Goal: Task Accomplishment & Management: Manage account settings

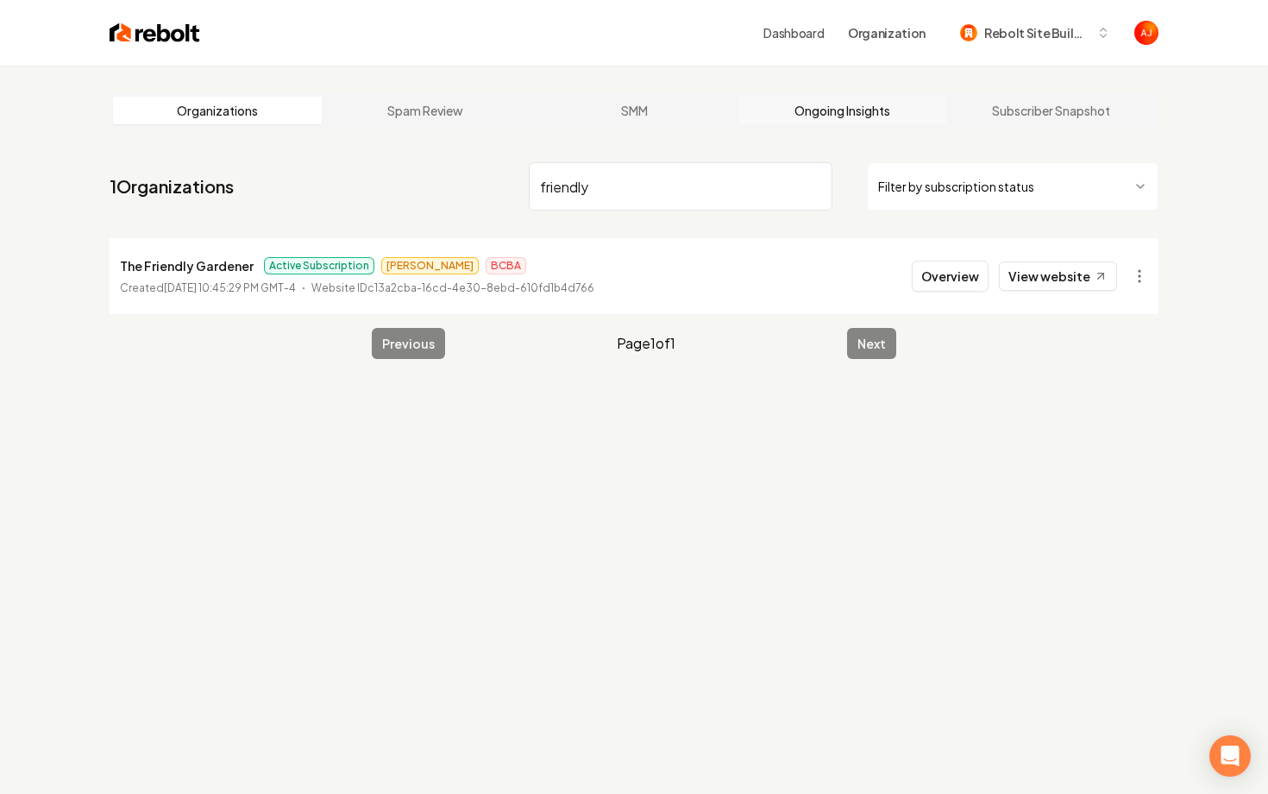
click at [820, 112] on link "Ongoing Insights" at bounding box center [842, 111] width 209 height 28
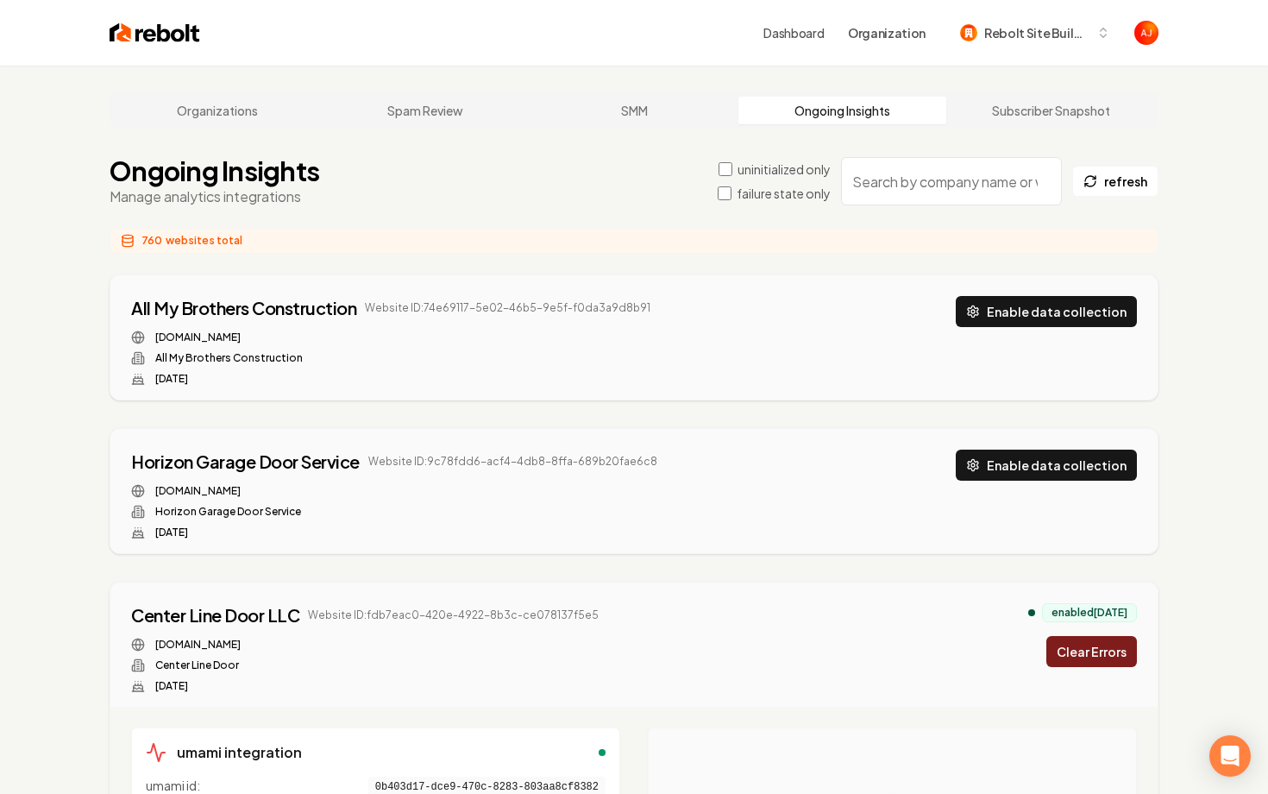
click at [928, 185] on input "search" at bounding box center [951, 181] width 221 height 48
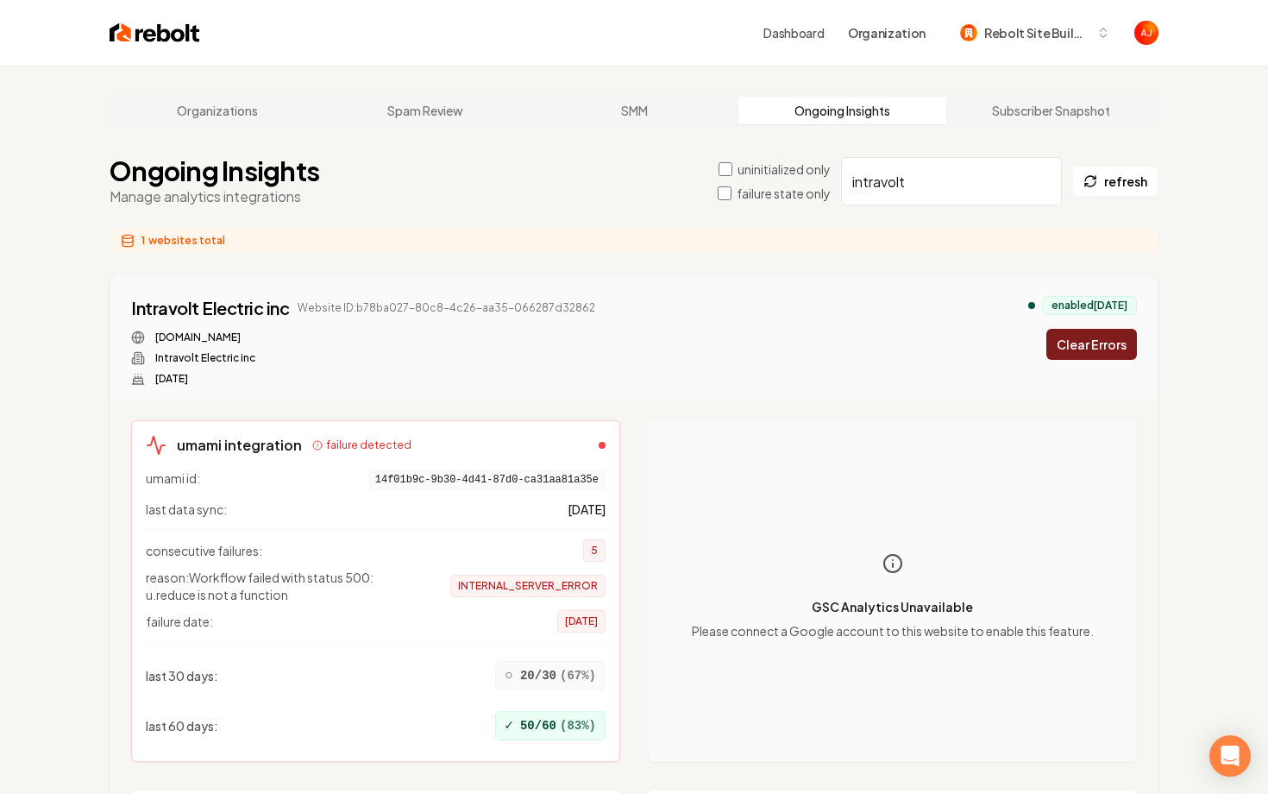
type input "intravolt"
click at [1065, 349] on button "Clear Errors" at bounding box center [1091, 344] width 91 height 31
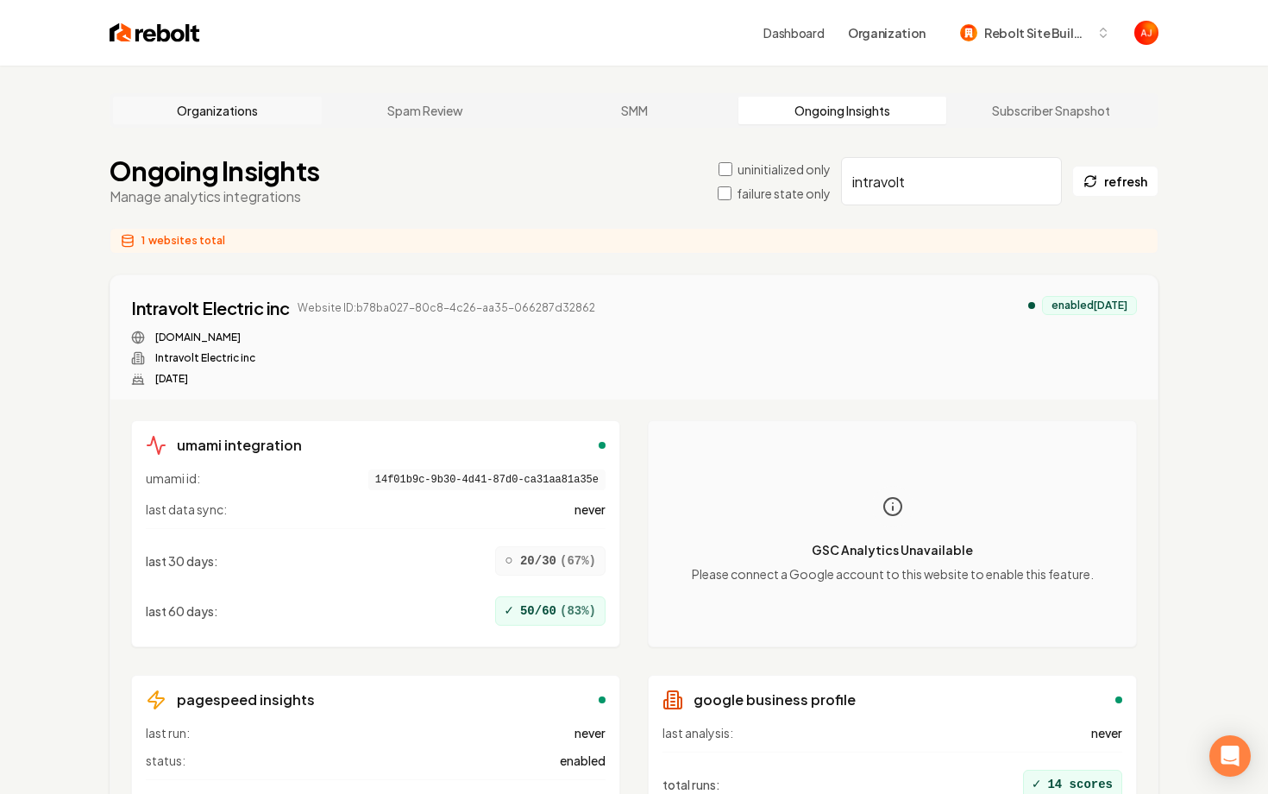
click at [242, 108] on link "Organizations" at bounding box center [217, 111] width 209 height 28
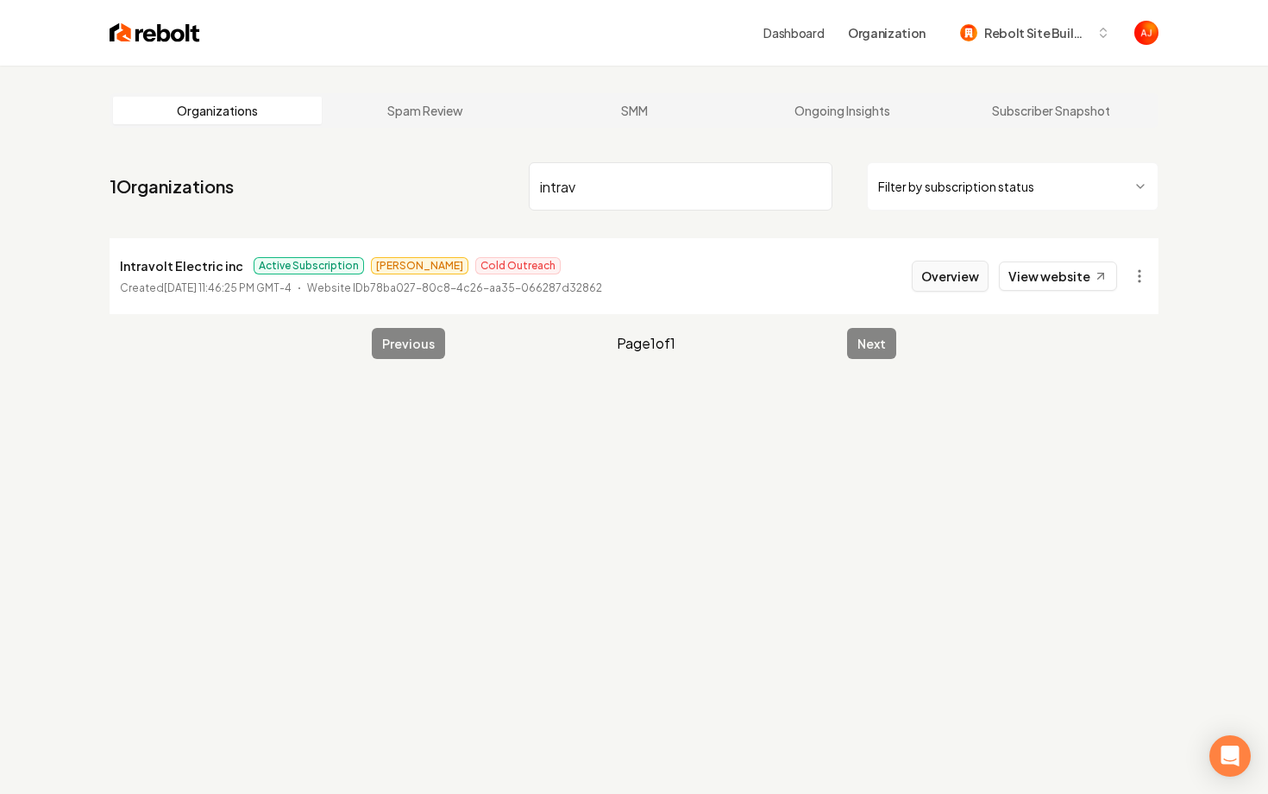
type input "intrav"
click at [965, 278] on button "Overview" at bounding box center [950, 276] width 77 height 31
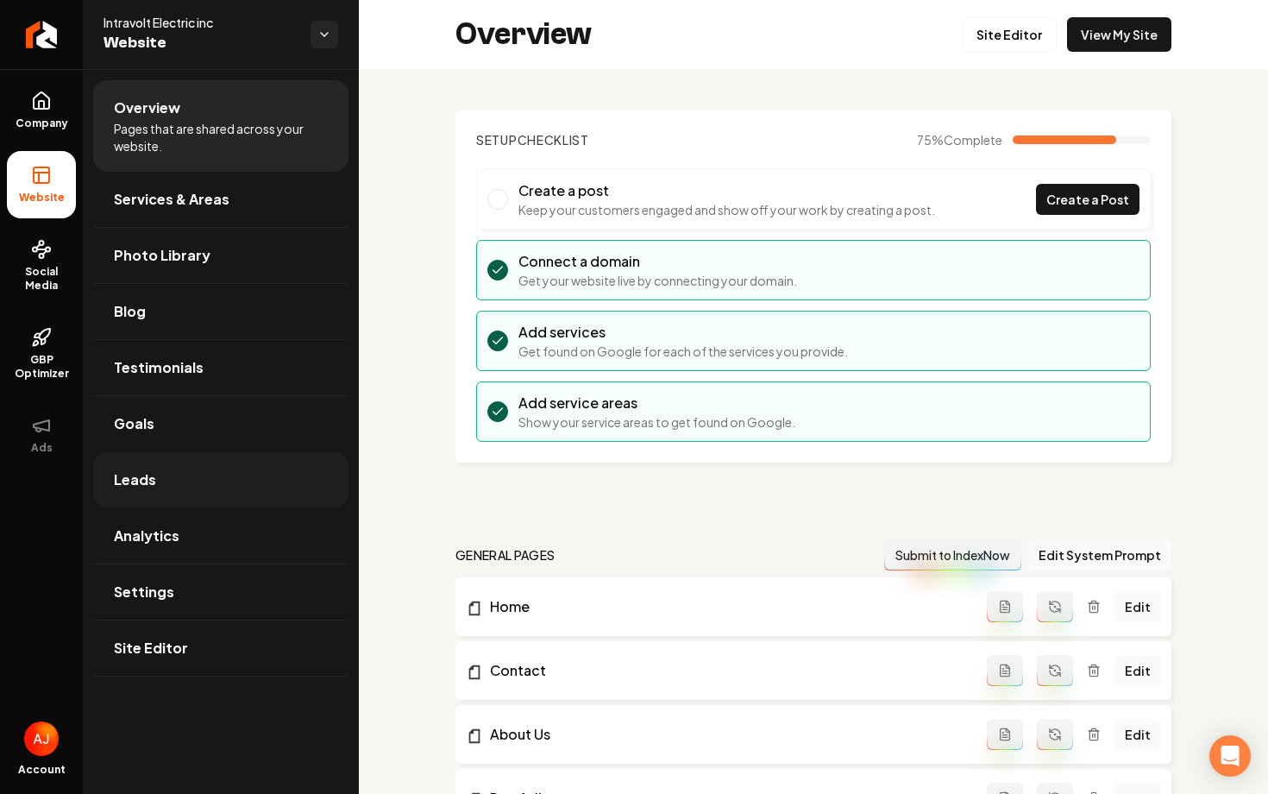
click at [197, 478] on link "Leads" at bounding box center [220, 479] width 255 height 55
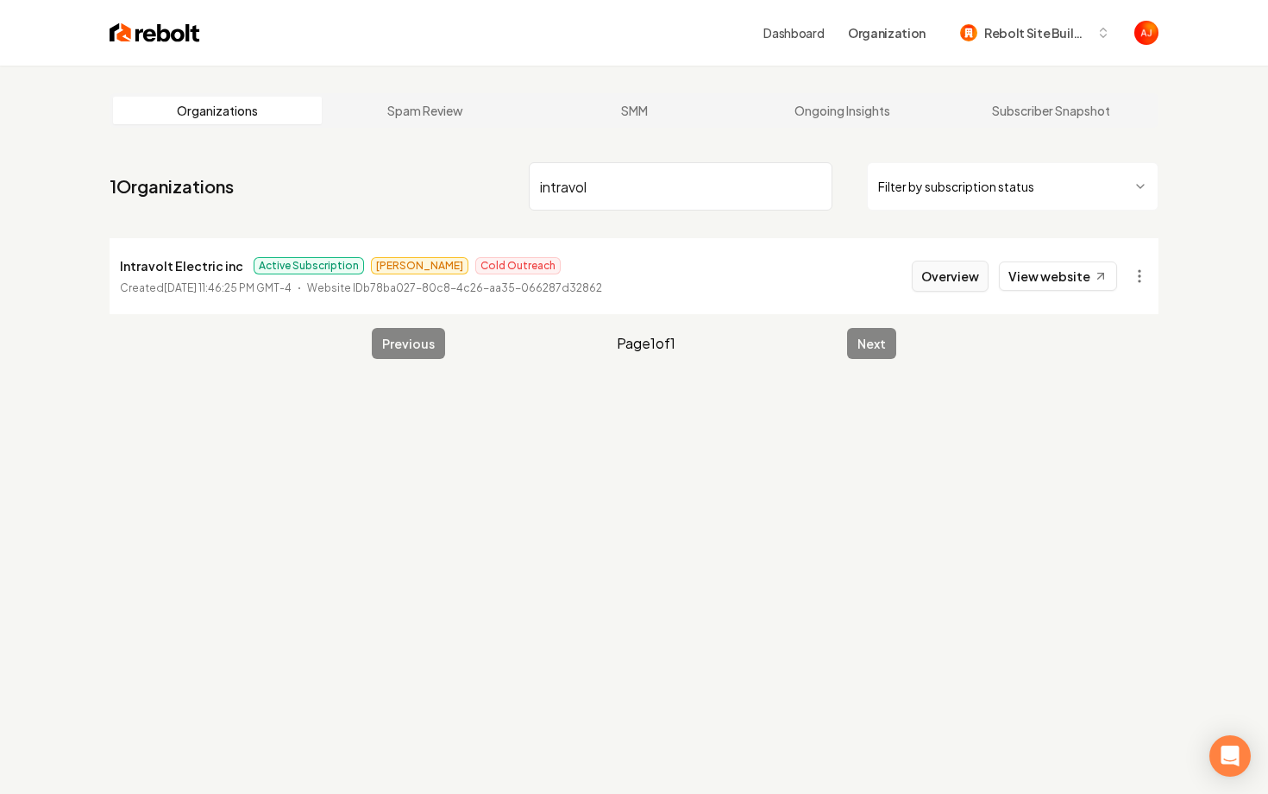
type input "intravol"
click at [933, 279] on button "Overview" at bounding box center [950, 276] width 77 height 31
type input "intravolt"
click at [958, 286] on button "Overview" at bounding box center [950, 276] width 77 height 31
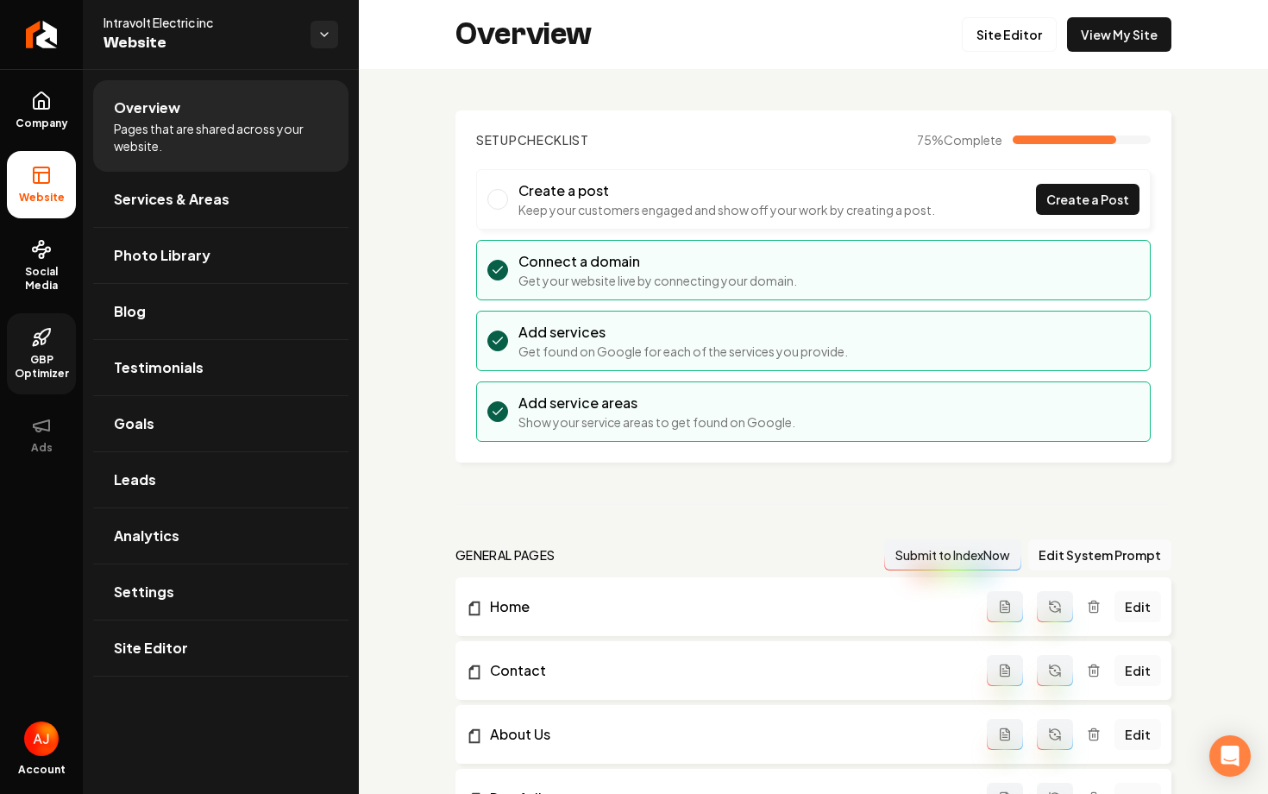
click at [52, 339] on link "GBP Optimizer" at bounding box center [41, 353] width 69 height 81
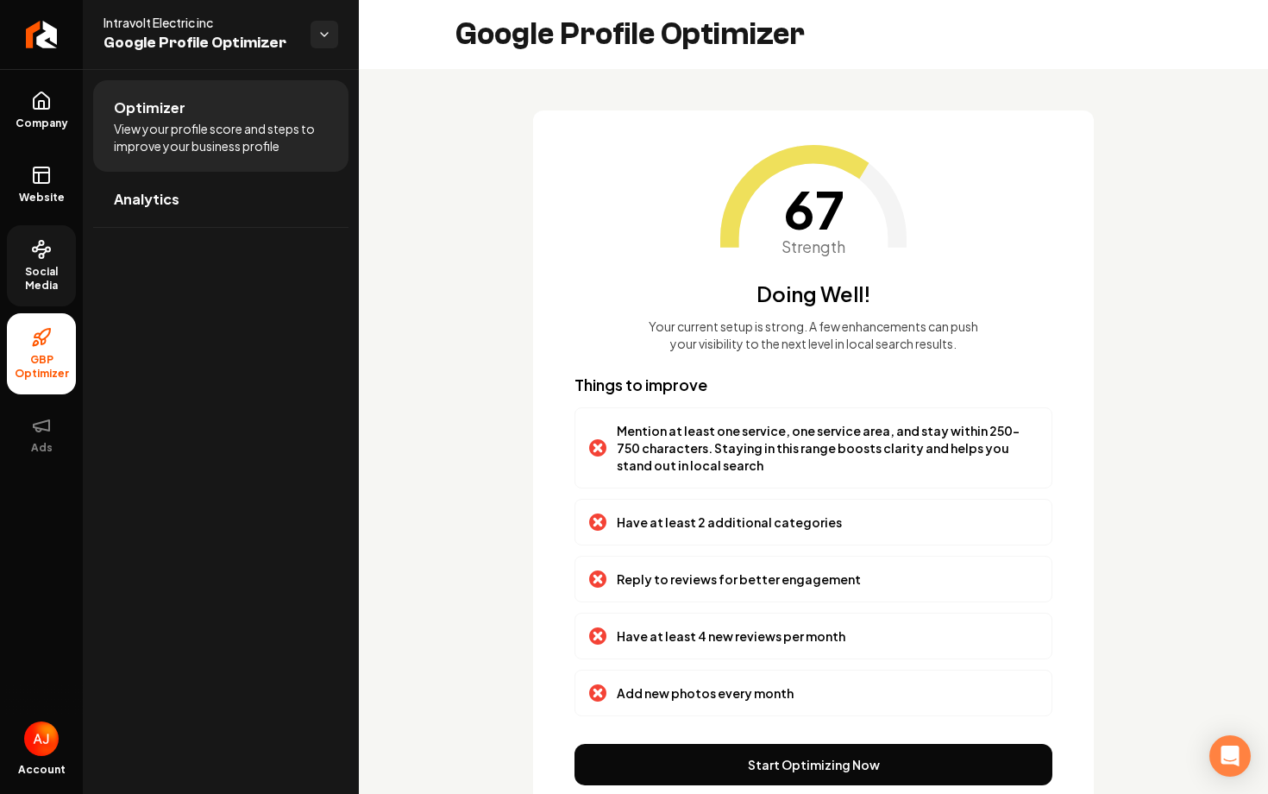
click at [44, 252] on icon at bounding box center [44, 252] width 3 height 3
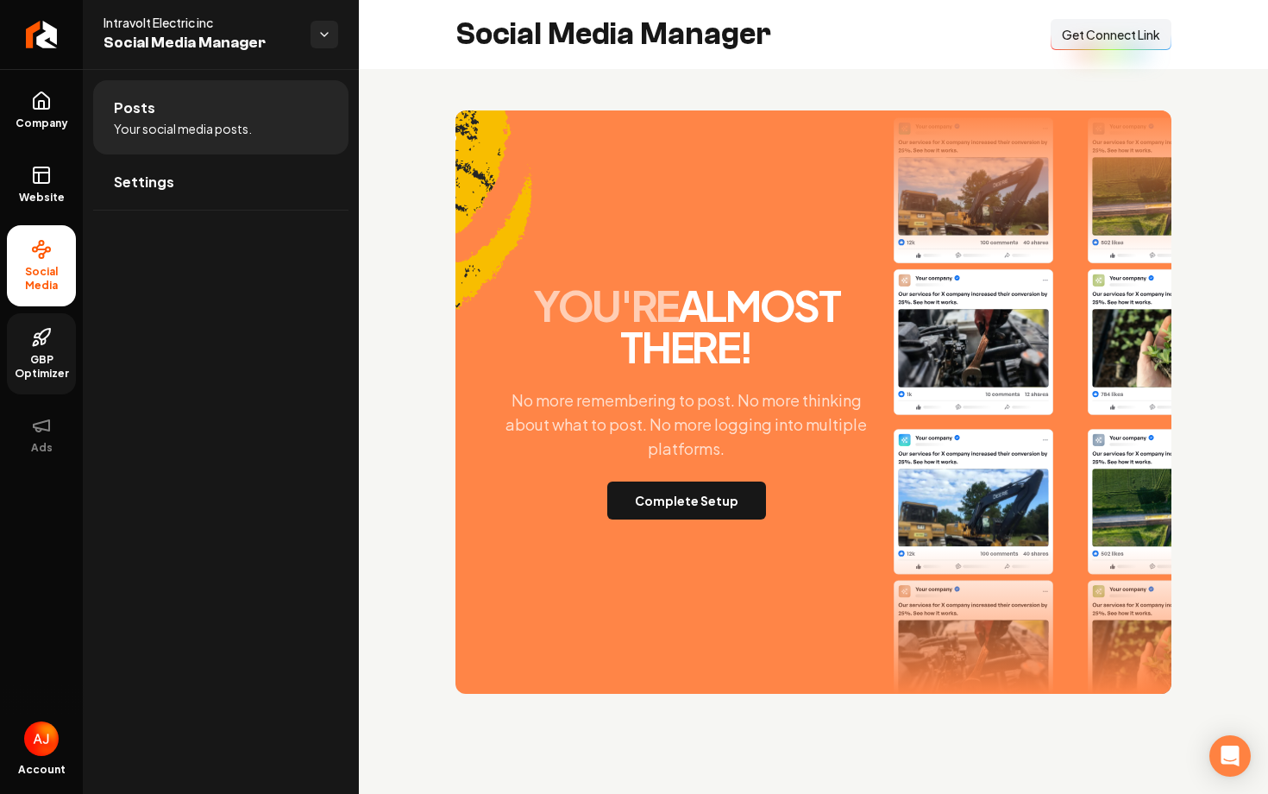
click at [681, 523] on div "you're almost there! No more remembering to post. No more thinking about what t…" at bounding box center [814, 401] width 716 height 583
click at [675, 512] on button "Complete Setup" at bounding box center [686, 500] width 159 height 38
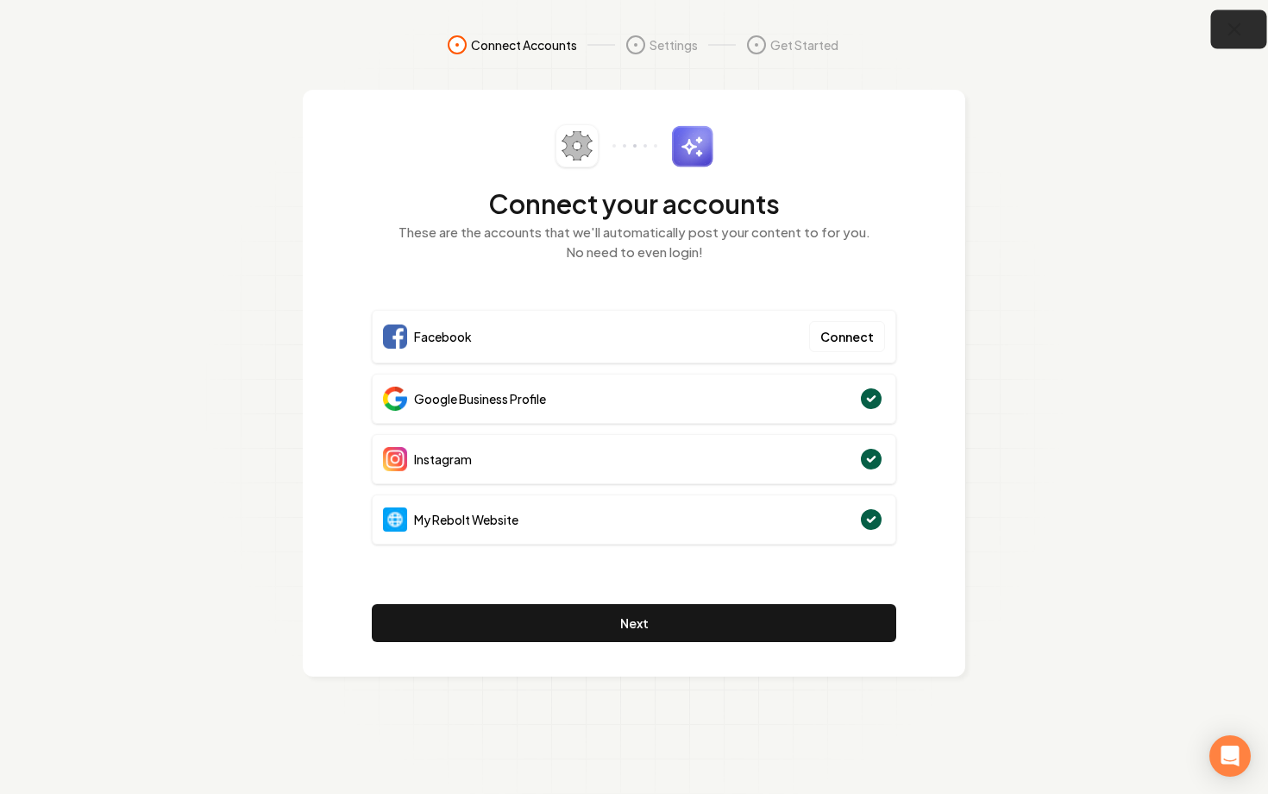
click at [1228, 38] on icon "button" at bounding box center [1235, 30] width 22 height 22
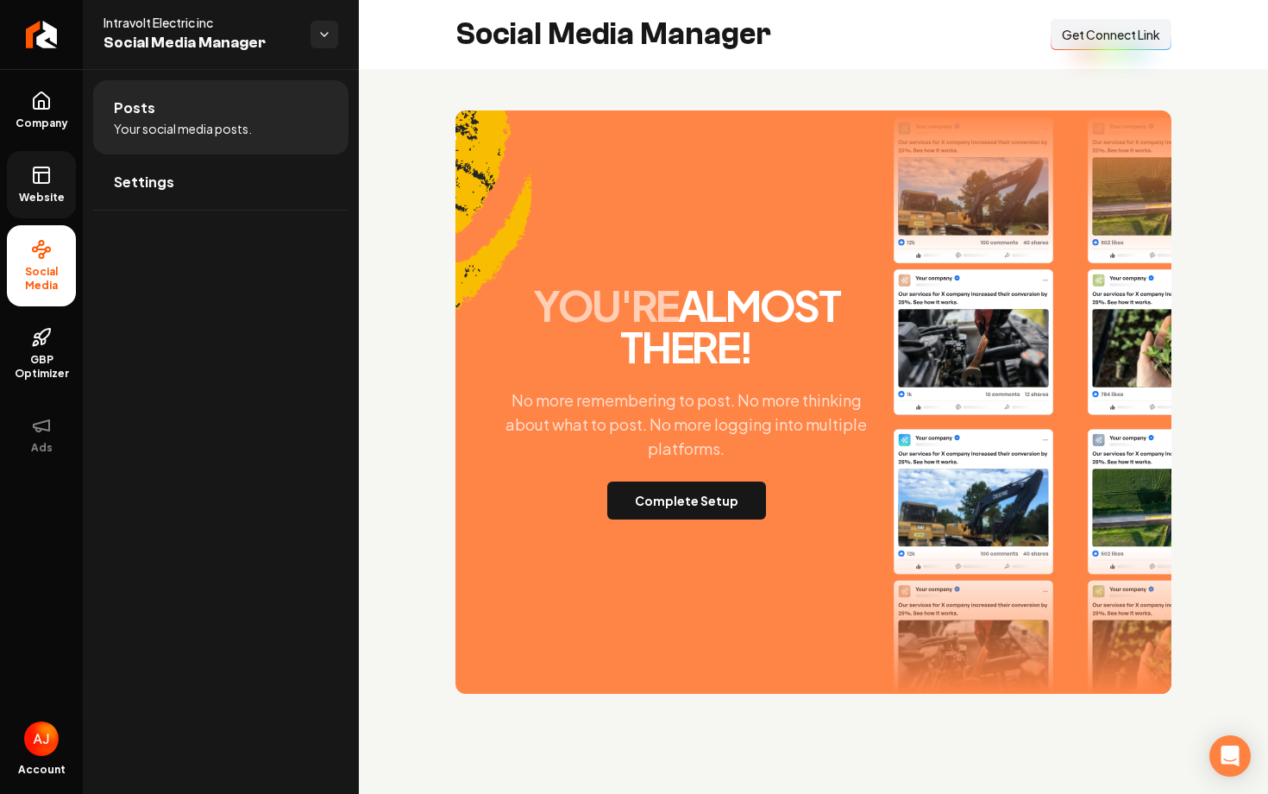
click at [41, 186] on link "Website" at bounding box center [41, 184] width 69 height 67
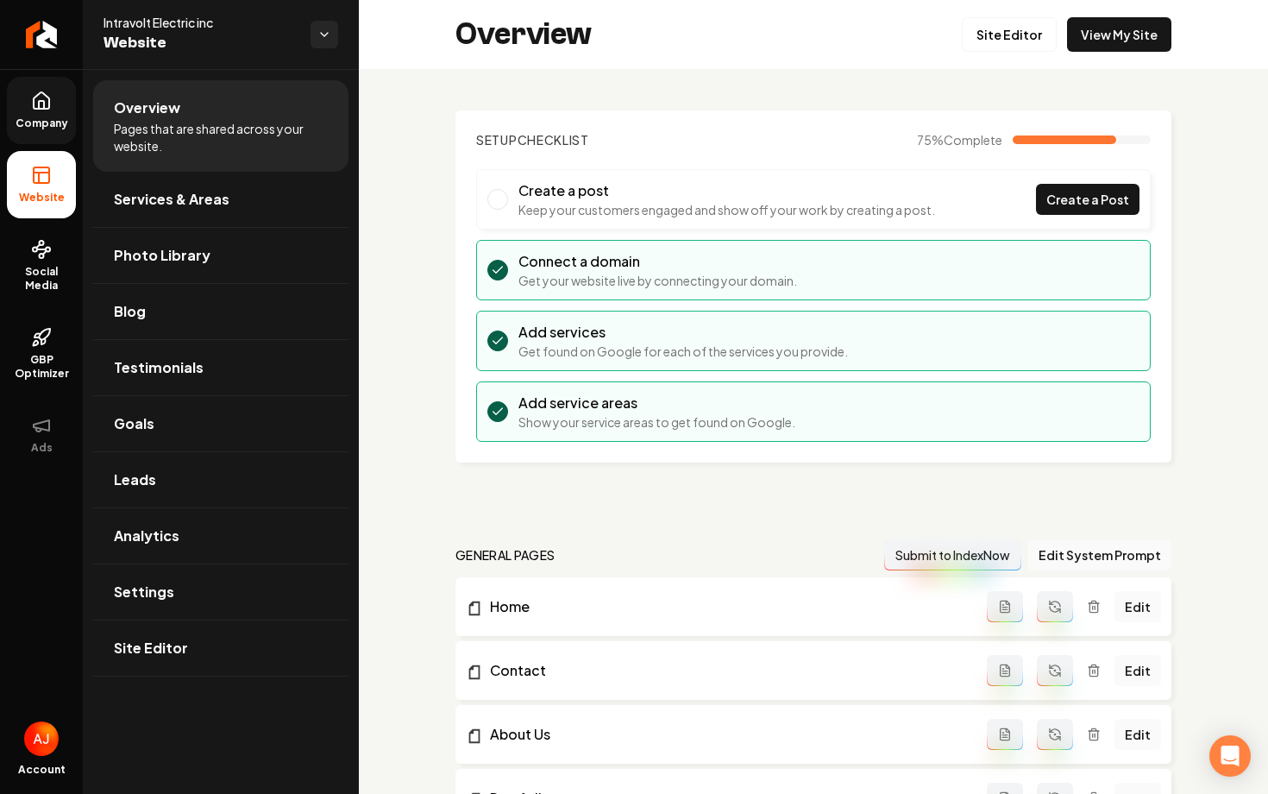
click at [47, 134] on link "Company" at bounding box center [41, 110] width 69 height 67
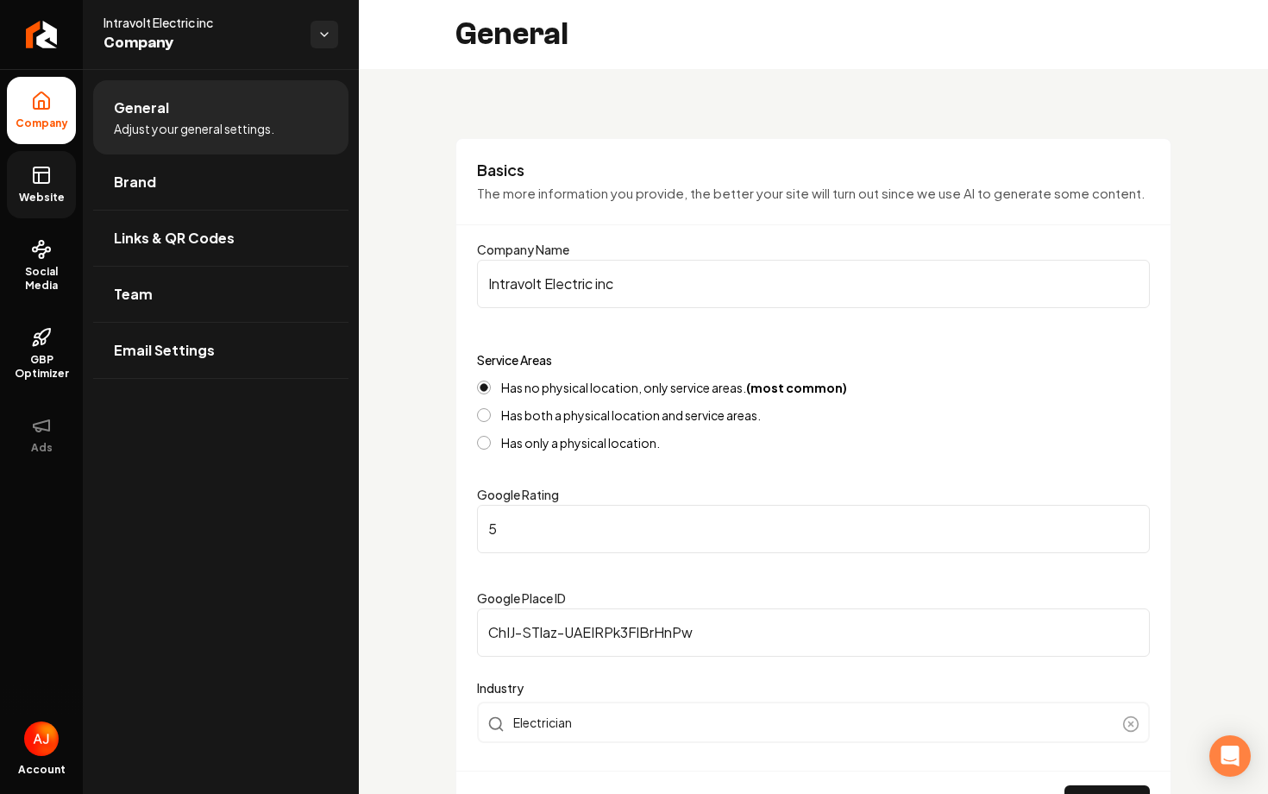
click at [45, 205] on link "Website" at bounding box center [41, 184] width 69 height 67
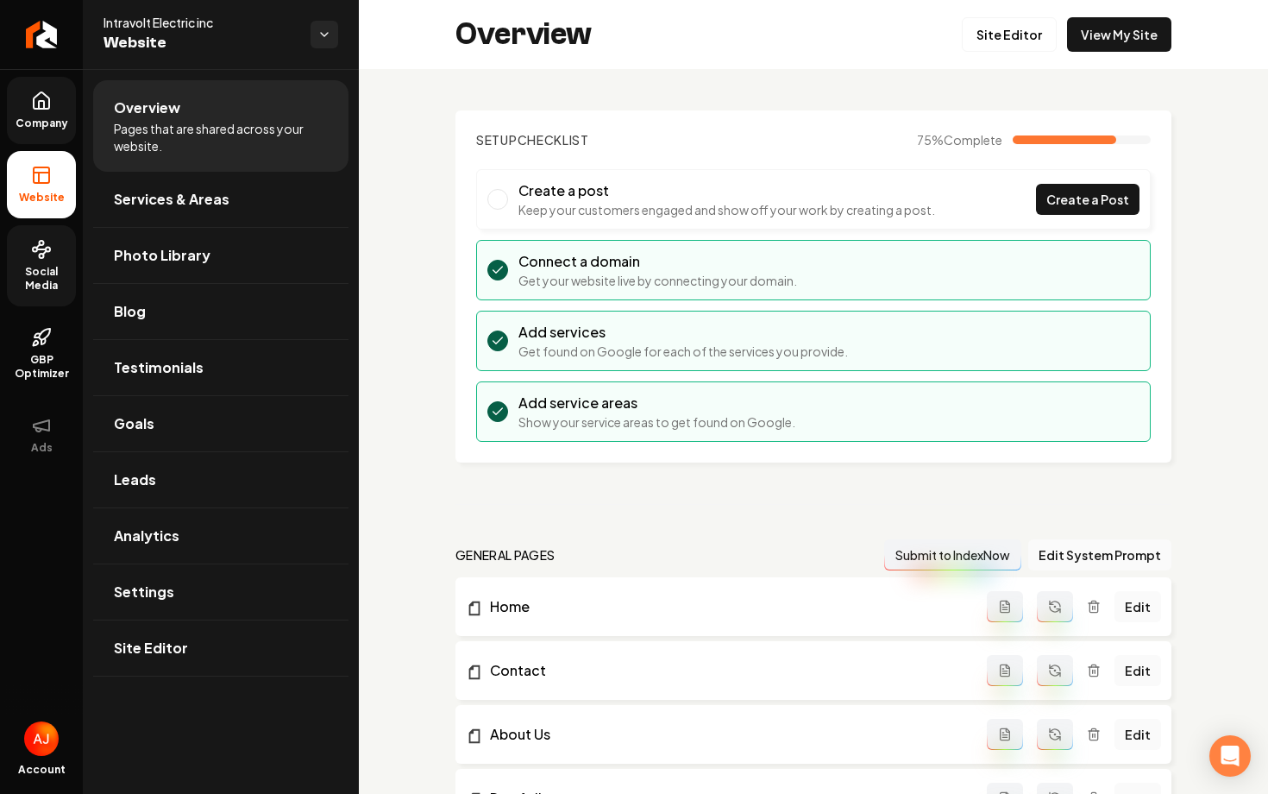
click at [47, 257] on icon at bounding box center [41, 249] width 21 height 21
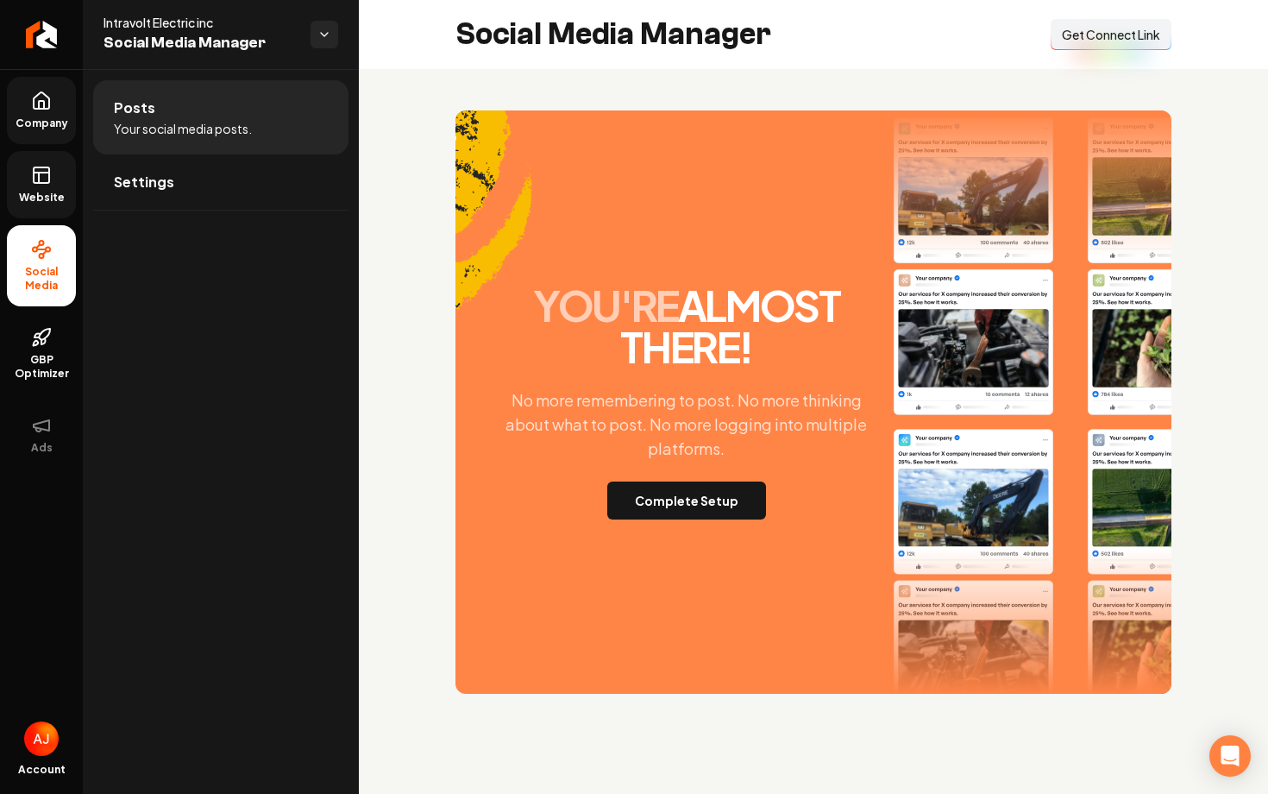
click at [34, 193] on span "Website" at bounding box center [42, 198] width 60 height 14
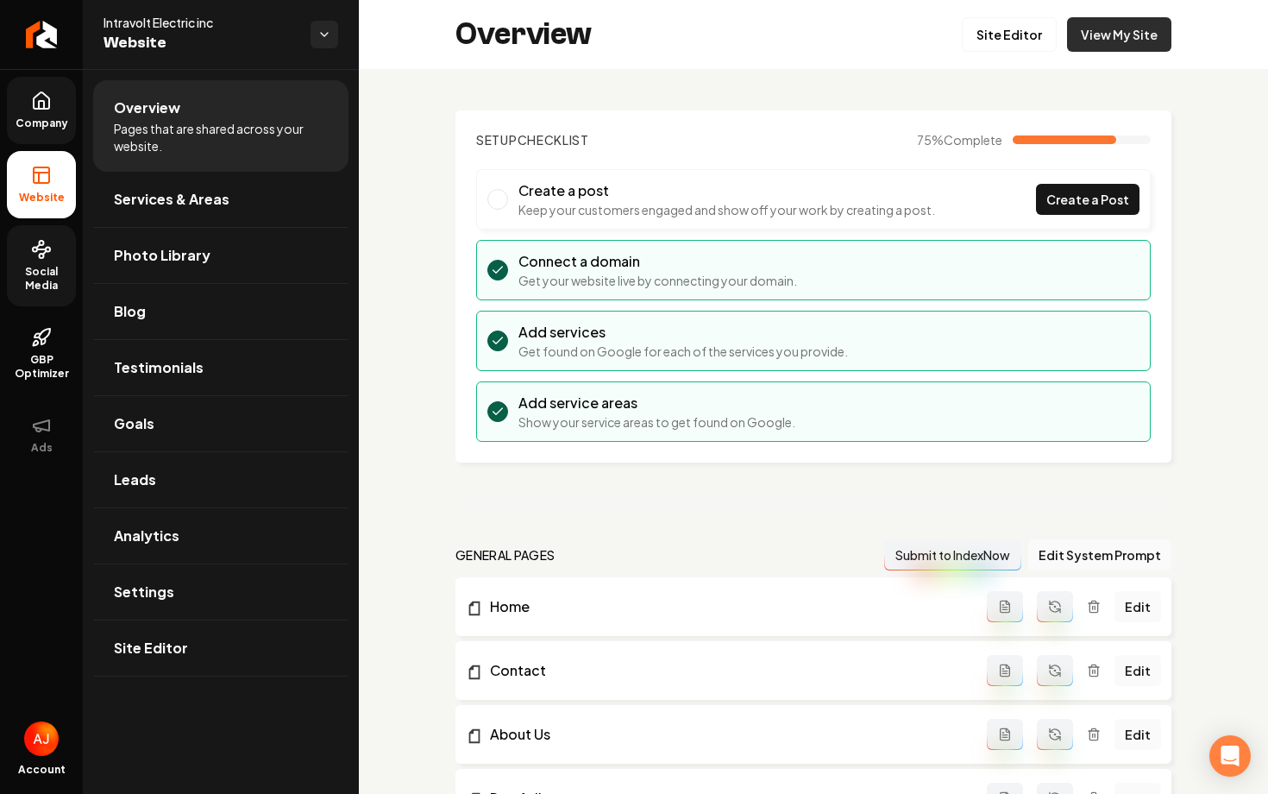
click at [1104, 46] on link "View My Site" at bounding box center [1119, 34] width 104 height 35
click at [47, 264] on link "Social Media" at bounding box center [41, 265] width 69 height 81
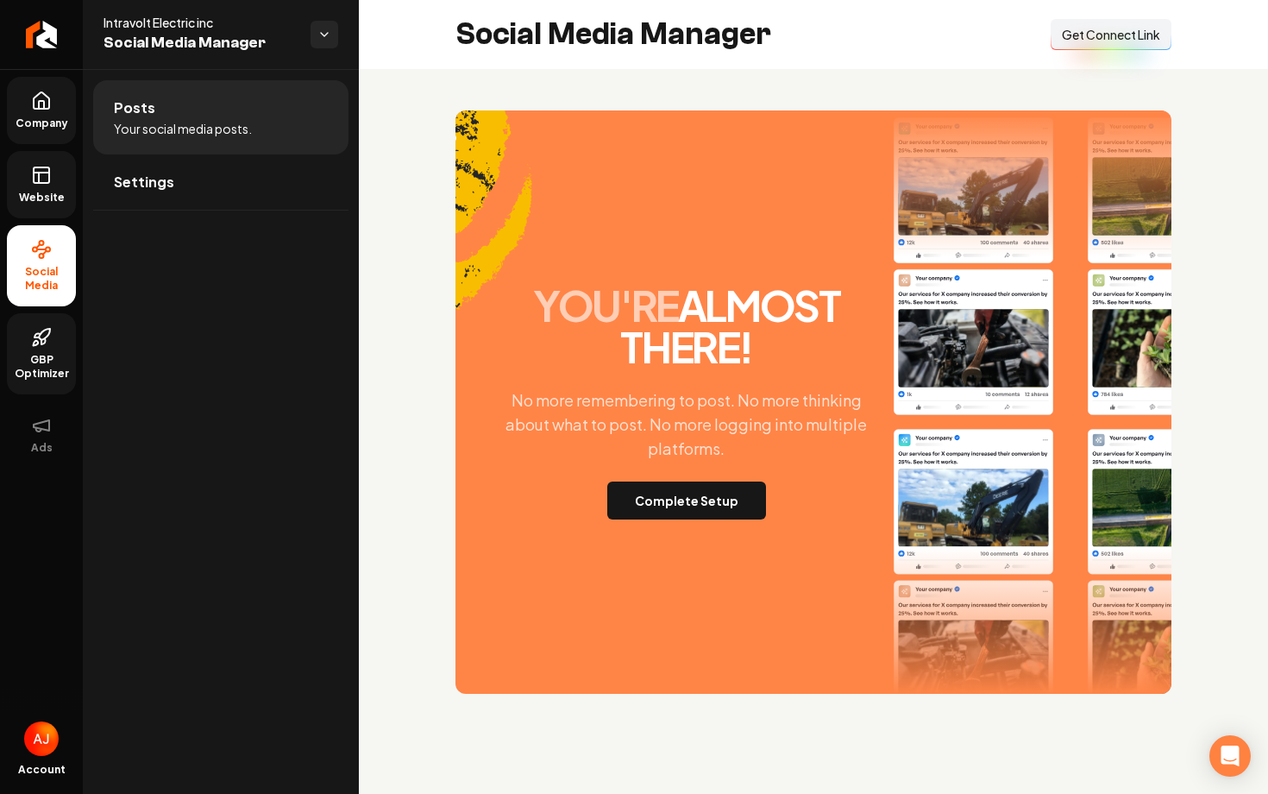
click at [37, 336] on icon at bounding box center [38, 335] width 6 height 3
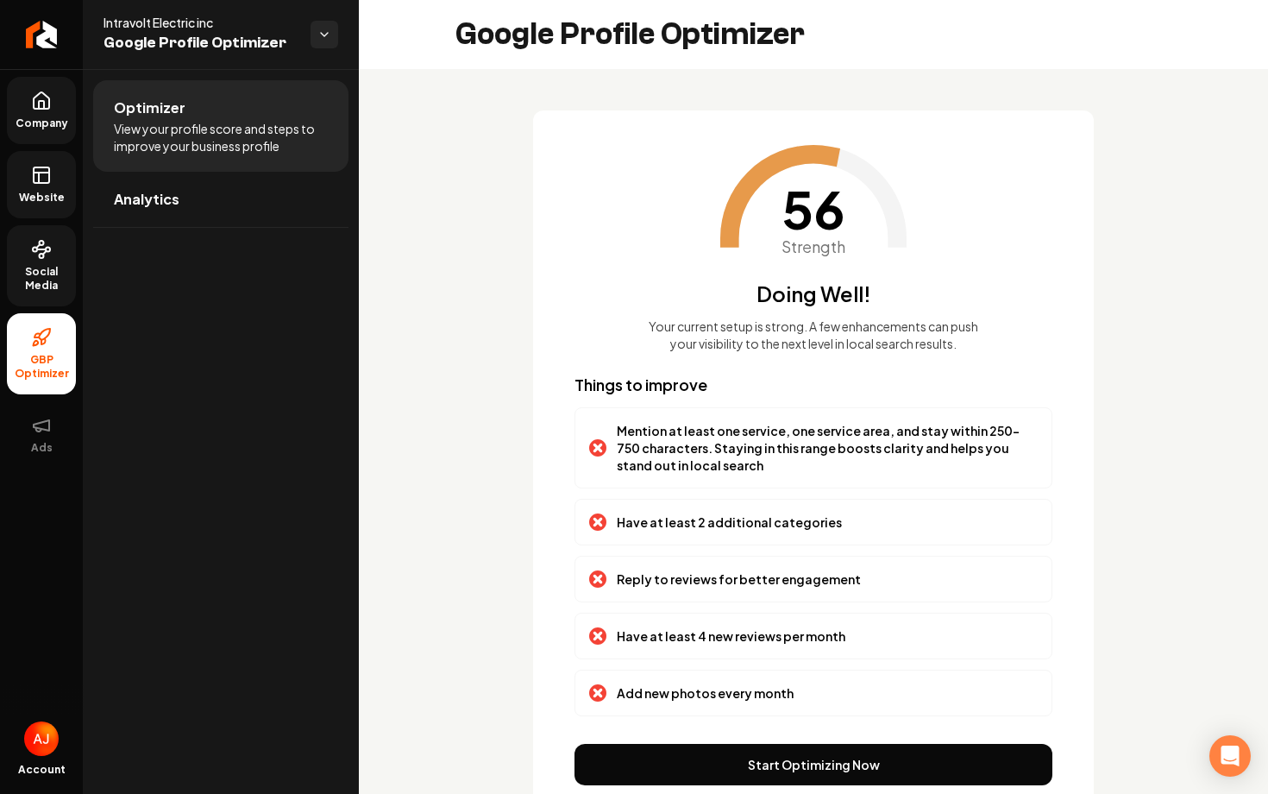
scroll to position [67, 0]
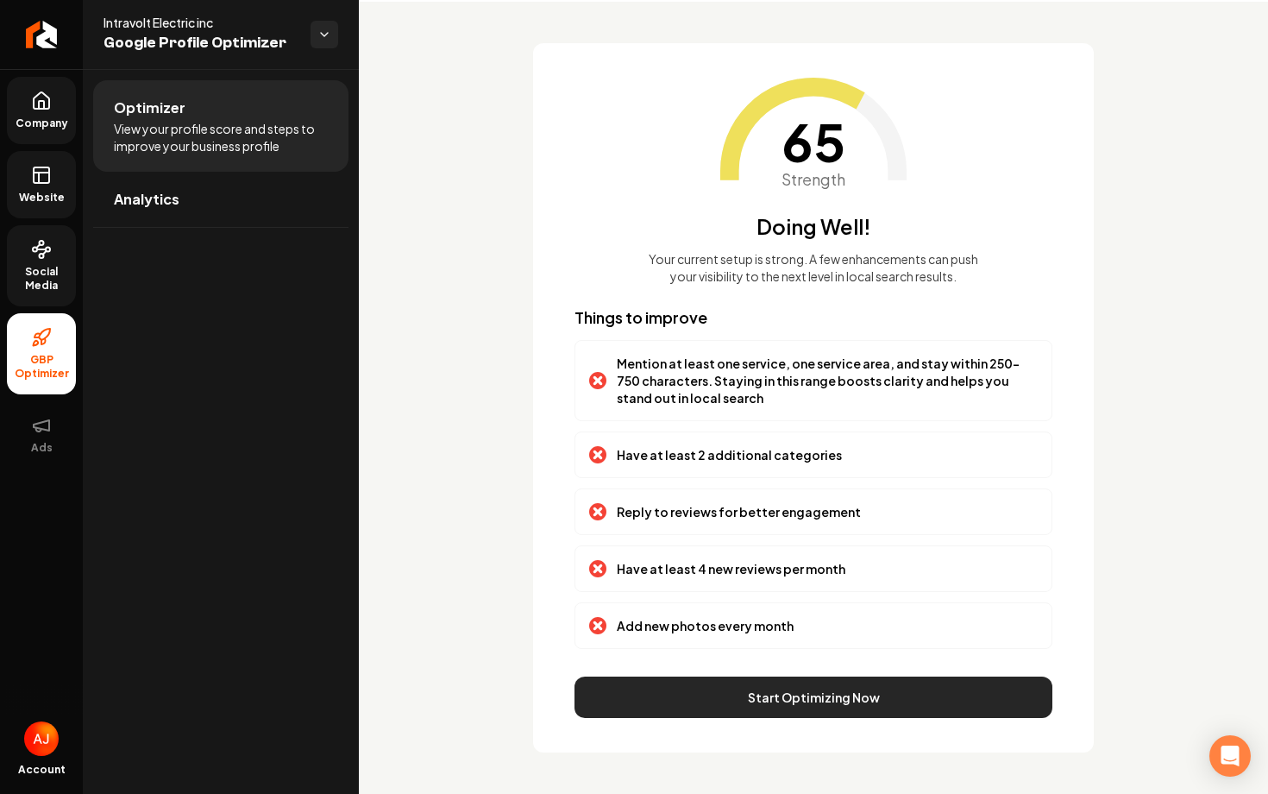
click at [710, 707] on button "Start Optimizing Now" at bounding box center [814, 696] width 478 height 41
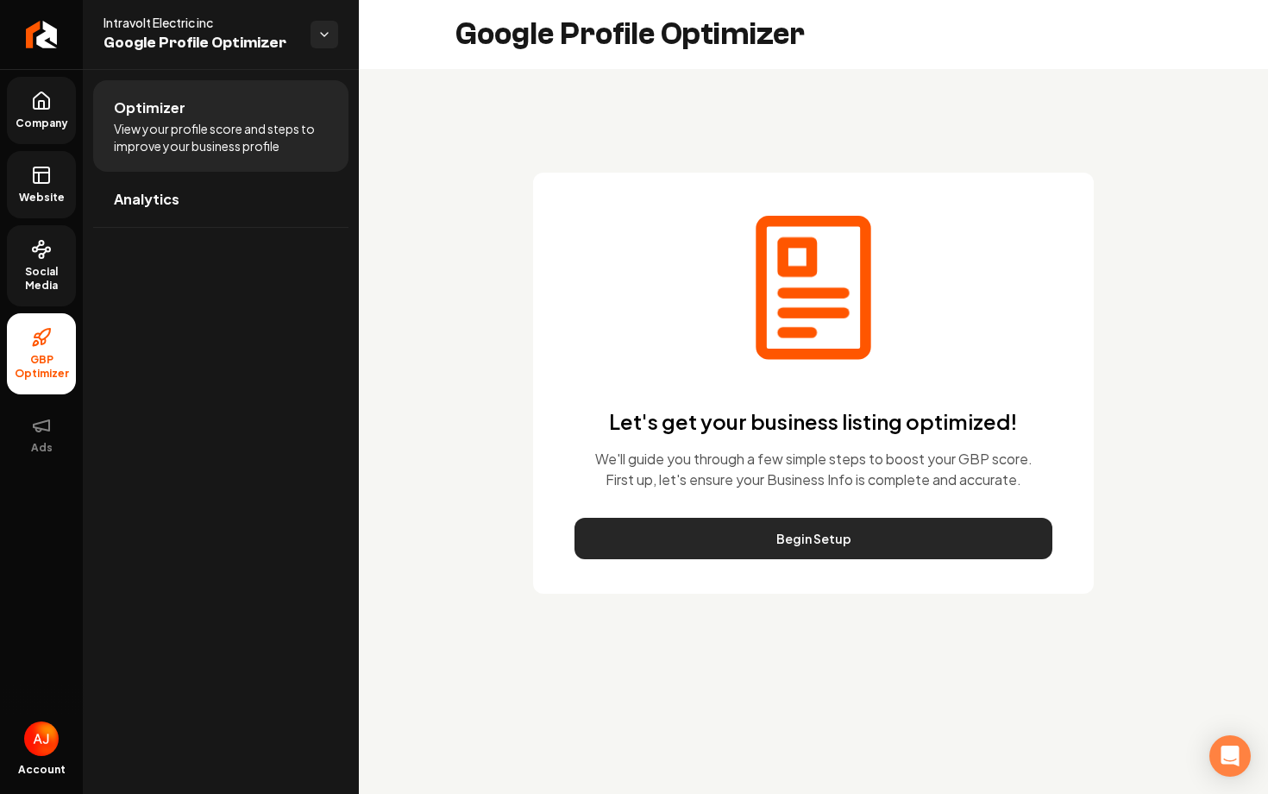
click at [760, 538] on button "Begin Setup" at bounding box center [814, 538] width 478 height 41
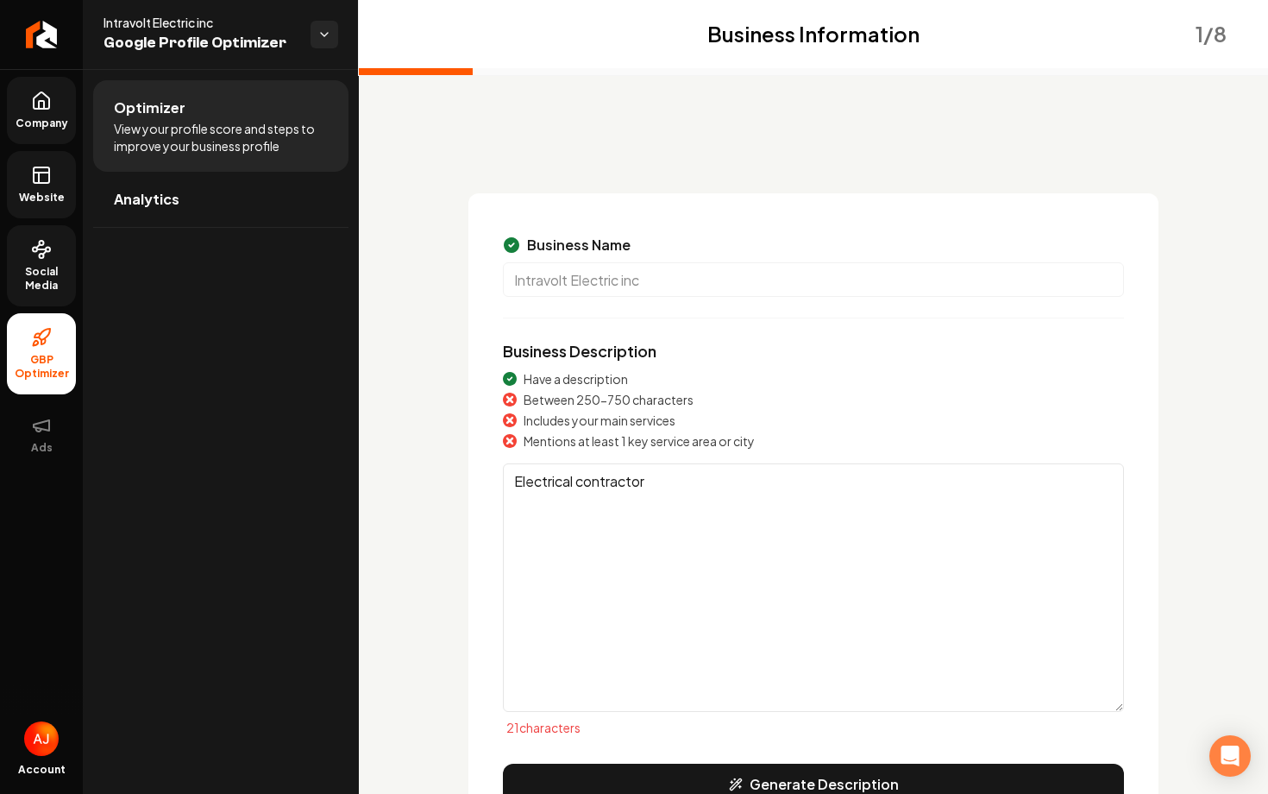
scroll to position [146, 0]
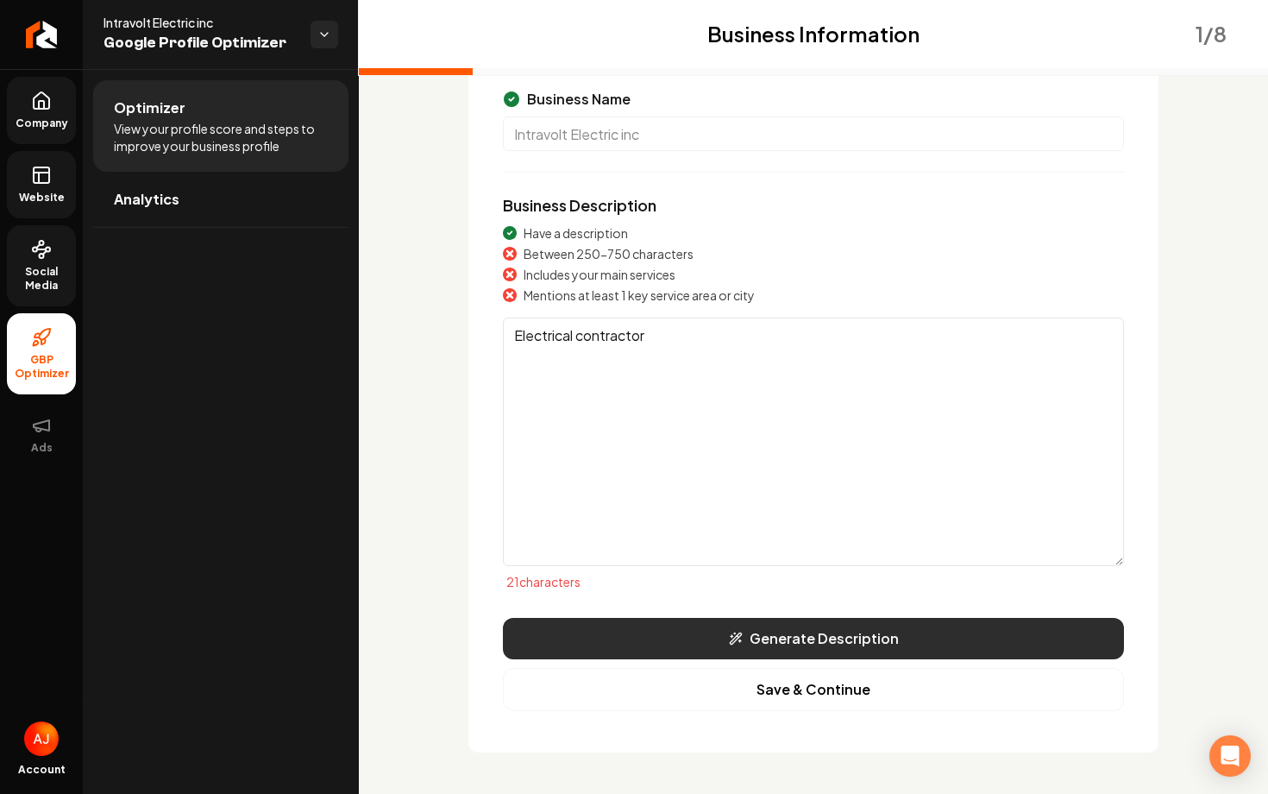
click at [652, 631] on button "Generate Description" at bounding box center [813, 638] width 621 height 41
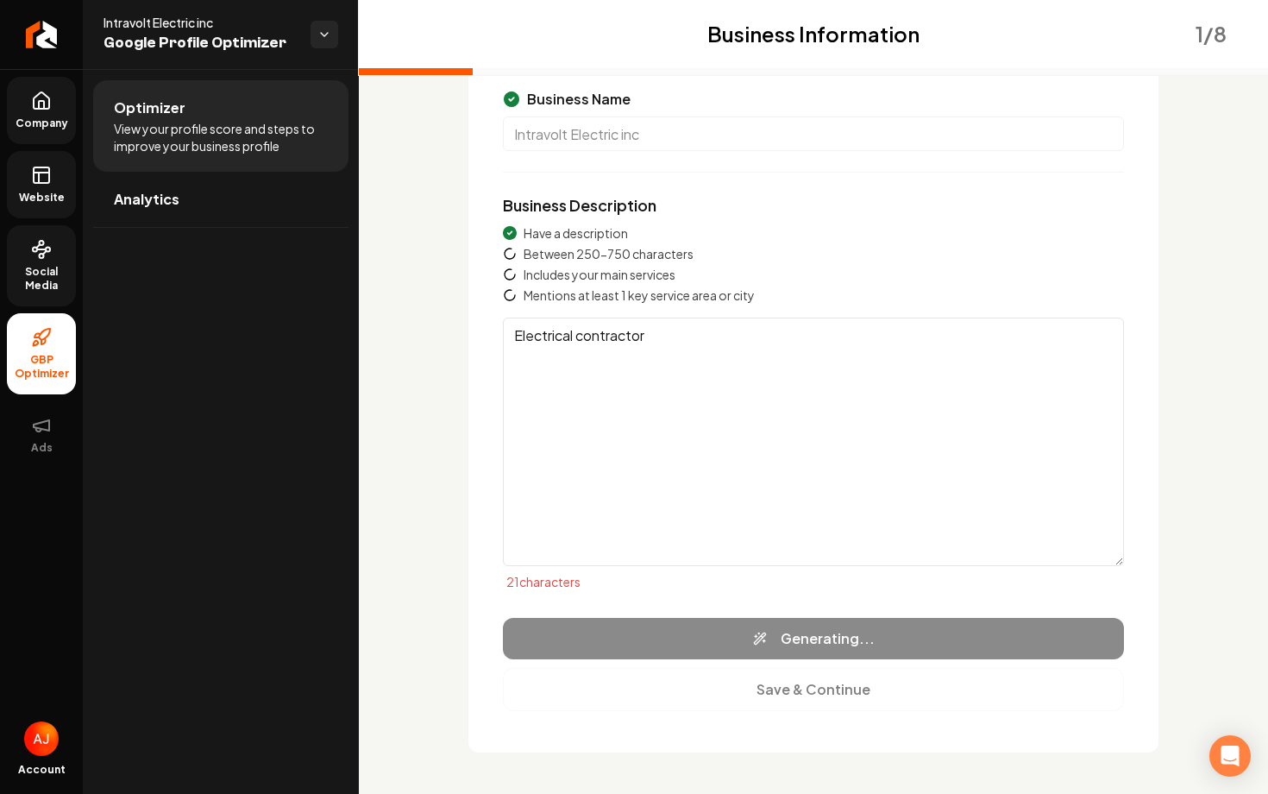
type textarea "Intravolt Electric Inc is a trusted electrician service based in Northridge, CA…"
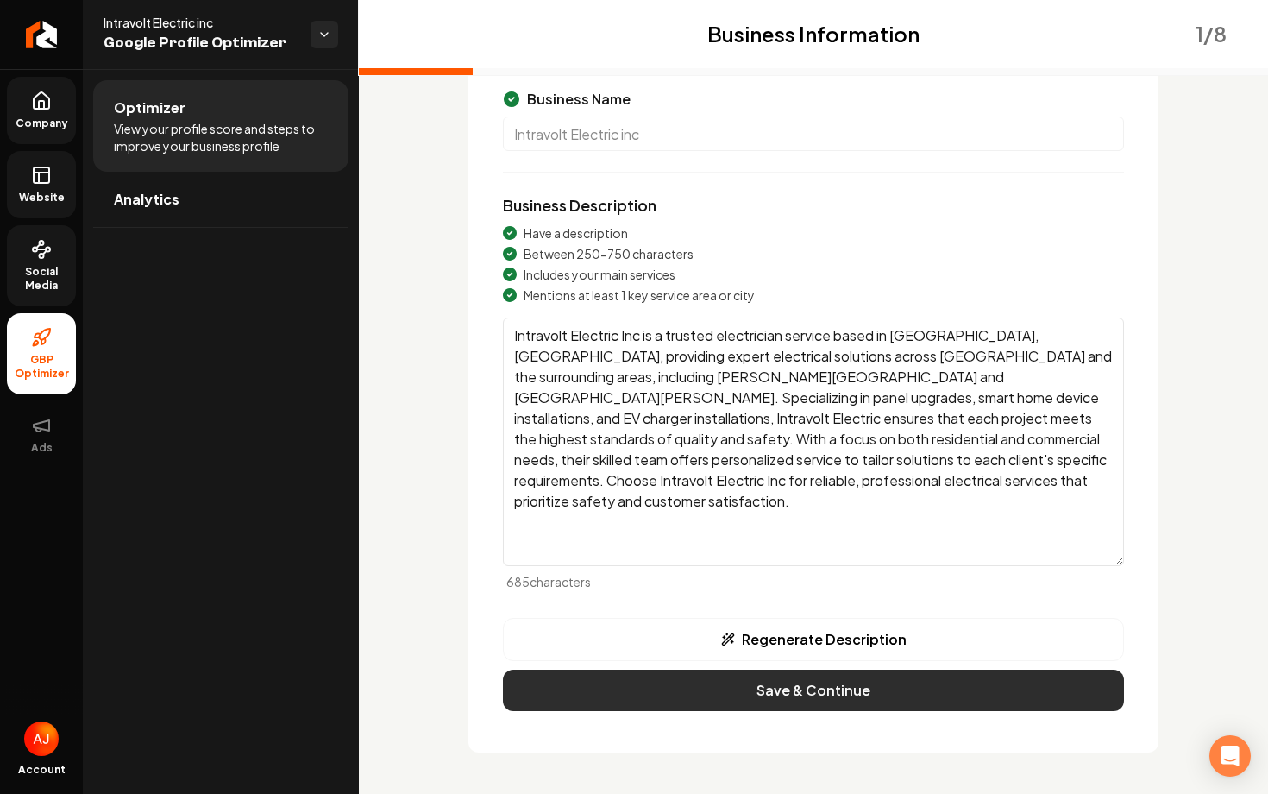
click at [770, 696] on button "Save & Continue" at bounding box center [813, 689] width 621 height 41
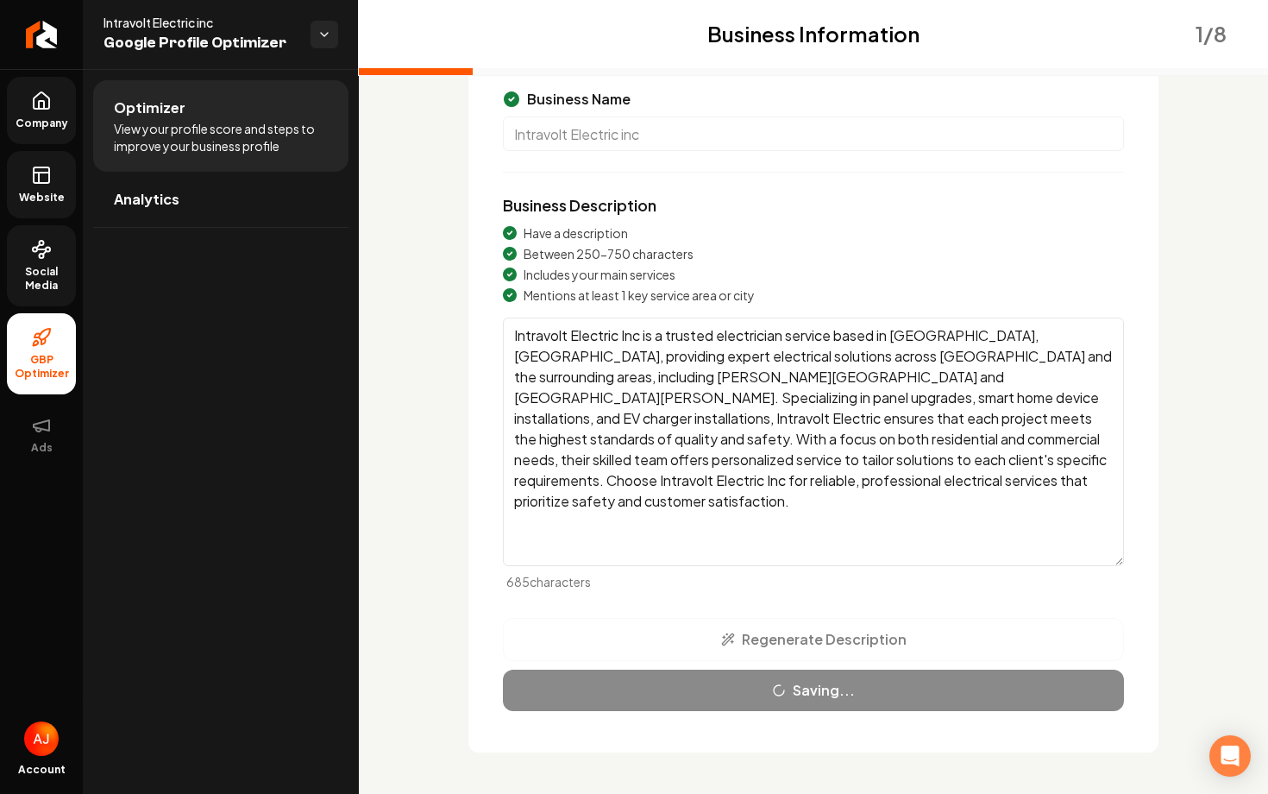
scroll to position [24, 0]
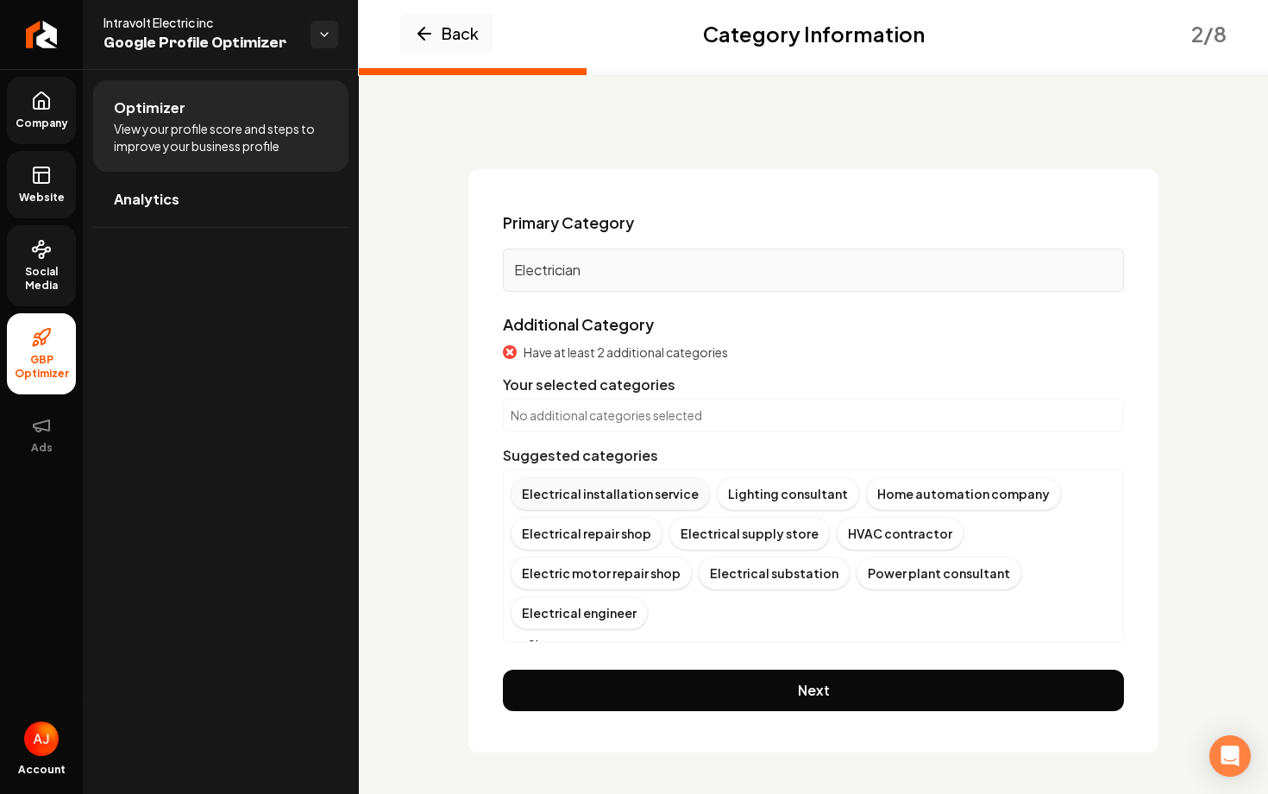
click at [619, 499] on div "Electrical installation service" at bounding box center [610, 493] width 199 height 33
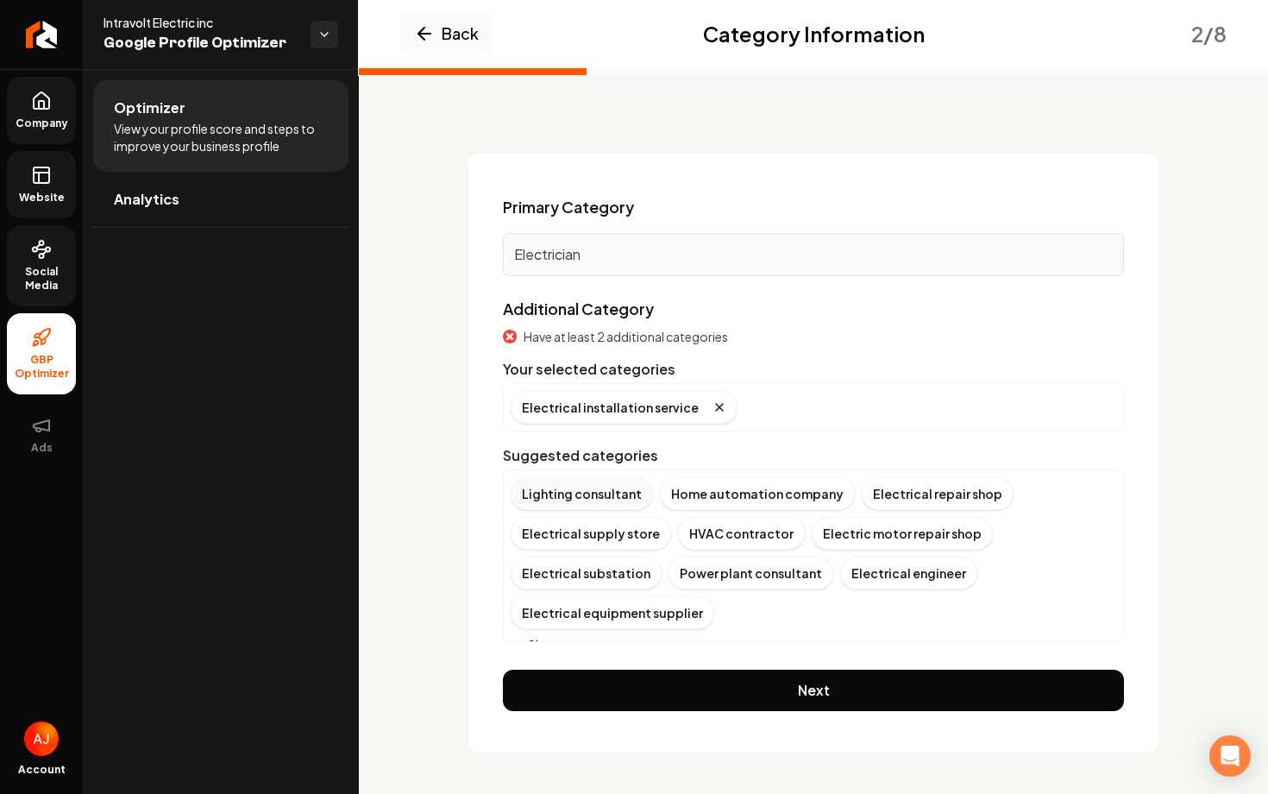
scroll to position [19, 0]
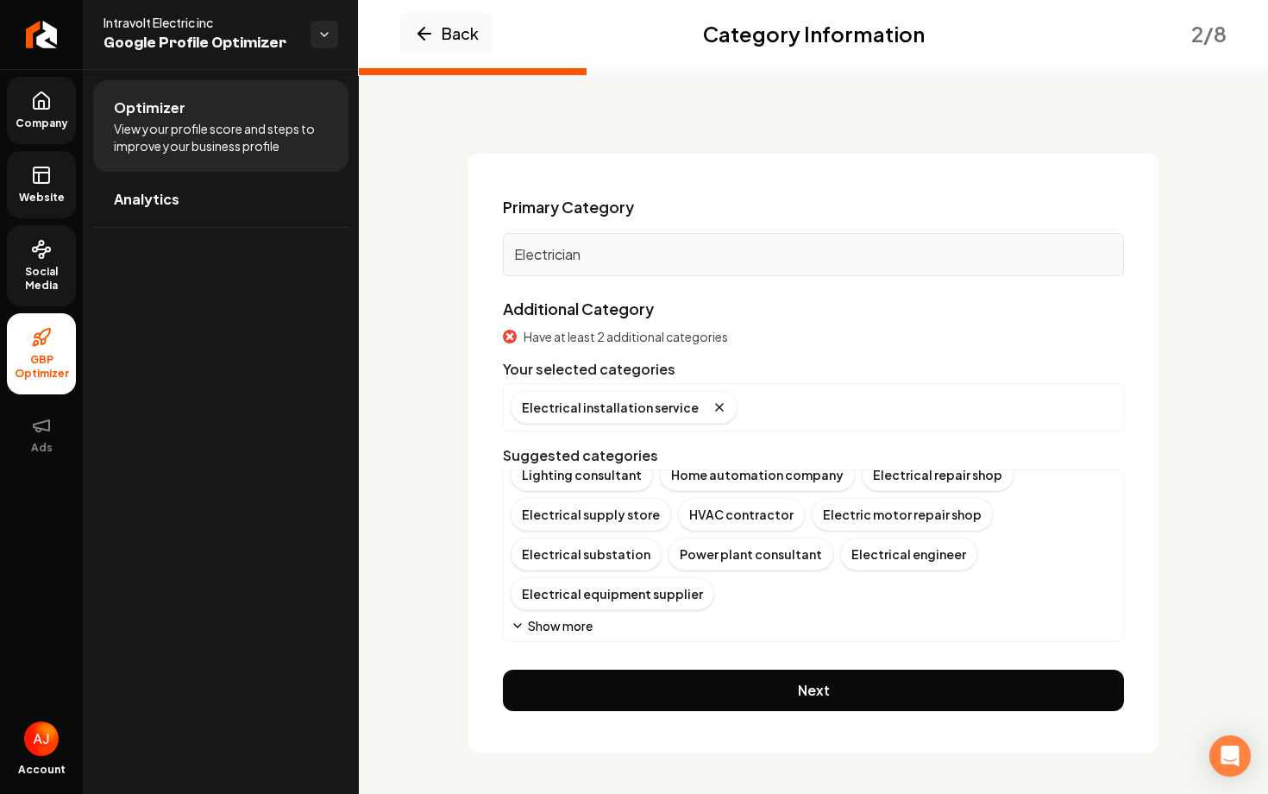
click at [543, 630] on button "Show more" at bounding box center [552, 625] width 82 height 17
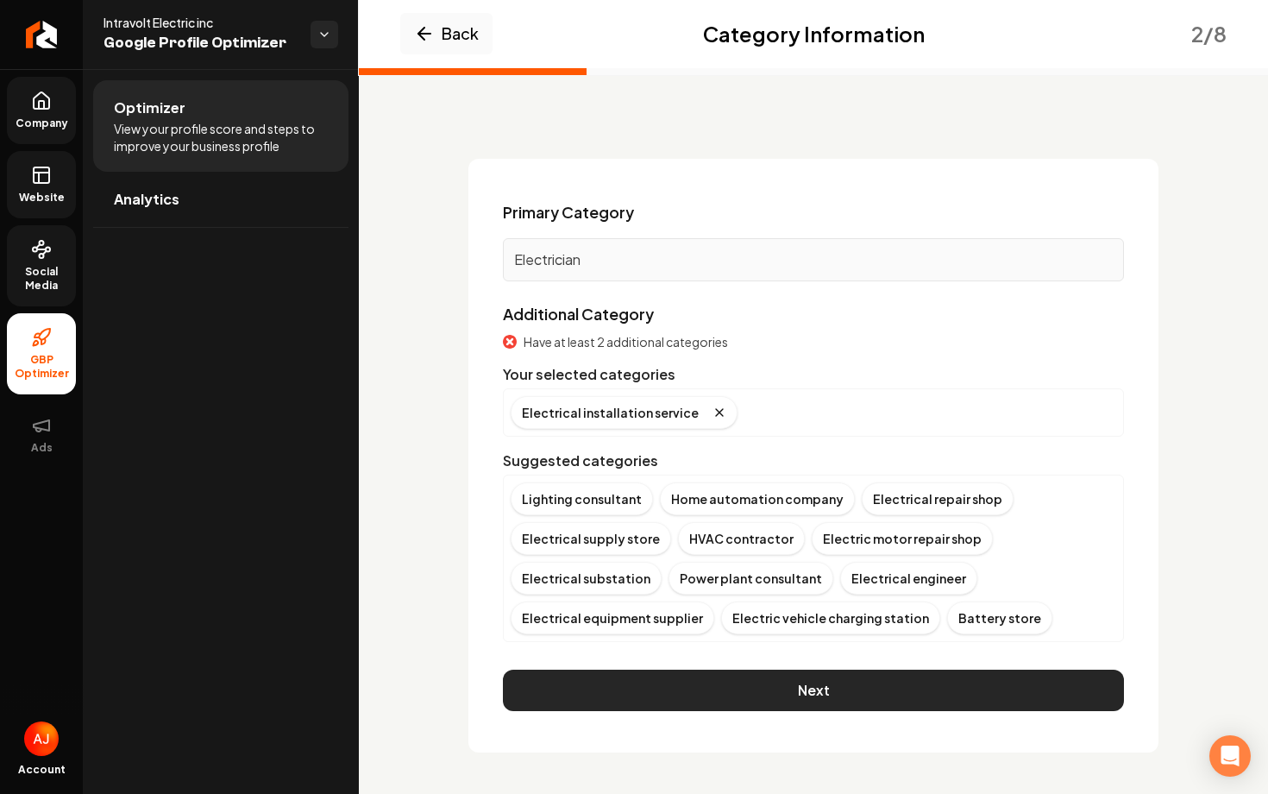
click at [820, 686] on button "Next" at bounding box center [813, 689] width 621 height 41
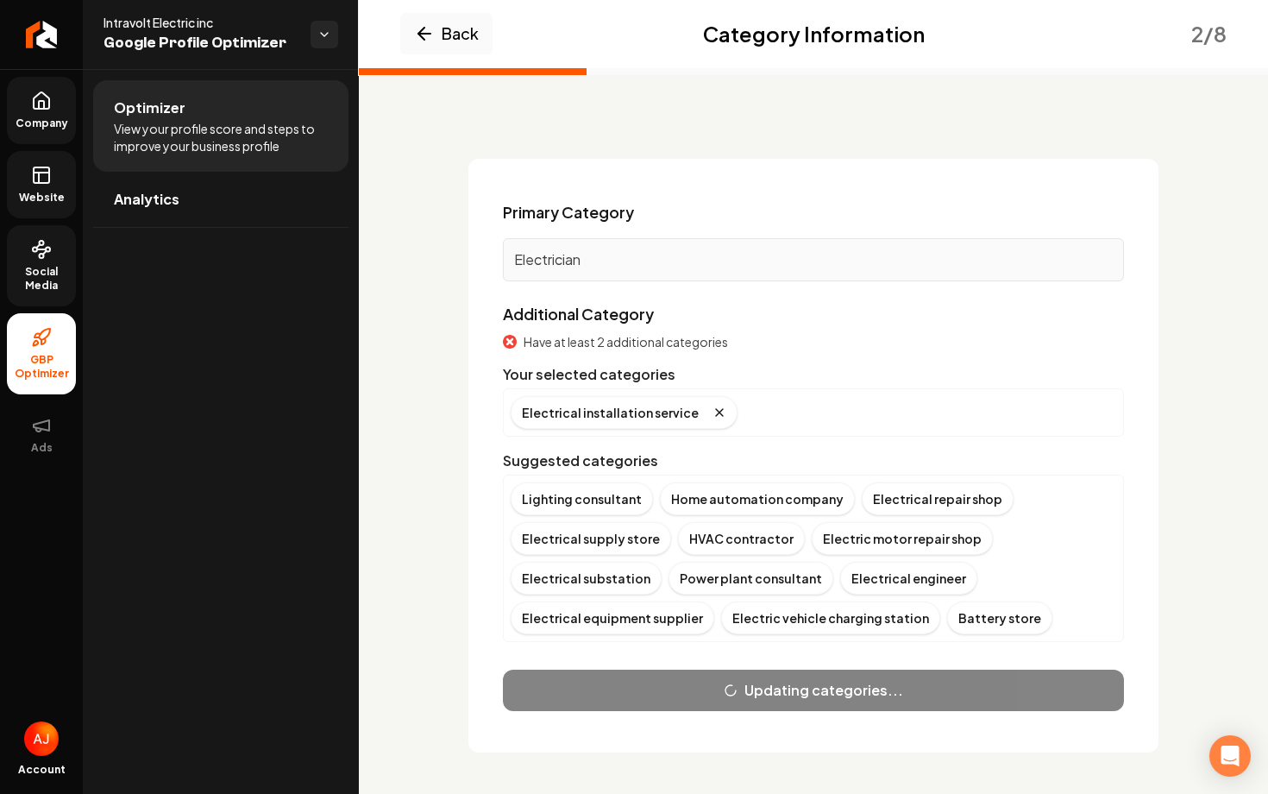
scroll to position [2, 0]
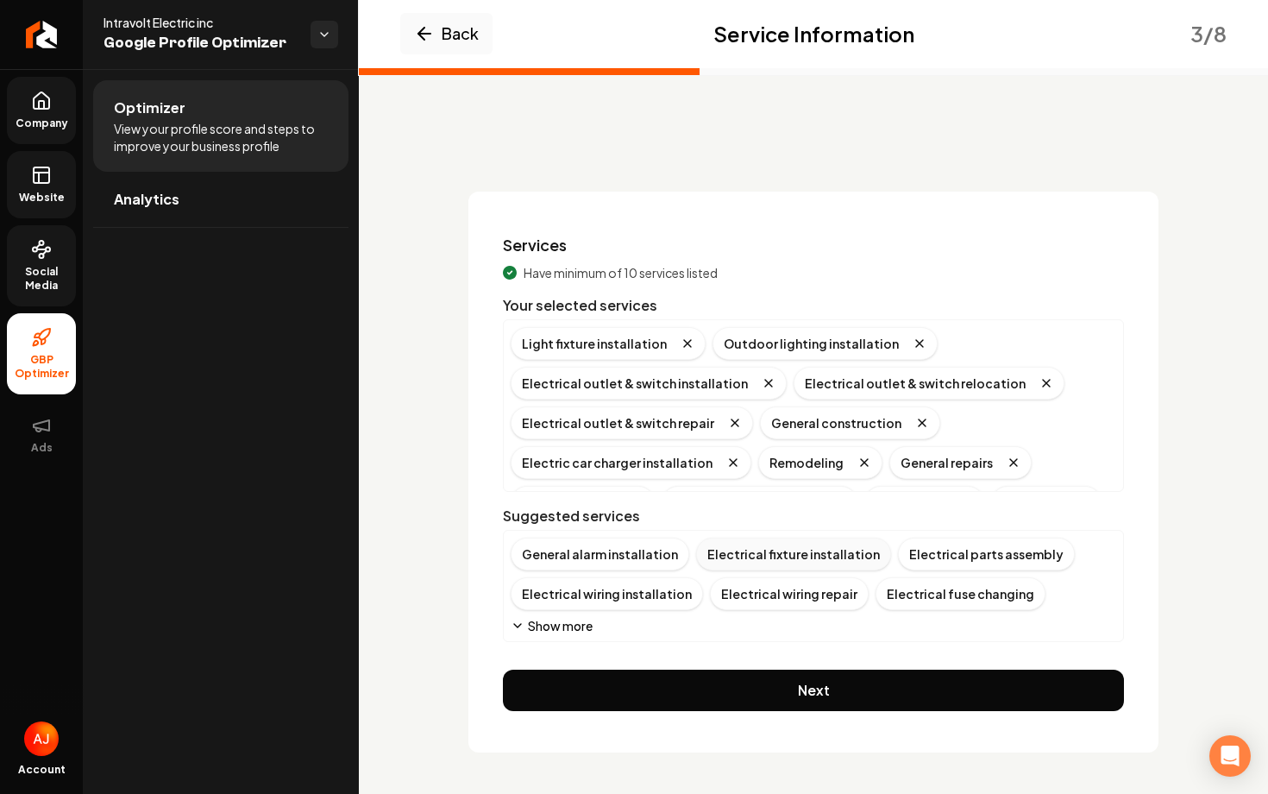
click at [805, 559] on div "Electrical fixture installation" at bounding box center [793, 553] width 195 height 33
click at [625, 594] on div "Electrical wiring repair" at bounding box center [590, 593] width 159 height 33
click at [917, 554] on div "Electrical wiring installation" at bounding box center [976, 553] width 192 height 33
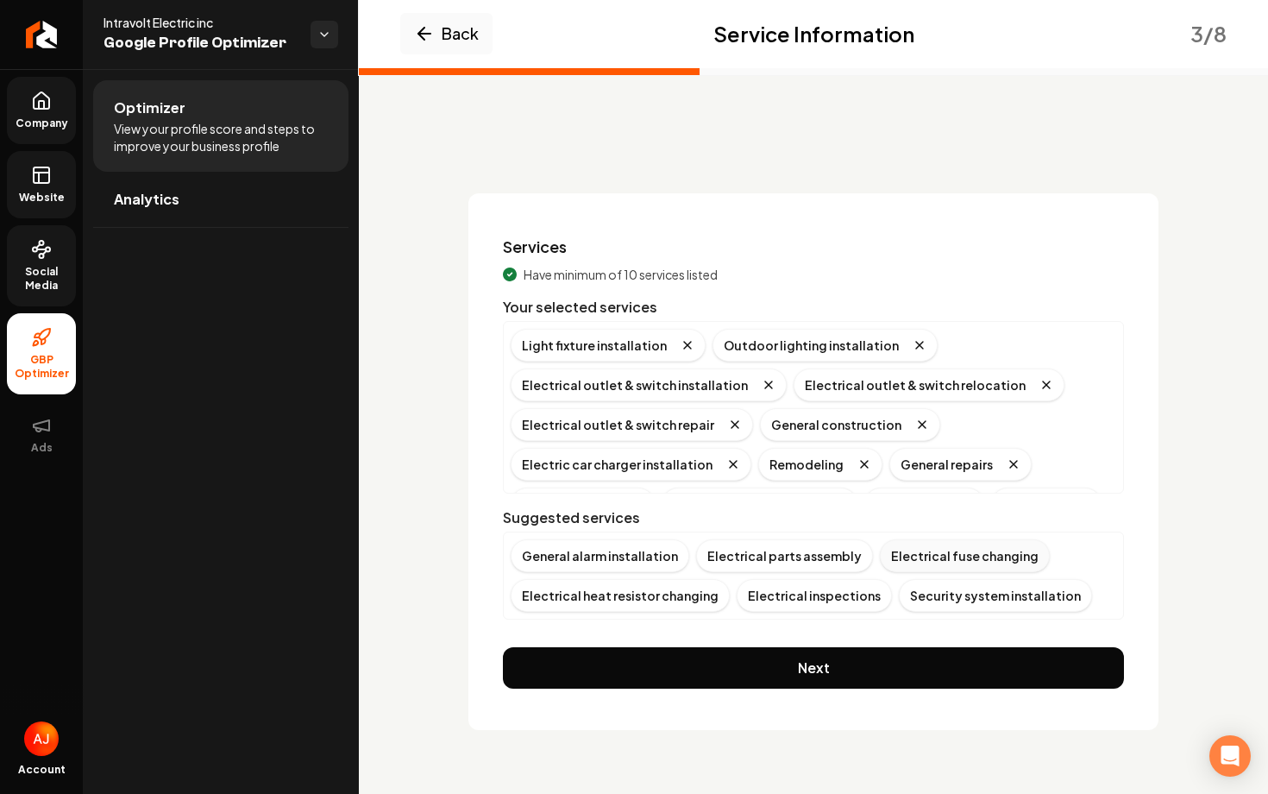
click at [896, 558] on div "Electrical fuse changing" at bounding box center [965, 555] width 170 height 33
click at [575, 595] on div "Electrical inspections" at bounding box center [588, 595] width 155 height 33
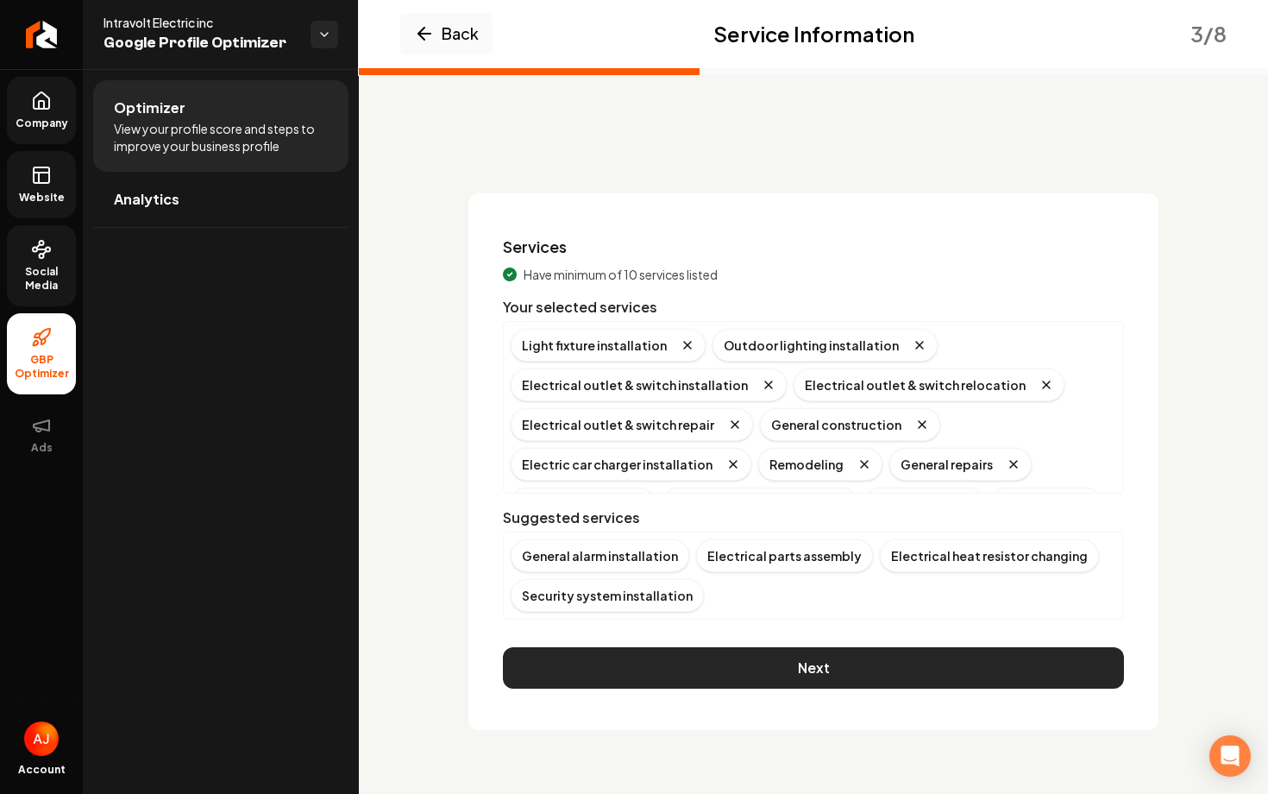
click at [812, 673] on button "Next" at bounding box center [813, 667] width 621 height 41
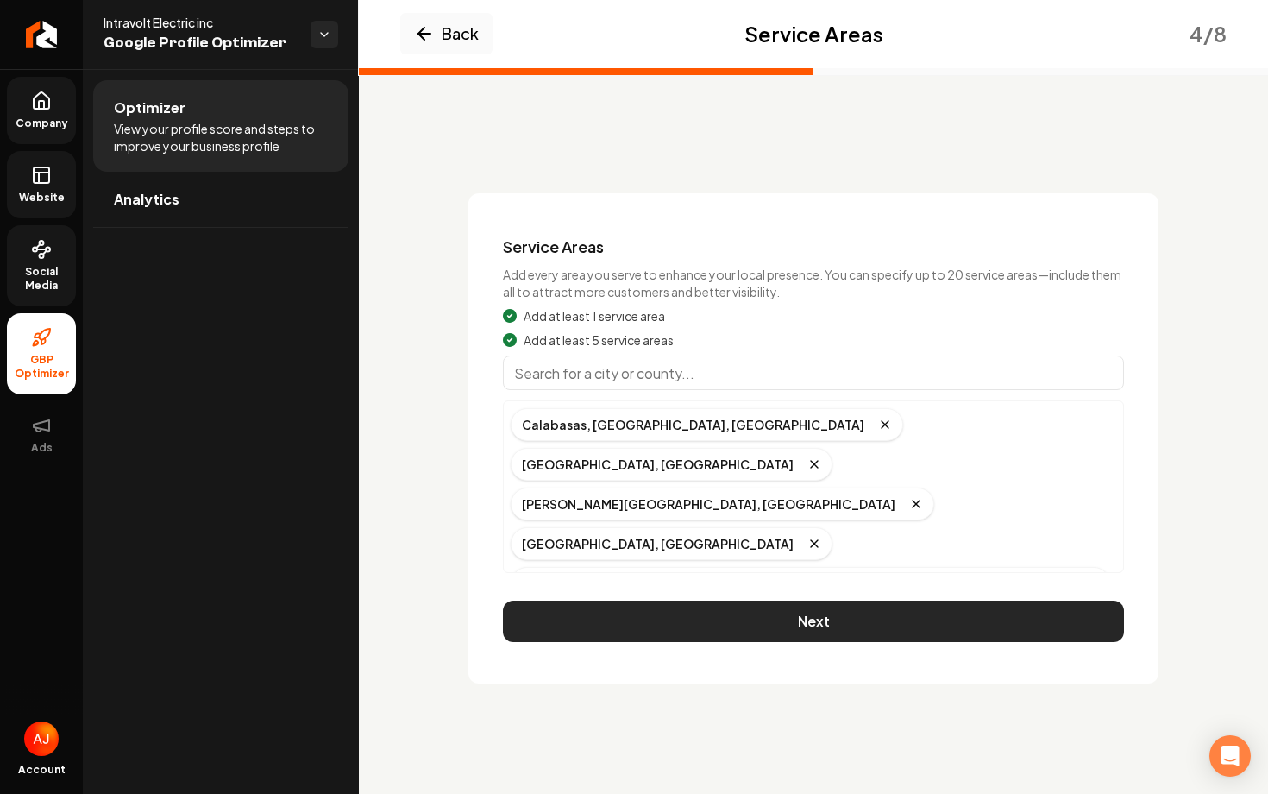
click at [803, 600] on button "Next" at bounding box center [813, 620] width 621 height 41
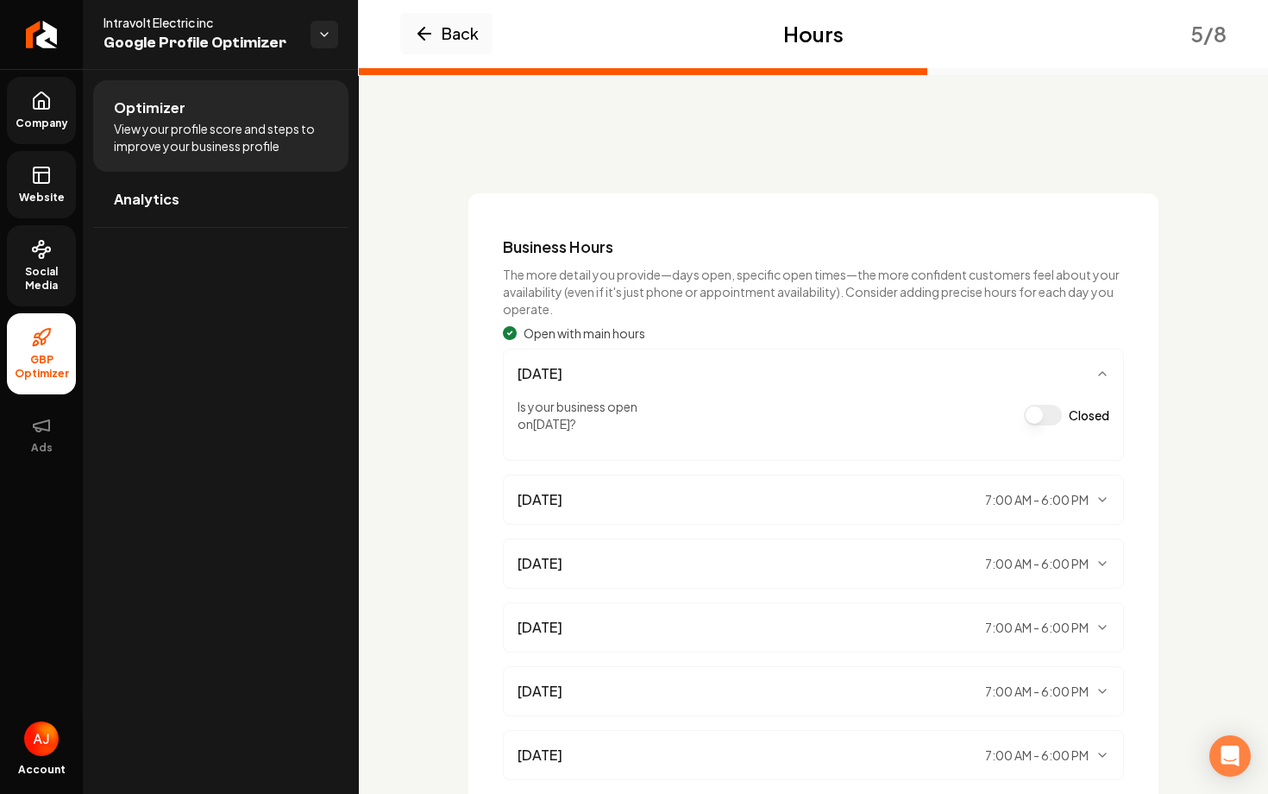
scroll to position [202, 0]
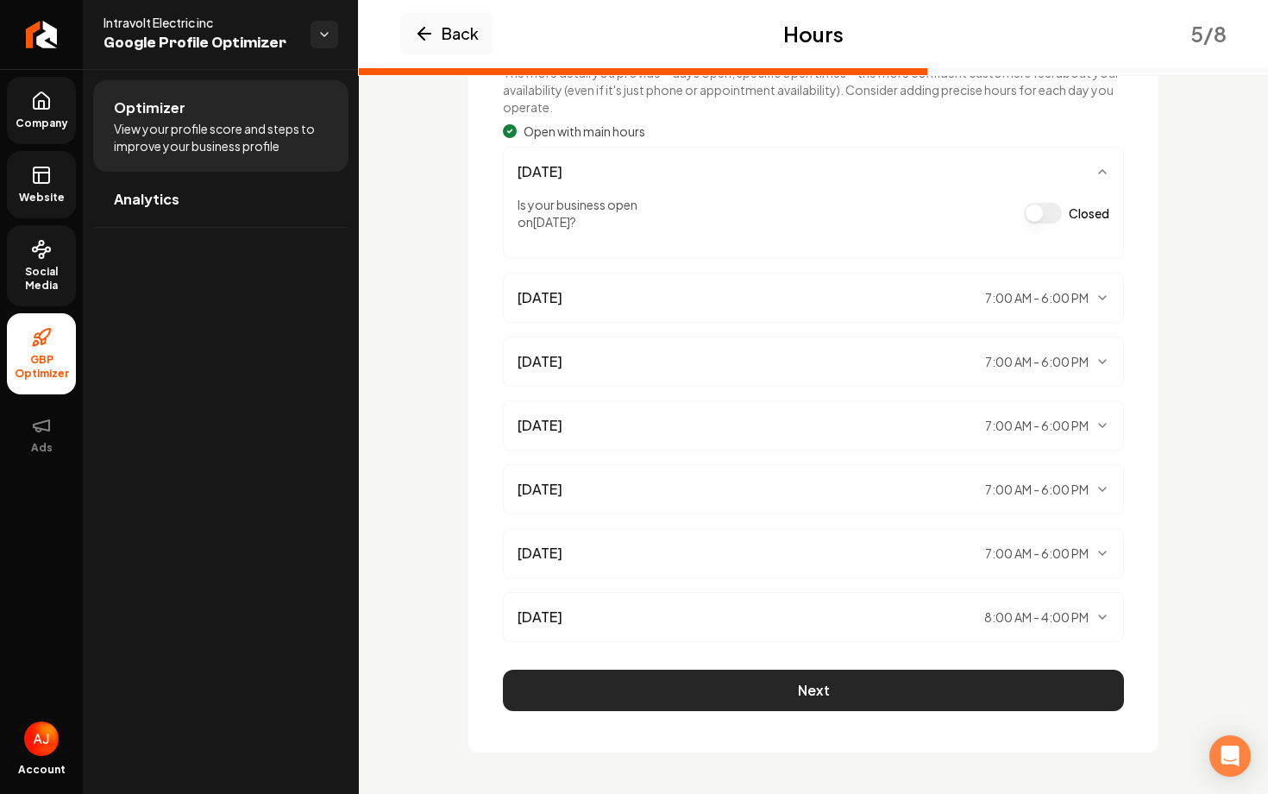
click at [782, 698] on button "Next" at bounding box center [813, 689] width 621 height 41
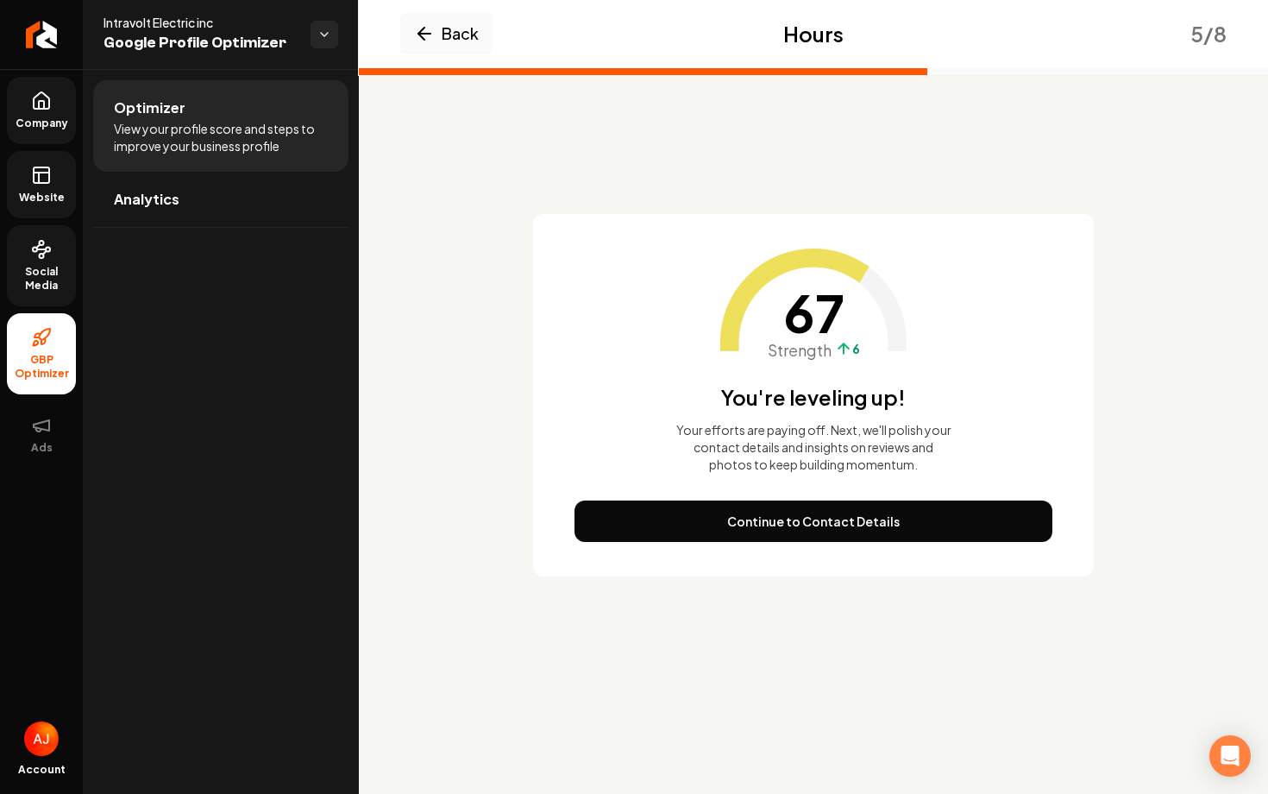
scroll to position [0, 0]
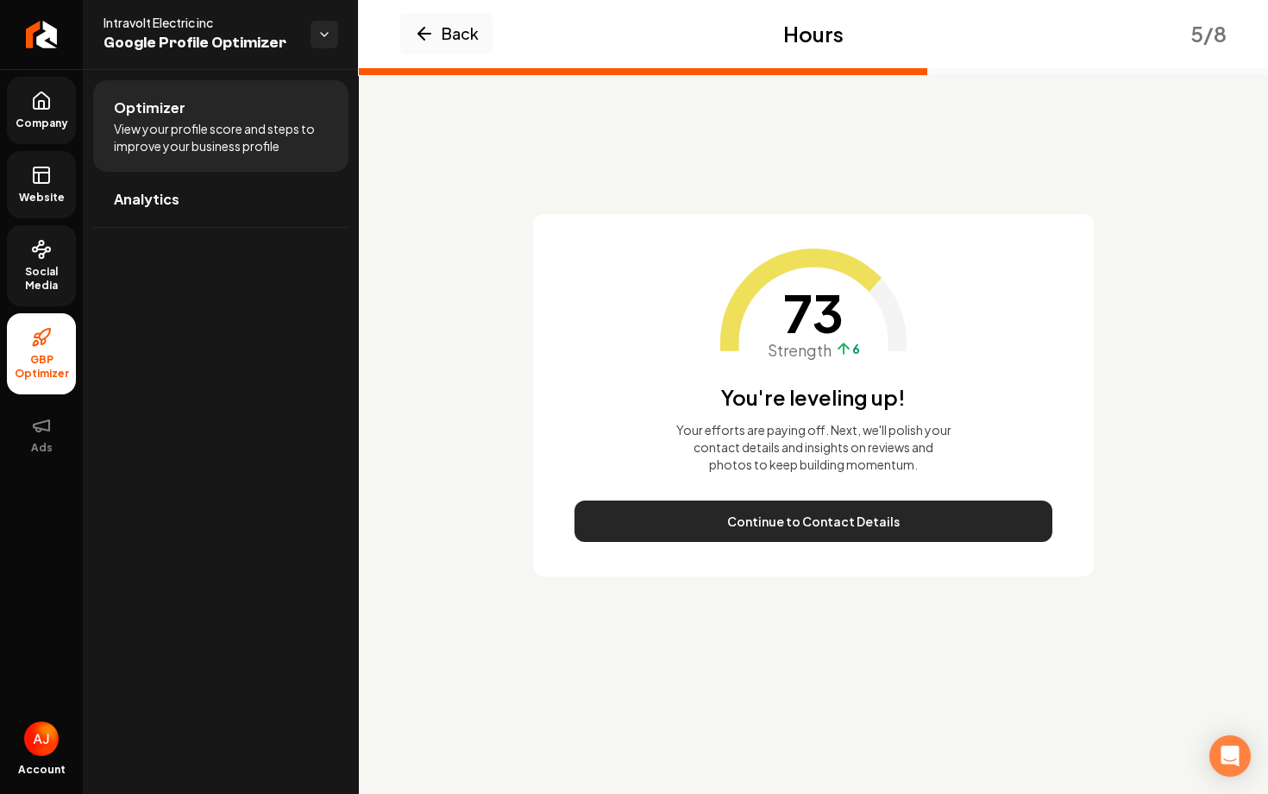
click at [760, 529] on button "Continue to Contact Details" at bounding box center [814, 520] width 478 height 41
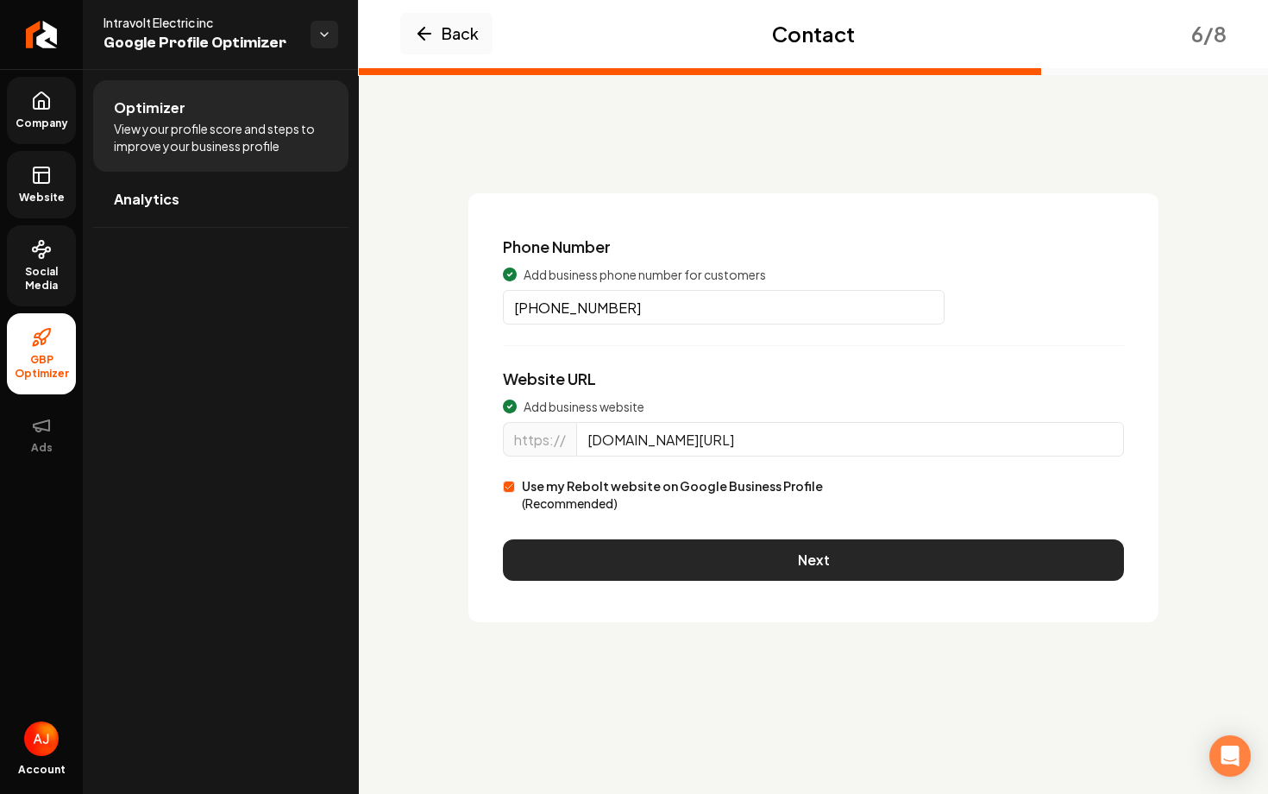
click at [778, 559] on button "Next" at bounding box center [813, 559] width 621 height 41
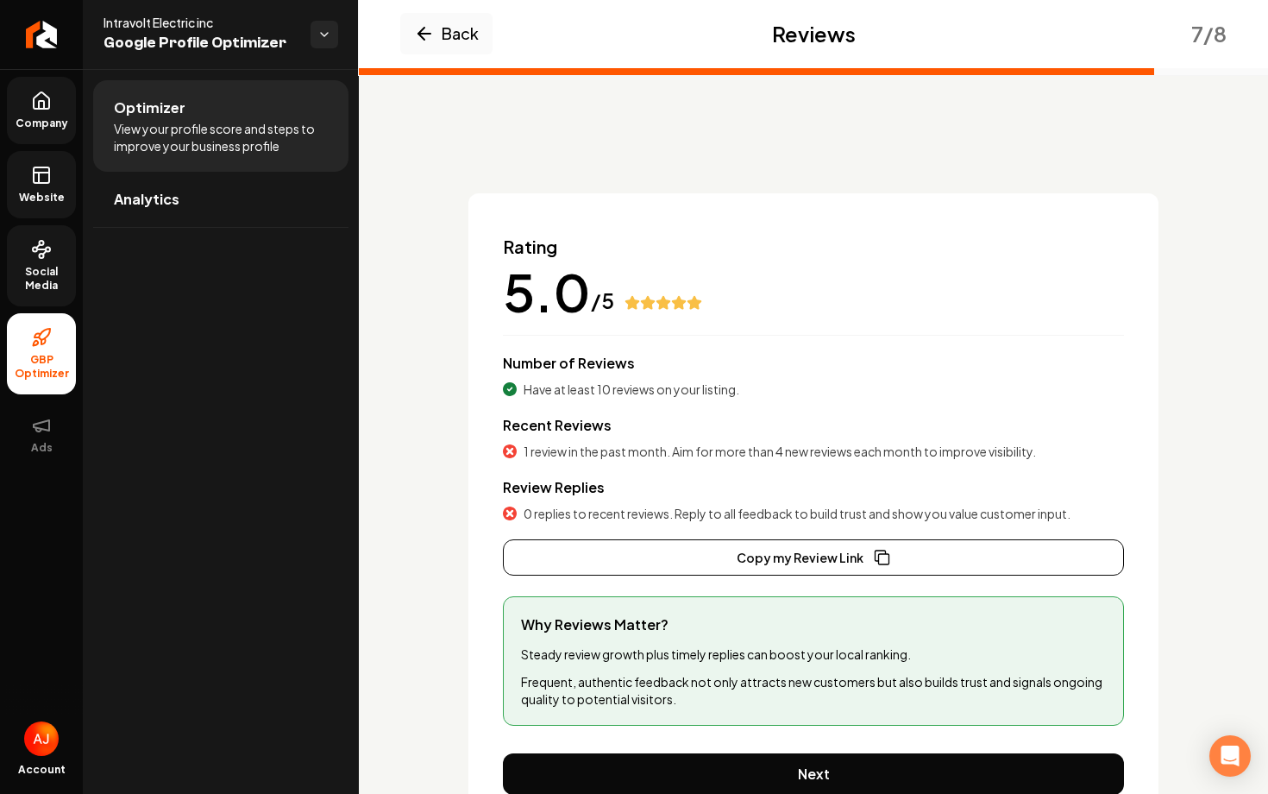
scroll to position [84, 0]
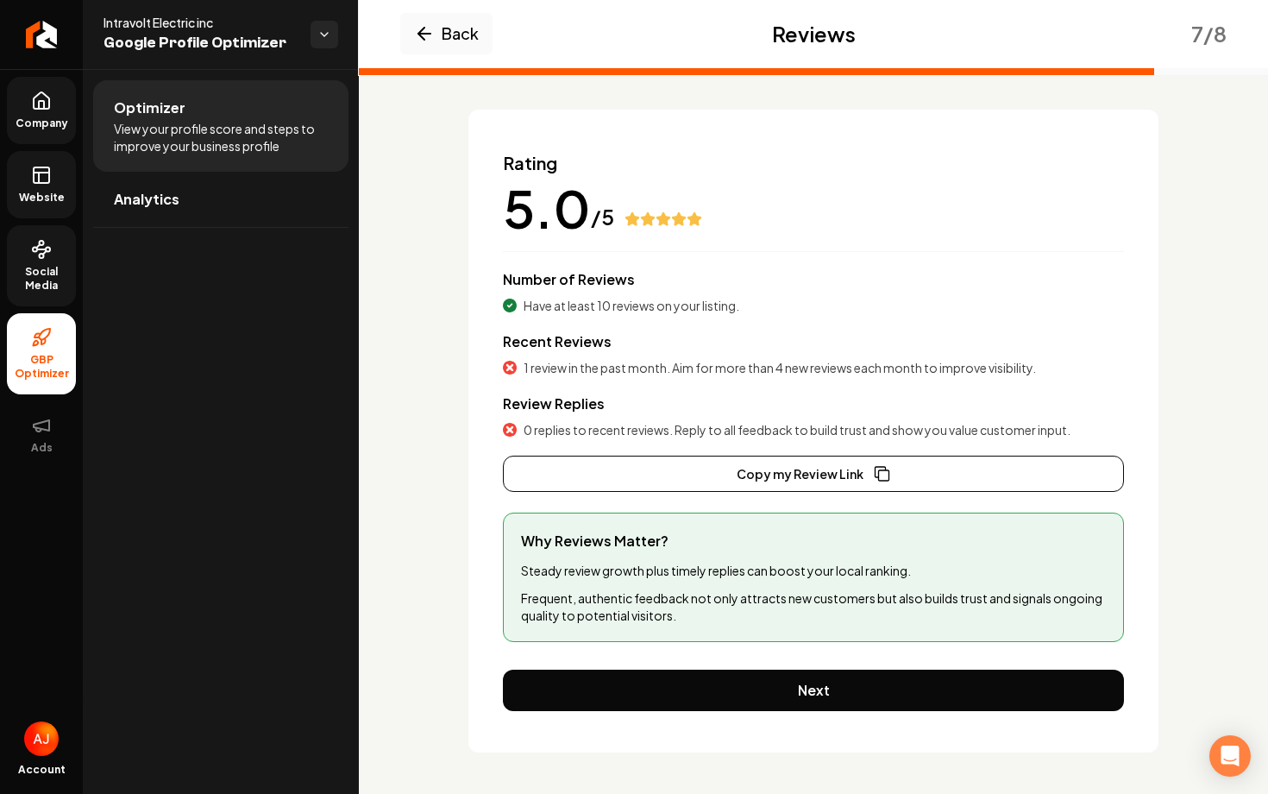
click at [28, 180] on link "Website" at bounding box center [41, 184] width 69 height 67
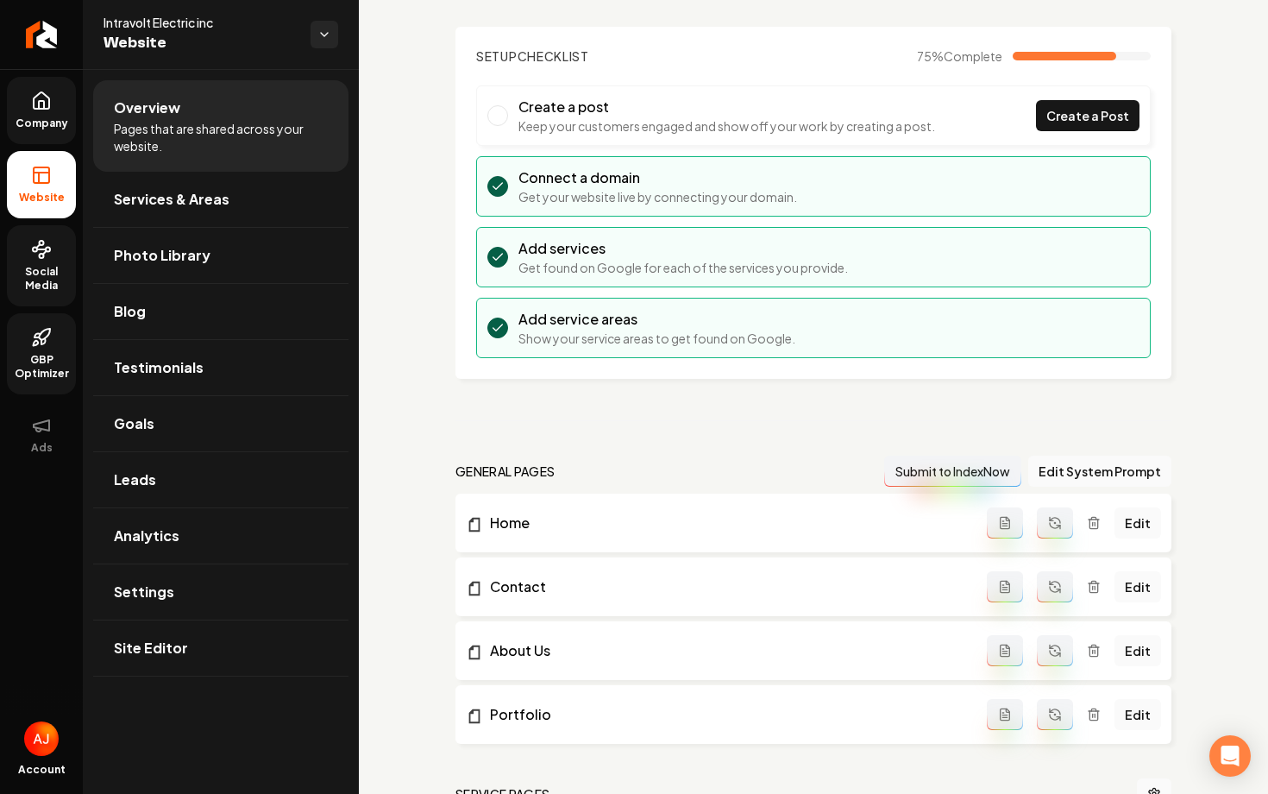
click at [62, 97] on link "Company" at bounding box center [41, 110] width 69 height 67
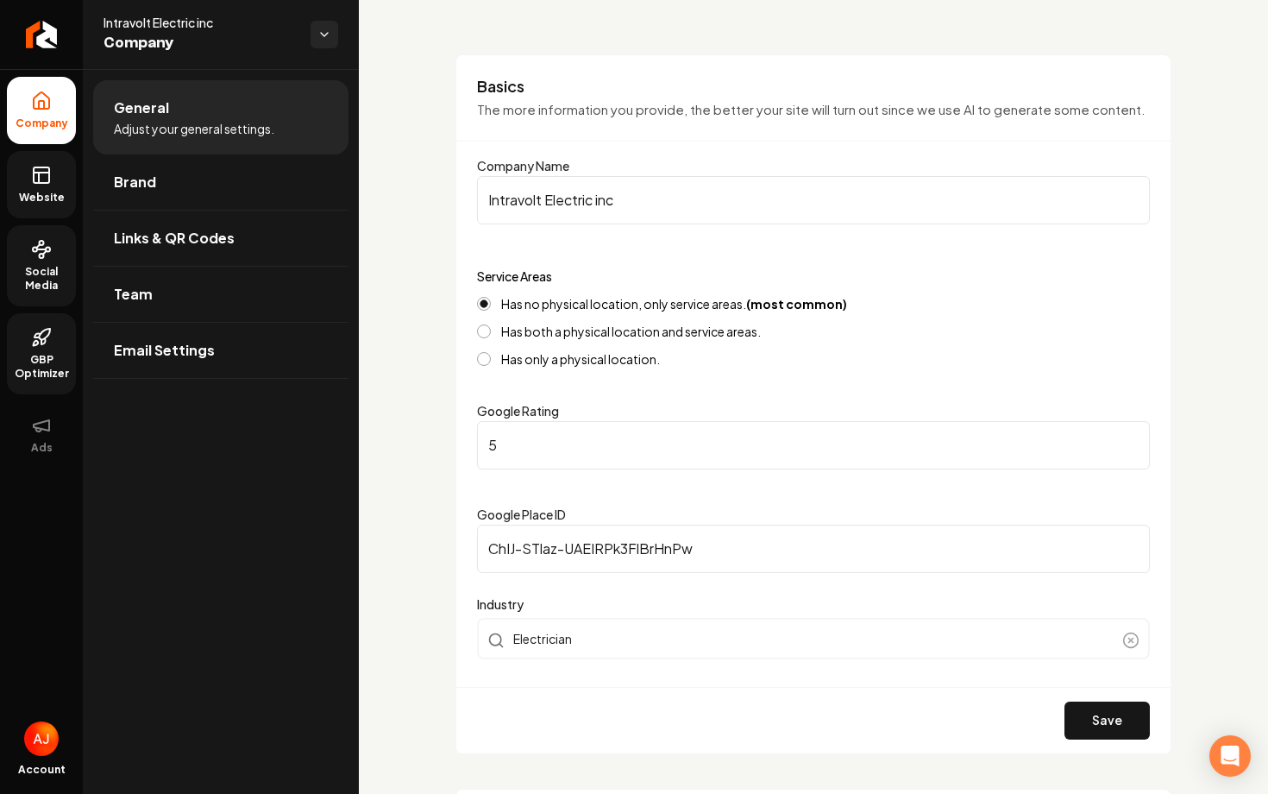
click at [37, 210] on link "Website" at bounding box center [41, 184] width 69 height 67
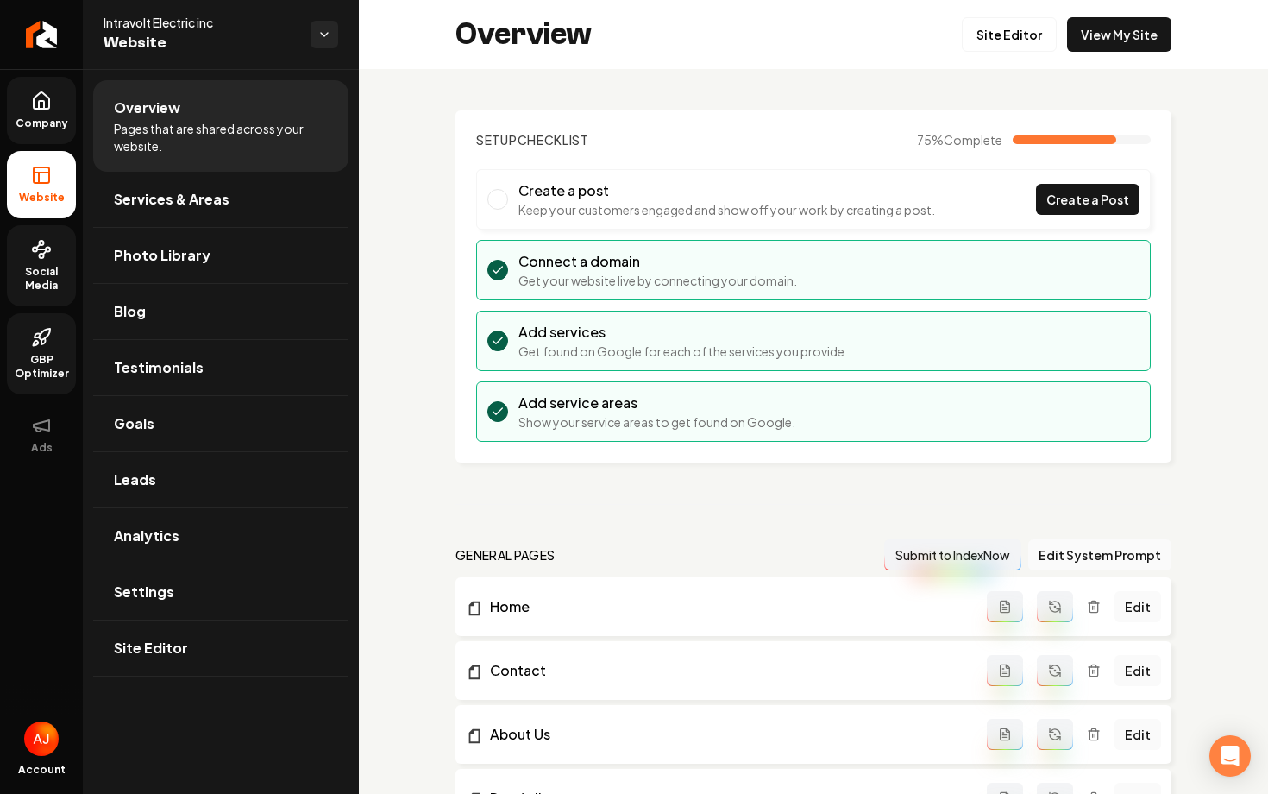
click at [1102, 57] on div "Overview Site Editor View My Site" at bounding box center [813, 34] width 909 height 69
click at [1102, 52] on div "Overview Site Editor View My Site" at bounding box center [813, 34] width 909 height 69
click at [1097, 27] on link "View My Site" at bounding box center [1119, 34] width 104 height 35
click at [62, 265] on span "Social Media" at bounding box center [41, 279] width 69 height 28
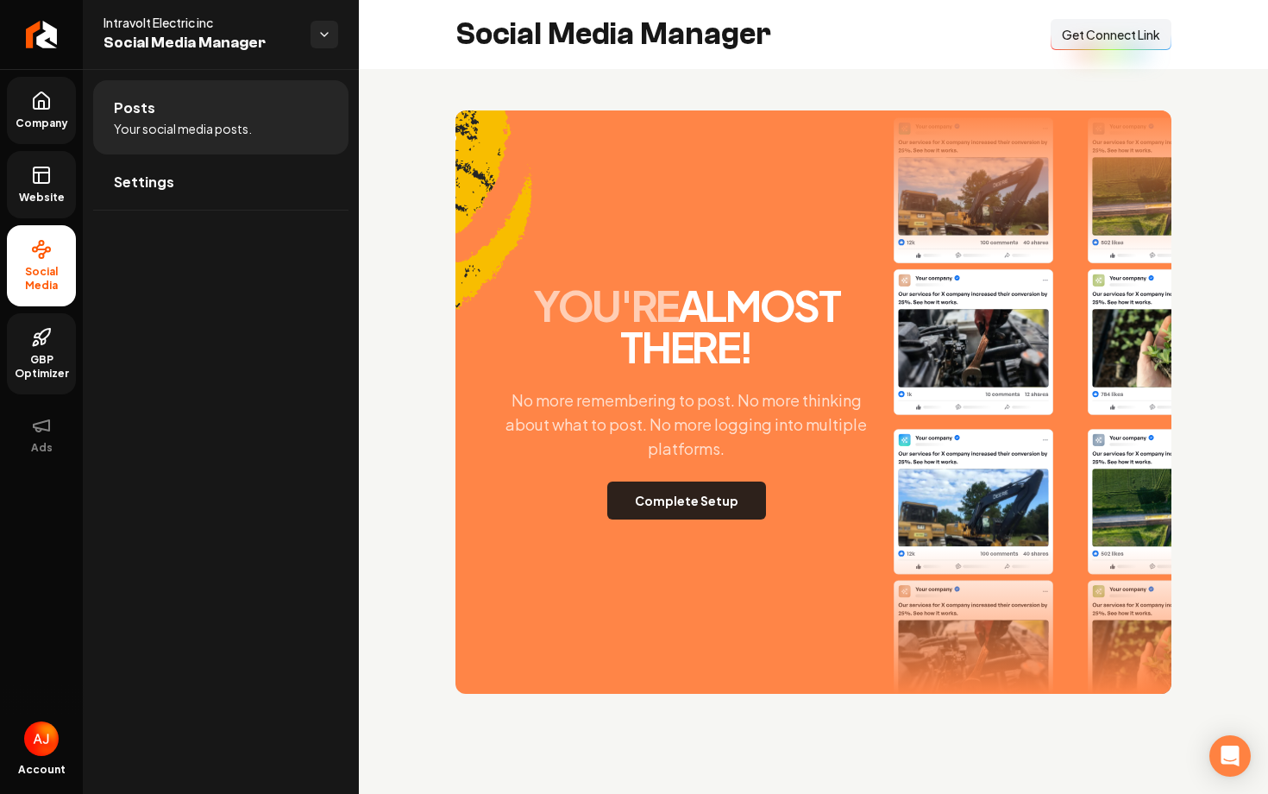
click at [702, 502] on button "Complete Setup" at bounding box center [686, 500] width 159 height 38
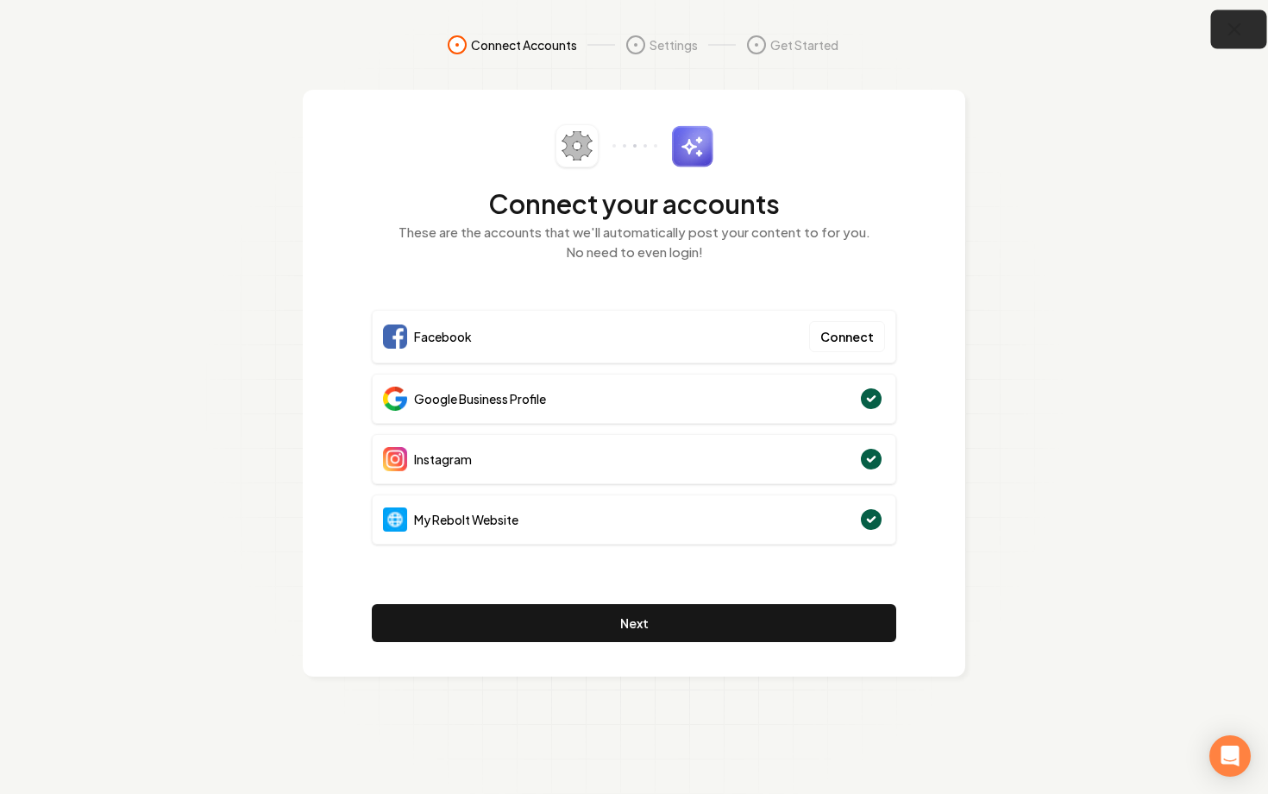
click at [1233, 36] on icon "button" at bounding box center [1235, 30] width 22 height 22
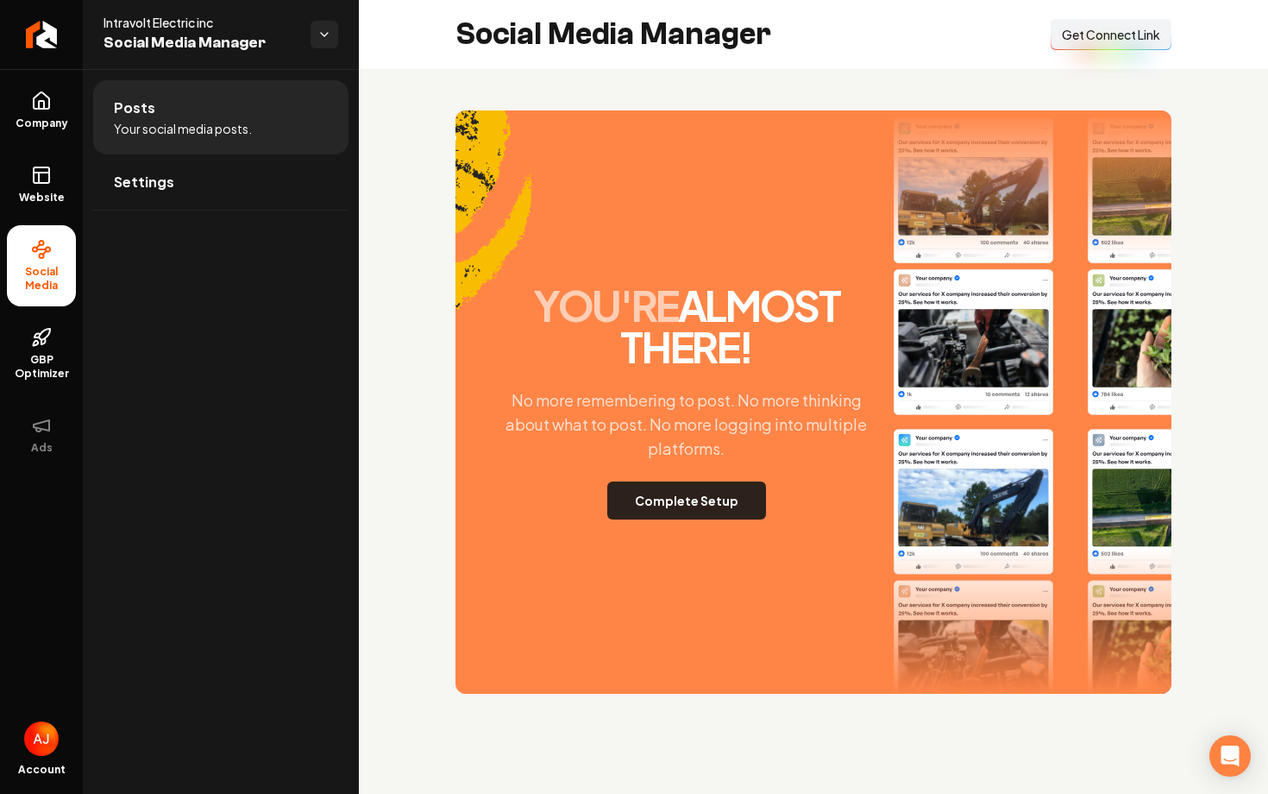
click at [661, 493] on button "Complete Setup" at bounding box center [686, 500] width 159 height 38
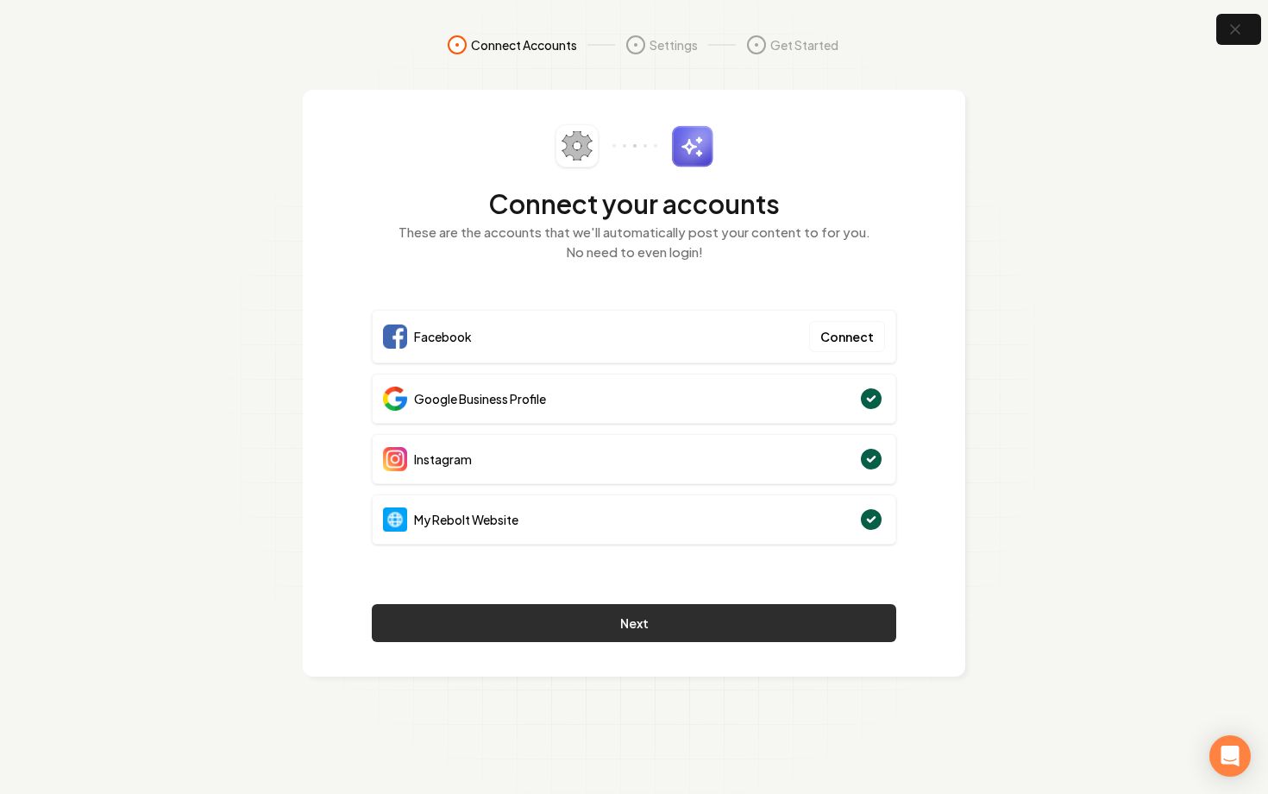
click at [609, 625] on button "Next" at bounding box center [634, 623] width 525 height 38
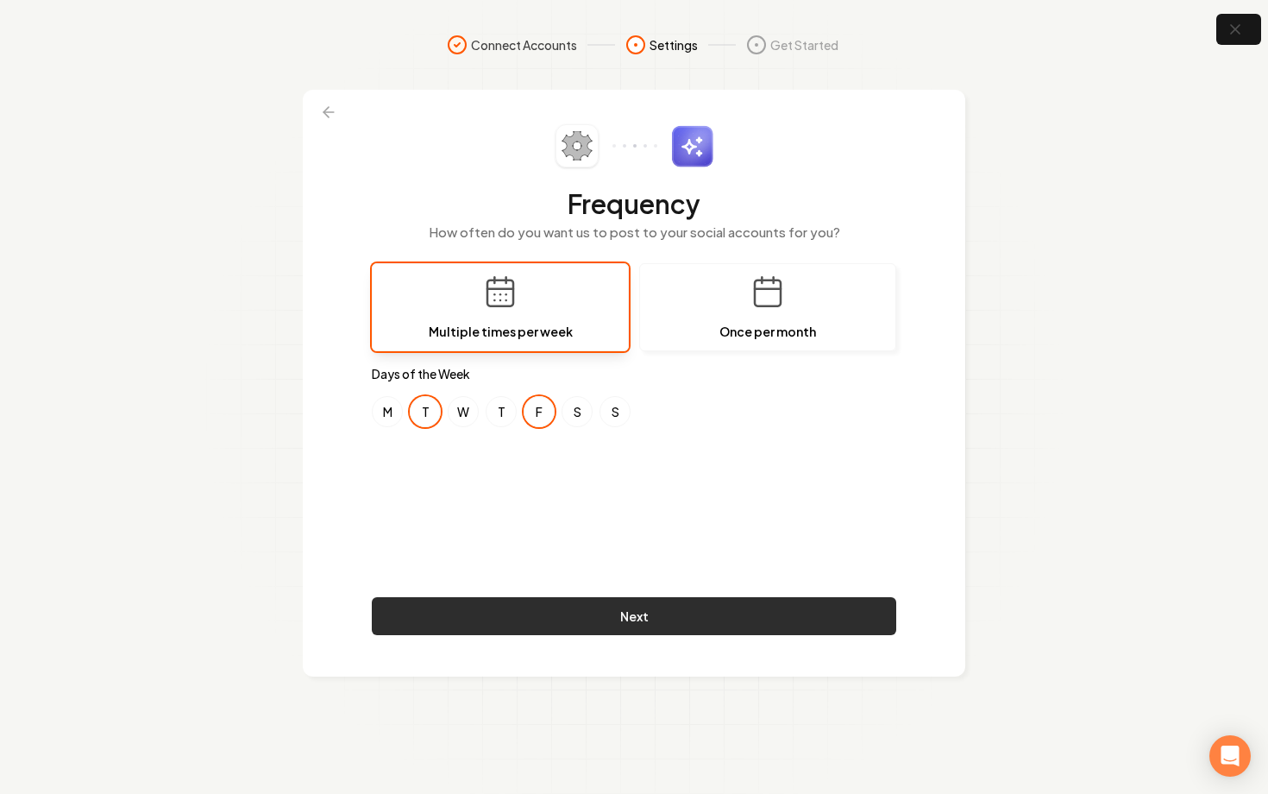
click at [599, 606] on button "Next" at bounding box center [634, 616] width 525 height 38
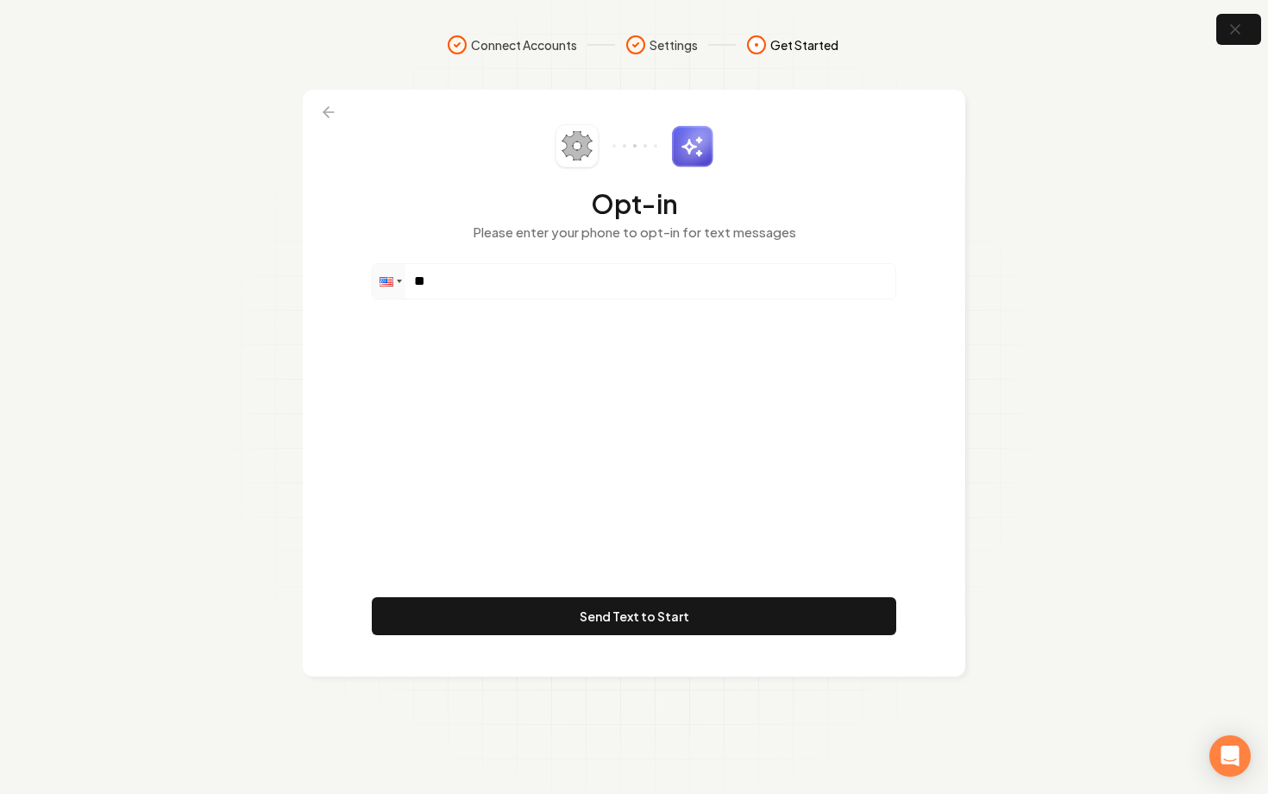
click at [522, 263] on div "Phone **" at bounding box center [634, 281] width 525 height 36
click at [505, 277] on input "**" at bounding box center [634, 281] width 523 height 35
paste input "**********"
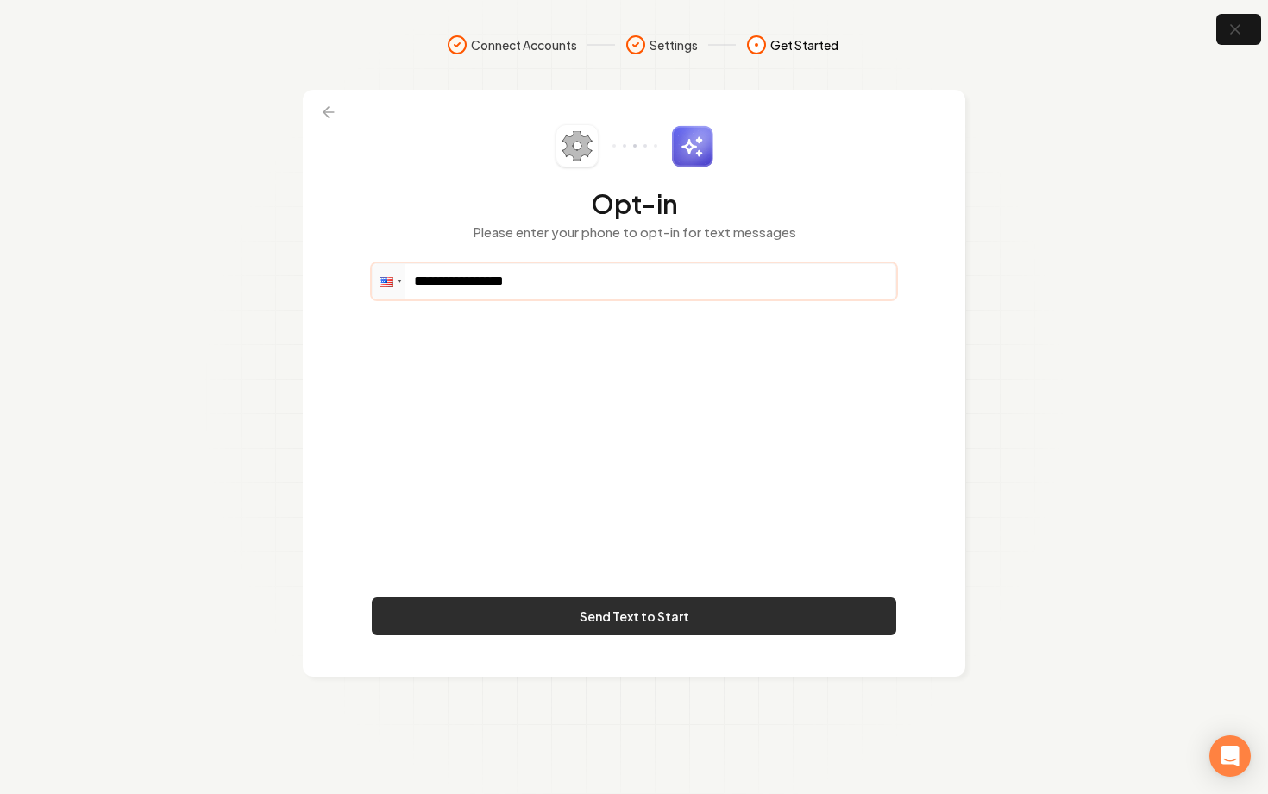
type input "**********"
click at [614, 615] on button "Send Text to Start" at bounding box center [634, 616] width 525 height 38
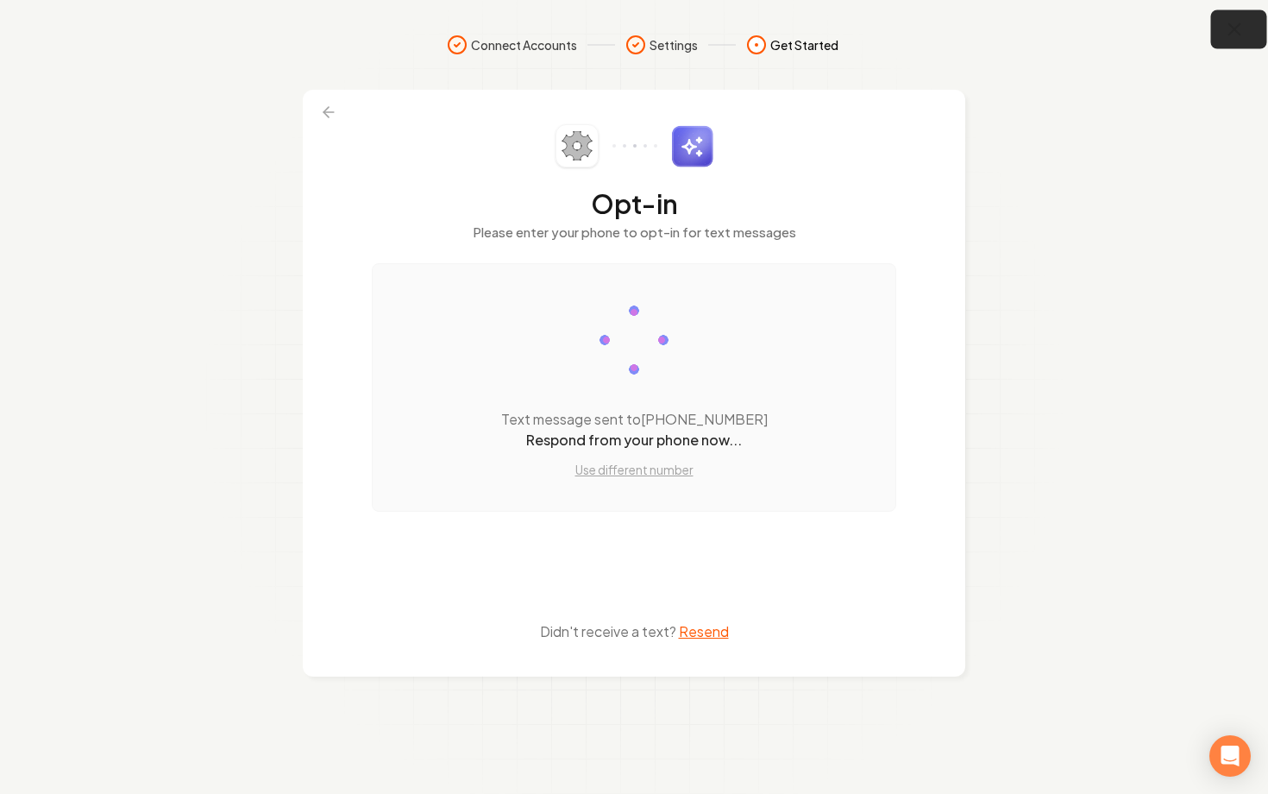
click at [1233, 26] on icon "button" at bounding box center [1235, 30] width 22 height 22
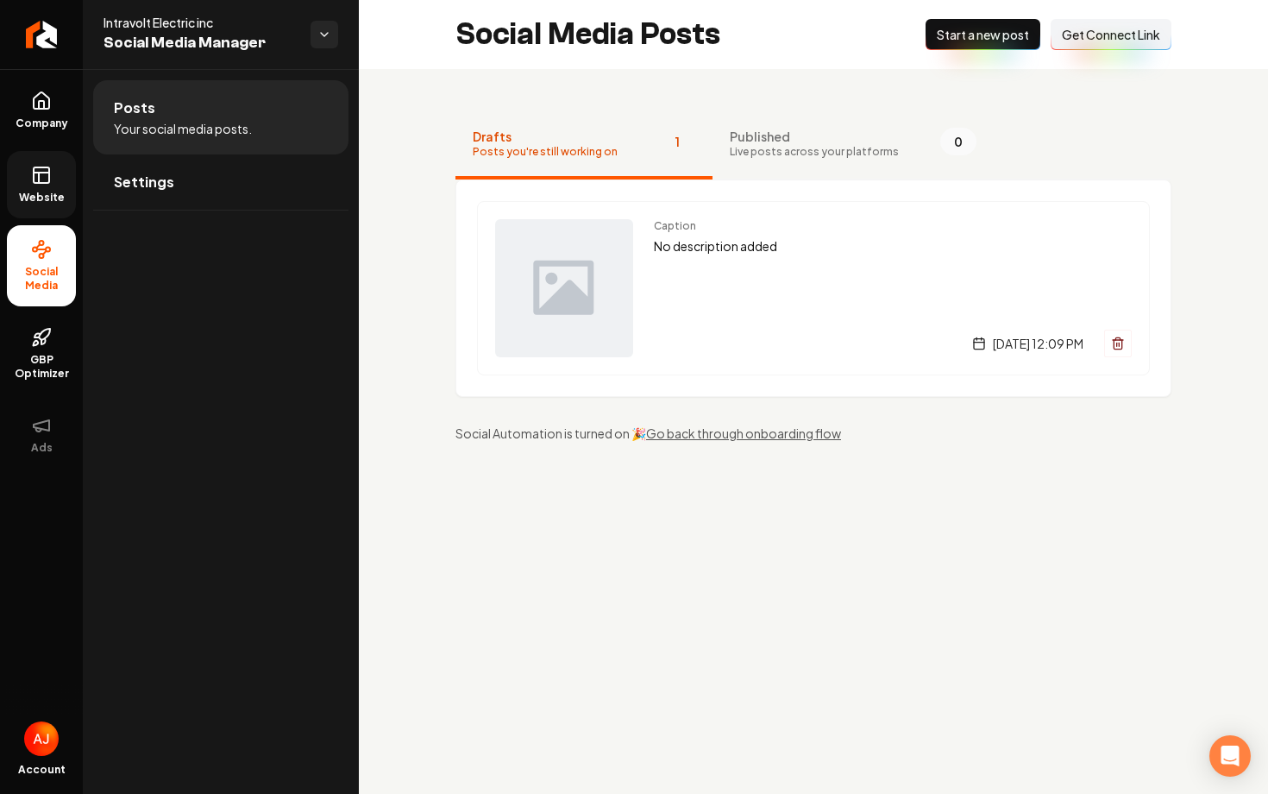
click at [41, 198] on span "Website" at bounding box center [42, 198] width 60 height 14
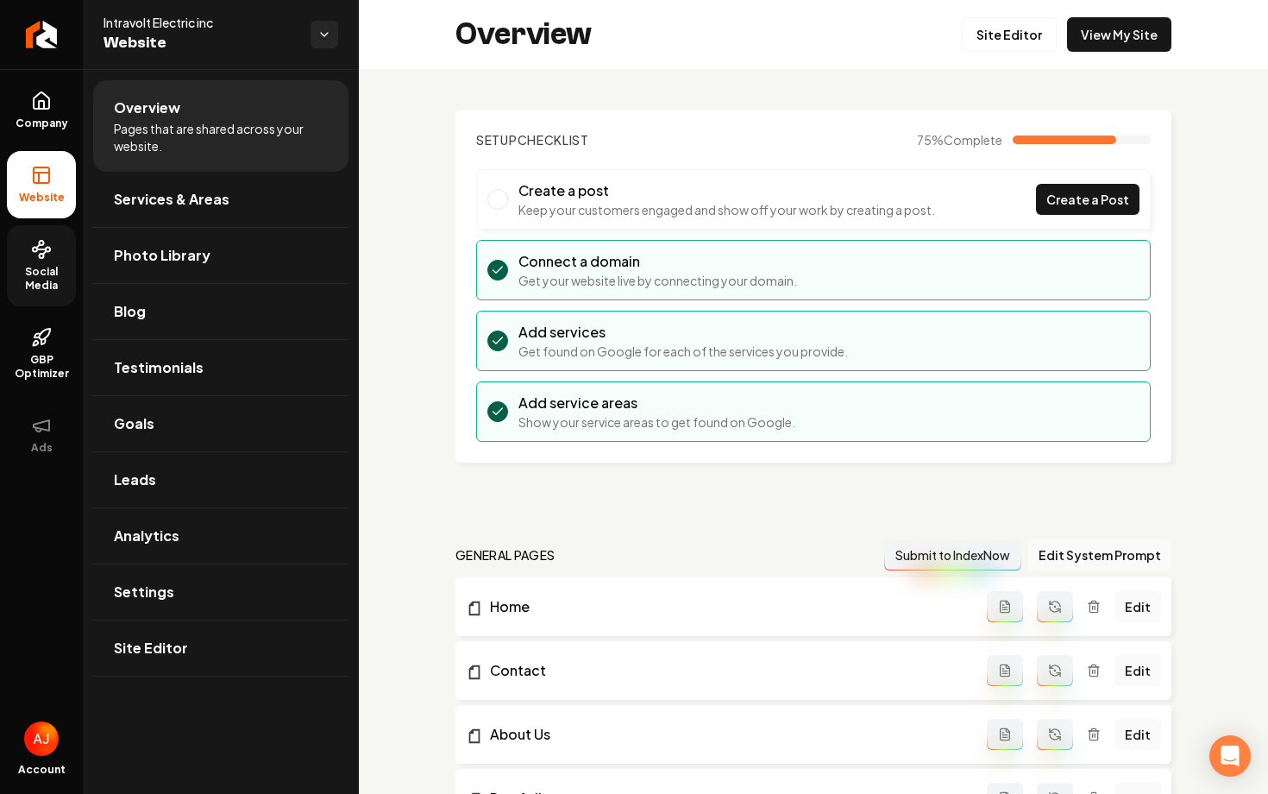
click at [49, 227] on link "Social Media" at bounding box center [41, 265] width 69 height 81
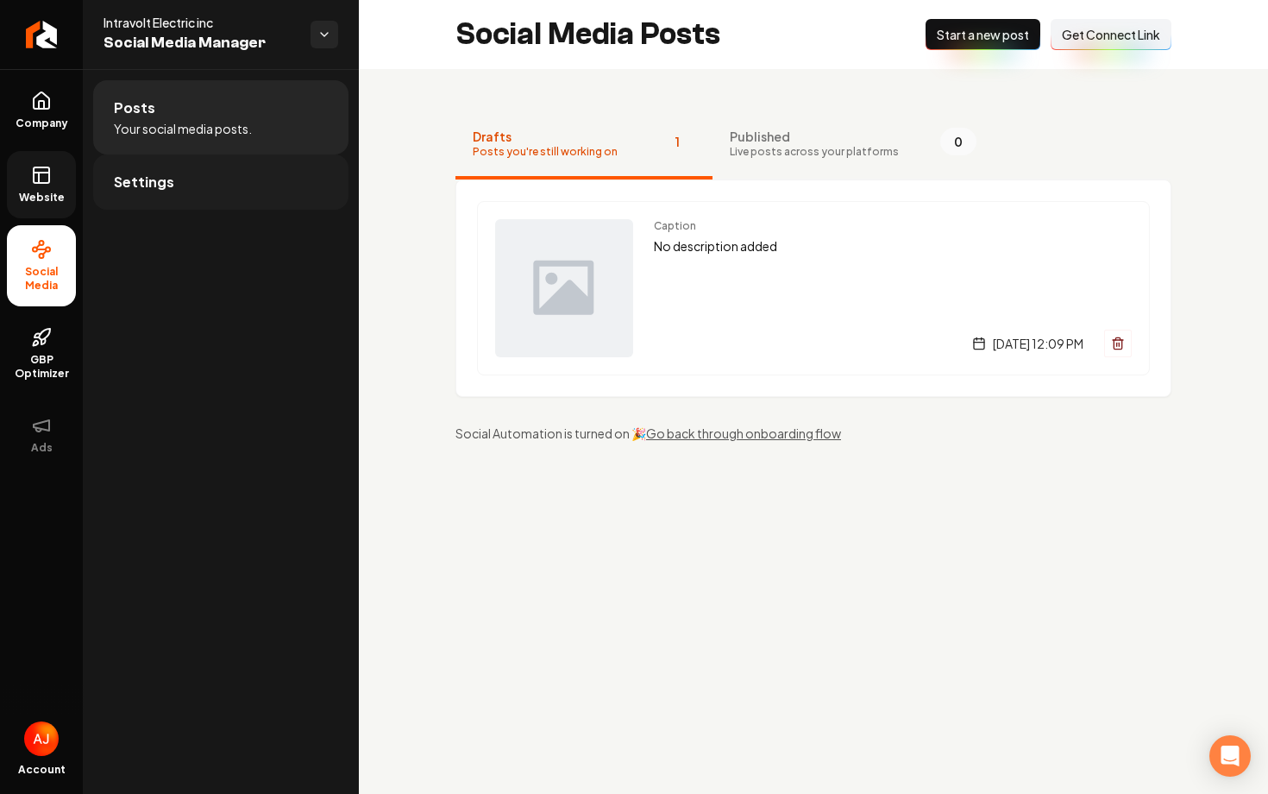
click at [146, 191] on span "Settings" at bounding box center [144, 182] width 60 height 21
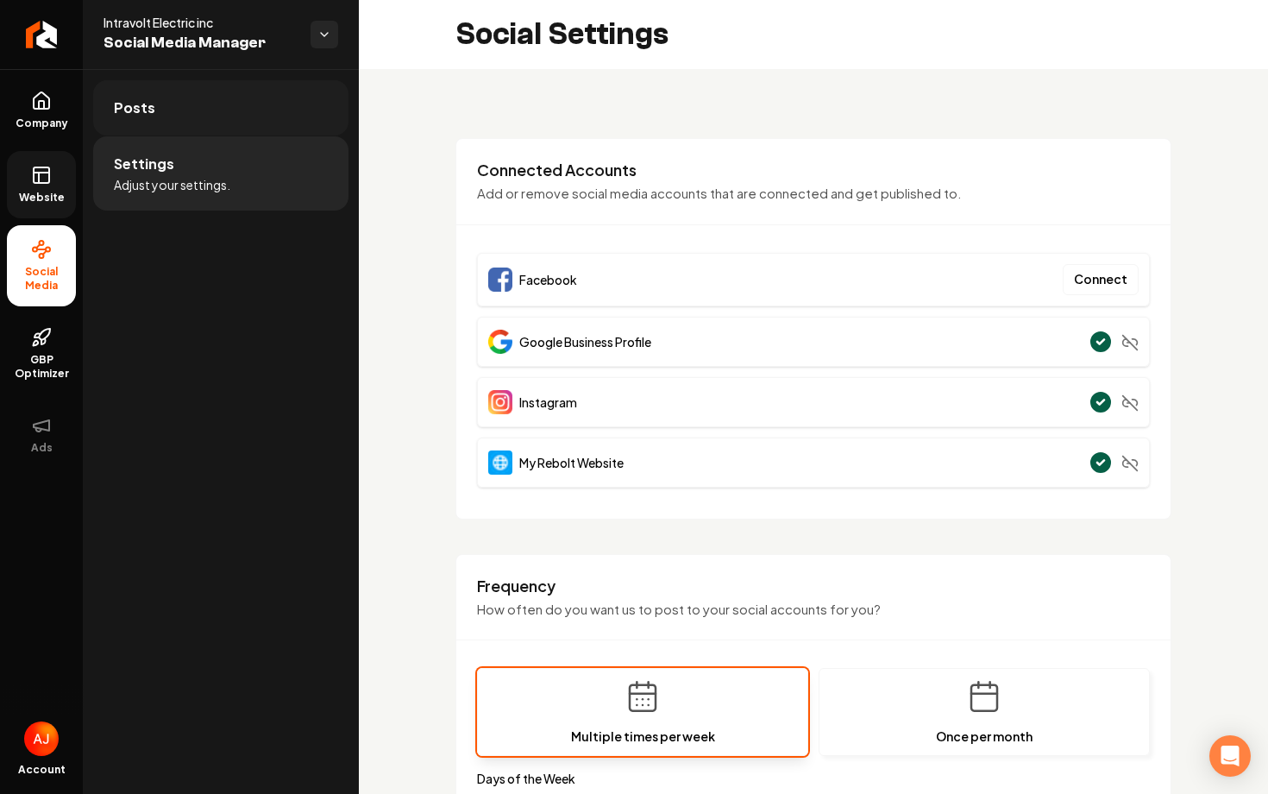
click at [227, 123] on link "Posts" at bounding box center [220, 107] width 255 height 55
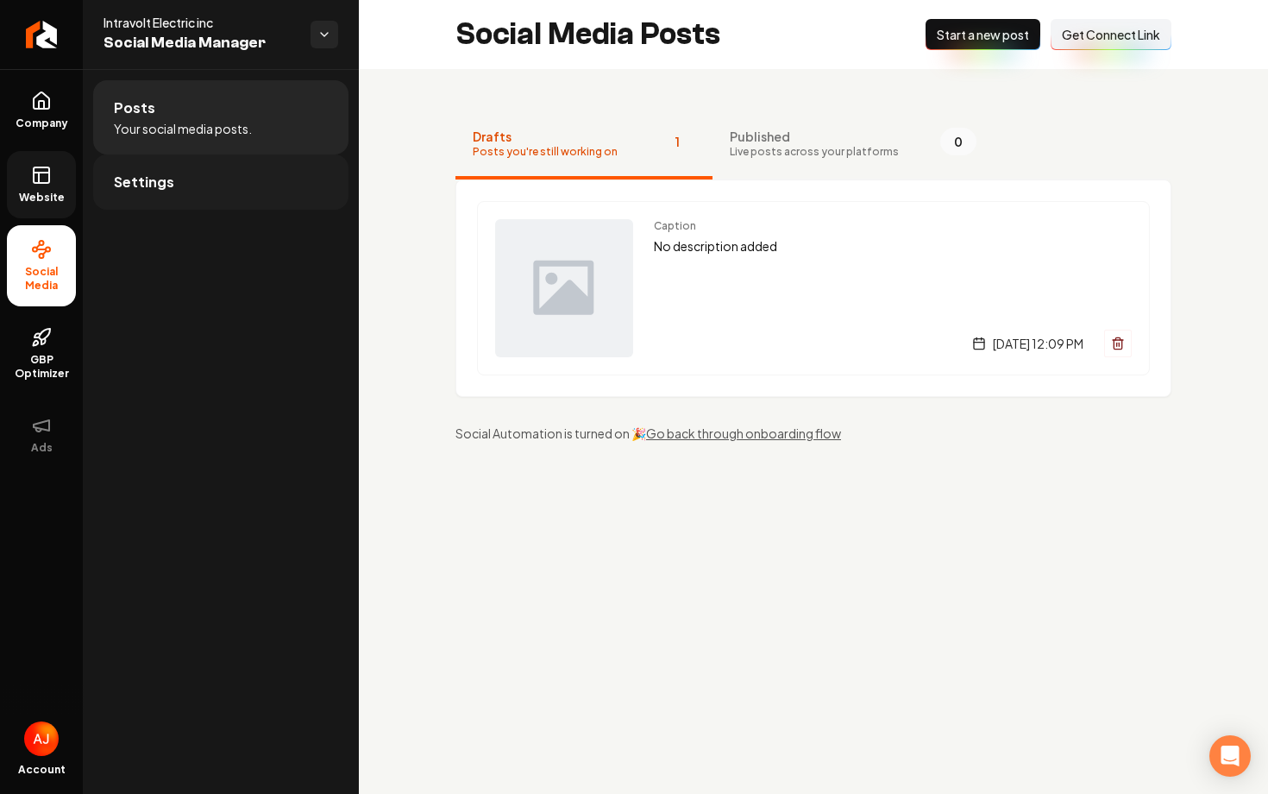
click at [241, 163] on link "Settings" at bounding box center [220, 181] width 255 height 55
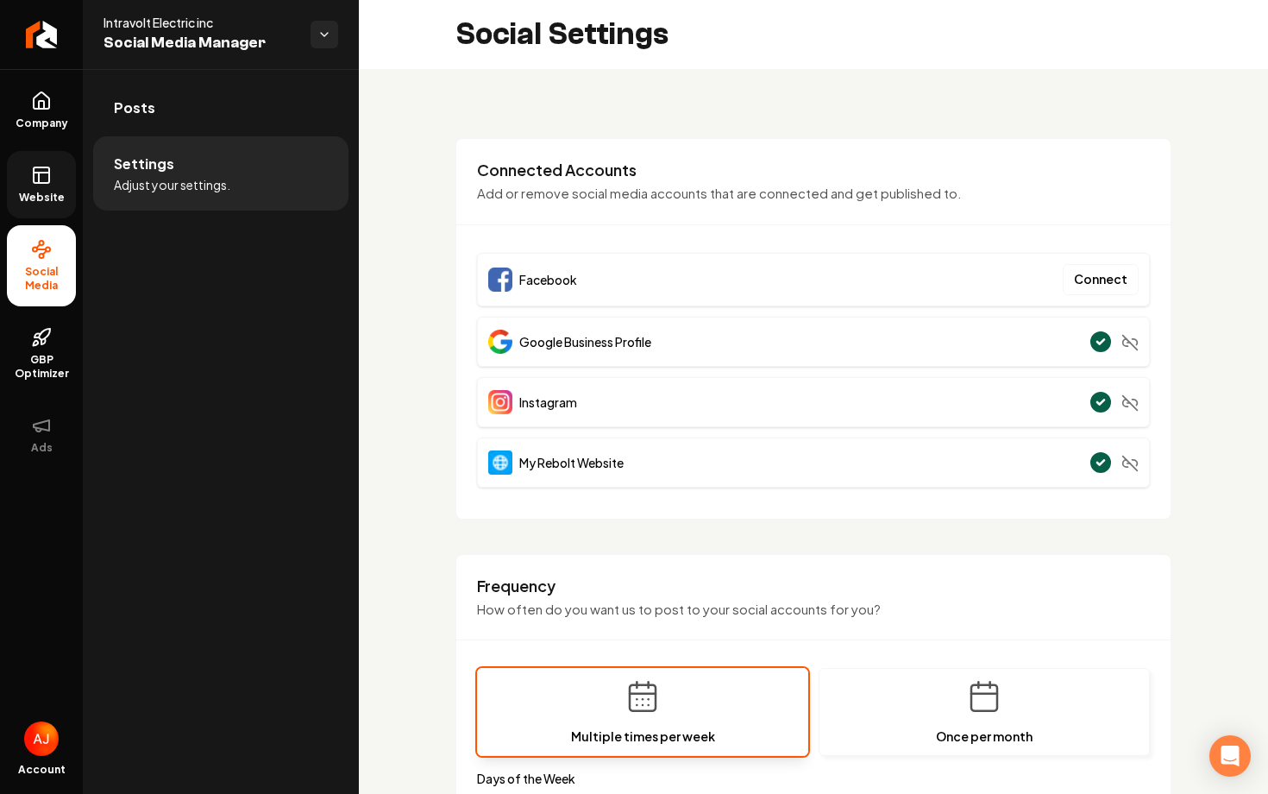
click at [41, 182] on rect at bounding box center [42, 175] width 16 height 16
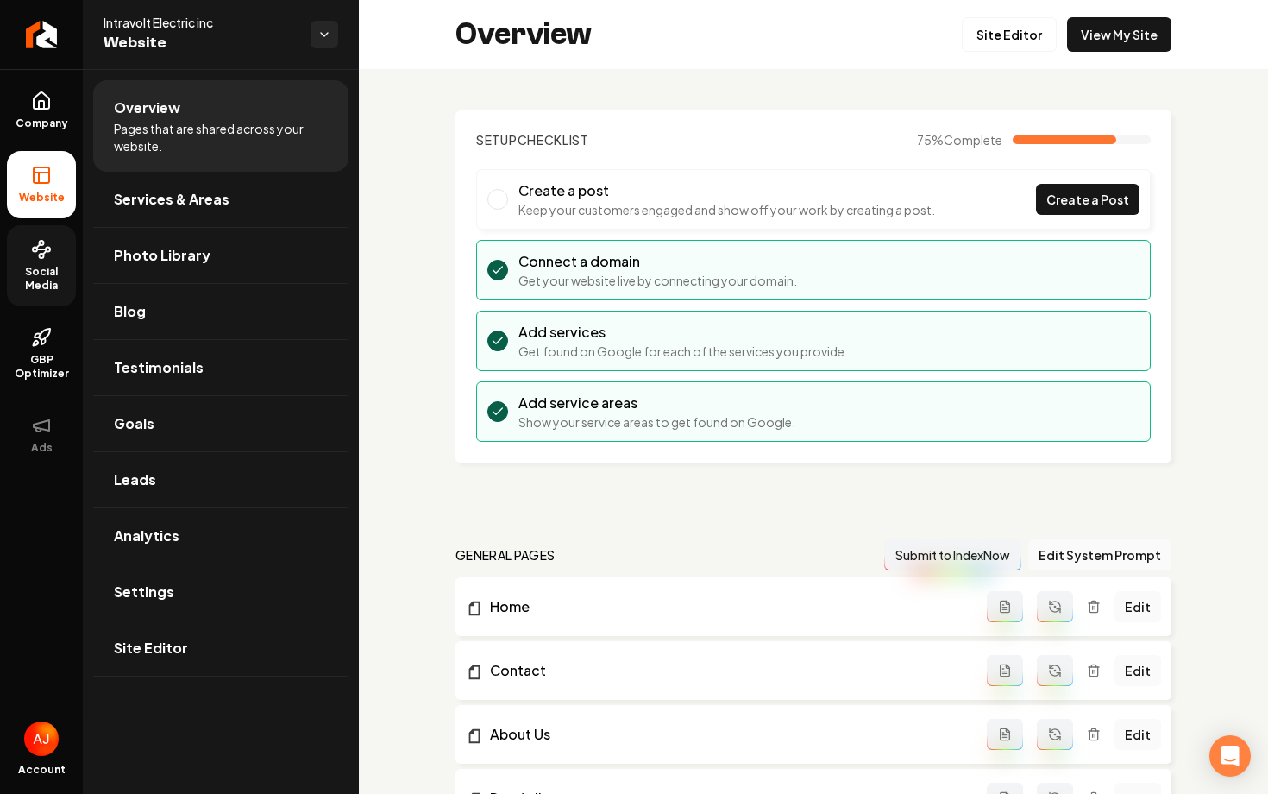
click at [48, 246] on icon at bounding box center [41, 249] width 21 height 21
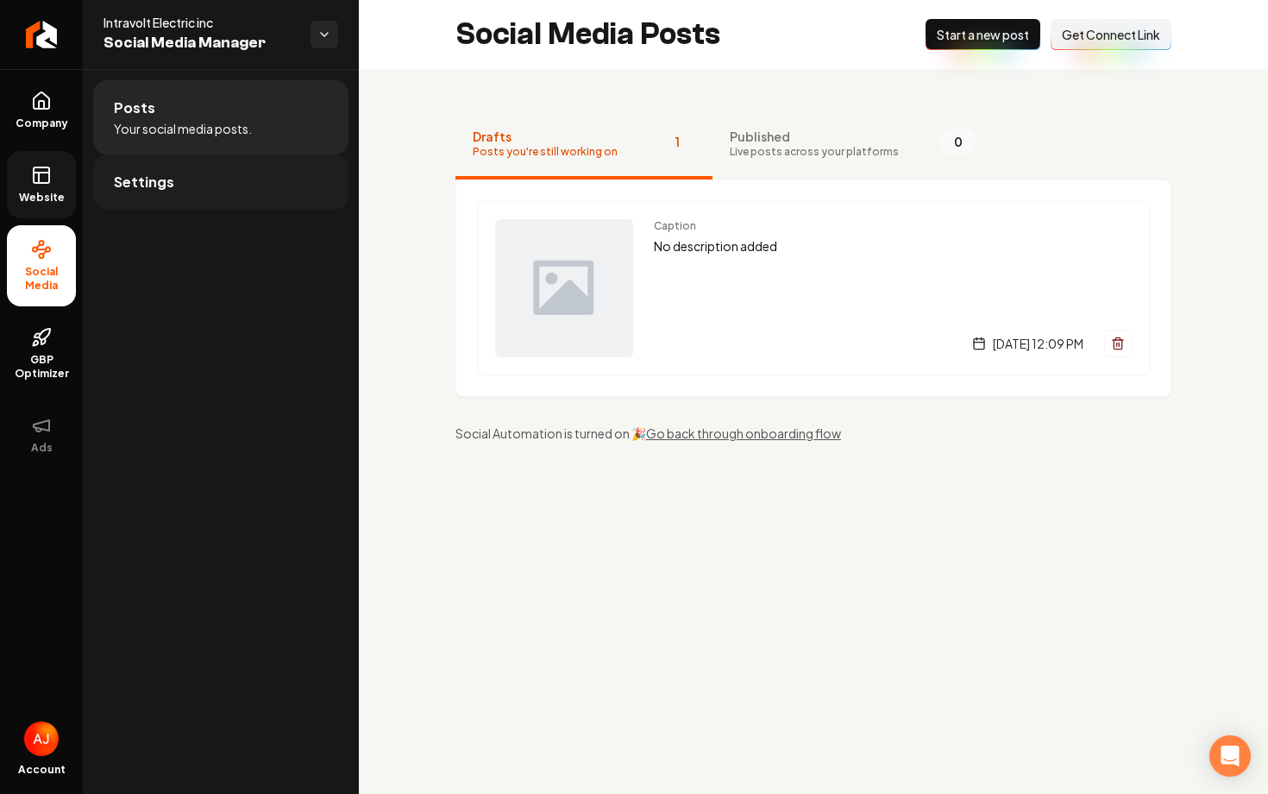
click at [171, 192] on link "Settings" at bounding box center [220, 181] width 255 height 55
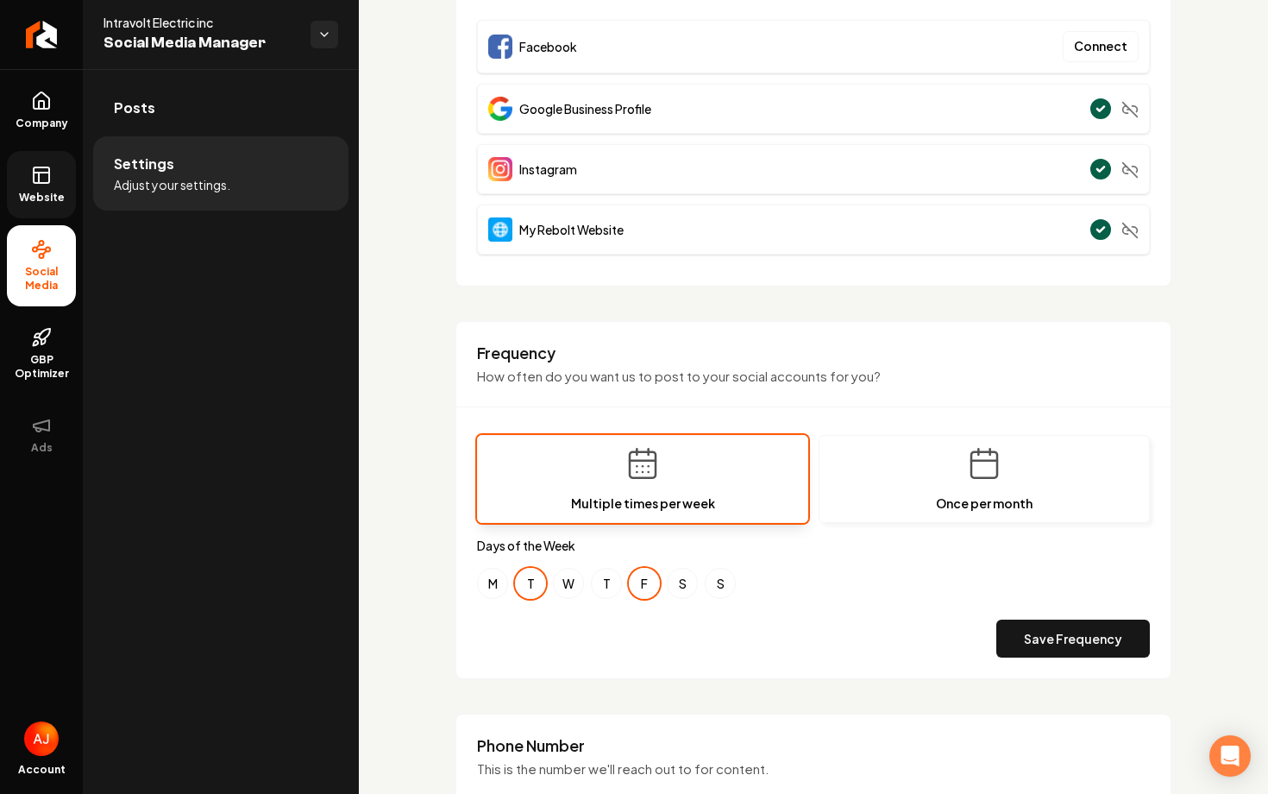
scroll to position [235, 0]
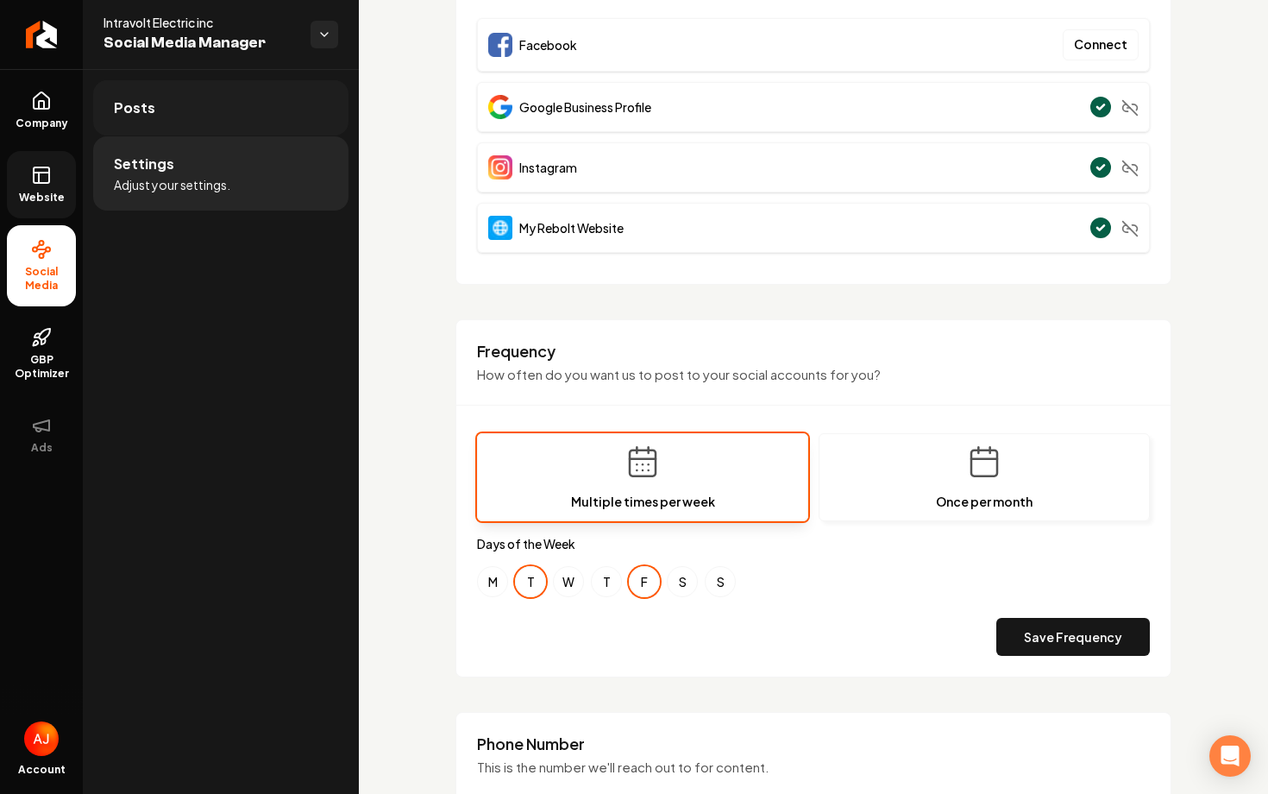
click at [192, 115] on link "Posts" at bounding box center [220, 107] width 255 height 55
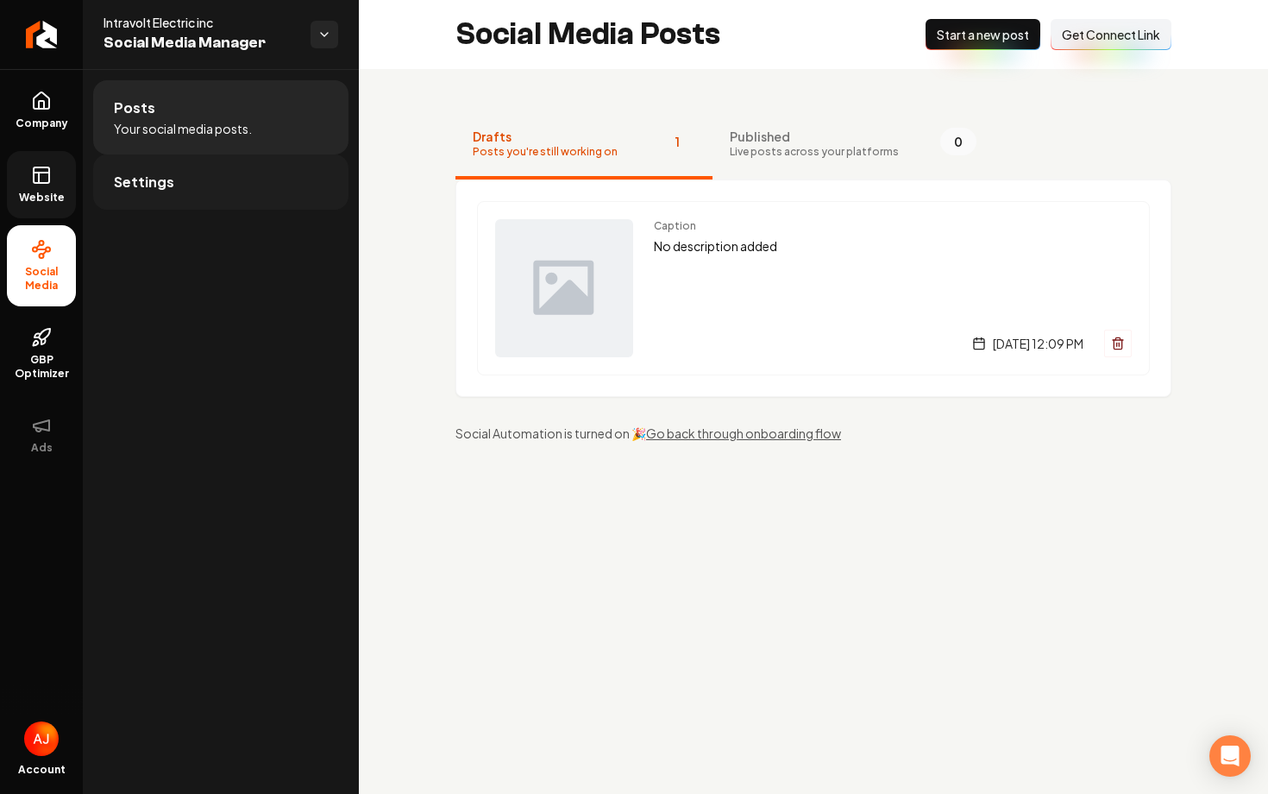
click at [260, 175] on link "Settings" at bounding box center [220, 181] width 255 height 55
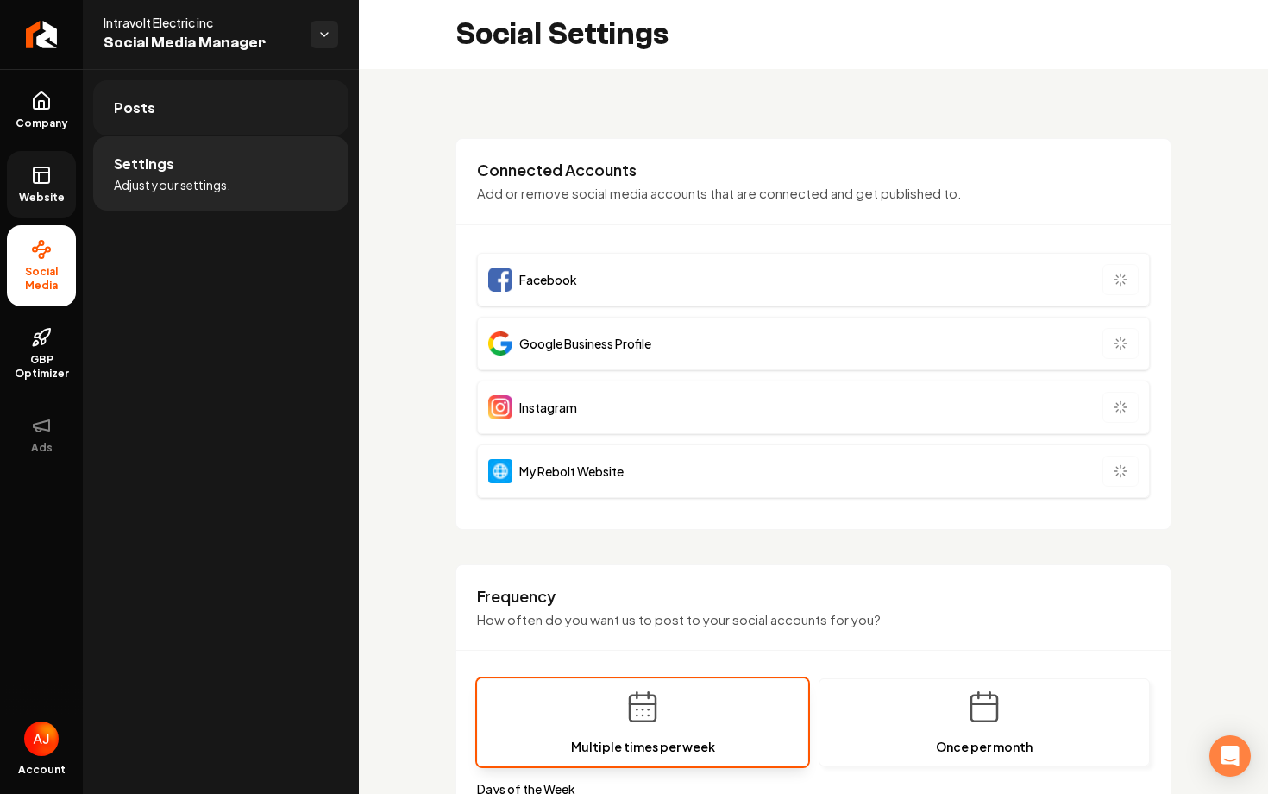
click at [248, 122] on link "Posts" at bounding box center [220, 107] width 255 height 55
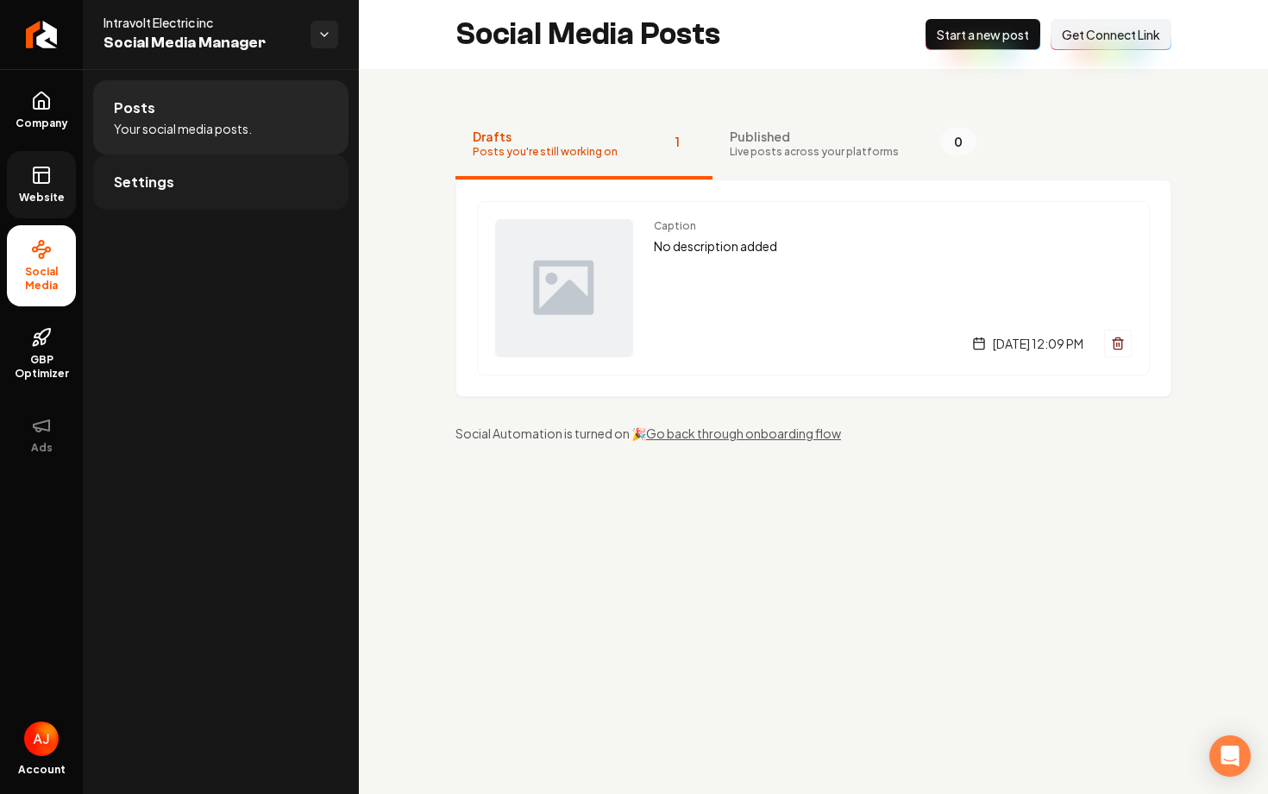
click at [160, 165] on link "Settings" at bounding box center [220, 181] width 255 height 55
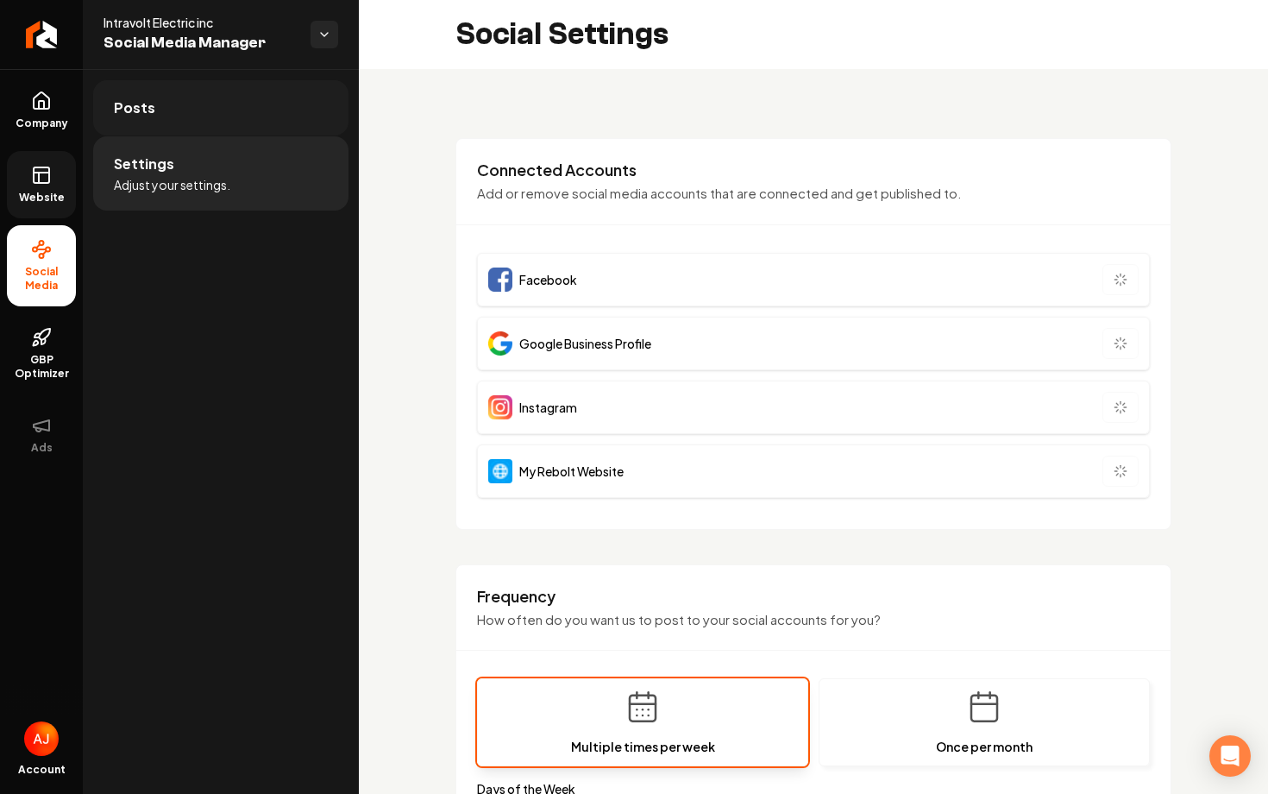
click at [172, 122] on link "Posts" at bounding box center [220, 107] width 255 height 55
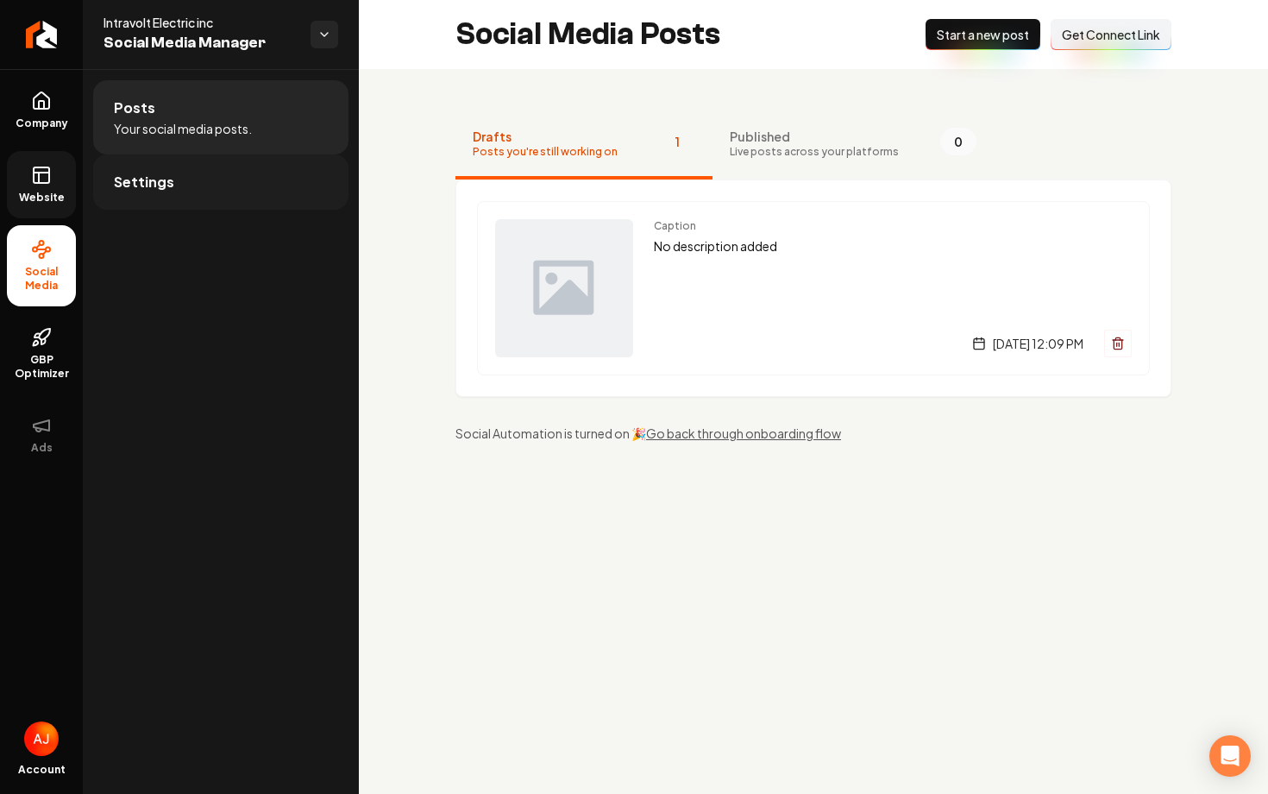
click at [183, 179] on link "Settings" at bounding box center [220, 181] width 255 height 55
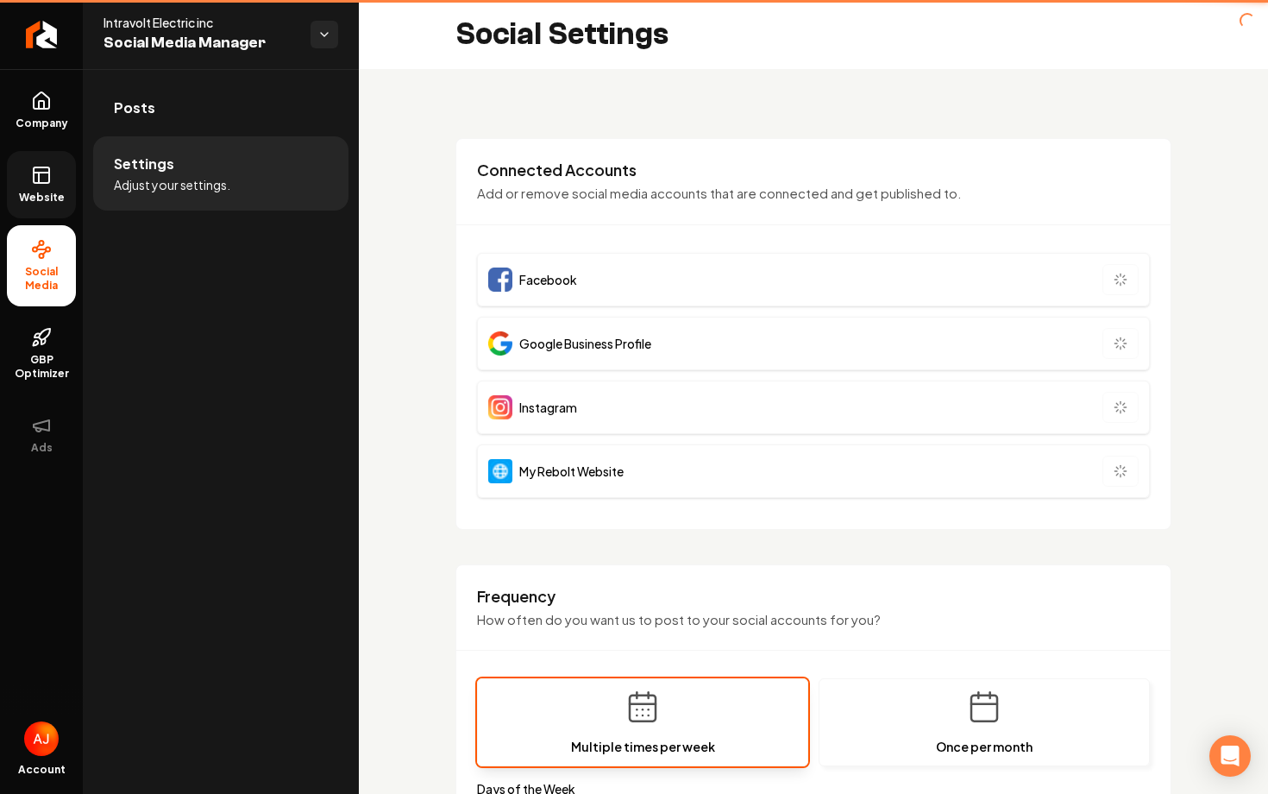
type input "**********"
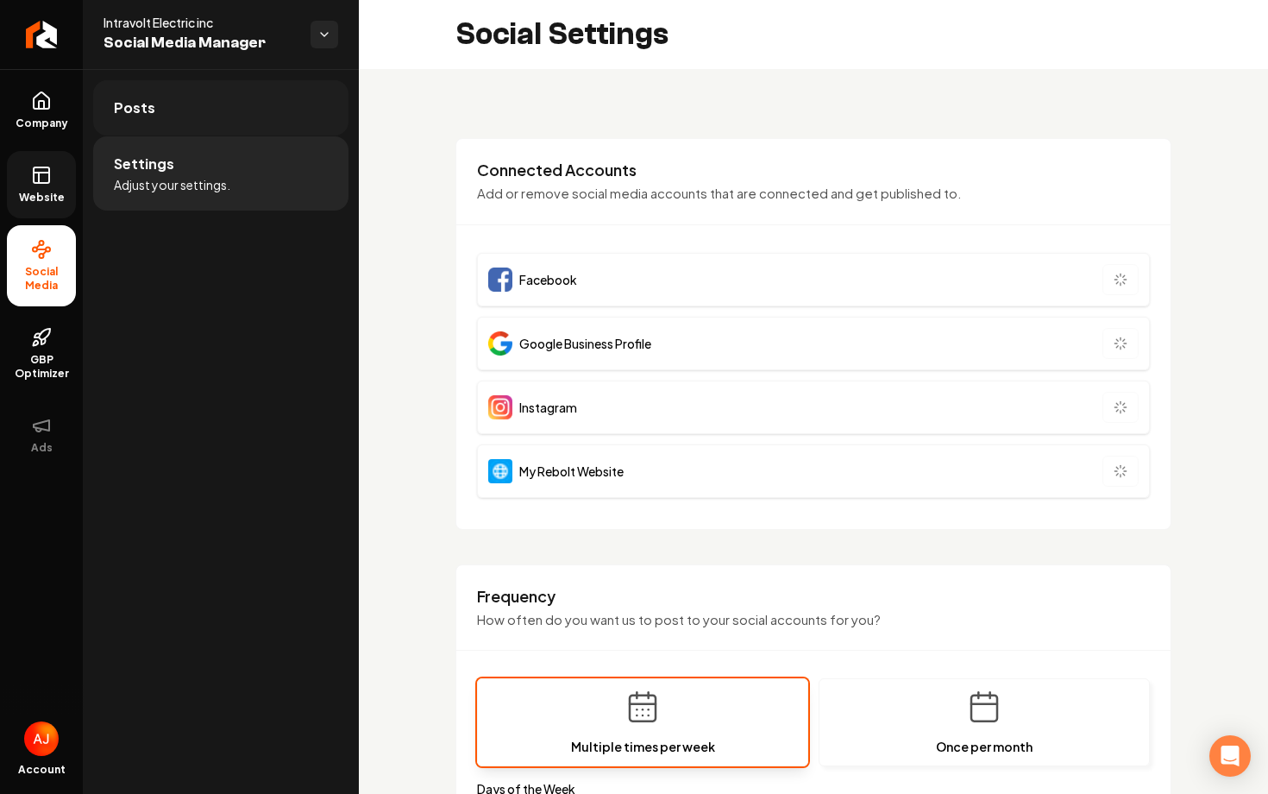
click at [185, 130] on link "Posts" at bounding box center [220, 107] width 255 height 55
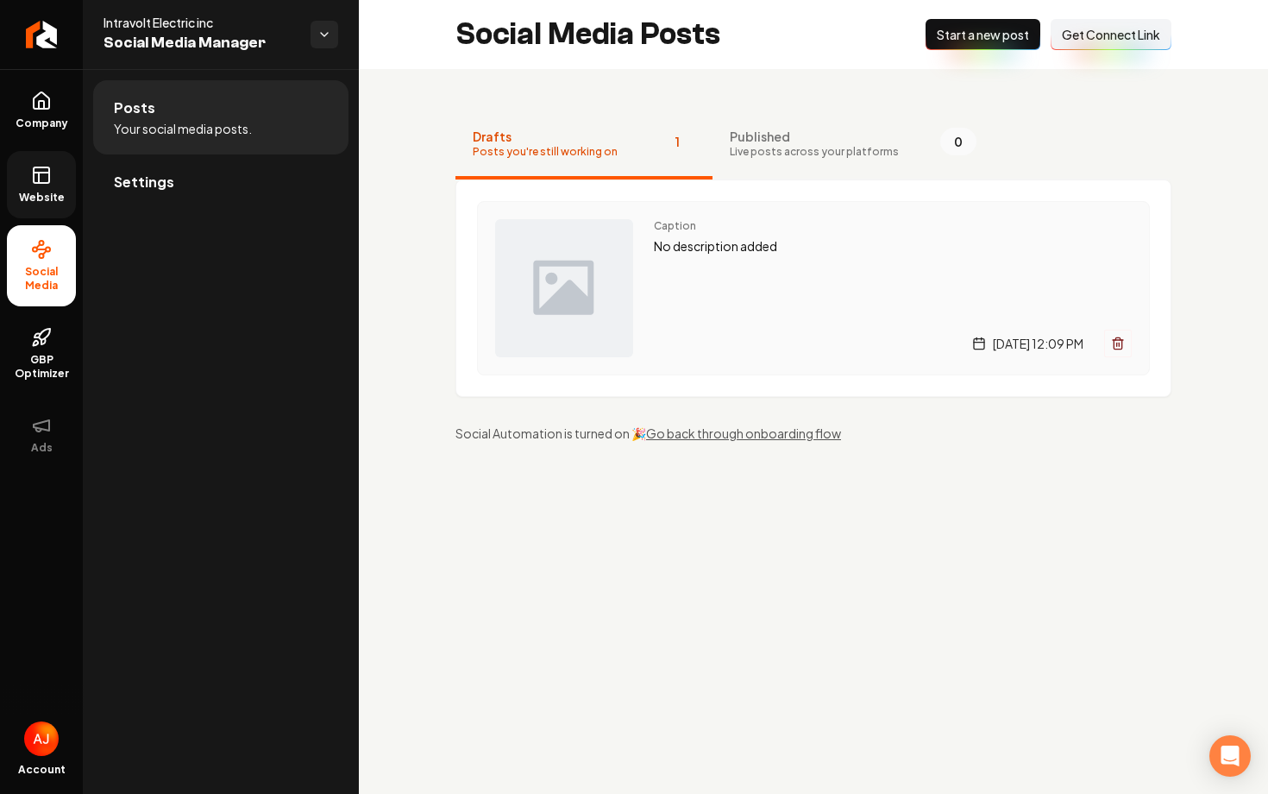
click at [750, 347] on div "Tuesday, September 9, 2025 | 12:09 PM" at bounding box center [893, 344] width 478 height 28
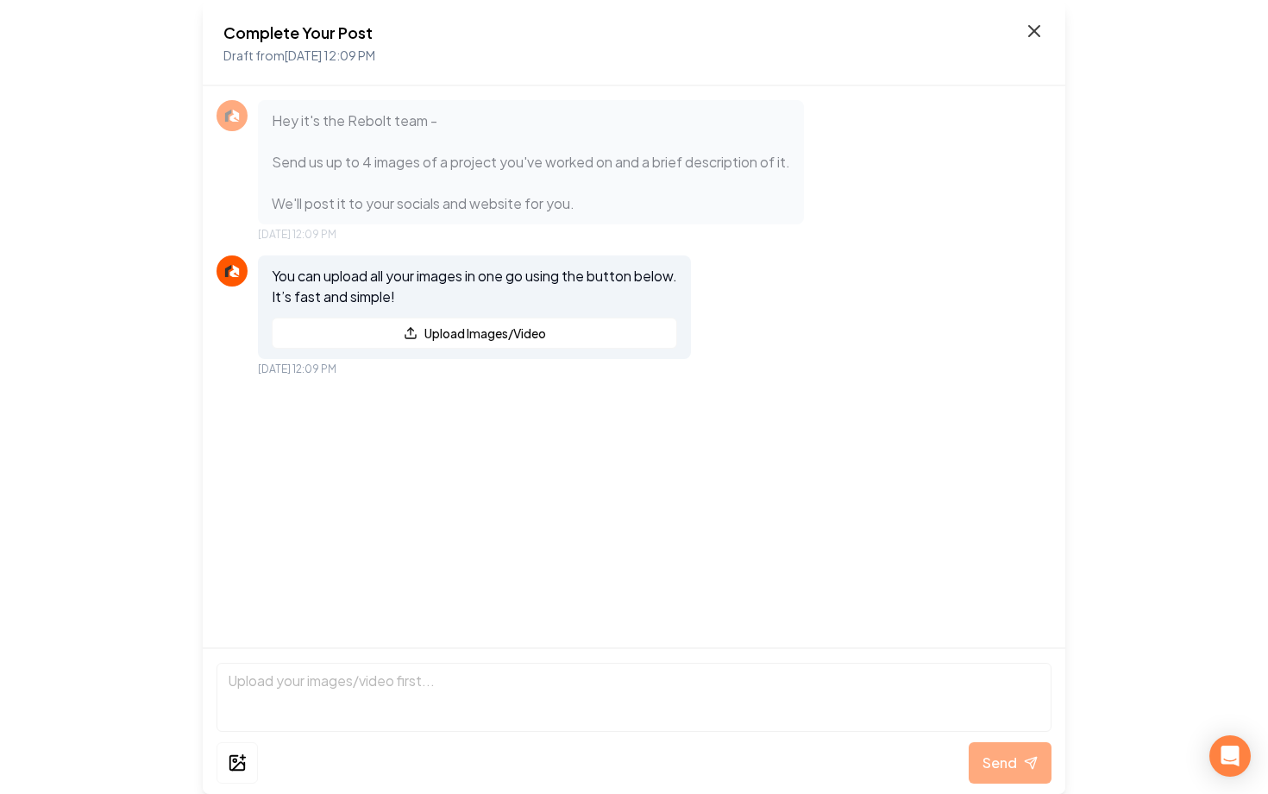
click at [1034, 35] on icon at bounding box center [1034, 31] width 21 height 21
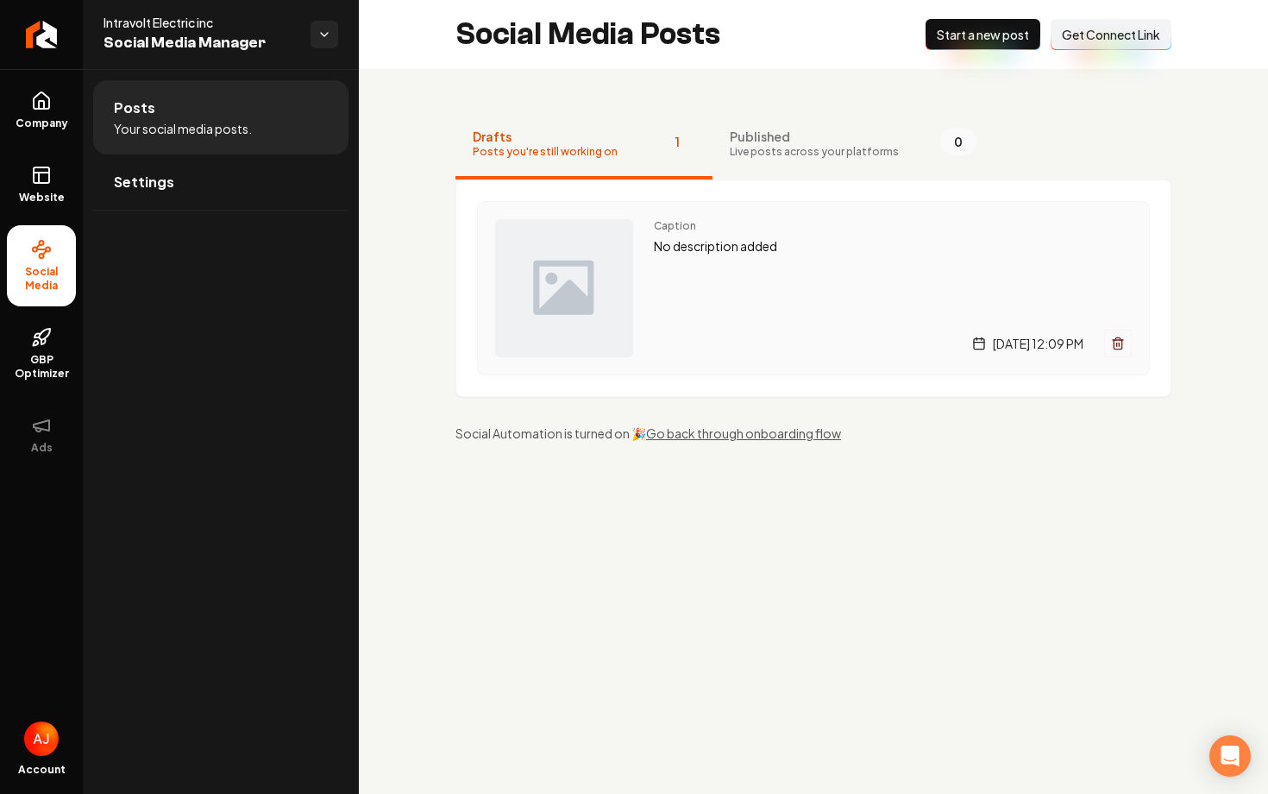
click at [817, 300] on div "Caption No description added Tuesday, September 9, 2025 | 12:09 PM" at bounding box center [893, 288] width 478 height 138
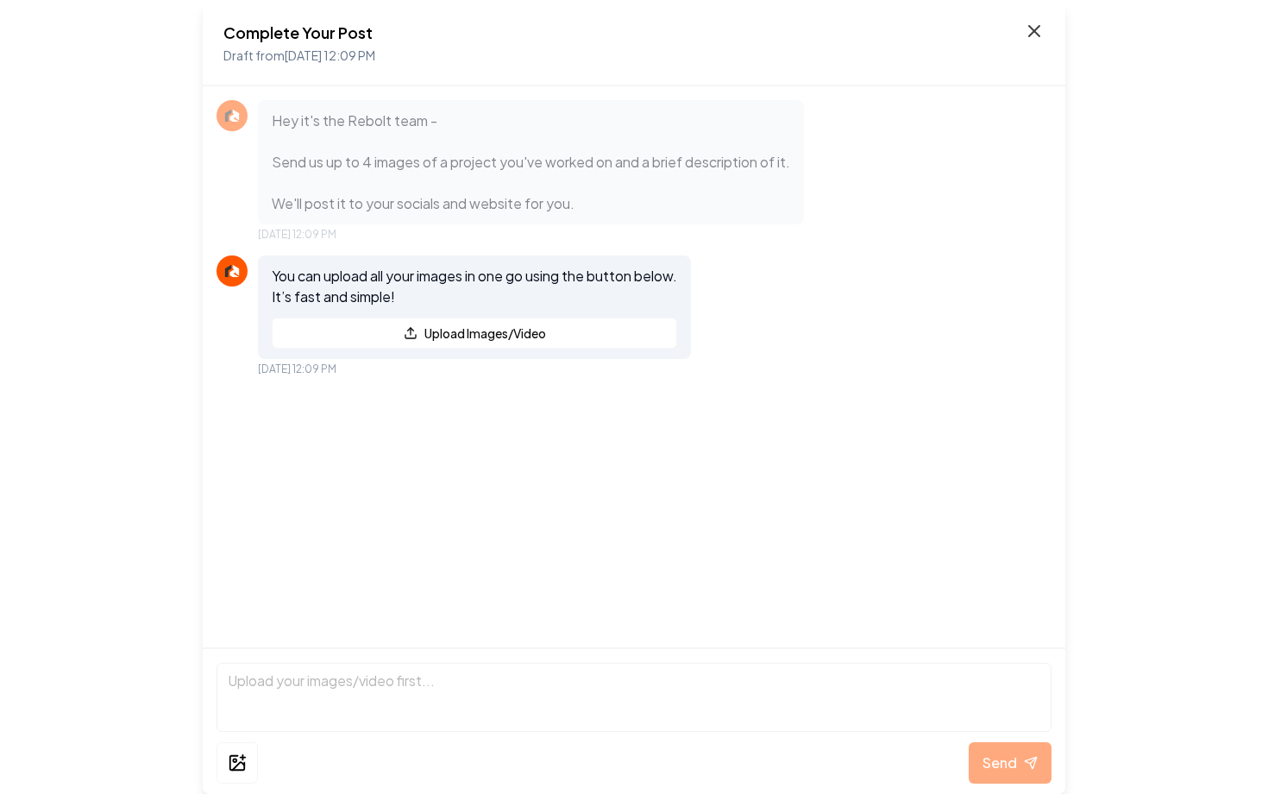
click at [1037, 25] on icon at bounding box center [1034, 31] width 21 height 21
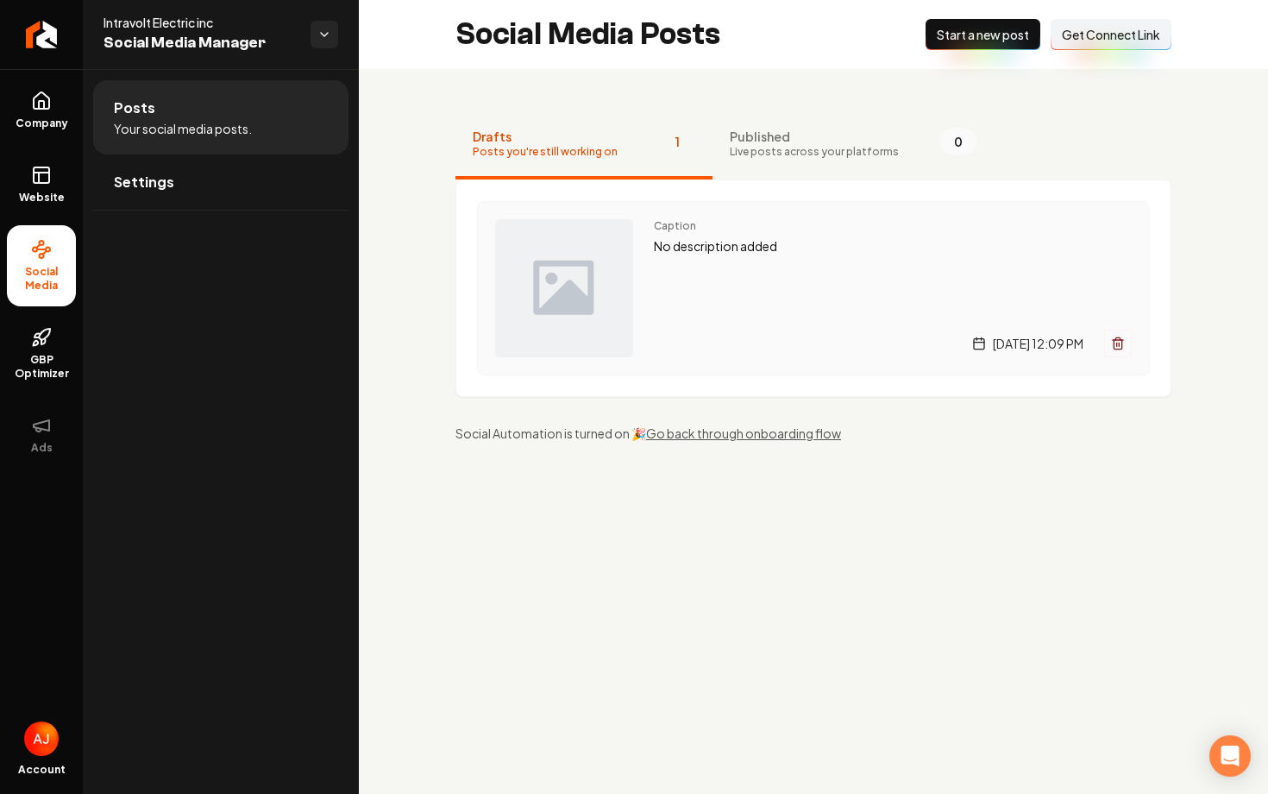
click at [701, 288] on div "Caption No description added [DATE] 12:09 PM" at bounding box center [893, 288] width 478 height 138
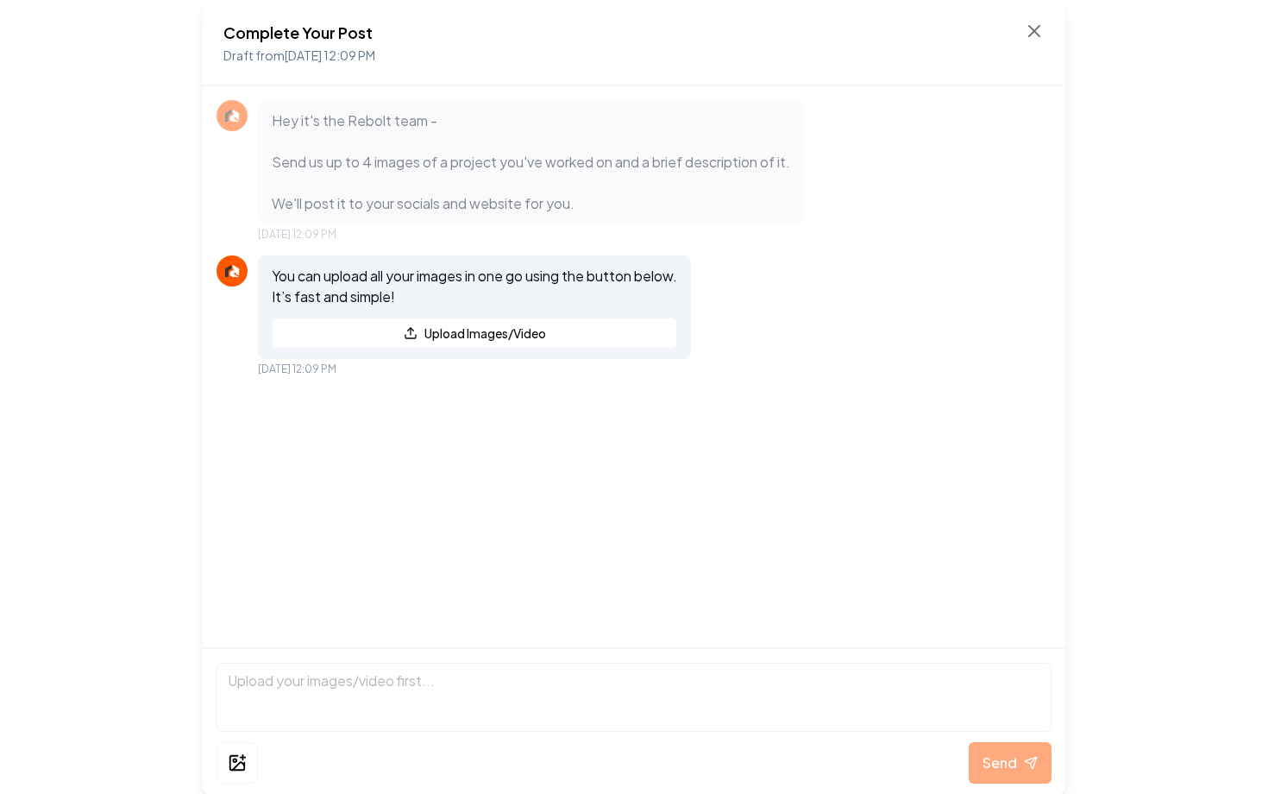
click at [1035, 47] on div "Complete Your Post Draft from Sep 9, 2025 12:09 PM" at bounding box center [633, 43] width 821 height 45
click at [1035, 32] on icon at bounding box center [1034, 31] width 10 height 10
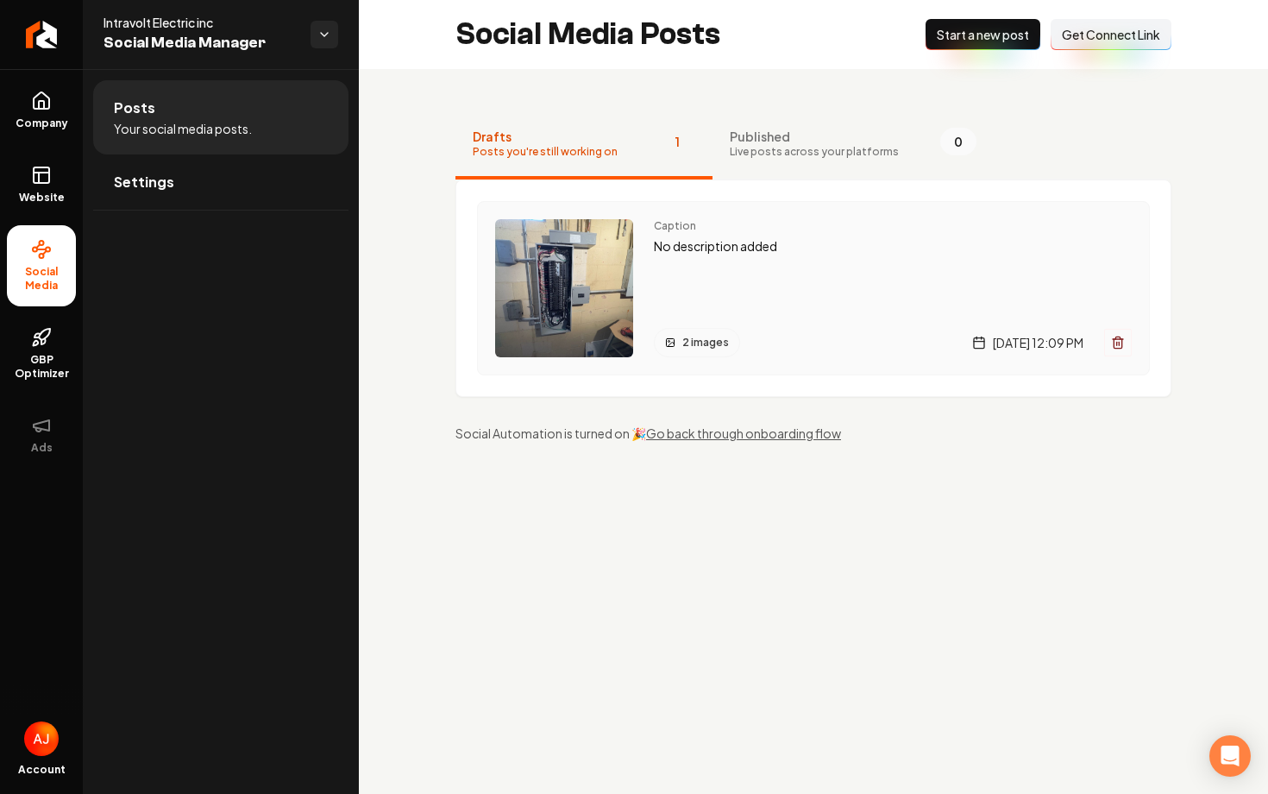
click at [782, 306] on div "Caption No description added 2 images Tuesday, September 9, 2025 | 12:09 PM" at bounding box center [893, 288] width 478 height 138
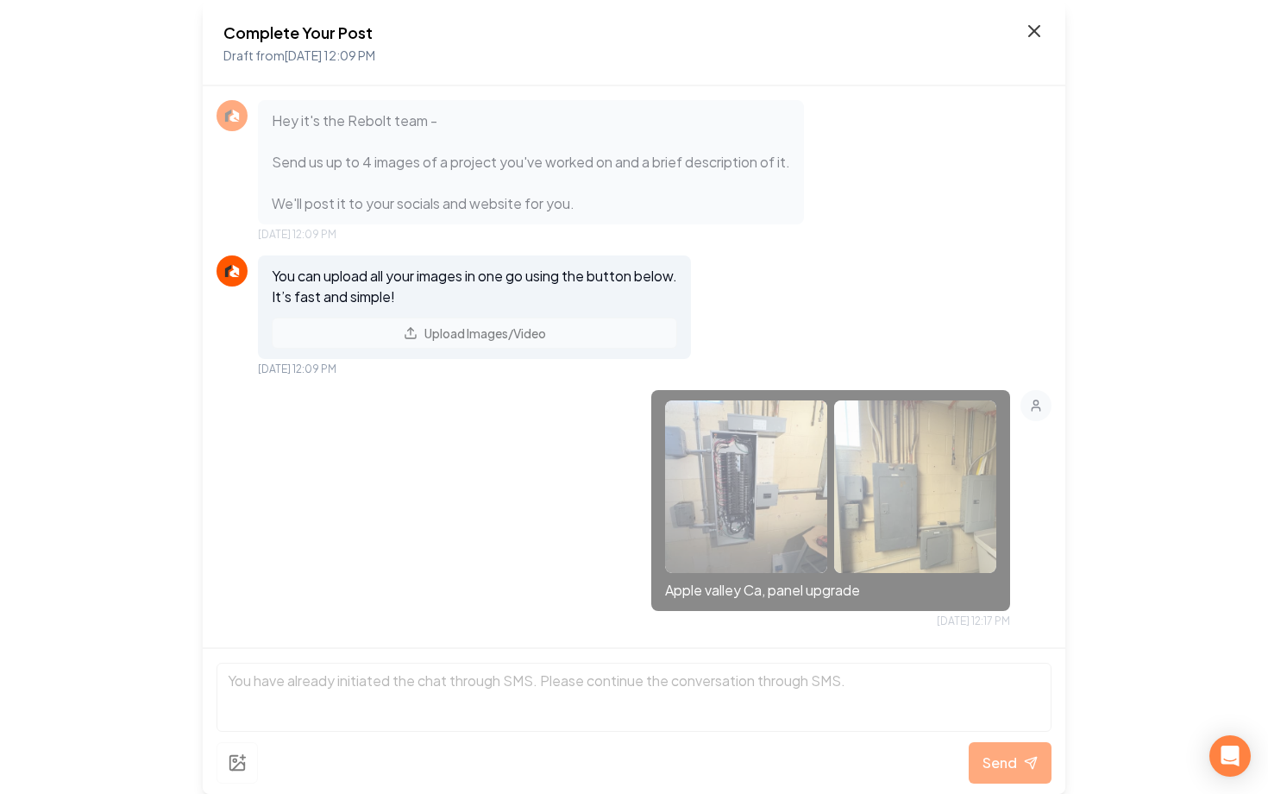
click at [1035, 36] on icon at bounding box center [1034, 31] width 21 height 21
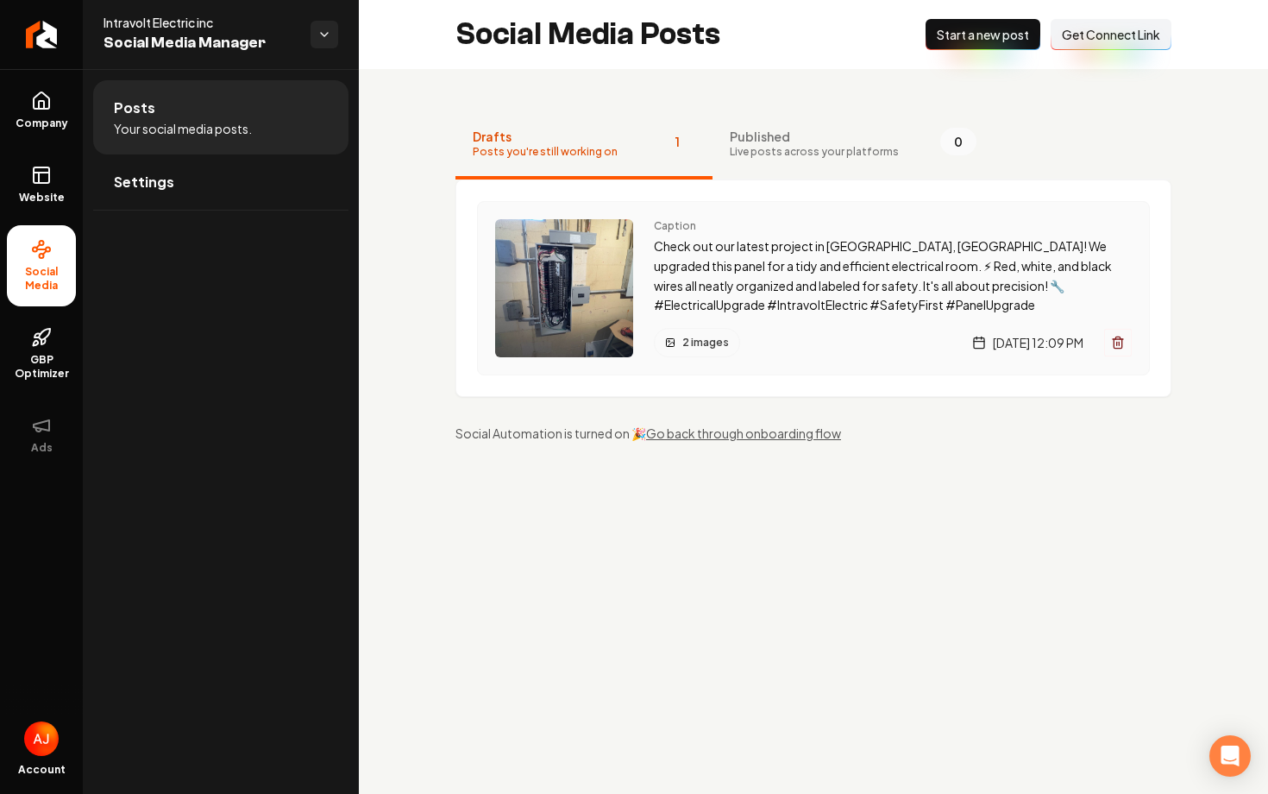
click at [793, 341] on div "2 images [DATE] 12:09 PM" at bounding box center [893, 342] width 478 height 29
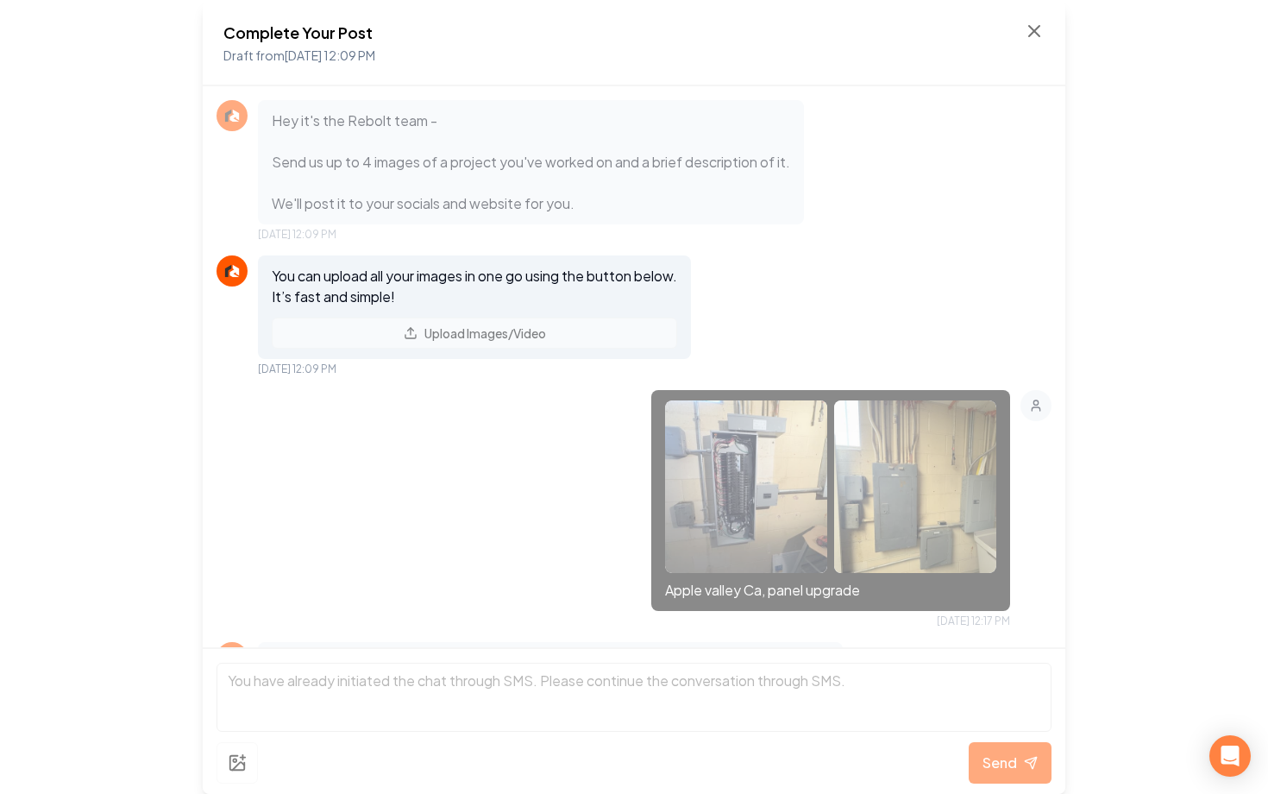
scroll to position [295, 0]
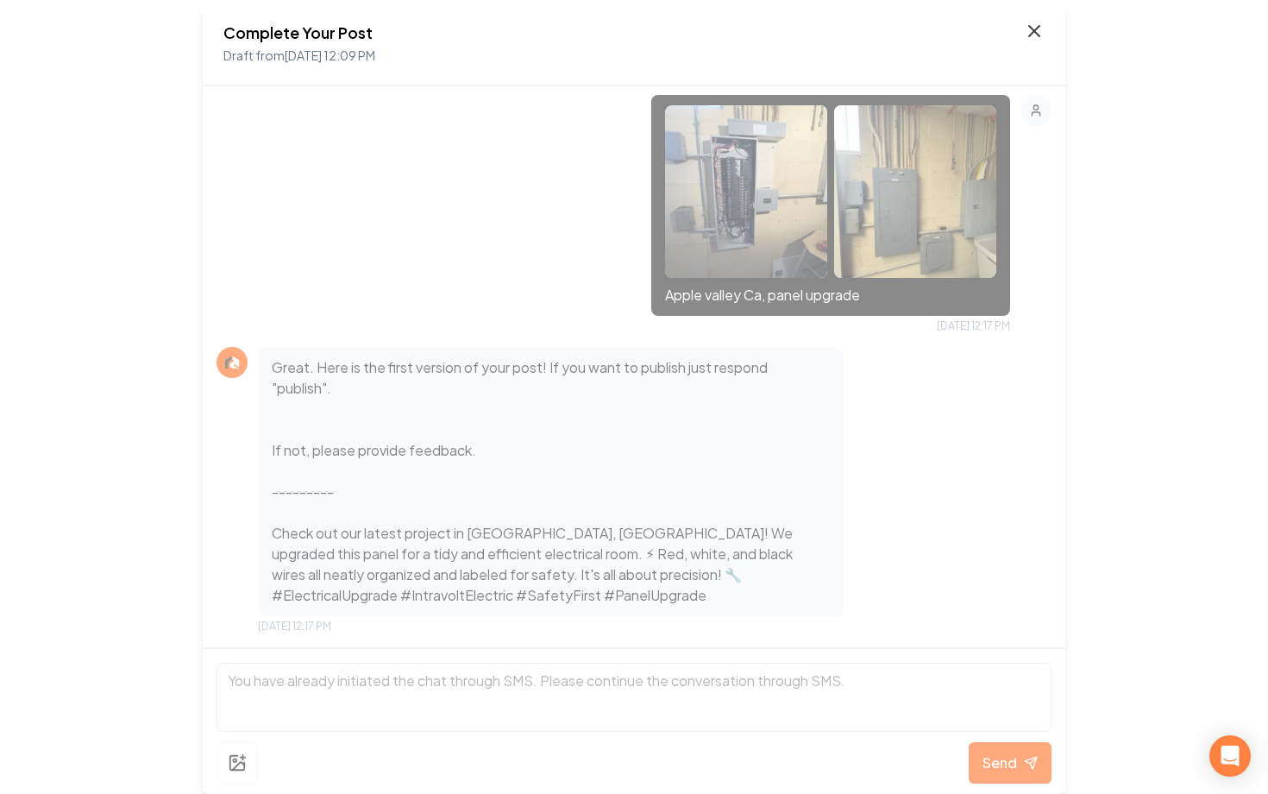
click at [1033, 37] on icon at bounding box center [1034, 31] width 21 height 21
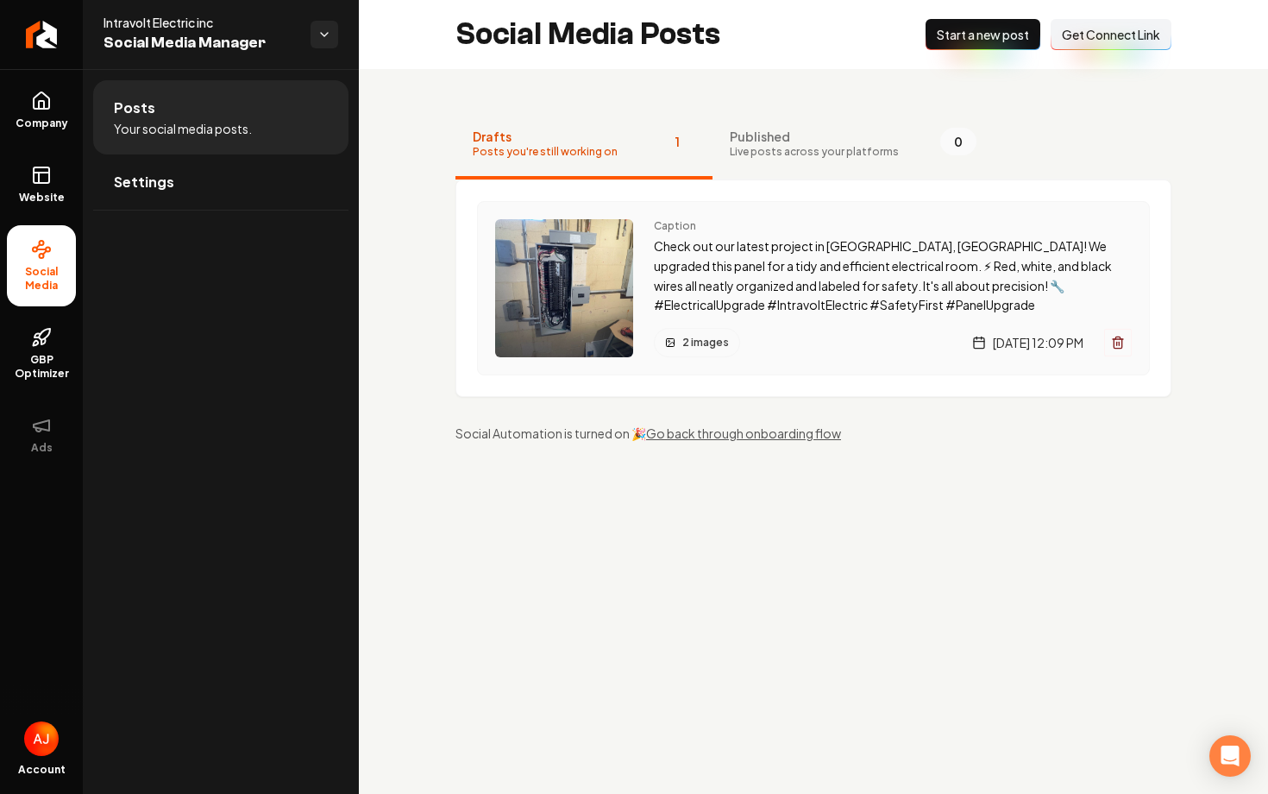
click at [789, 328] on div "2 images [DATE] 12:09 PM" at bounding box center [893, 342] width 478 height 29
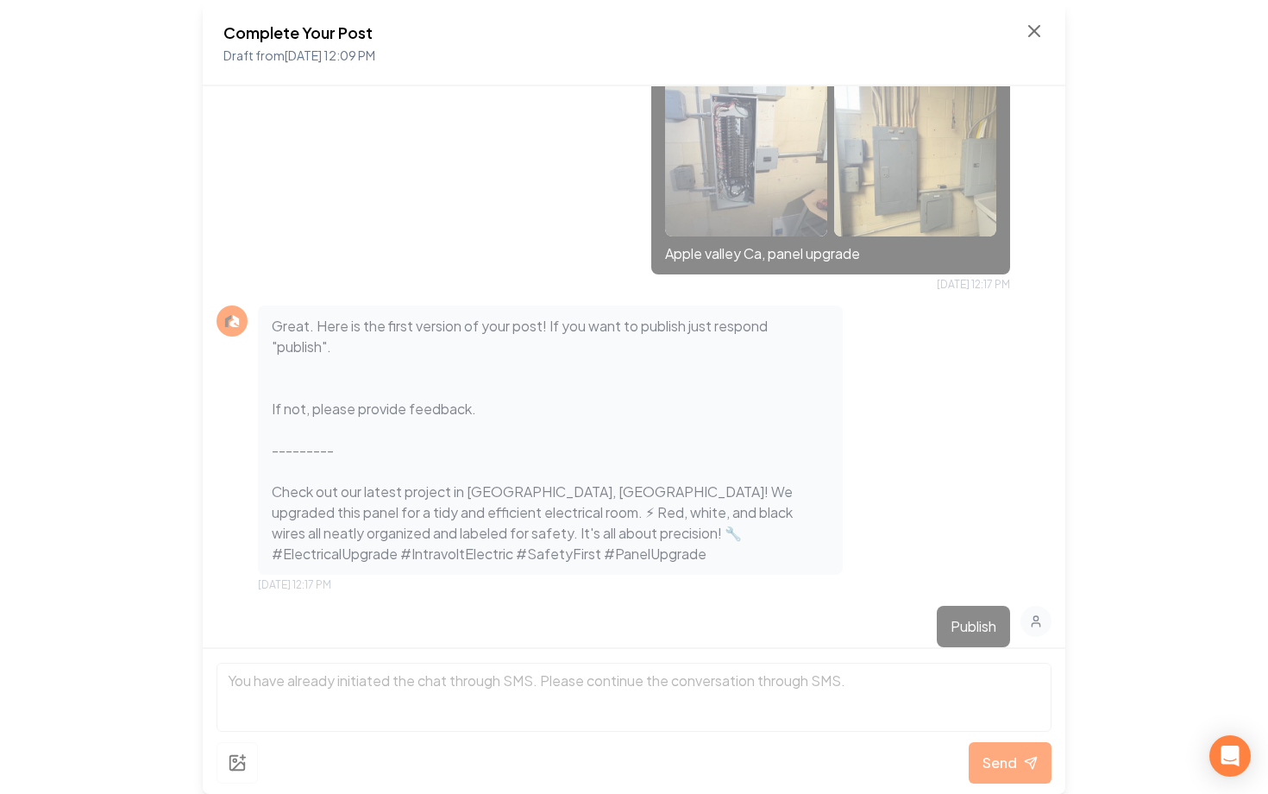
scroll to position [337, 0]
click at [1030, 33] on icon at bounding box center [1034, 31] width 21 height 21
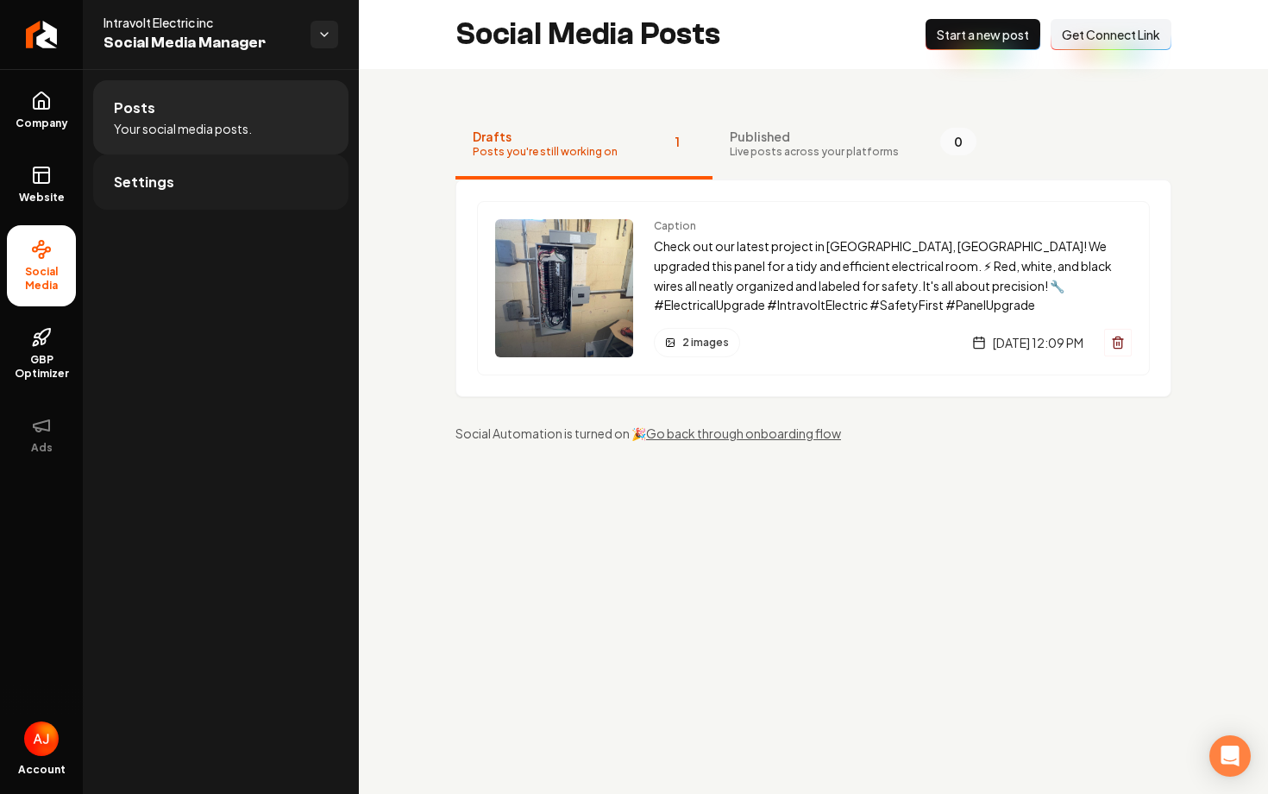
click at [215, 190] on link "Settings" at bounding box center [220, 181] width 255 height 55
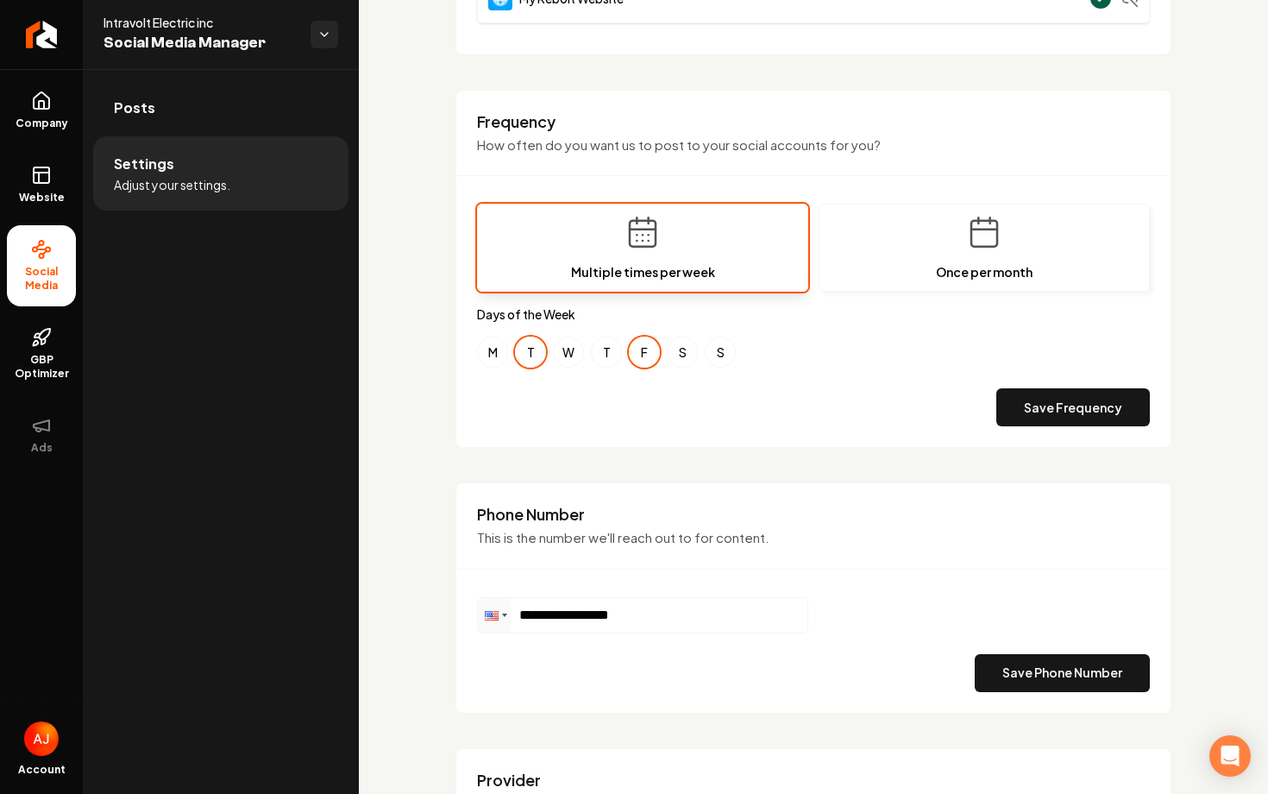
scroll to position [488, 0]
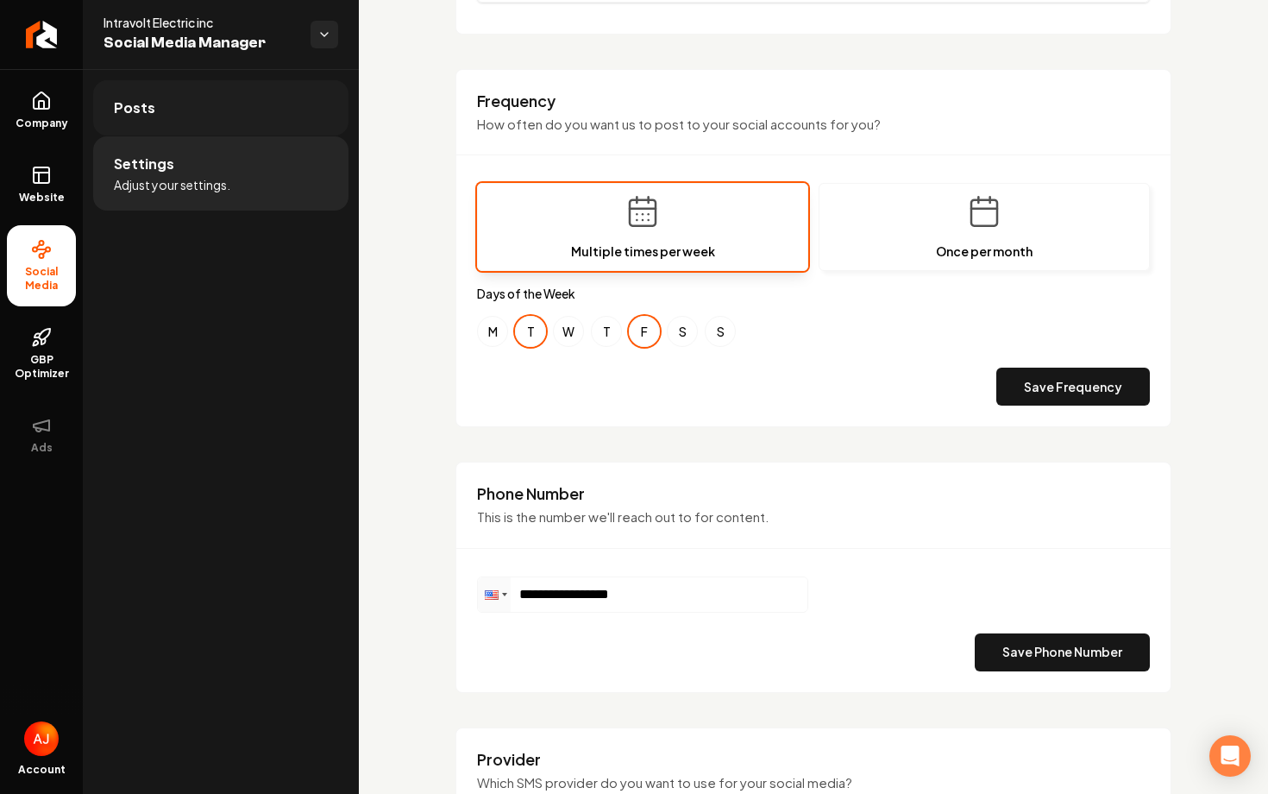
click at [179, 122] on link "Posts" at bounding box center [220, 107] width 255 height 55
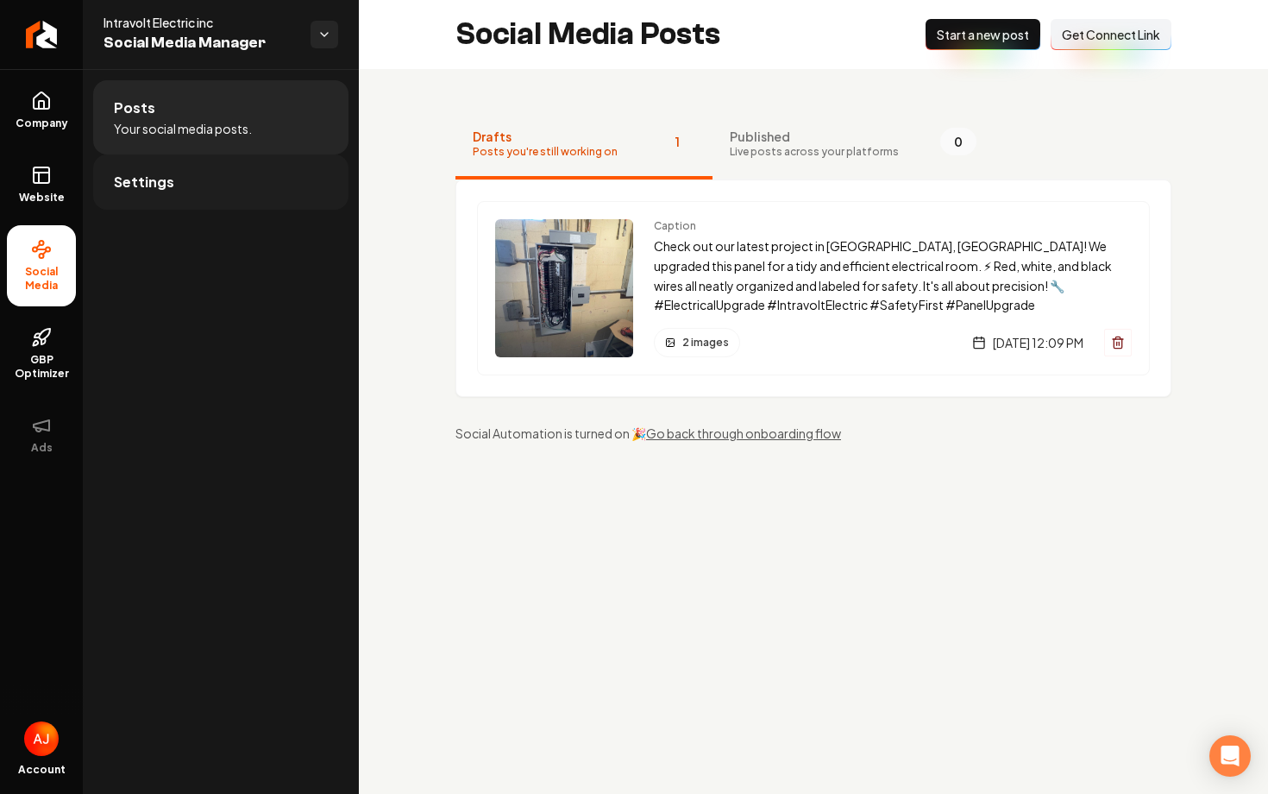
click at [193, 178] on link "Settings" at bounding box center [220, 181] width 255 height 55
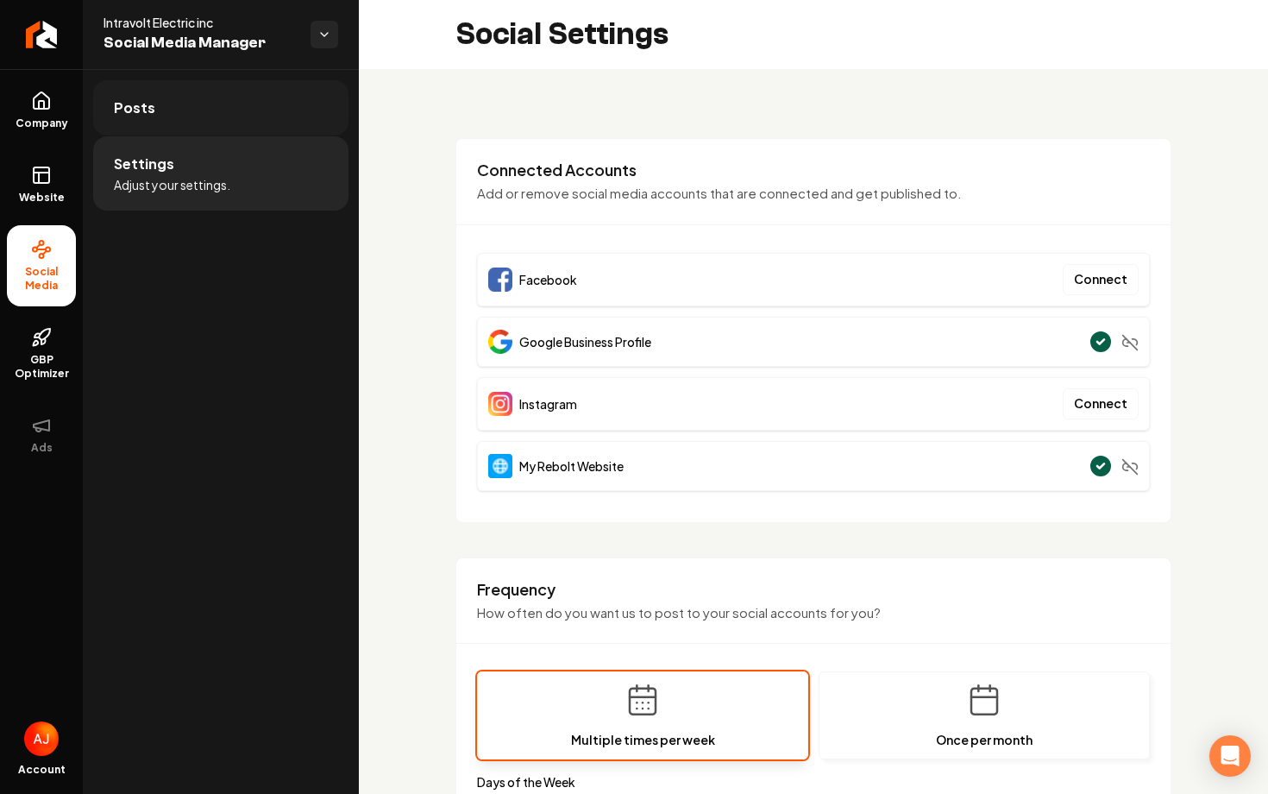
click at [125, 134] on link "Posts" at bounding box center [220, 107] width 255 height 55
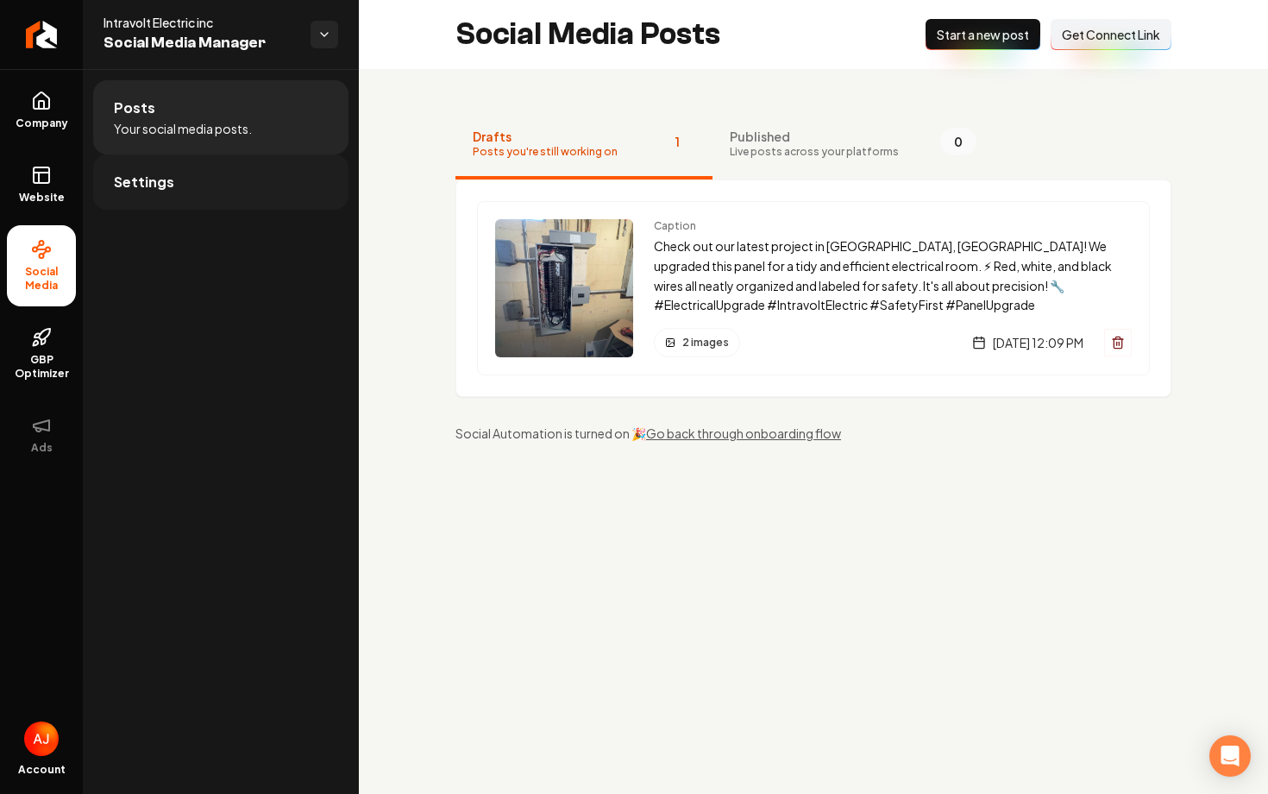
click at [204, 188] on link "Settings" at bounding box center [220, 181] width 255 height 55
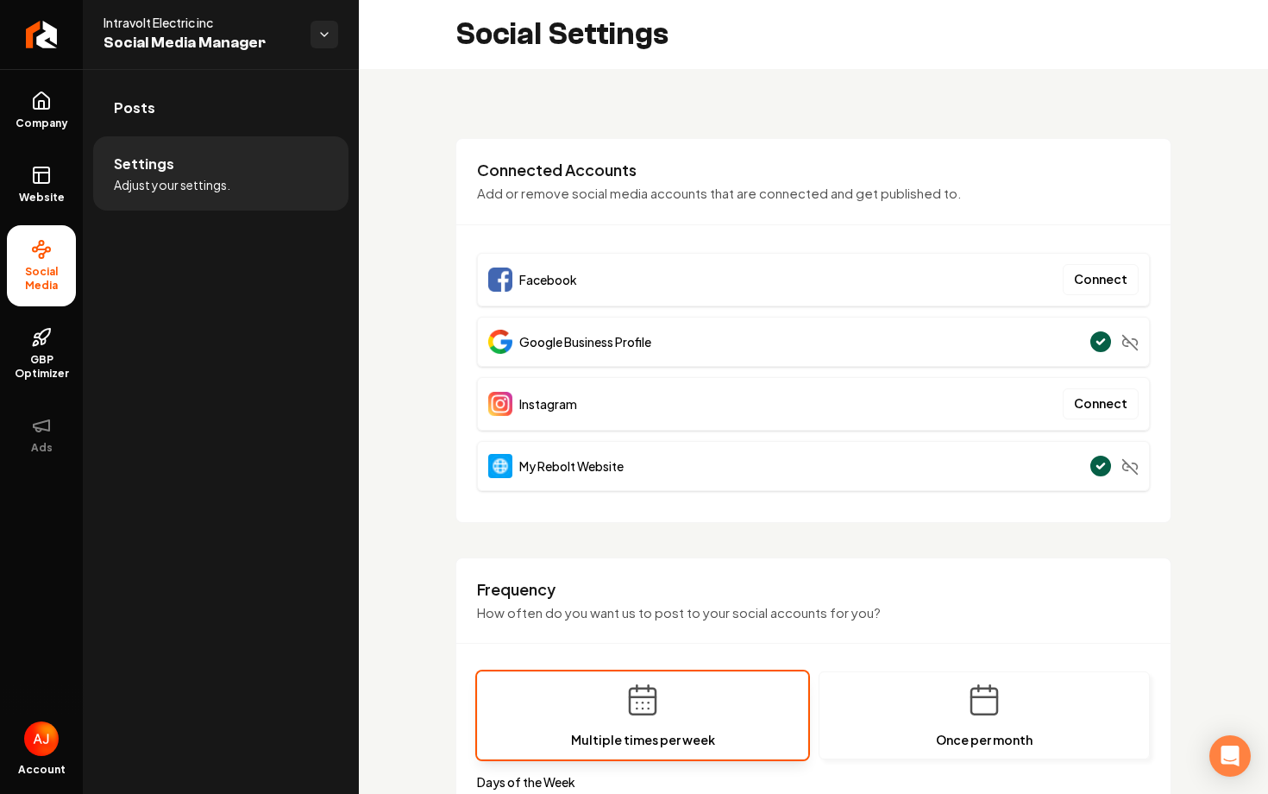
scroll to position [179, 0]
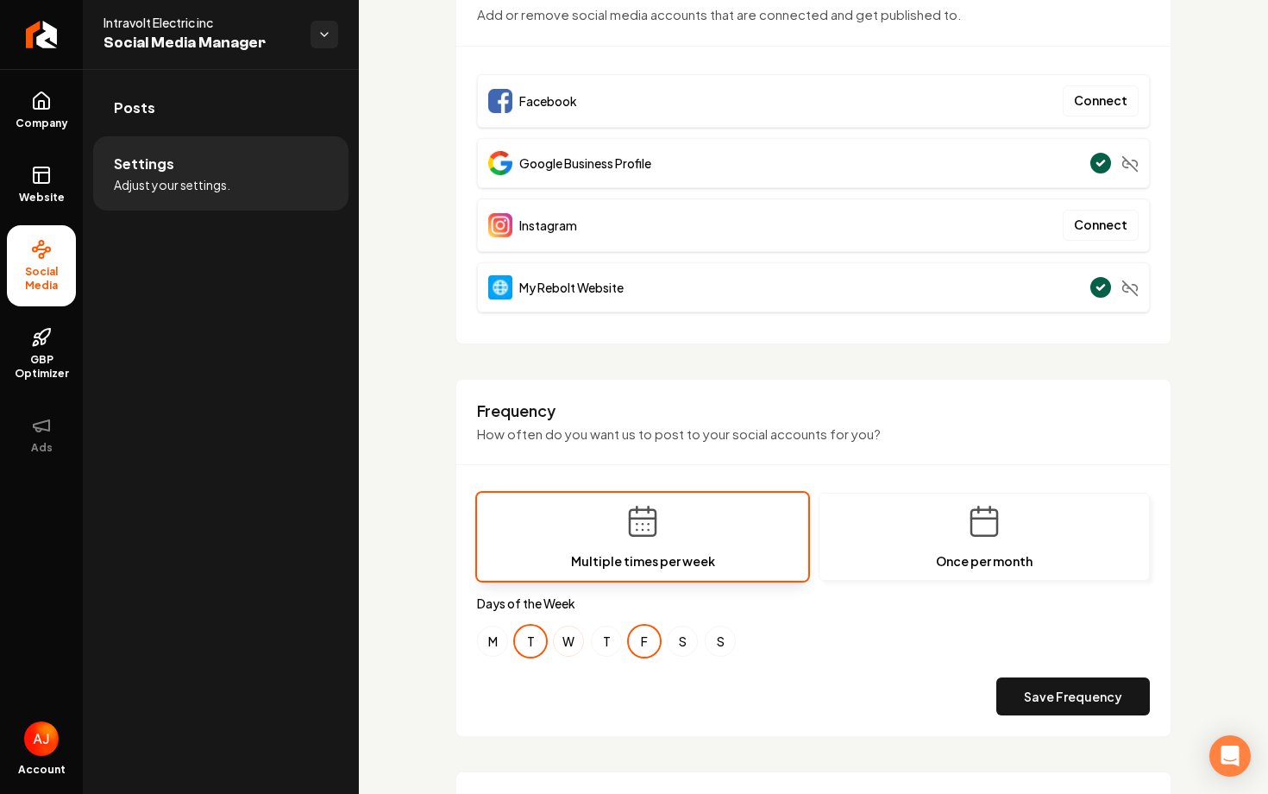
click at [578, 644] on button "W" at bounding box center [568, 640] width 31 height 31
click at [682, 641] on button "S" at bounding box center [682, 640] width 31 height 31
click at [1022, 689] on button "Save Frequency" at bounding box center [1073, 696] width 154 height 38
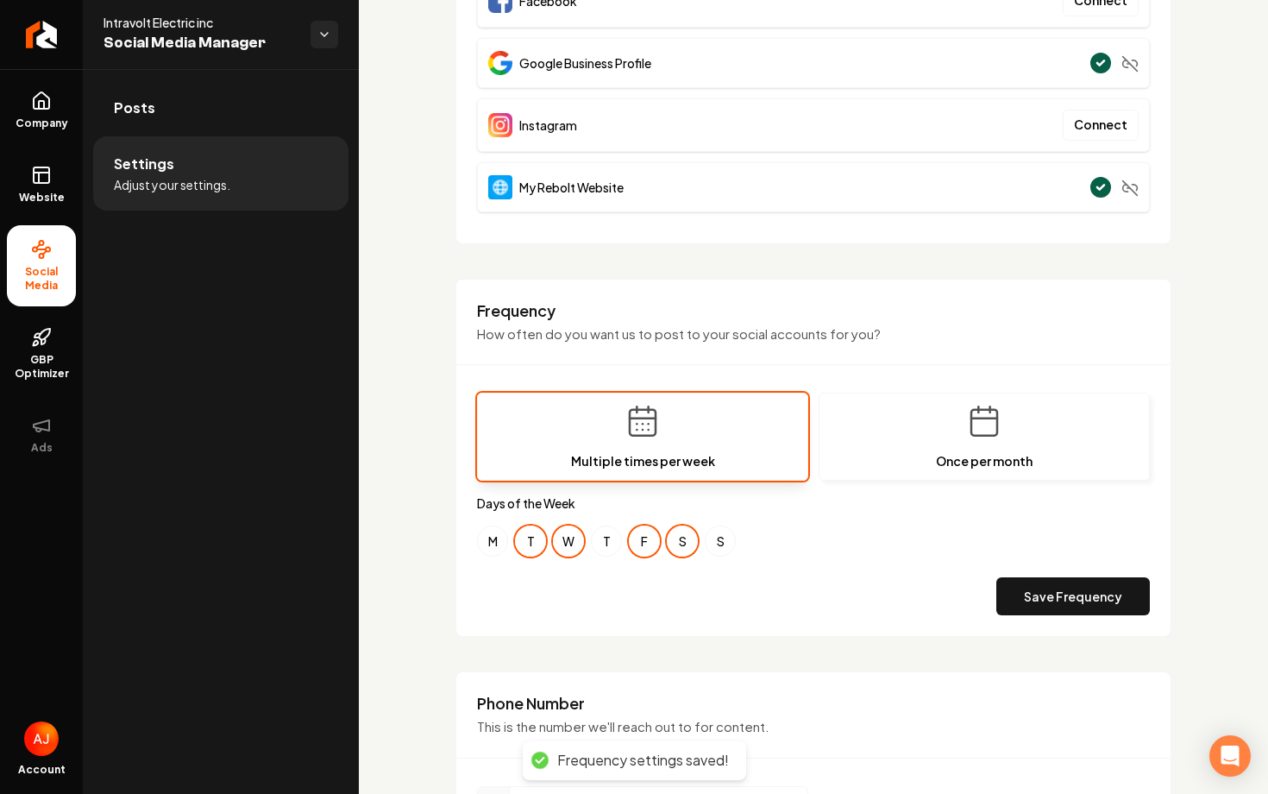
scroll to position [281, 0]
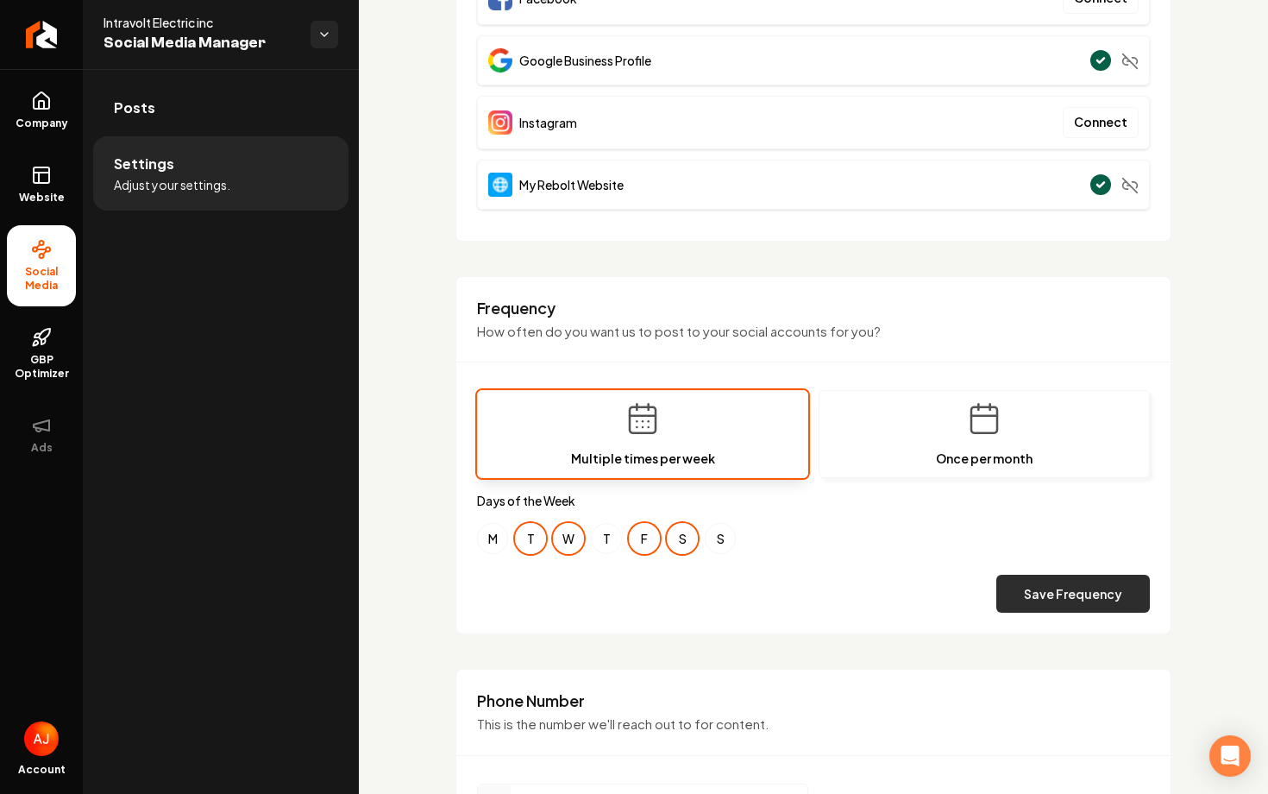
click at [1027, 585] on button "Save Frequency" at bounding box center [1073, 594] width 154 height 38
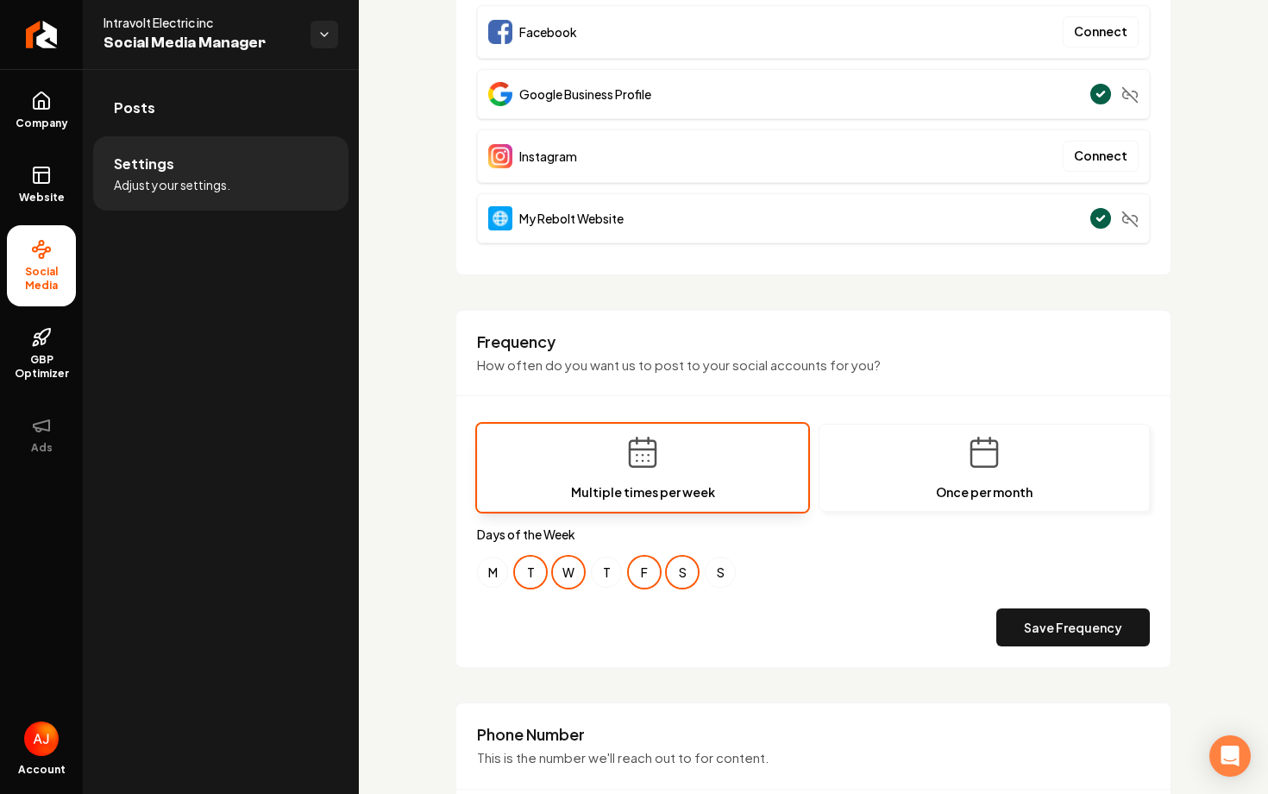
scroll to position [259, 0]
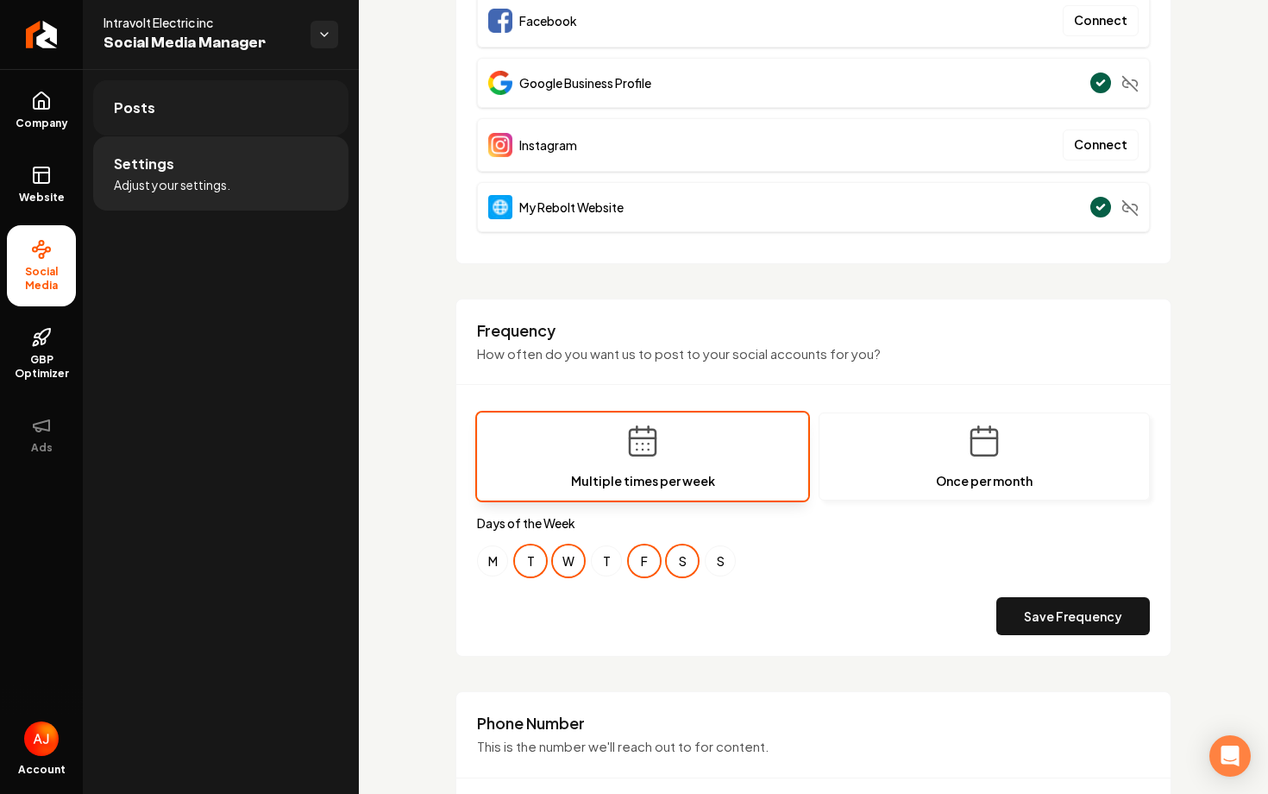
click at [193, 101] on link "Posts" at bounding box center [220, 107] width 255 height 55
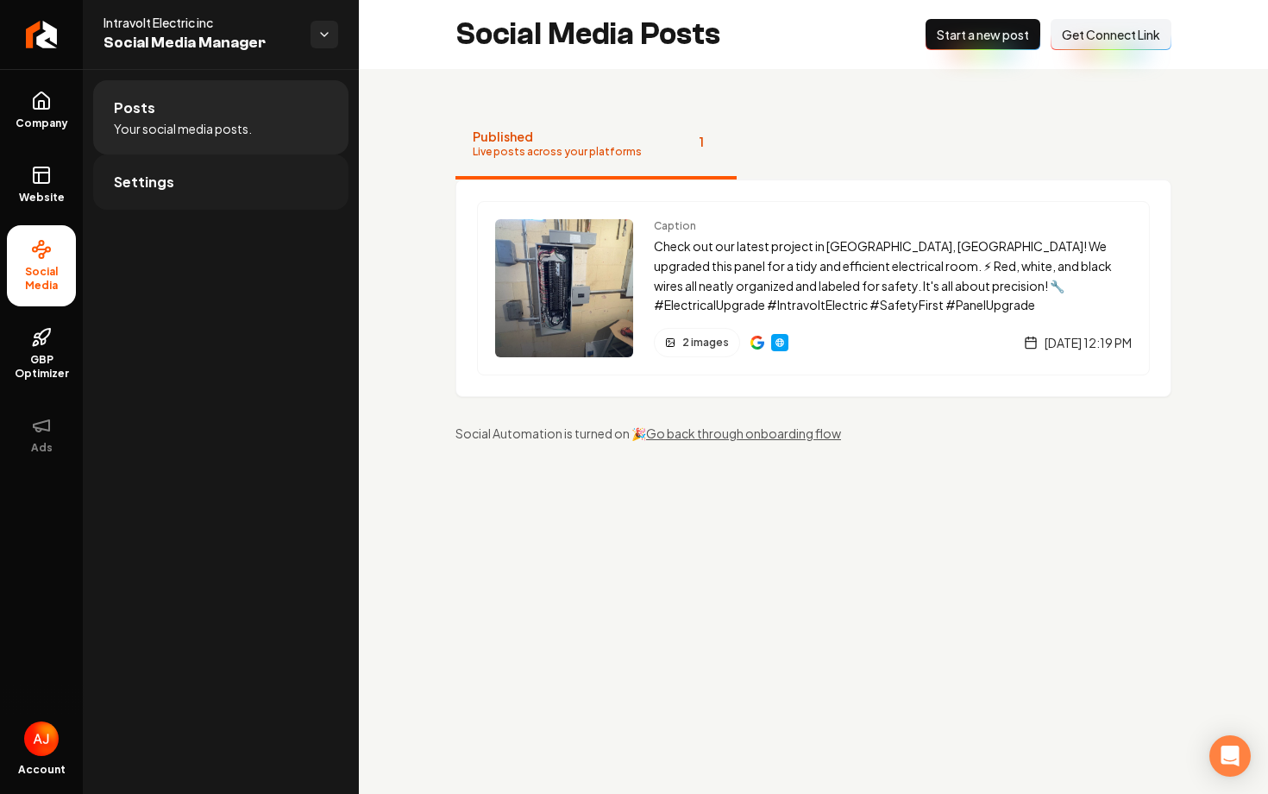
click at [208, 170] on link "Settings" at bounding box center [220, 181] width 255 height 55
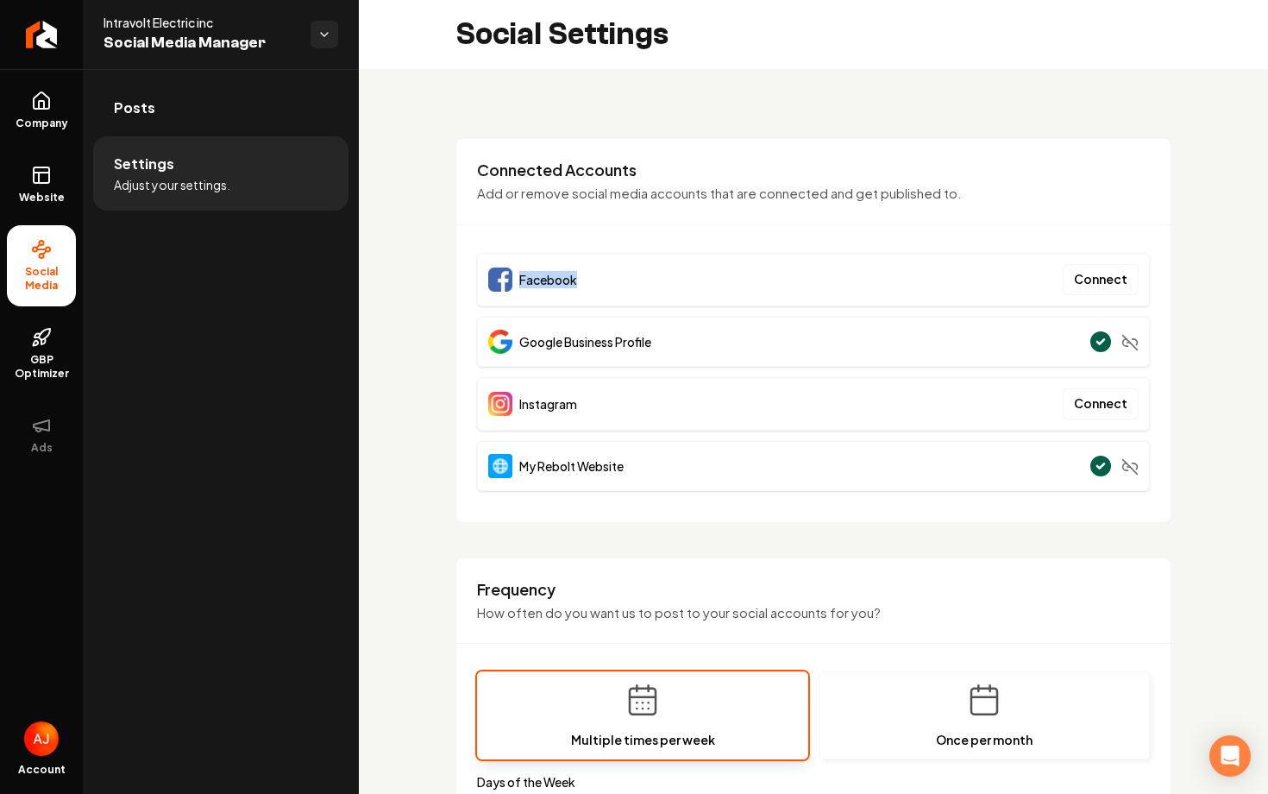
drag, startPoint x: 519, startPoint y: 280, endPoint x: 593, endPoint y: 281, distance: 74.2
click at [593, 281] on div "Facebook Connect" at bounding box center [813, 279] width 673 height 53
click at [657, 277] on div "Facebook Connect" at bounding box center [813, 279] width 673 height 53
drag, startPoint x: 475, startPoint y: 168, endPoint x: 564, endPoint y: 168, distance: 89.7
click at [511, 168] on div "Connected Accounts Add or remove social media accounts that are connected and g…" at bounding box center [813, 193] width 714 height 66
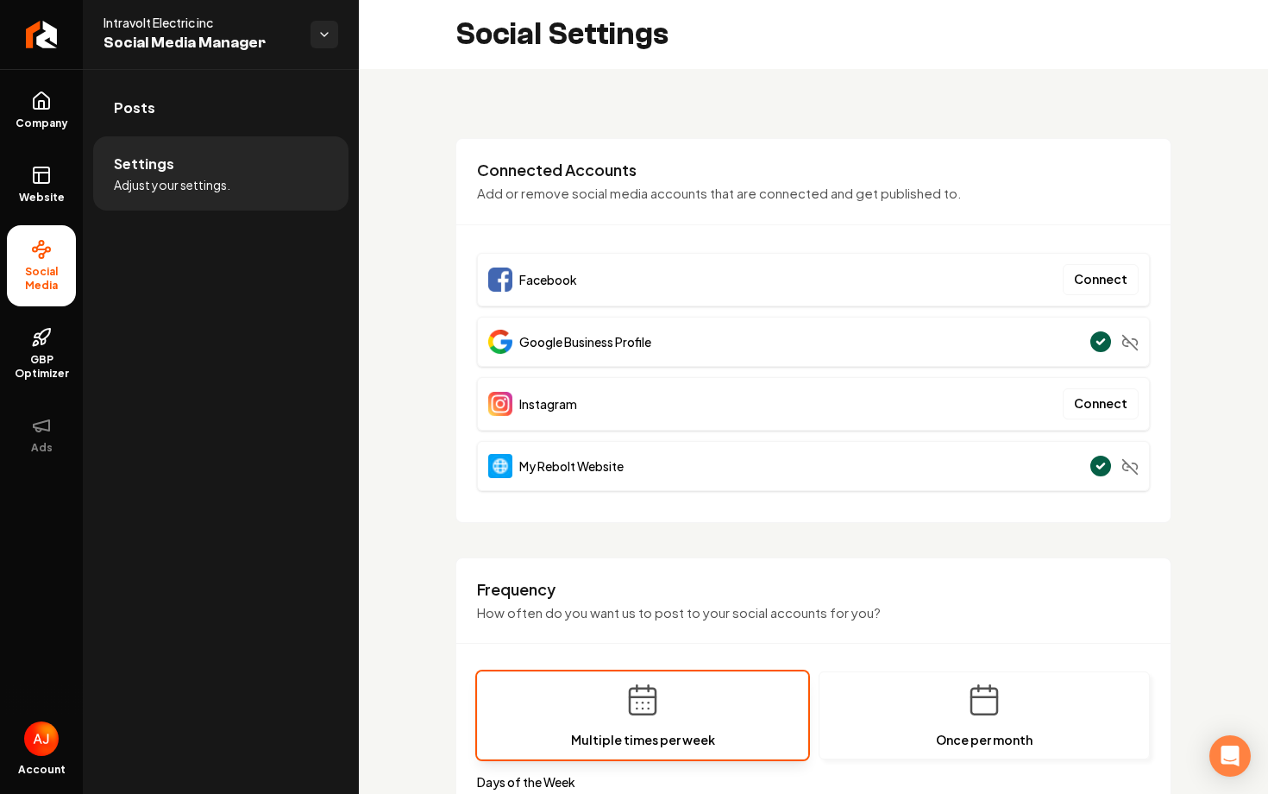
click at [622, 193] on p "Add or remove social media accounts that are connected and get published to." at bounding box center [813, 194] width 673 height 20
drag, startPoint x: 601, startPoint y: 280, endPoint x: 482, endPoint y: 276, distance: 119.1
click at [480, 277] on div "Facebook Connect" at bounding box center [813, 279] width 673 height 53
click at [458, 297] on div "Connected Accounts Add or remove social media accounts that are connected and g…" at bounding box center [814, 330] width 716 height 385
click at [72, 189] on link "Website" at bounding box center [41, 184] width 69 height 67
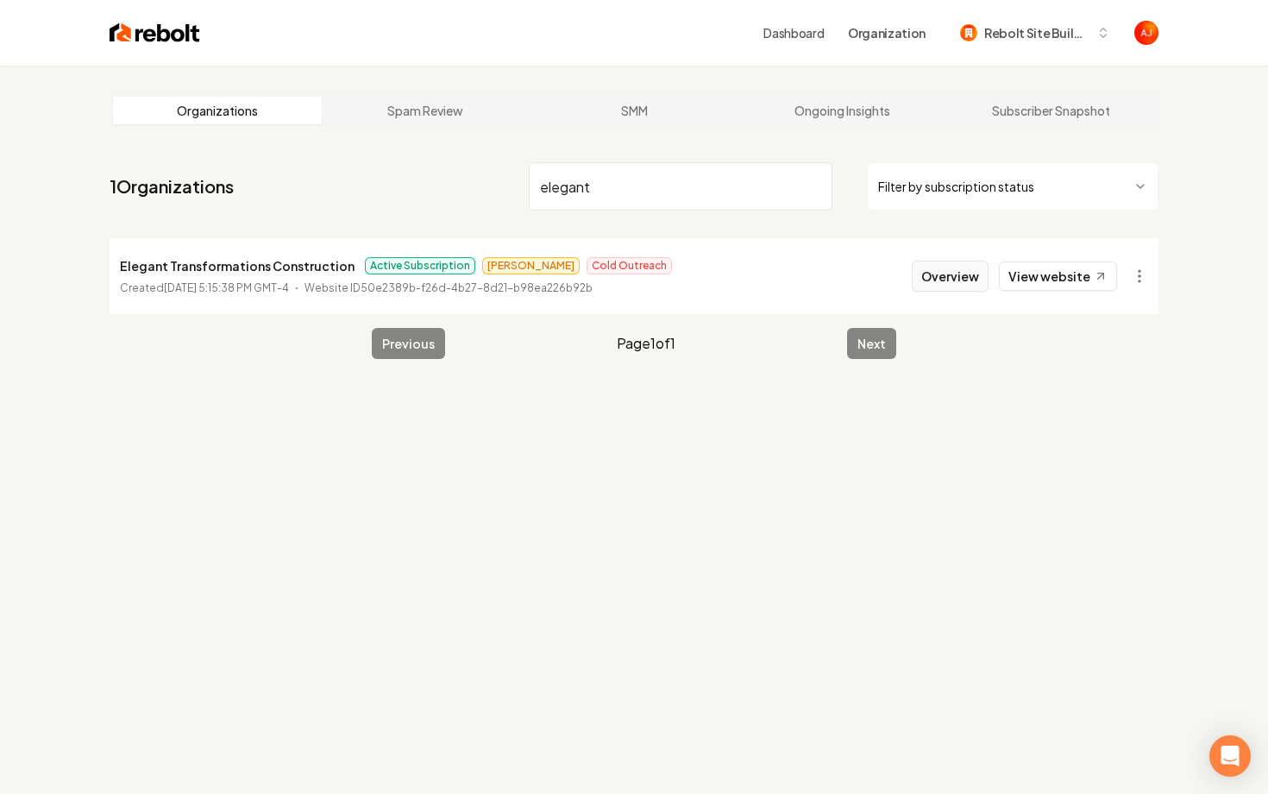
type input "elegant"
click at [934, 274] on button "Overview" at bounding box center [950, 276] width 77 height 31
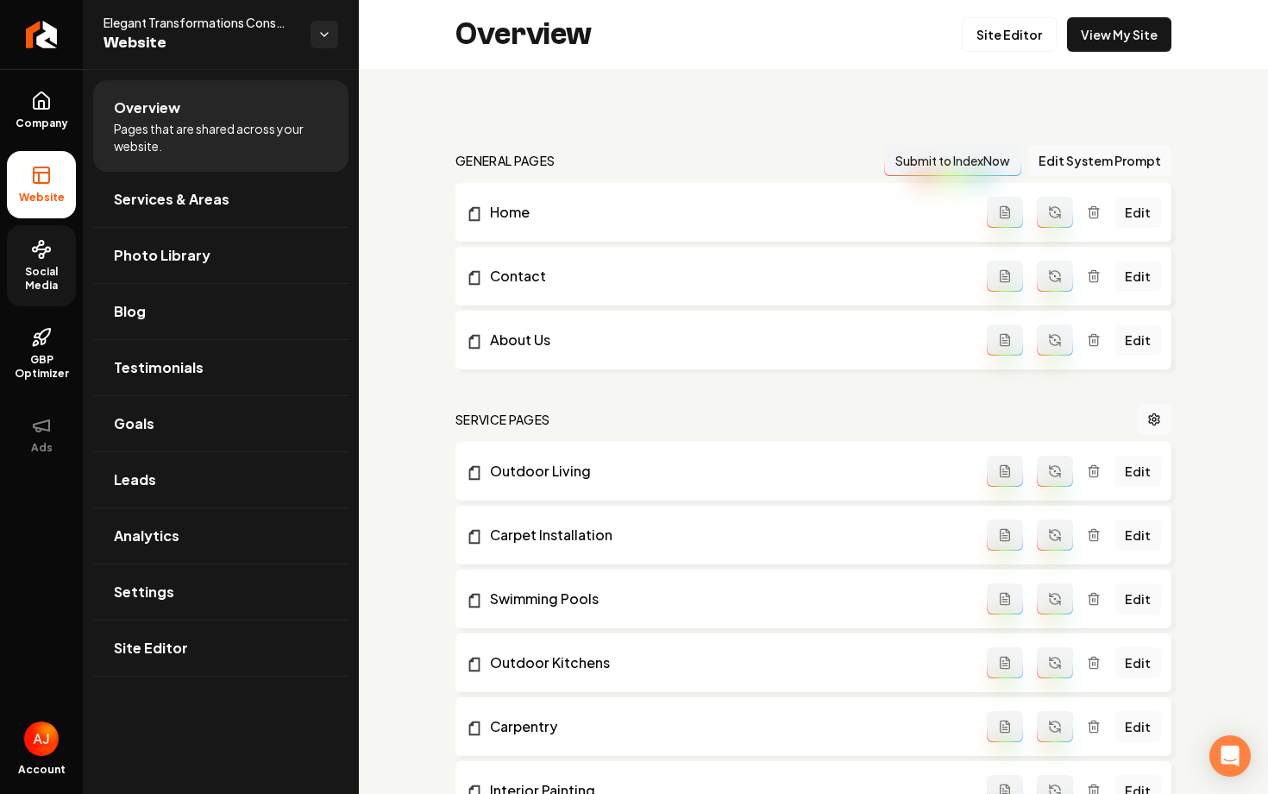
click at [53, 275] on span "Social Media" at bounding box center [41, 279] width 69 height 28
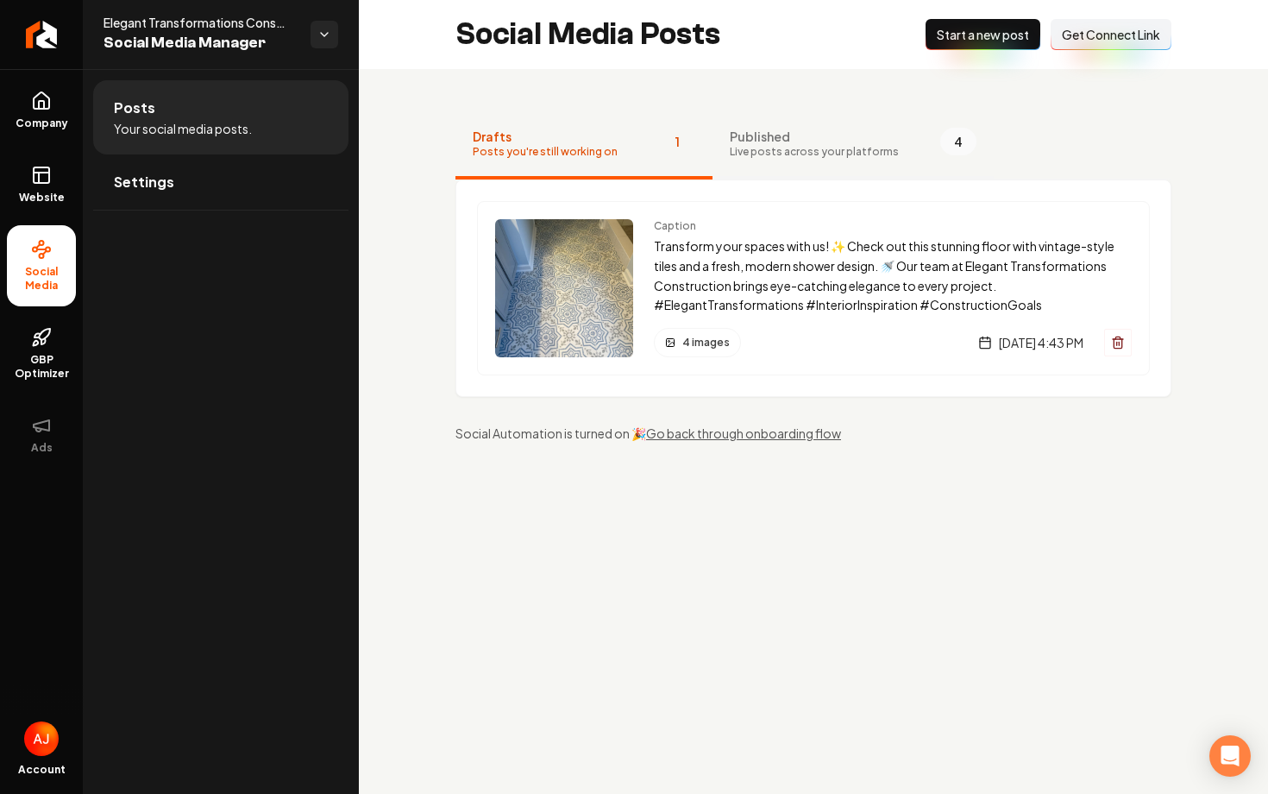
click at [822, 154] on span "Live posts across your platforms" at bounding box center [814, 152] width 169 height 14
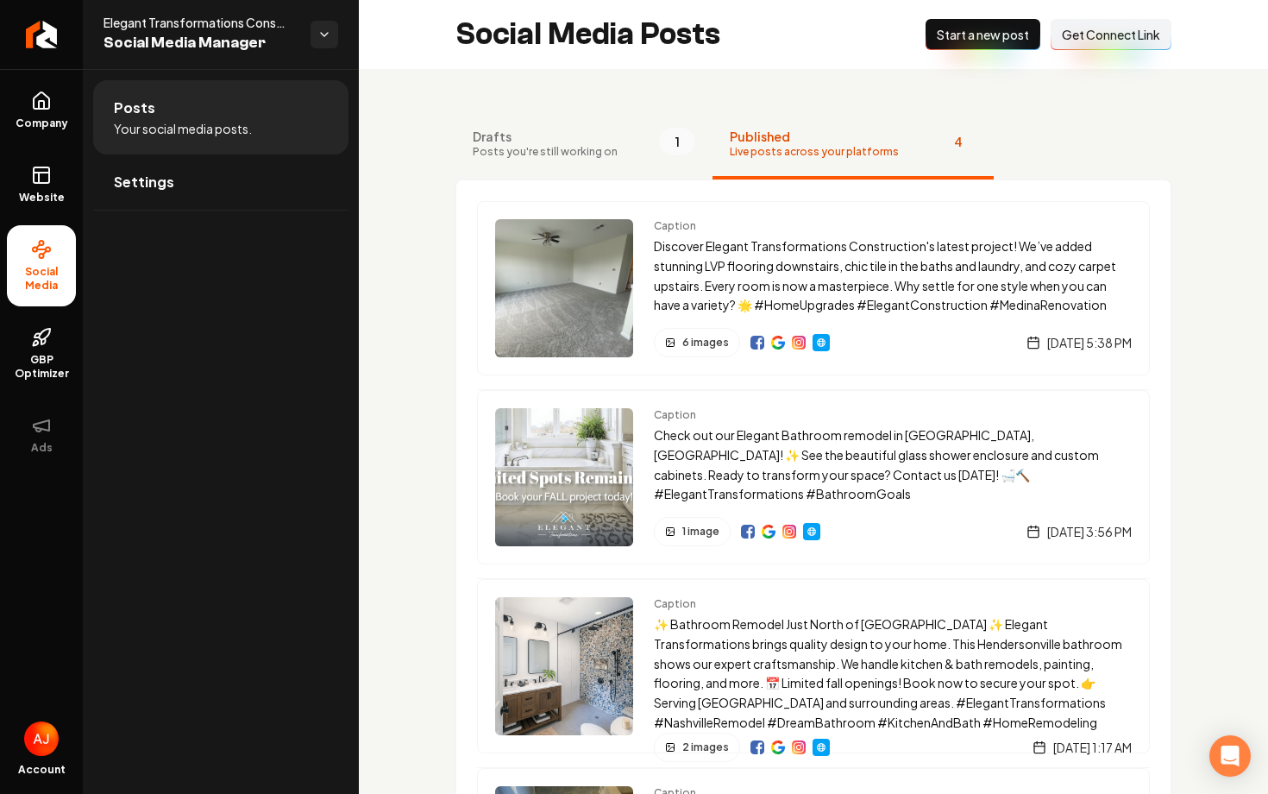
scroll to position [256, 0]
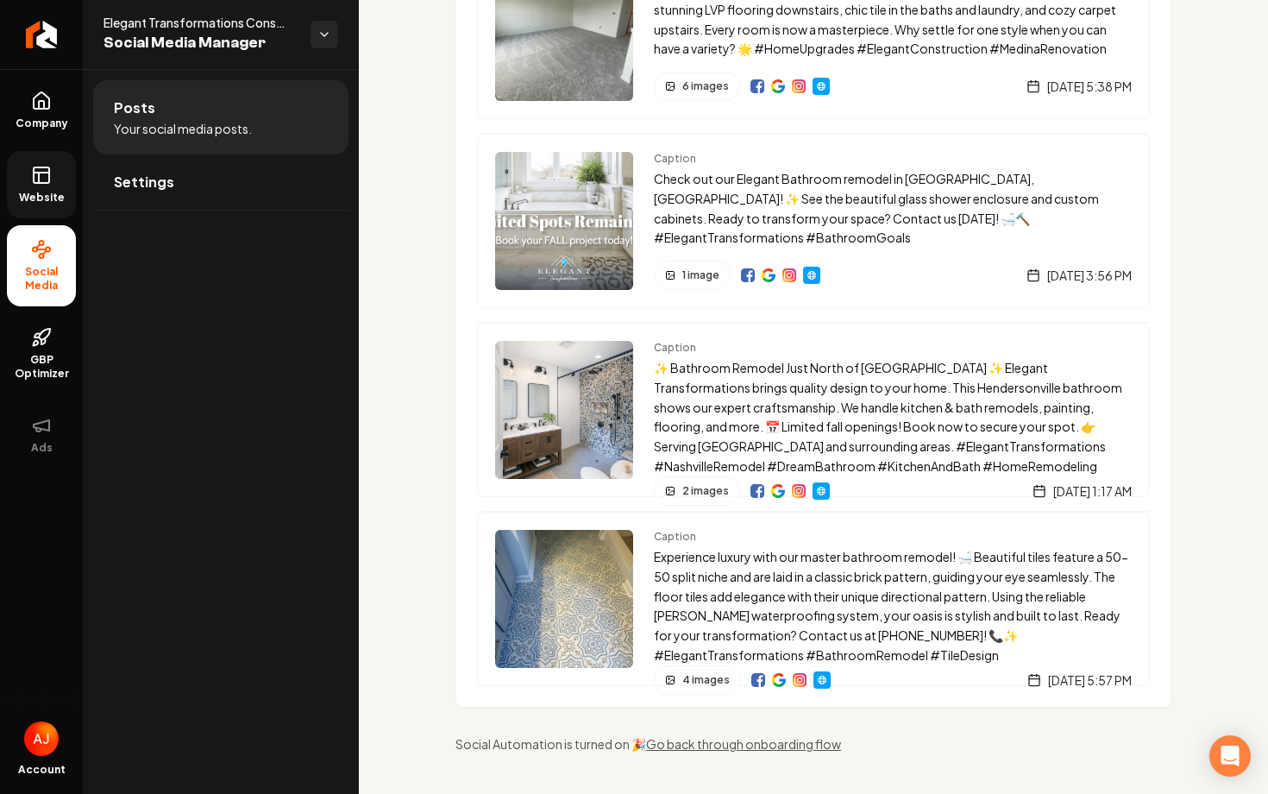
click at [50, 185] on link "Website" at bounding box center [41, 184] width 69 height 67
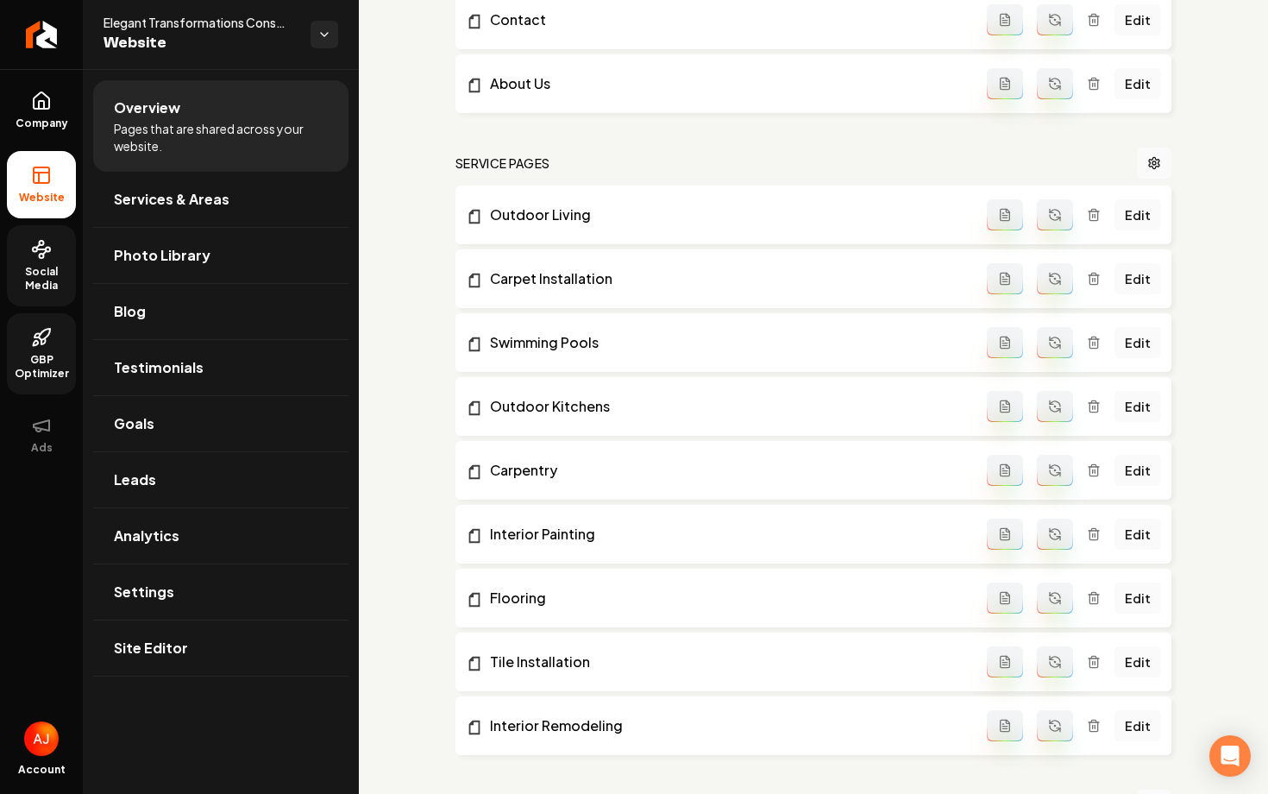
click at [32, 361] on span "GBP Optimizer" at bounding box center [41, 367] width 69 height 28
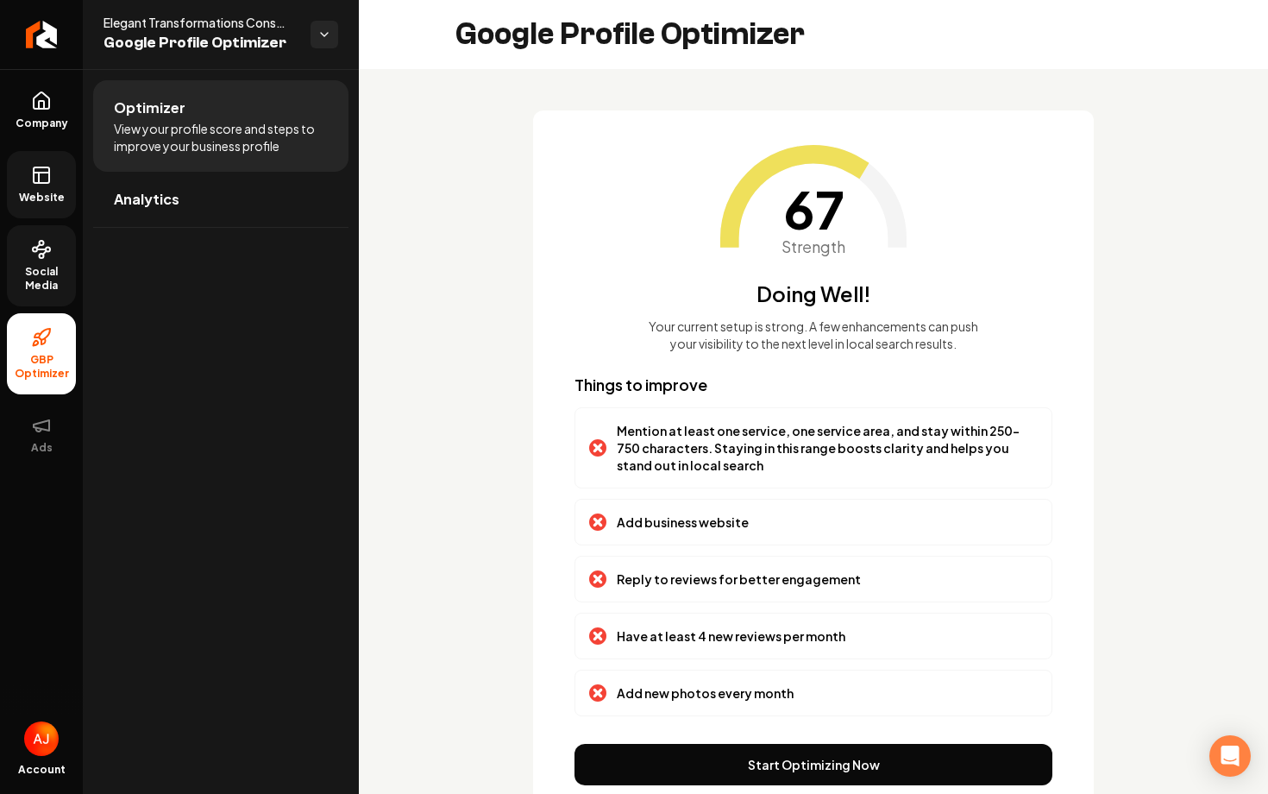
click at [839, 770] on button "Start Optimizing Now" at bounding box center [814, 764] width 478 height 41
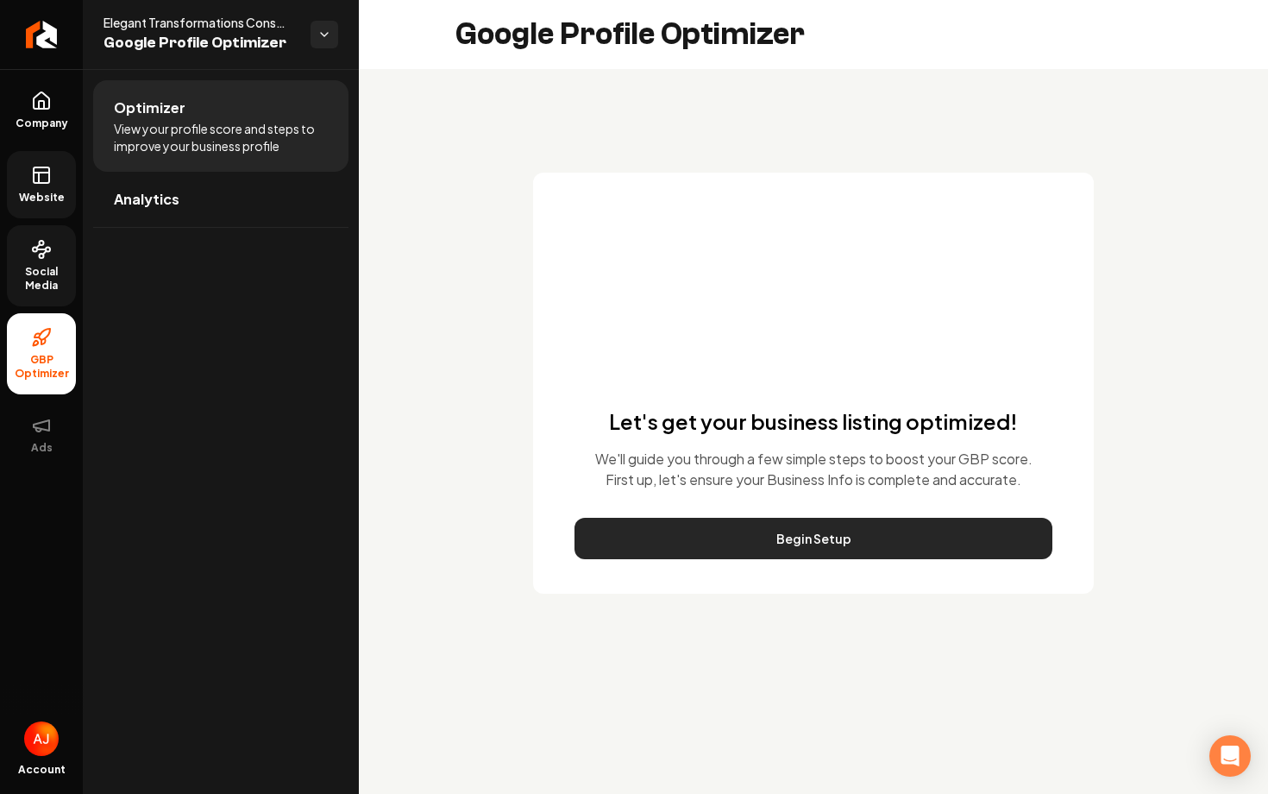
click at [809, 554] on button "Begin Setup" at bounding box center [814, 538] width 478 height 41
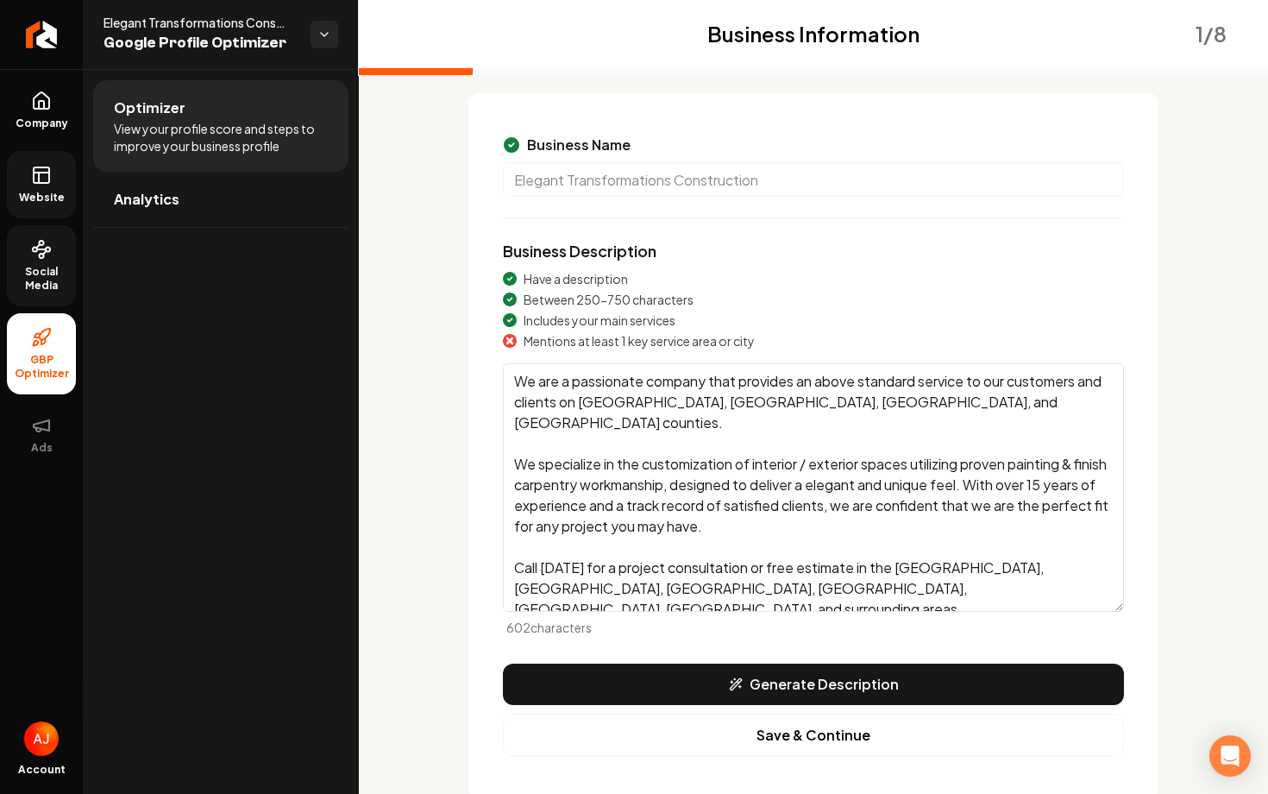
scroll to position [146, 0]
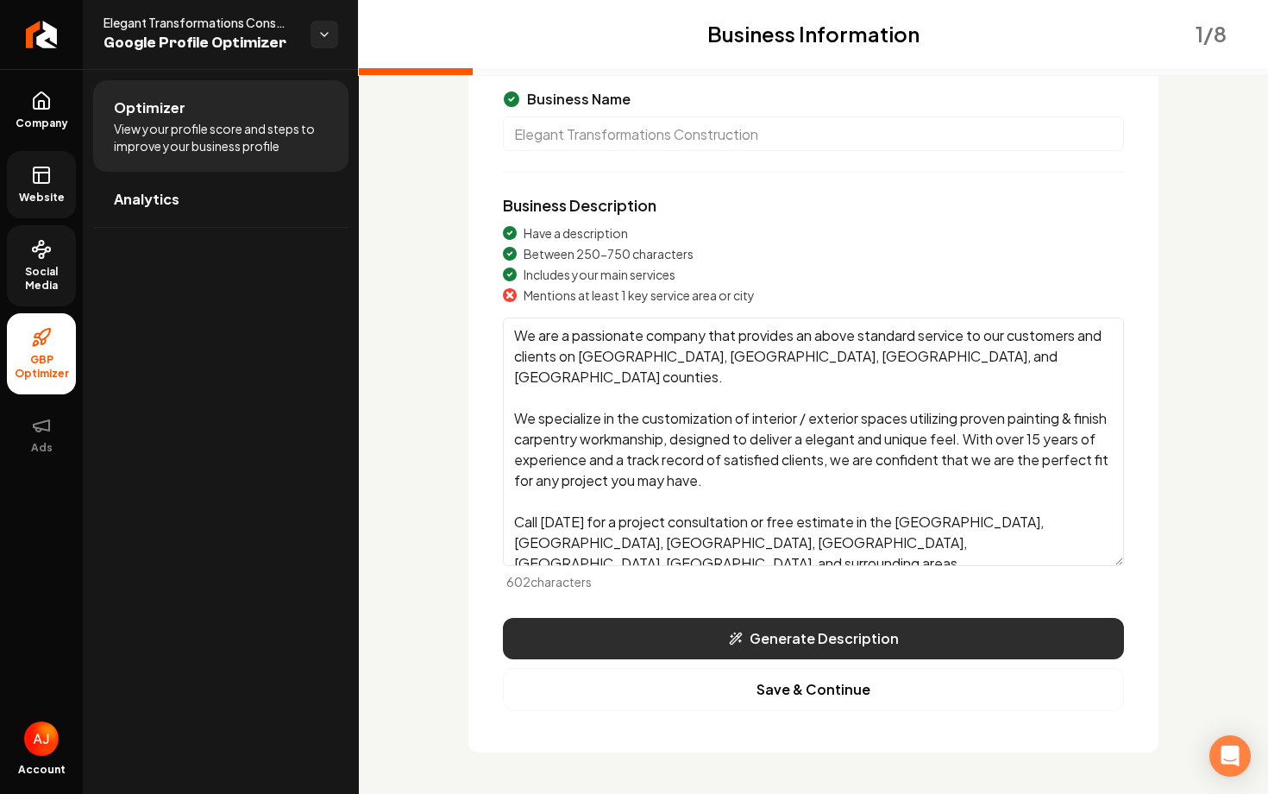
click at [694, 642] on button "Generate Description" at bounding box center [813, 638] width 621 height 41
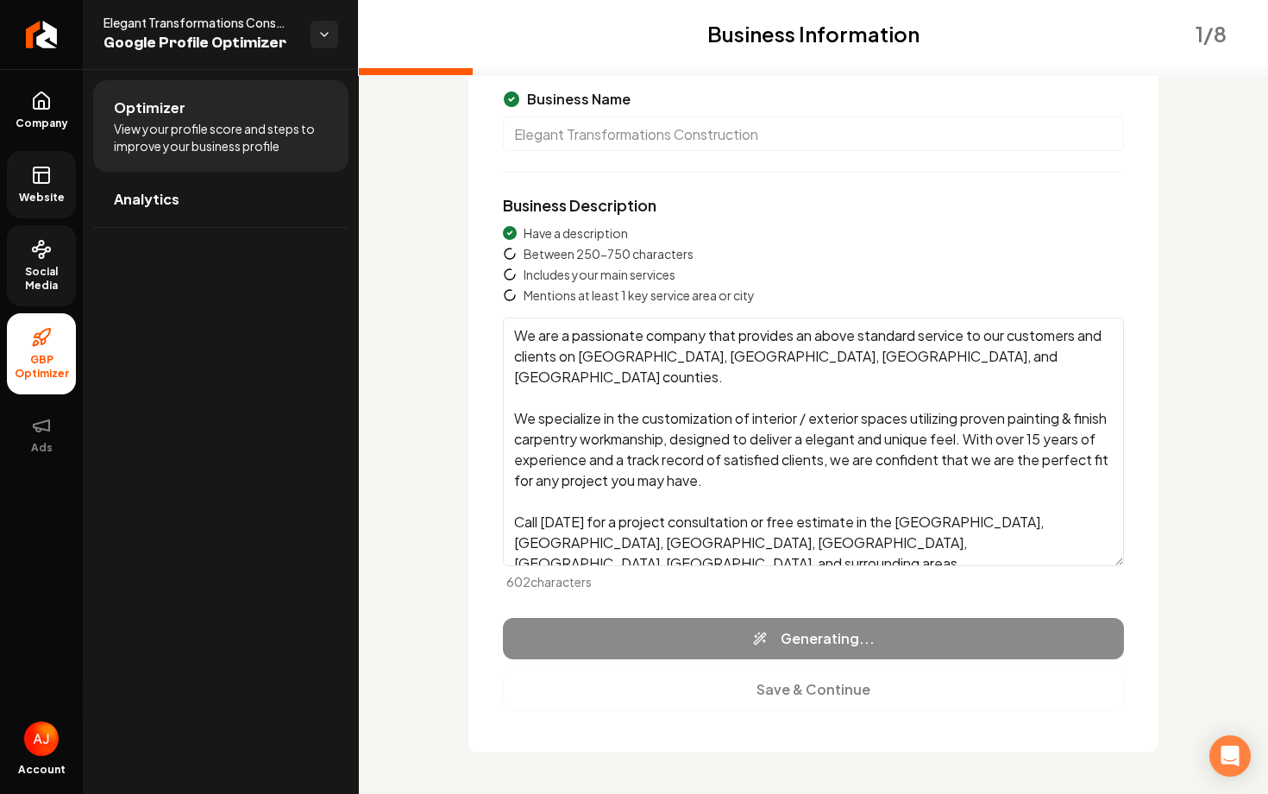
type textarea "Elegant Transformations Construction offers top-notch tile installation, interi…"
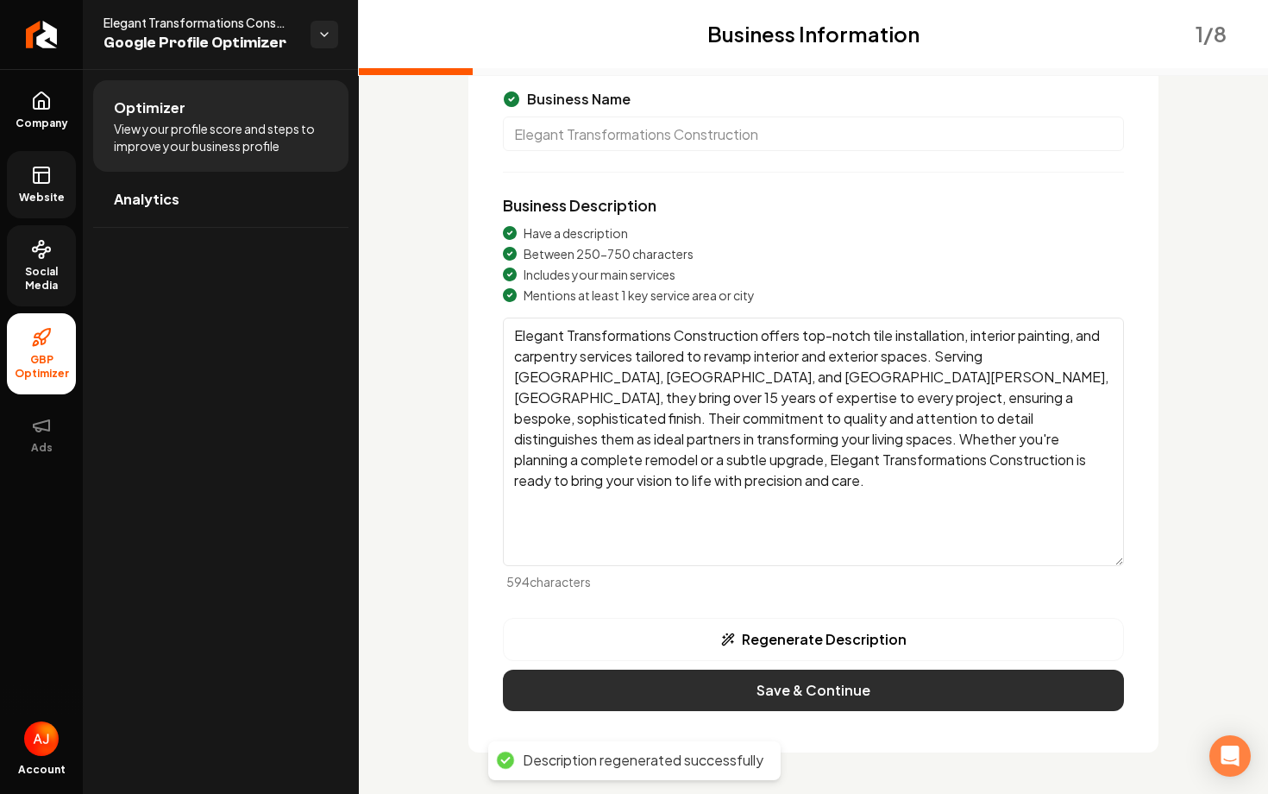
click at [890, 693] on button "Save & Continue" at bounding box center [813, 689] width 621 height 41
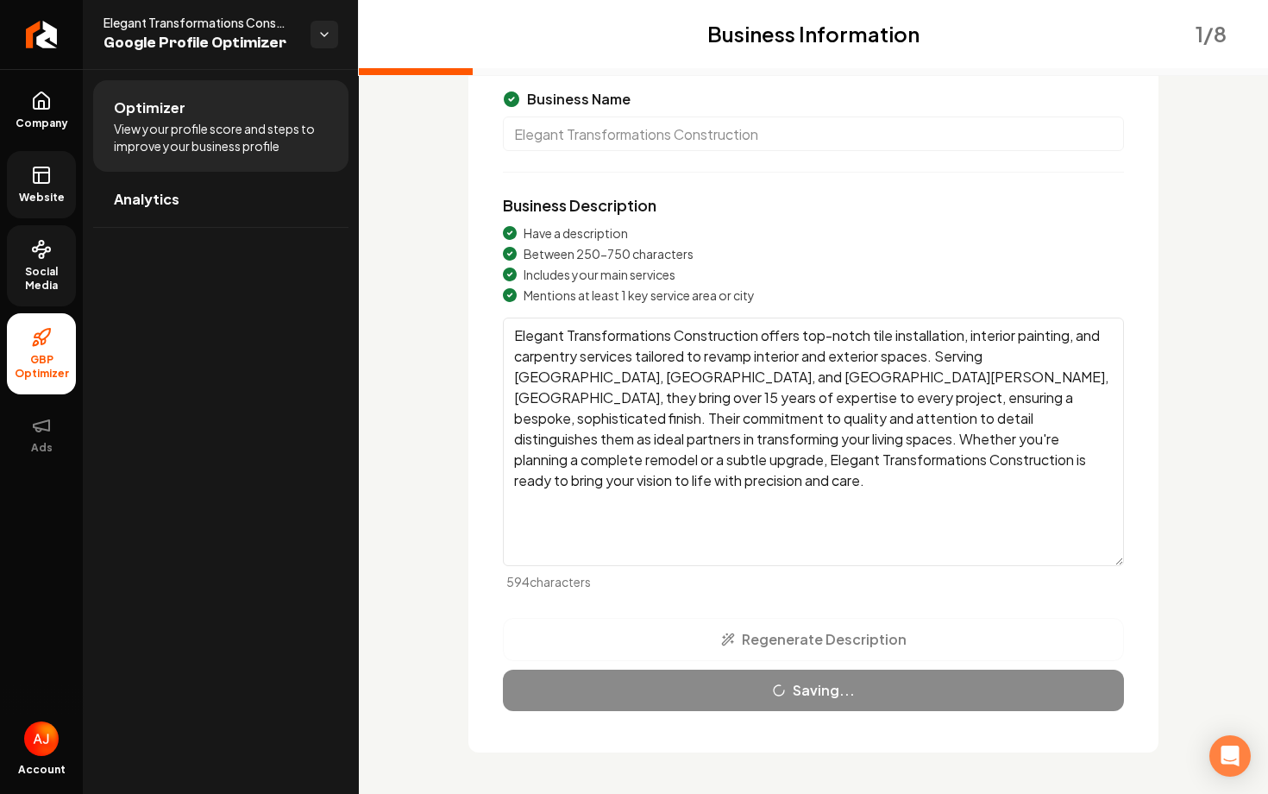
scroll to position [59, 0]
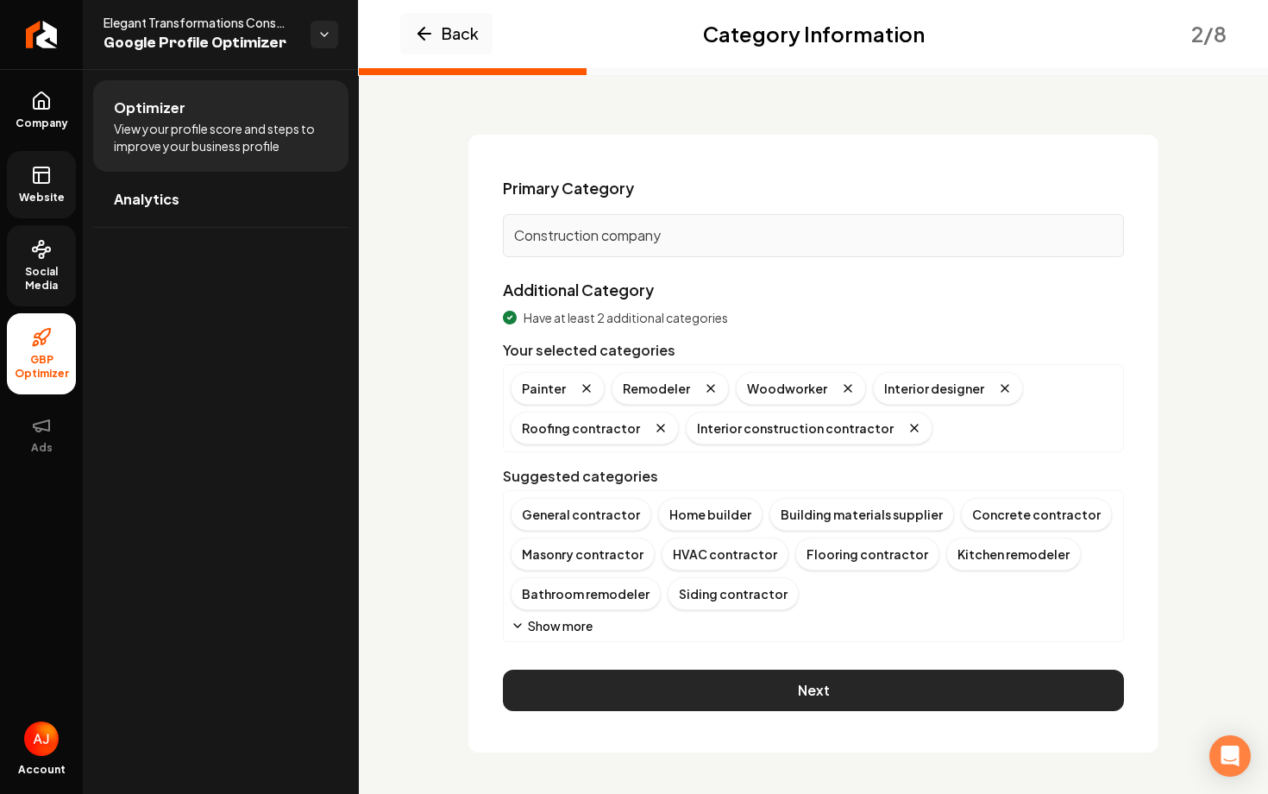
click at [928, 707] on button "Next" at bounding box center [813, 689] width 621 height 41
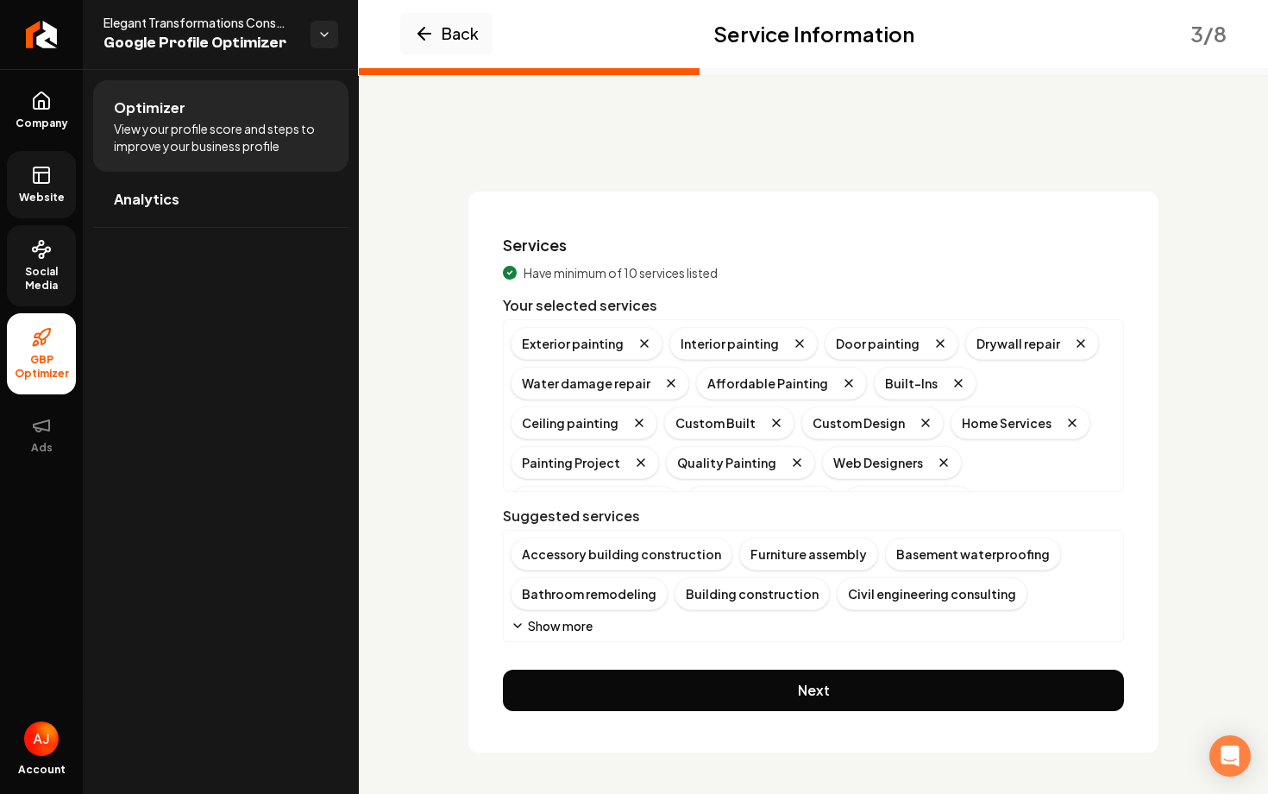
scroll to position [2, 0]
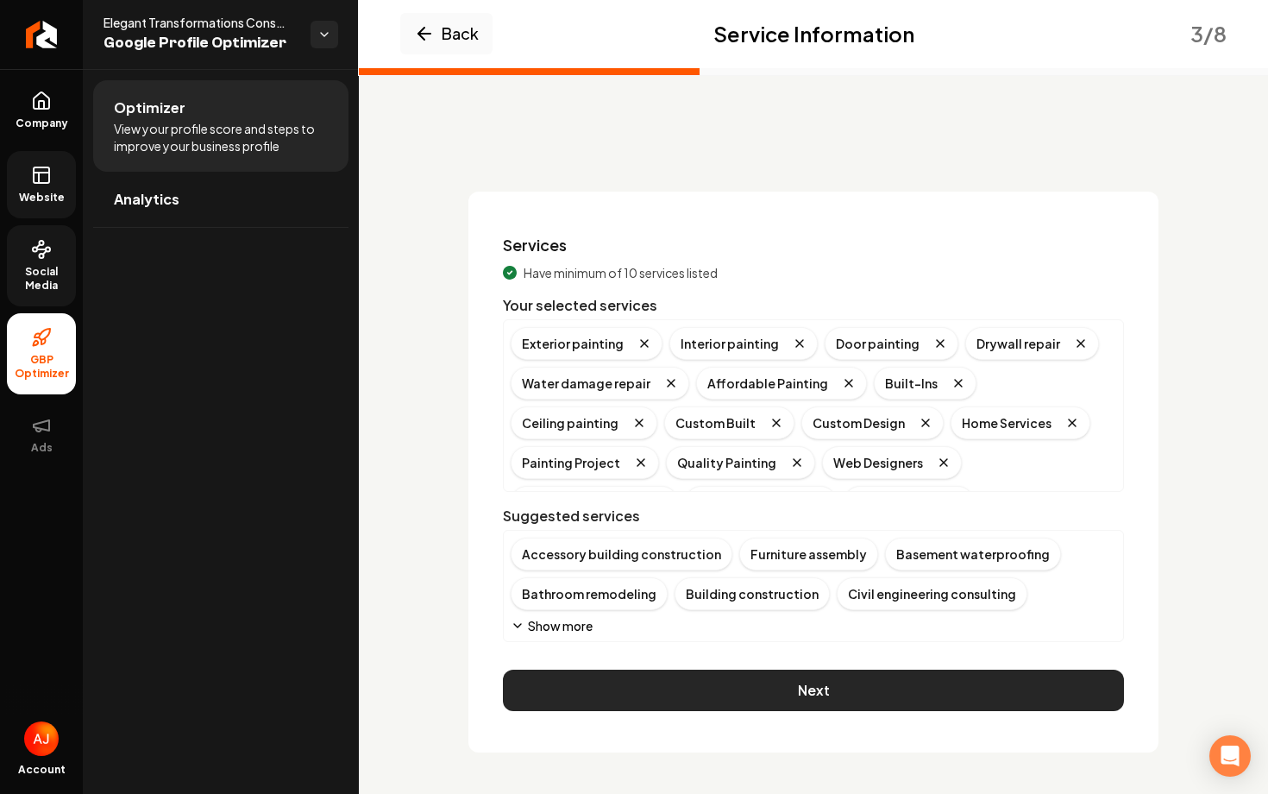
click at [979, 685] on button "Next" at bounding box center [813, 689] width 621 height 41
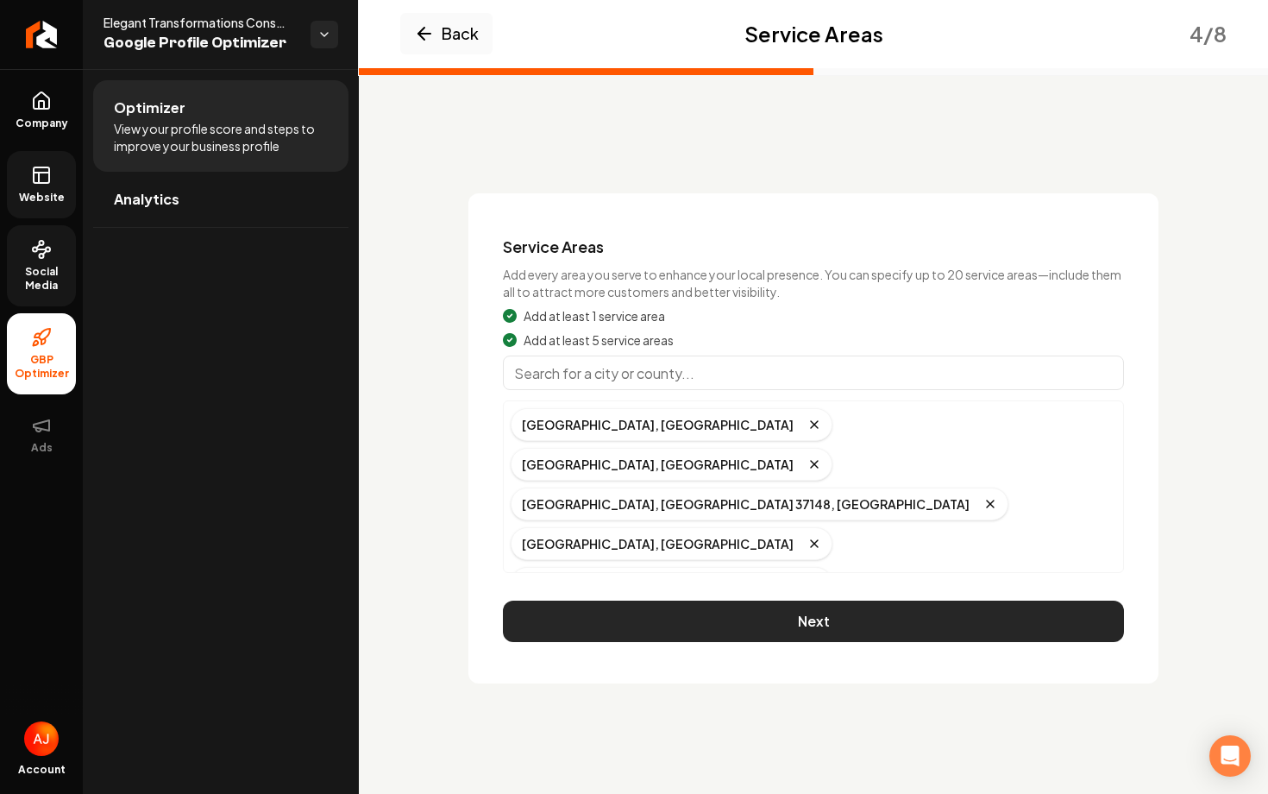
click at [896, 617] on button "Next" at bounding box center [813, 620] width 621 height 41
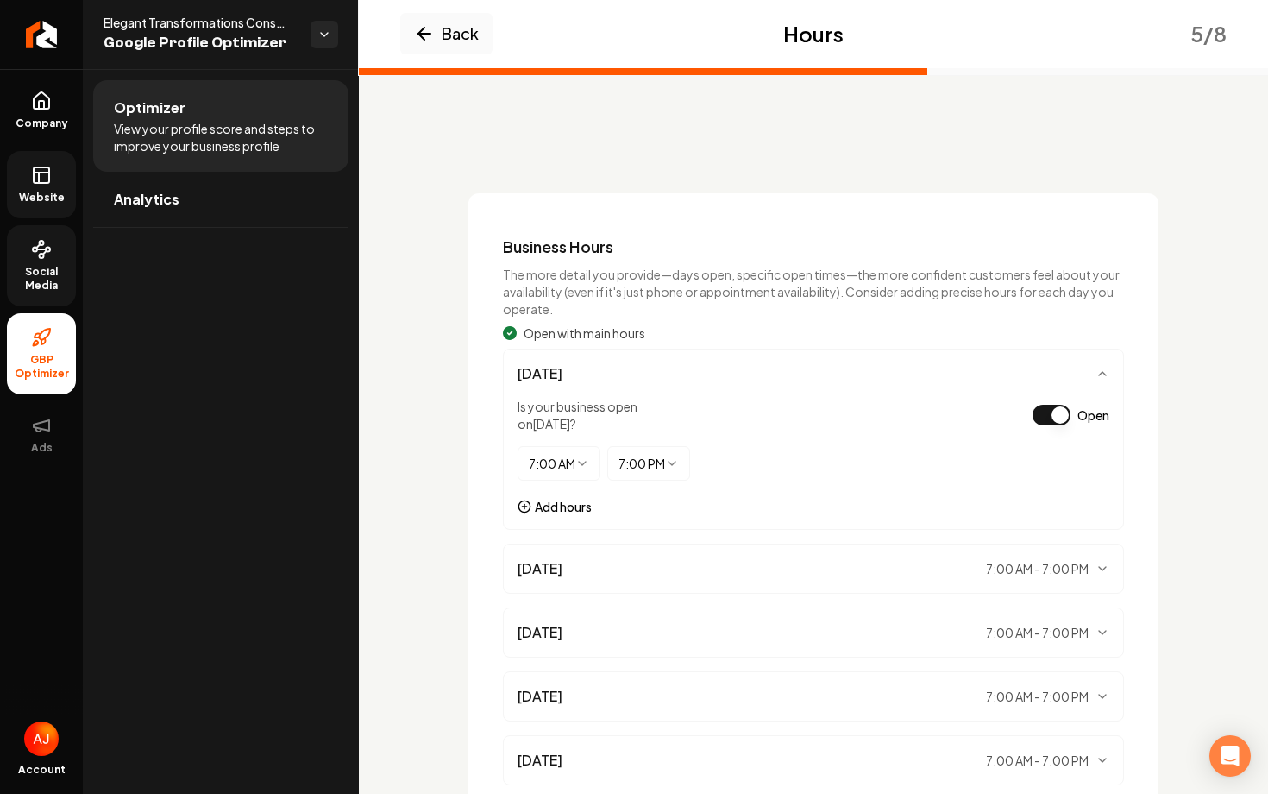
scroll to position [271, 0]
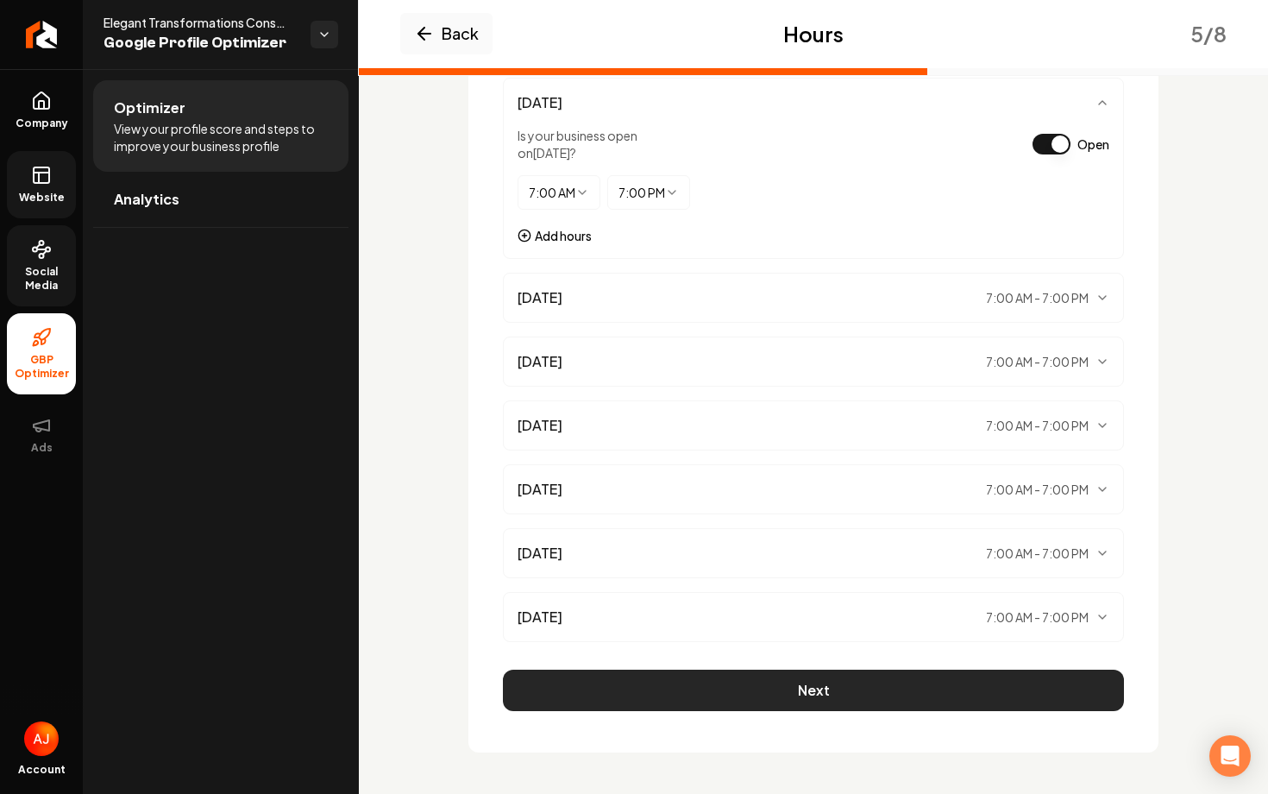
click at [920, 693] on button "Next" at bounding box center [813, 689] width 621 height 41
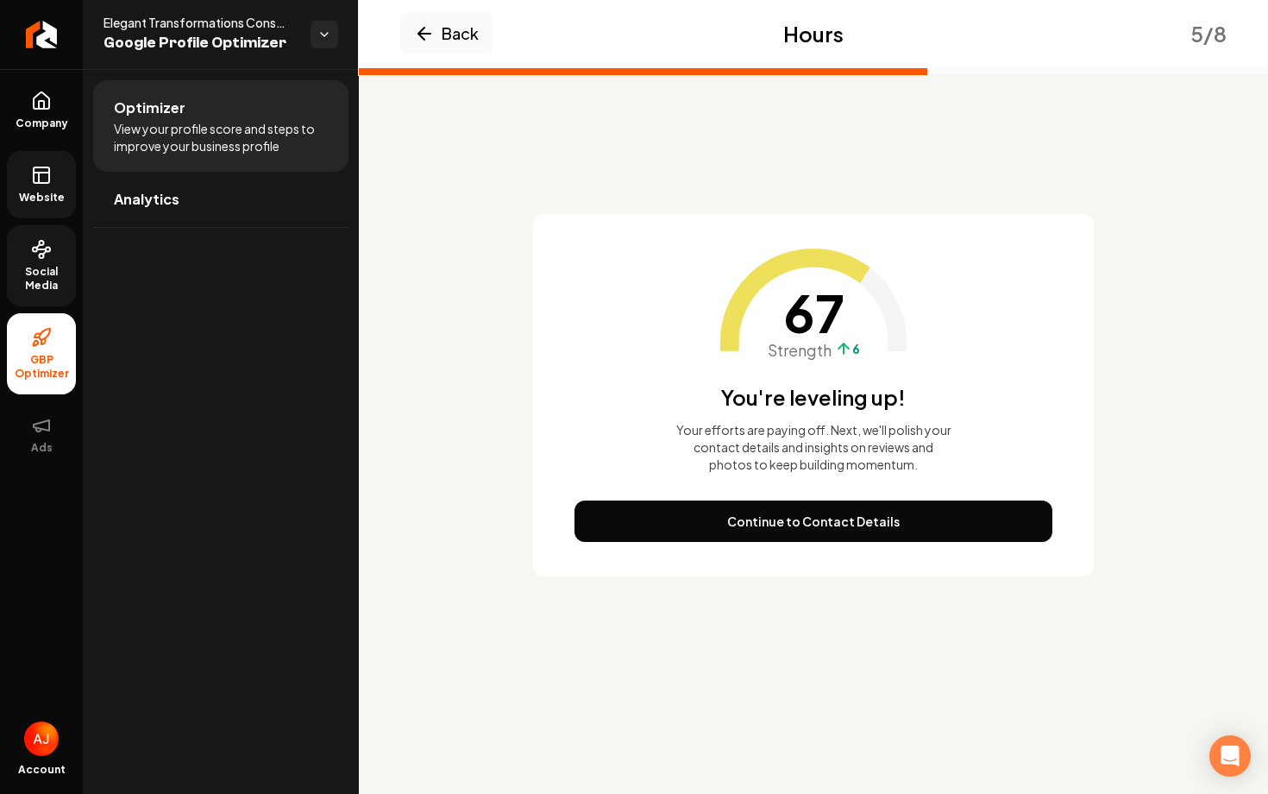
scroll to position [0, 0]
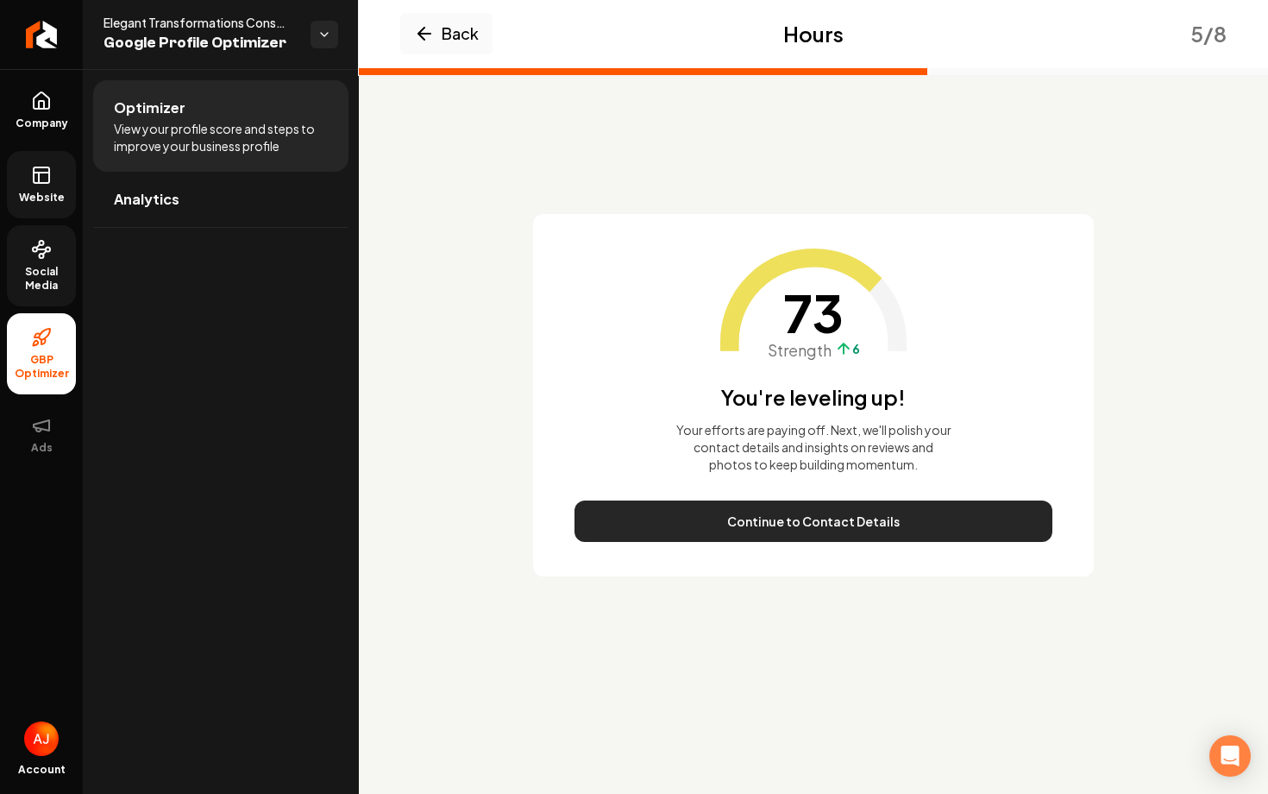
click at [898, 519] on button "Continue to Contact Details" at bounding box center [814, 520] width 478 height 41
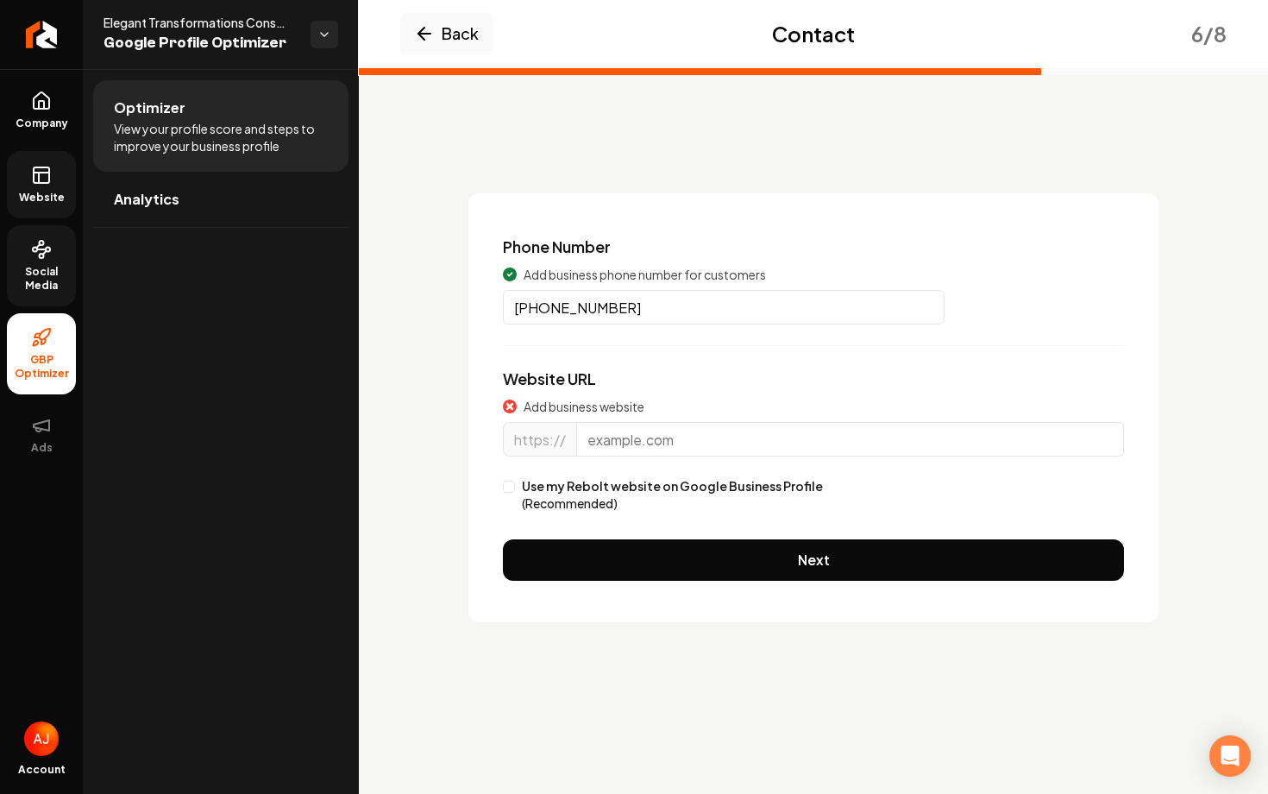
click at [39, 188] on link "Website" at bounding box center [41, 184] width 69 height 67
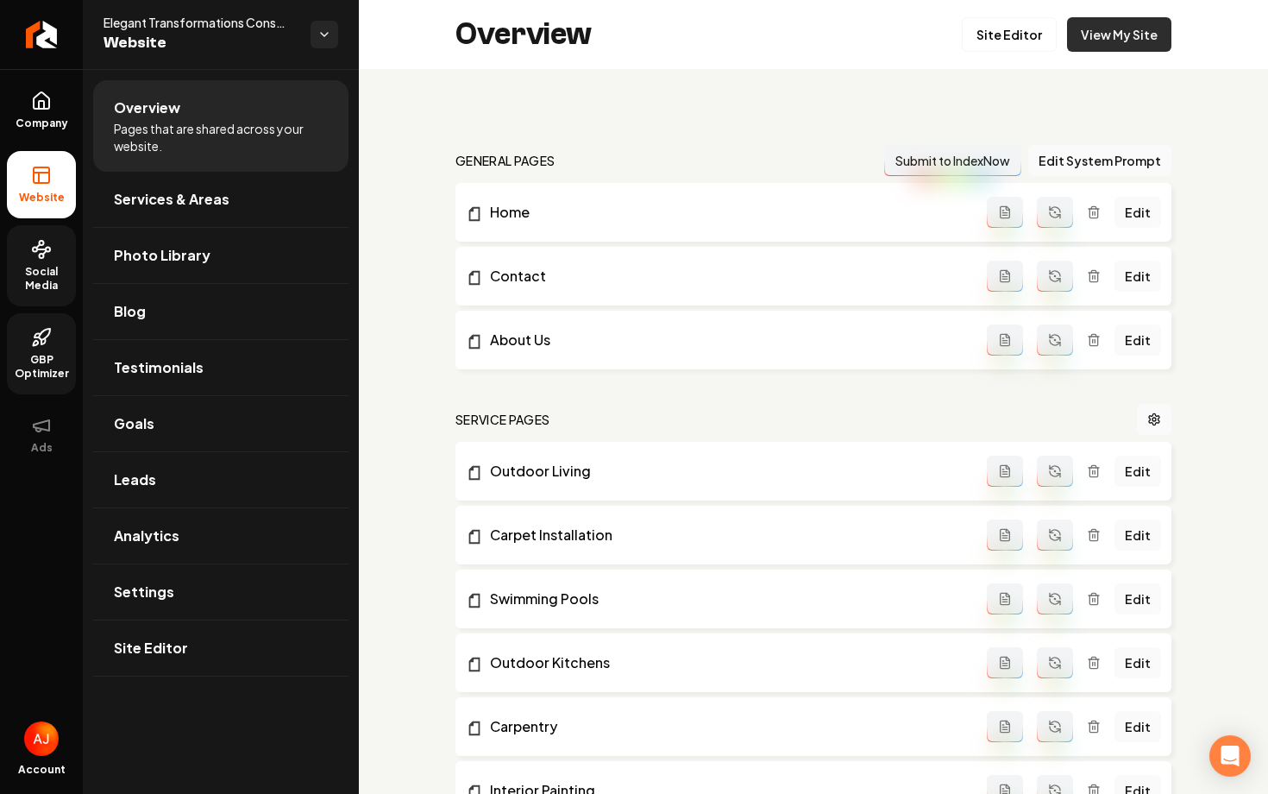
click at [1118, 31] on link "View My Site" at bounding box center [1119, 34] width 104 height 35
click at [0, 0] on div "Company Website Social Media GBP Optimizer Ads Account Elegant Transformations …" at bounding box center [634, 397] width 1268 height 794
click at [41, 369] on span "GBP Optimizer" at bounding box center [41, 367] width 69 height 28
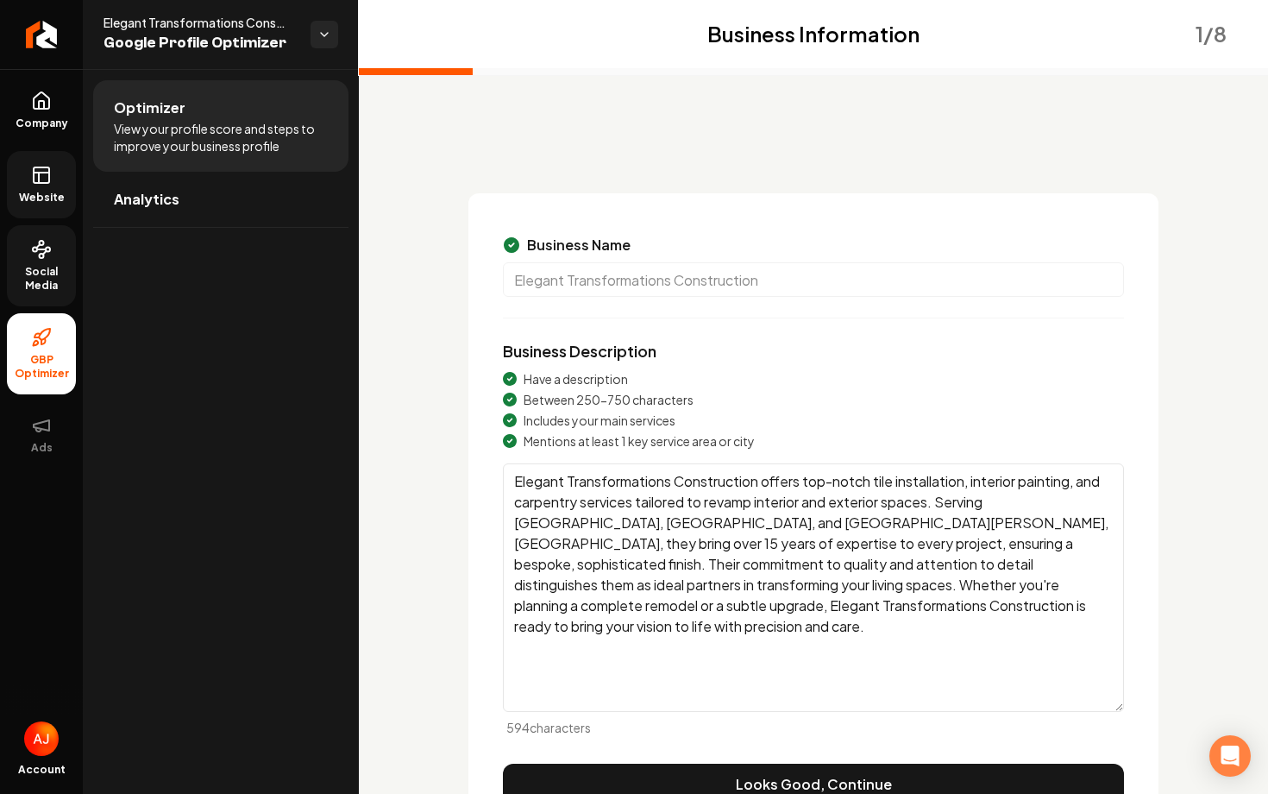
scroll to position [94, 0]
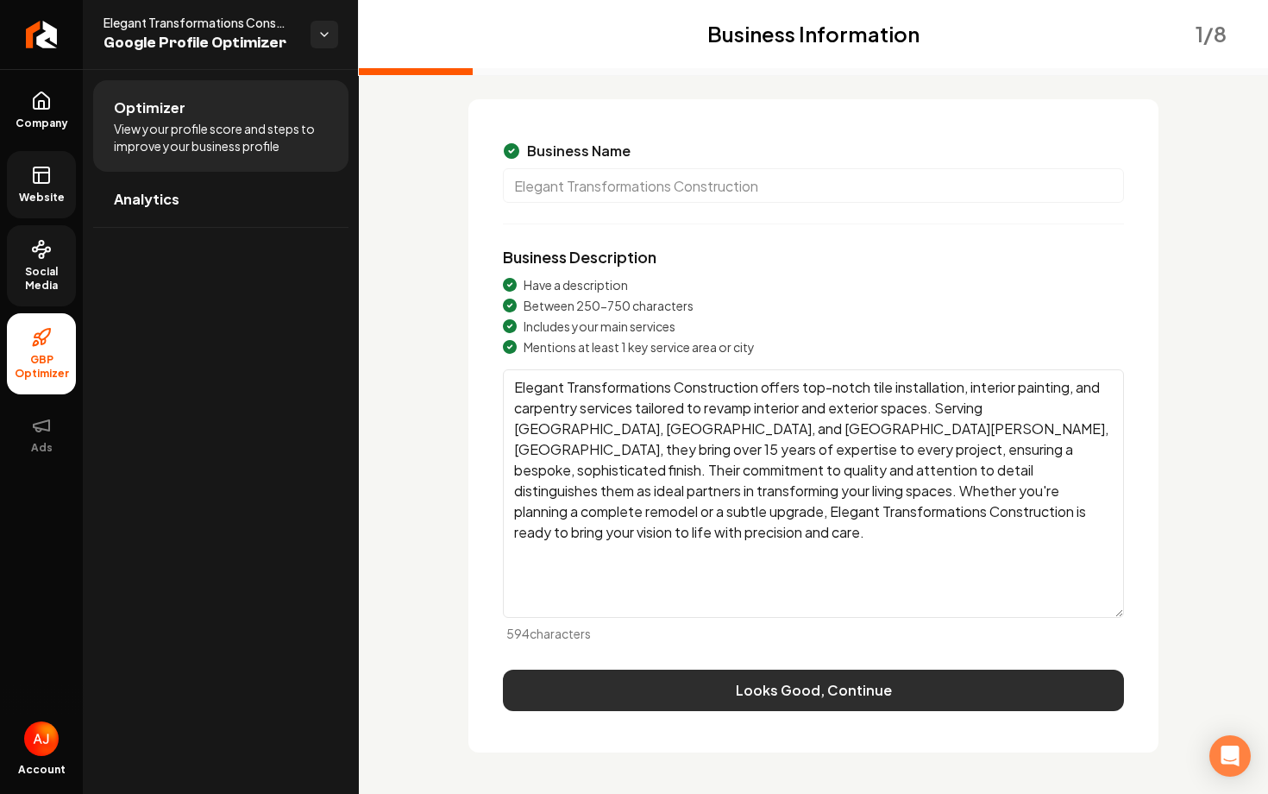
click at [885, 689] on button "Looks Good, Continue" at bounding box center [813, 689] width 621 height 41
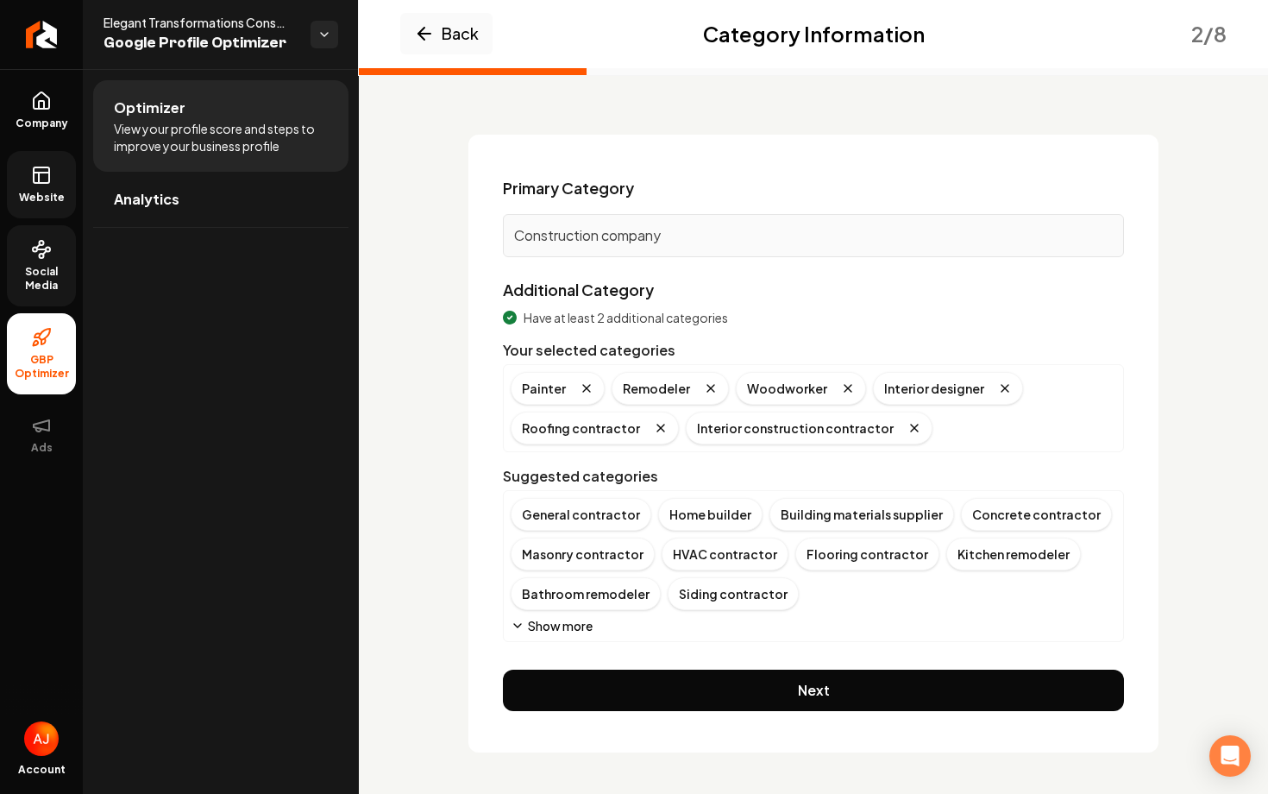
click at [885, 689] on button "Next" at bounding box center [813, 689] width 621 height 41
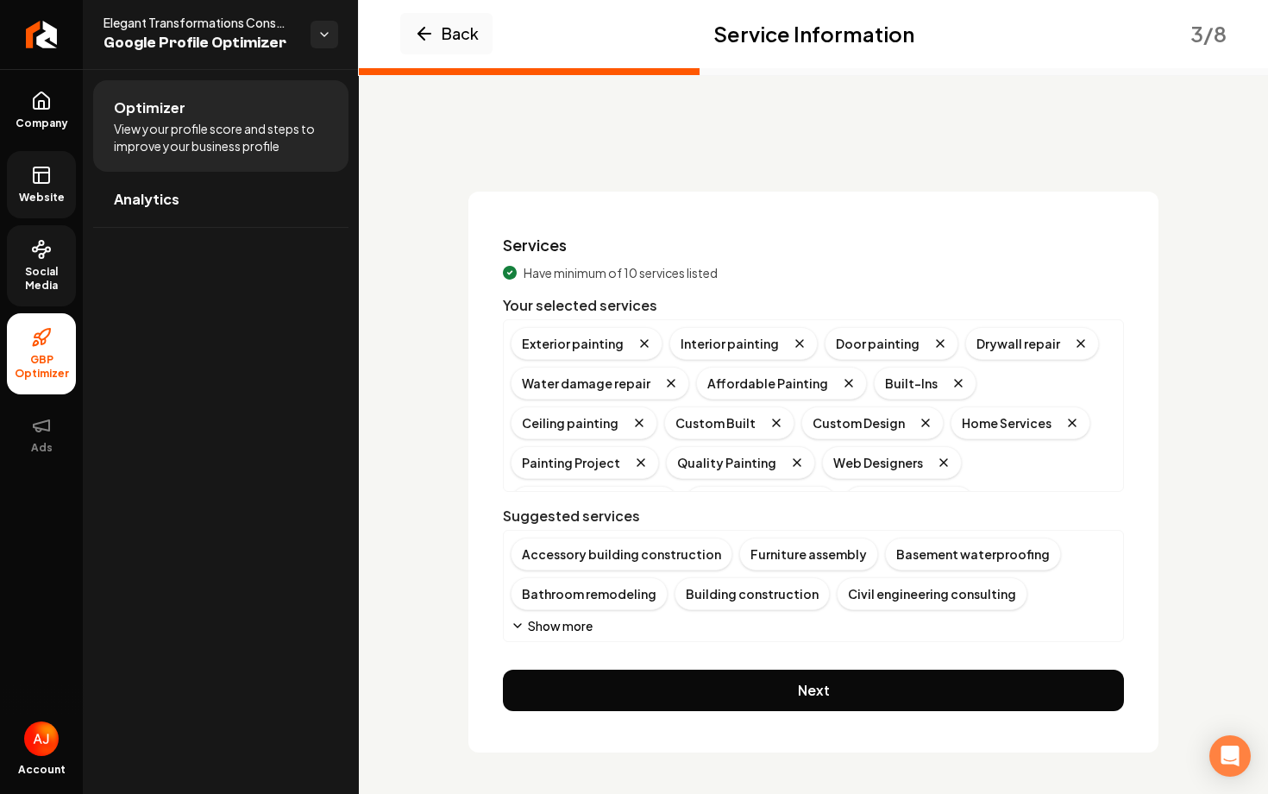
click at [885, 689] on button "Next" at bounding box center [813, 689] width 621 height 41
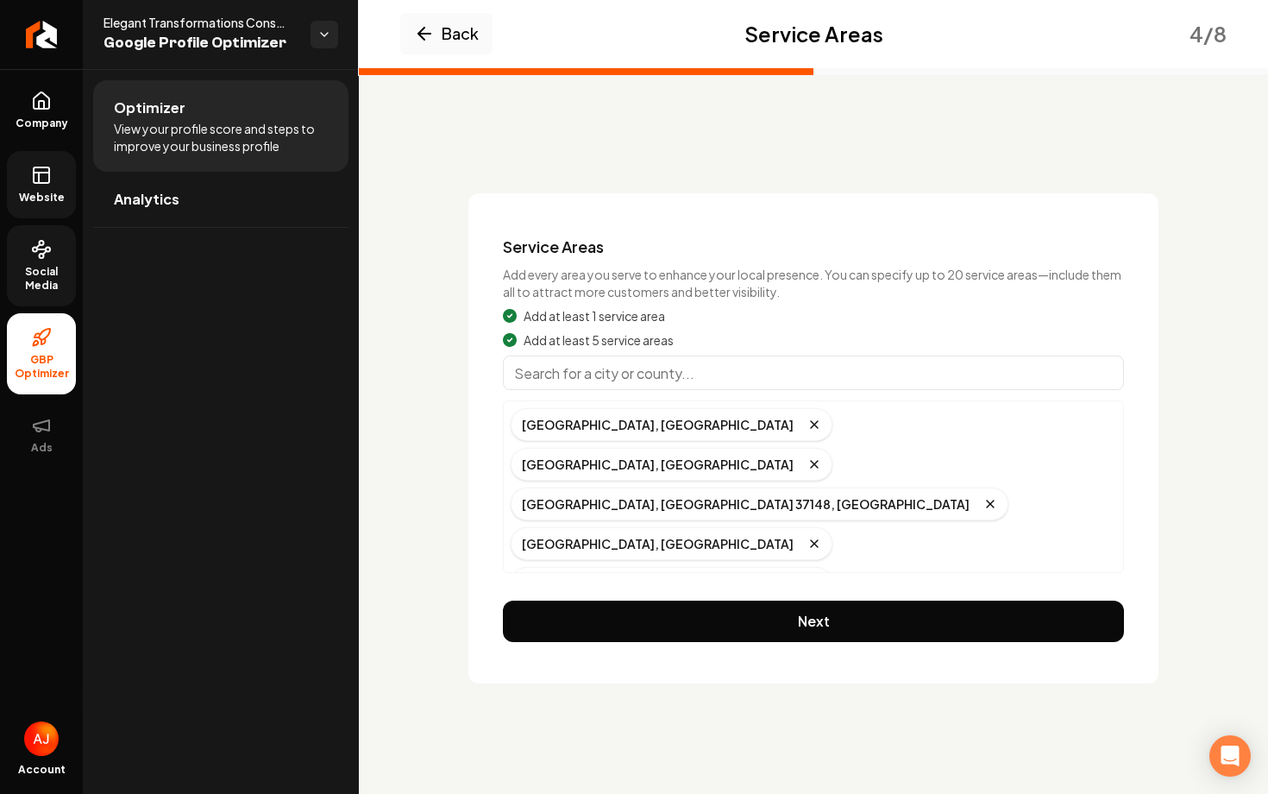
click at [885, 689] on div "Back Service Areas 4 / 8 Service Areas Add every area you serve to enhance your…" at bounding box center [813, 397] width 909 height 656
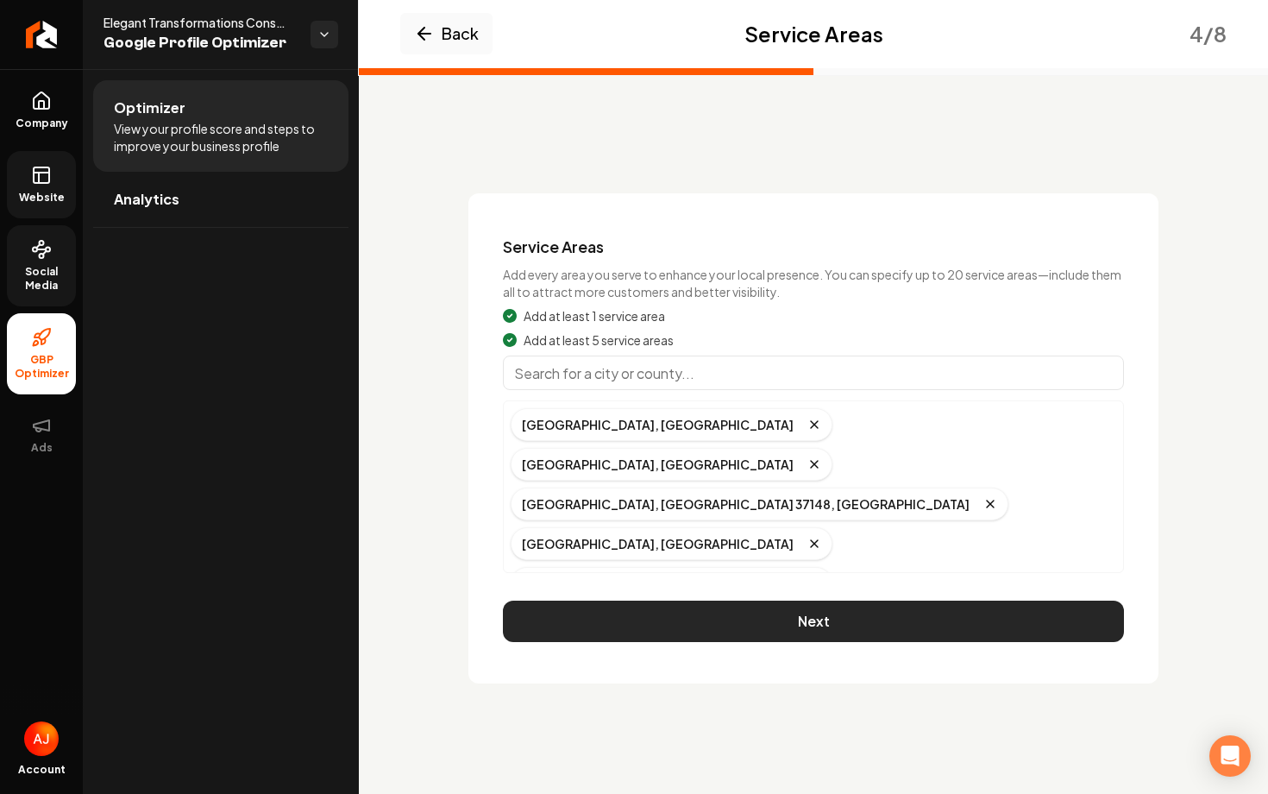
click at [859, 632] on button "Next" at bounding box center [813, 620] width 621 height 41
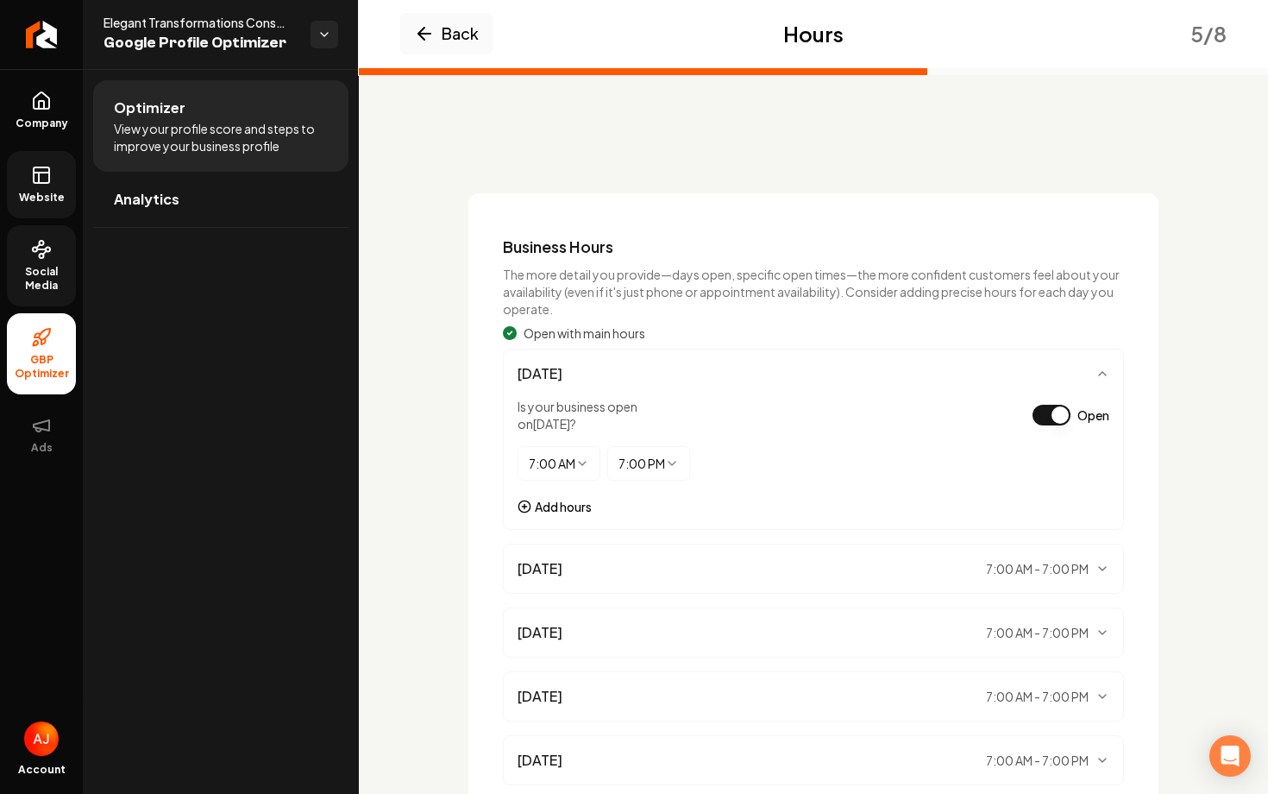
scroll to position [271, 0]
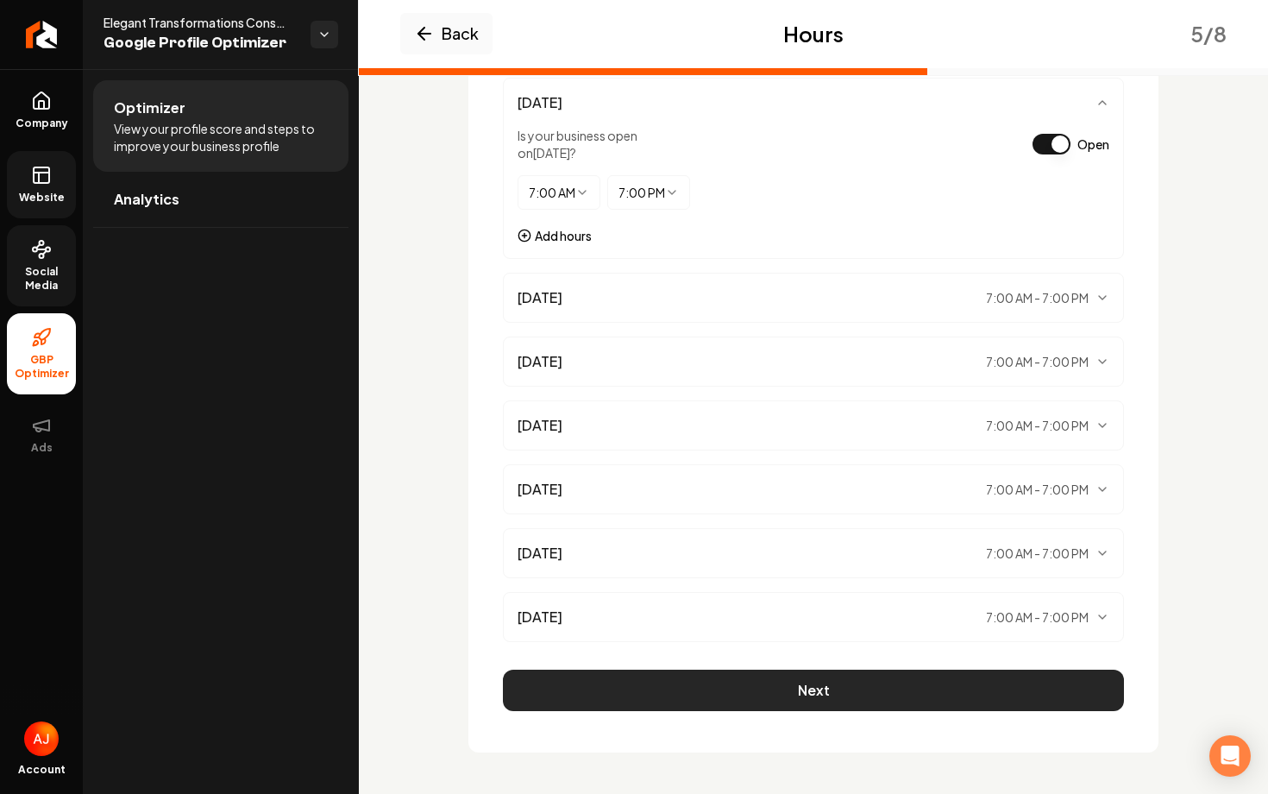
click at [860, 676] on button "Next" at bounding box center [813, 689] width 621 height 41
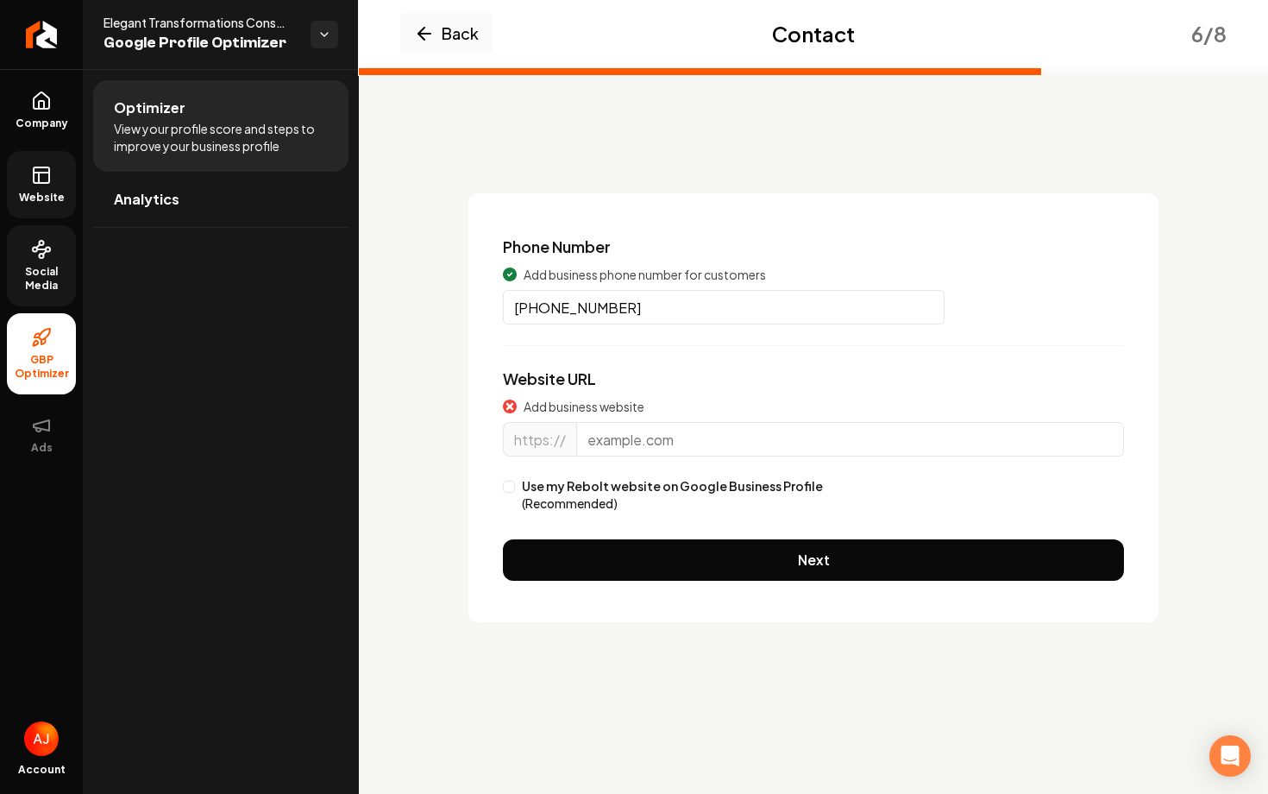
scroll to position [0, 0]
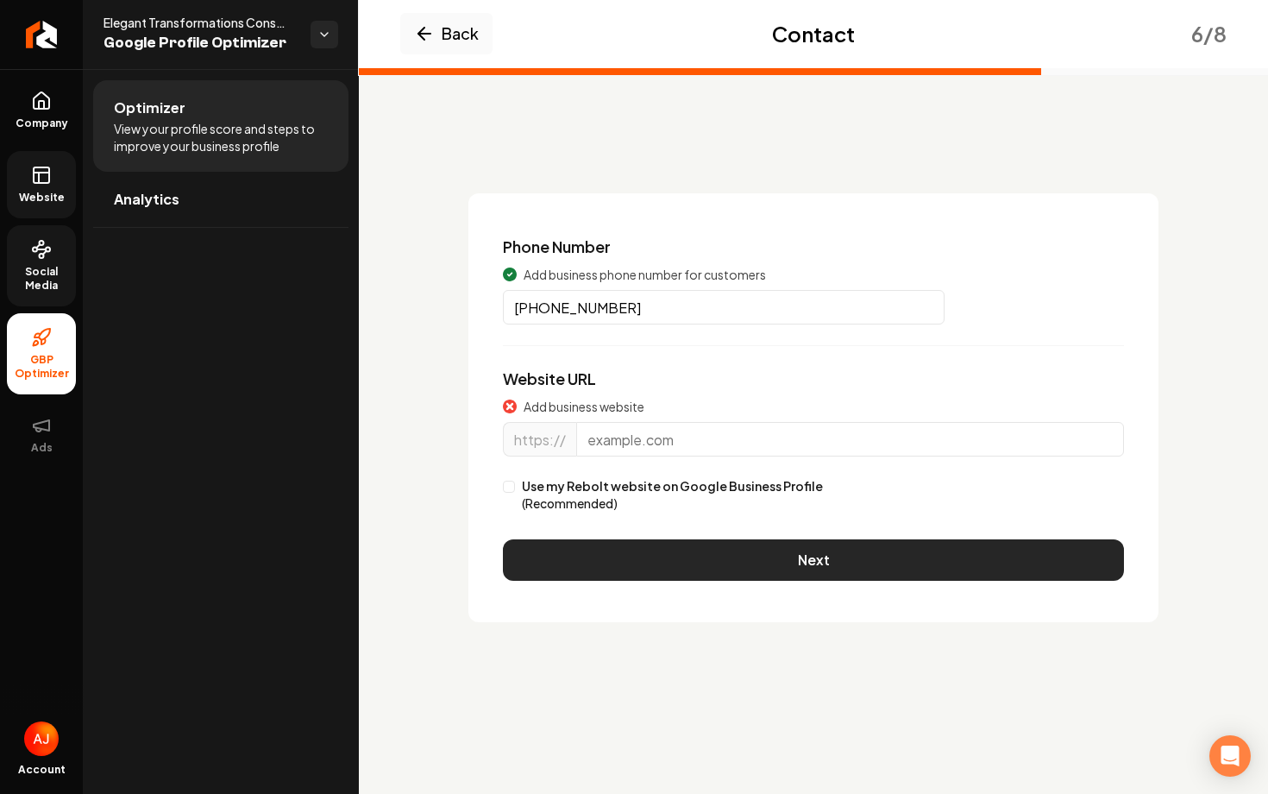
click at [798, 545] on button "Next" at bounding box center [813, 559] width 621 height 41
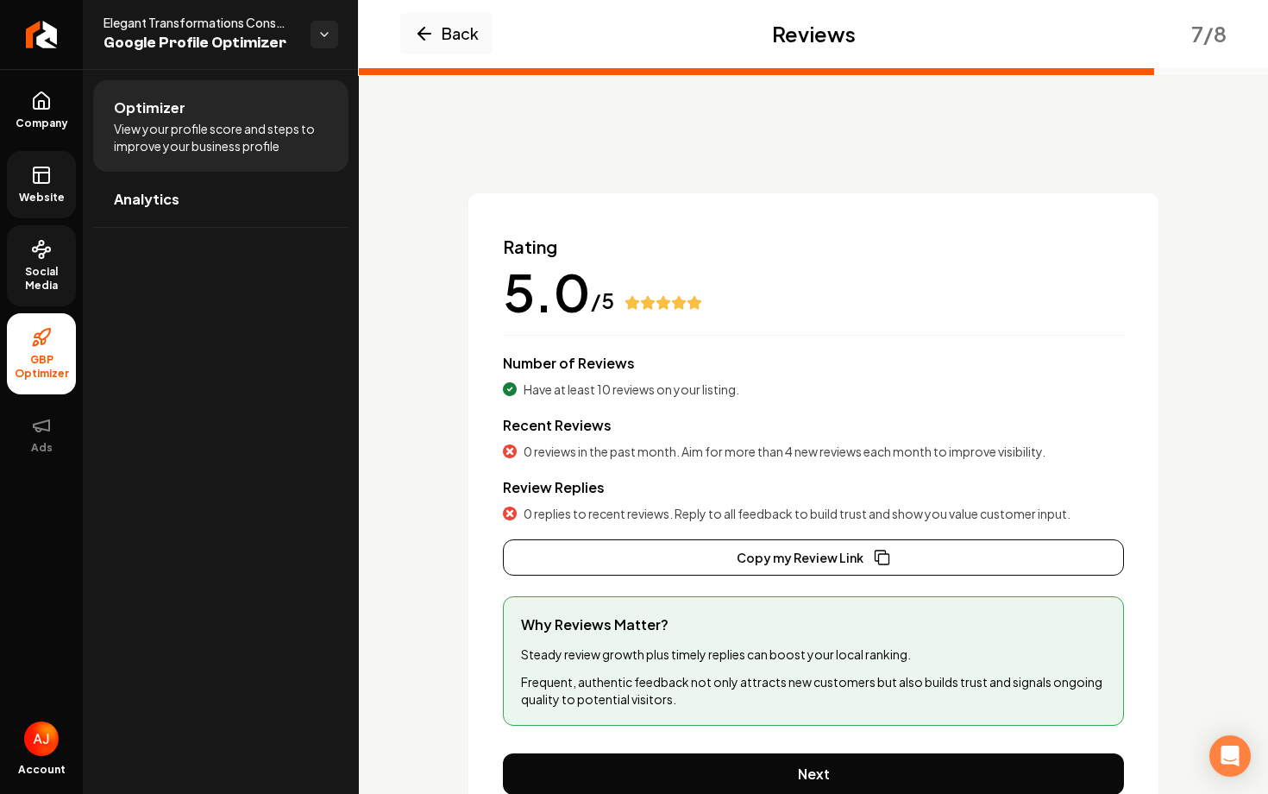
scroll to position [84, 0]
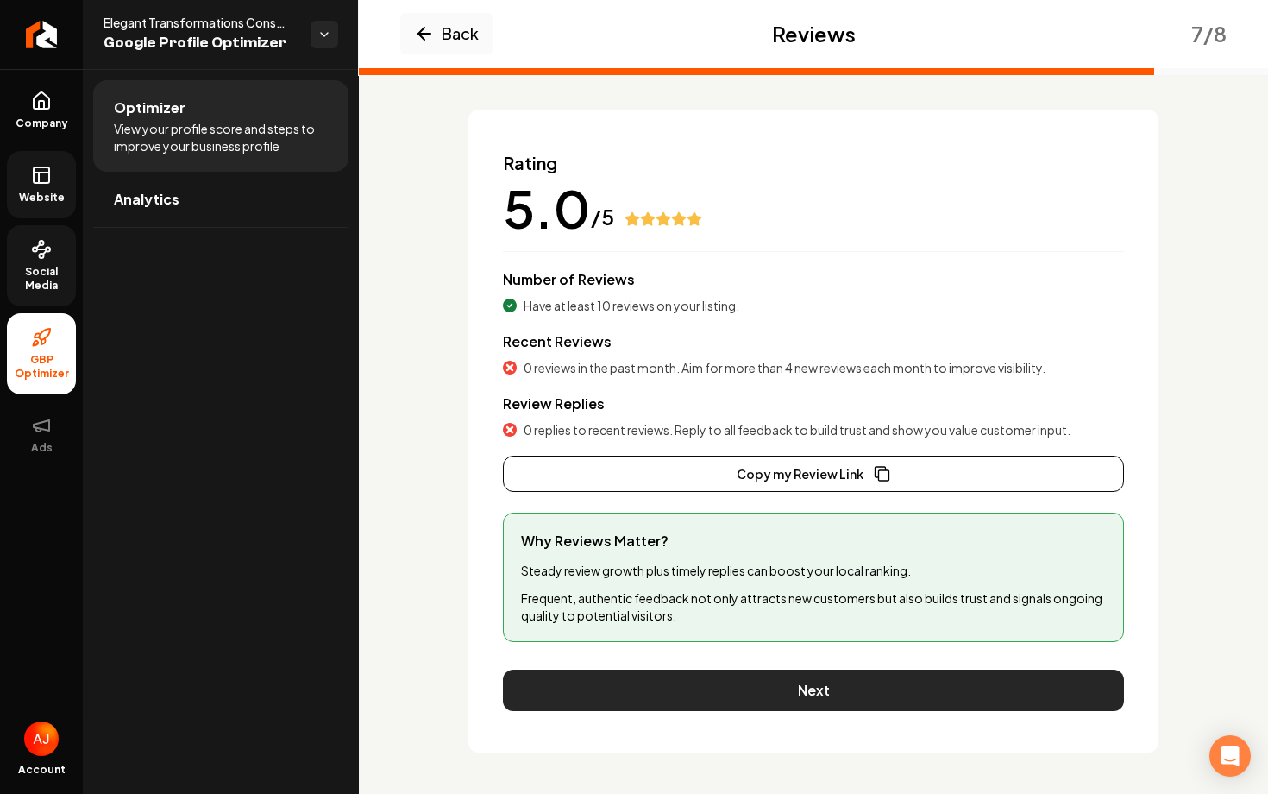
click at [820, 682] on button "Next" at bounding box center [813, 689] width 621 height 41
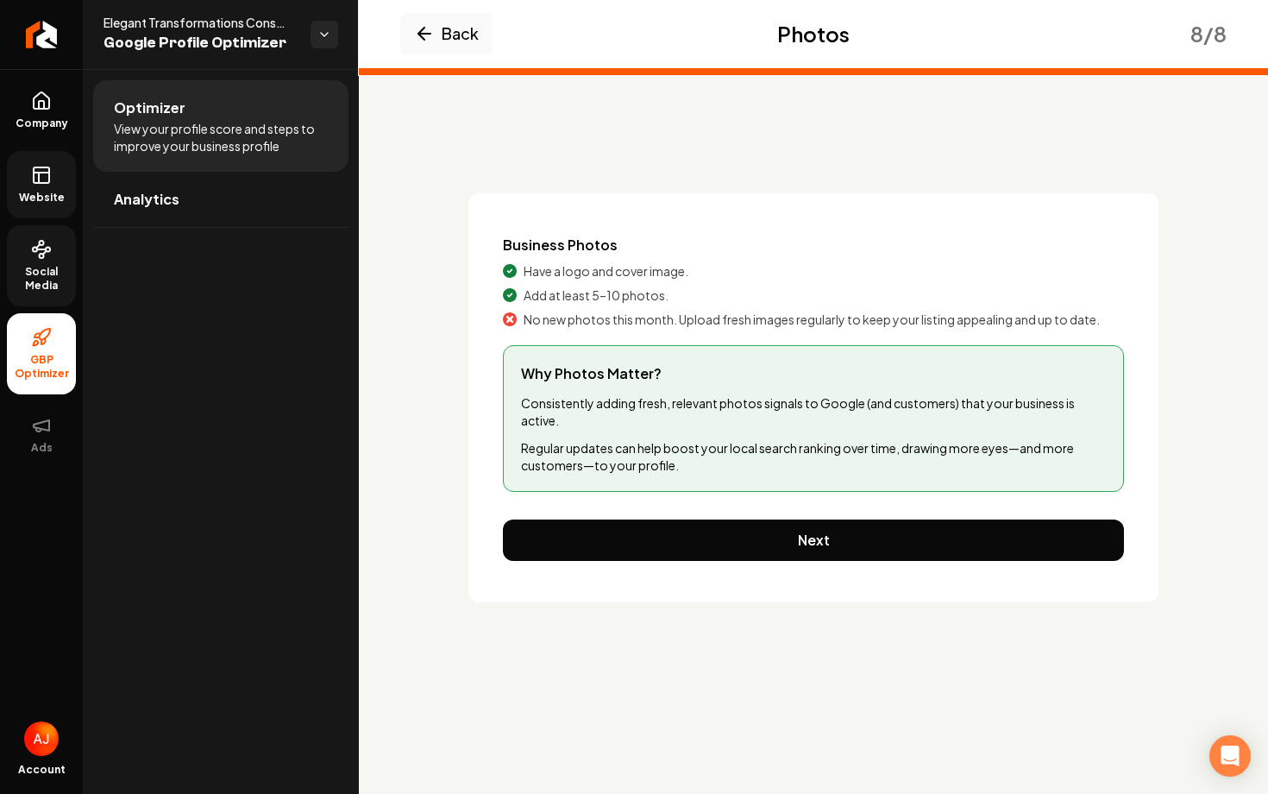
scroll to position [0, 0]
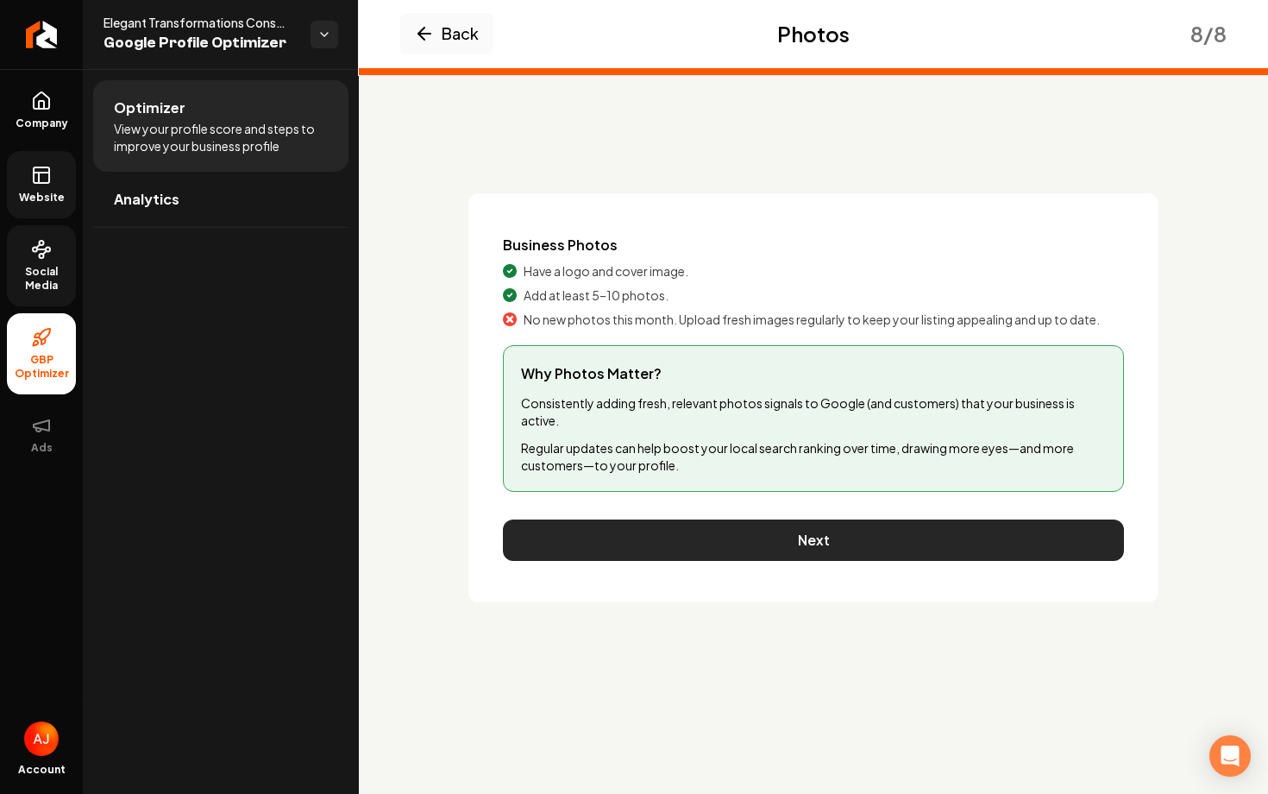
click at [818, 547] on button "Next" at bounding box center [813, 539] width 621 height 41
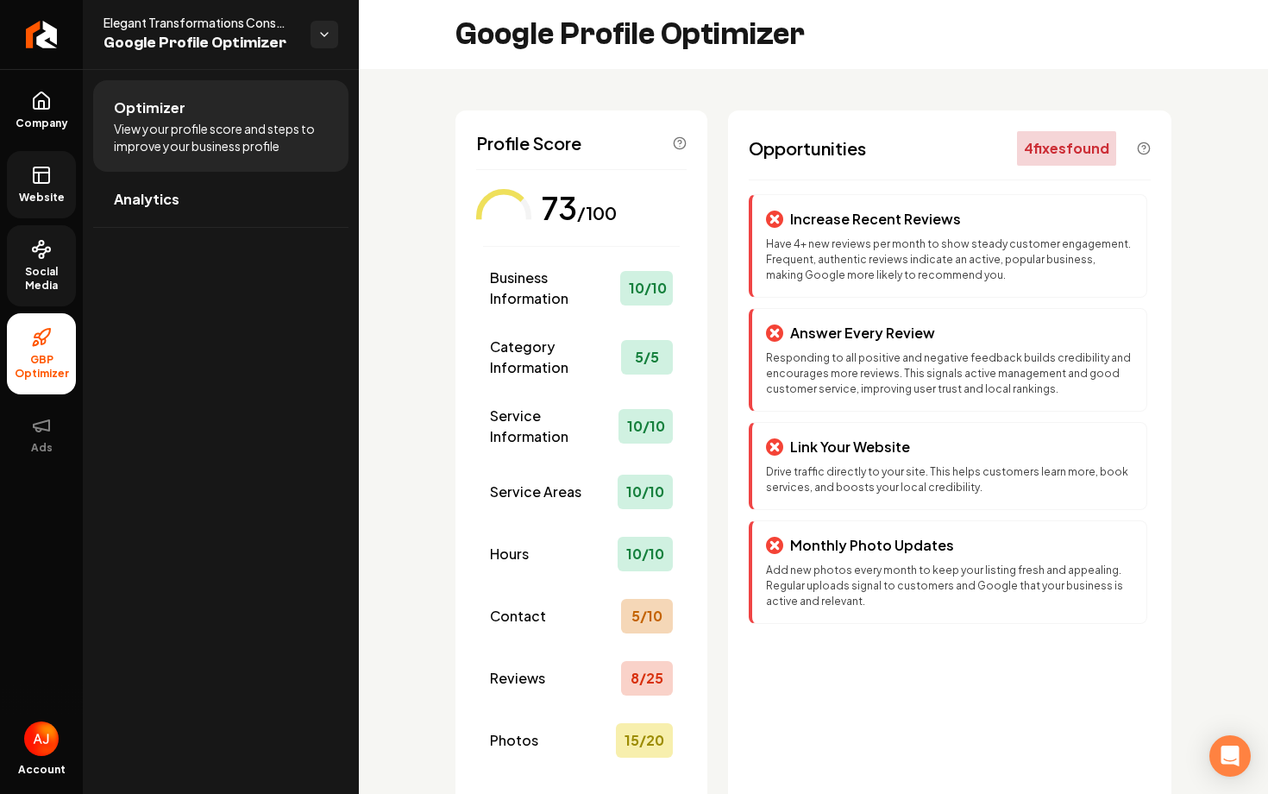
click at [49, 195] on span "Website" at bounding box center [42, 198] width 60 height 14
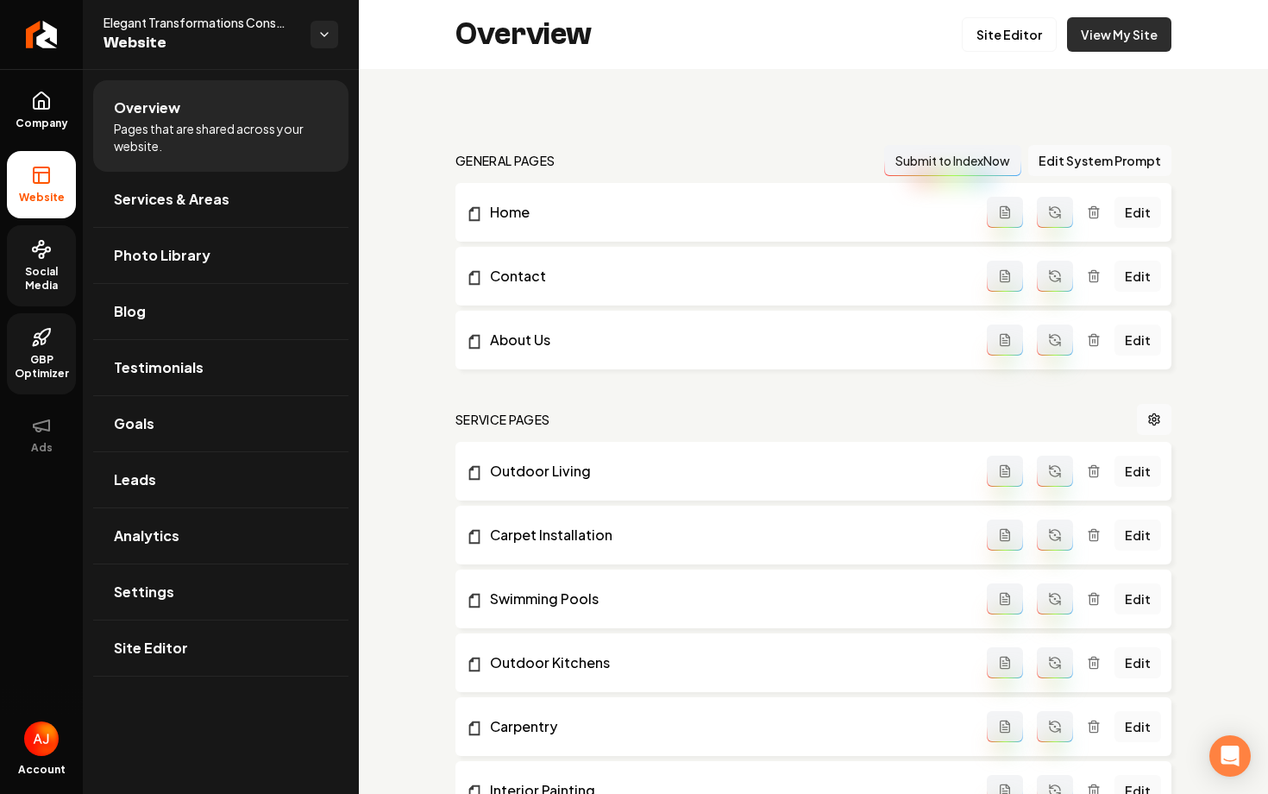
click at [1113, 36] on link "View My Site" at bounding box center [1119, 34] width 104 height 35
click at [37, 268] on span "Social Media" at bounding box center [41, 279] width 69 height 28
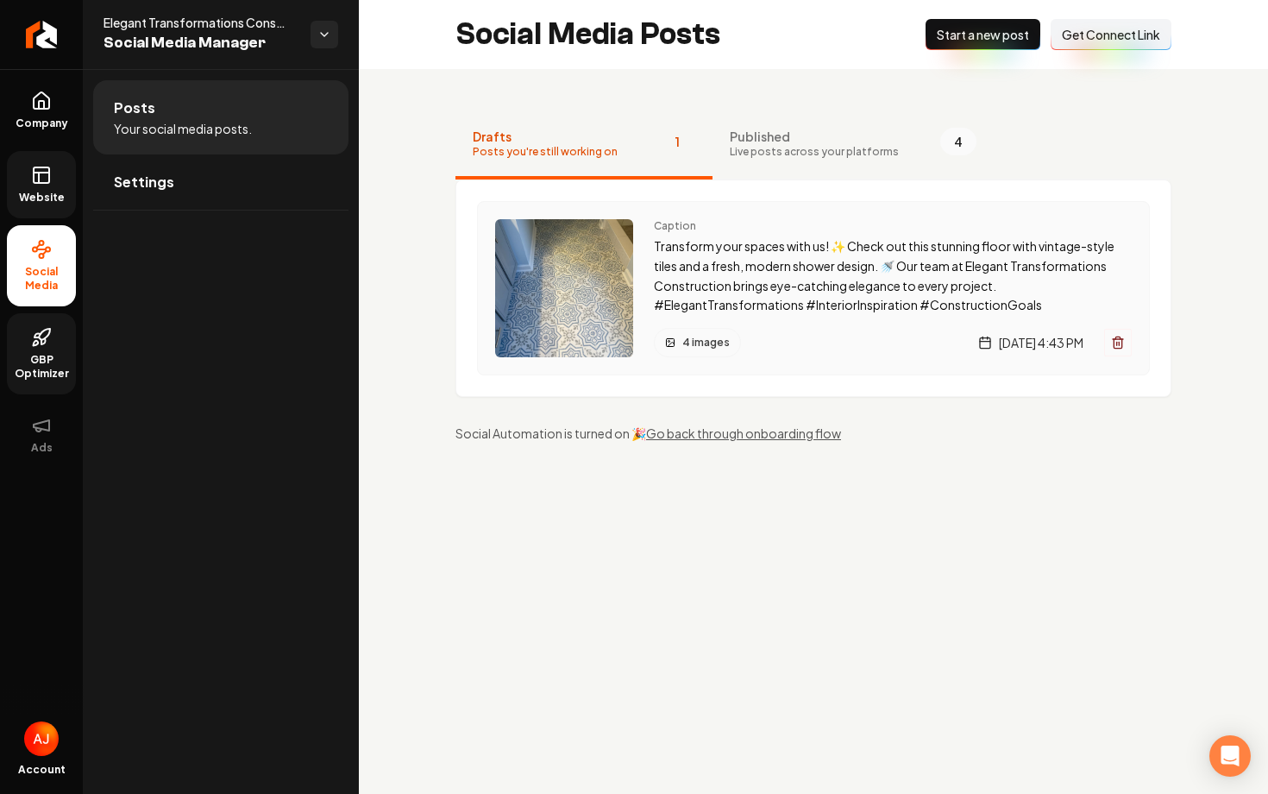
click at [766, 349] on div "4 images Friday, August 29, 2025 | 4:43 PM" at bounding box center [893, 342] width 478 height 29
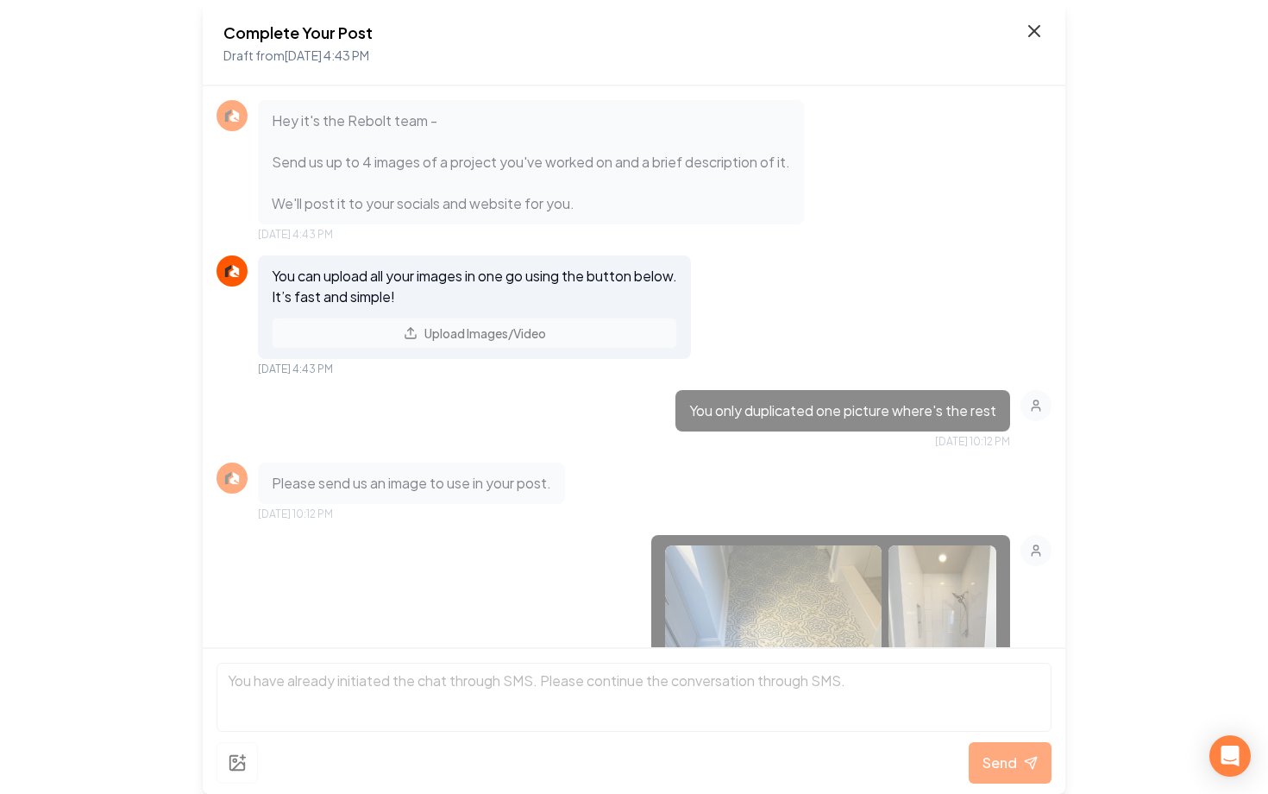
click at [1033, 30] on icon at bounding box center [1034, 31] width 10 height 10
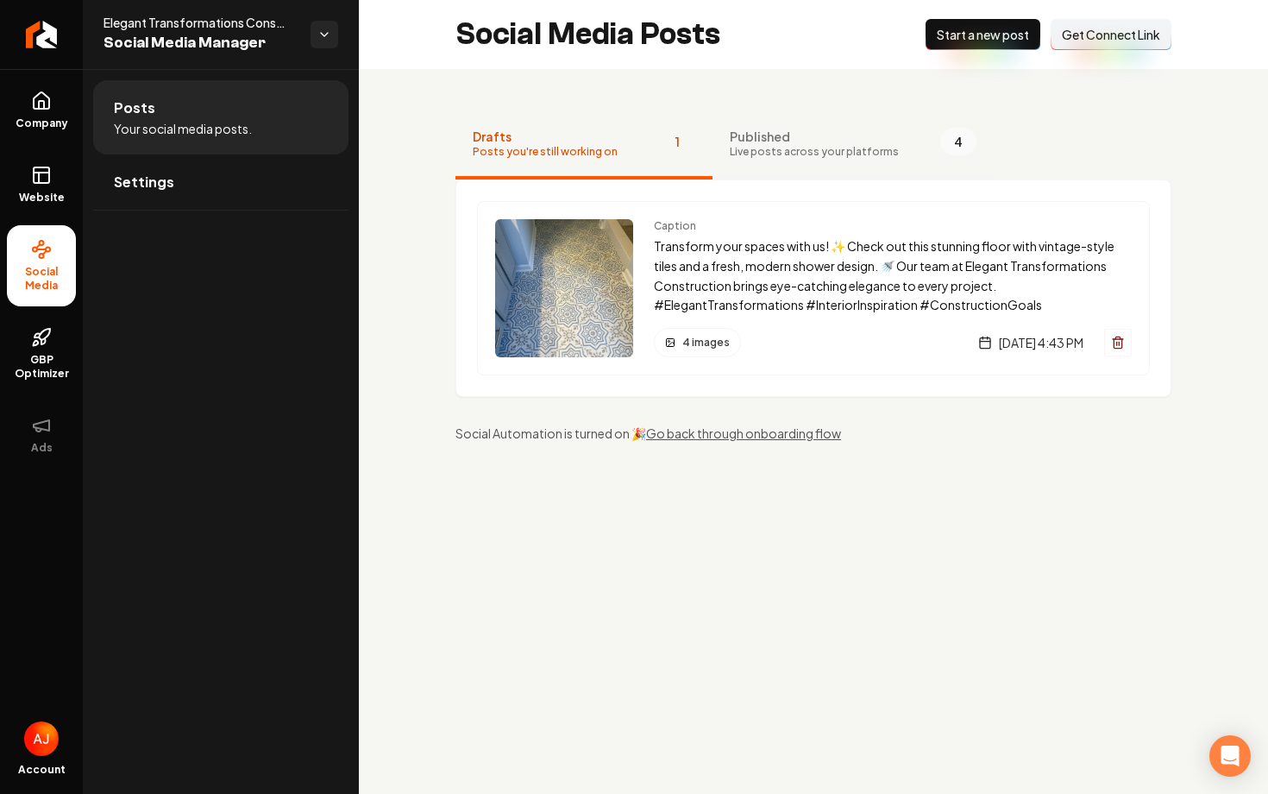
click at [814, 148] on span "Live posts across your platforms" at bounding box center [814, 152] width 169 height 14
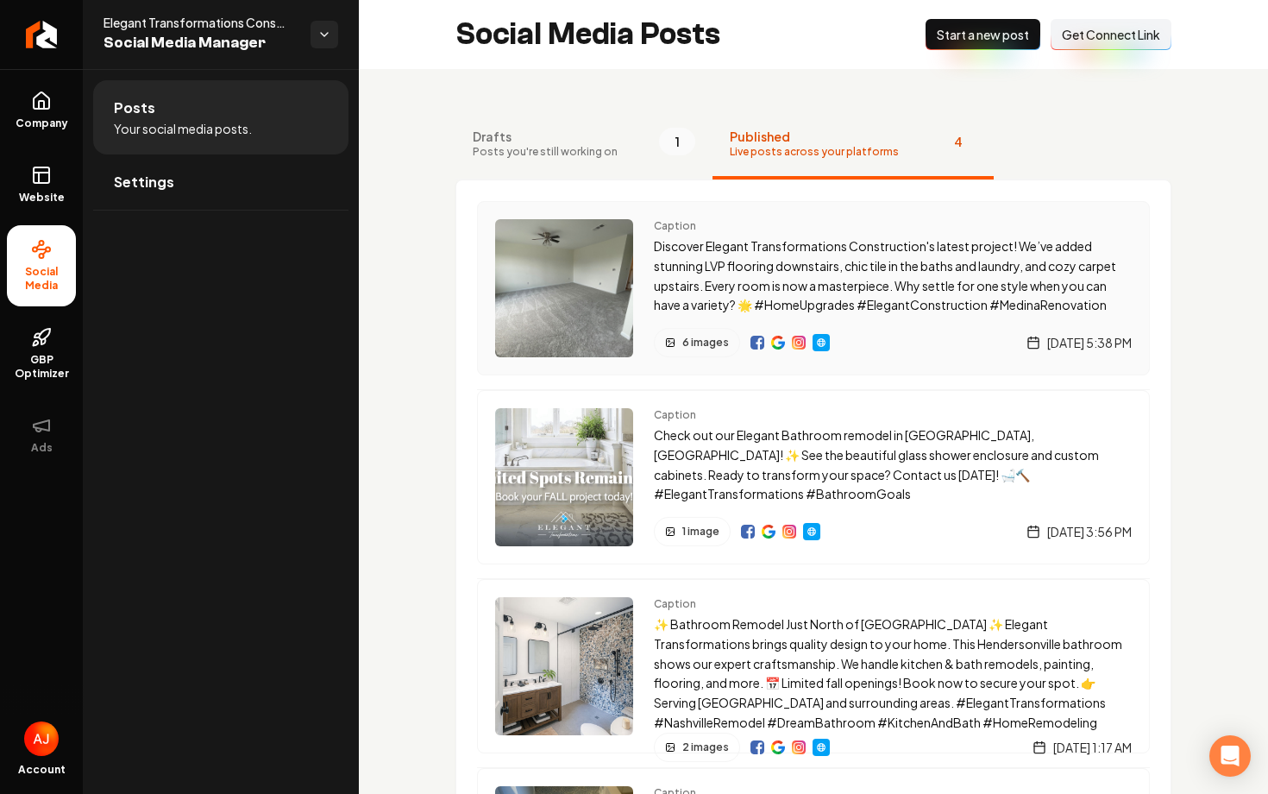
click at [867, 336] on div "6 images Monday, September 8, 2025 | 5:38 PM" at bounding box center [893, 342] width 478 height 29
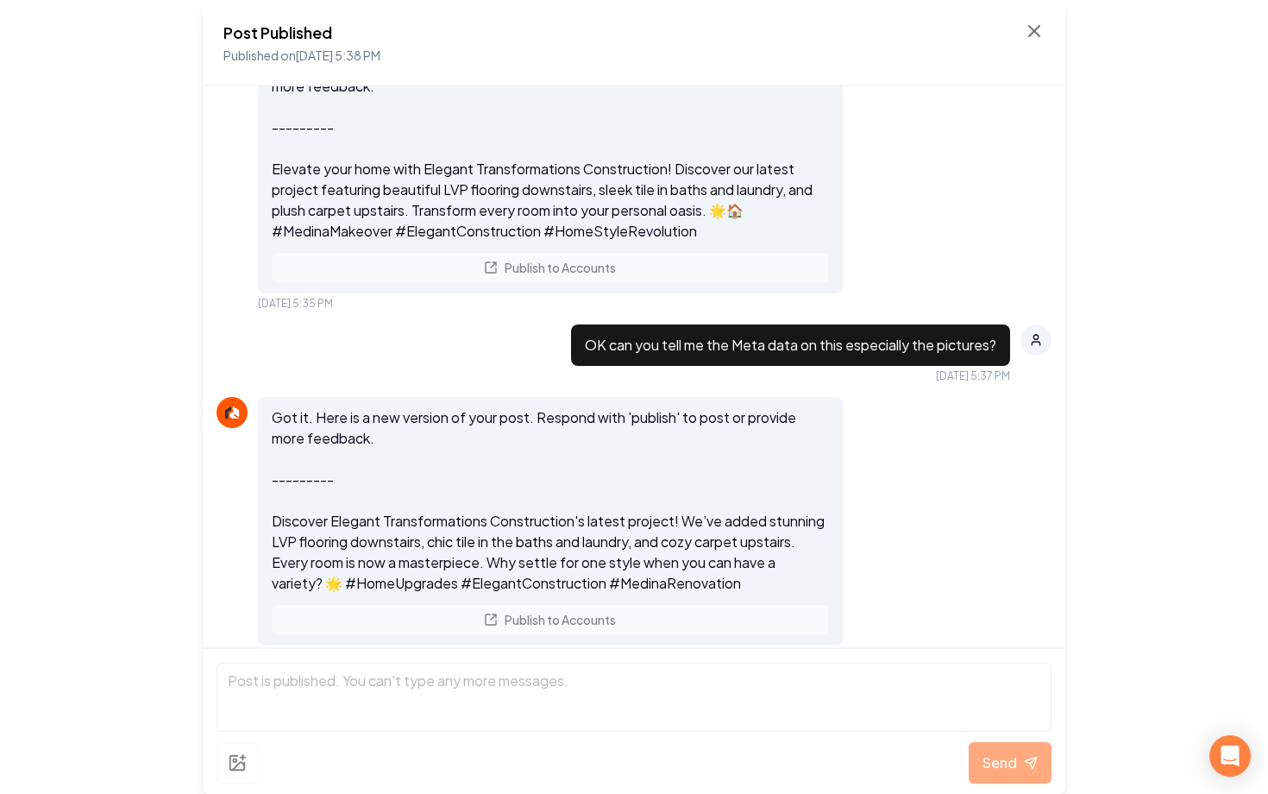
scroll to position [2742, 0]
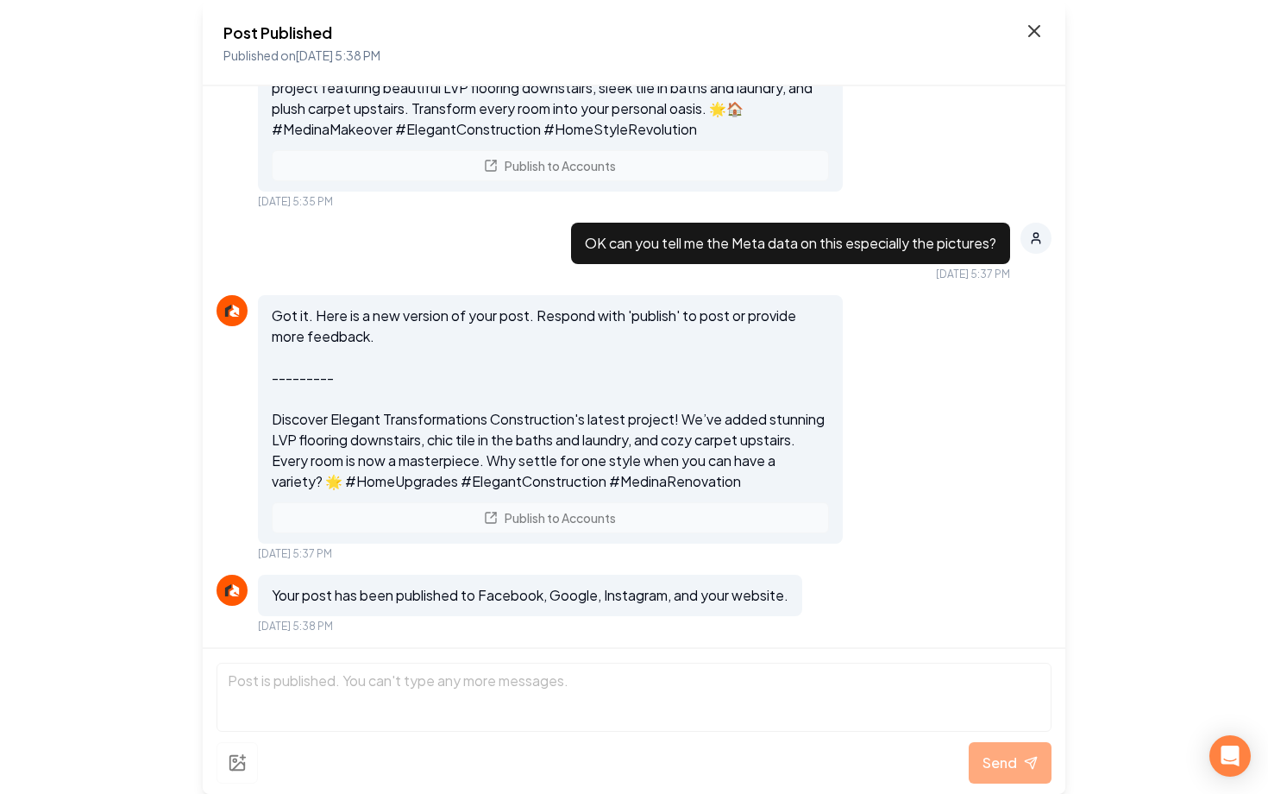
click at [1035, 28] on icon at bounding box center [1034, 31] width 10 height 10
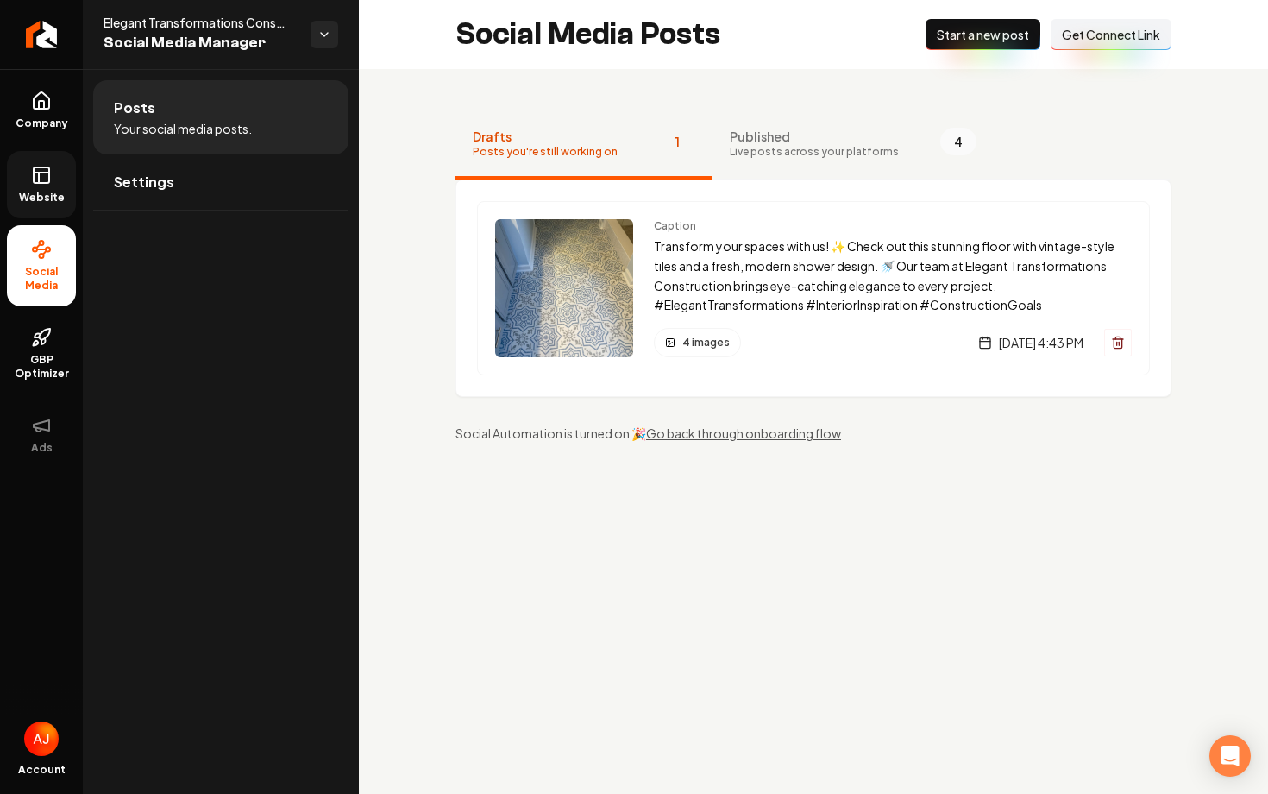
click at [52, 179] on link "Website" at bounding box center [41, 184] width 69 height 67
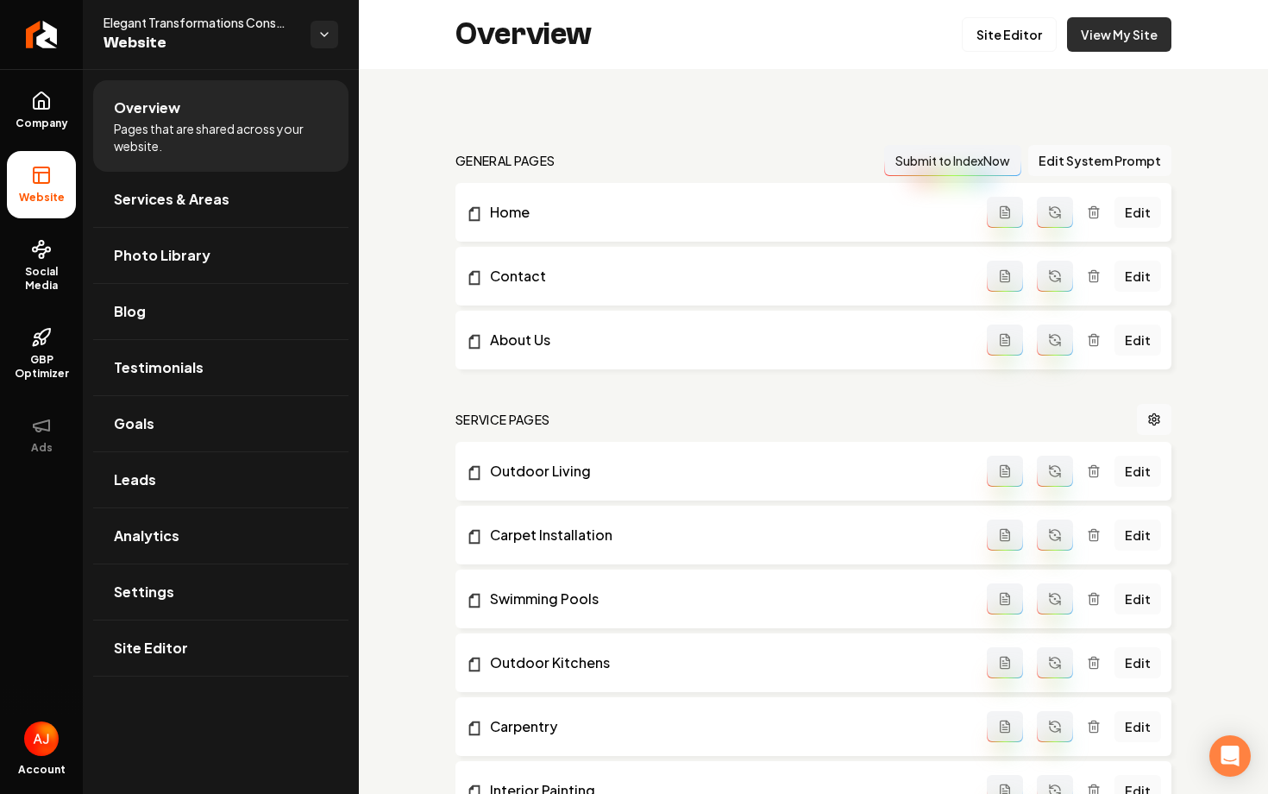
click at [1115, 41] on link "View My Site" at bounding box center [1119, 34] width 104 height 35
click at [53, 262] on link "Social Media" at bounding box center [41, 265] width 69 height 81
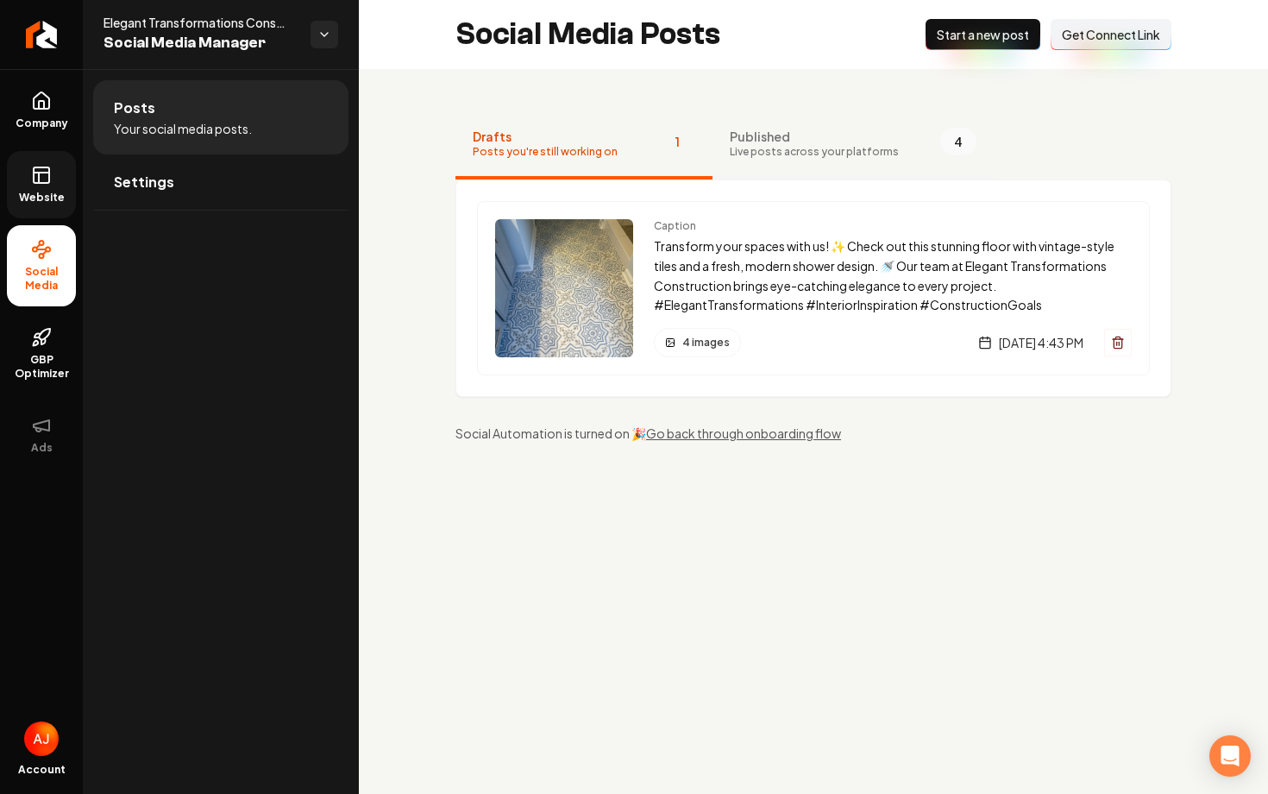
click at [778, 140] on span "Published" at bounding box center [814, 136] width 169 height 17
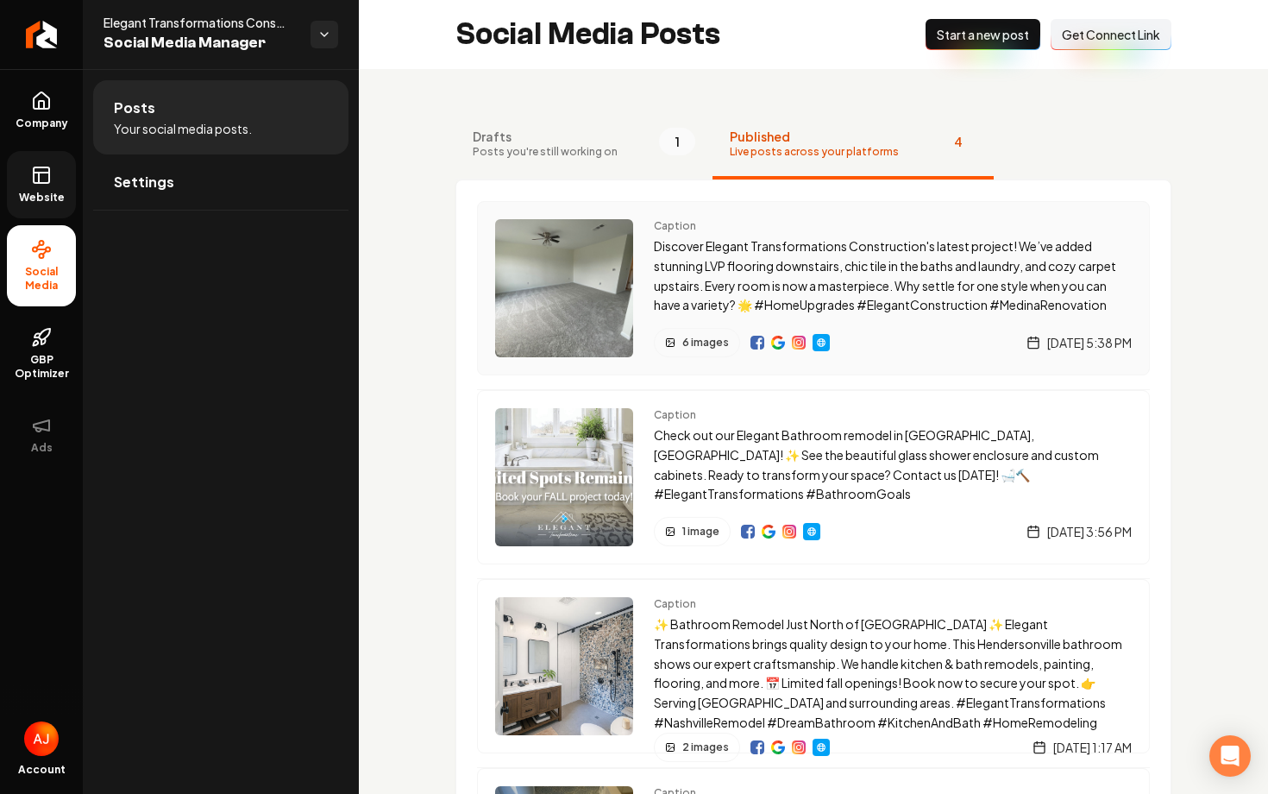
click at [755, 343] on img "Main content area" at bounding box center [758, 343] width 14 height 14
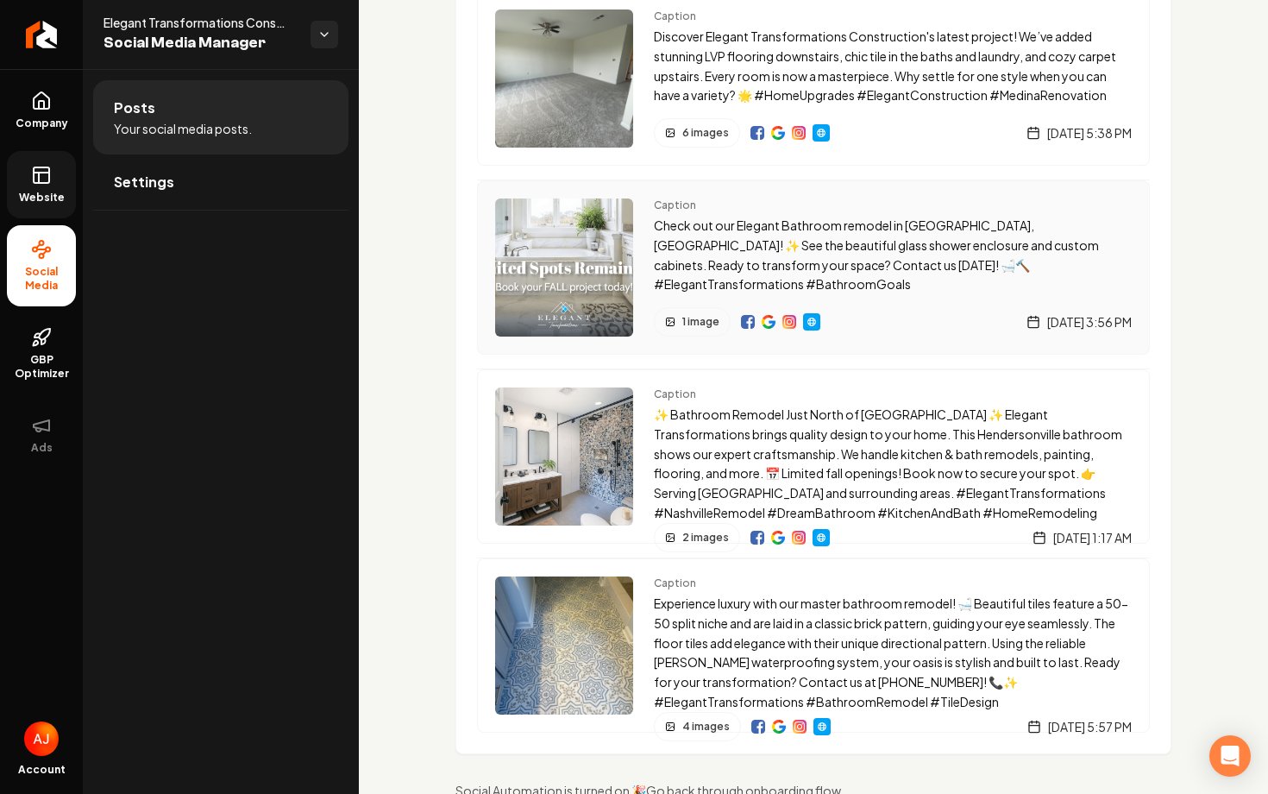
scroll to position [215, 0]
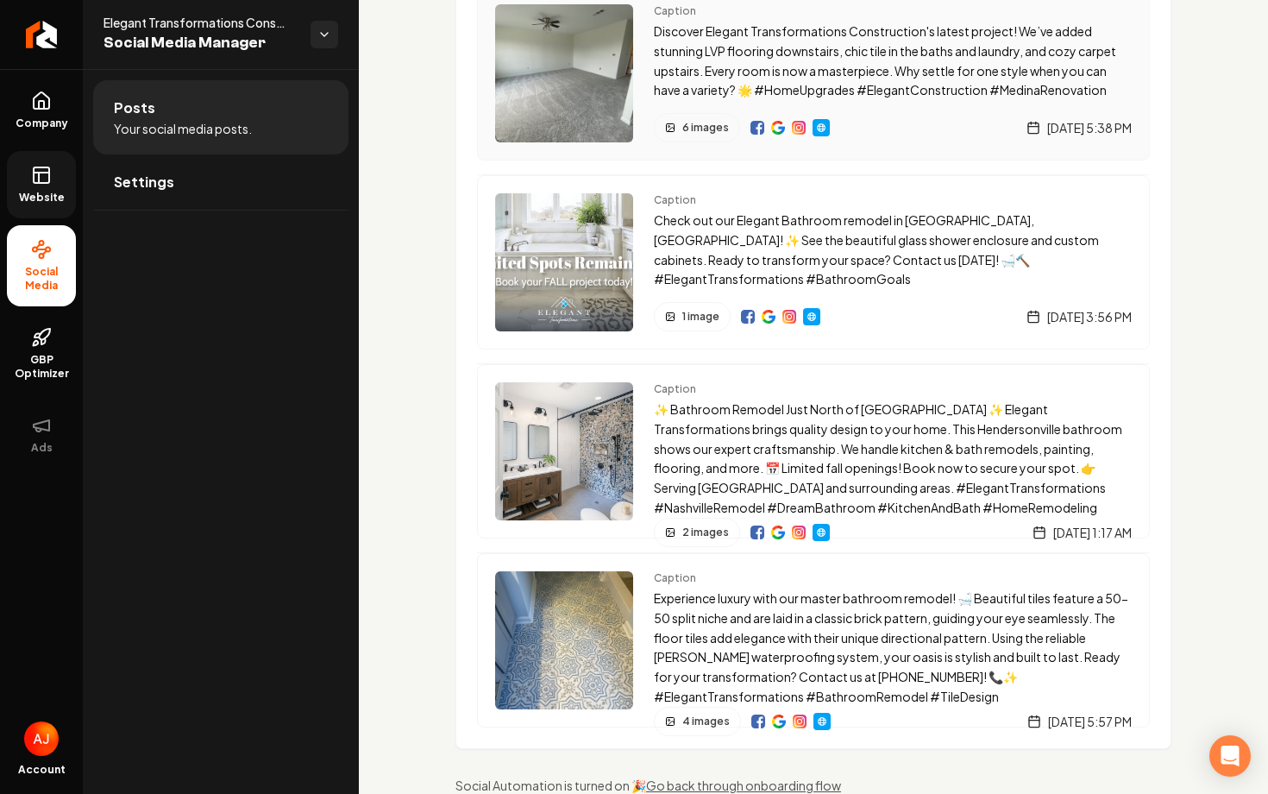
click at [566, 85] on img "Main content area" at bounding box center [564, 73] width 138 height 138
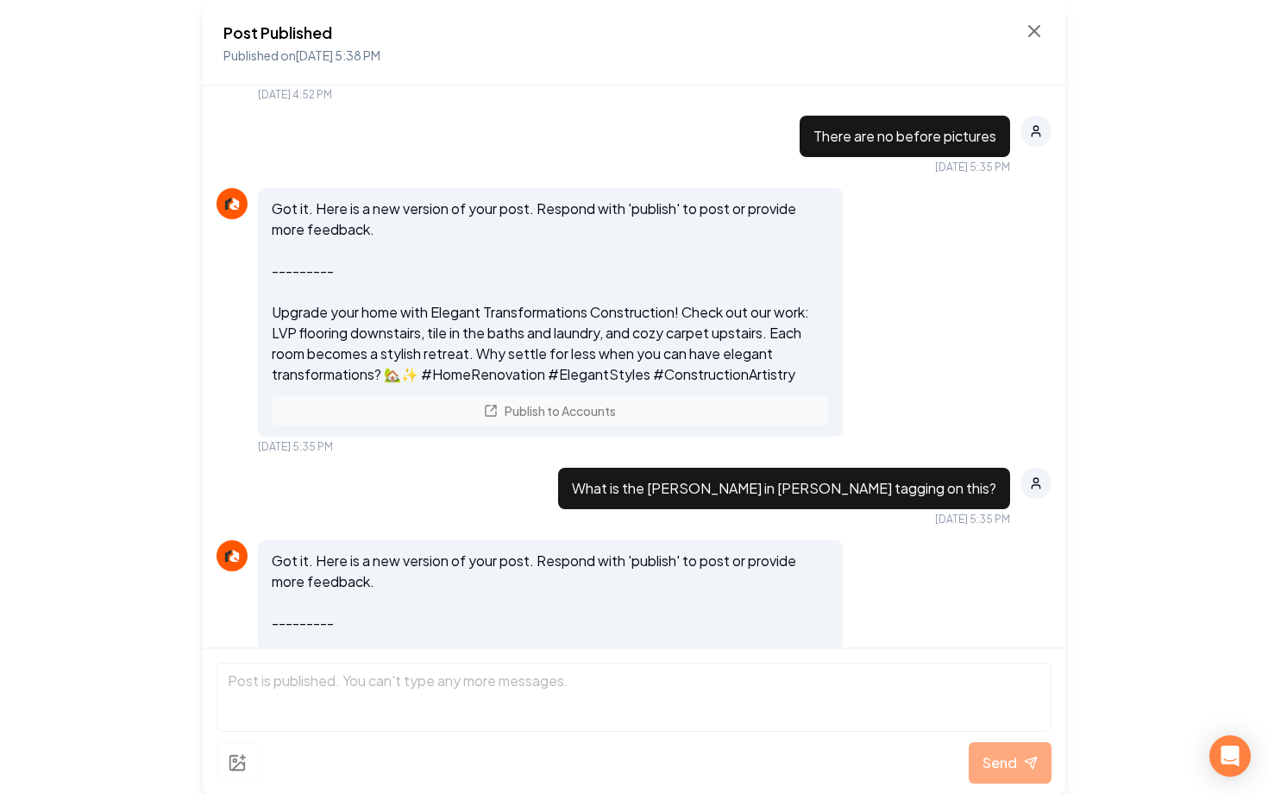
scroll to position [2044, 0]
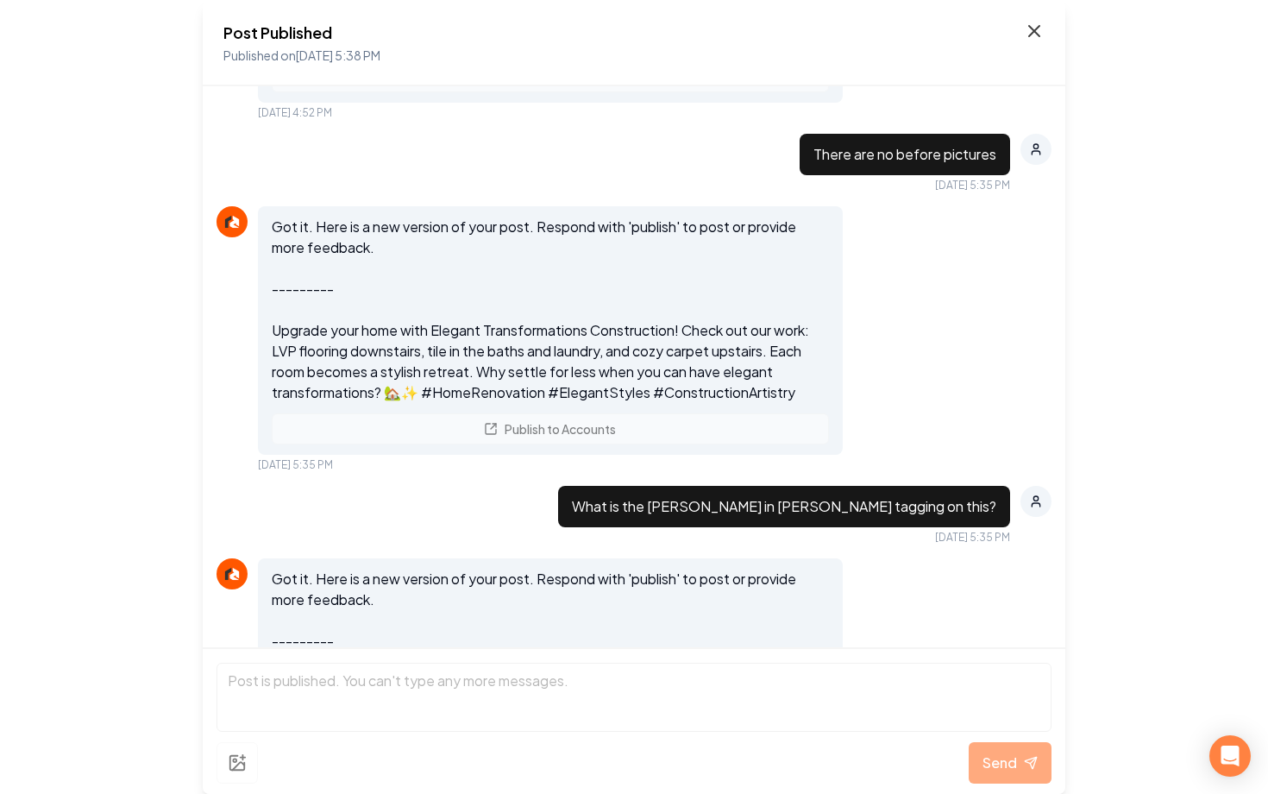
click at [1031, 30] on icon at bounding box center [1034, 31] width 21 height 21
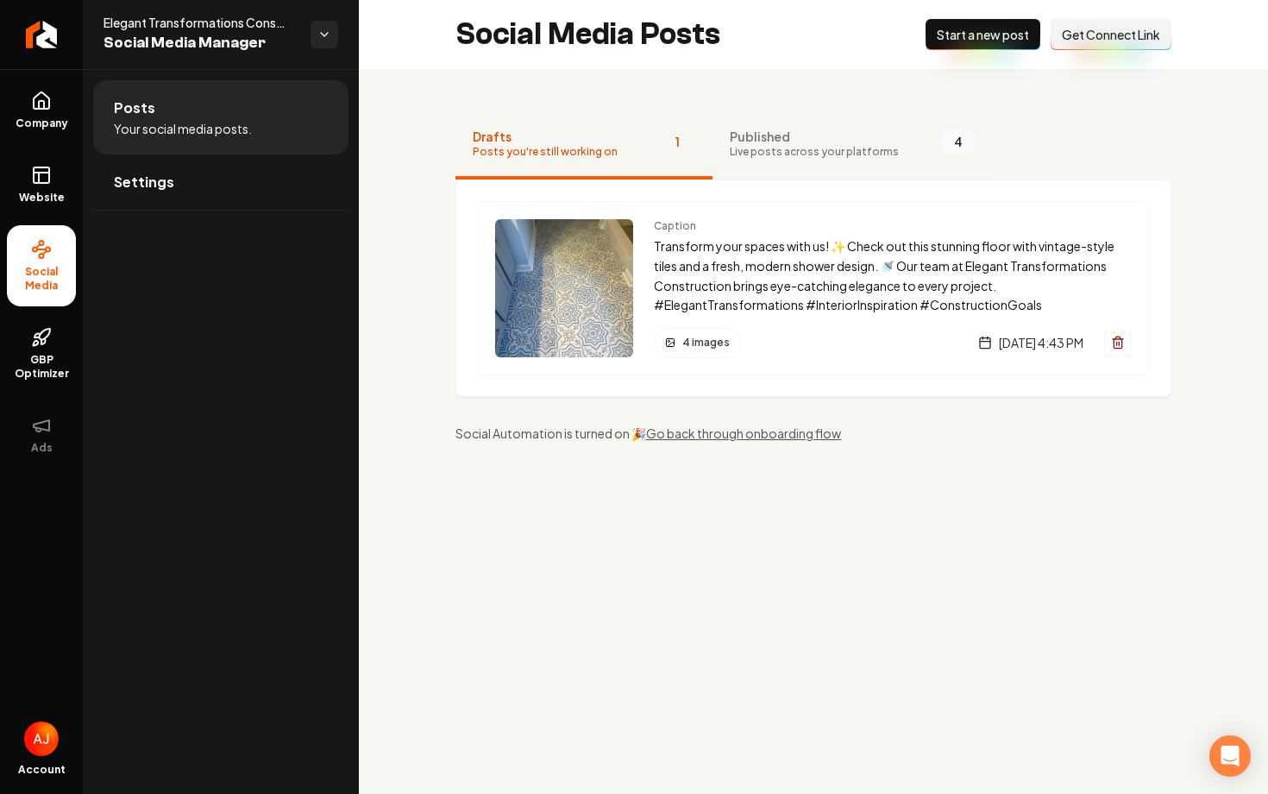
click at [767, 156] on span "Live posts across your platforms" at bounding box center [814, 152] width 169 height 14
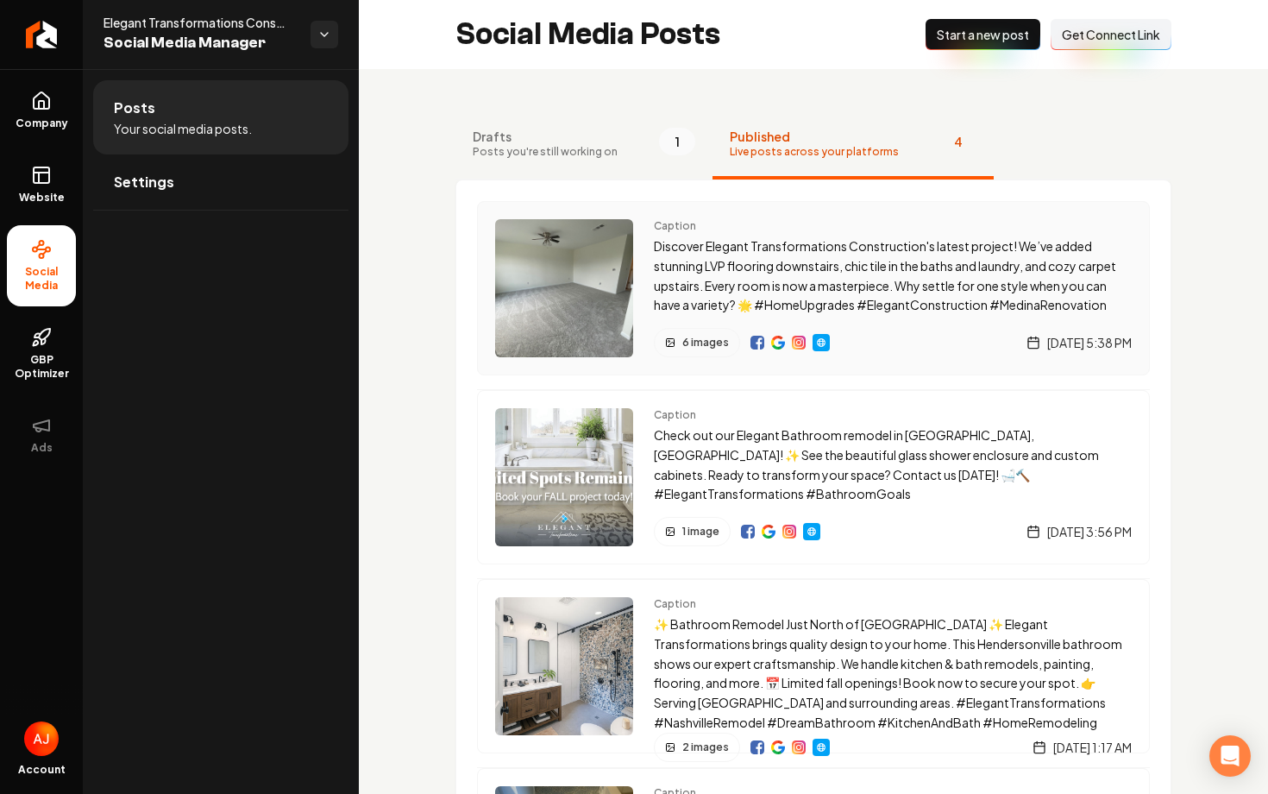
click at [1073, 215] on div "Caption Discover Elegant Transformations Construction's latest project! We’ve a…" at bounding box center [813, 288] width 673 height 174
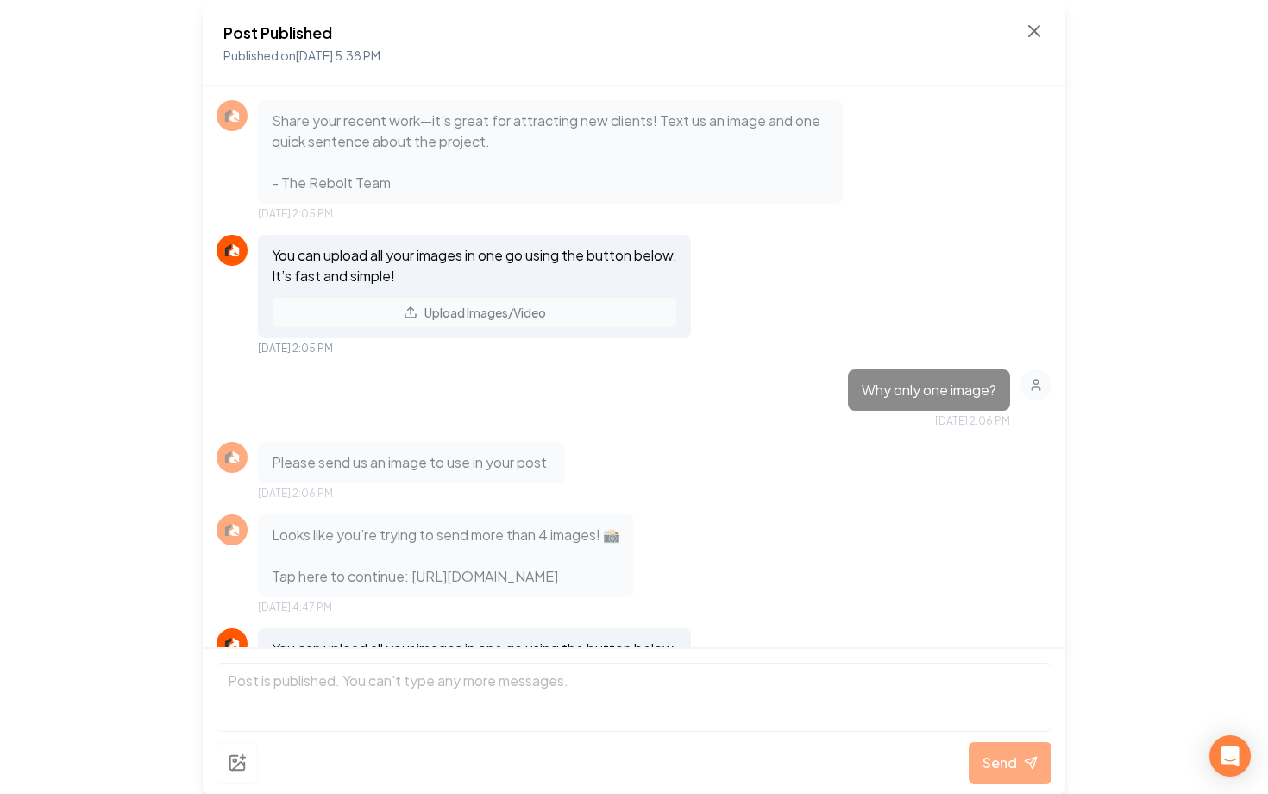
scroll to position [2742, 0]
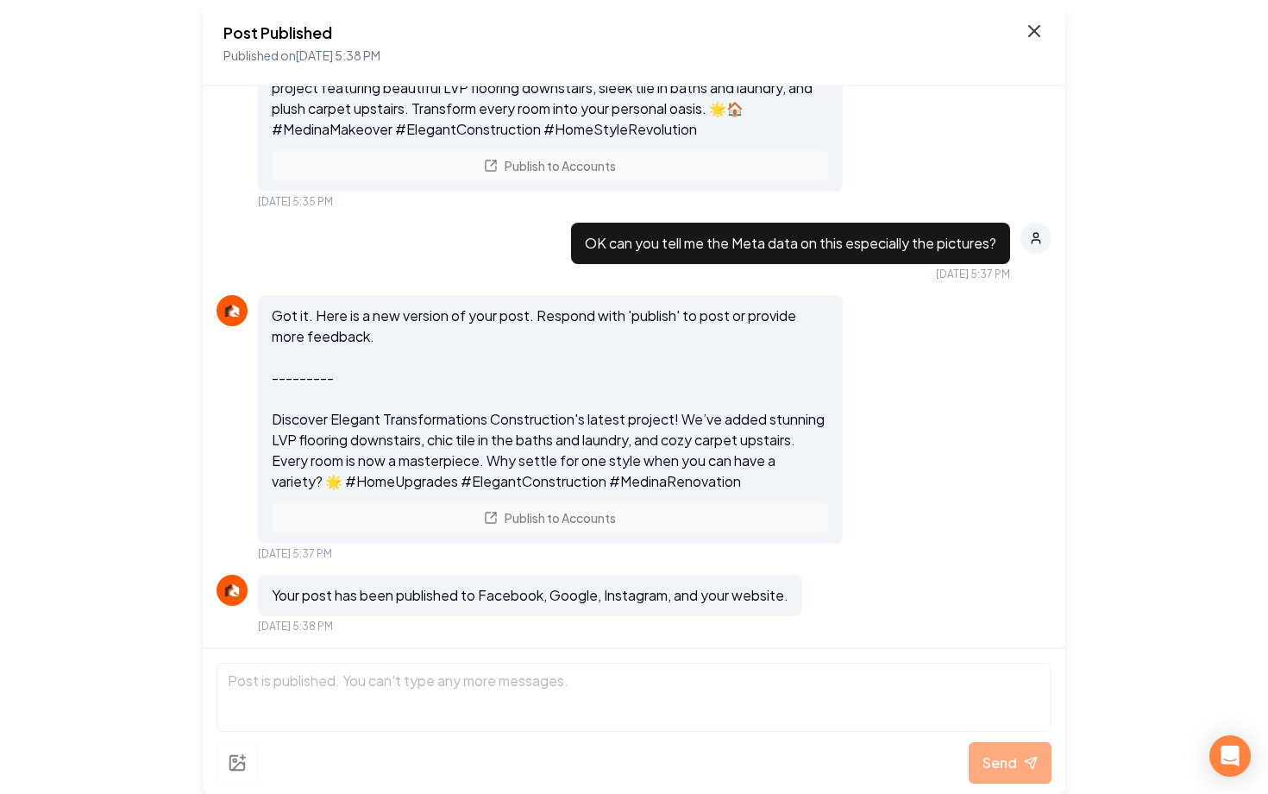
click at [1037, 24] on icon at bounding box center [1034, 31] width 21 height 21
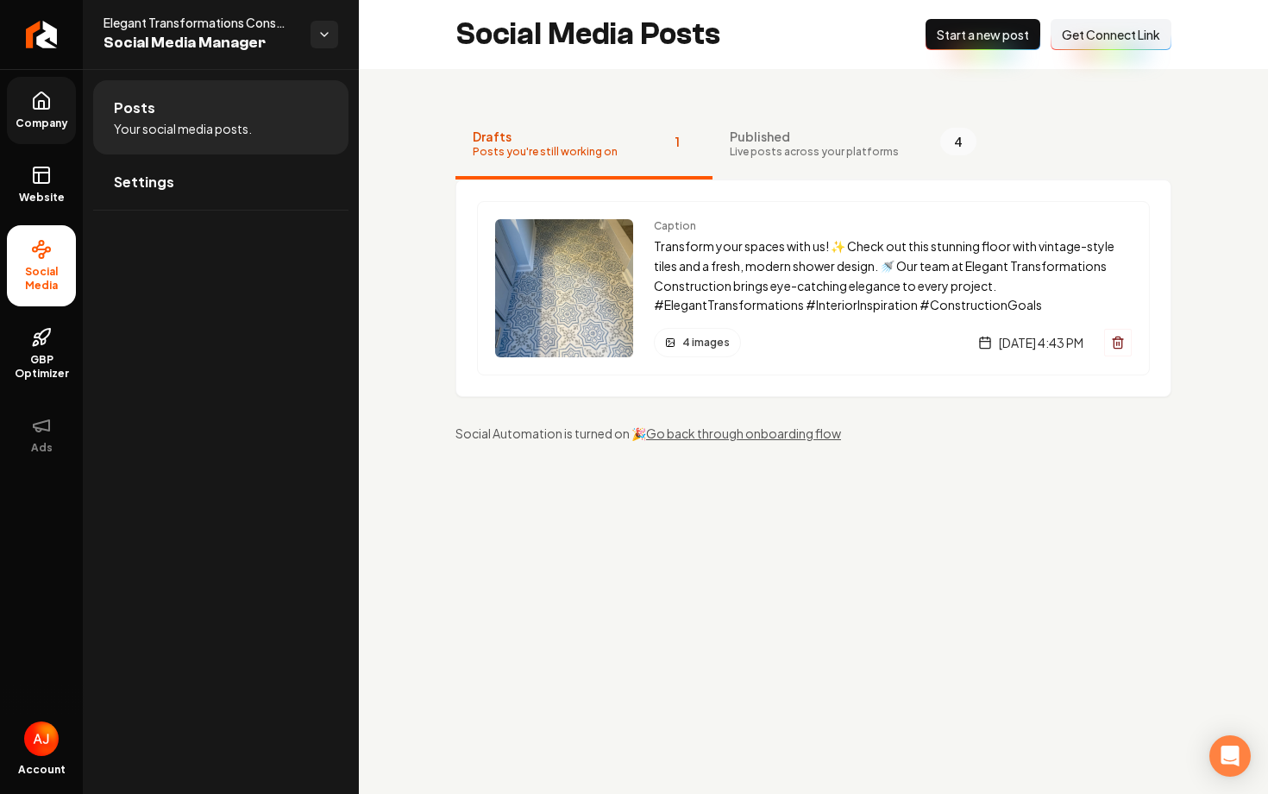
click at [32, 116] on link "Company" at bounding box center [41, 110] width 69 height 67
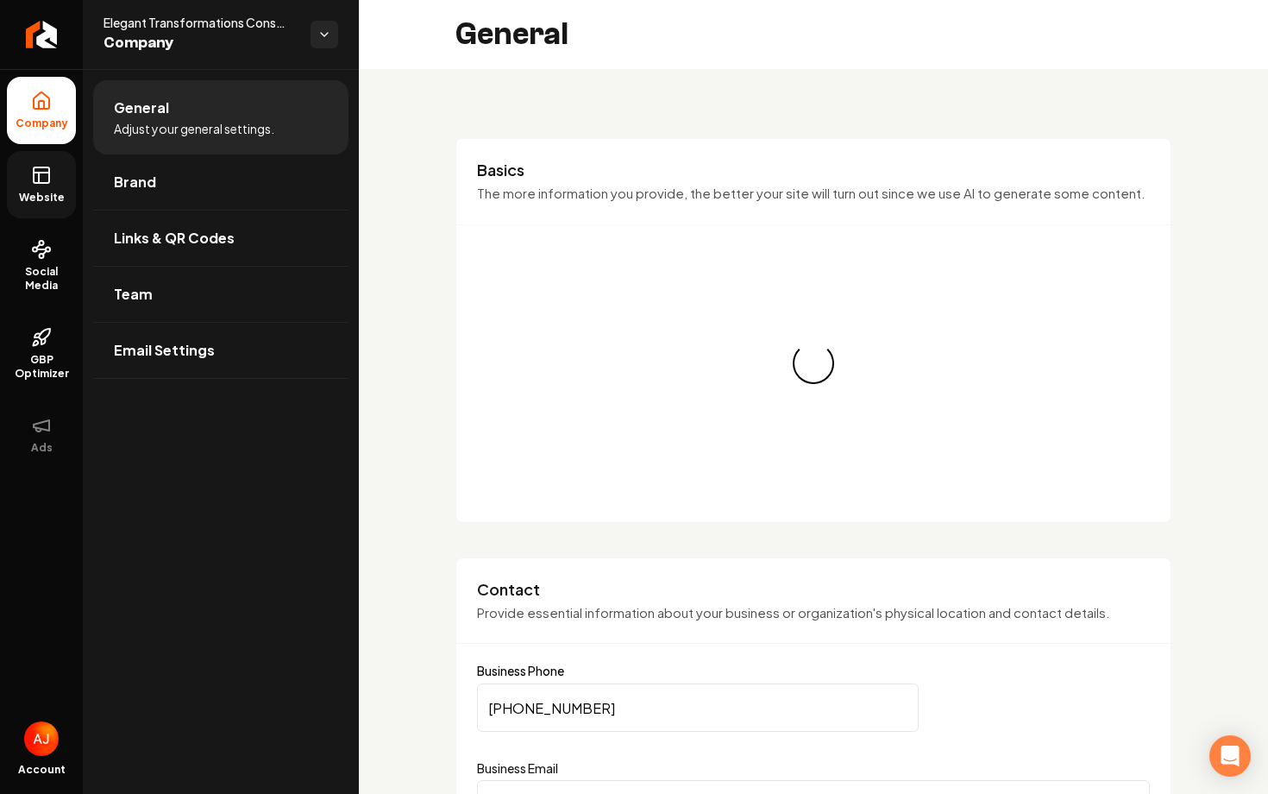
click at [35, 169] on icon at bounding box center [41, 175] width 21 height 21
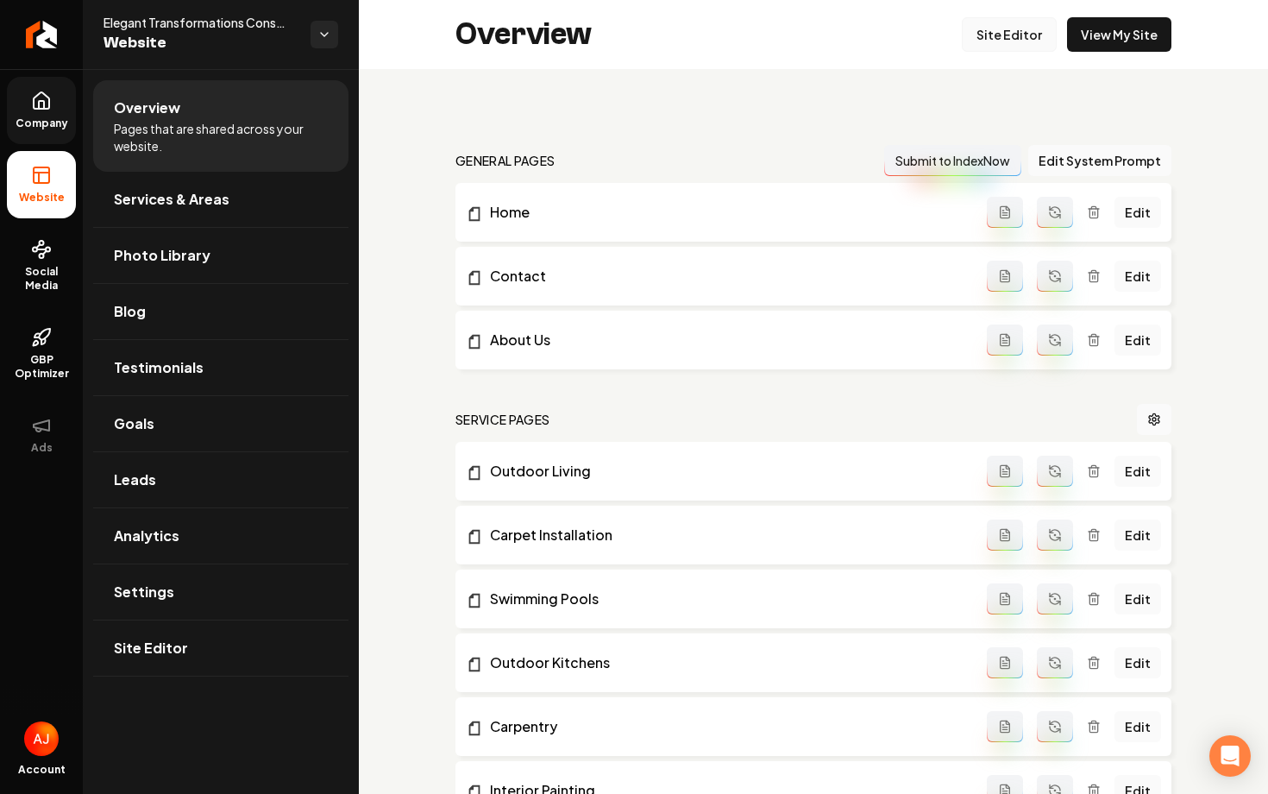
click at [992, 43] on link "Site Editor" at bounding box center [1009, 34] width 95 height 35
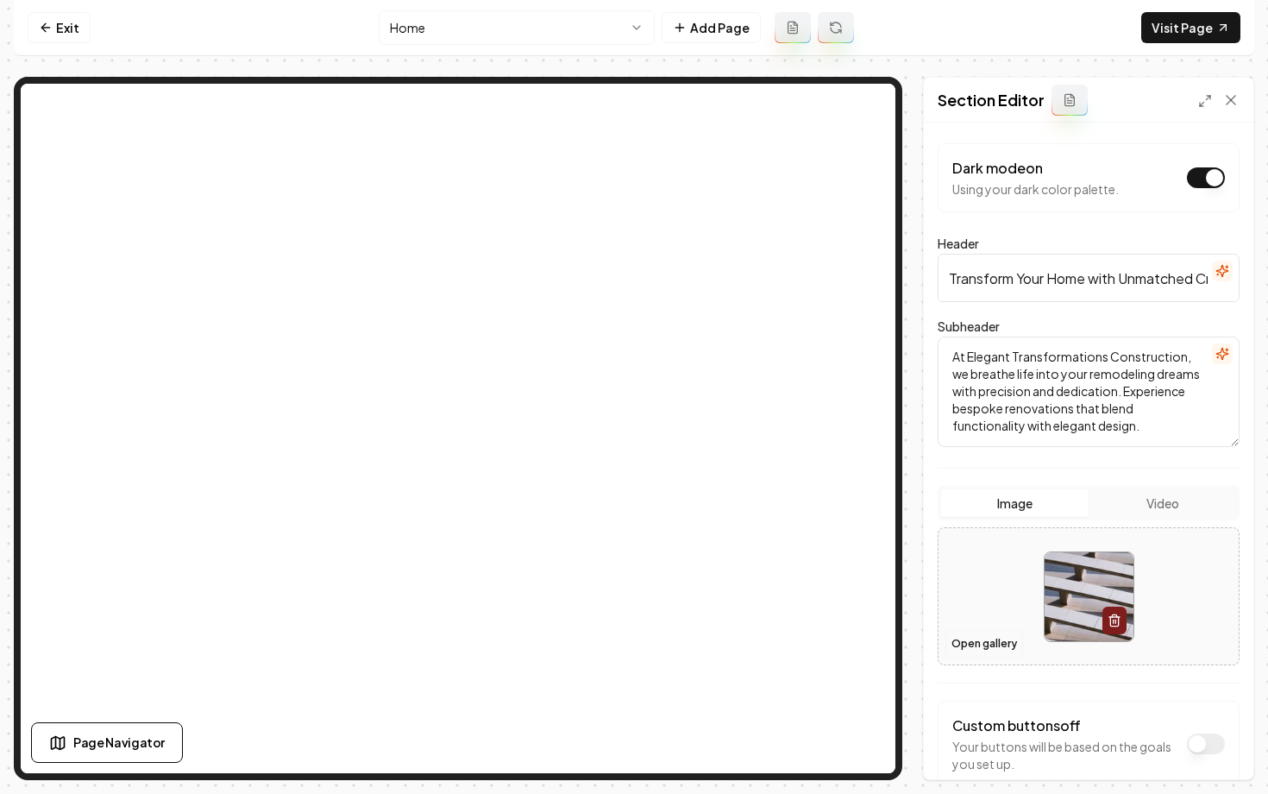
click at [970, 639] on button "Open gallery" at bounding box center [985, 644] width 78 height 28
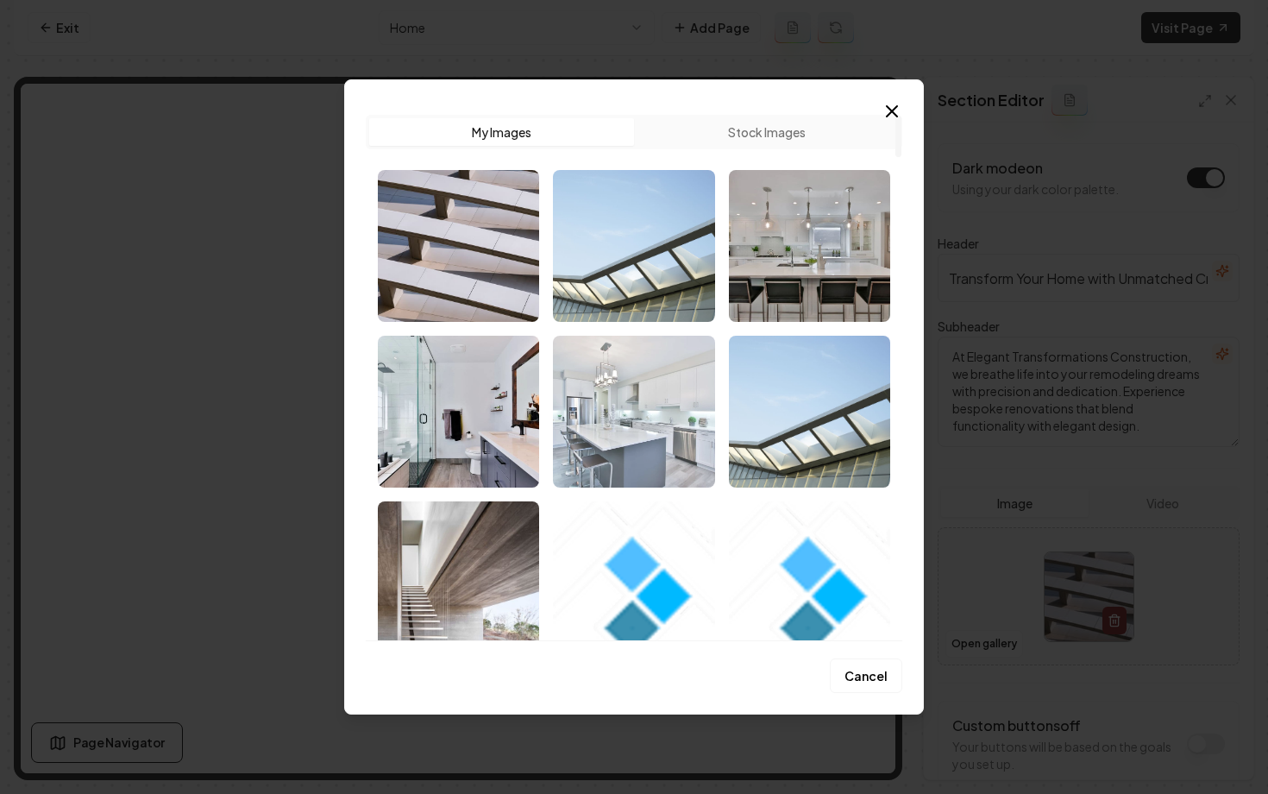
click at [635, 368] on img "Select image image_68b738bd5c7cd75eb8cfcbbb.webp" at bounding box center [633, 412] width 161 height 152
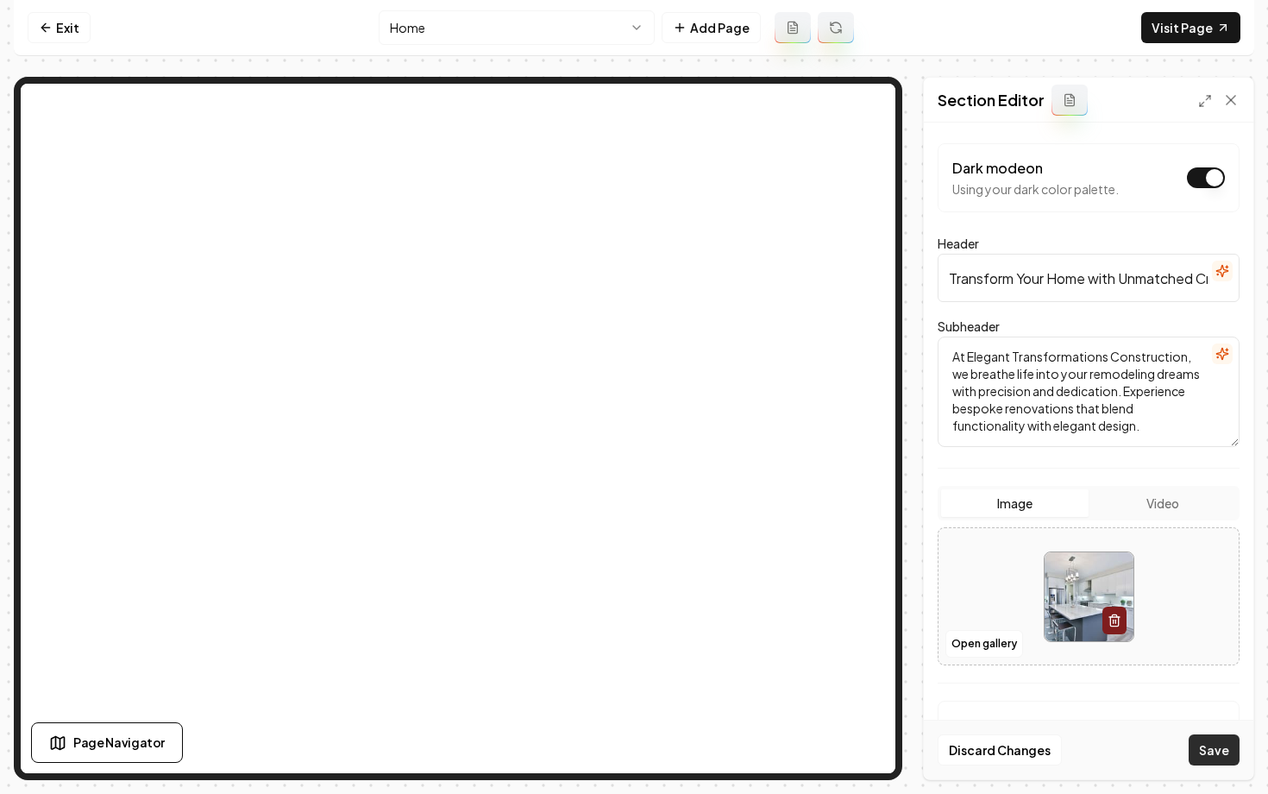
click at [1204, 751] on button "Save" at bounding box center [1214, 749] width 51 height 31
click at [1001, 639] on button "Open gallery" at bounding box center [985, 644] width 78 height 28
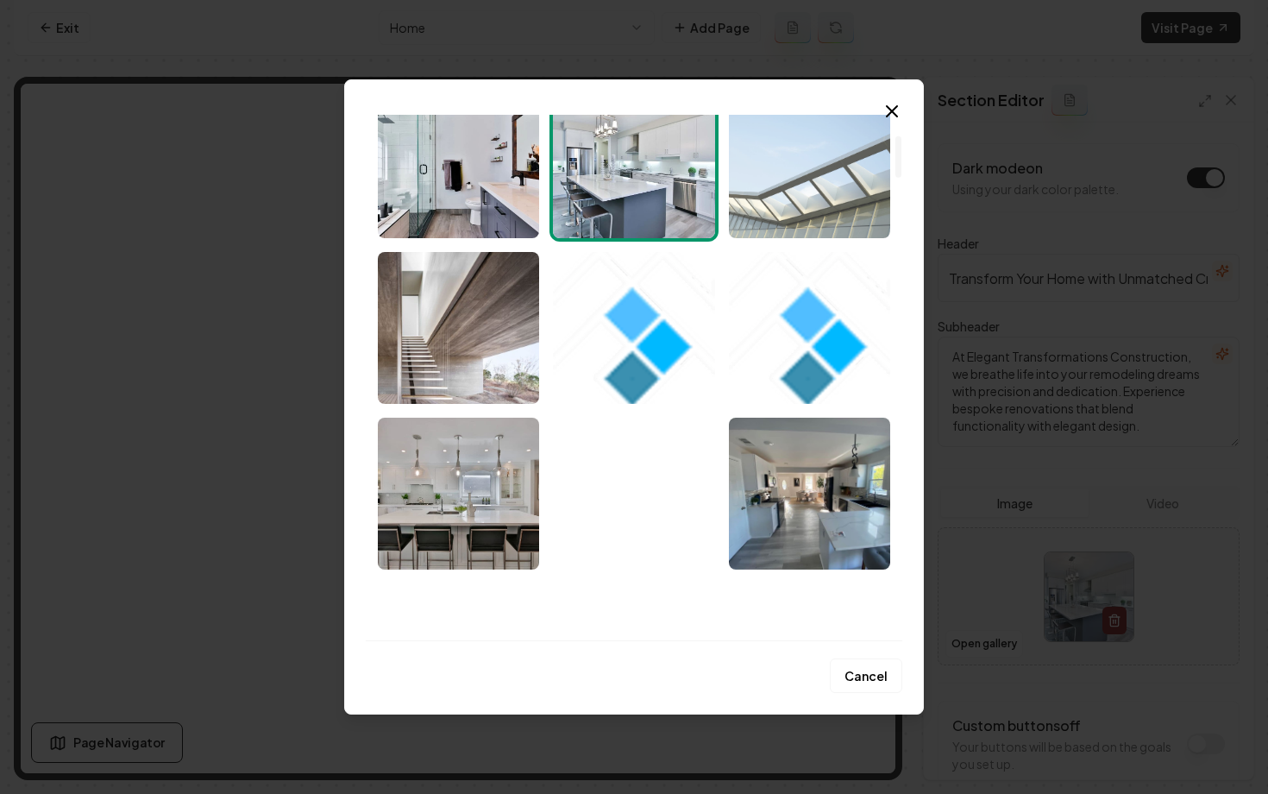
scroll to position [283, 0]
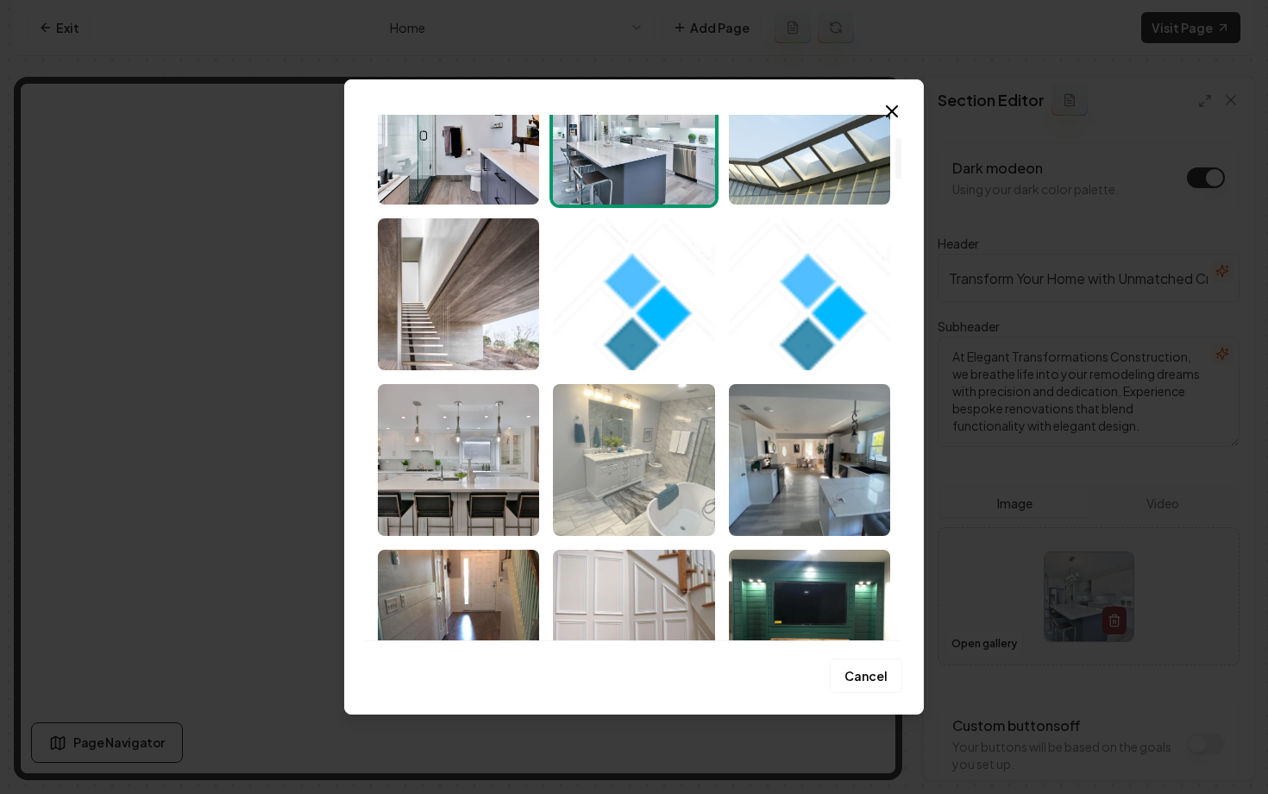
click at [633, 459] on img "Select image image_68b7307c5c7cd75eb89e2e39.jpg" at bounding box center [633, 460] width 161 height 152
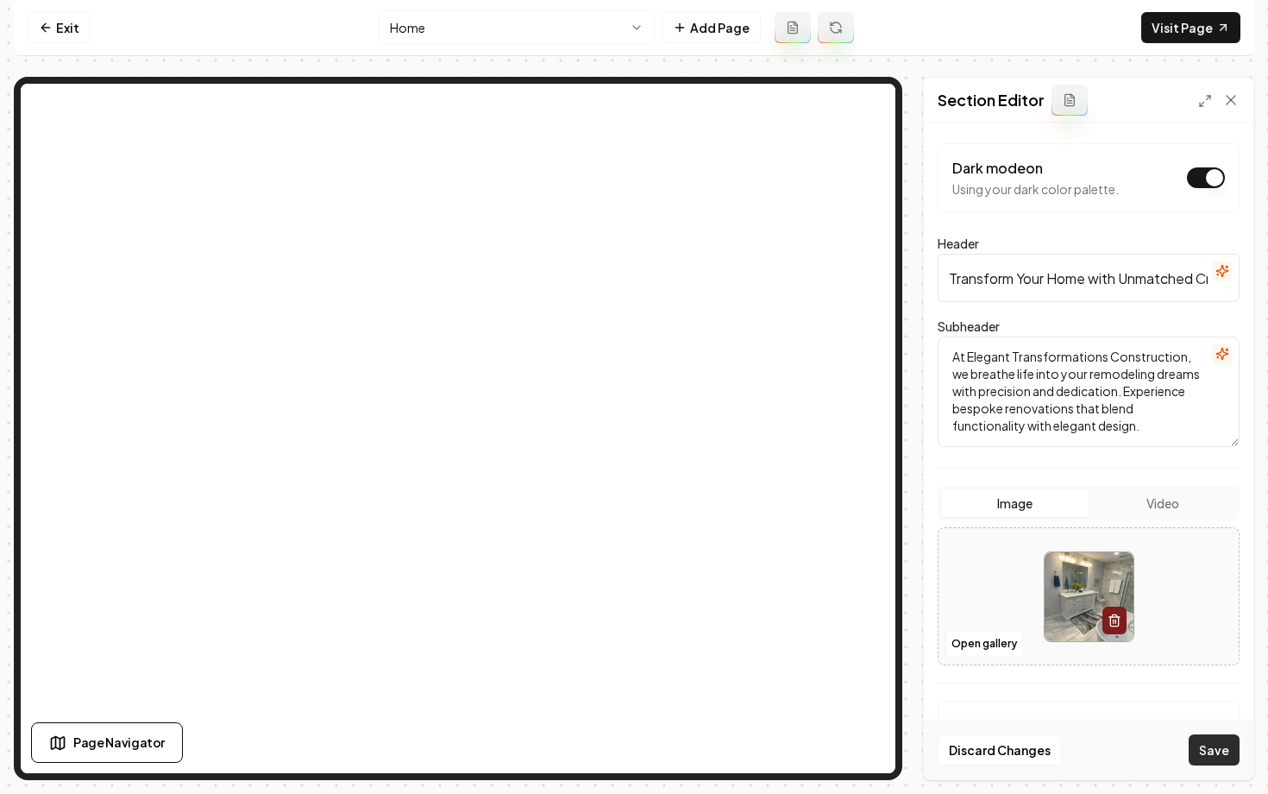
click at [1208, 755] on button "Save" at bounding box center [1214, 749] width 51 height 31
click at [1162, 42] on link "Visit Page" at bounding box center [1190, 27] width 99 height 31
click at [76, 38] on link "Exit" at bounding box center [59, 27] width 63 height 31
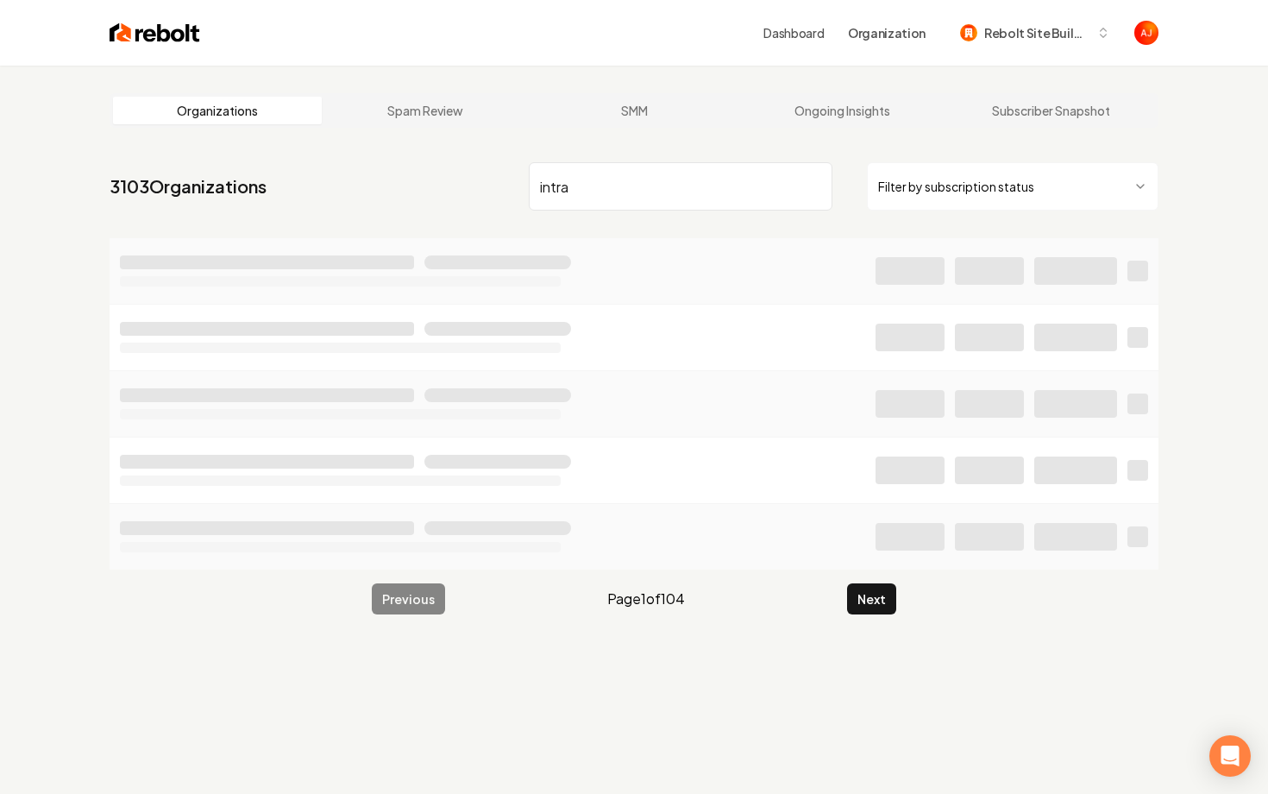
type input "intra"
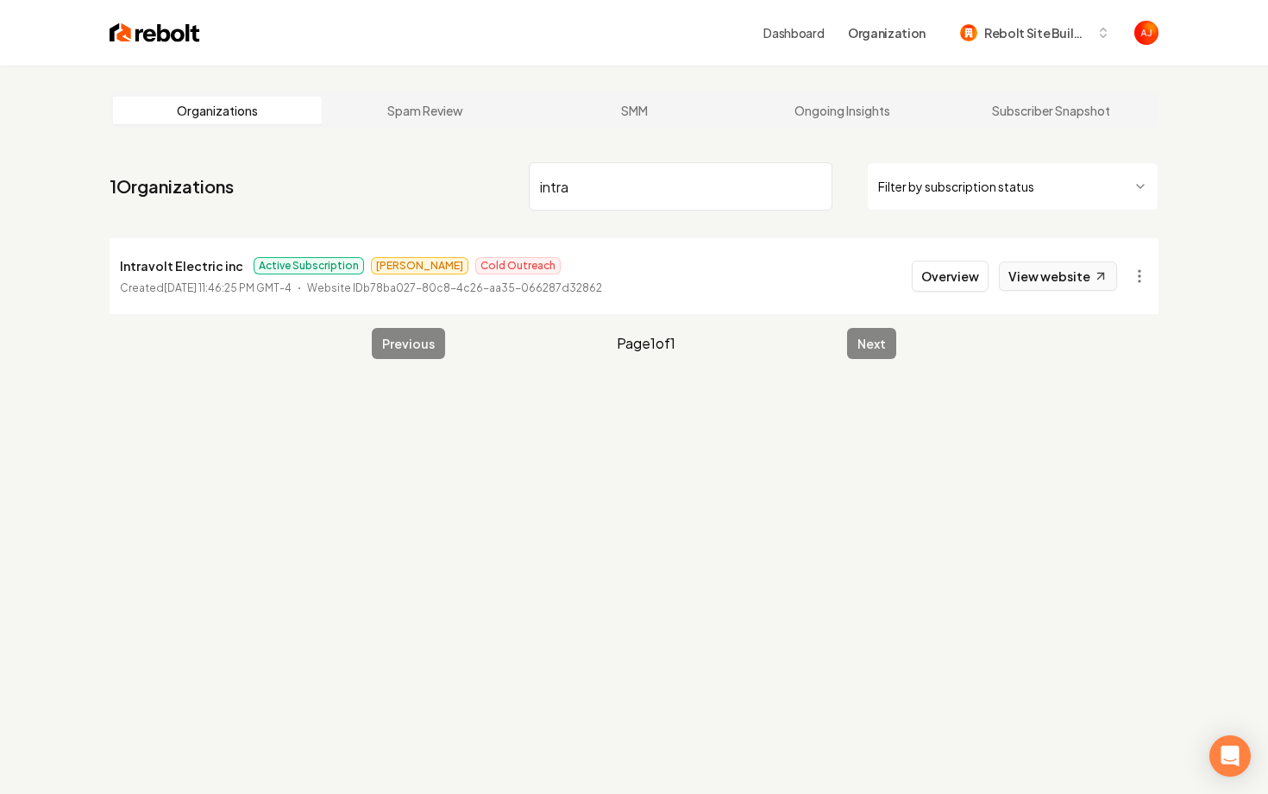
click at [1034, 278] on link "View website" at bounding box center [1058, 275] width 118 height 29
click at [942, 265] on button "Overview" at bounding box center [950, 276] width 77 height 31
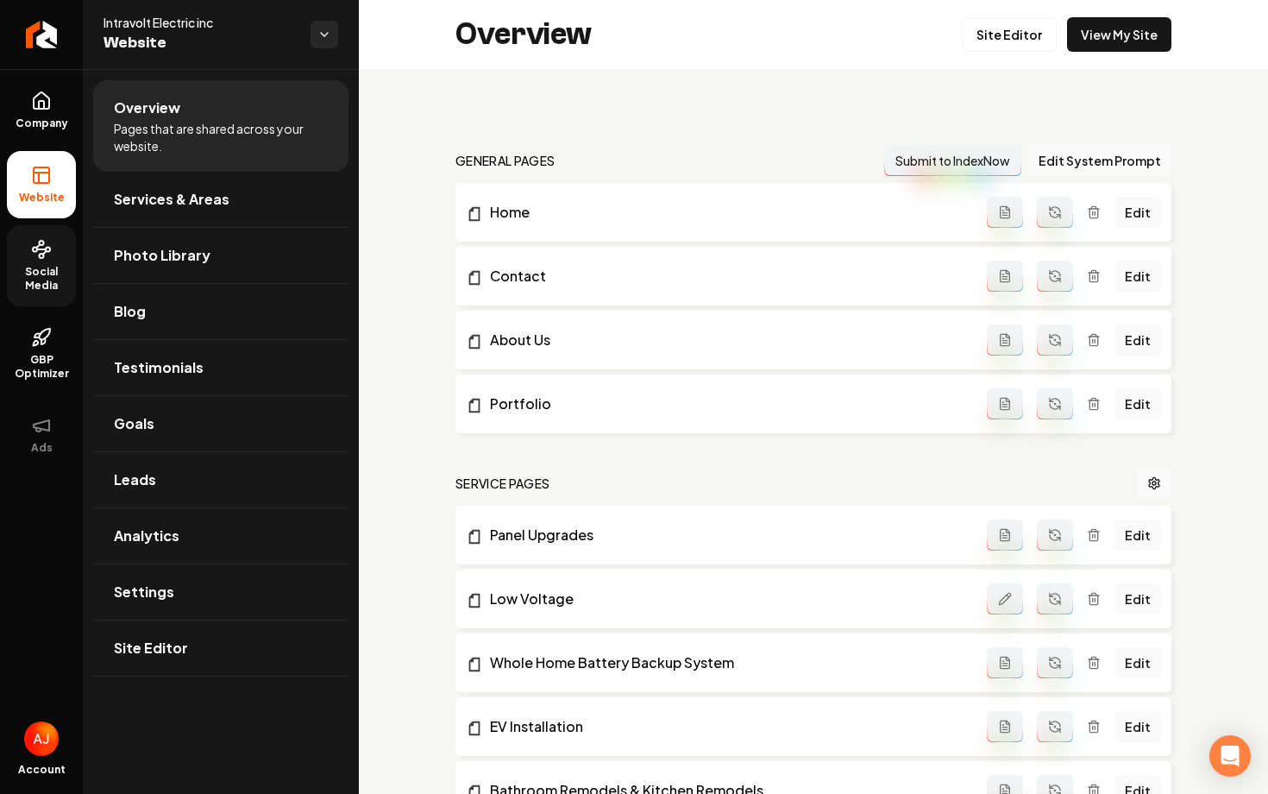
click at [41, 263] on link "Social Media" at bounding box center [41, 265] width 69 height 81
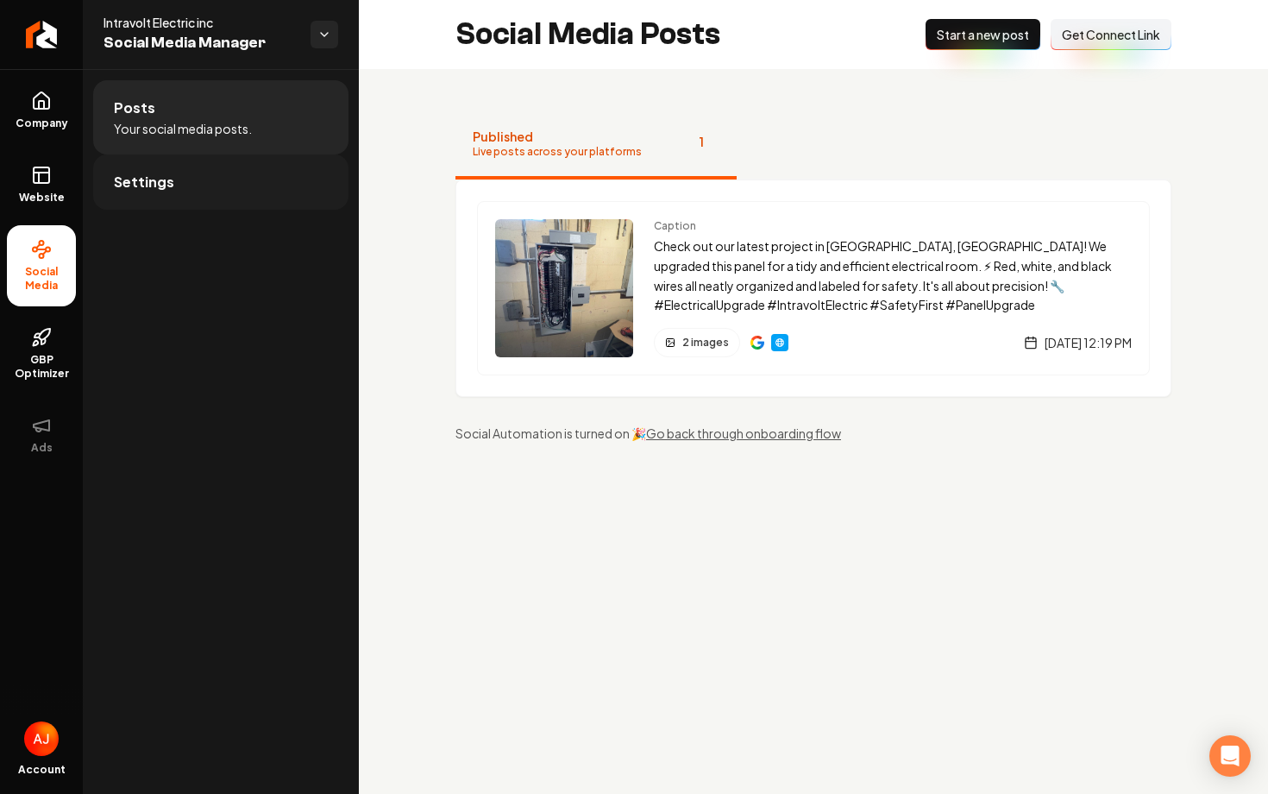
click at [139, 187] on span "Settings" at bounding box center [144, 182] width 60 height 21
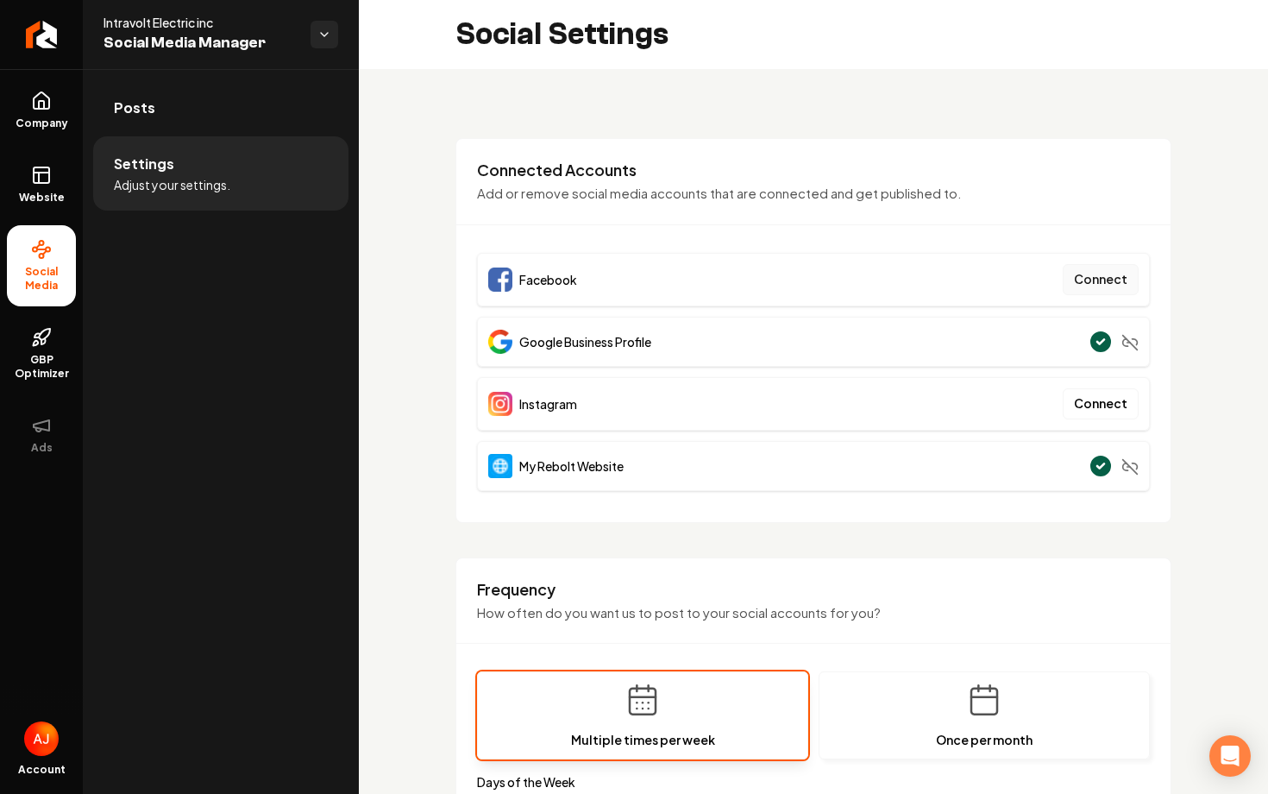
click at [1088, 286] on button "Connect" at bounding box center [1101, 279] width 76 height 31
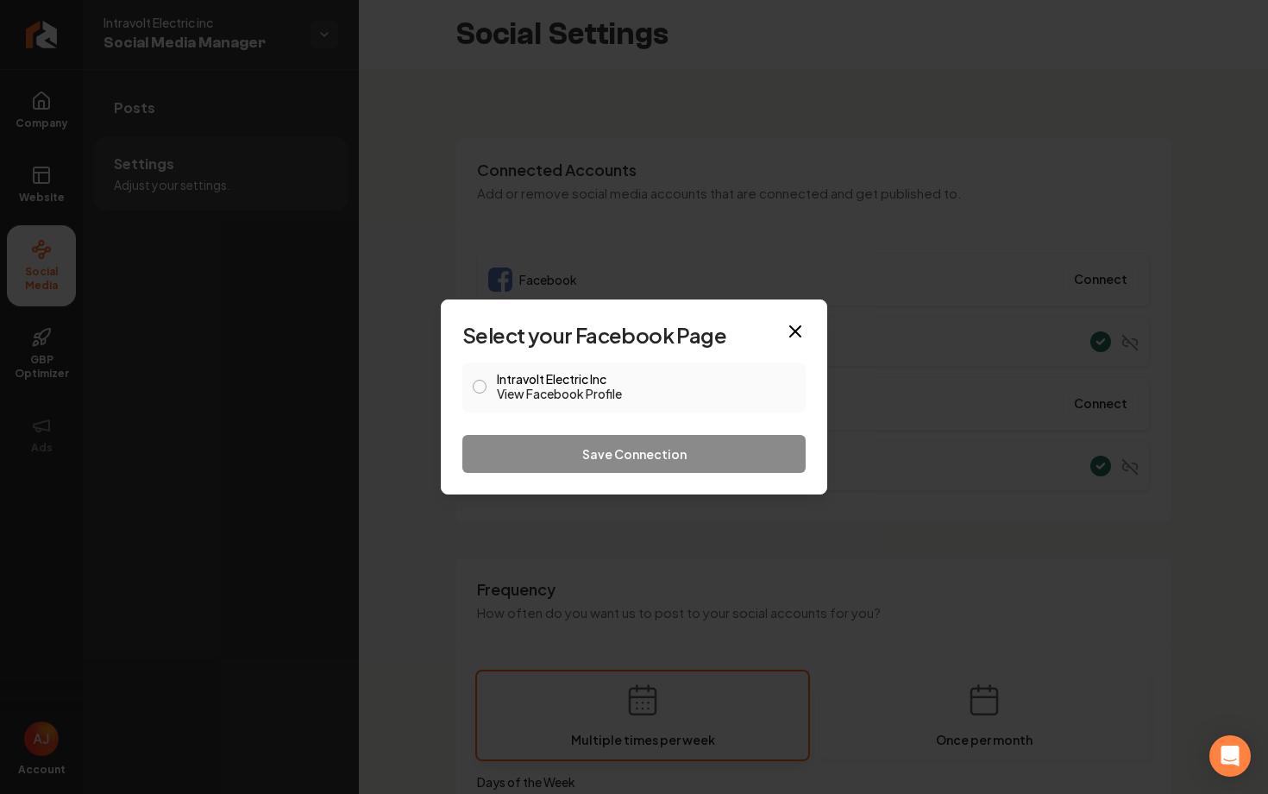
click at [475, 391] on button "Intravolt Electric Inc View Facebook Profile" at bounding box center [480, 387] width 14 height 14
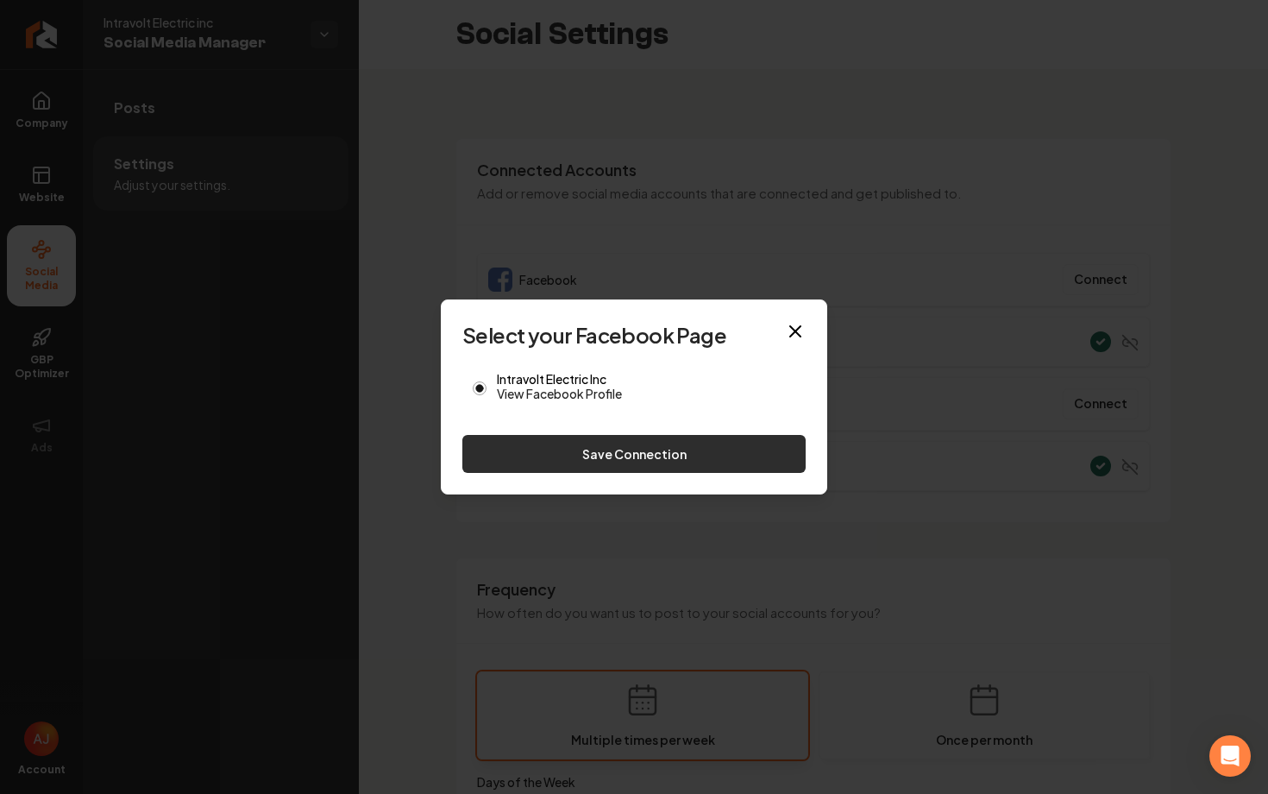
click at [527, 442] on button "Save Connection" at bounding box center [633, 454] width 343 height 38
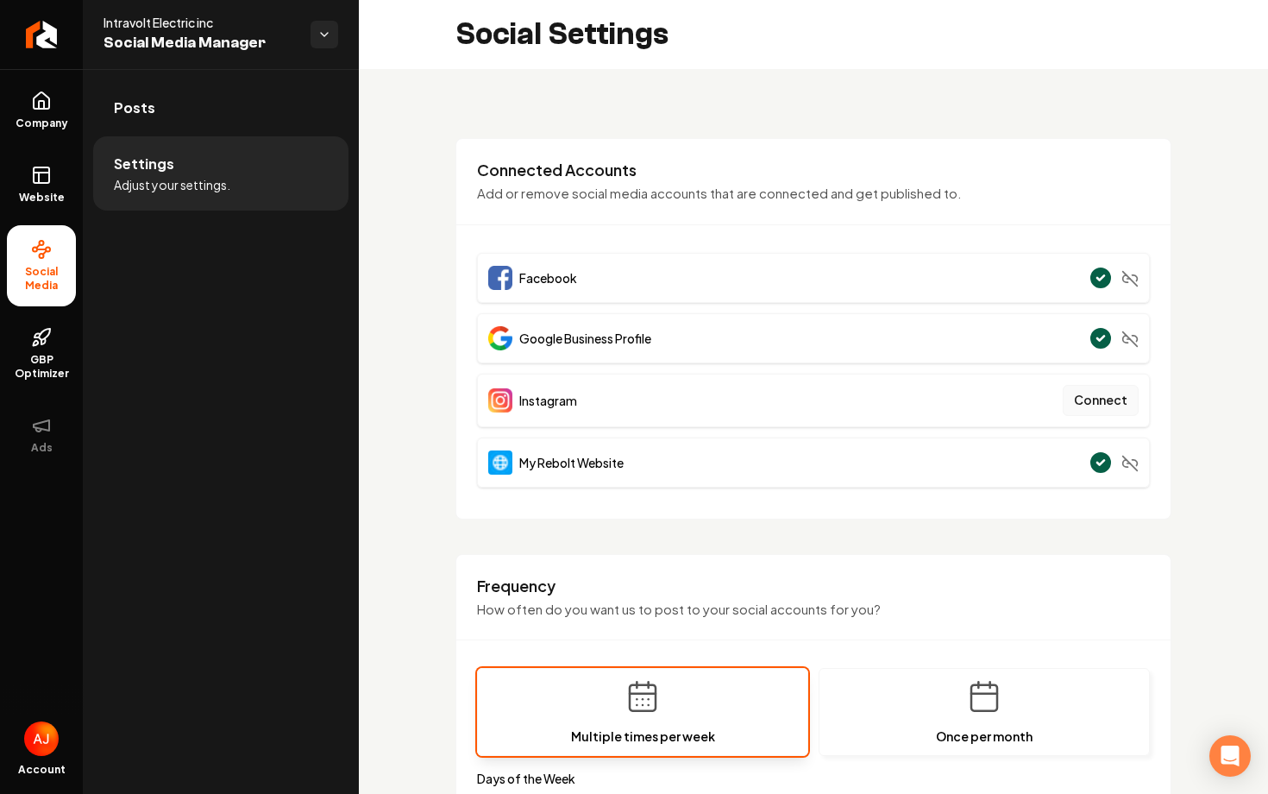
click at [1097, 406] on button "Connect" at bounding box center [1101, 400] width 76 height 31
click at [1093, 398] on button "Connect" at bounding box center [1101, 400] width 76 height 31
click at [42, 194] on span "Website" at bounding box center [42, 198] width 60 height 14
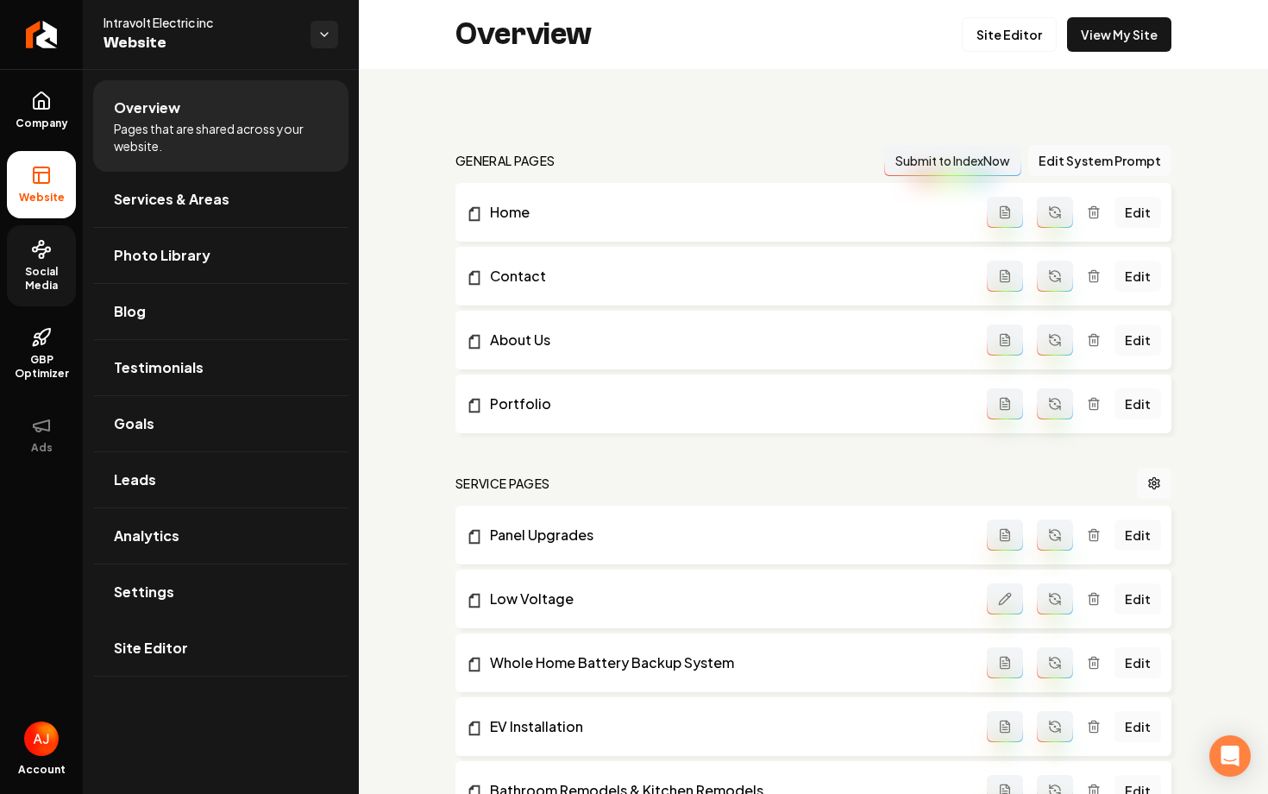
click at [0, 278] on ul "Company Website Social Media GBP Optimizer Ads" at bounding box center [41, 272] width 83 height 406
click at [23, 276] on span "Social Media" at bounding box center [41, 279] width 69 height 28
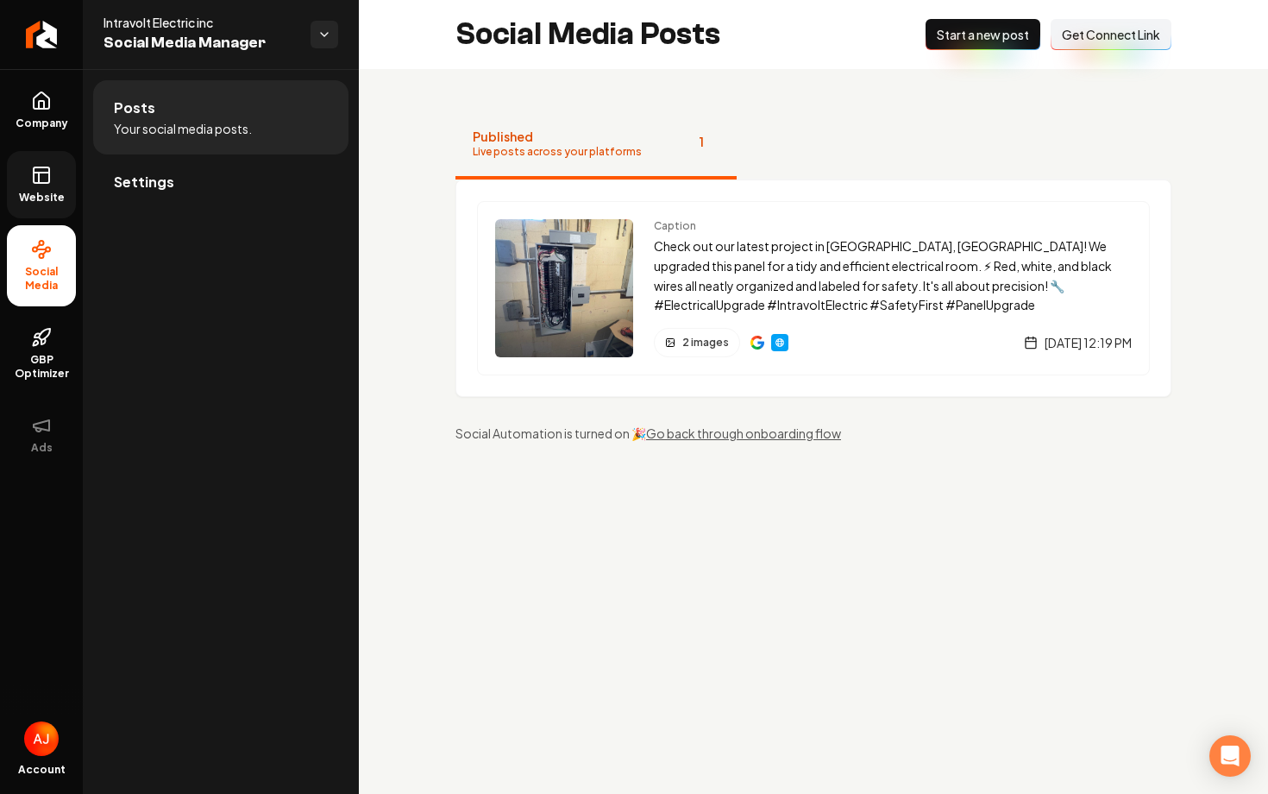
click at [963, 41] on span "Start a new post" at bounding box center [983, 34] width 92 height 17
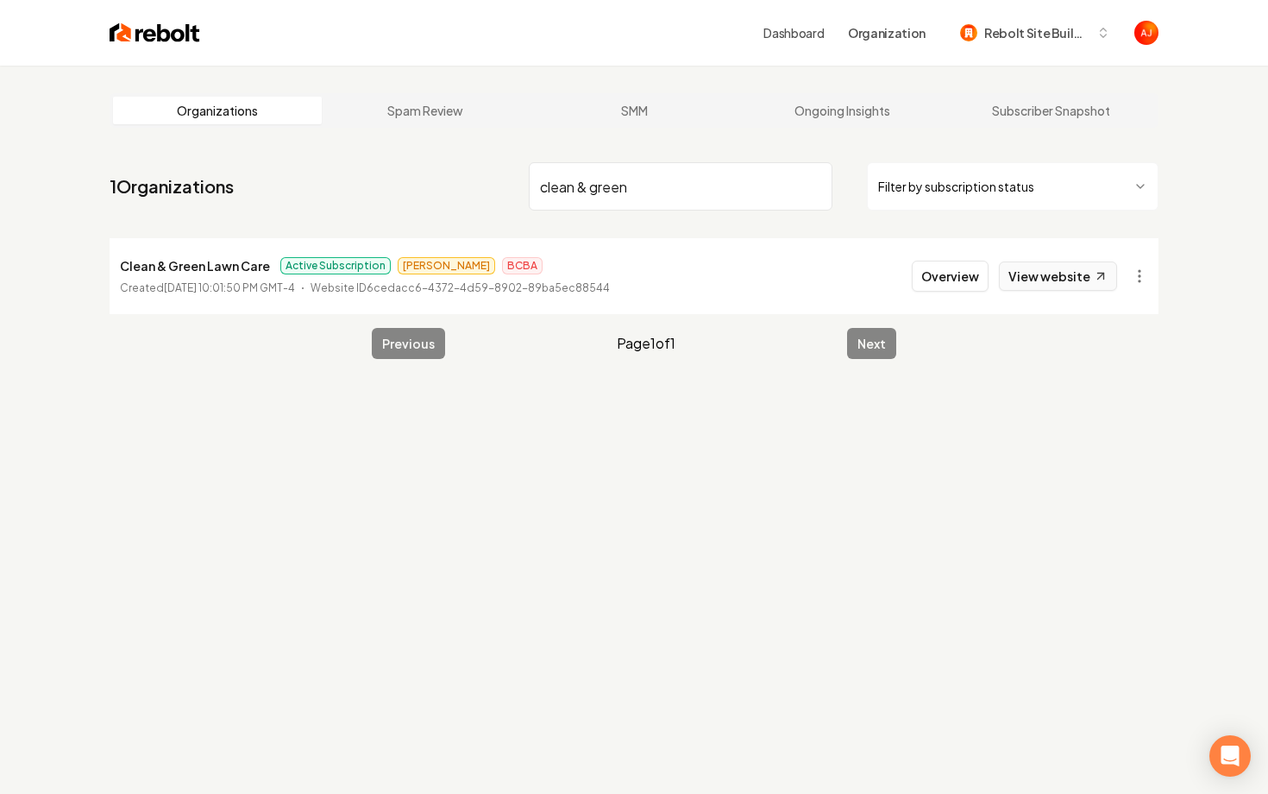
click at [1029, 281] on link "View website" at bounding box center [1058, 275] width 118 height 29
drag, startPoint x: 637, startPoint y: 187, endPoint x: 420, endPoint y: 165, distance: 217.7
click at [420, 165] on nav "1 Organizations clean & green Filter by subscription status" at bounding box center [634, 193] width 1049 height 76
click at [1020, 270] on link "View website" at bounding box center [1058, 275] width 118 height 29
drag, startPoint x: 588, startPoint y: 170, endPoint x: 612, endPoint y: 192, distance: 31.7
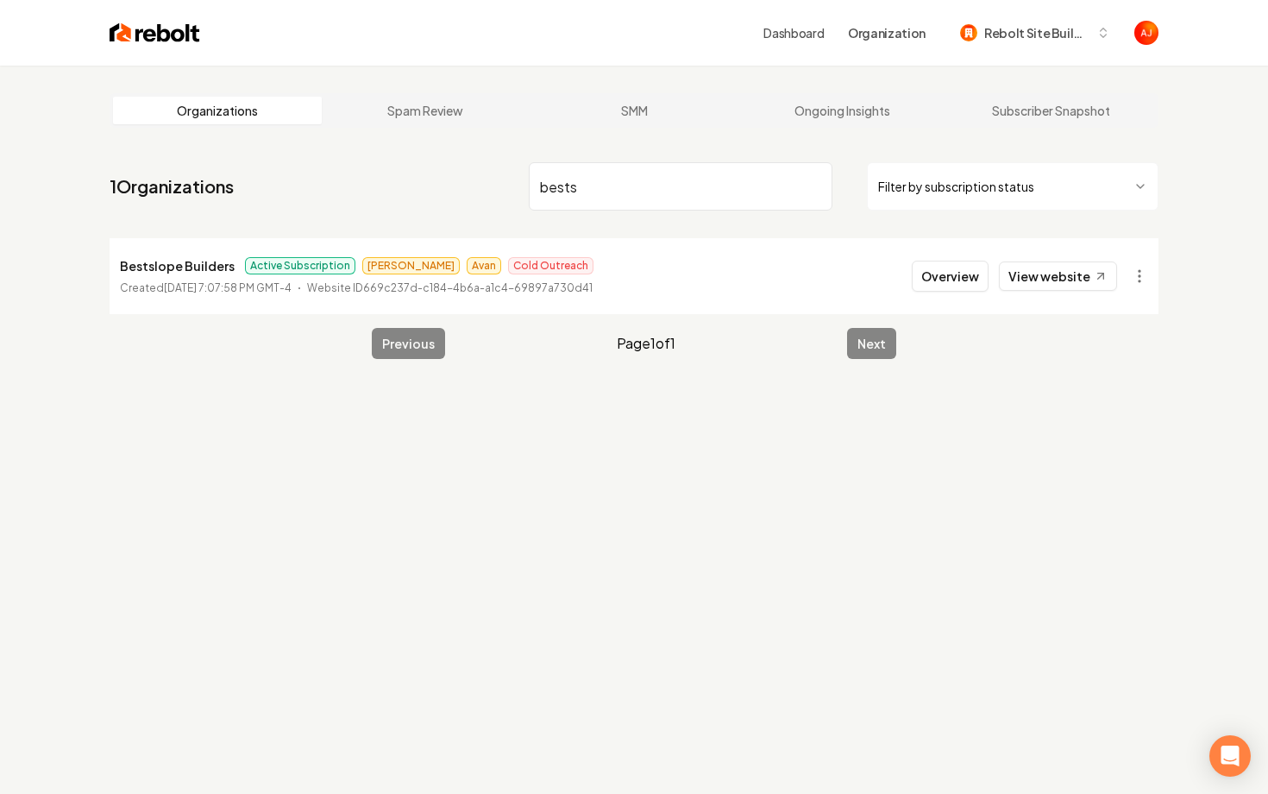
click at [612, 192] on input "bests" at bounding box center [681, 186] width 304 height 48
click at [1031, 284] on link "View website" at bounding box center [1058, 275] width 118 height 29
drag, startPoint x: 591, startPoint y: 186, endPoint x: 452, endPoint y: 186, distance: 138.9
click at [452, 186] on nav "1 Organizations terrain Filter by subscription status" at bounding box center [634, 193] width 1049 height 76
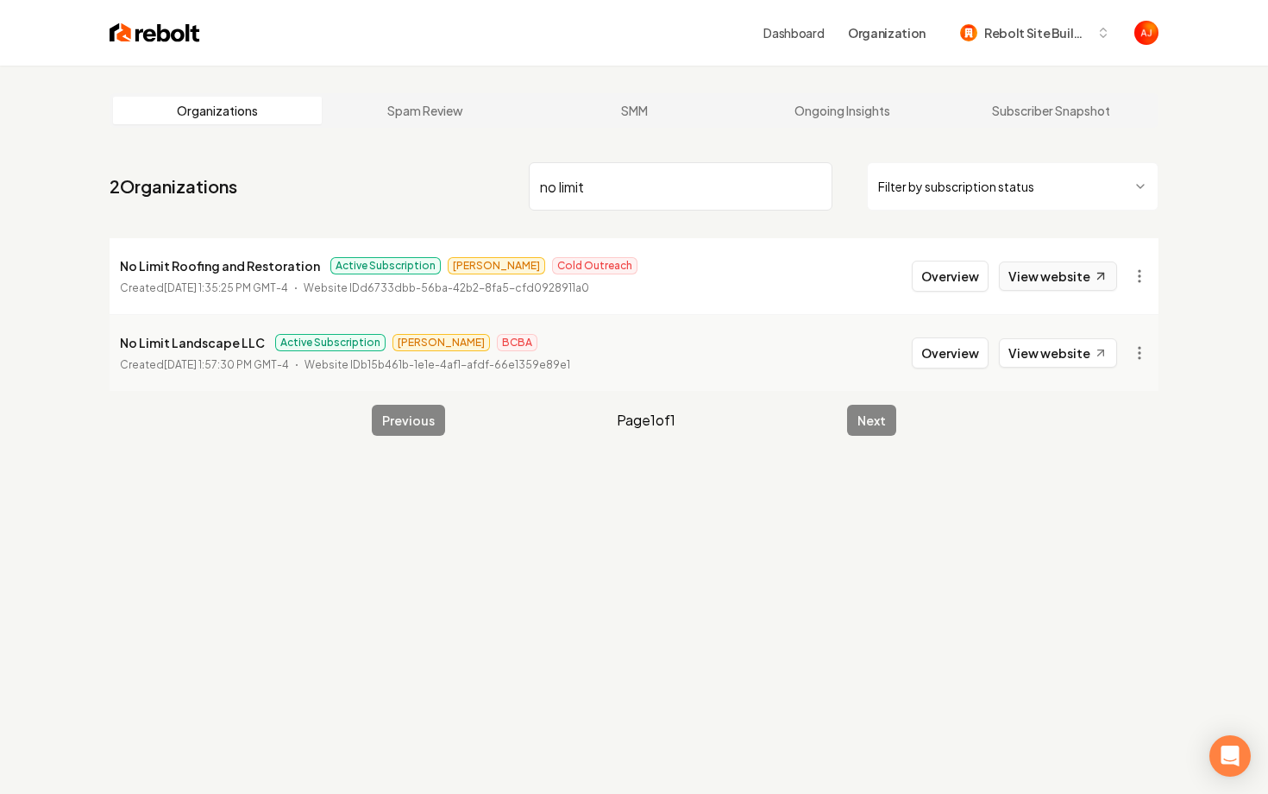
click at [1075, 287] on link "View website" at bounding box center [1058, 275] width 118 height 29
drag, startPoint x: 619, startPoint y: 192, endPoint x: 475, endPoint y: 192, distance: 144.9
click at [481, 192] on nav "2 Organizations no limit Filter by subscription status" at bounding box center [634, 193] width 1049 height 76
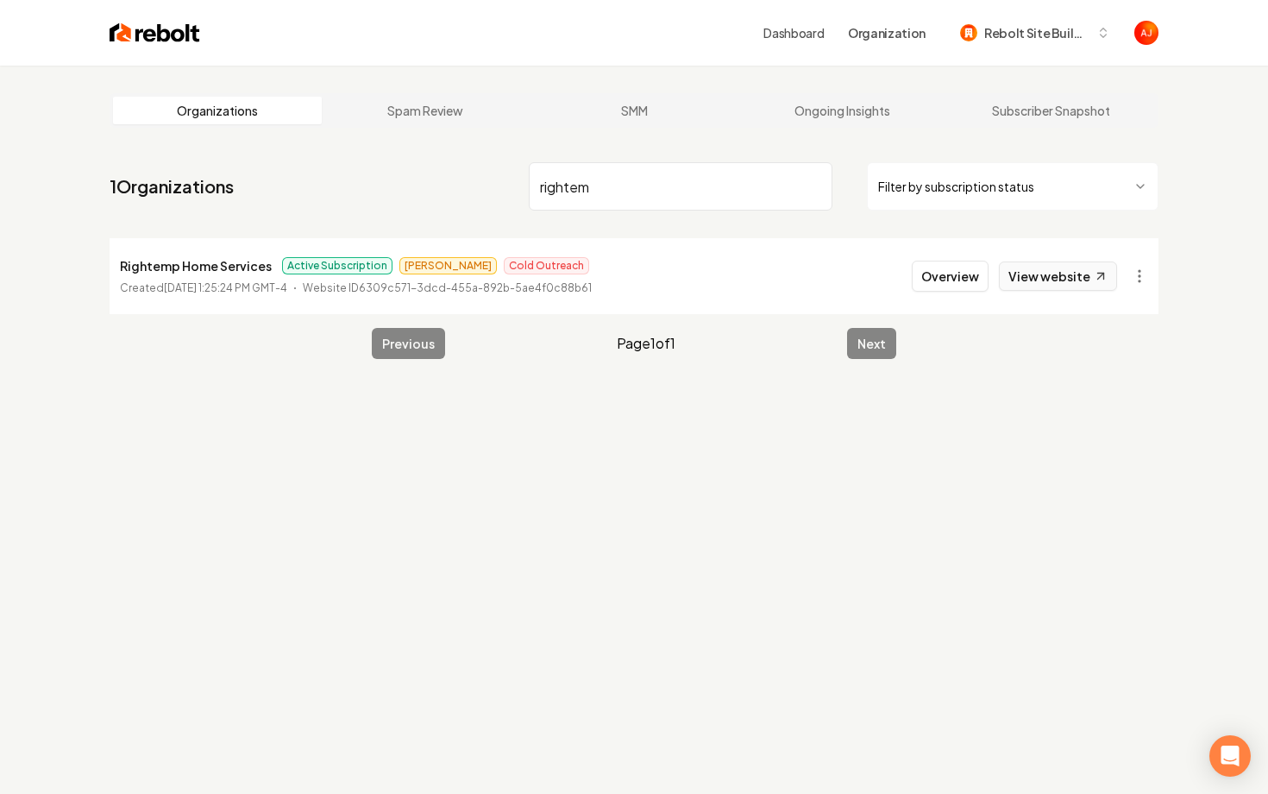
click at [1021, 280] on link "View website" at bounding box center [1058, 275] width 118 height 29
drag, startPoint x: 607, startPoint y: 191, endPoint x: 412, endPoint y: 185, distance: 195.9
click at [412, 185] on nav "1 Organizations rightem Filter by subscription status" at bounding box center [634, 193] width 1049 height 76
type input "belle plain"
click at [937, 284] on button "Overview" at bounding box center [950, 276] width 77 height 31
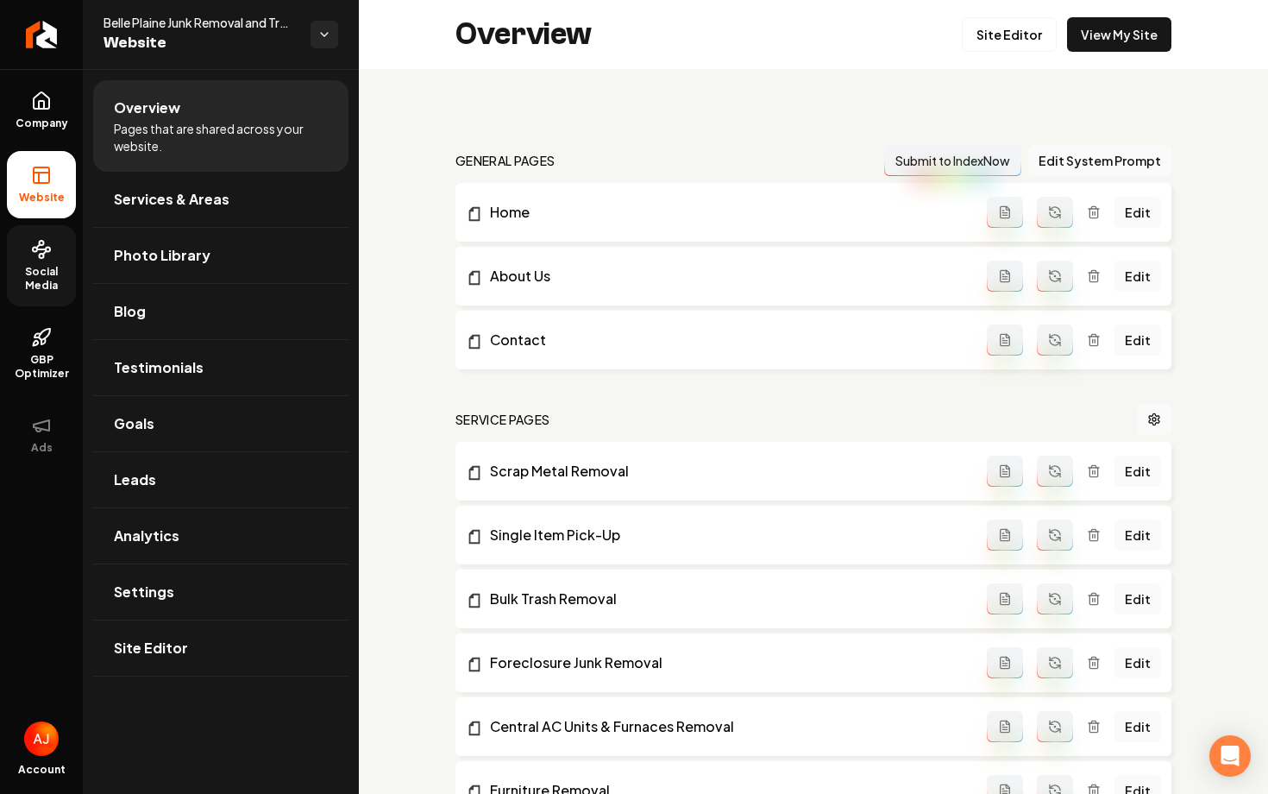
click at [30, 283] on span "Social Media" at bounding box center [41, 279] width 69 height 28
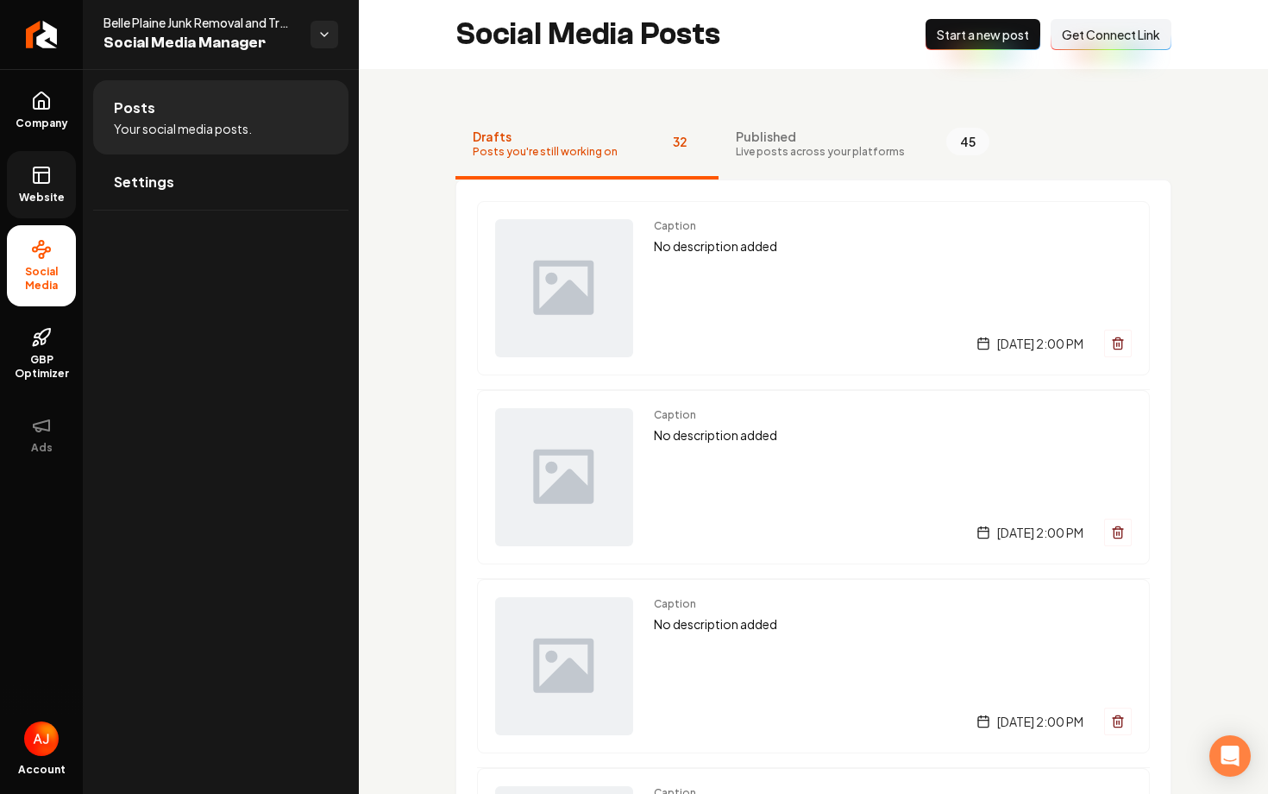
click at [16, 198] on span "Website" at bounding box center [42, 198] width 60 height 14
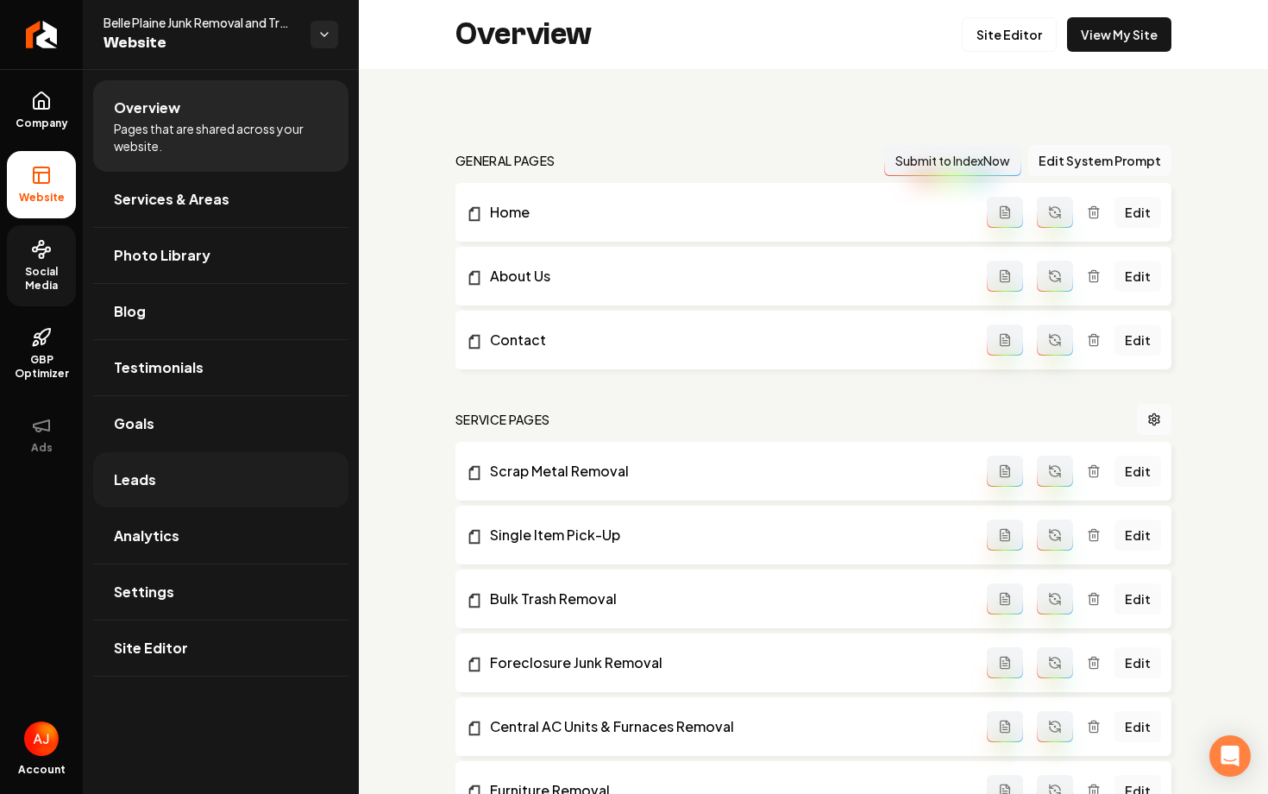
click at [198, 478] on link "Leads" at bounding box center [220, 479] width 255 height 55
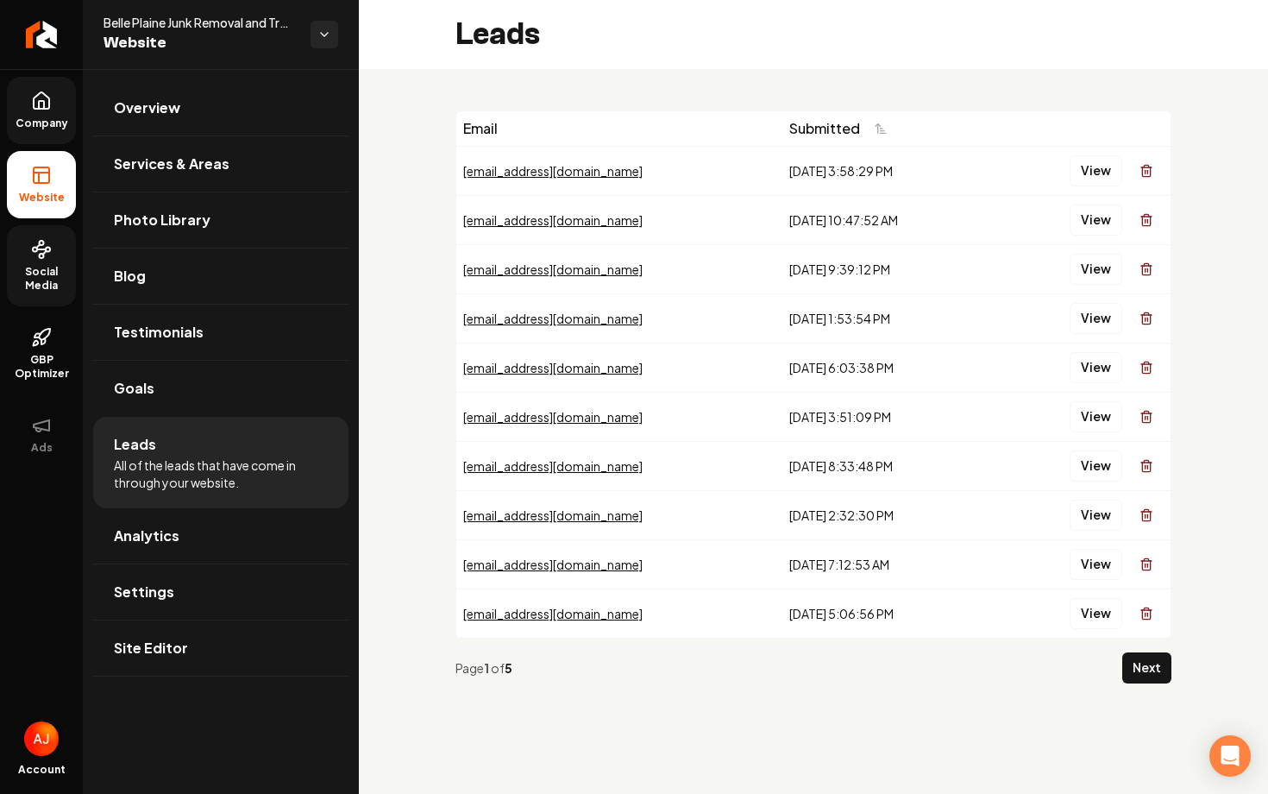
click at [32, 120] on span "Company" at bounding box center [42, 123] width 66 height 14
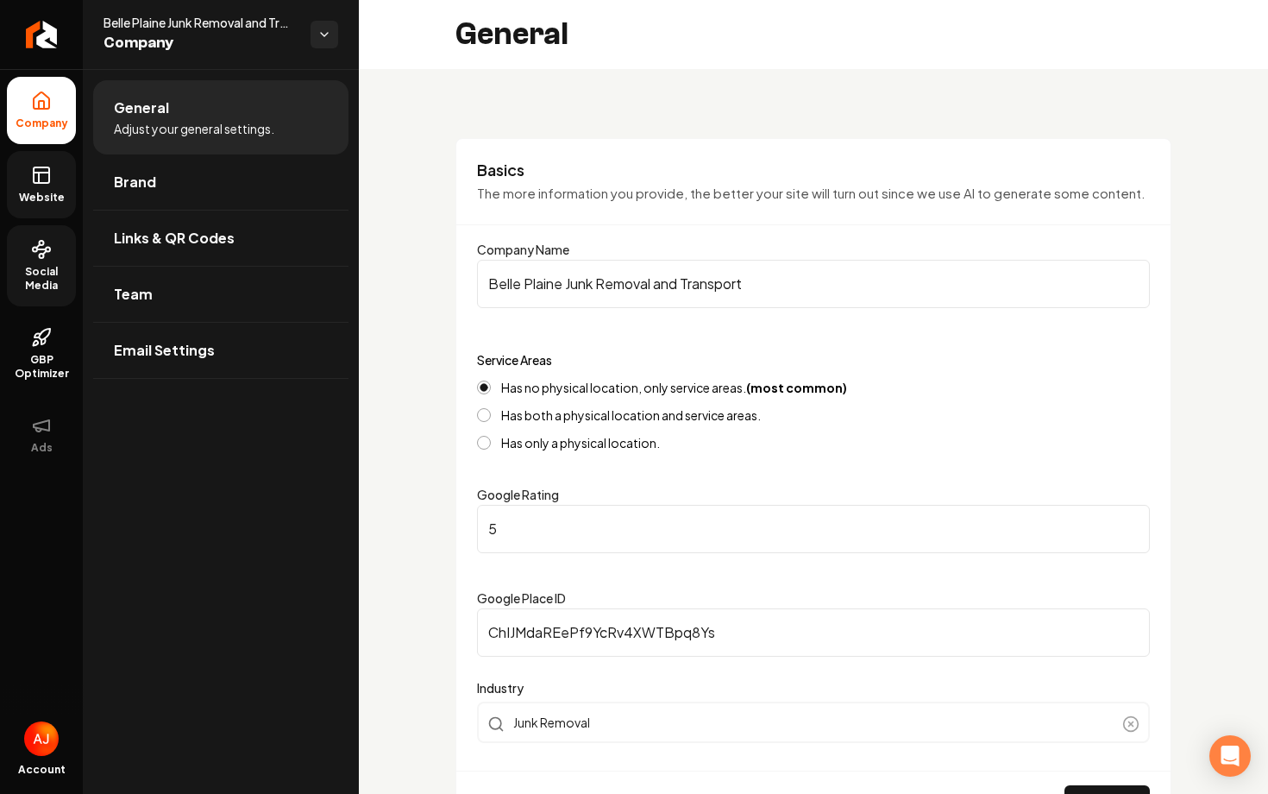
click at [35, 182] on rect at bounding box center [42, 175] width 16 height 16
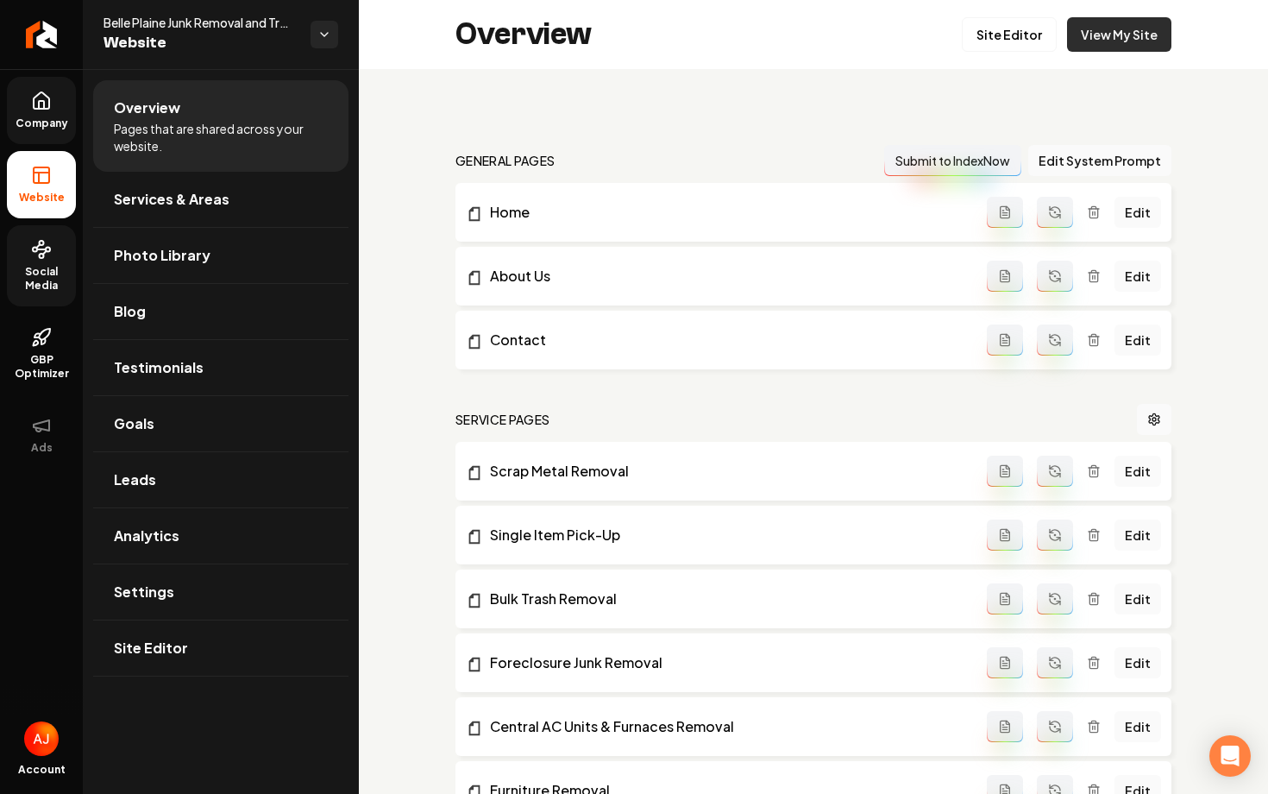
click at [1134, 28] on link "View My Site" at bounding box center [1119, 34] width 104 height 35
click at [179, 475] on link "Leads" at bounding box center [220, 479] width 255 height 55
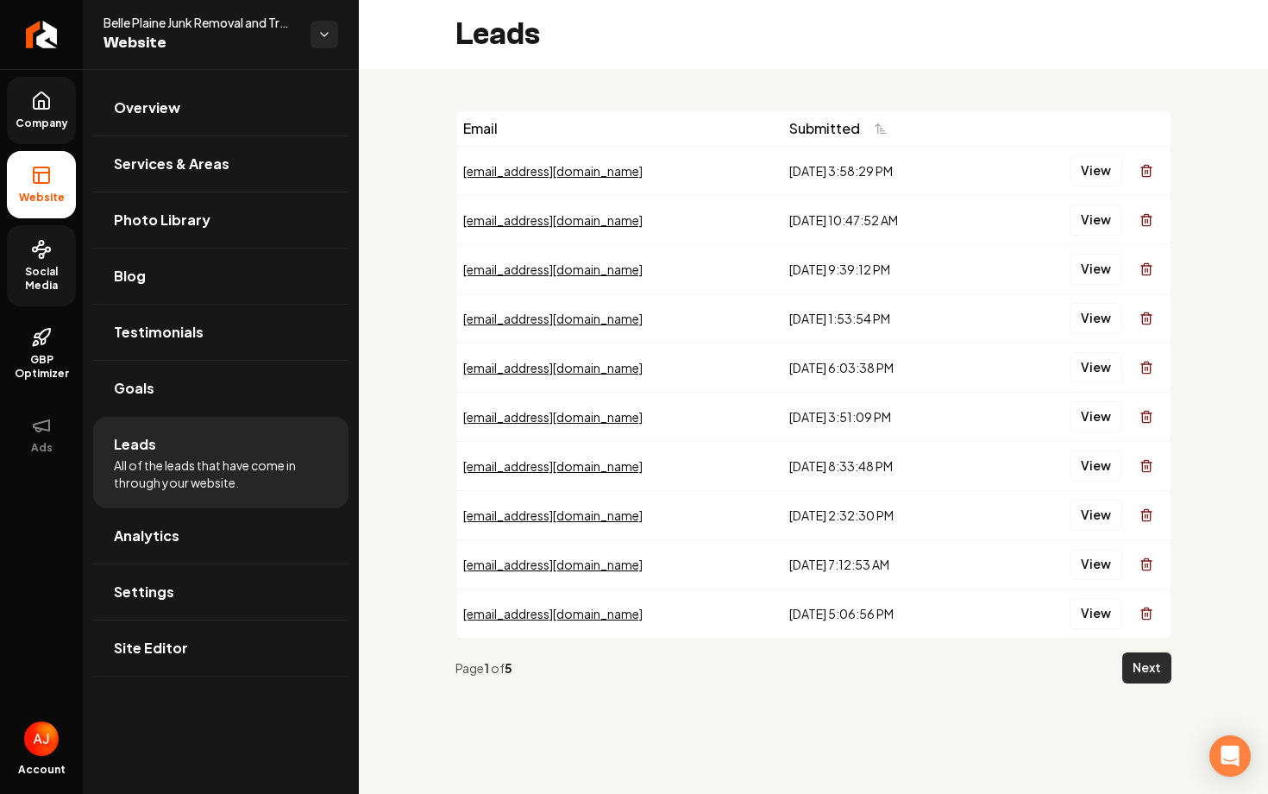
click at [1134, 674] on button "Next" at bounding box center [1146, 667] width 49 height 31
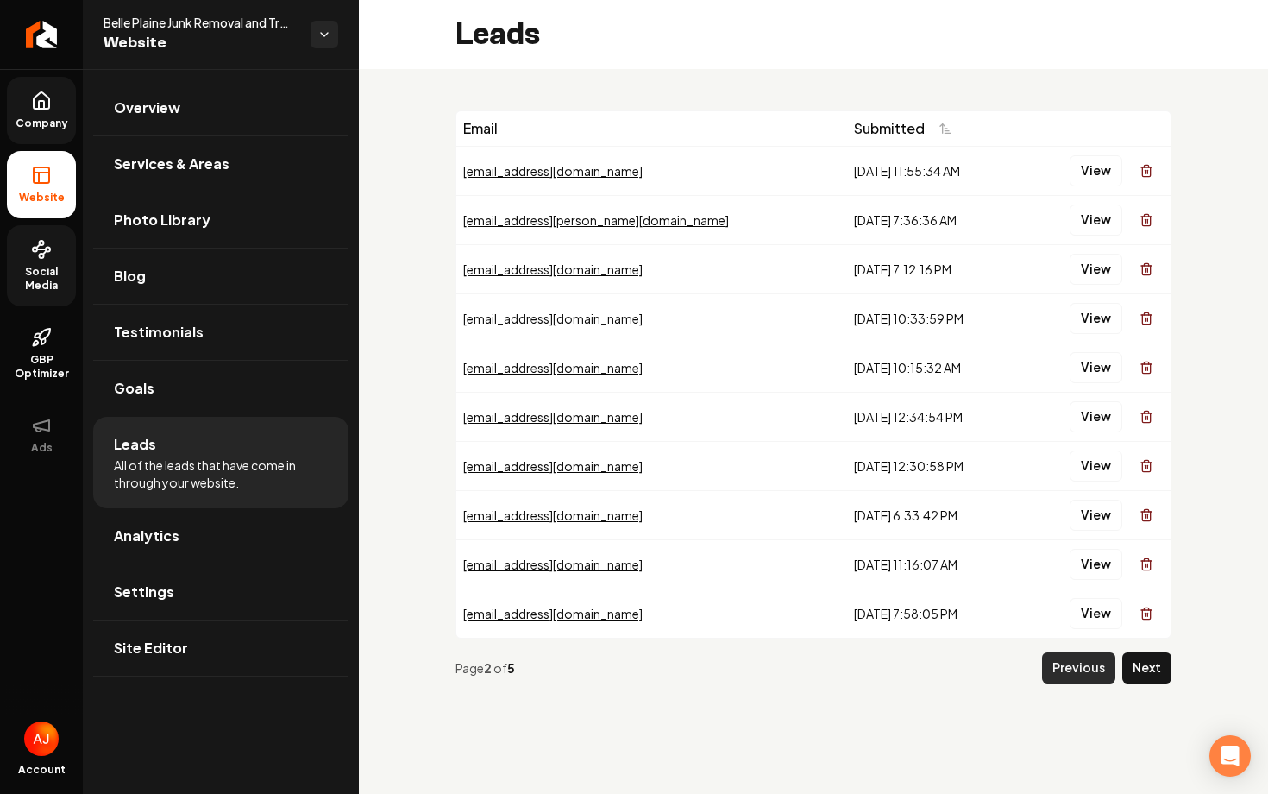
click at [1062, 667] on button "Previous" at bounding box center [1078, 667] width 73 height 31
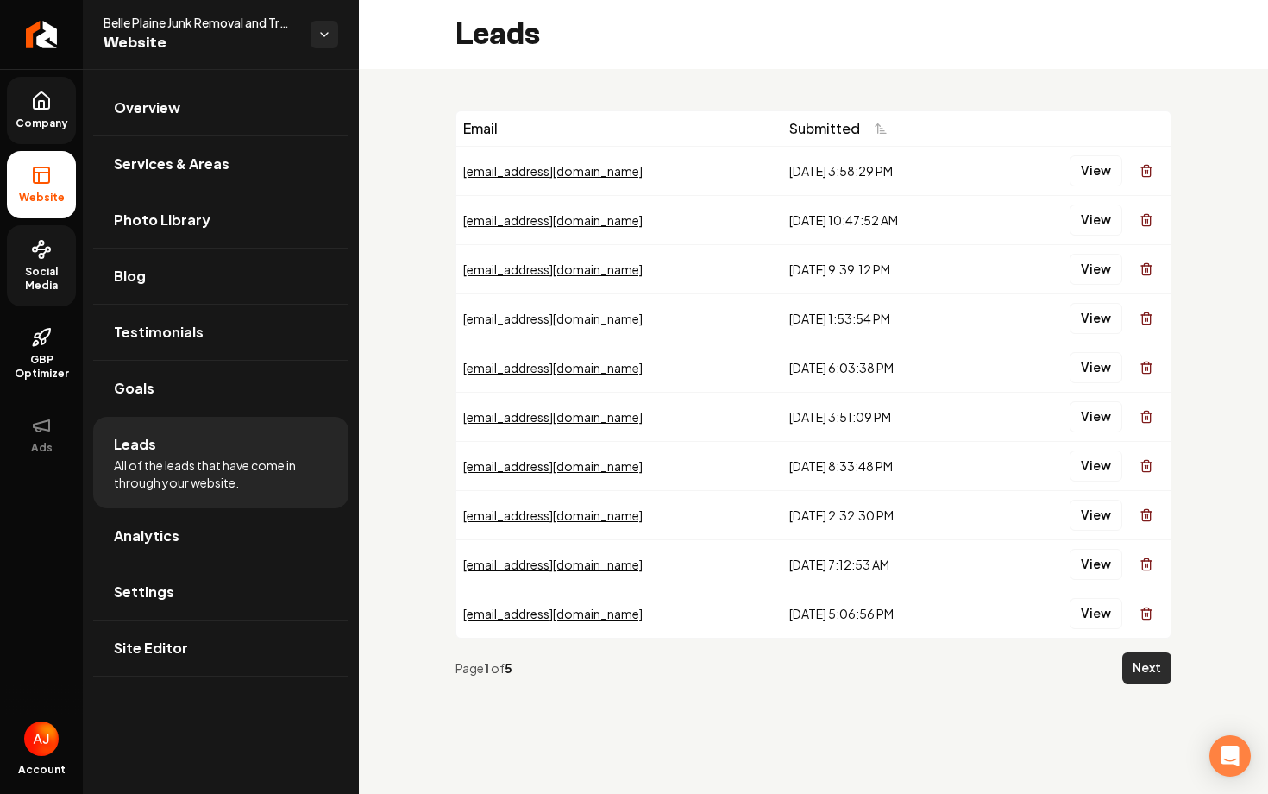
click at [1142, 670] on button "Next" at bounding box center [1146, 667] width 49 height 31
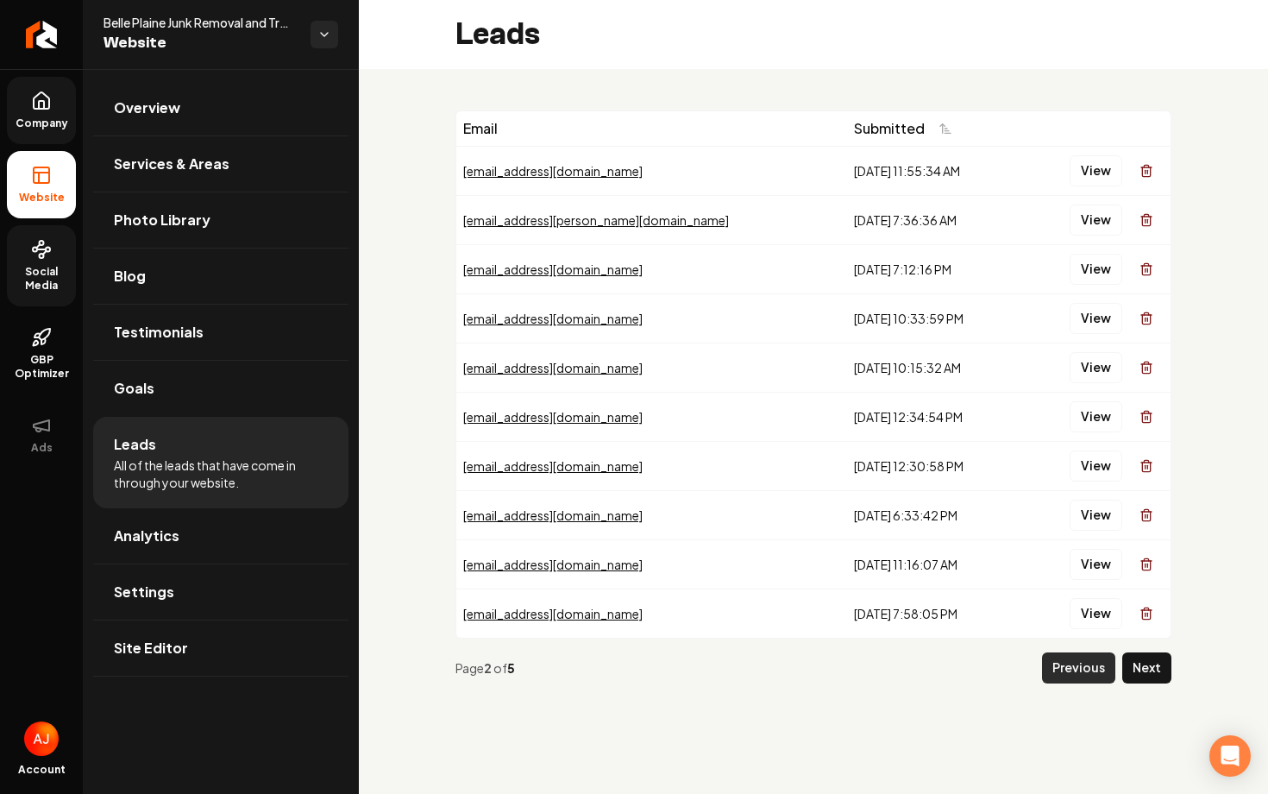
click at [1064, 671] on button "Previous" at bounding box center [1078, 667] width 73 height 31
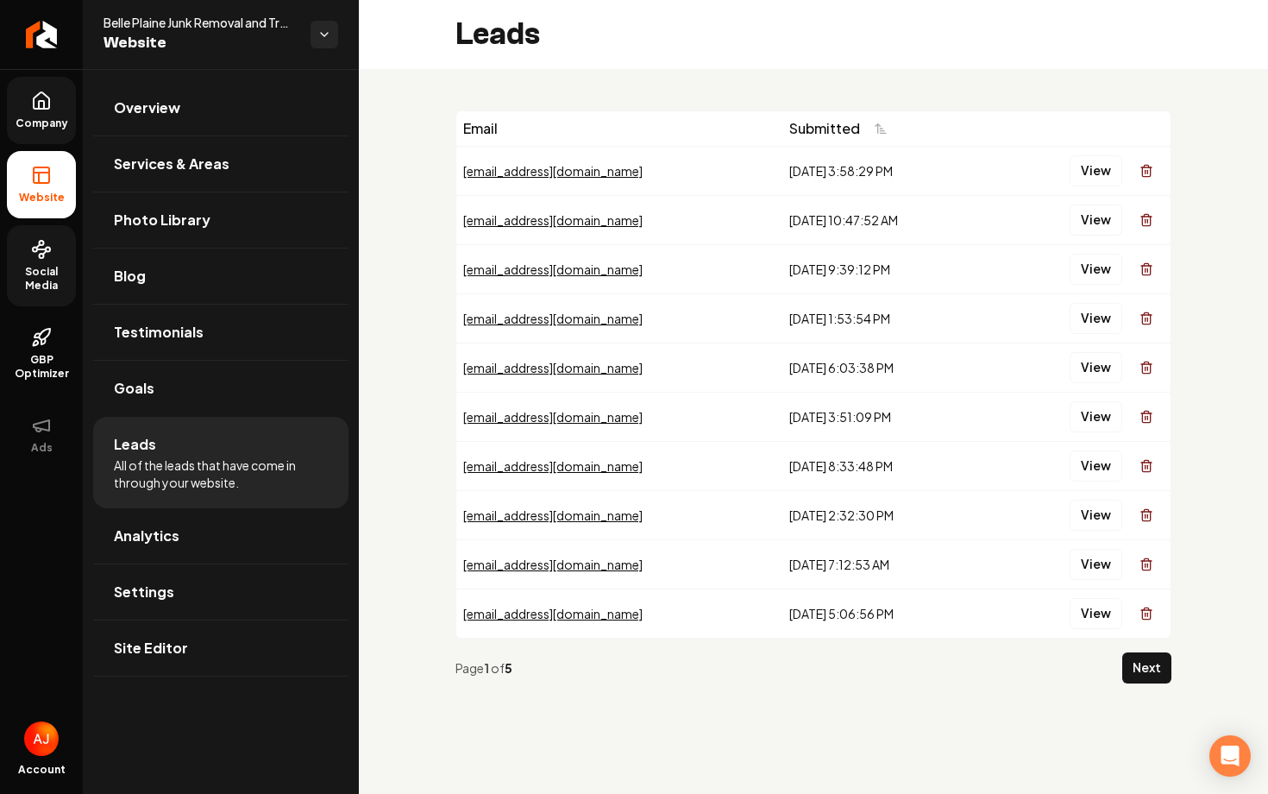
click at [11, 121] on span "Company" at bounding box center [42, 123] width 66 height 14
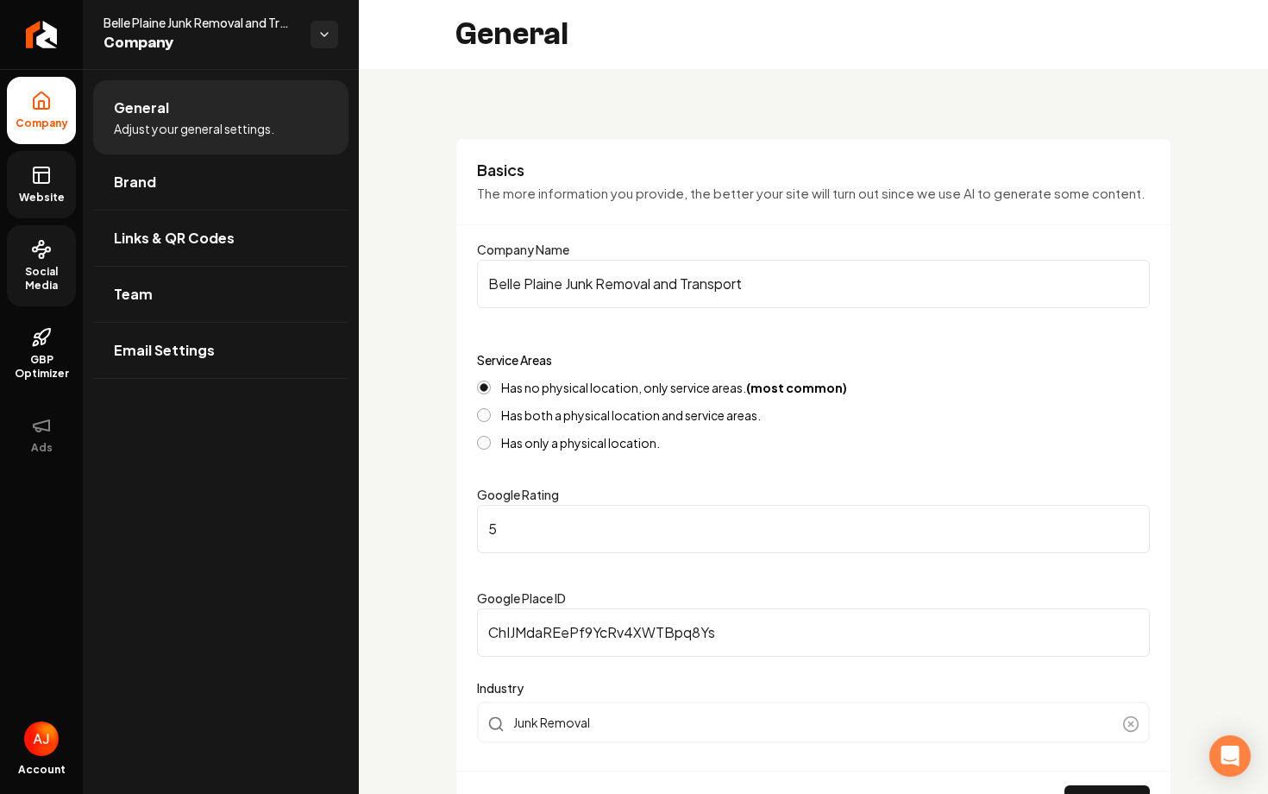
click at [23, 167] on link "Website" at bounding box center [41, 184] width 69 height 67
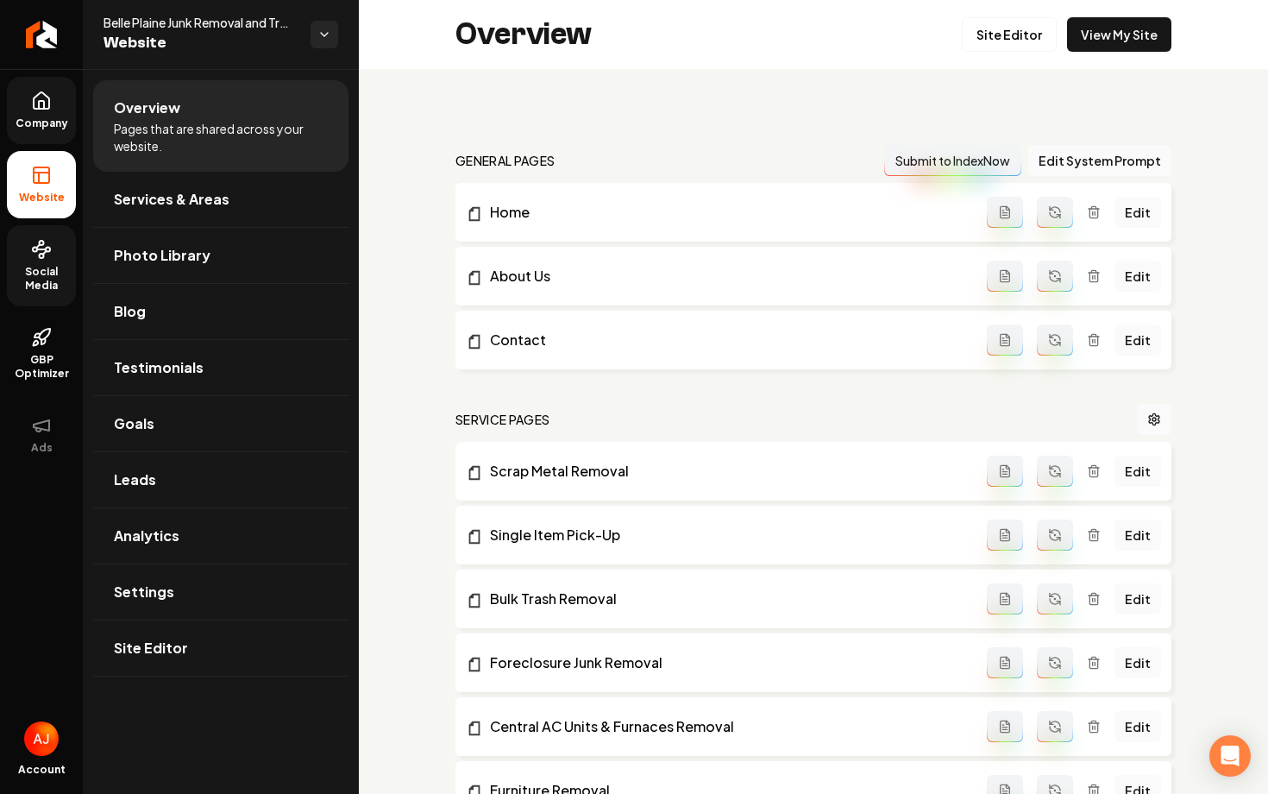
click at [57, 260] on link "Social Media" at bounding box center [41, 265] width 69 height 81
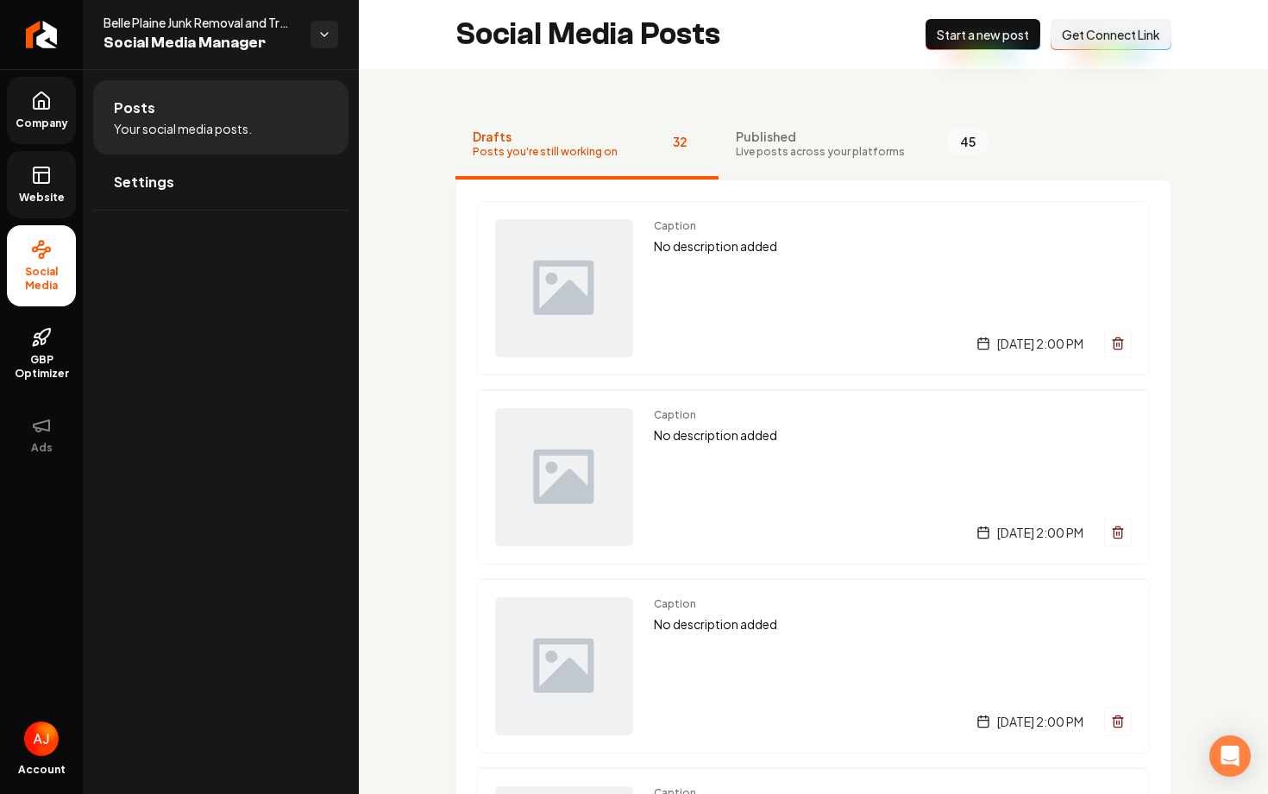
click at [52, 188] on link "Website" at bounding box center [41, 184] width 69 height 67
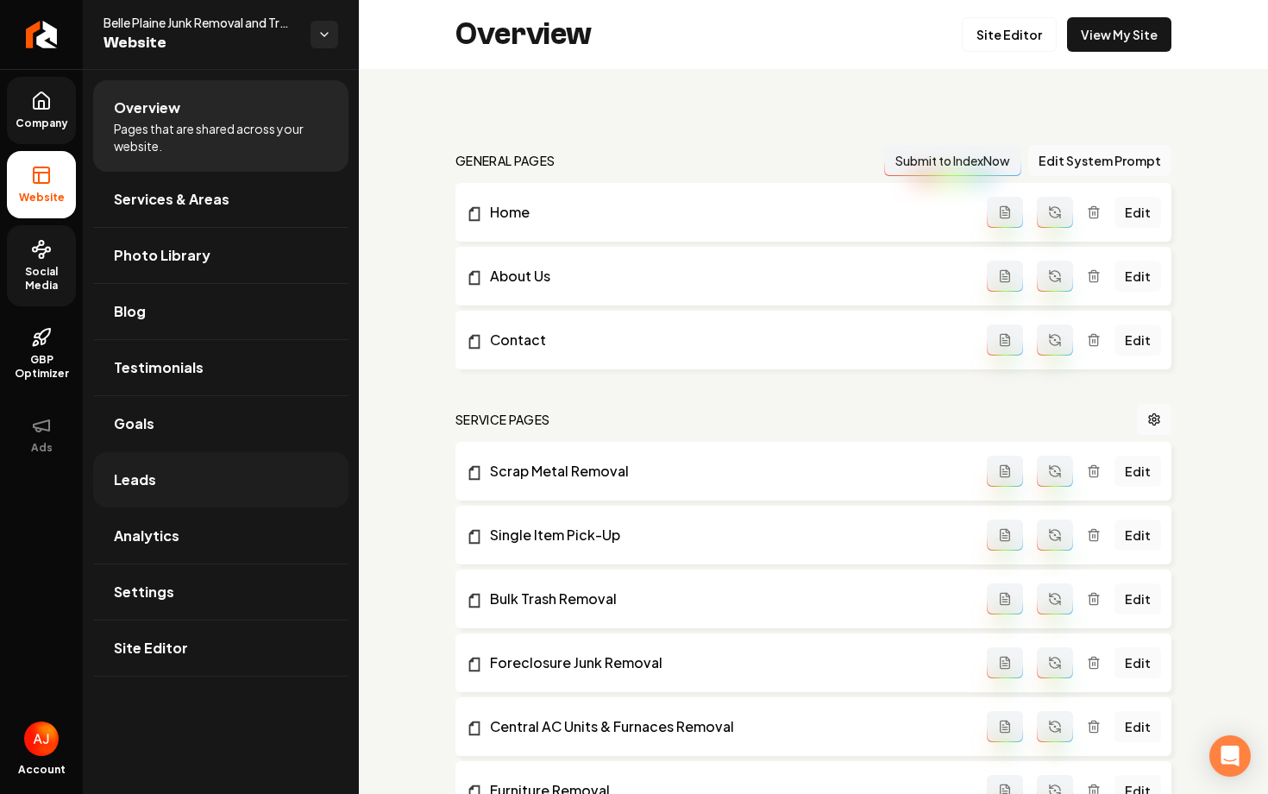
click at [229, 469] on link "Leads" at bounding box center [220, 479] width 255 height 55
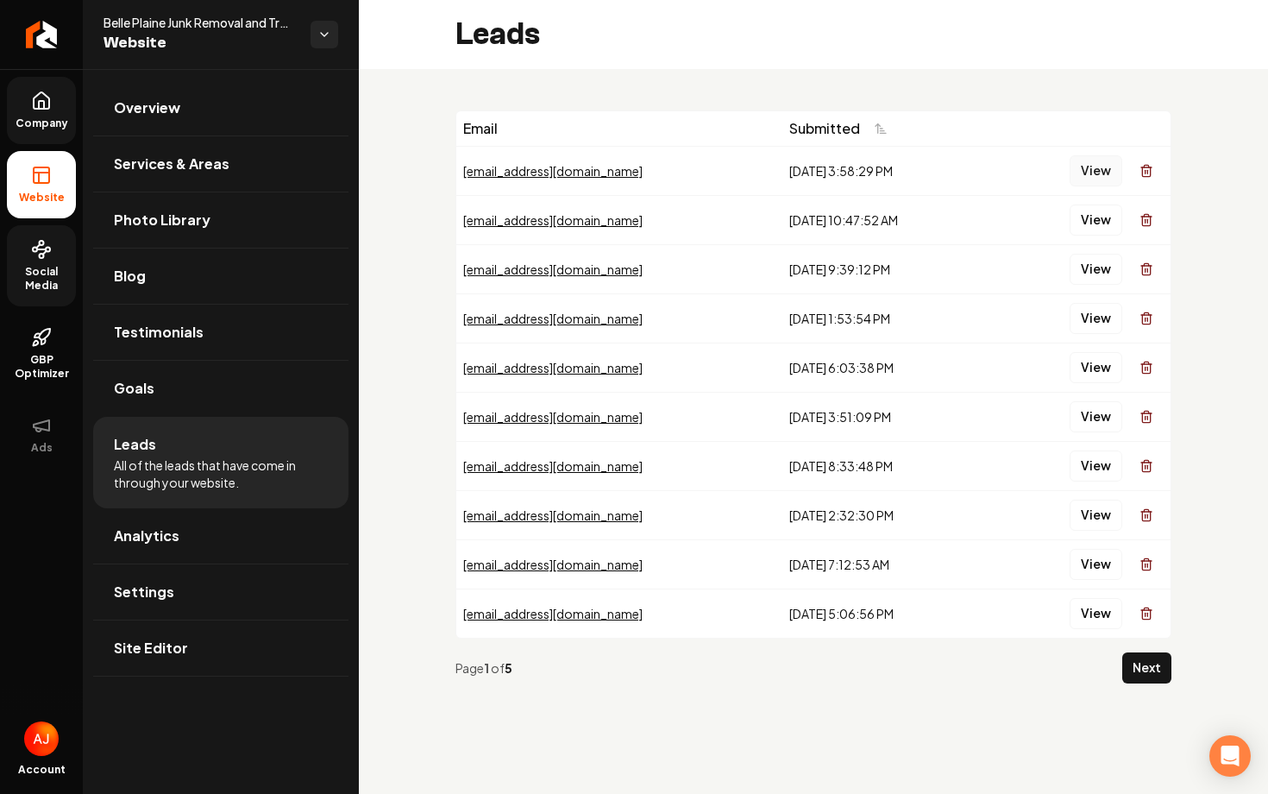
click at [1089, 170] on button "View" at bounding box center [1096, 170] width 53 height 31
click at [1092, 211] on button "View" at bounding box center [1096, 219] width 53 height 31
click at [1104, 273] on button "View" at bounding box center [1096, 269] width 53 height 31
click at [1087, 368] on button "View" at bounding box center [1096, 367] width 53 height 31
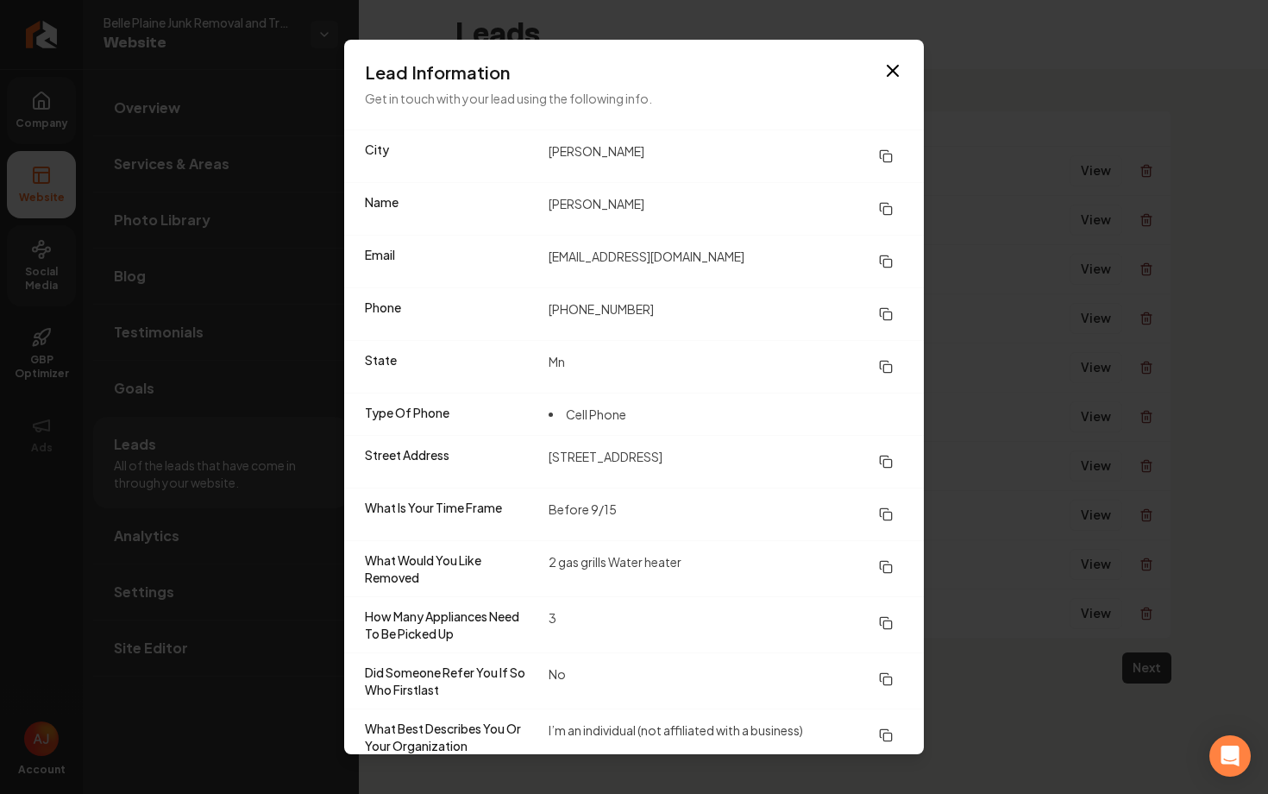
scroll to position [66, 0]
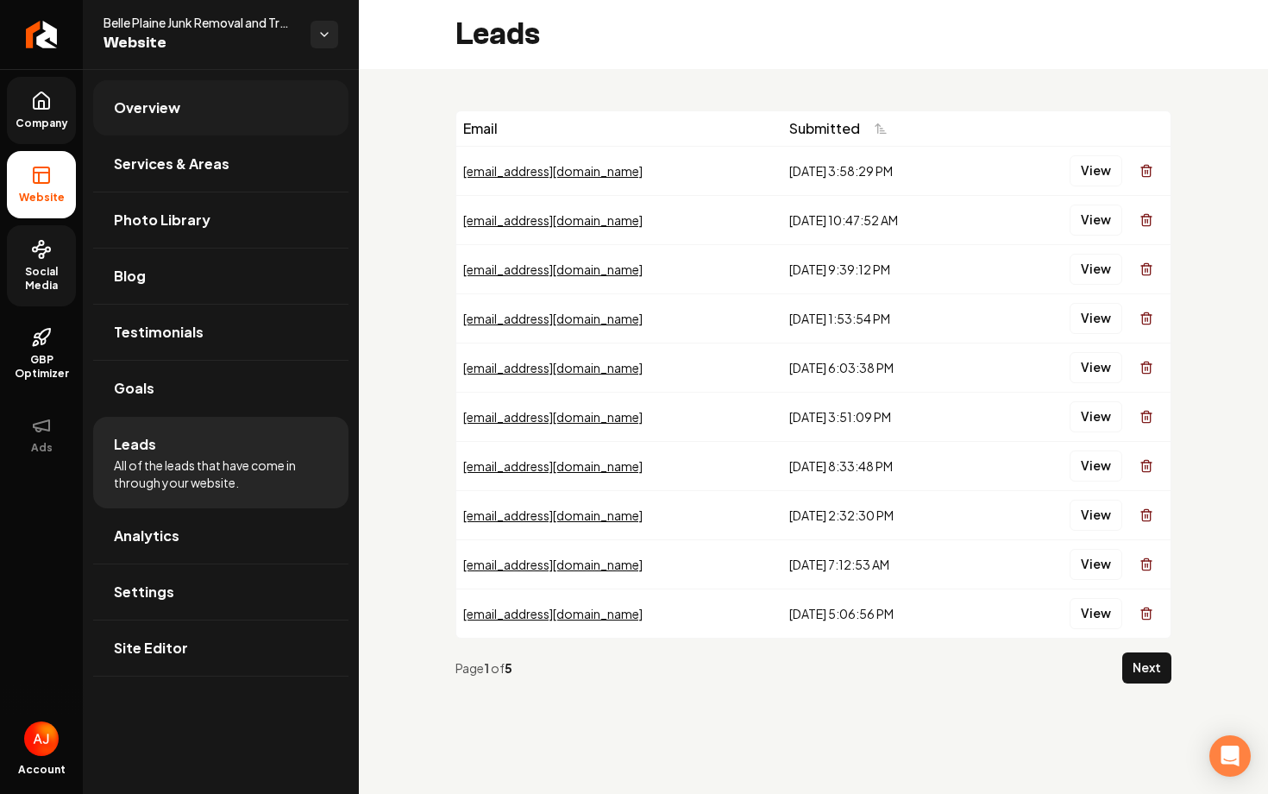
click at [167, 110] on span "Overview" at bounding box center [147, 107] width 66 height 21
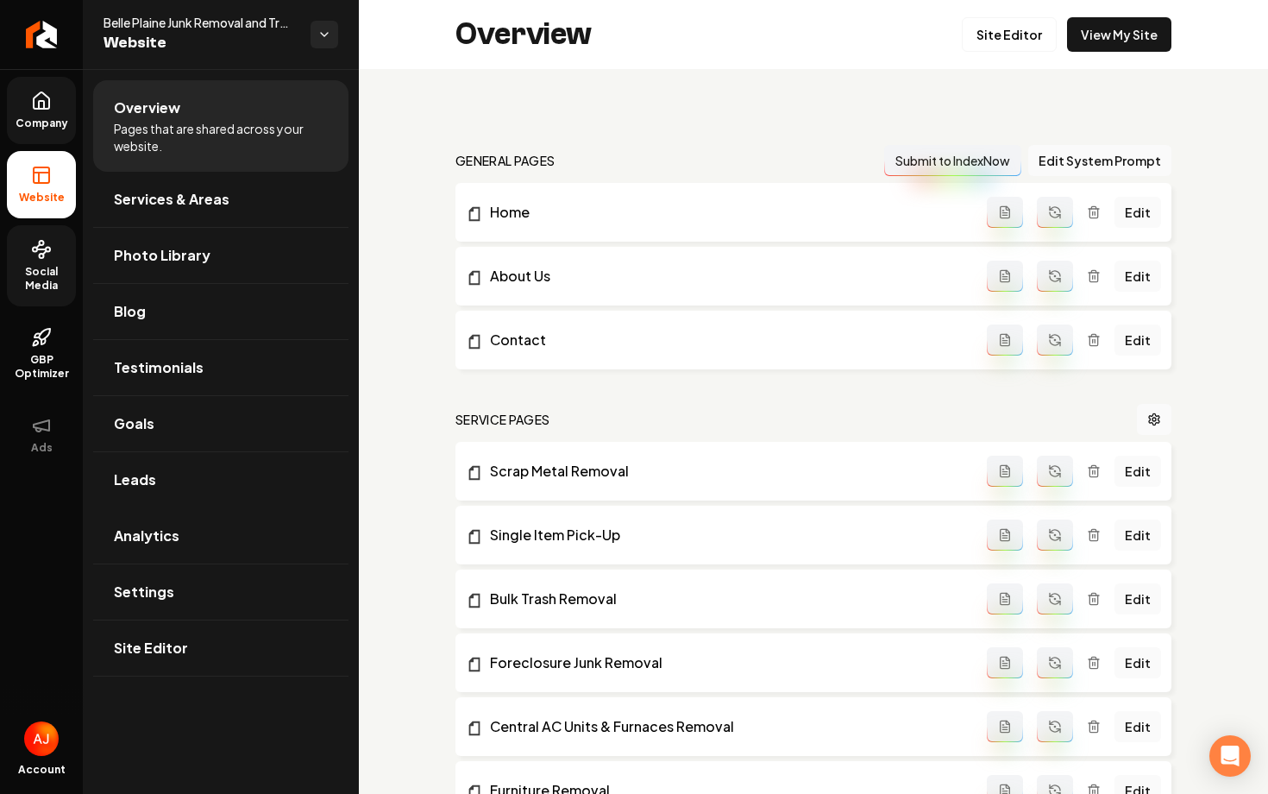
click at [37, 116] on span "Company" at bounding box center [42, 123] width 66 height 14
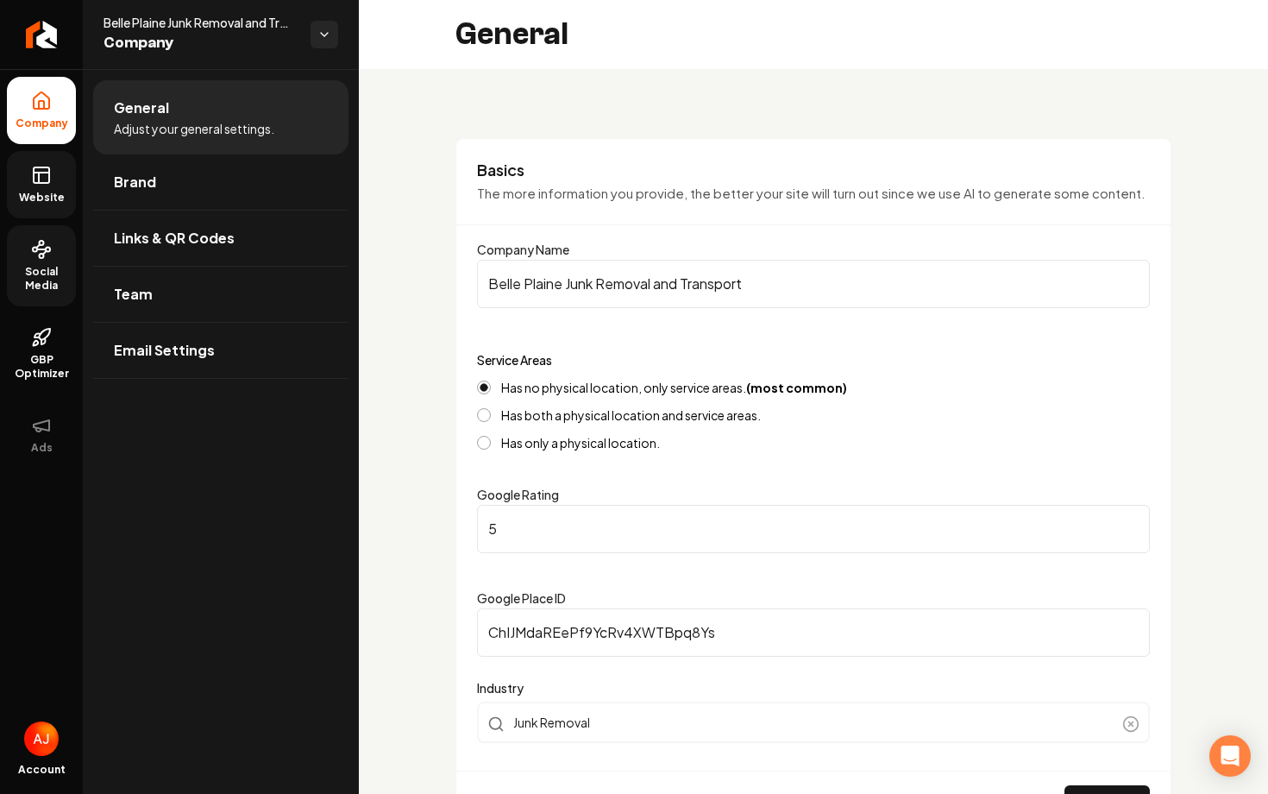
click at [49, 180] on icon at bounding box center [41, 175] width 21 height 21
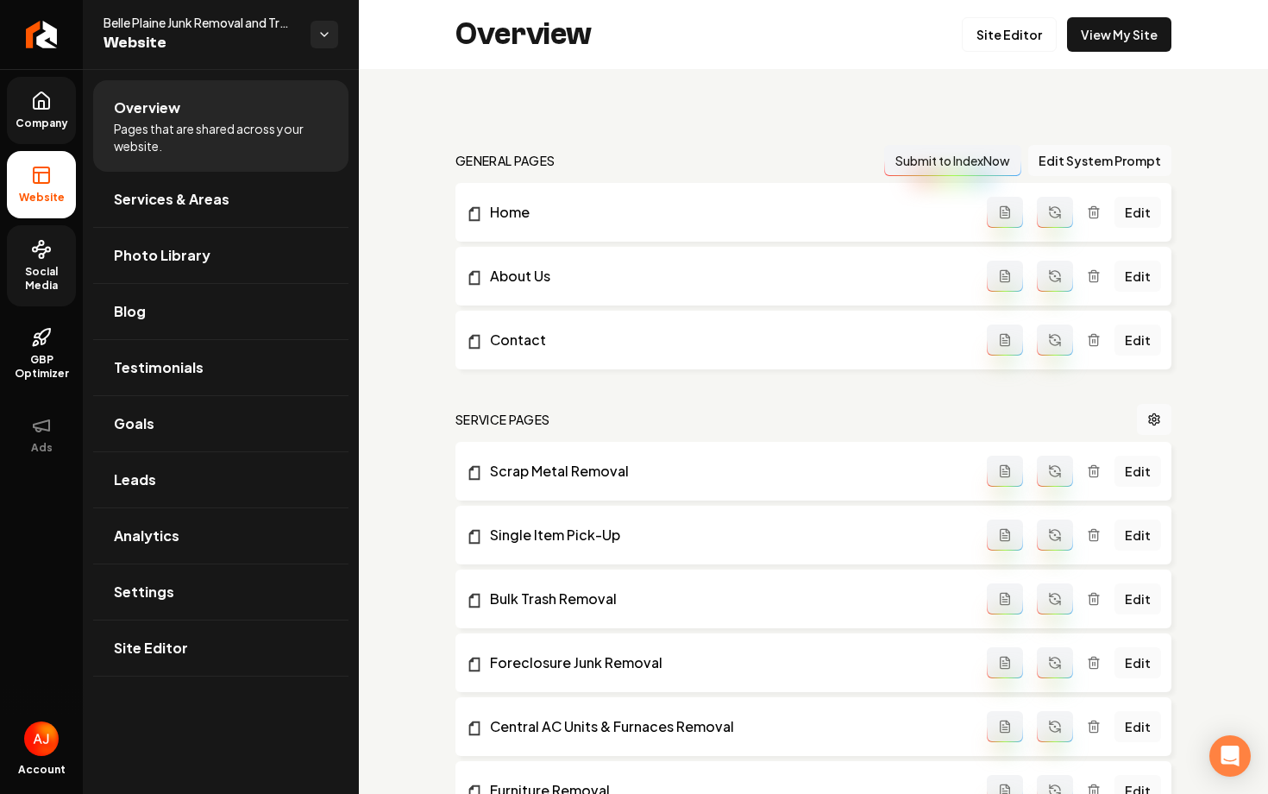
click at [1136, 59] on div "Overview Site Editor View My Site" at bounding box center [813, 34] width 909 height 69
click at [1134, 53] on div "Overview Site Editor View My Site" at bounding box center [813, 34] width 909 height 69
click at [1134, 47] on link "View My Site" at bounding box center [1119, 34] width 104 height 35
click at [196, 485] on link "Leads" at bounding box center [220, 479] width 255 height 55
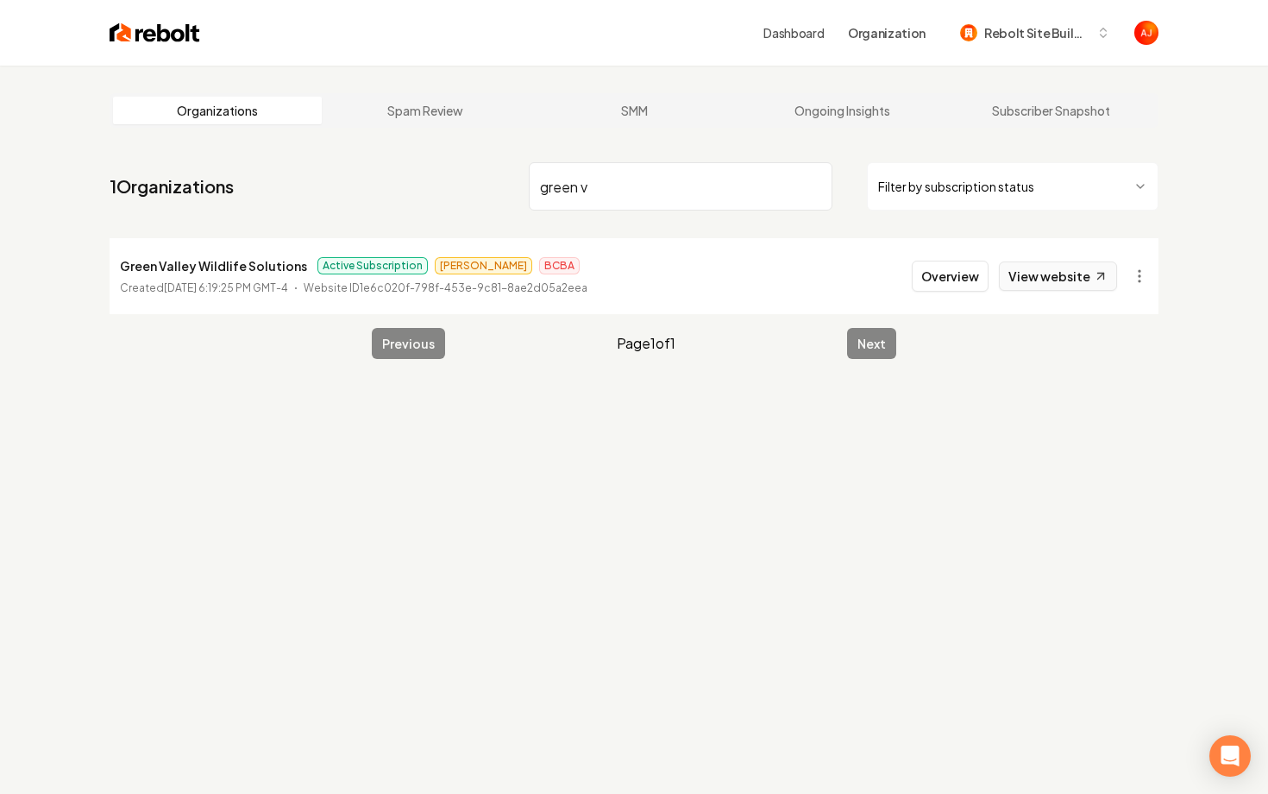
click at [1036, 281] on link "View website" at bounding box center [1058, 275] width 118 height 29
drag, startPoint x: 613, startPoint y: 189, endPoint x: 489, endPoint y: 189, distance: 124.2
click at [496, 189] on nav "1 Organizations green v Filter by subscription status" at bounding box center [634, 193] width 1049 height 76
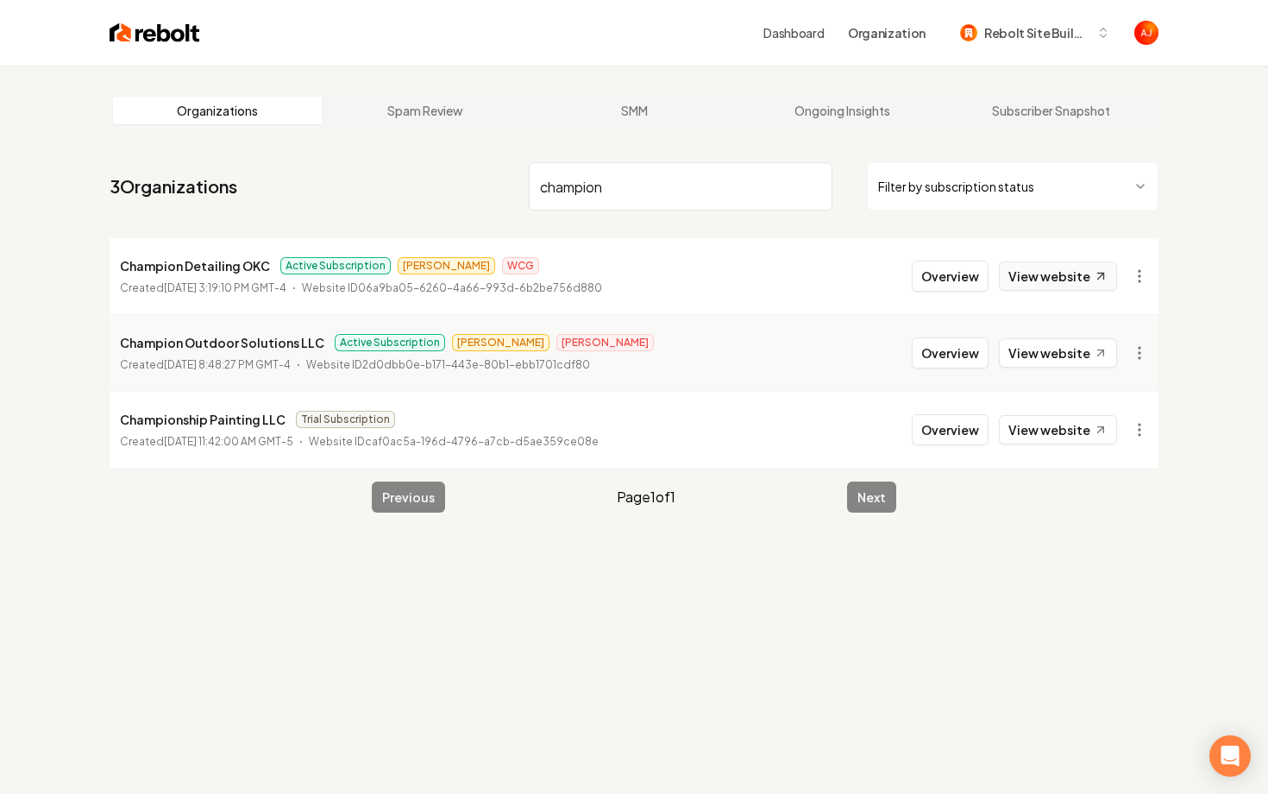
click at [1050, 286] on link "View website" at bounding box center [1058, 275] width 118 height 29
drag, startPoint x: 640, startPoint y: 198, endPoint x: 398, endPoint y: 175, distance: 243.5
click at [398, 175] on nav "3 Organizations champion Filter by subscription status" at bounding box center [634, 193] width 1049 height 76
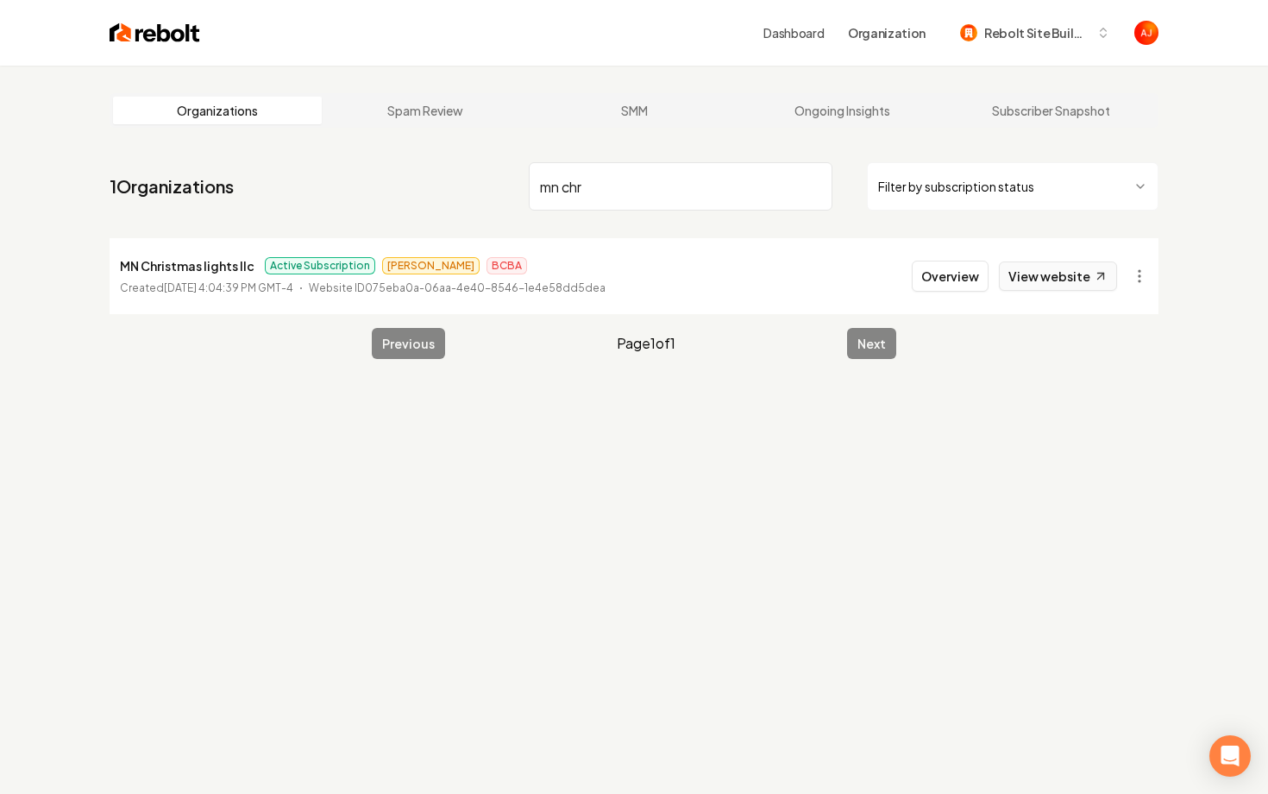
type input "mn chr"
click at [1013, 283] on link "View website" at bounding box center [1058, 275] width 118 height 29
click at [924, 278] on button "Overview" at bounding box center [950, 276] width 77 height 31
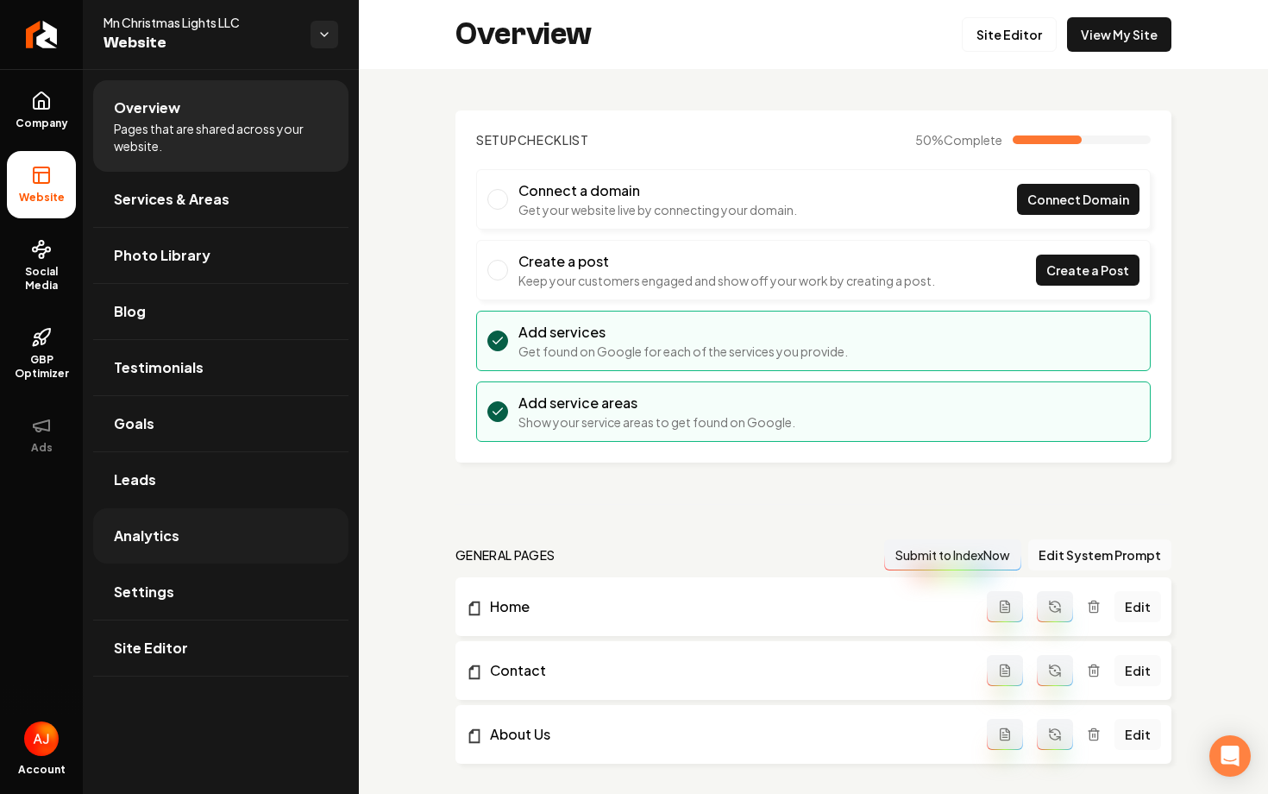
click at [190, 560] on link "Analytics" at bounding box center [220, 535] width 255 height 55
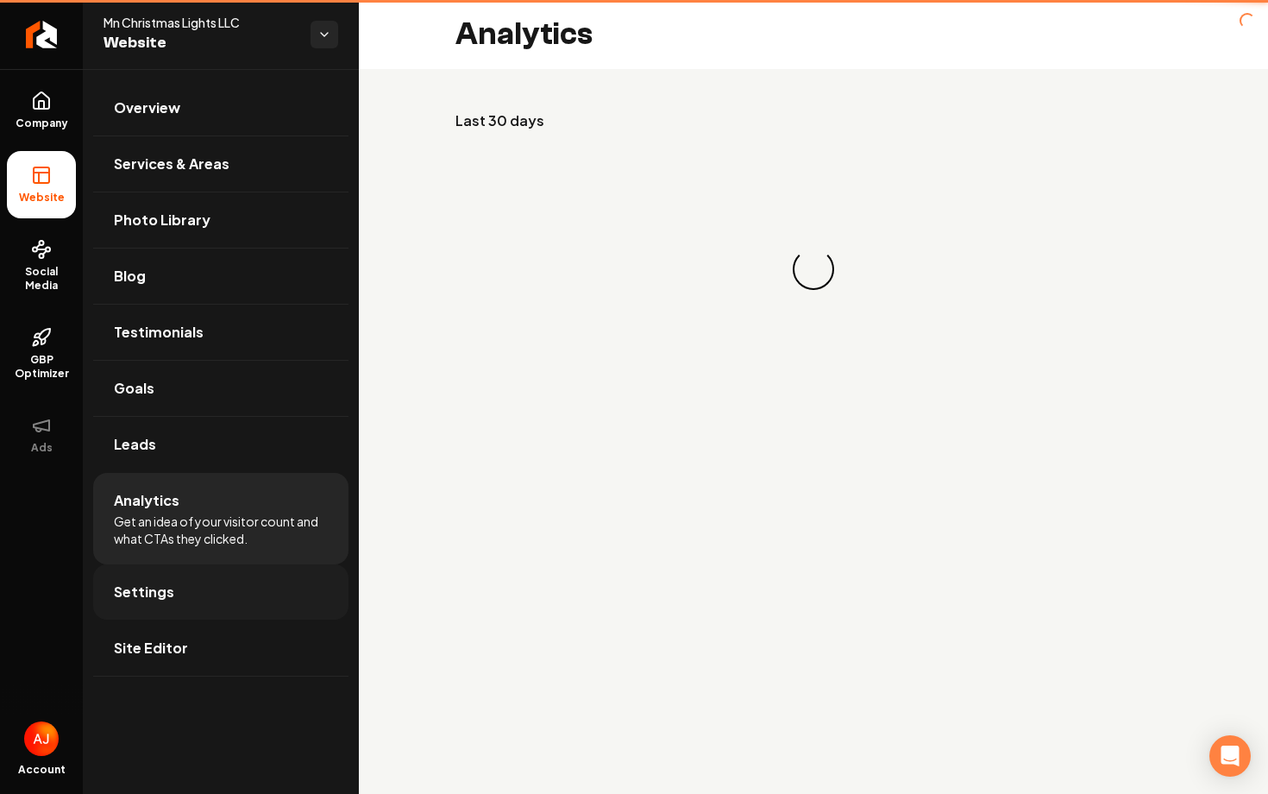
click at [193, 576] on link "Settings" at bounding box center [220, 591] width 255 height 55
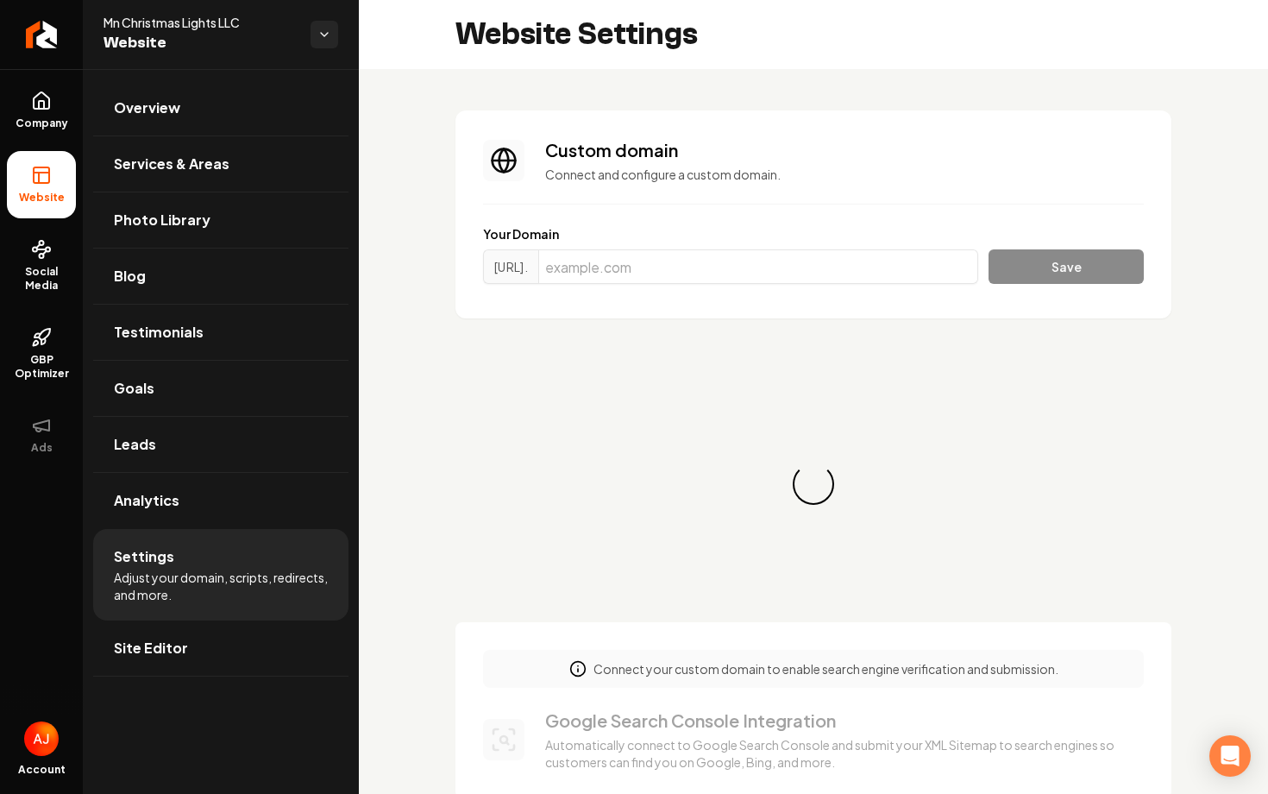
scroll to position [155, 0]
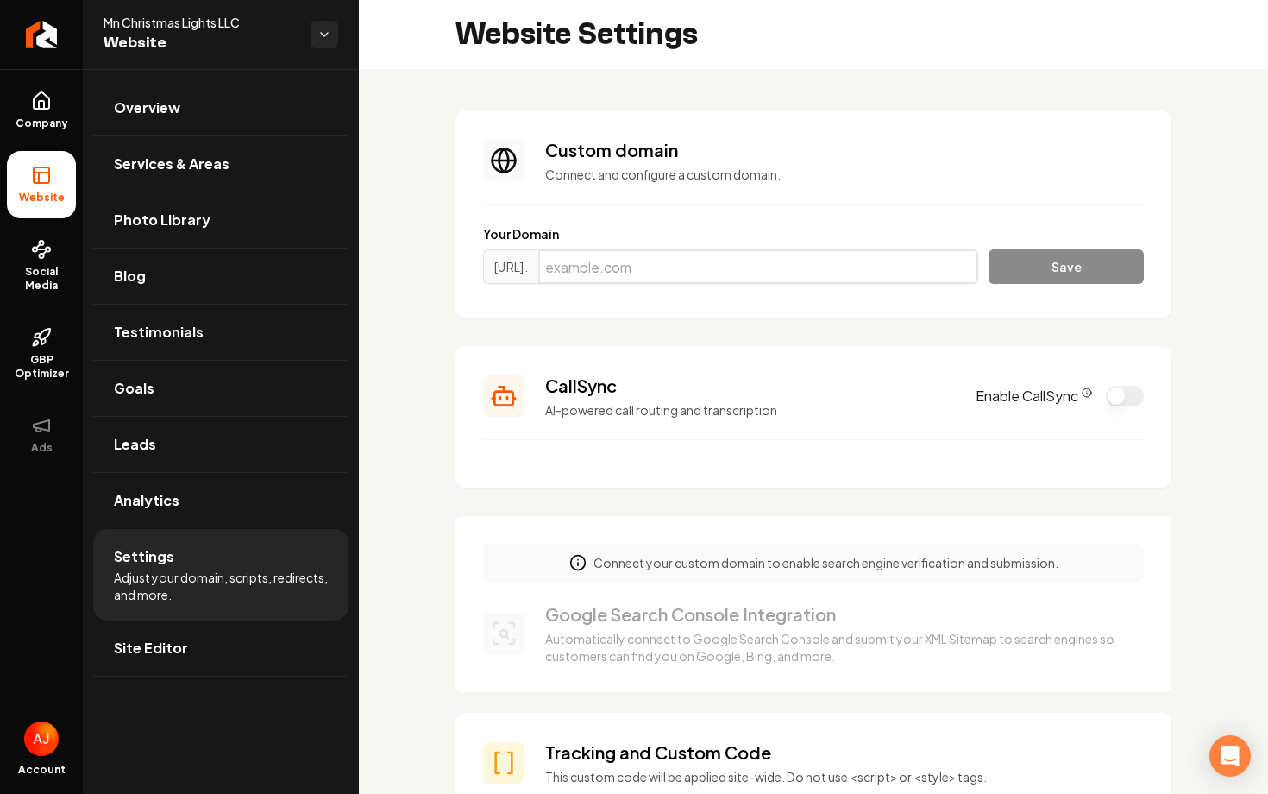
click at [664, 273] on input "Main content area" at bounding box center [758, 266] width 440 height 35
paste input "mnchristmaslightsllc.com"
type input "mnchristmaslightsllc.com"
click at [1021, 278] on button "Save" at bounding box center [1066, 266] width 155 height 35
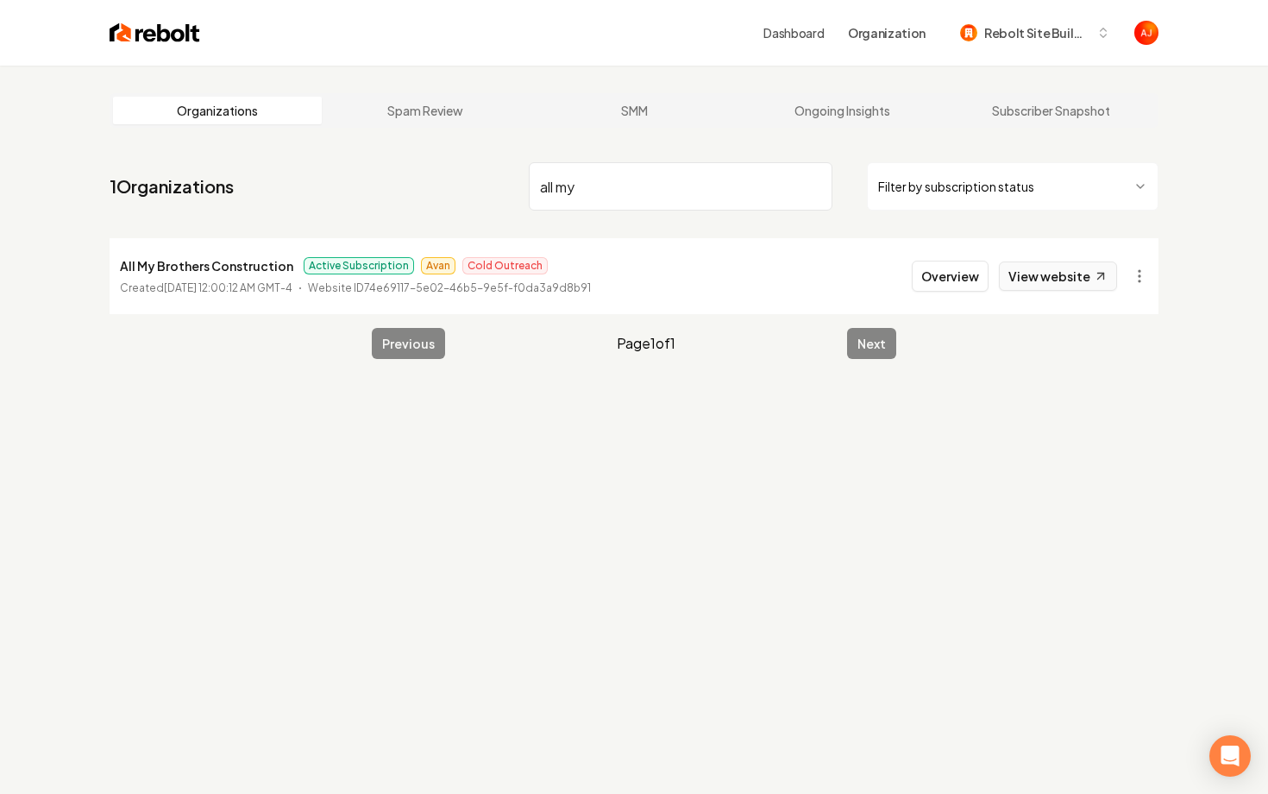
click at [1029, 281] on link "View website" at bounding box center [1058, 275] width 118 height 29
drag, startPoint x: 600, startPoint y: 193, endPoint x: 436, endPoint y: 167, distance: 166.1
click at [436, 167] on nav "1 Organizations all my Filter by subscription status" at bounding box center [634, 193] width 1049 height 76
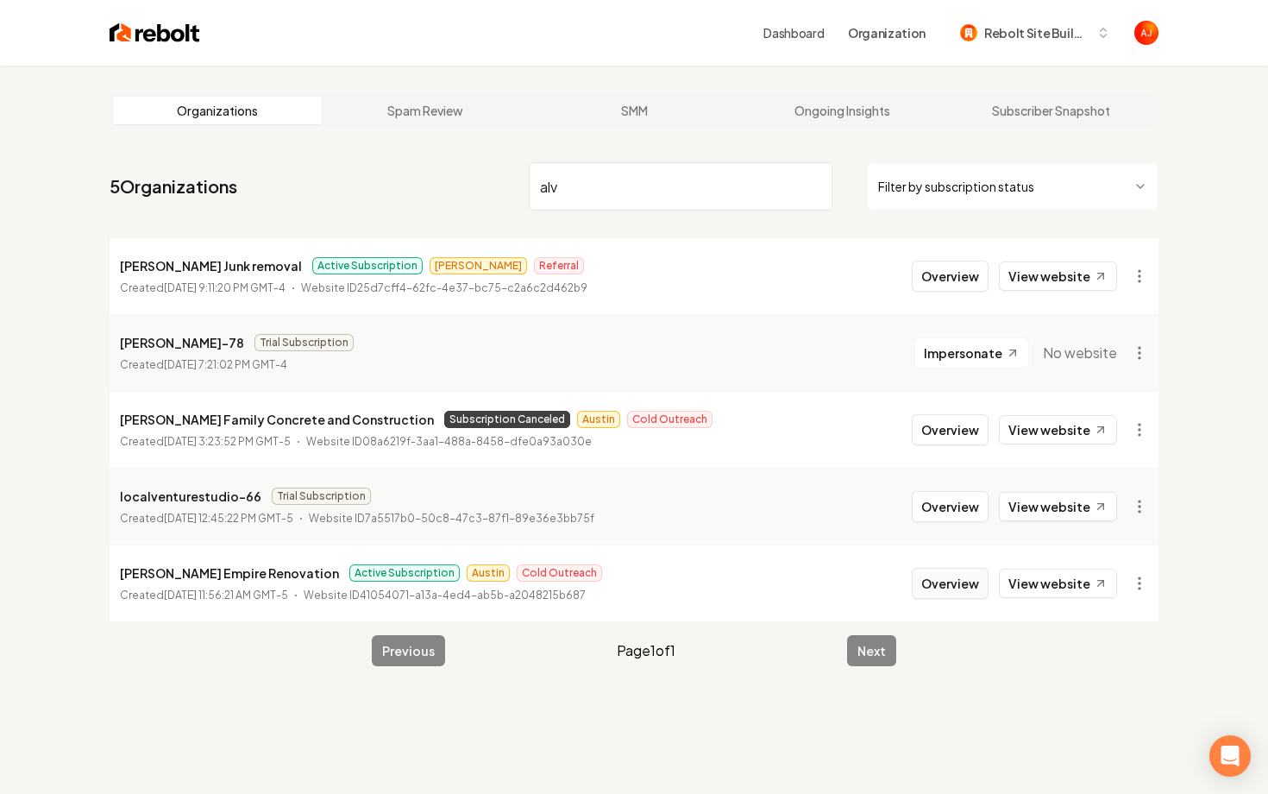
type input "alv"
click at [943, 592] on button "Overview" at bounding box center [950, 583] width 77 height 31
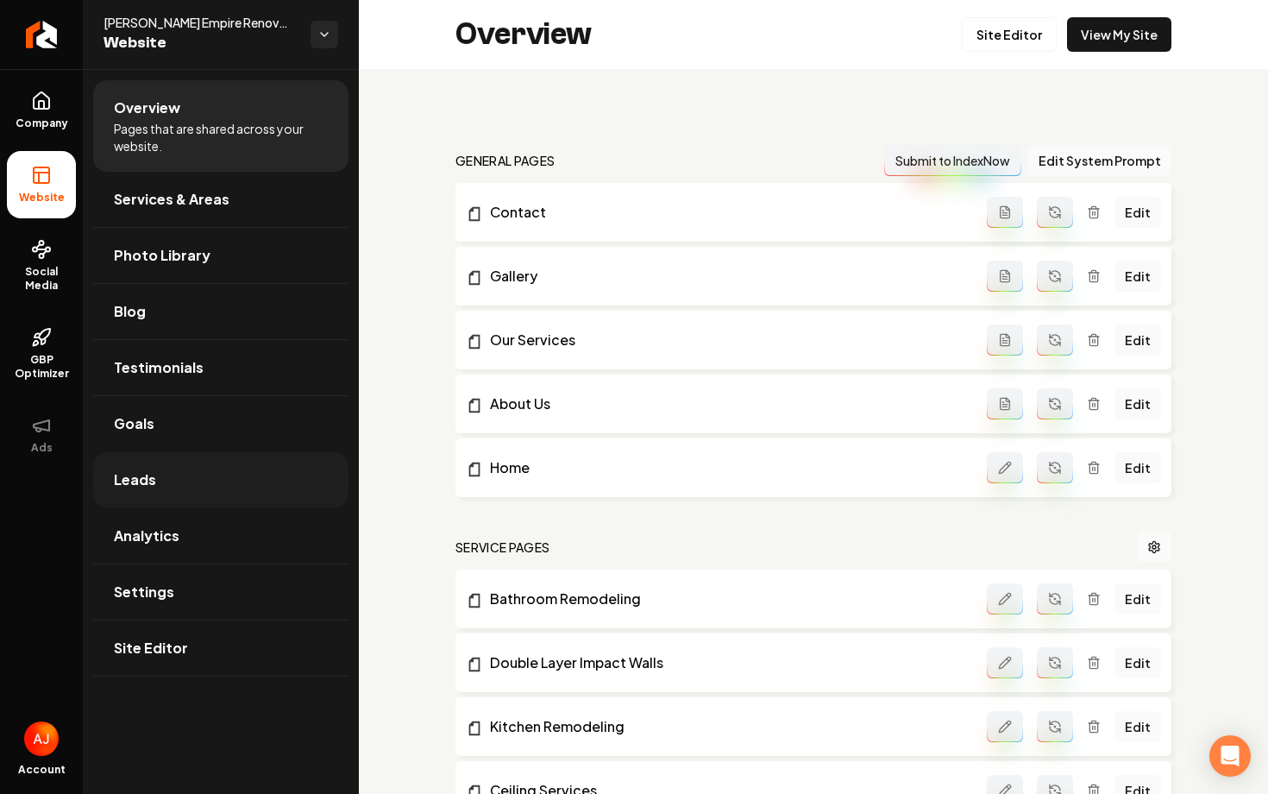
click at [198, 490] on link "Leads" at bounding box center [220, 479] width 255 height 55
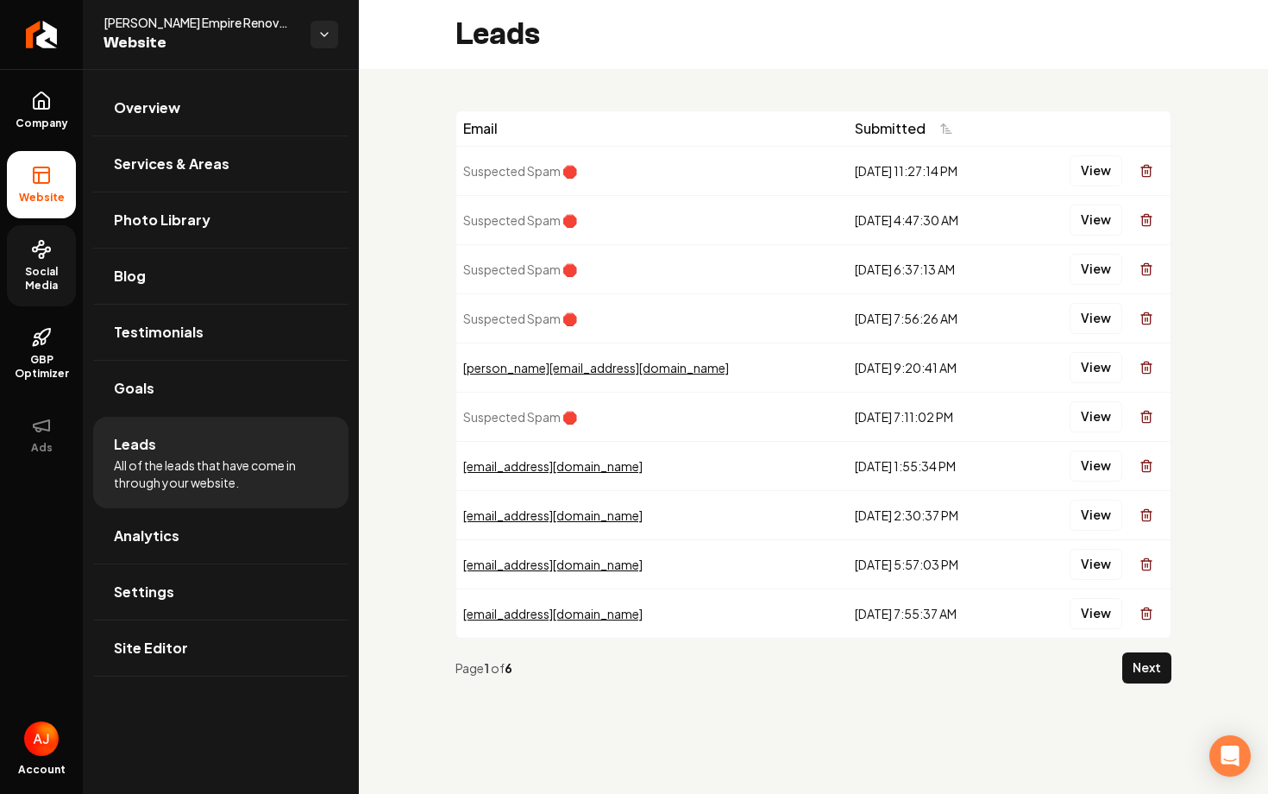
click at [23, 247] on link "Social Media" at bounding box center [41, 265] width 69 height 81
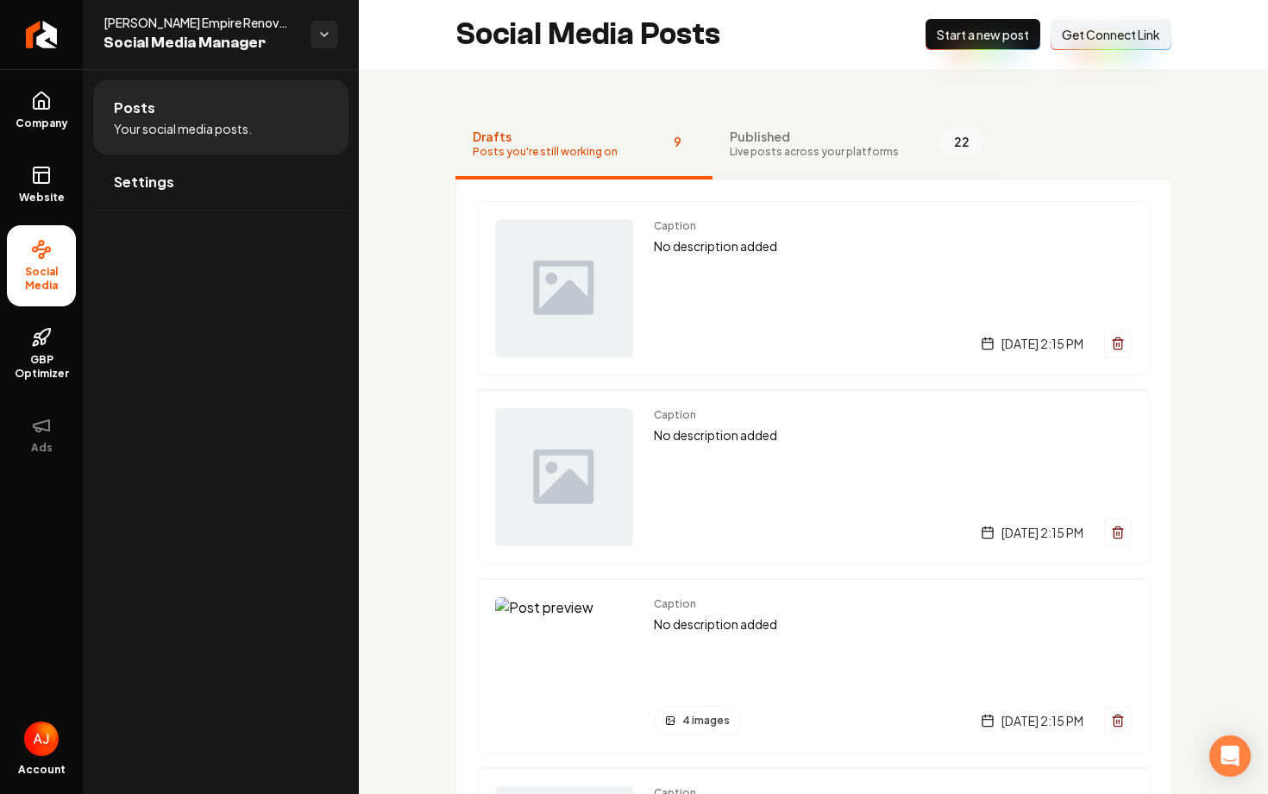
click at [758, 146] on span "Live posts across your platforms" at bounding box center [814, 152] width 169 height 14
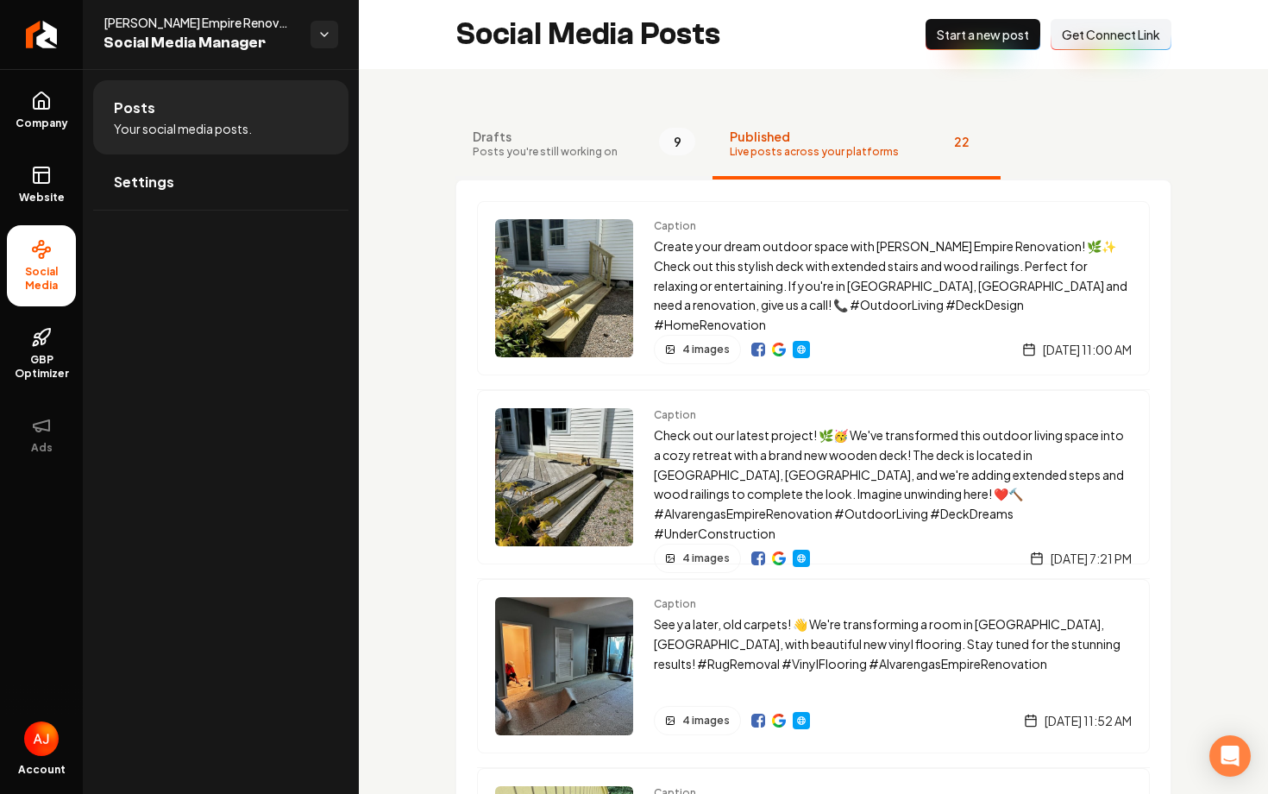
click at [573, 148] on span "Posts you're still working on" at bounding box center [545, 152] width 145 height 14
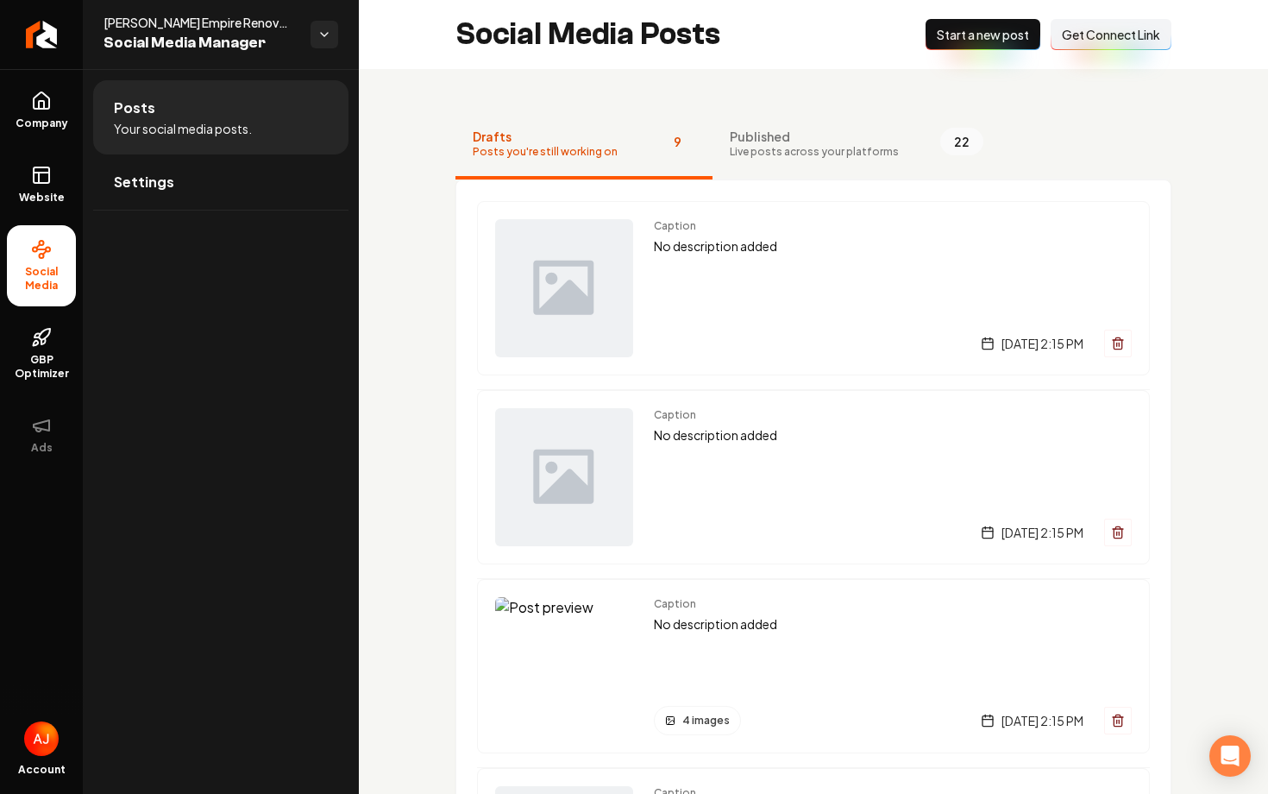
click at [959, 38] on span "Start a new post" at bounding box center [983, 34] width 92 height 17
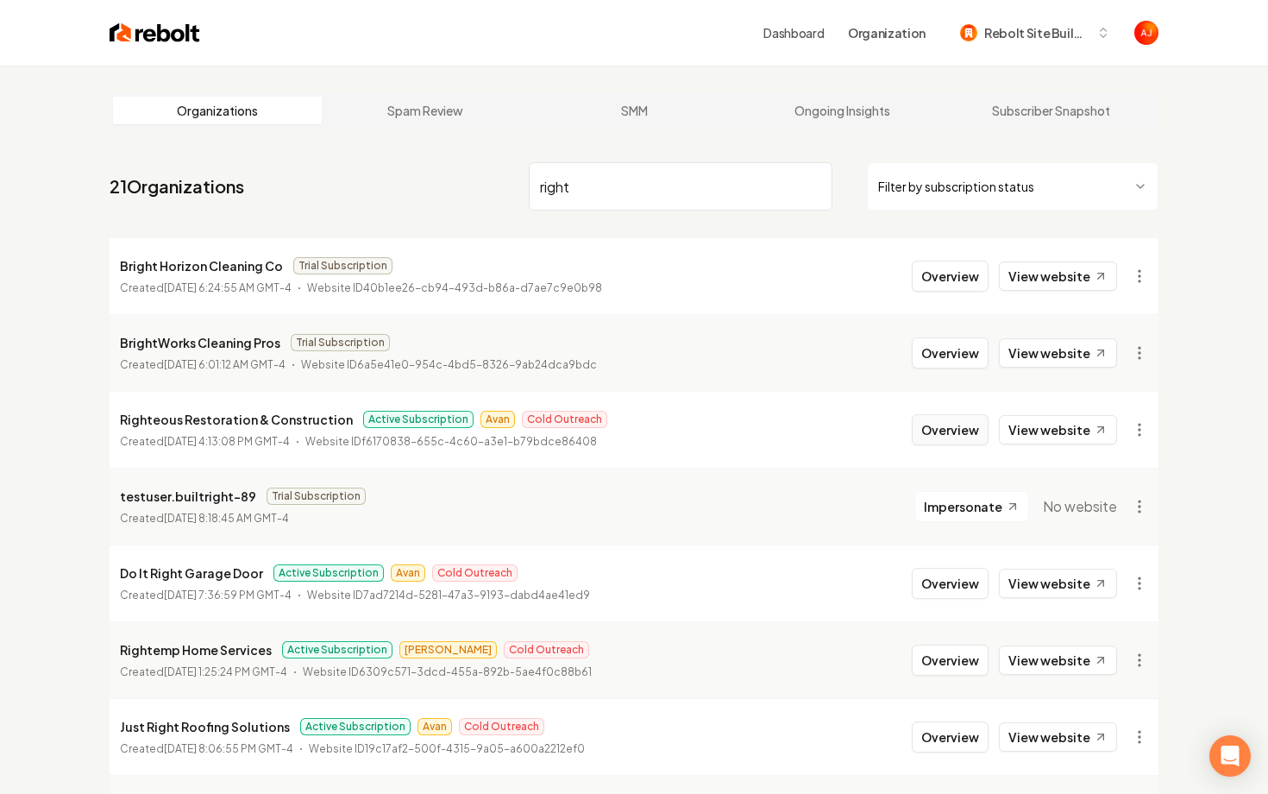
type input "right"
click at [936, 431] on button "Overview" at bounding box center [950, 429] width 77 height 31
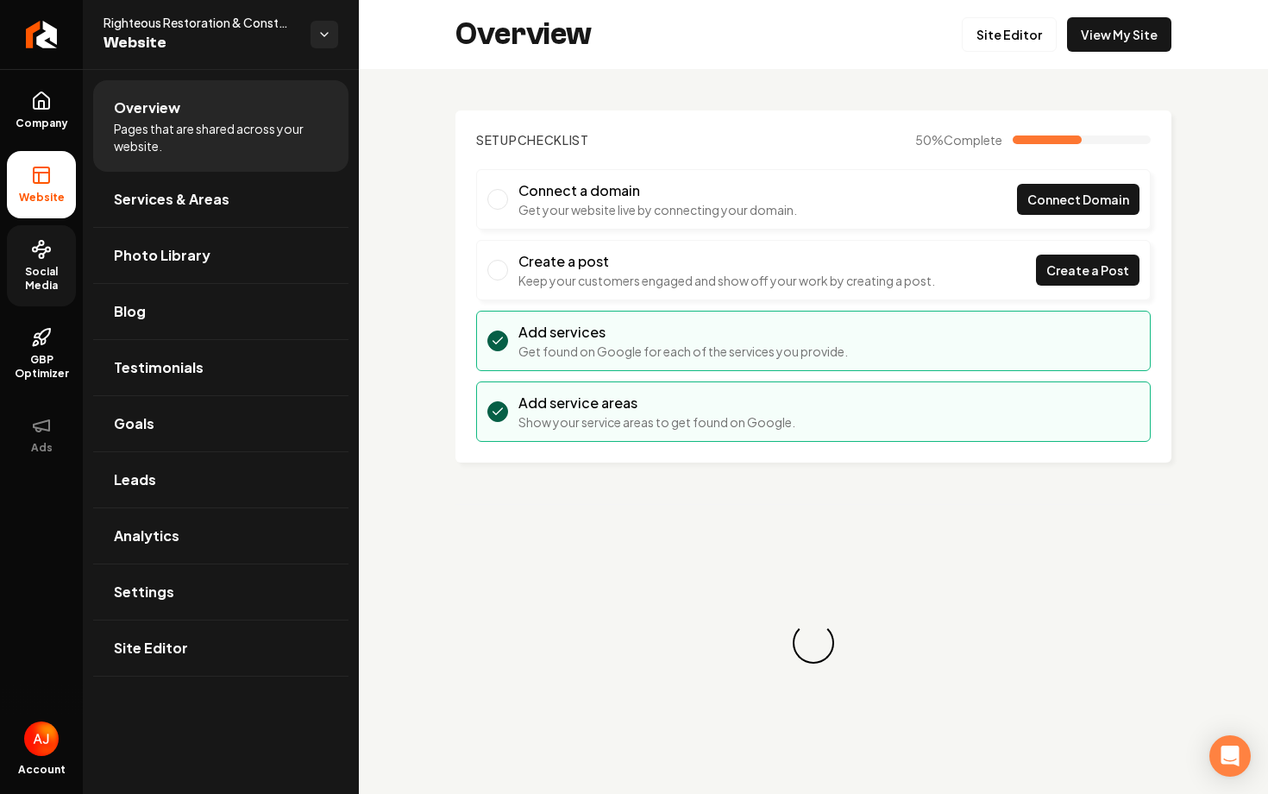
click at [66, 255] on link "Social Media" at bounding box center [41, 265] width 69 height 81
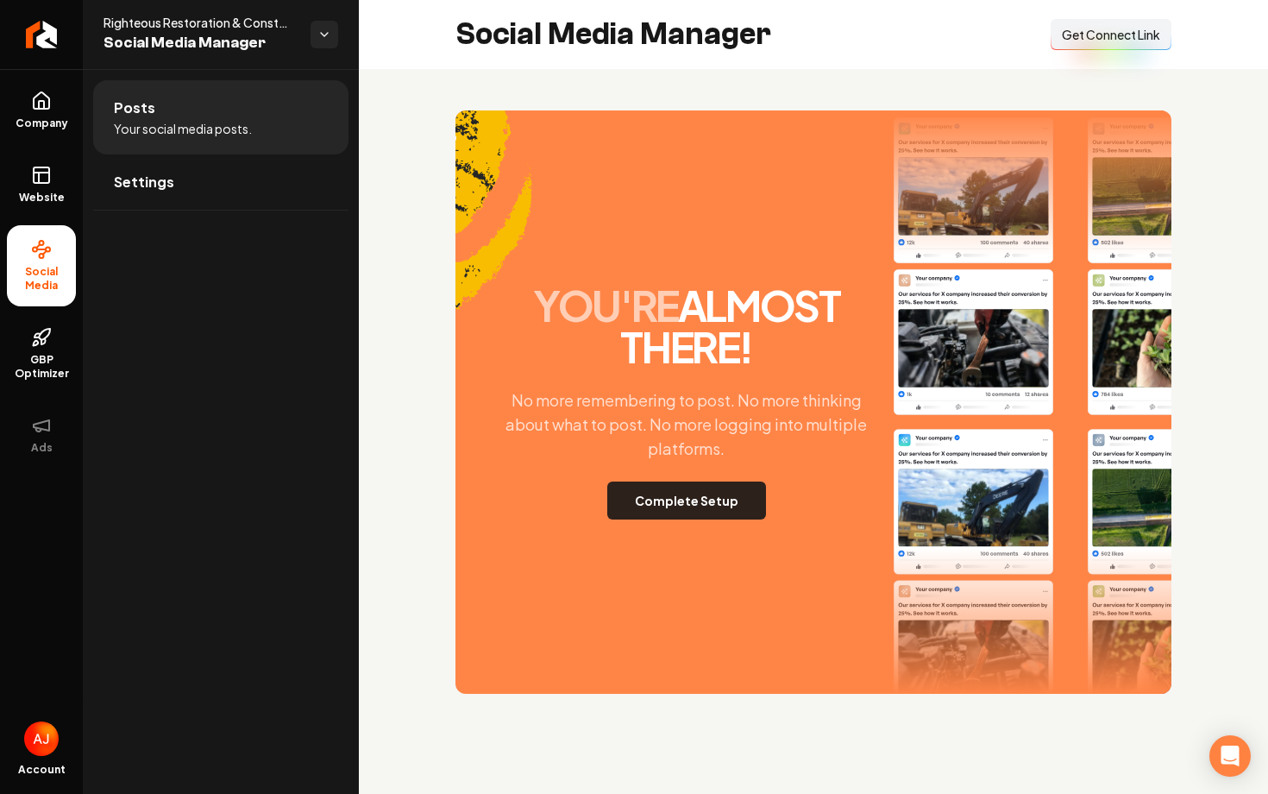
click at [711, 500] on button "Complete Setup" at bounding box center [686, 500] width 159 height 38
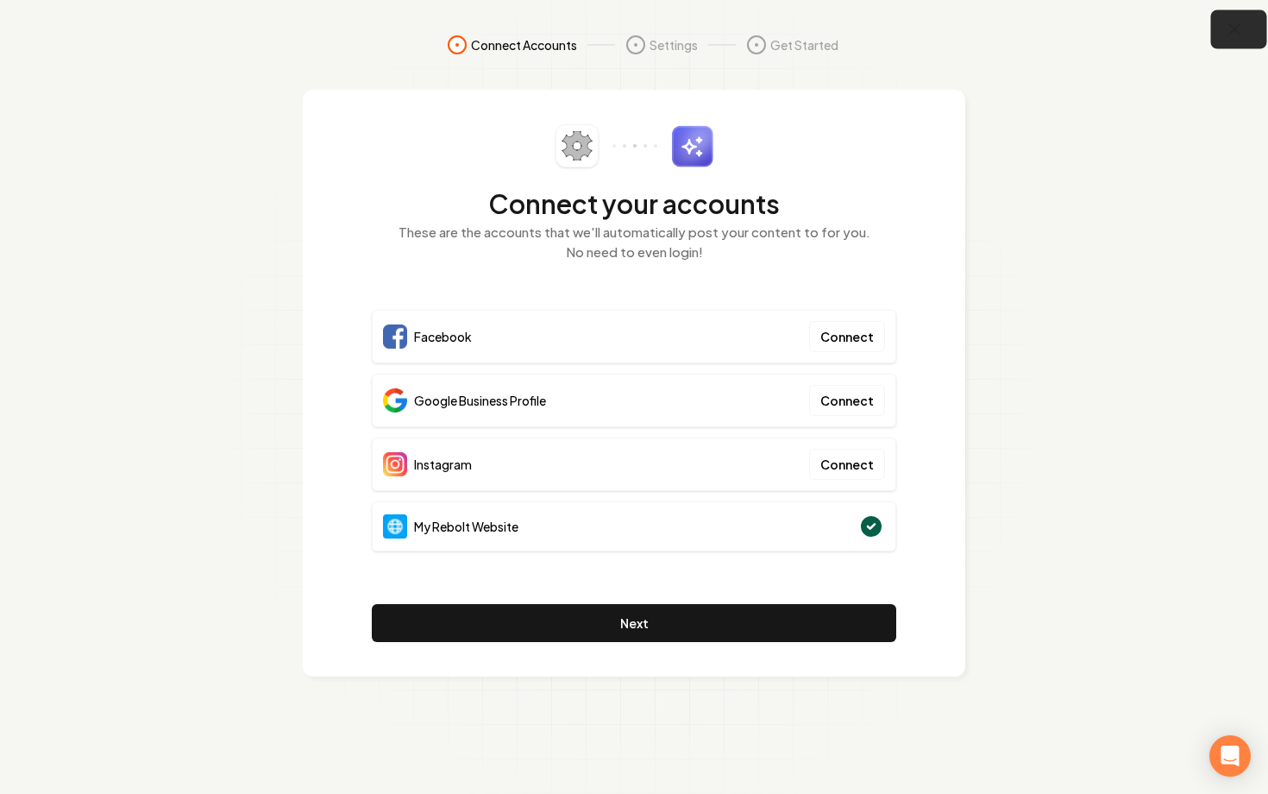
click at [1247, 23] on button "button" at bounding box center [1239, 29] width 56 height 39
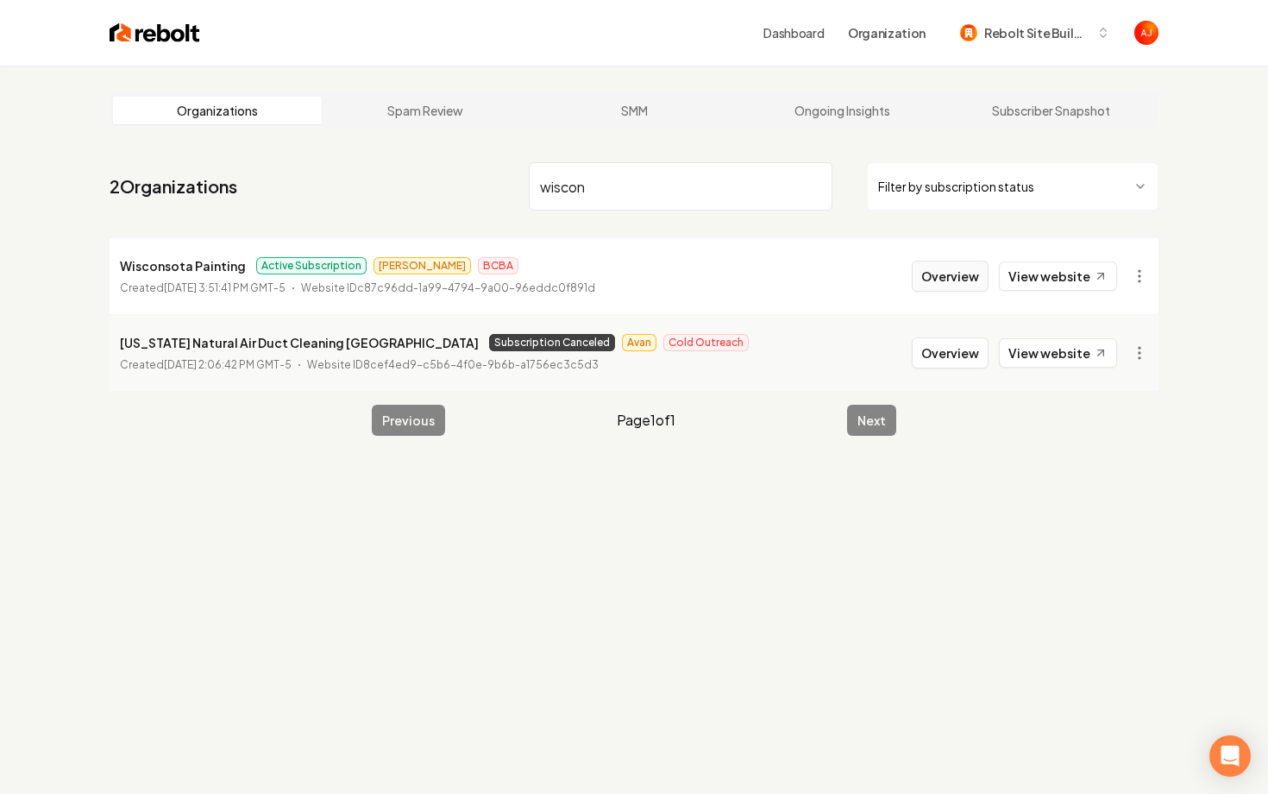
type input "wiscon"
click at [942, 279] on button "Overview" at bounding box center [950, 276] width 77 height 31
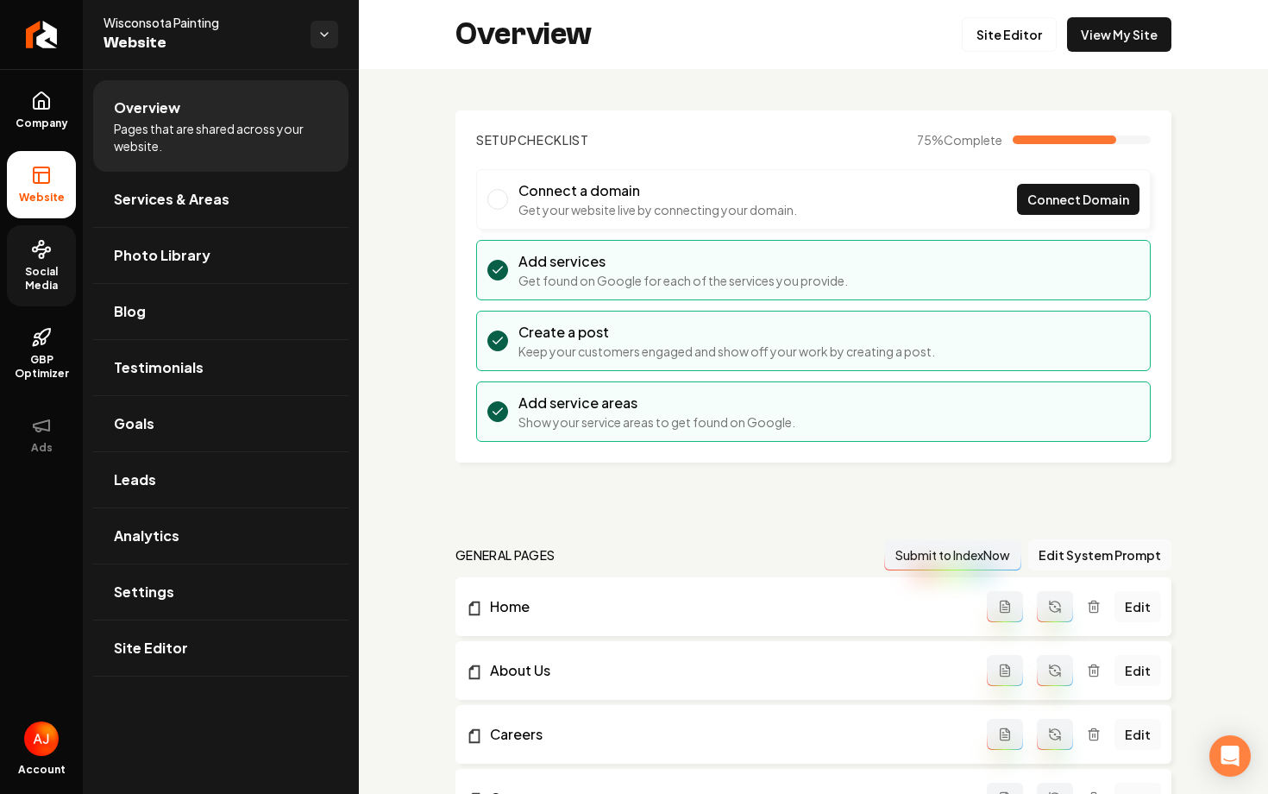
click at [65, 255] on link "Social Media" at bounding box center [41, 265] width 69 height 81
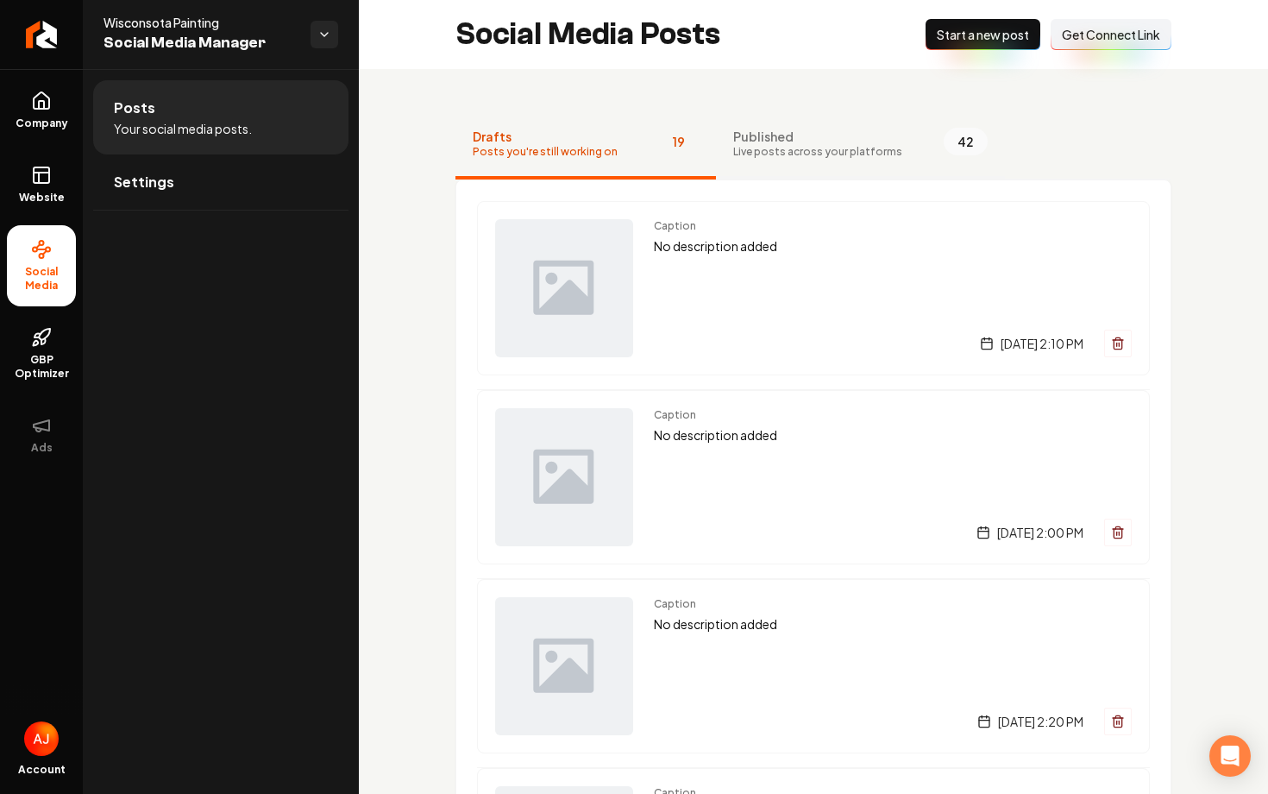
click at [753, 159] on button "Published Live posts across your platforms 42" at bounding box center [860, 144] width 289 height 69
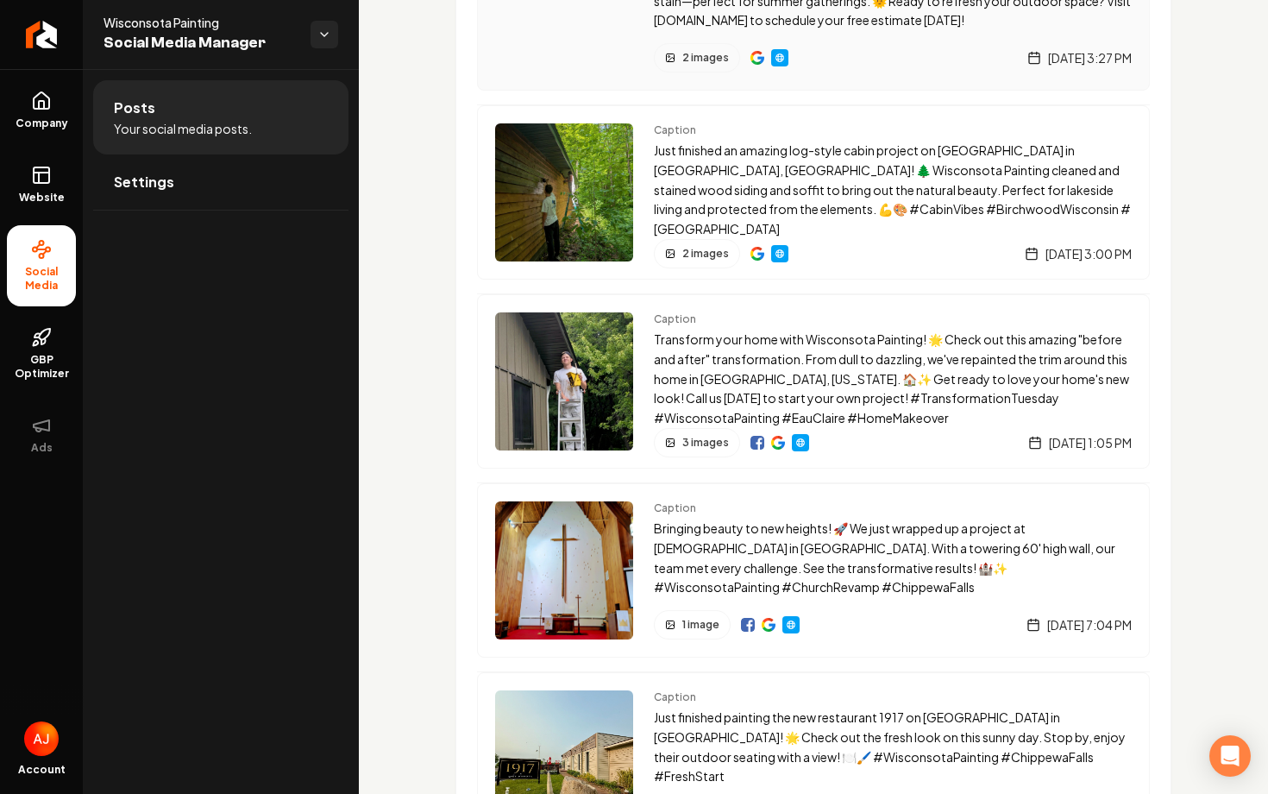
scroll to position [4427, 0]
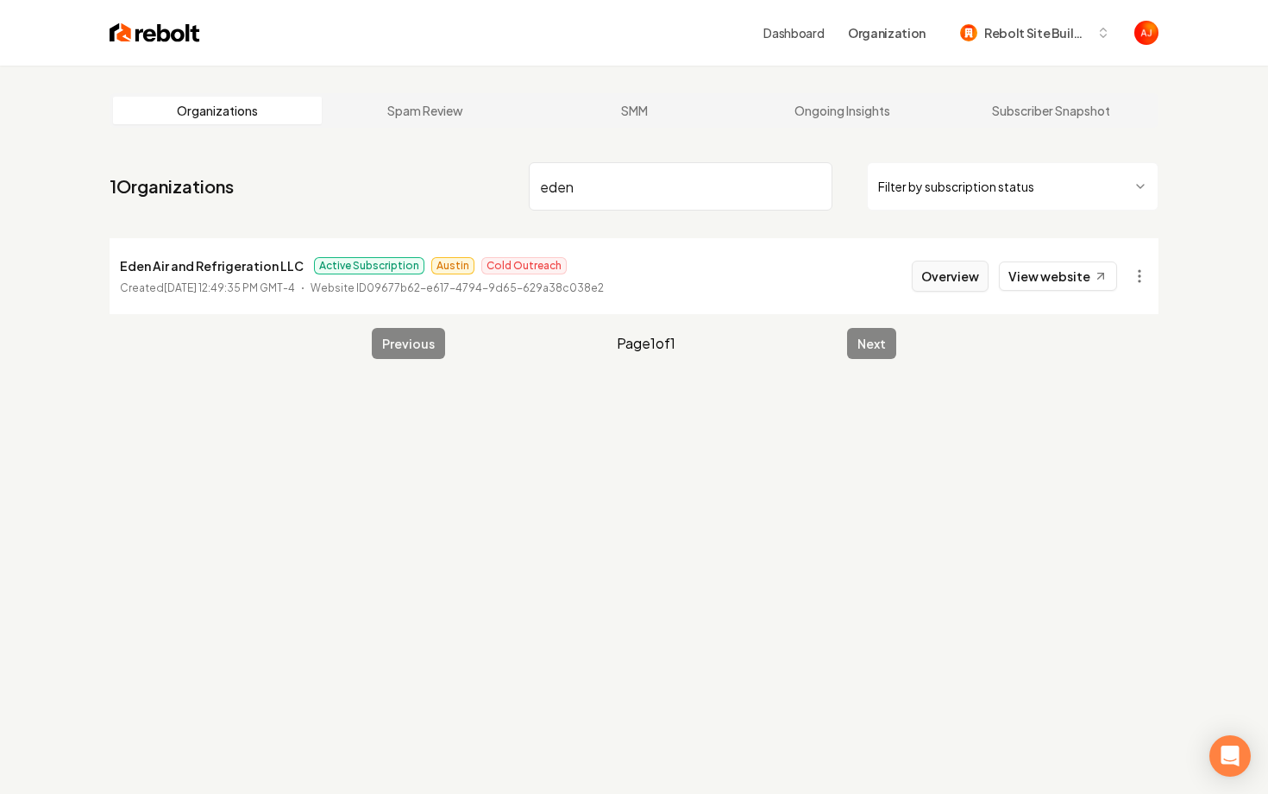
type input "eden"
click at [924, 281] on button "Overview" at bounding box center [950, 276] width 77 height 31
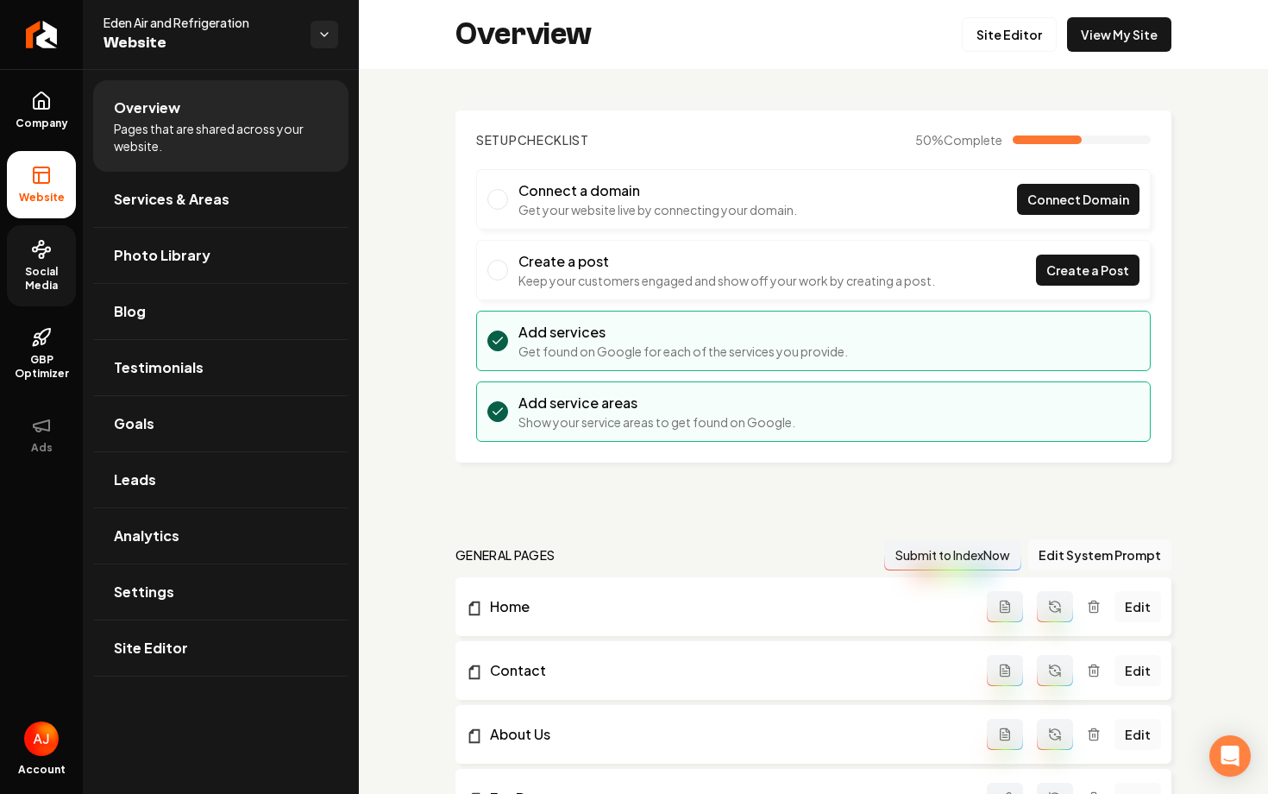
click at [9, 260] on link "Social Media" at bounding box center [41, 265] width 69 height 81
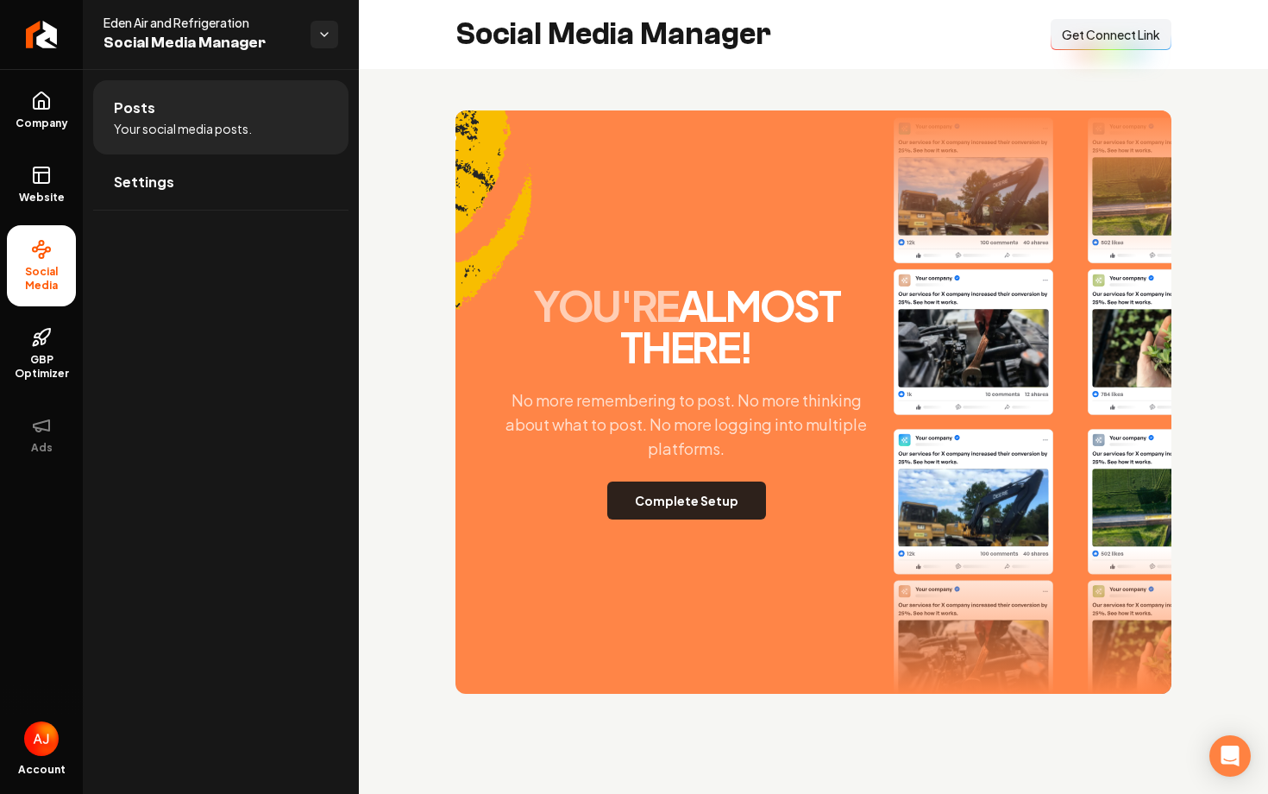
click at [649, 506] on button "Complete Setup" at bounding box center [686, 500] width 159 height 38
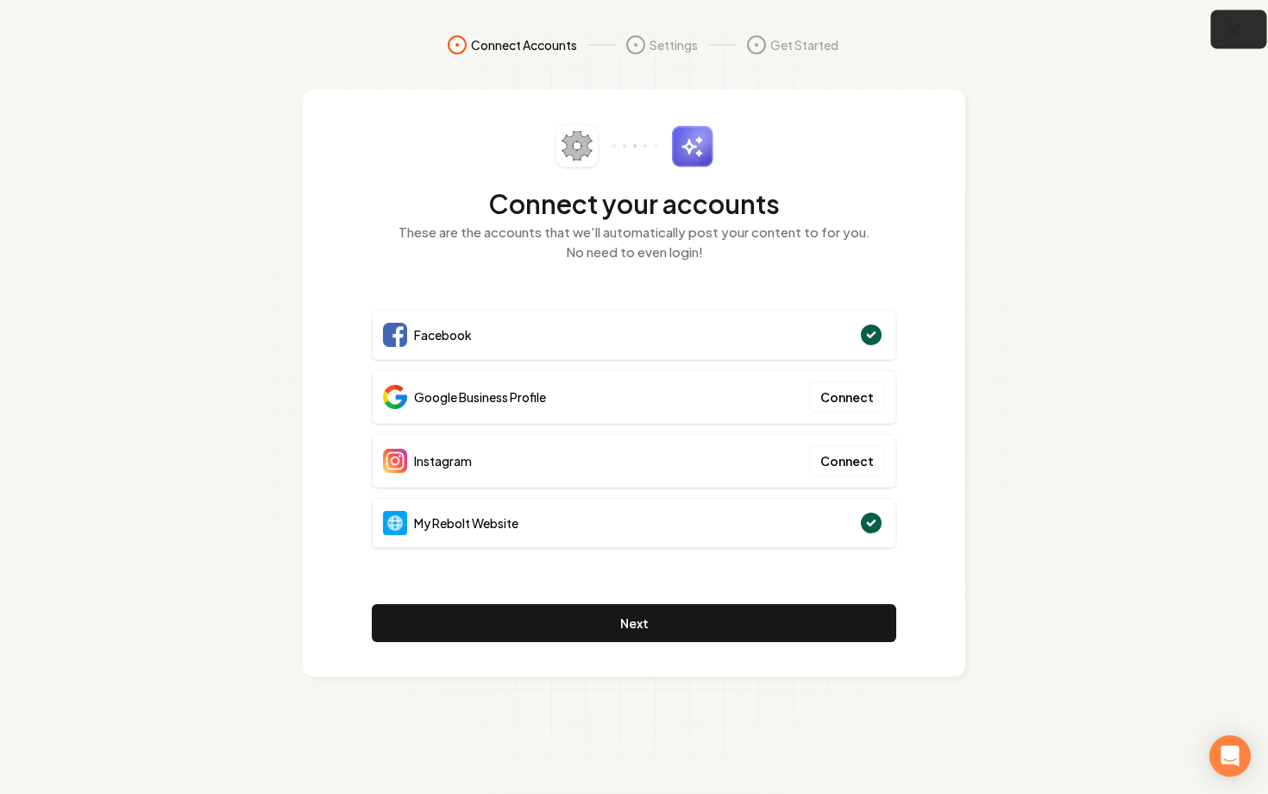
click at [1229, 35] on icon "button" at bounding box center [1234, 29] width 11 height 11
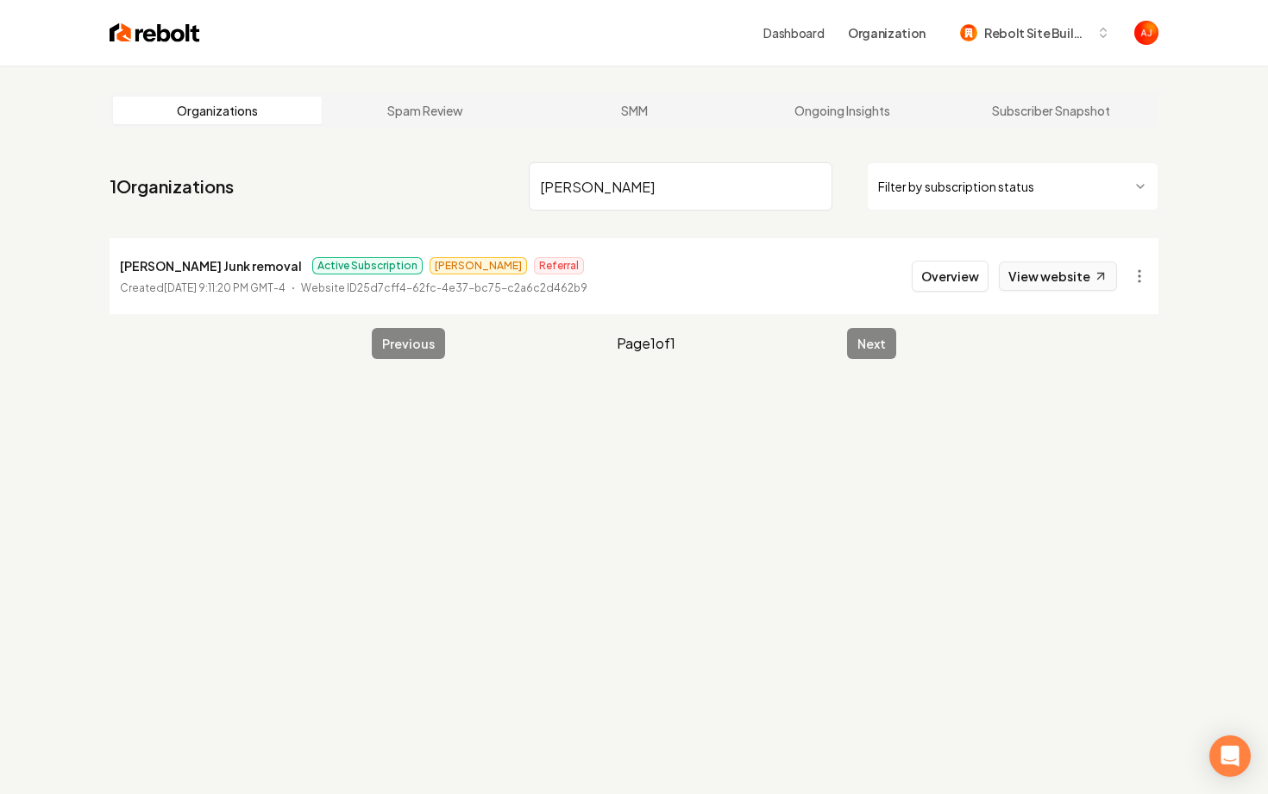
type input "alvara"
click at [1043, 282] on link "View website" at bounding box center [1058, 275] width 118 height 29
click at [939, 281] on button "Overview" at bounding box center [950, 276] width 77 height 31
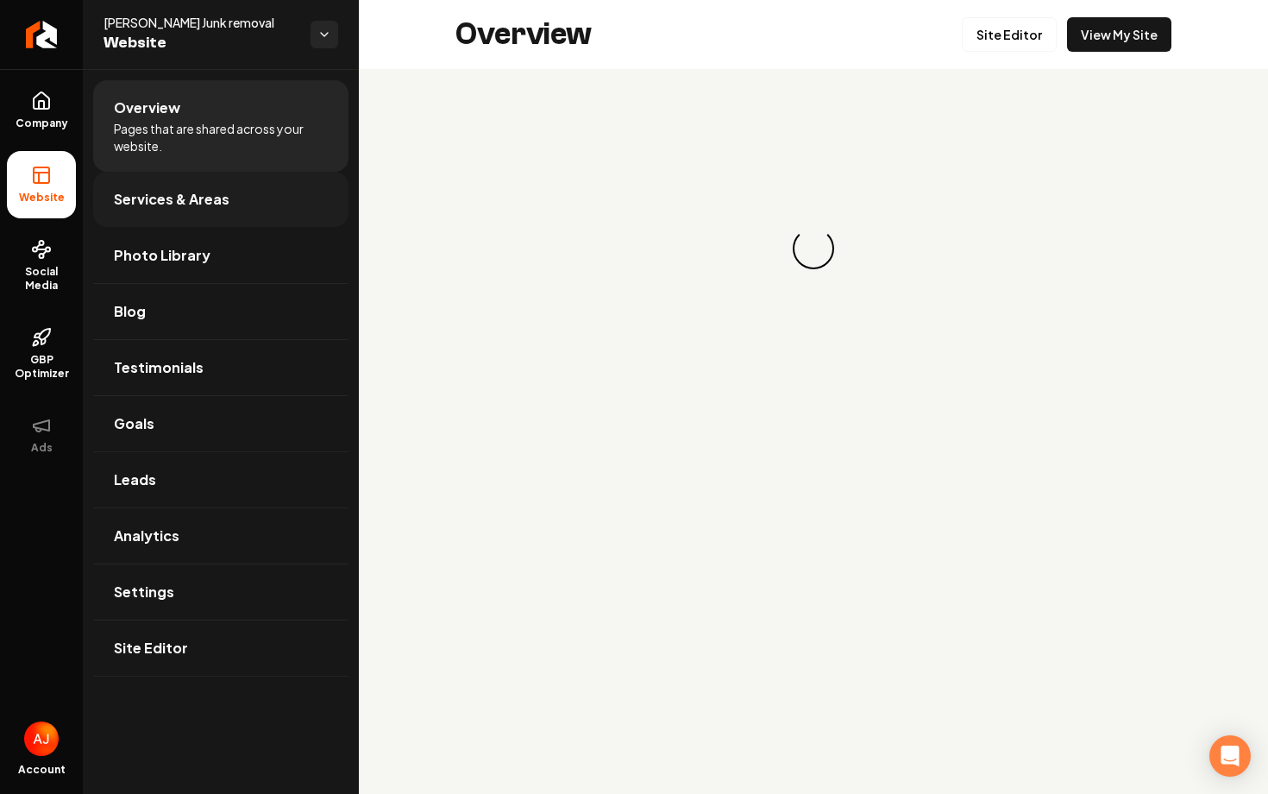
click at [156, 198] on span "Services & Areas" at bounding box center [172, 199] width 116 height 21
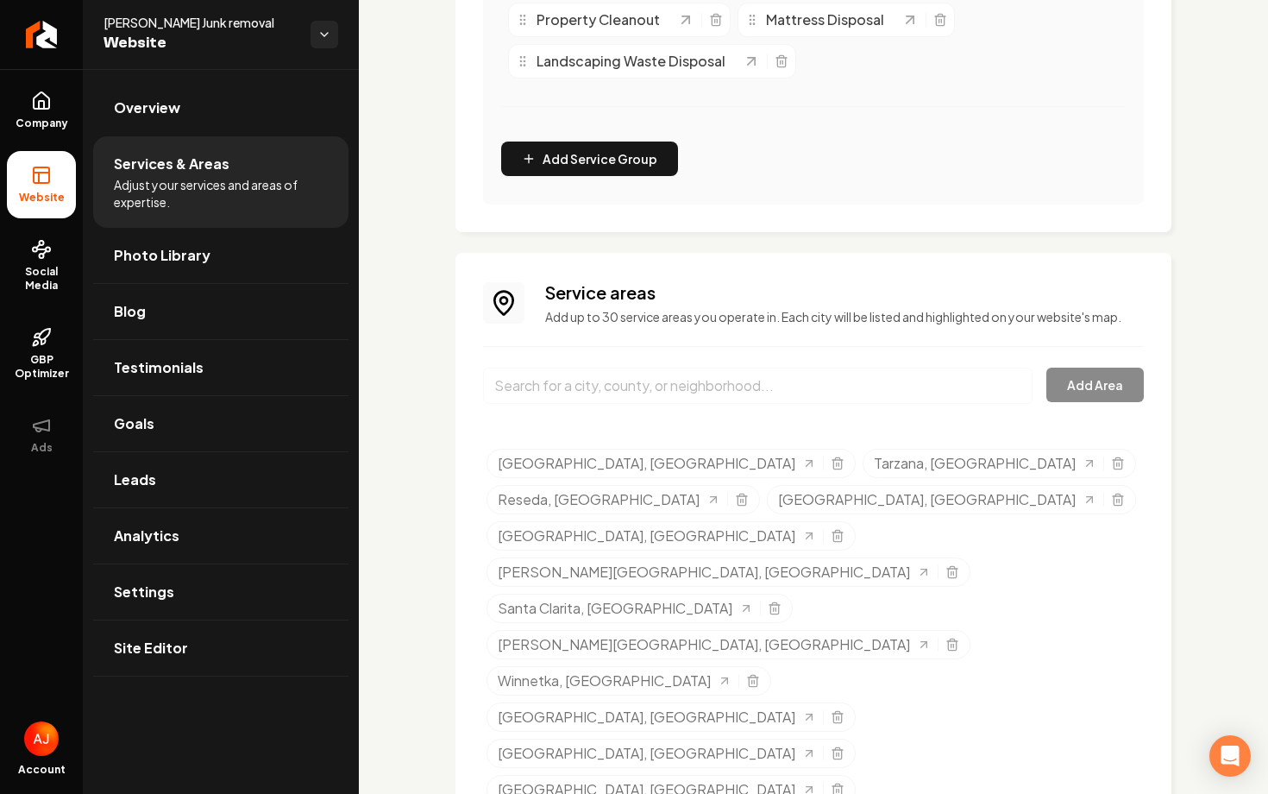
scroll to position [626, 0]
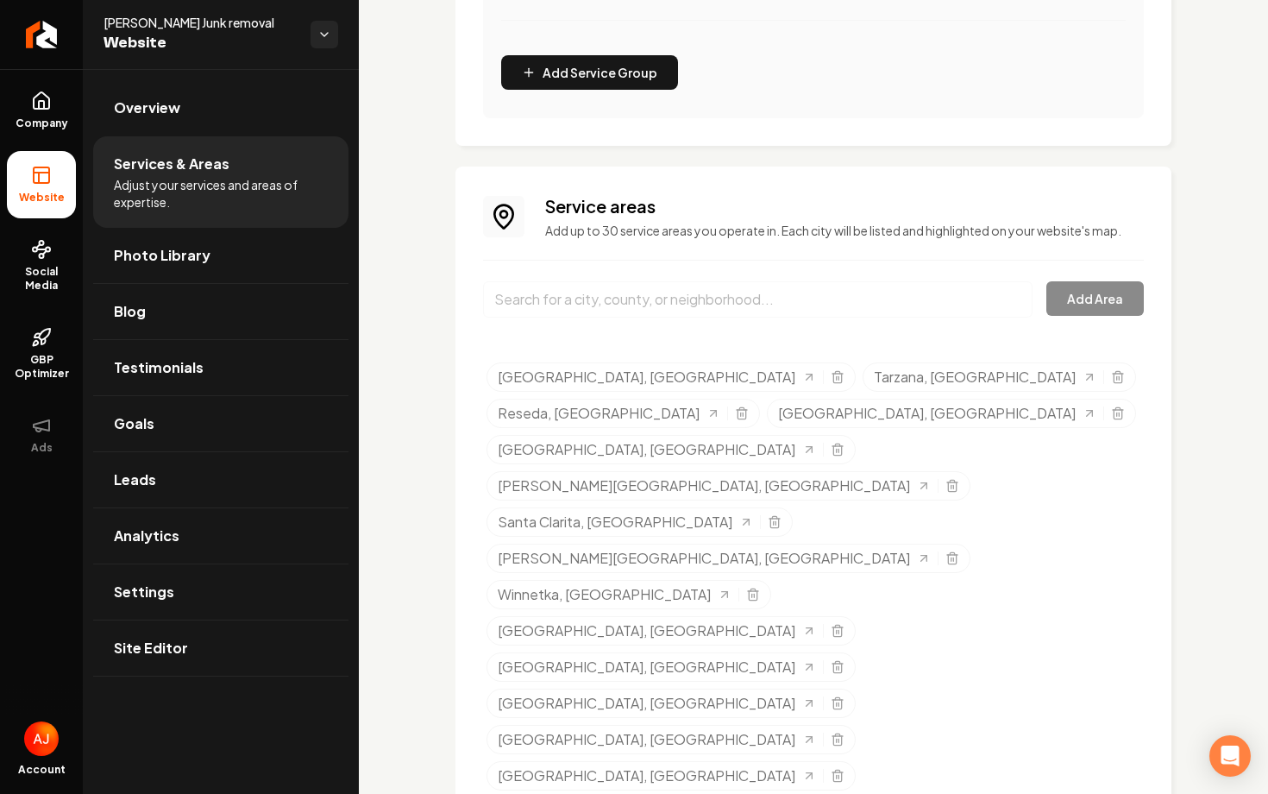
click at [638, 306] on input "Main content area" at bounding box center [758, 299] width 550 height 36
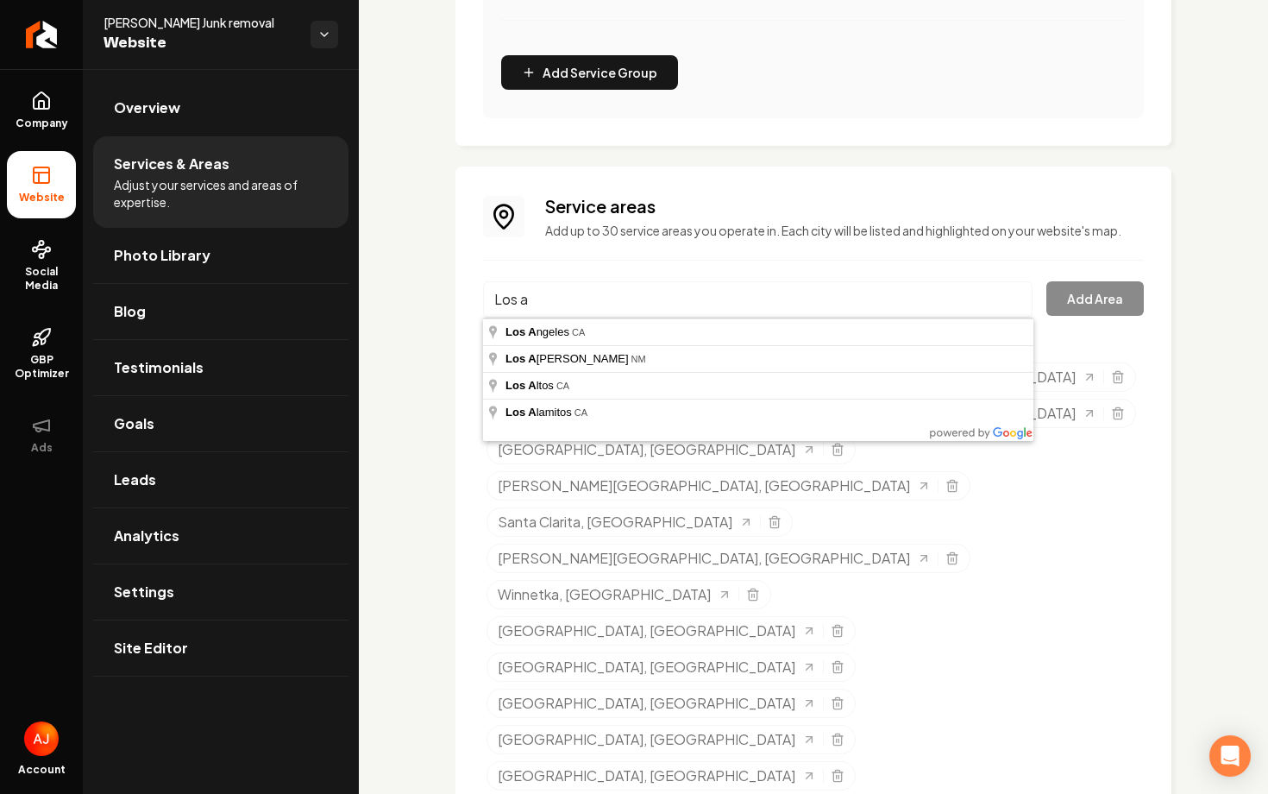
type input "Los Angeles, CA"
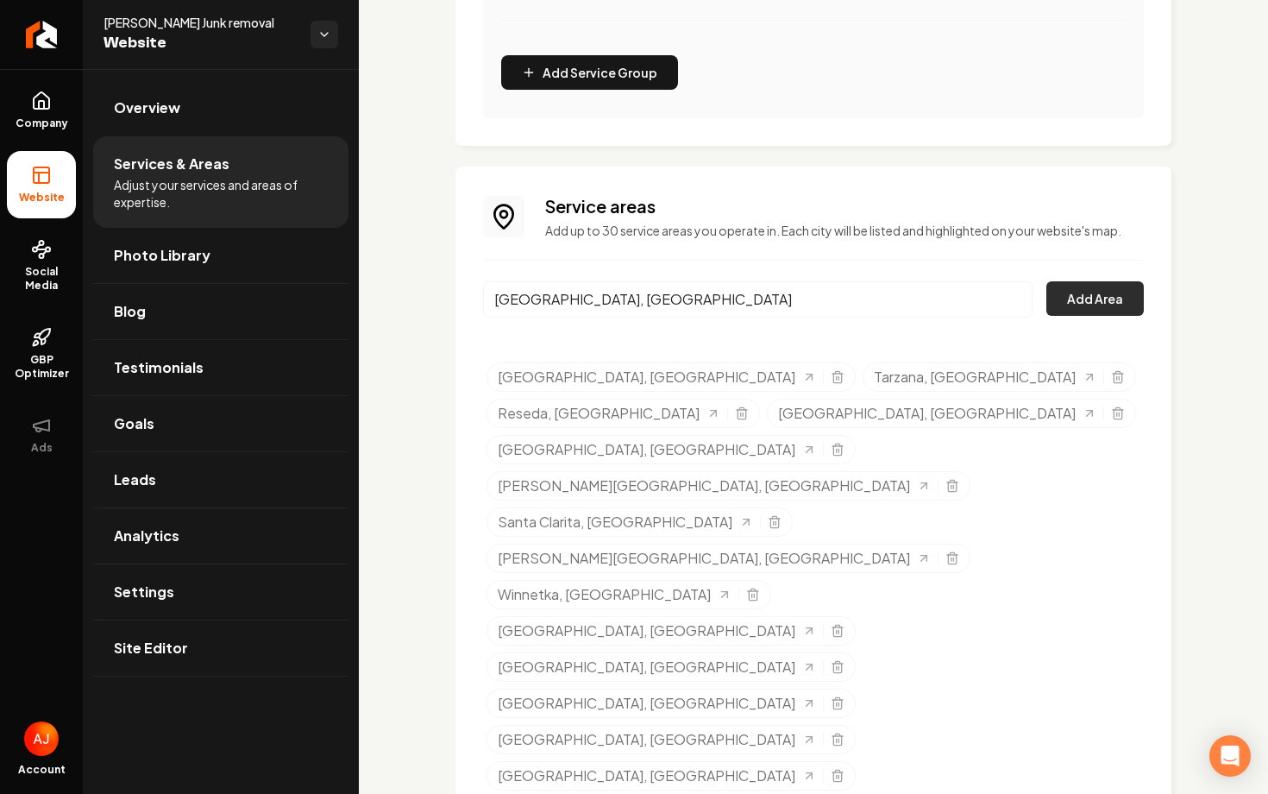
click at [1055, 305] on button "Add Area" at bounding box center [1094, 298] width 97 height 35
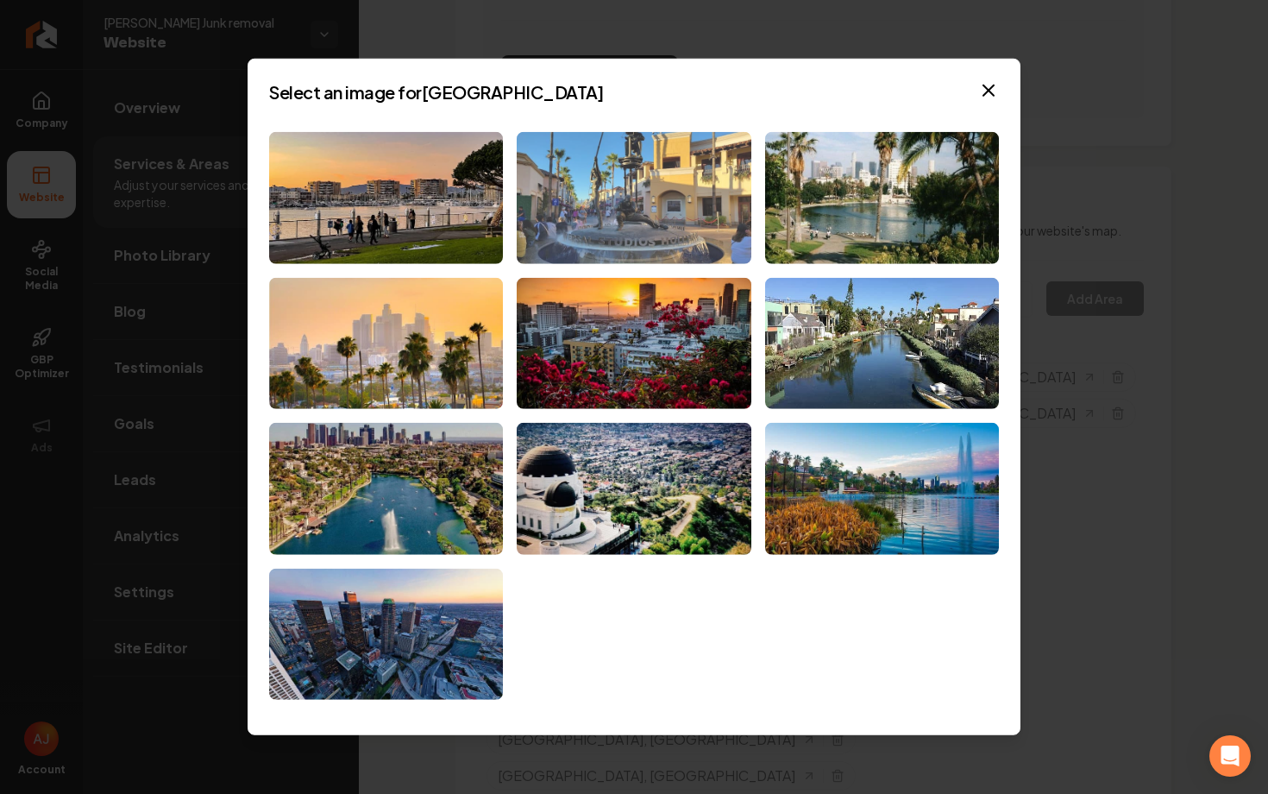
click at [567, 192] on img at bounding box center [634, 198] width 234 height 132
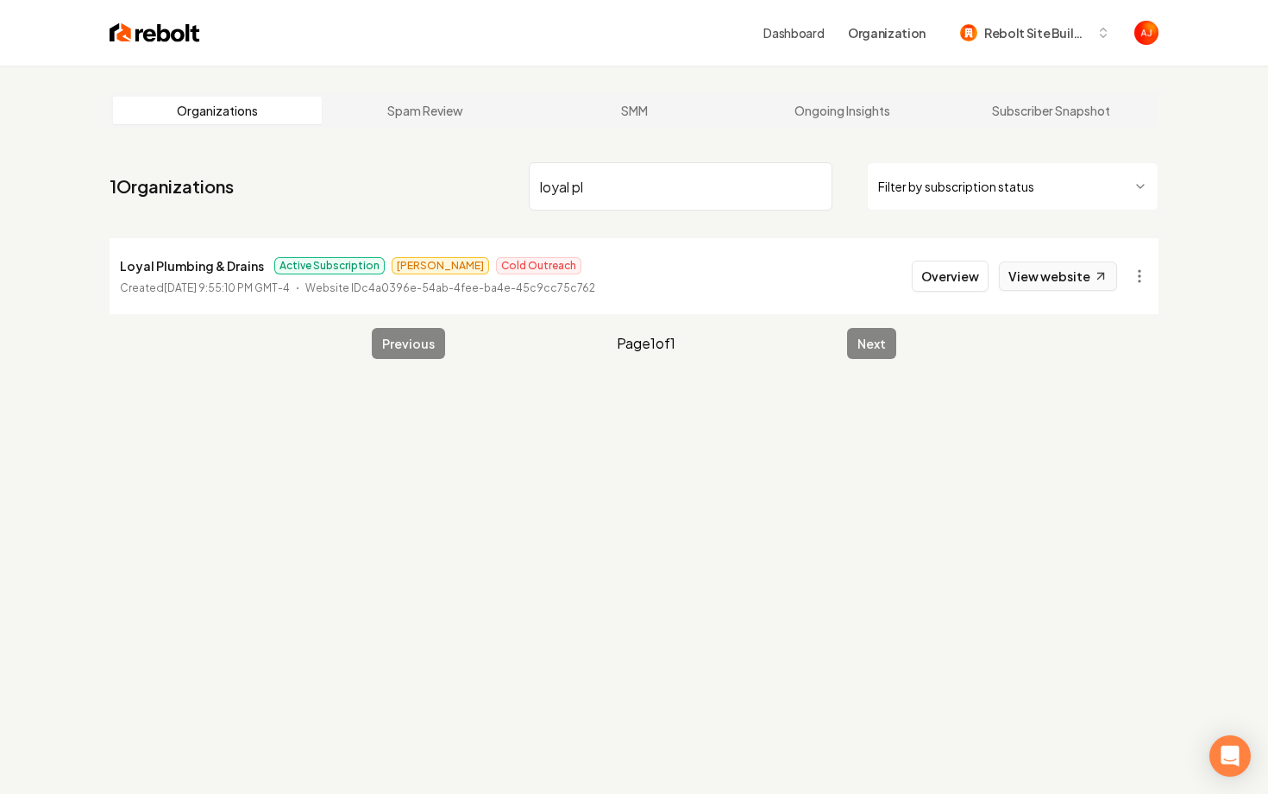
click at [1028, 283] on link "View website" at bounding box center [1058, 275] width 118 height 29
drag, startPoint x: 621, startPoint y: 204, endPoint x: 407, endPoint y: 193, distance: 214.2
click at [407, 193] on nav "1 Organizations loyal pl Filter by subscription status" at bounding box center [634, 193] width 1049 height 76
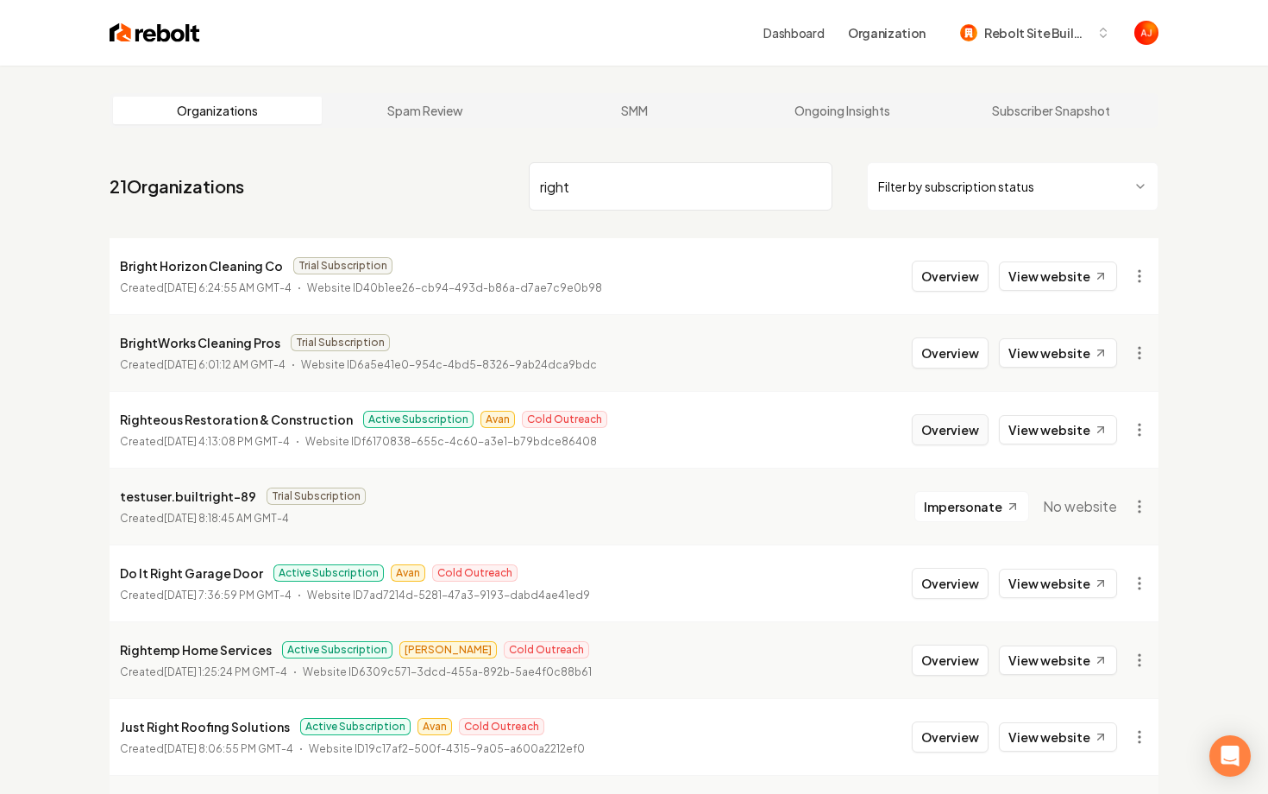
type input "right"
click at [961, 431] on button "Overview" at bounding box center [950, 429] width 77 height 31
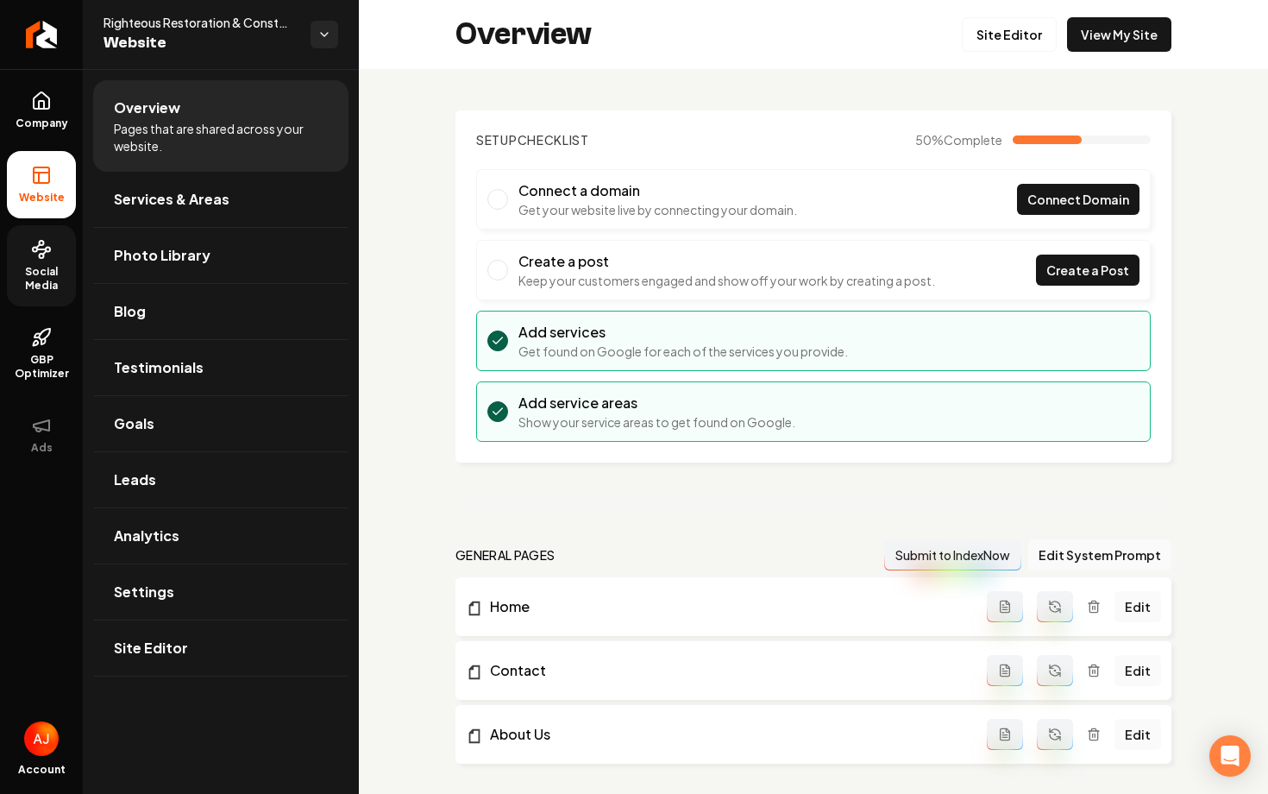
click at [54, 259] on link "Social Media" at bounding box center [41, 265] width 69 height 81
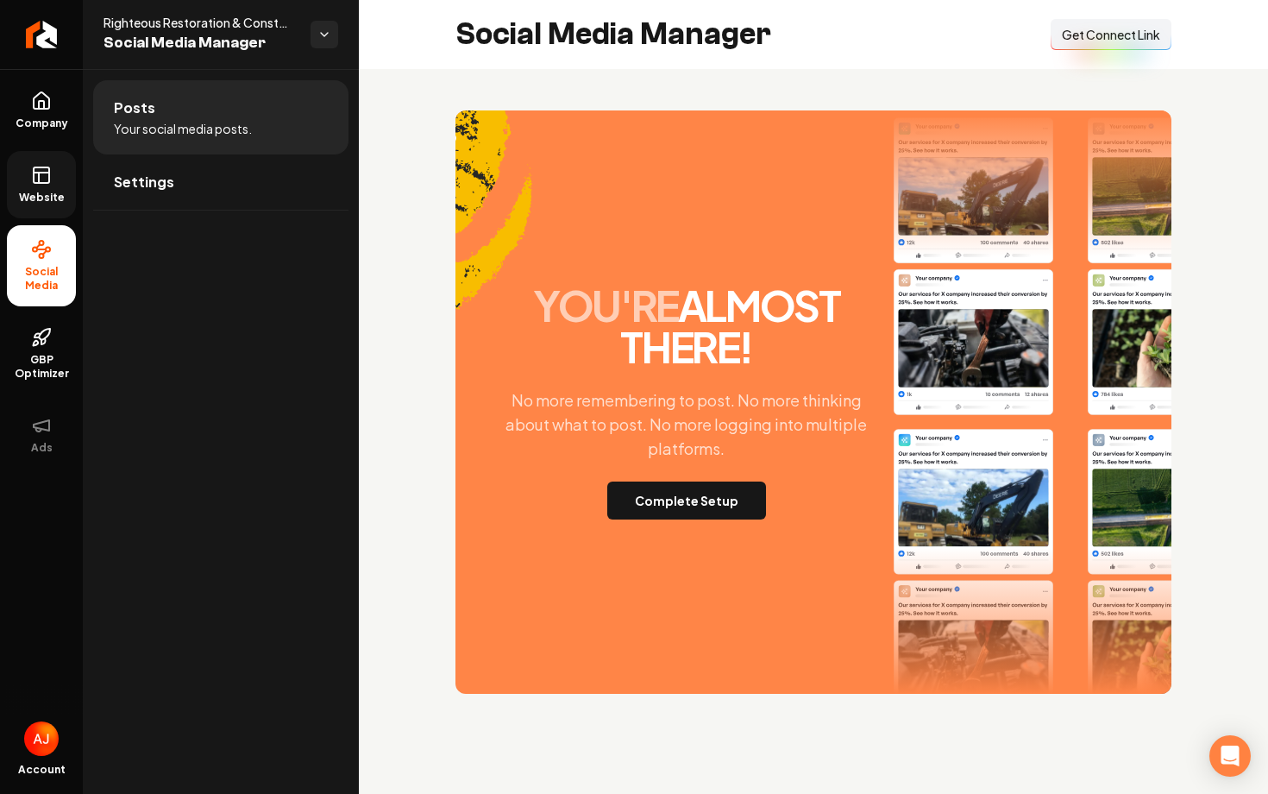
click at [41, 195] on span "Website" at bounding box center [42, 198] width 60 height 14
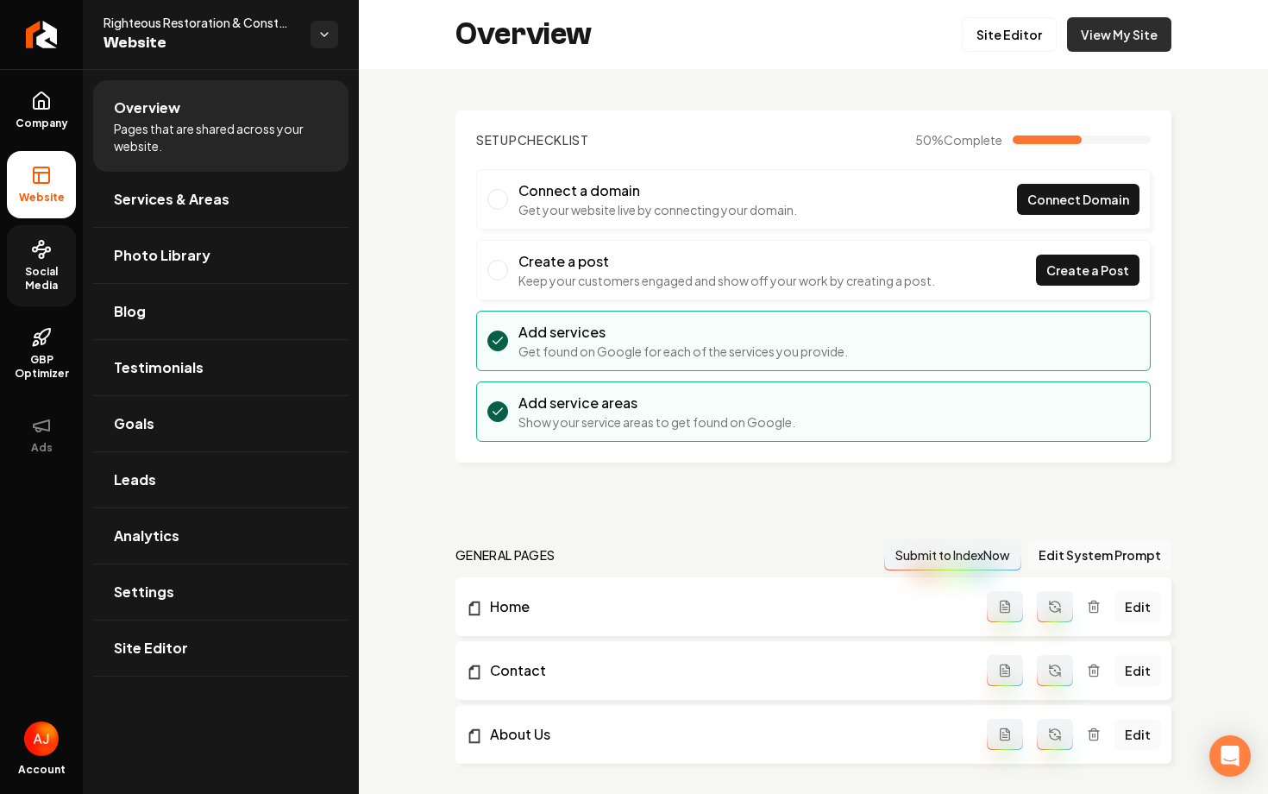
click at [1141, 40] on link "View My Site" at bounding box center [1119, 34] width 104 height 35
click at [54, 277] on span "Social Media" at bounding box center [41, 279] width 69 height 28
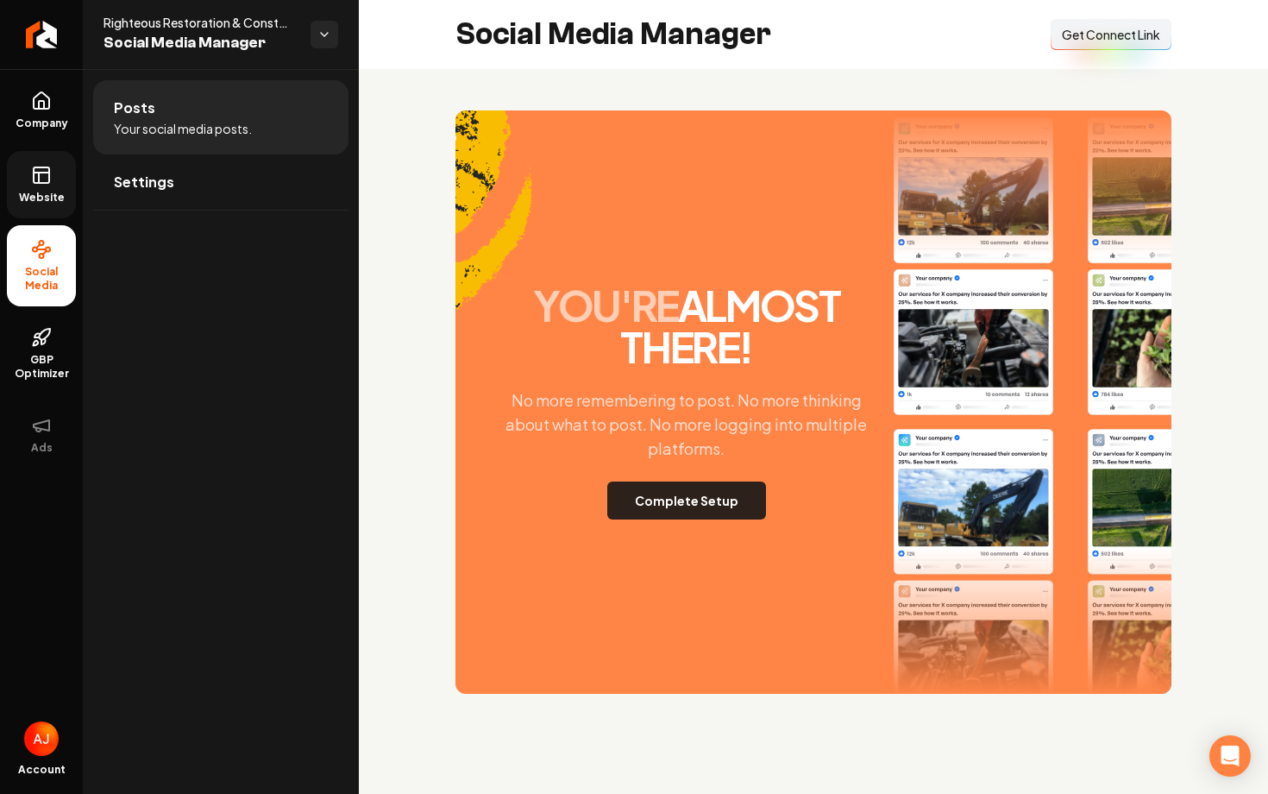
click at [683, 512] on button "Complete Setup" at bounding box center [686, 500] width 159 height 38
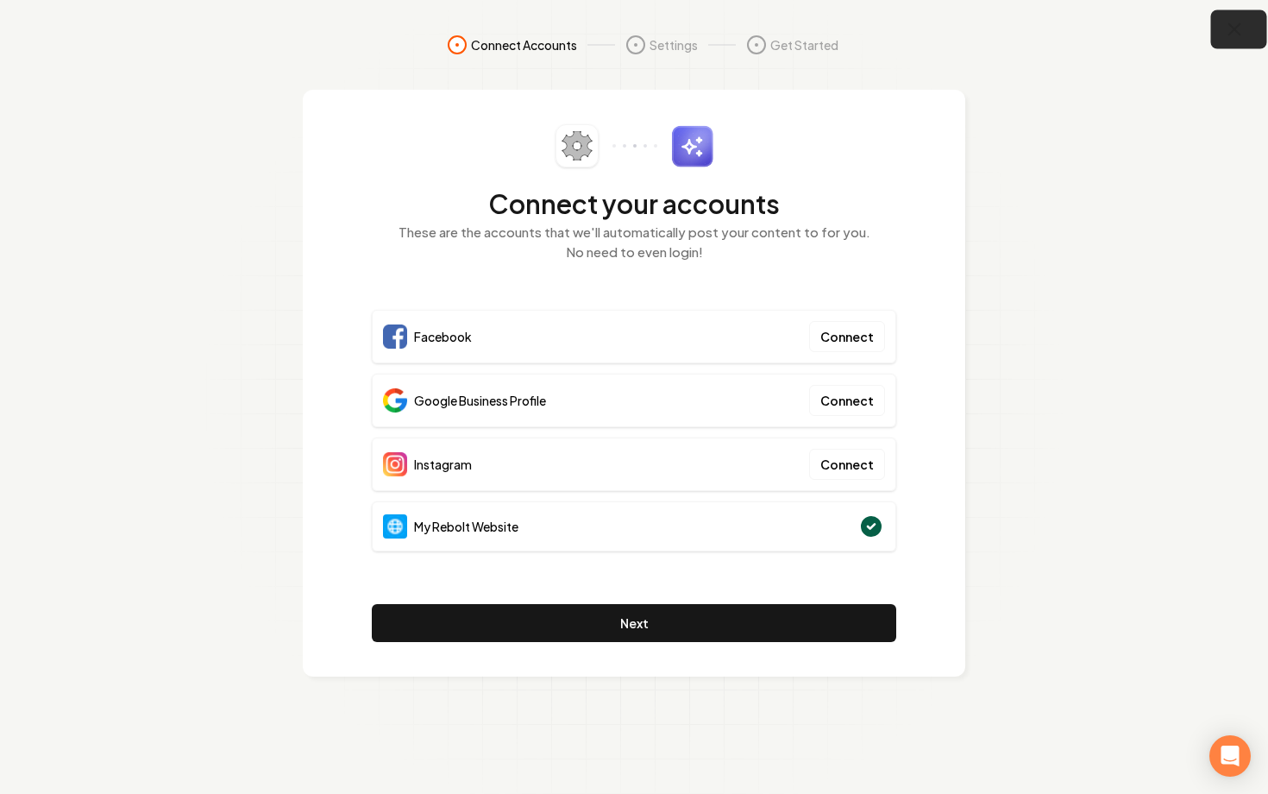
click at [1234, 26] on icon "button" at bounding box center [1235, 30] width 22 height 22
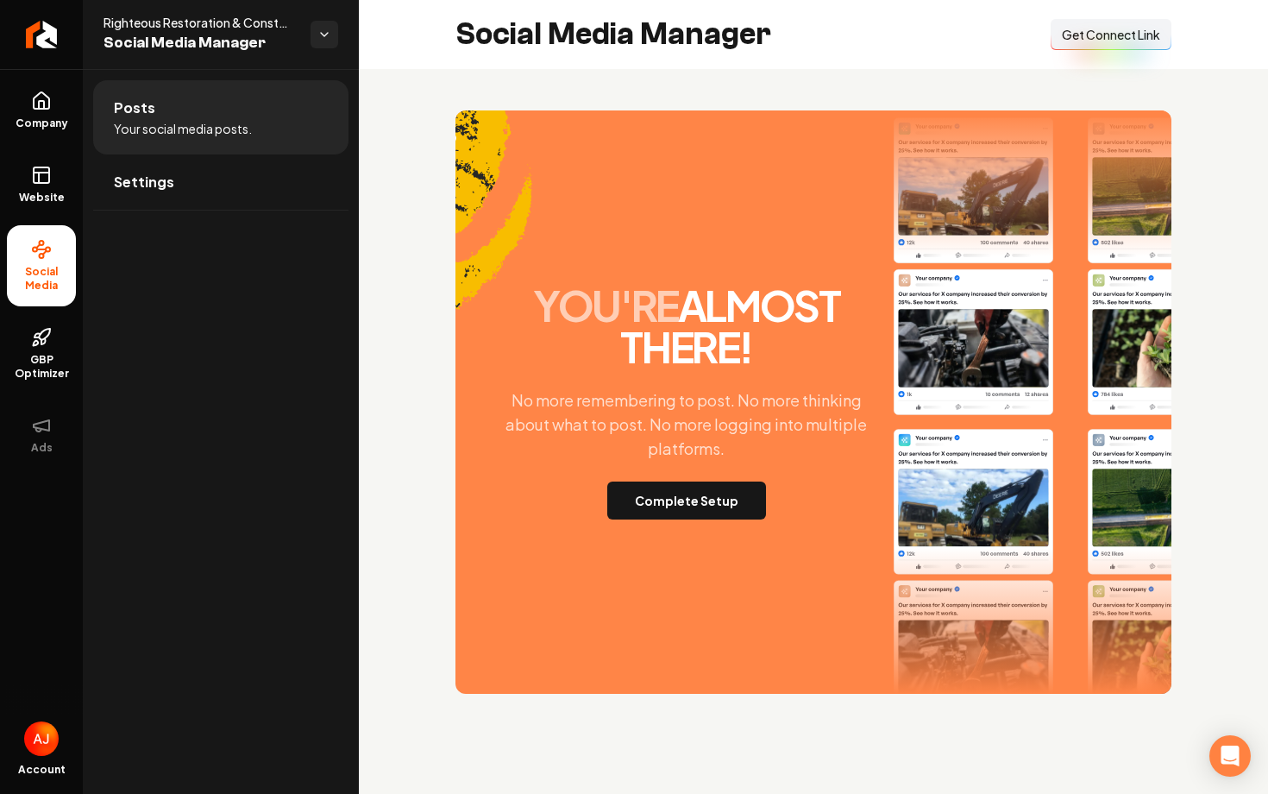
click at [1086, 39] on span "Get Connect Link" at bounding box center [1111, 34] width 98 height 17
click at [35, 186] on link "Website" at bounding box center [41, 184] width 69 height 67
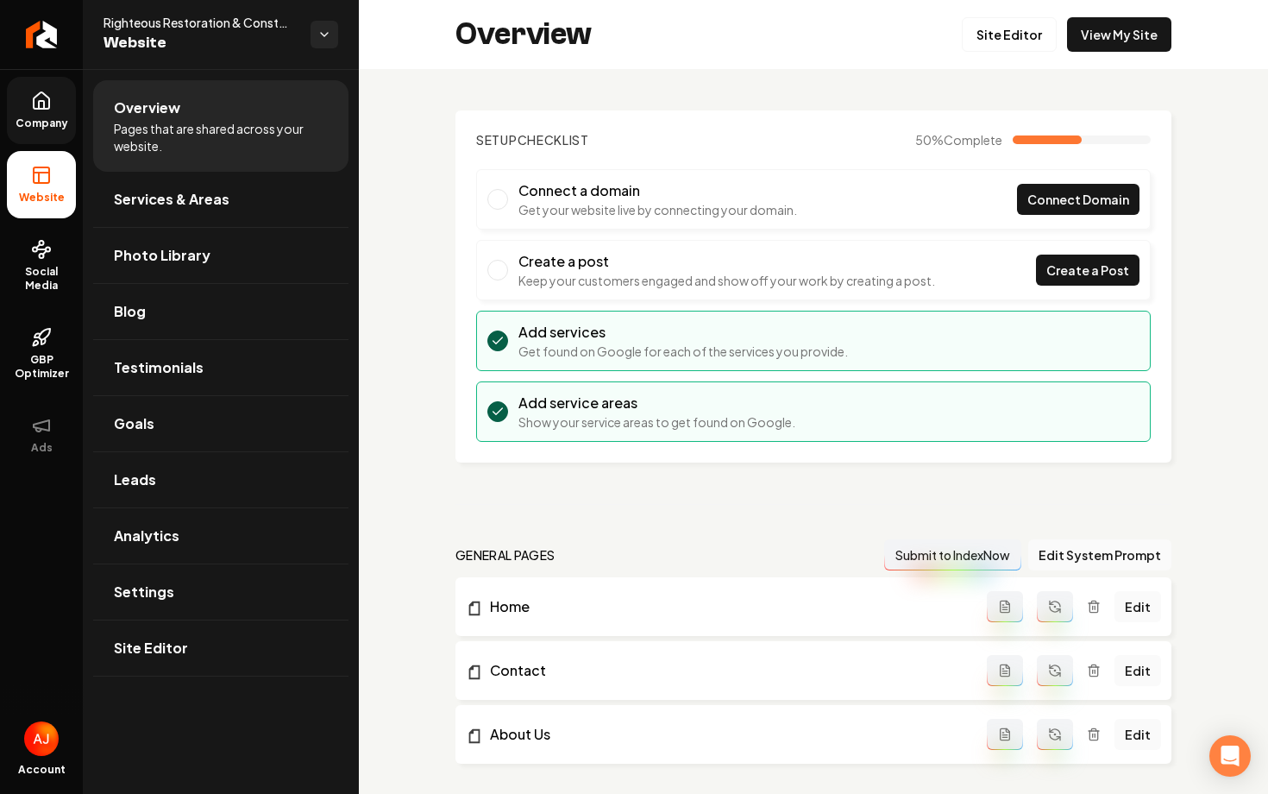
click at [46, 123] on span "Company" at bounding box center [42, 123] width 66 height 14
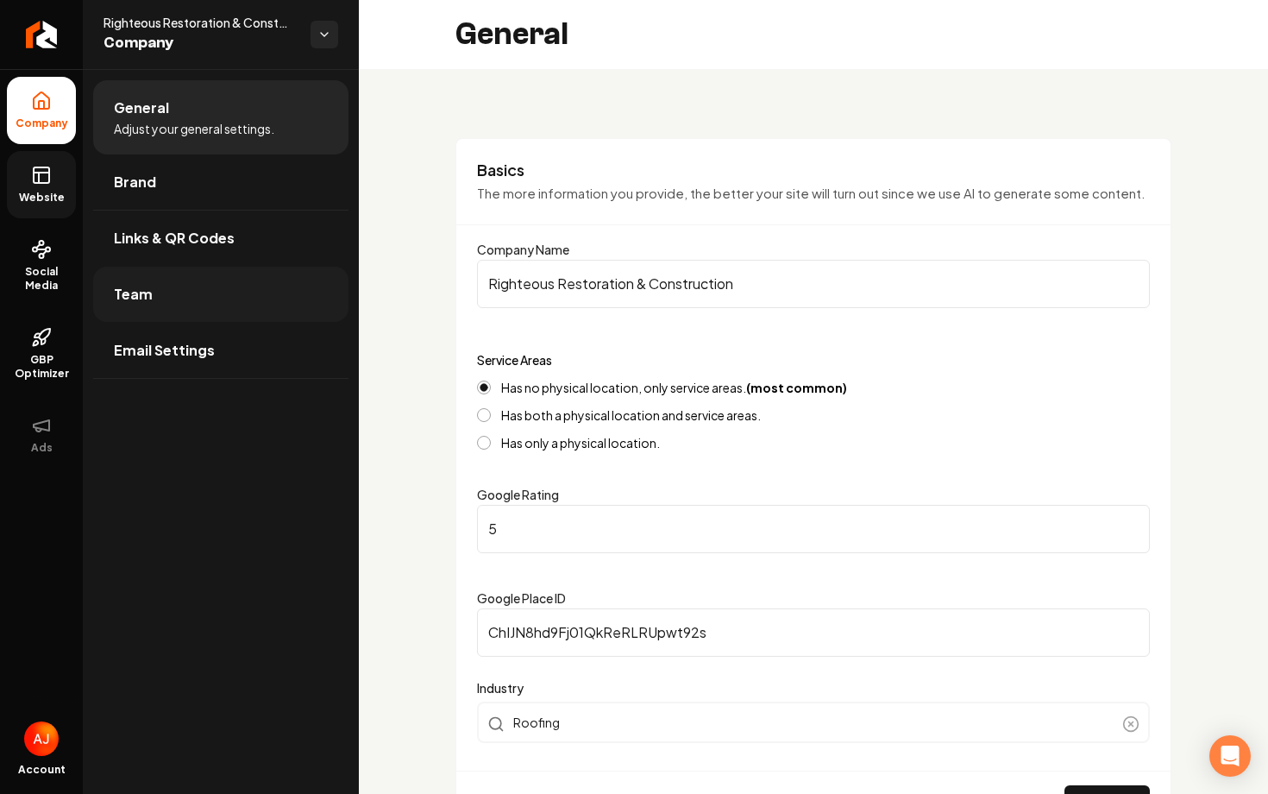
click at [250, 303] on link "Team" at bounding box center [220, 294] width 255 height 55
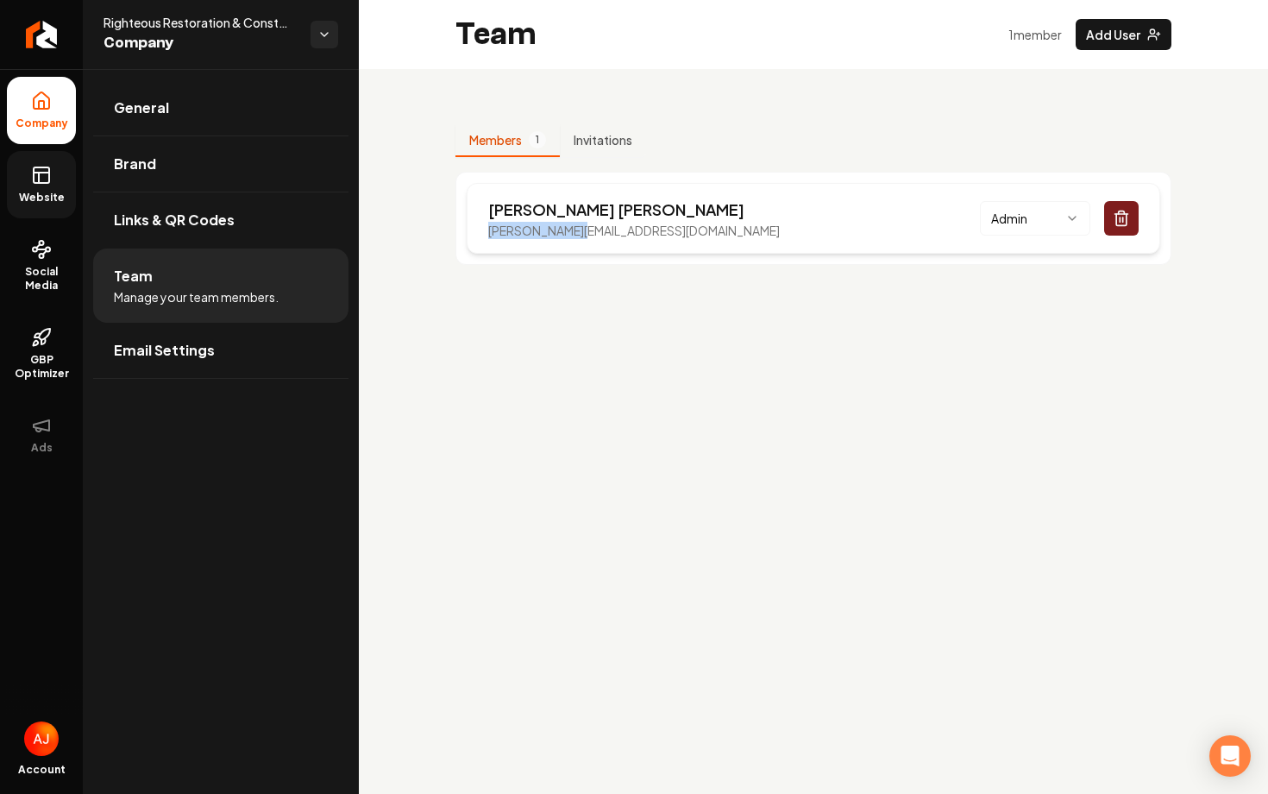
drag, startPoint x: 591, startPoint y: 236, endPoint x: 485, endPoint y: 236, distance: 106.1
click at [485, 236] on div "Bryan Buchanan bryan@rrac.net Admin" at bounding box center [814, 218] width 694 height 71
copy p "bryan@rrac.net"
click at [51, 270] on span "Social Media" at bounding box center [41, 279] width 69 height 28
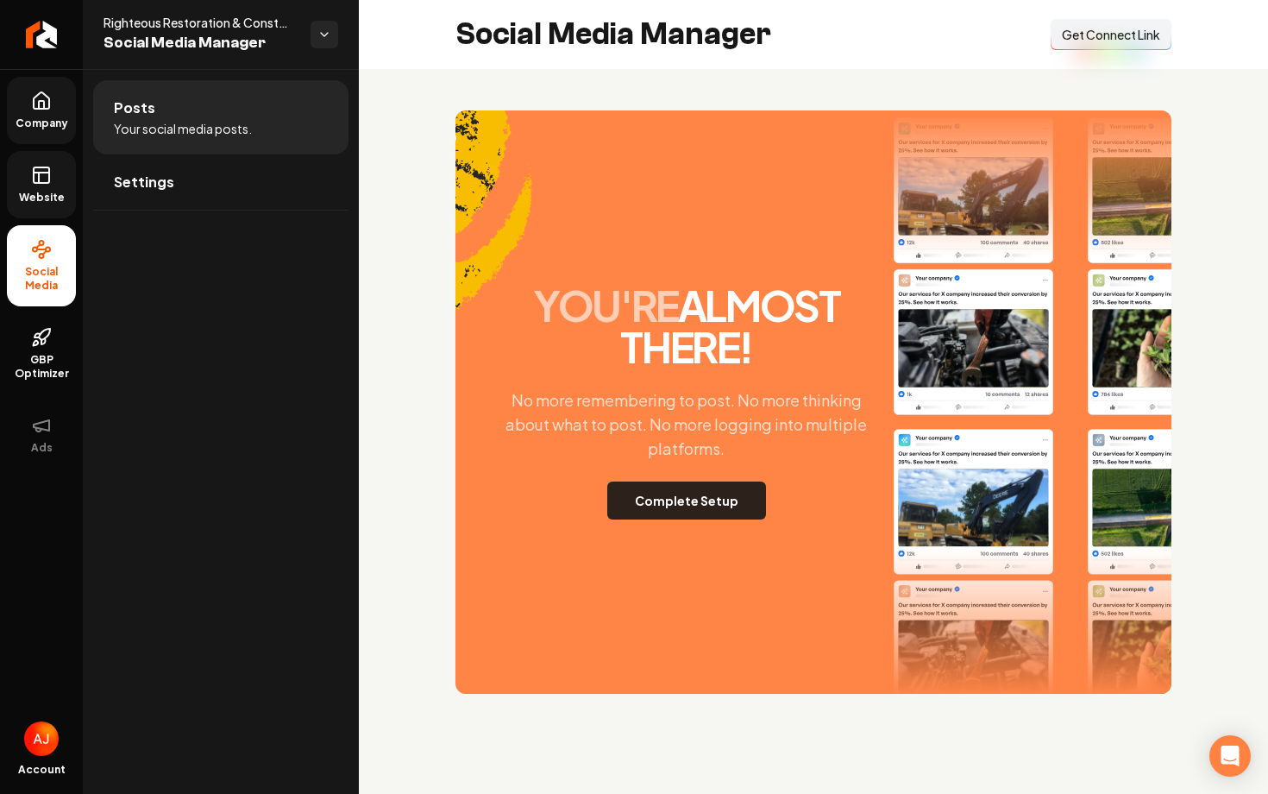
click at [727, 498] on button "Complete Setup" at bounding box center [686, 500] width 159 height 38
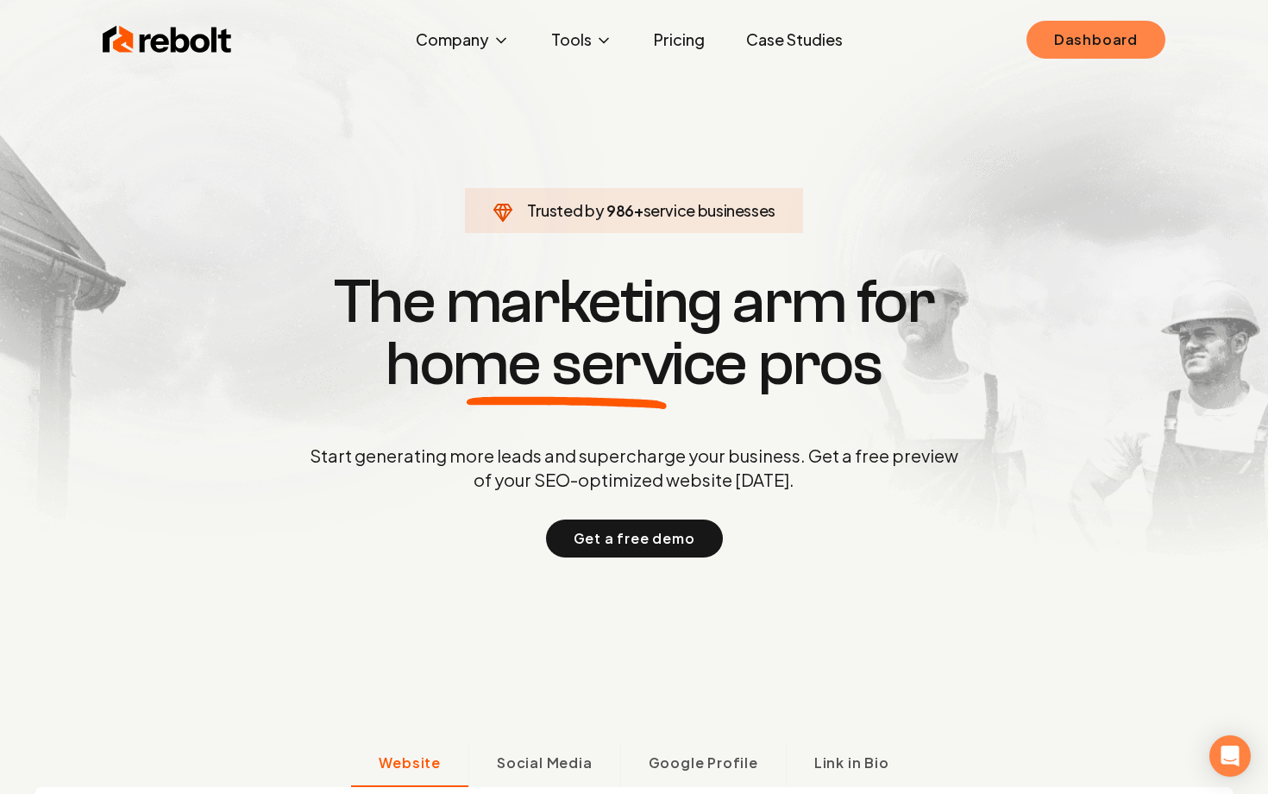
click at [1072, 48] on link "Dashboard" at bounding box center [1096, 40] width 139 height 38
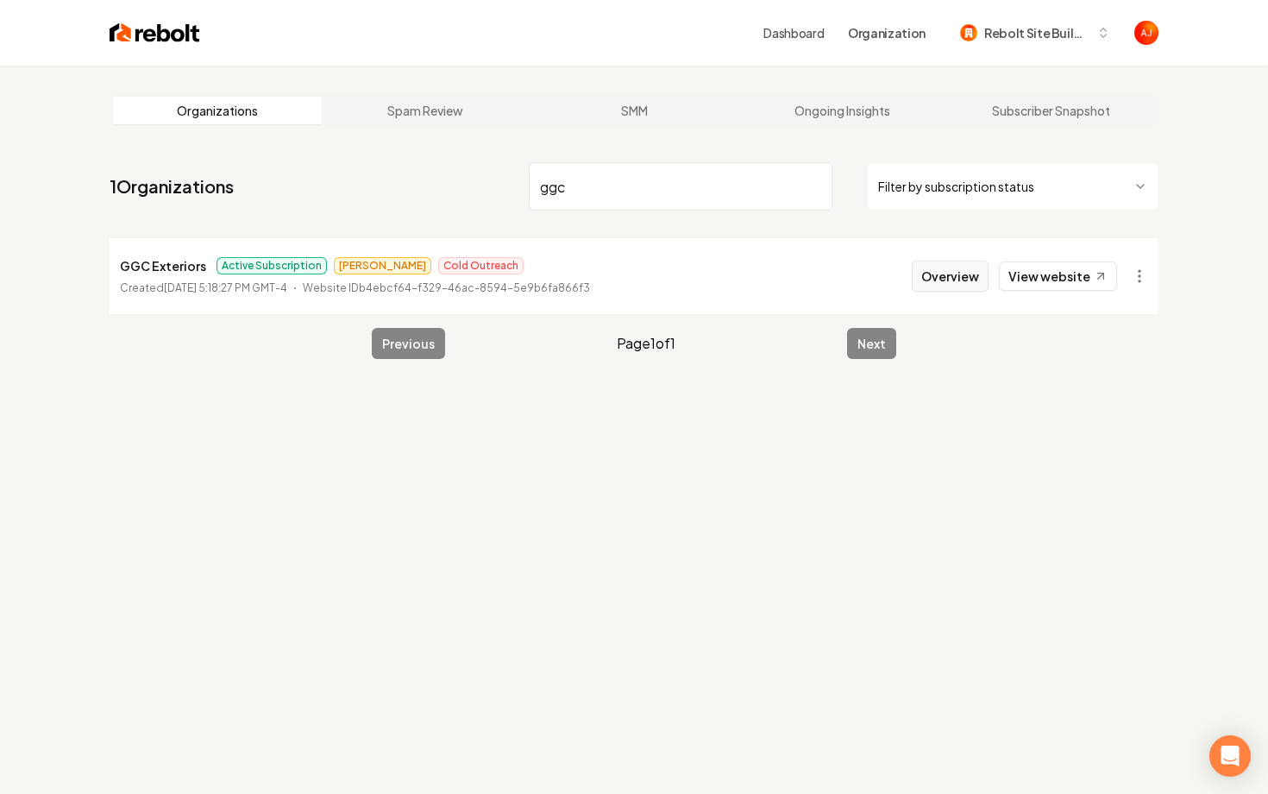
type input "ggc"
click at [981, 275] on button "Overview" at bounding box center [950, 276] width 77 height 31
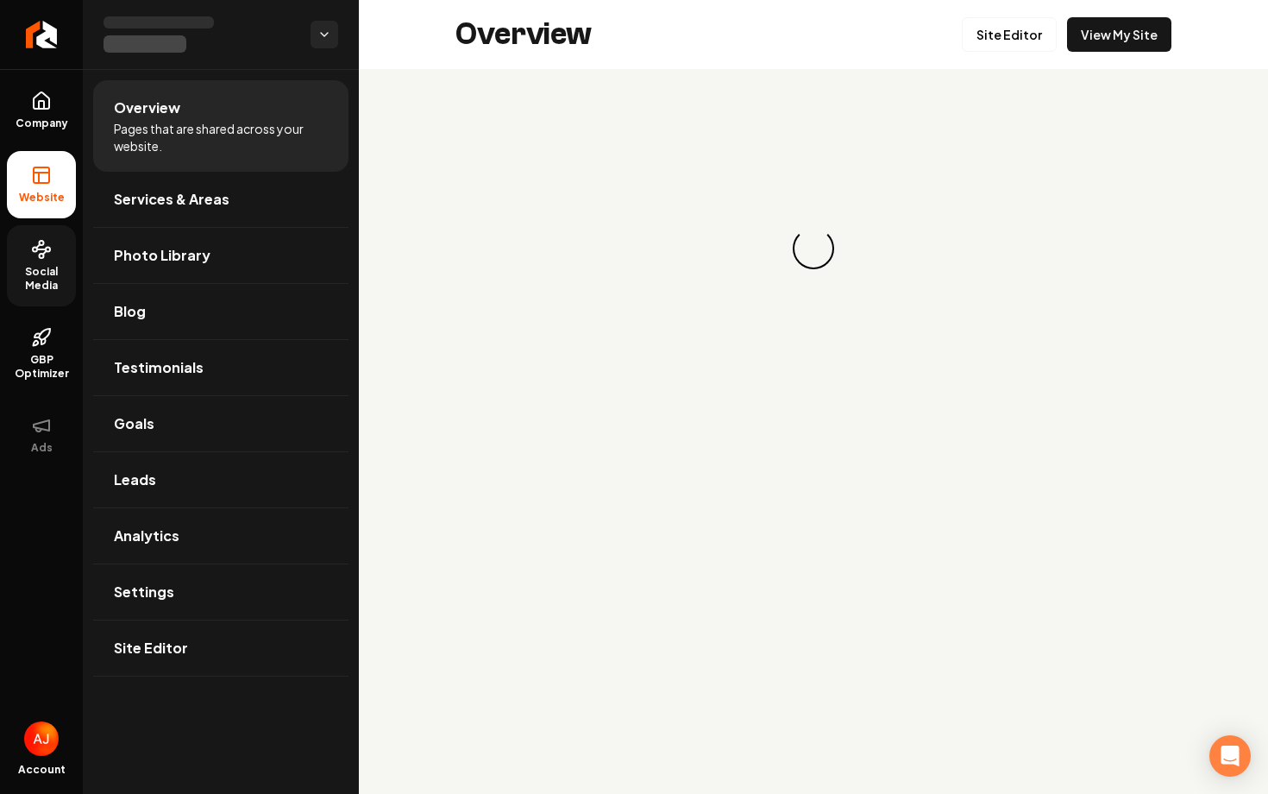
click at [16, 274] on span "Social Media" at bounding box center [41, 279] width 69 height 28
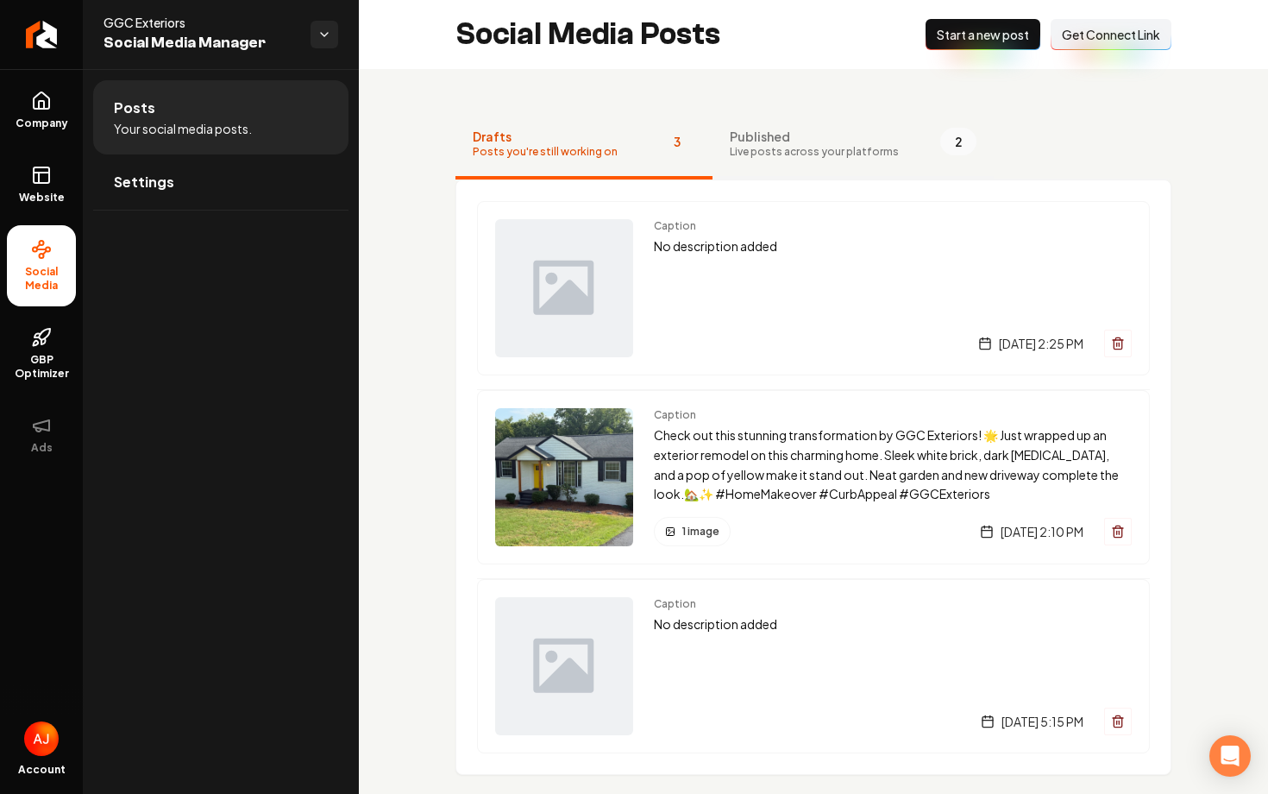
click at [814, 140] on span "Published" at bounding box center [814, 136] width 169 height 17
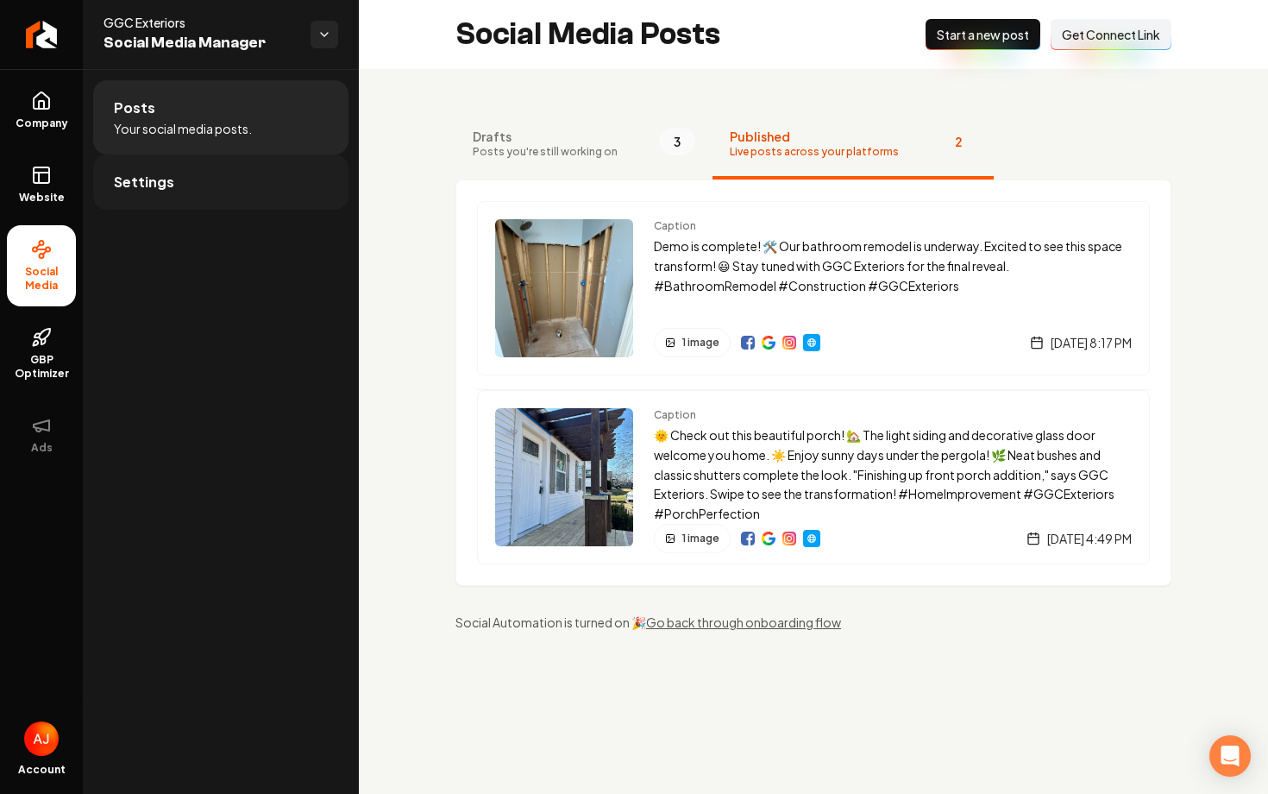
click at [242, 178] on link "Settings" at bounding box center [220, 181] width 255 height 55
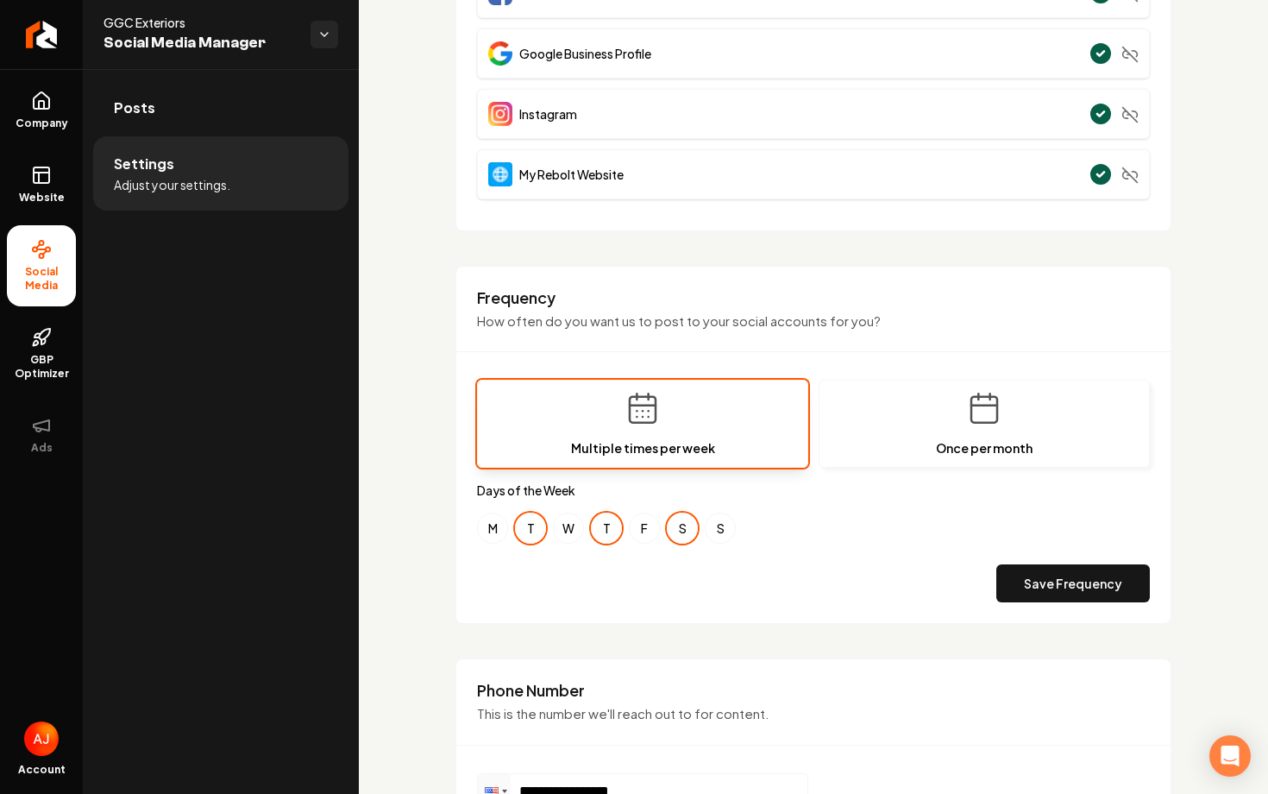
scroll to position [210, 0]
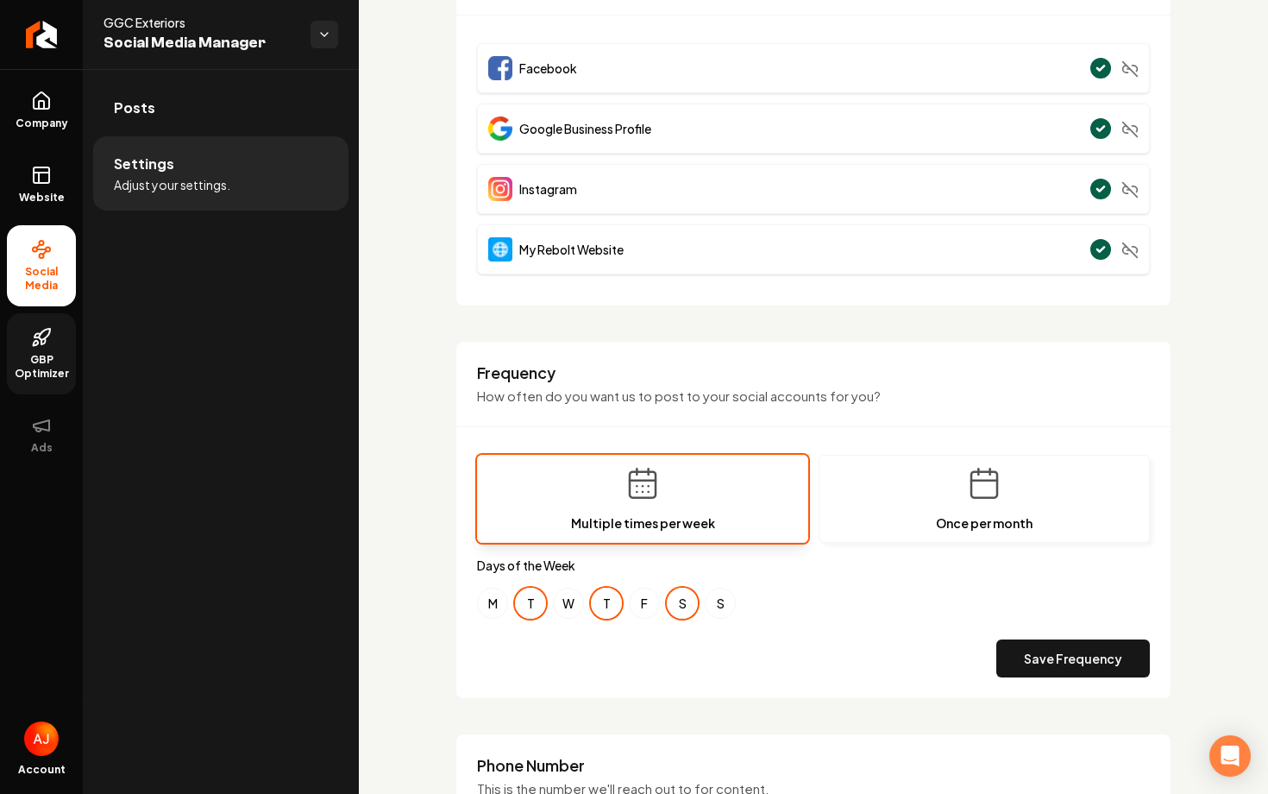
click at [48, 335] on icon at bounding box center [44, 334] width 11 height 11
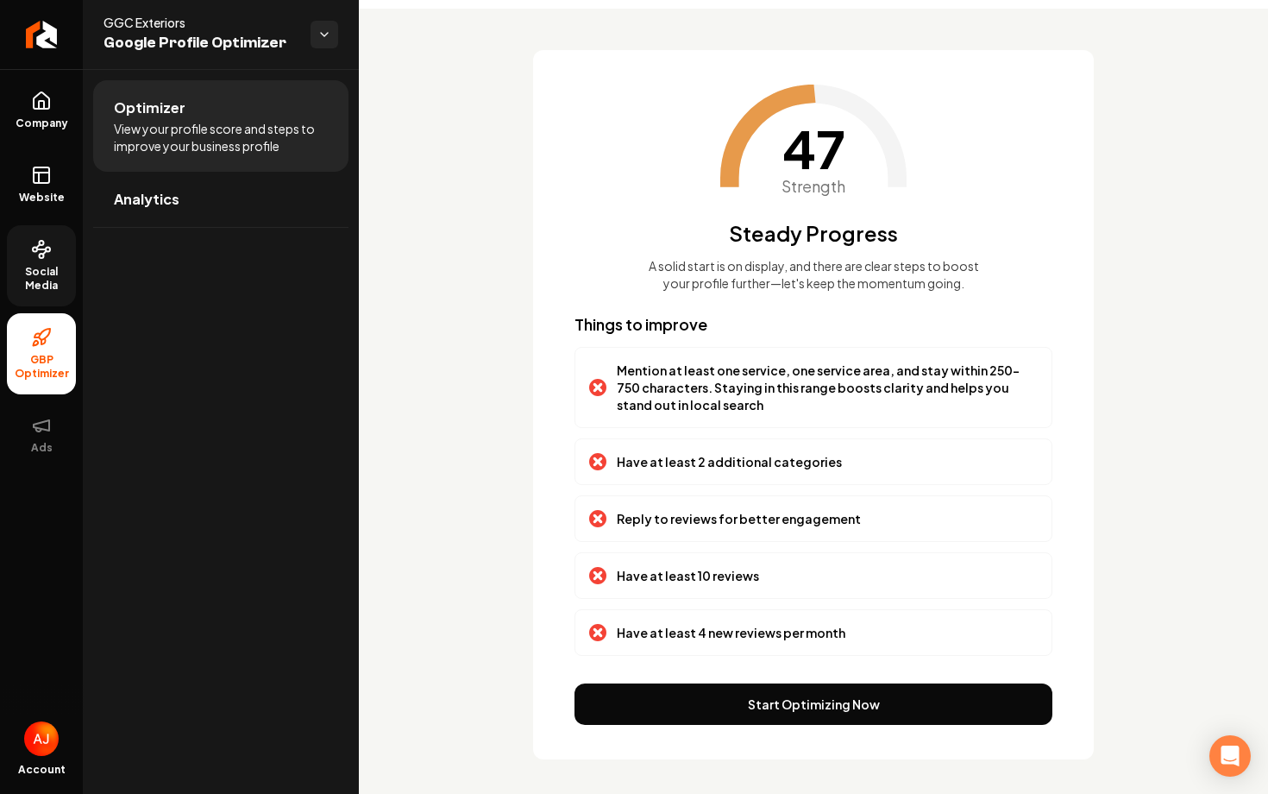
scroll to position [85, 0]
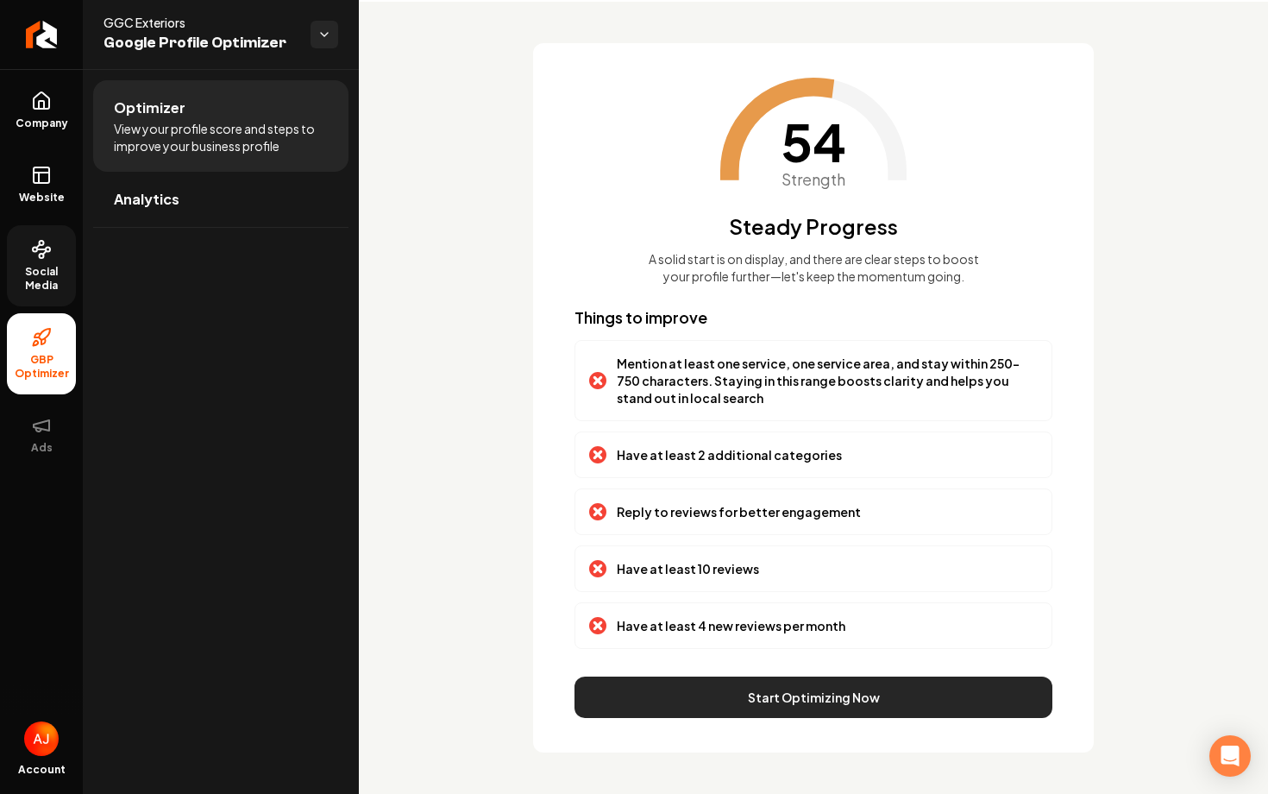
click at [808, 705] on button "Start Optimizing Now" at bounding box center [814, 696] width 478 height 41
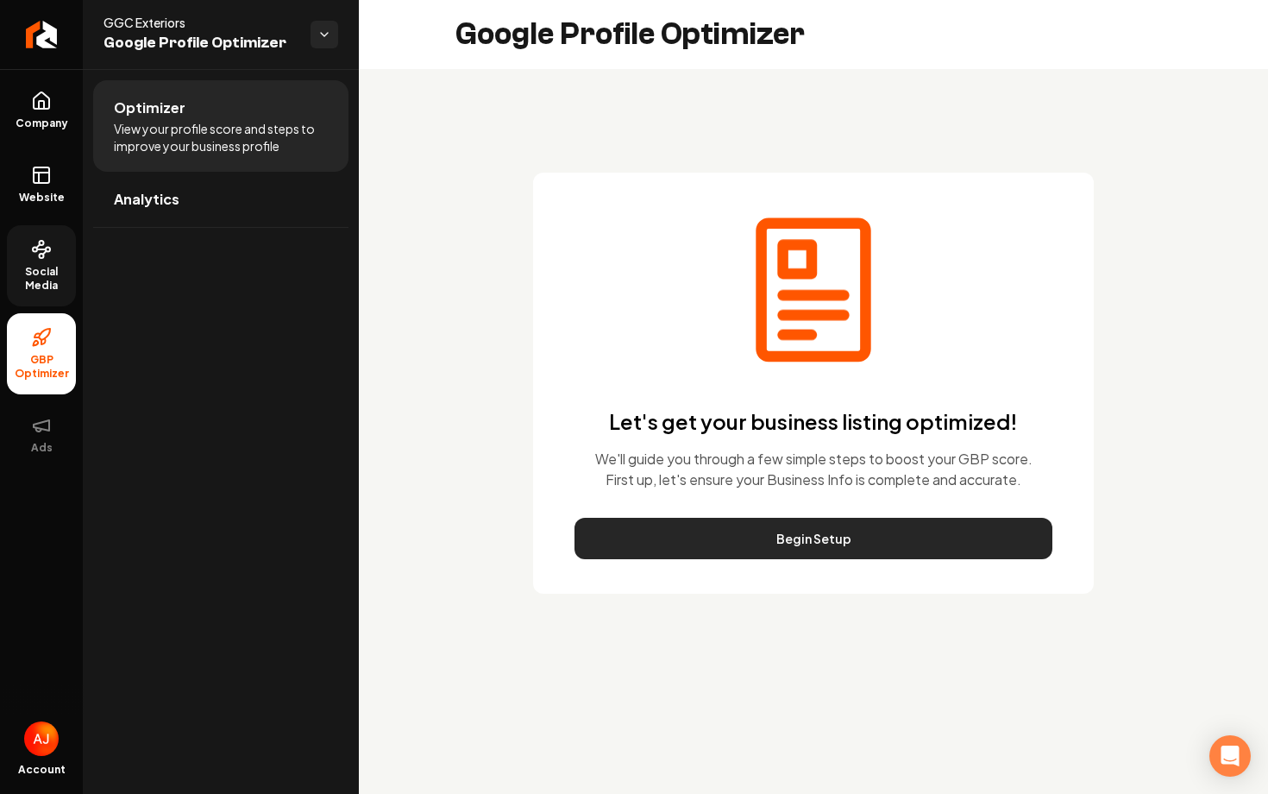
click at [784, 528] on button "Begin Setup" at bounding box center [814, 538] width 478 height 41
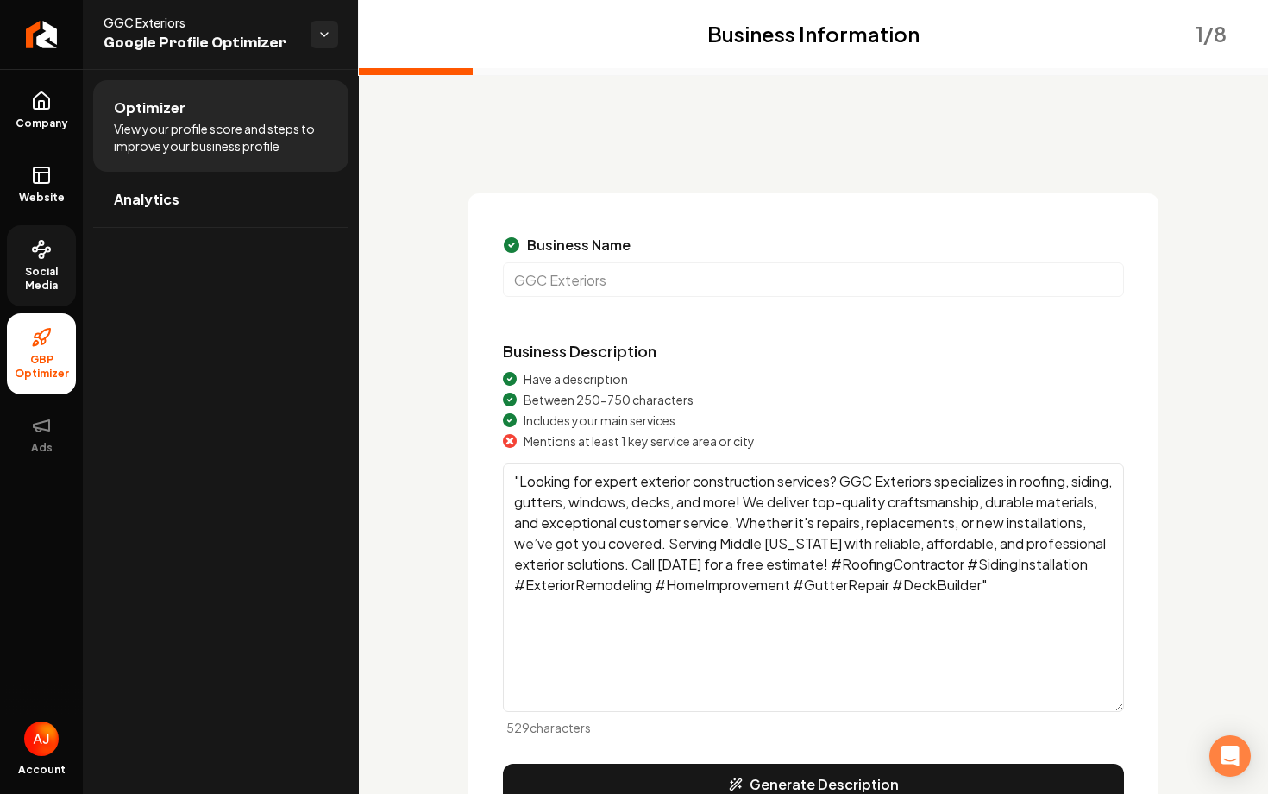
scroll to position [146, 0]
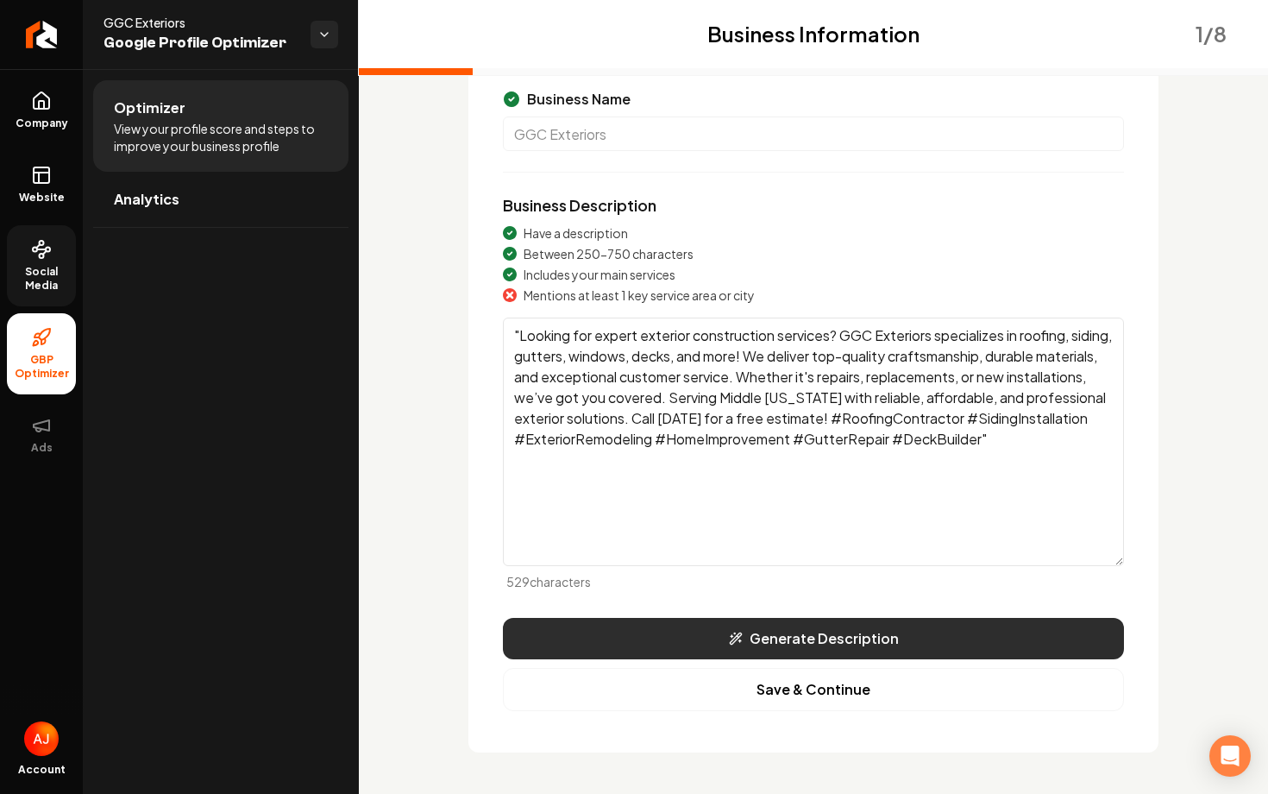
click at [770, 650] on button "Generate Description" at bounding box center [813, 638] width 621 height 41
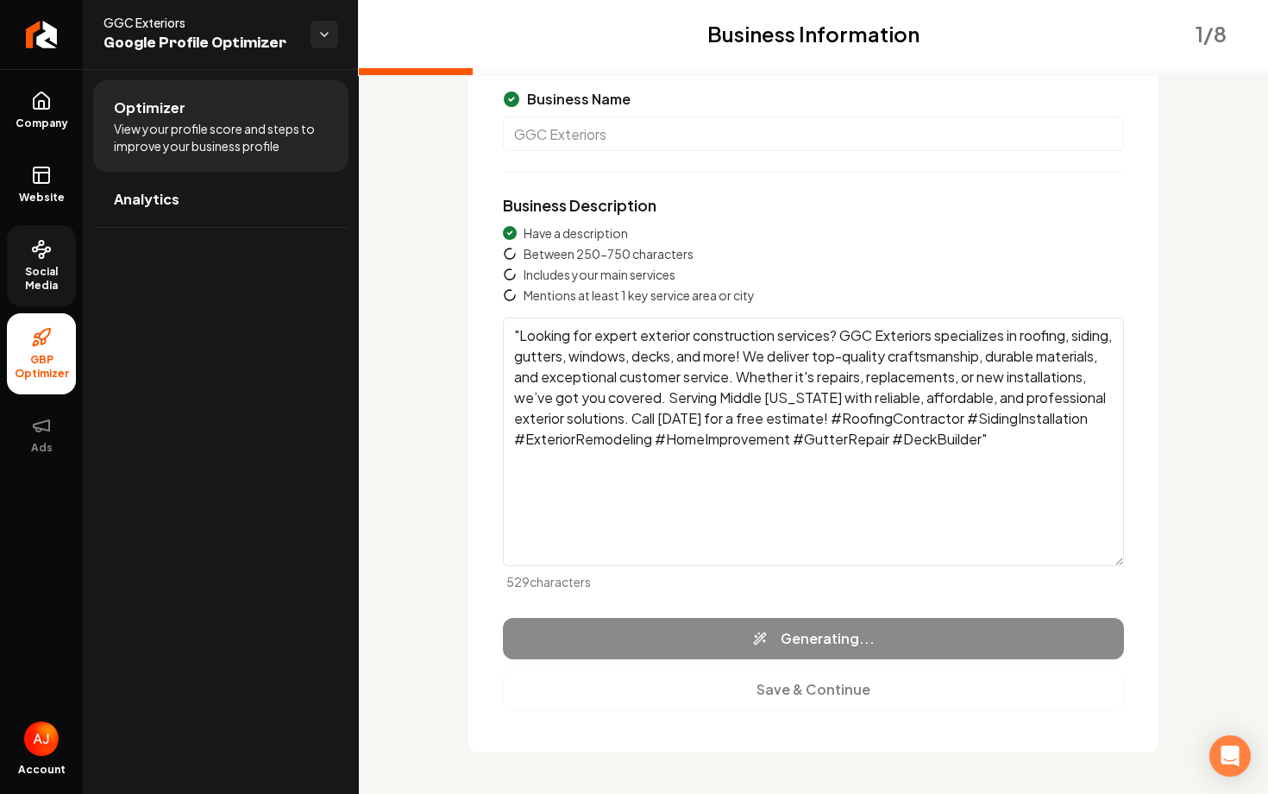
type textarea "GGC Exteriors offers comprehensive exterior construction services, focusing on …"
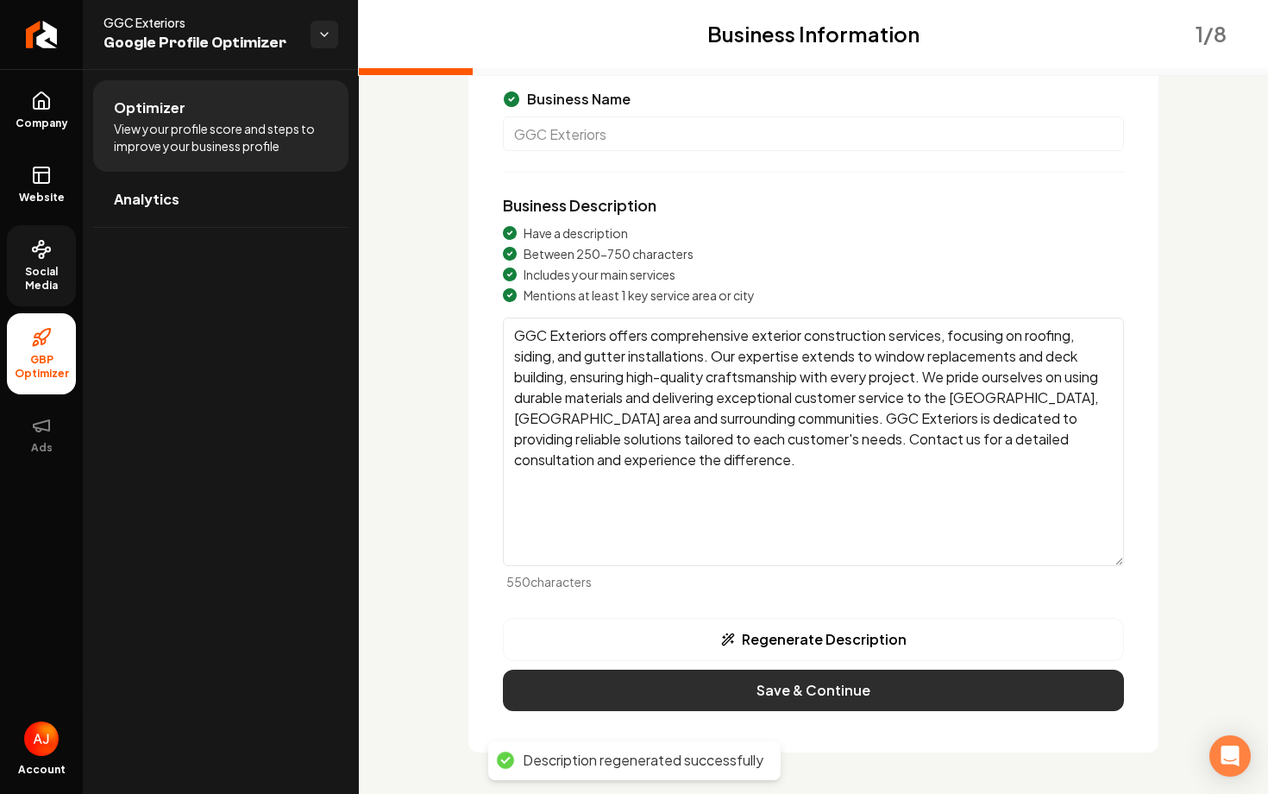
click at [839, 695] on button "Save & Continue" at bounding box center [813, 689] width 621 height 41
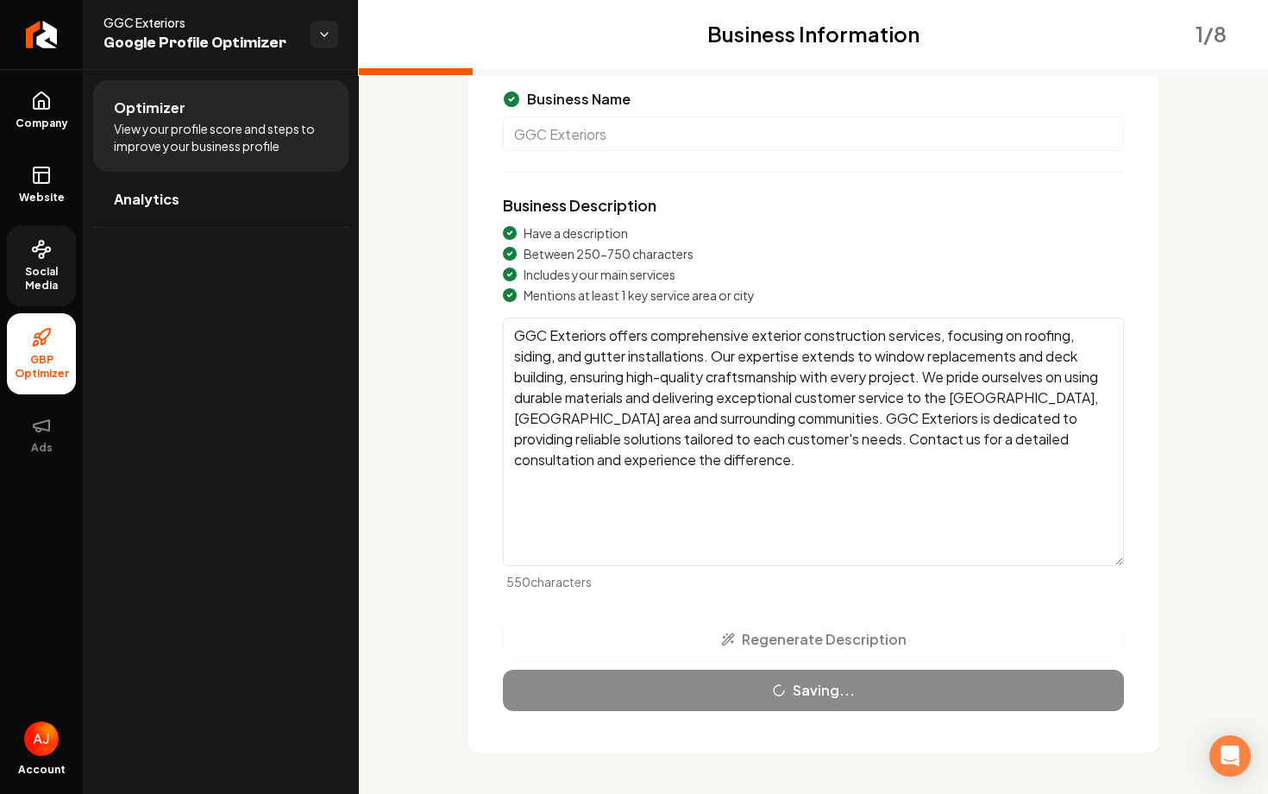
drag, startPoint x: 1121, startPoint y: 560, endPoint x: 1087, endPoint y: 519, distance: 52.7
click at [1087, 519] on textarea "GGC Exteriors offers comprehensive exterior construction services, focusing on …" at bounding box center [813, 441] width 621 height 248
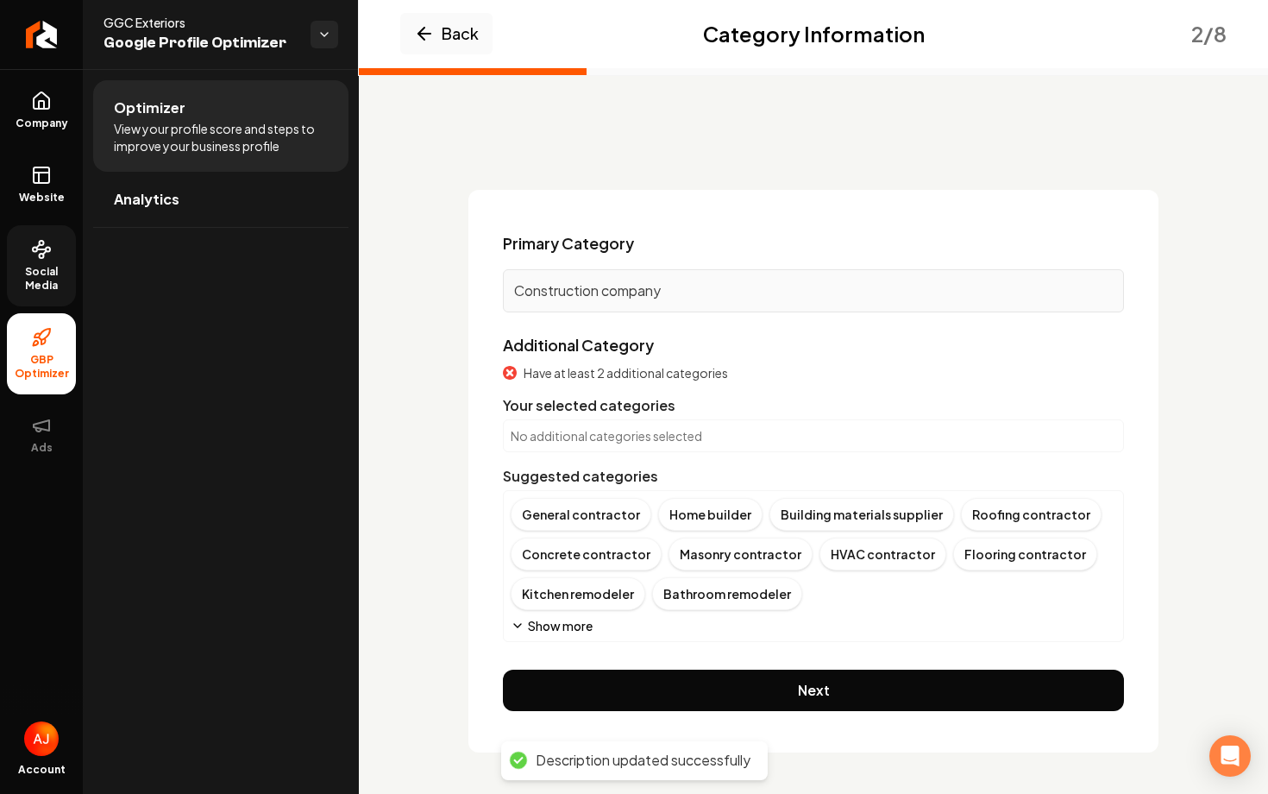
scroll to position [3, 0]
click at [598, 524] on div "General contractor" at bounding box center [581, 514] width 141 height 33
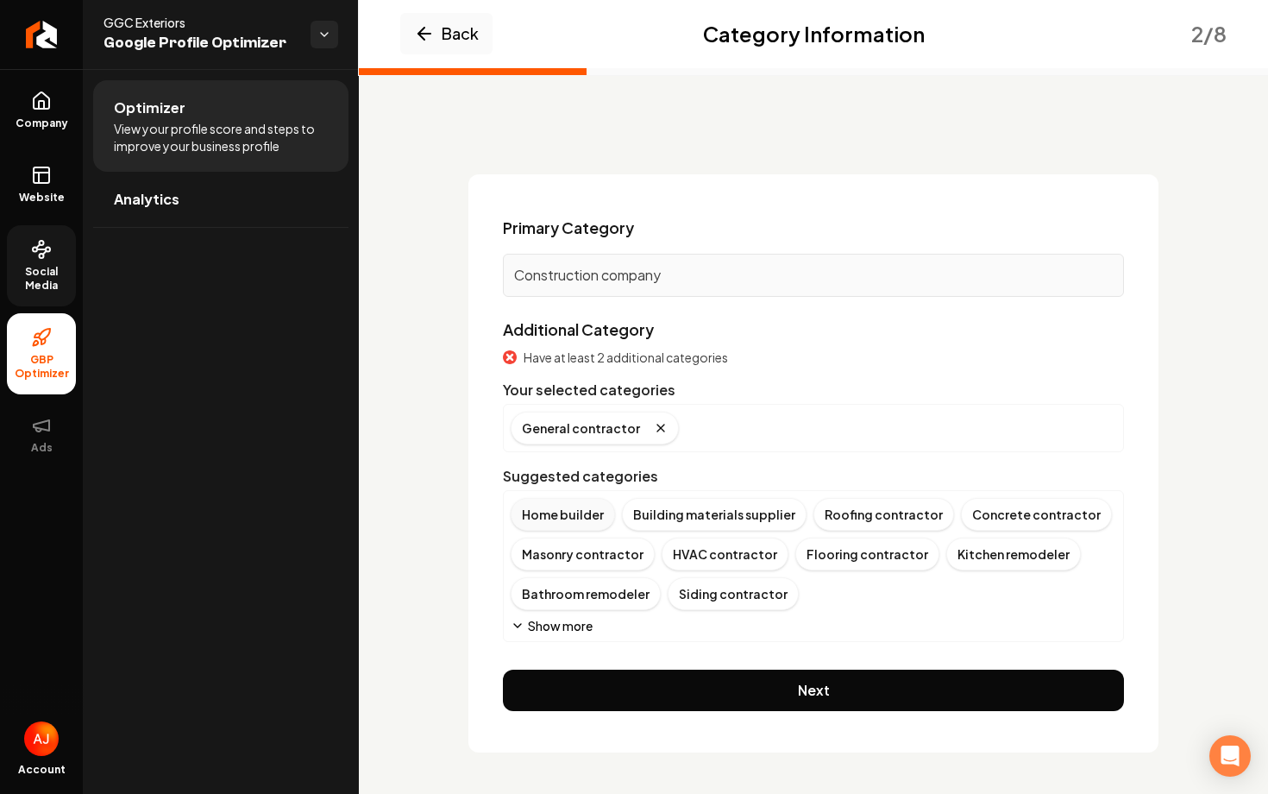
click at [549, 525] on div "Home builder" at bounding box center [563, 514] width 104 height 33
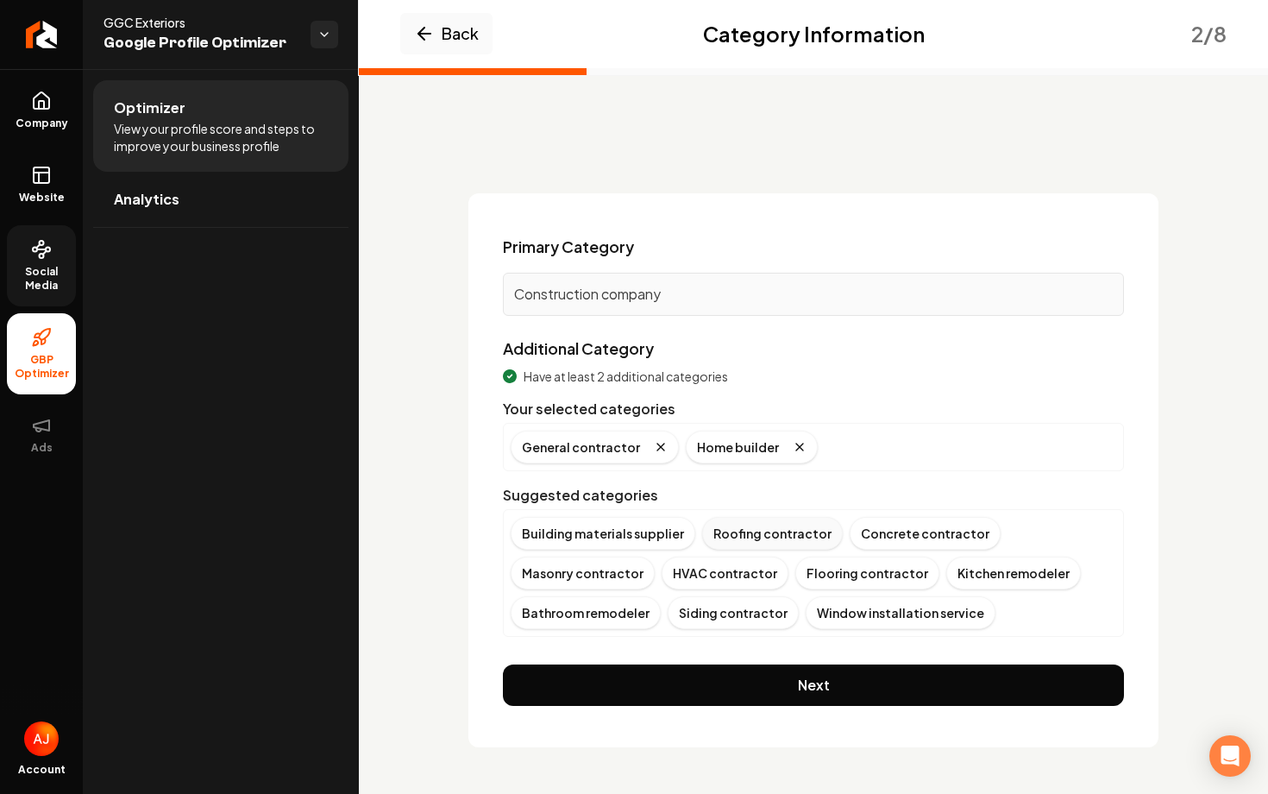
click at [751, 530] on div "Roofing contractor" at bounding box center [772, 533] width 141 height 33
click at [795, 580] on div "Kitchen remodeler" at bounding box center [862, 572] width 135 height 33
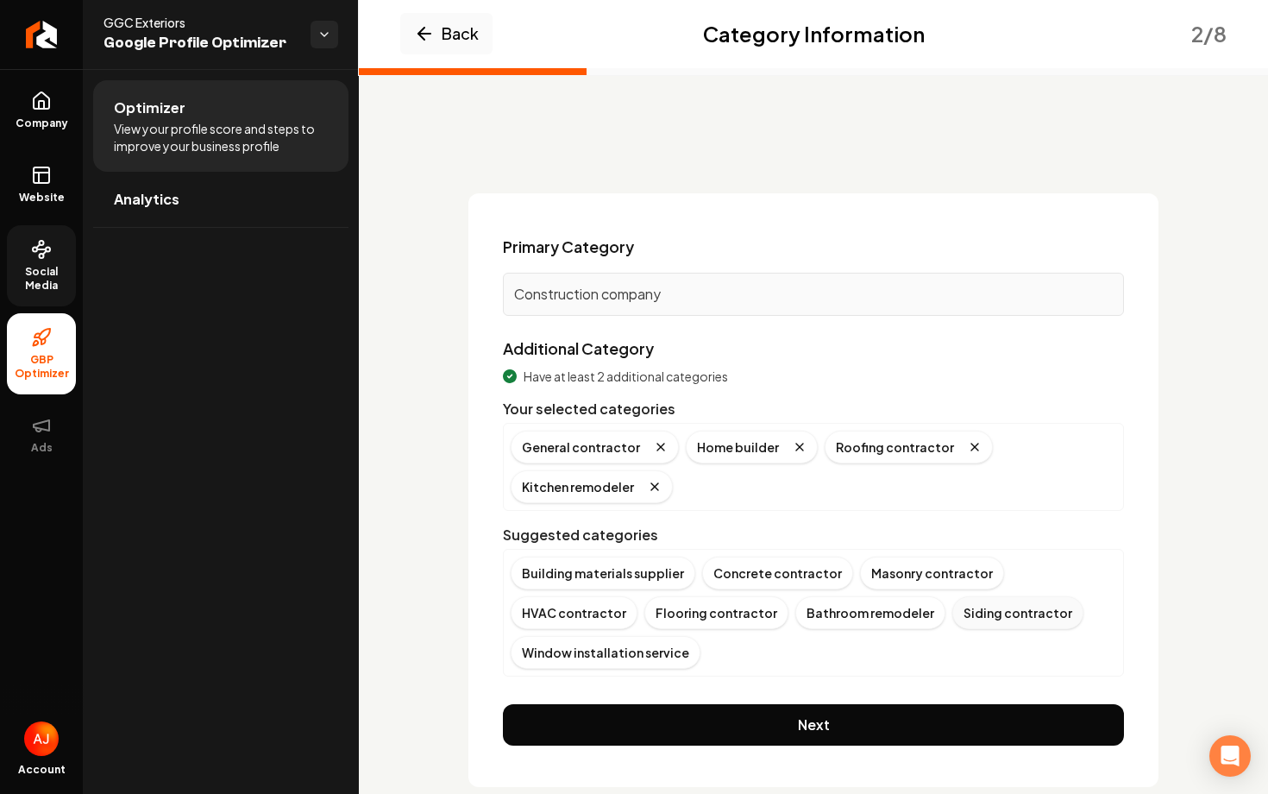
click at [952, 625] on div "Siding contractor" at bounding box center [1017, 612] width 131 height 33
click at [795, 615] on div "Bathroom remodeler" at bounding box center [870, 612] width 150 height 33
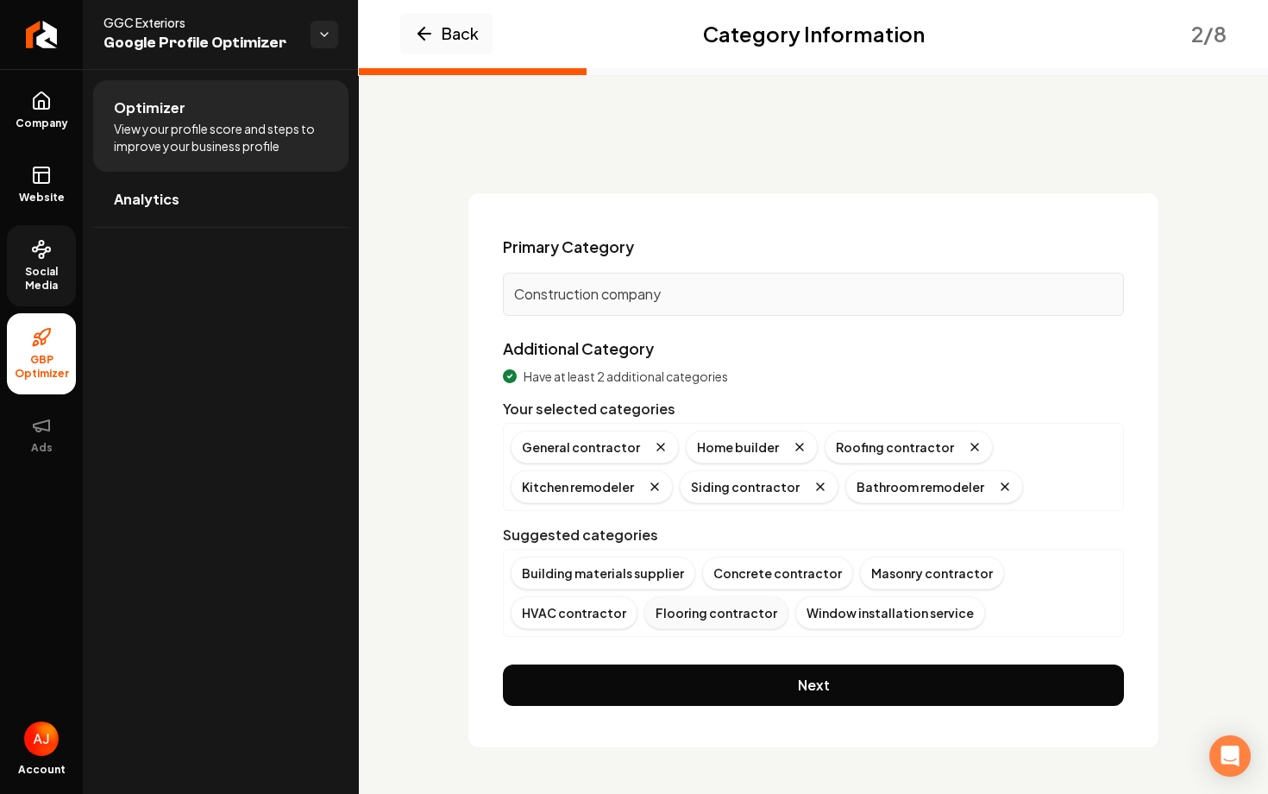
click at [644, 607] on div "Flooring contractor" at bounding box center [716, 612] width 144 height 33
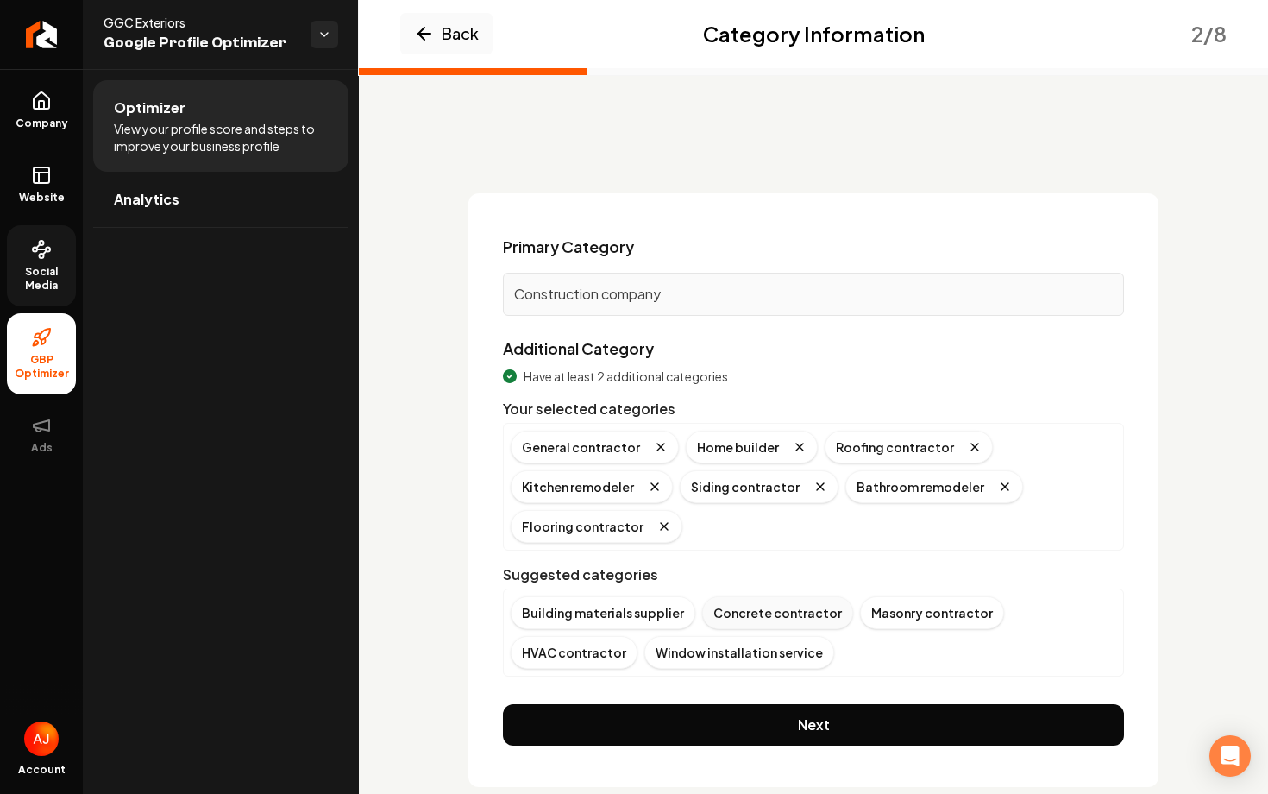
click at [787, 616] on div "Concrete contractor" at bounding box center [777, 612] width 151 height 33
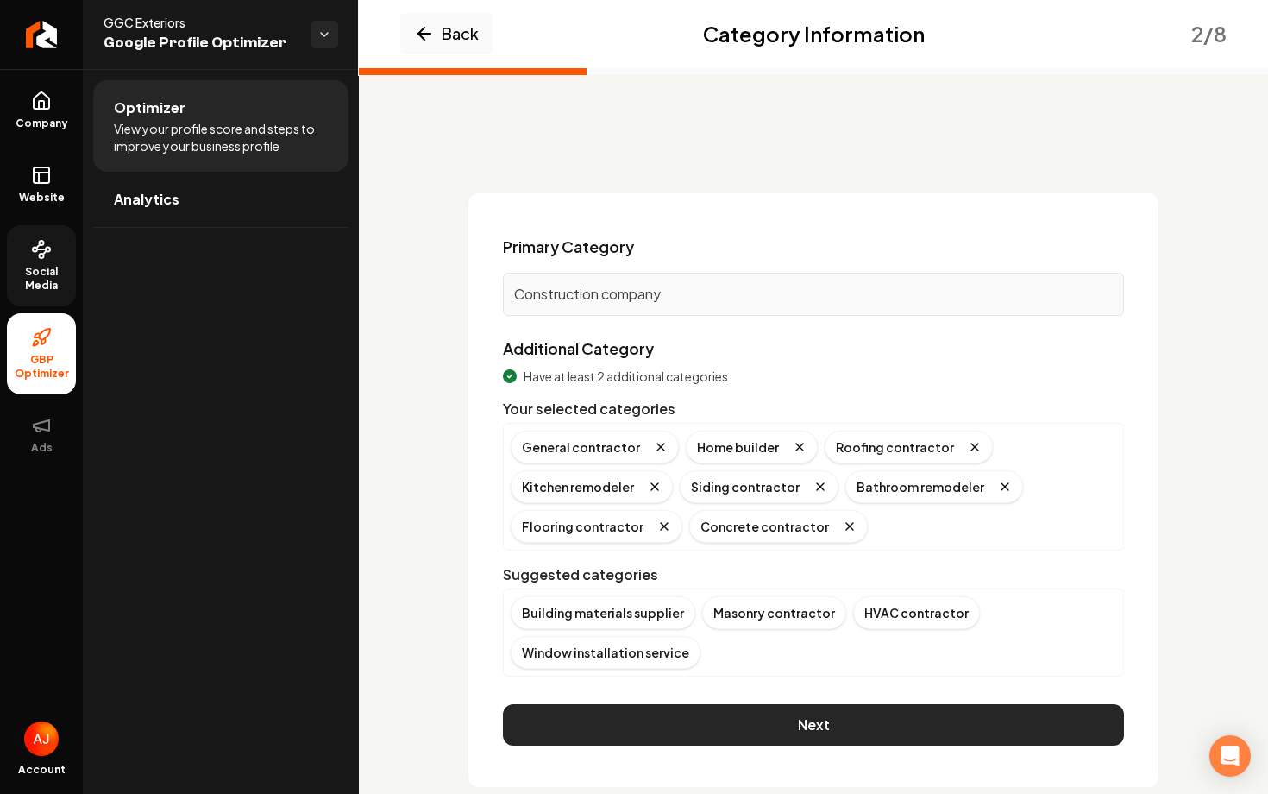
click at [770, 709] on button "Next" at bounding box center [813, 724] width 621 height 41
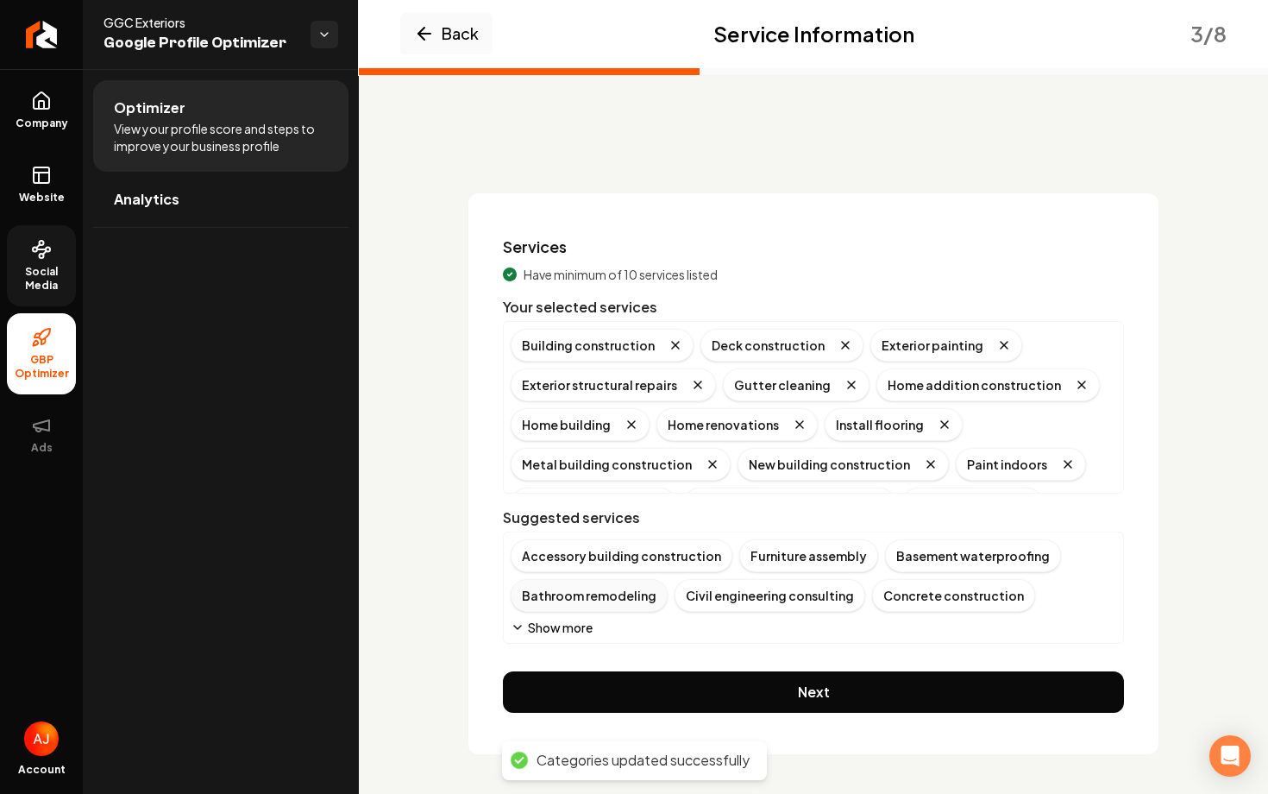
click at [554, 597] on div "Bathroom remodeling" at bounding box center [589, 595] width 157 height 33
click at [777, 593] on div "Concrete construction" at bounding box center [789, 595] width 163 height 33
click at [796, 605] on div "Concrete pouring" at bounding box center [773, 595] width 131 height 33
click at [781, 604] on div "Concrete work" at bounding box center [764, 595] width 113 height 33
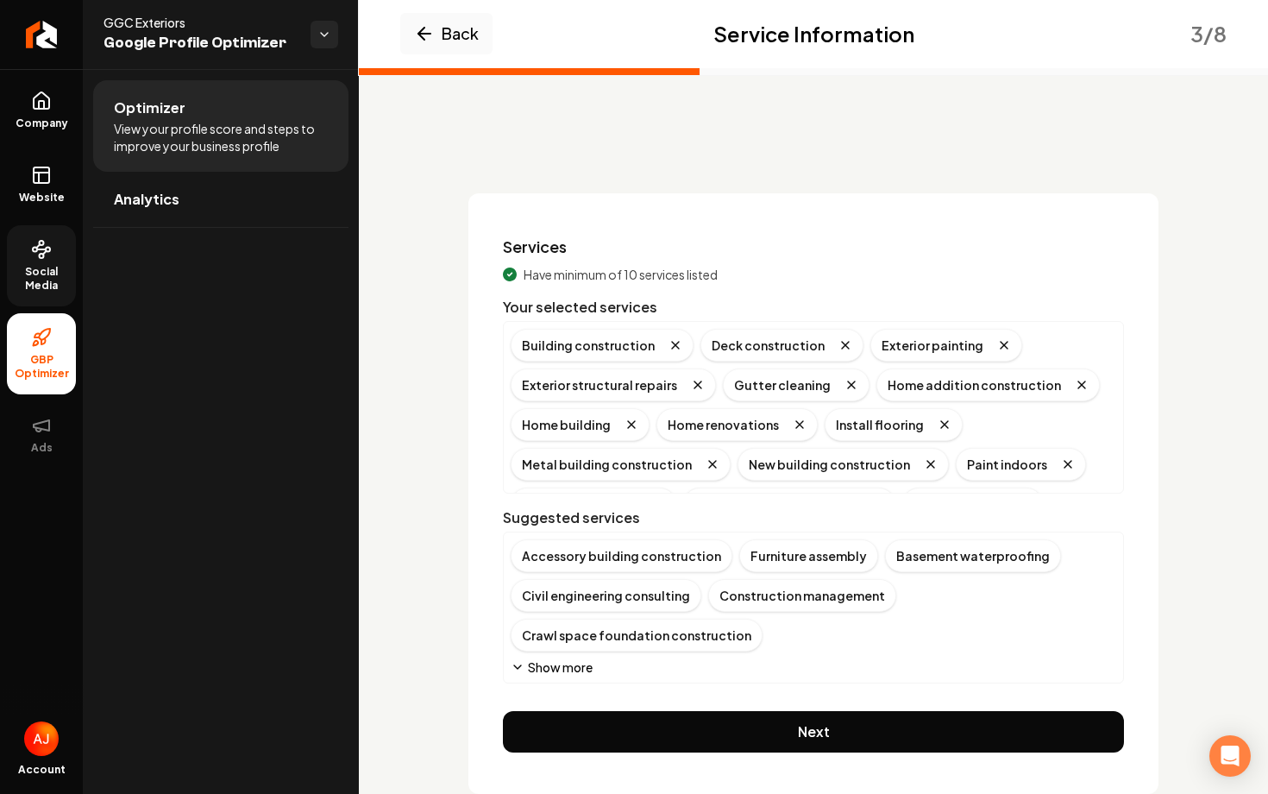
click at [544, 669] on button "Show more" at bounding box center [552, 666] width 82 height 17
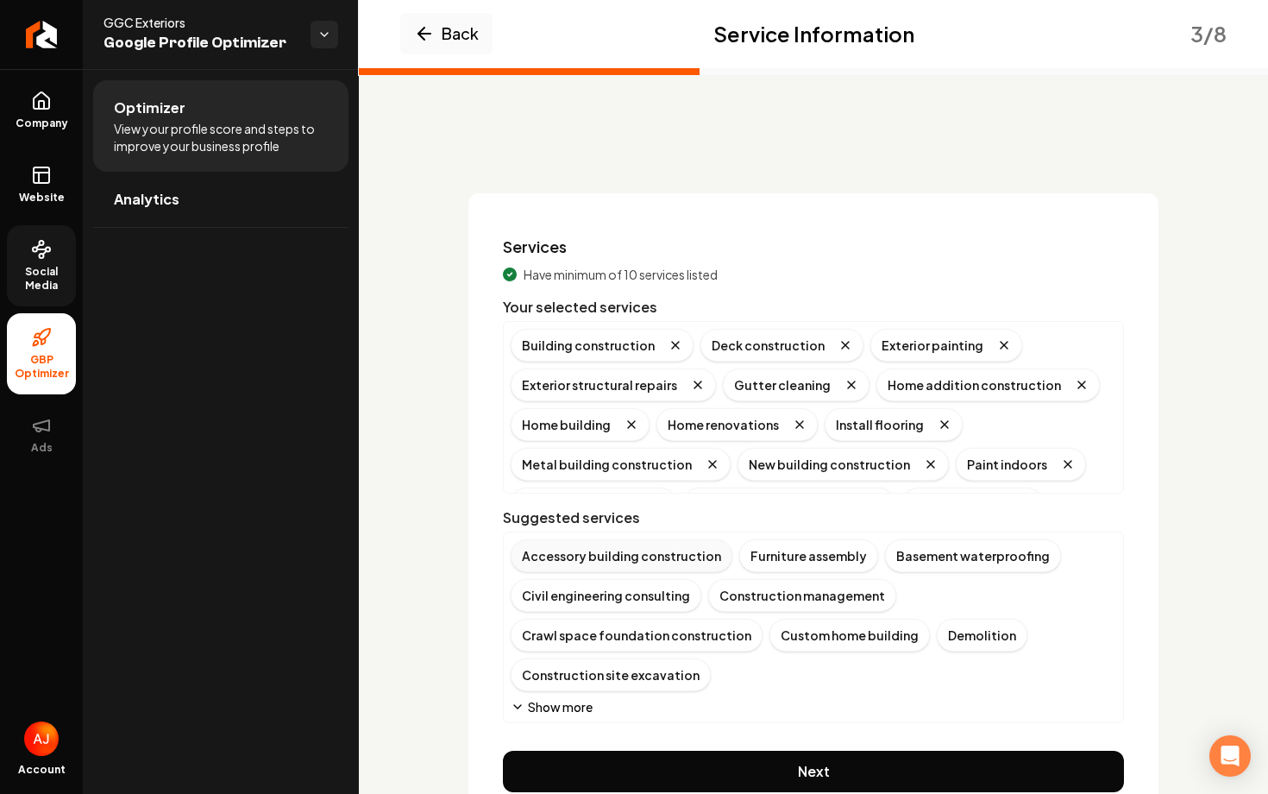
click at [670, 555] on div "Accessory building construction" at bounding box center [622, 555] width 222 height 33
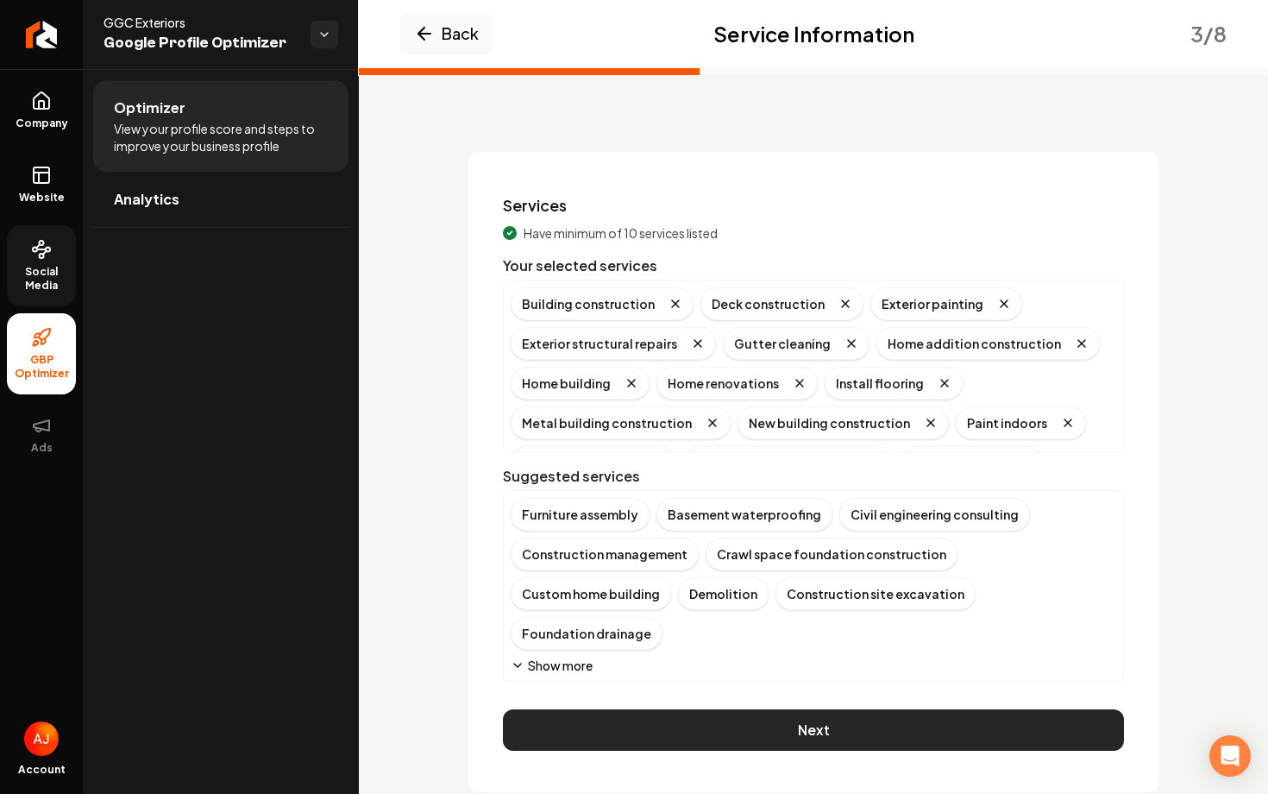
click at [811, 709] on button "Next" at bounding box center [813, 729] width 621 height 41
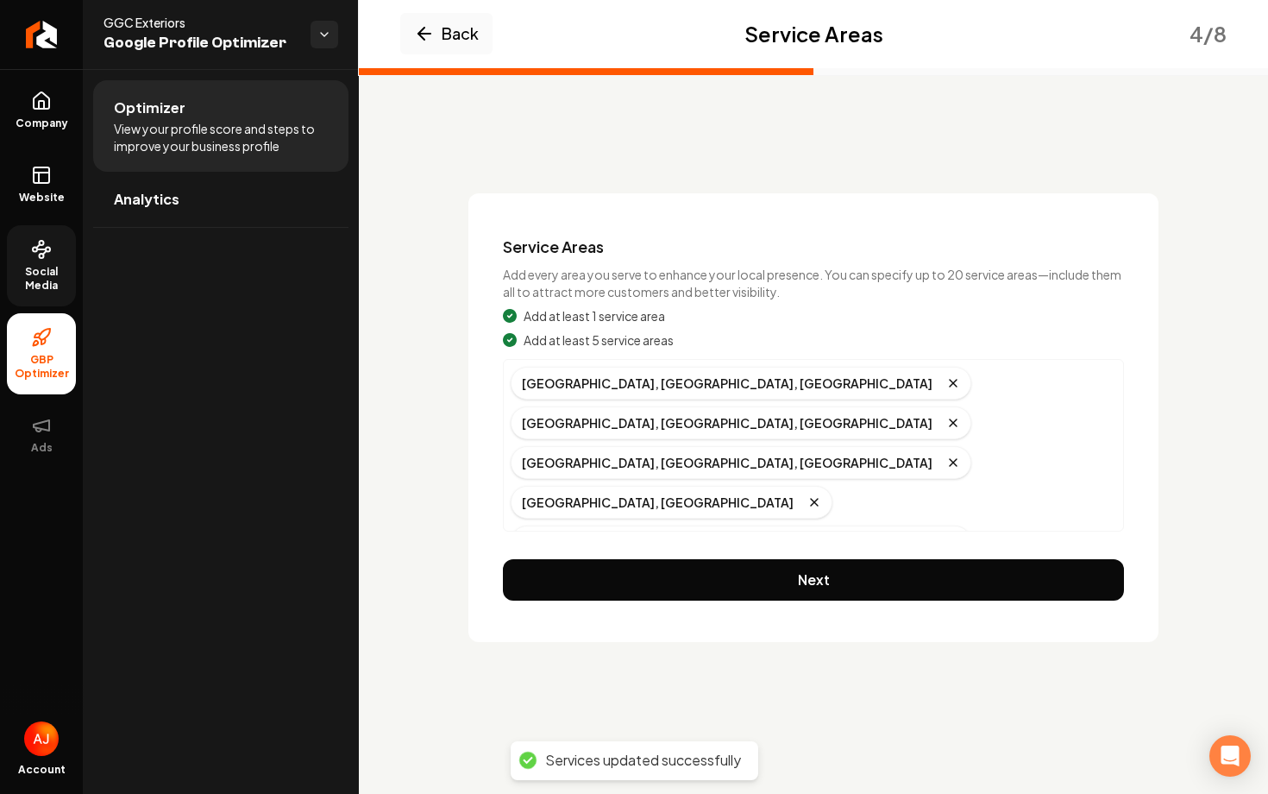
scroll to position [0, 0]
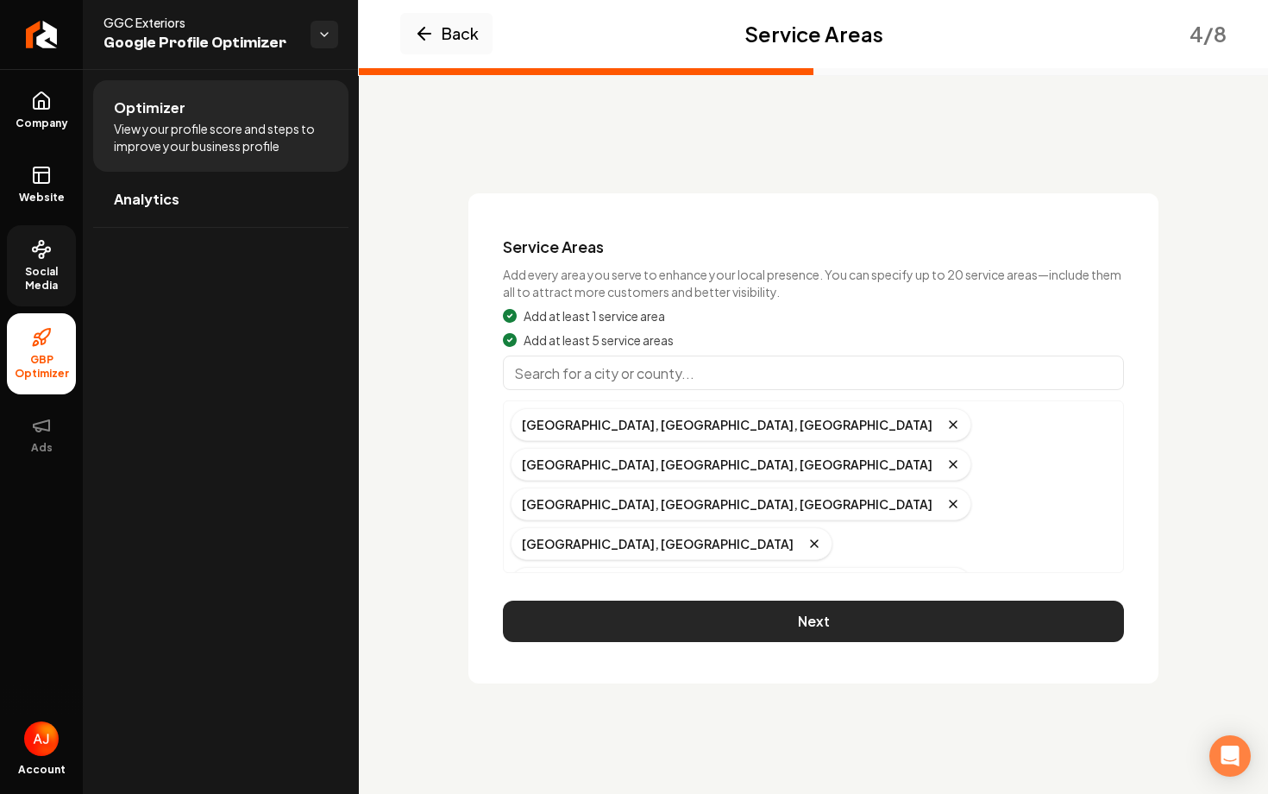
click at [800, 600] on button "Next" at bounding box center [813, 620] width 621 height 41
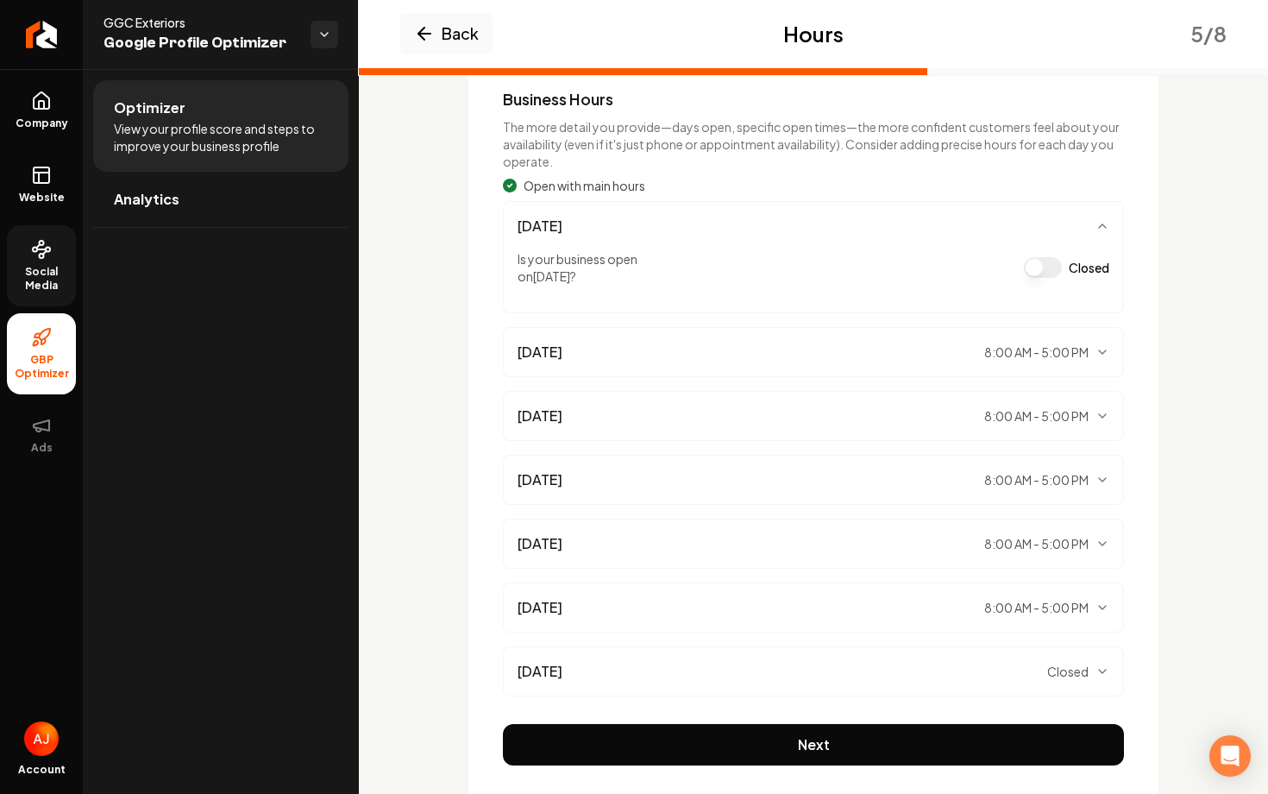
scroll to position [202, 0]
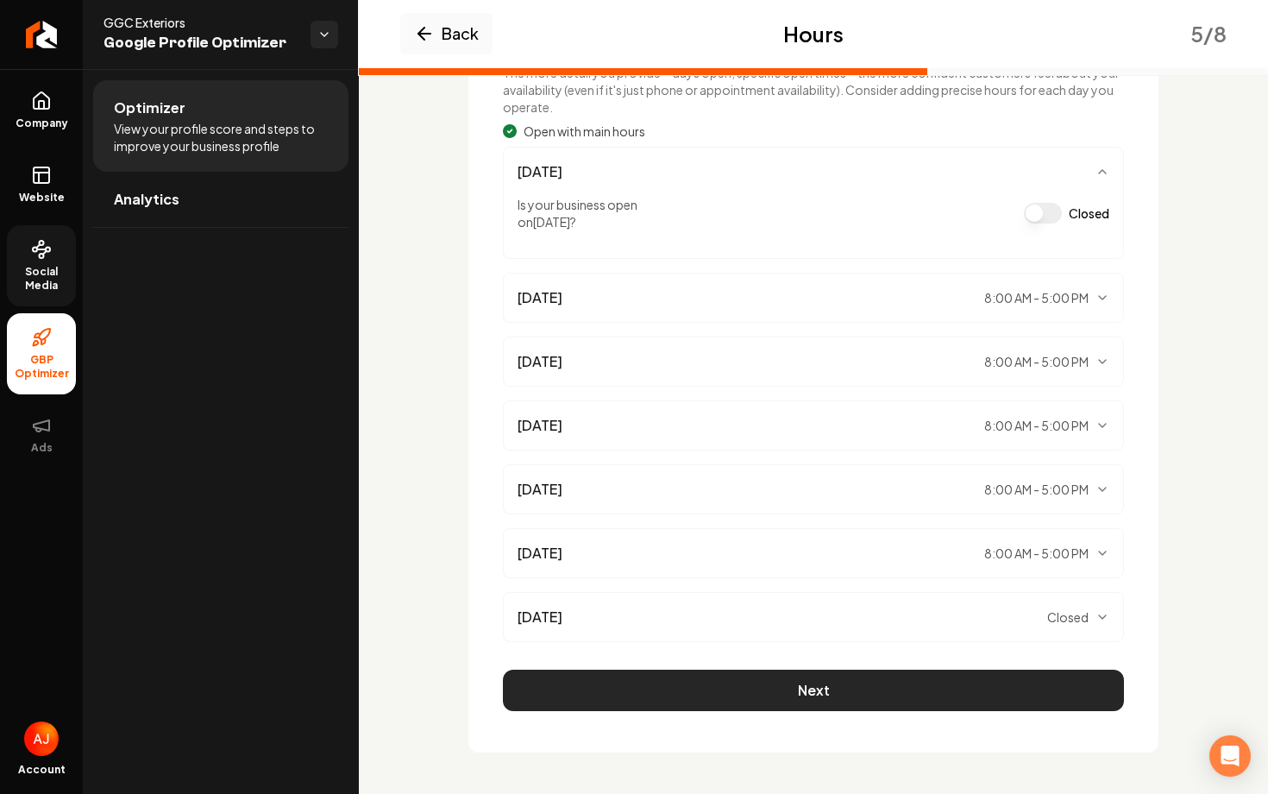
click at [822, 695] on button "Next" at bounding box center [813, 689] width 621 height 41
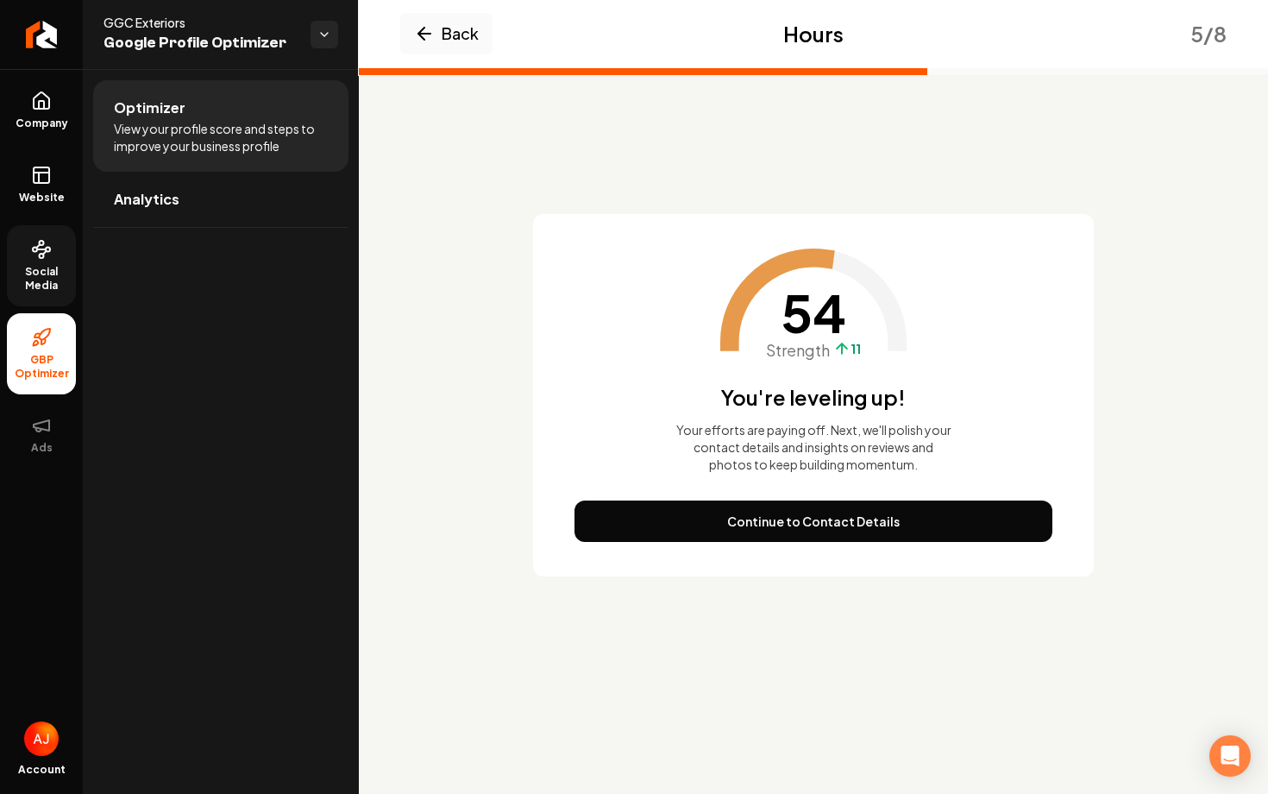
scroll to position [0, 0]
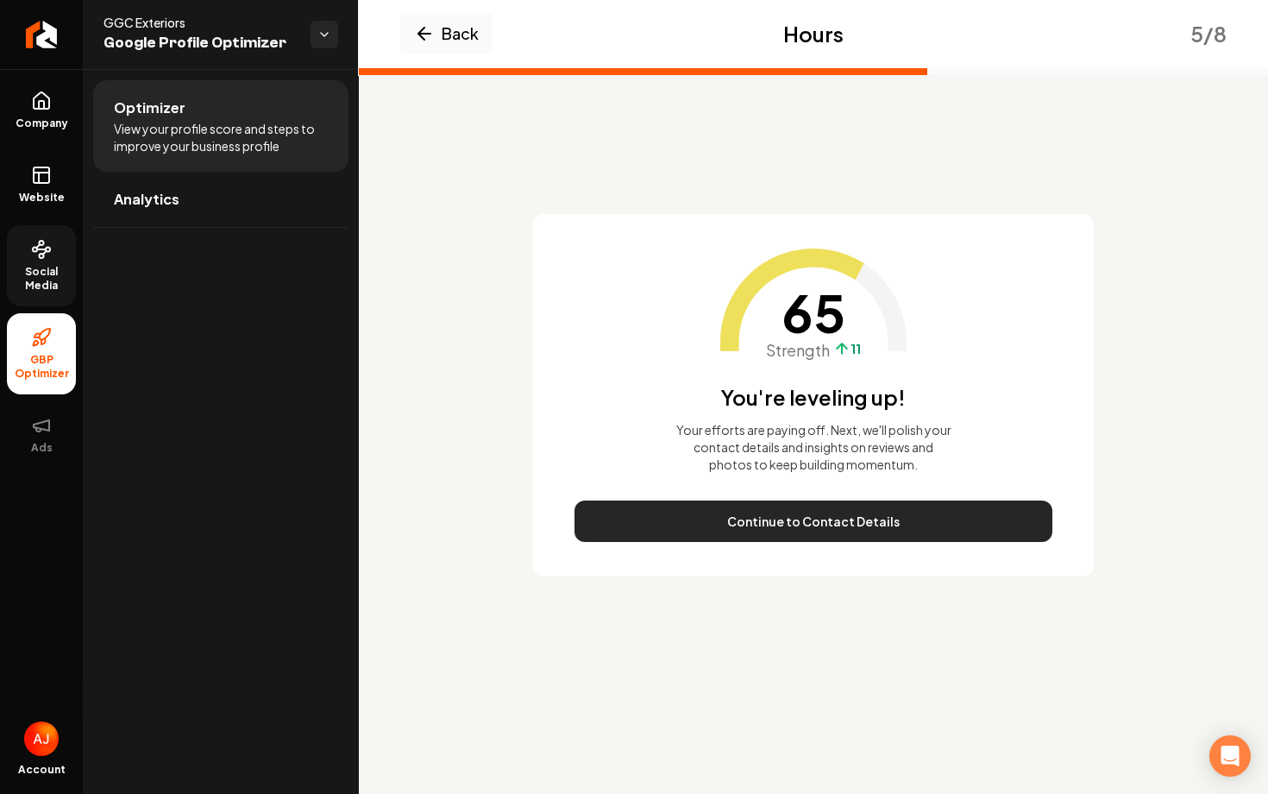
click at [824, 524] on button "Continue to Contact Details" at bounding box center [814, 520] width 478 height 41
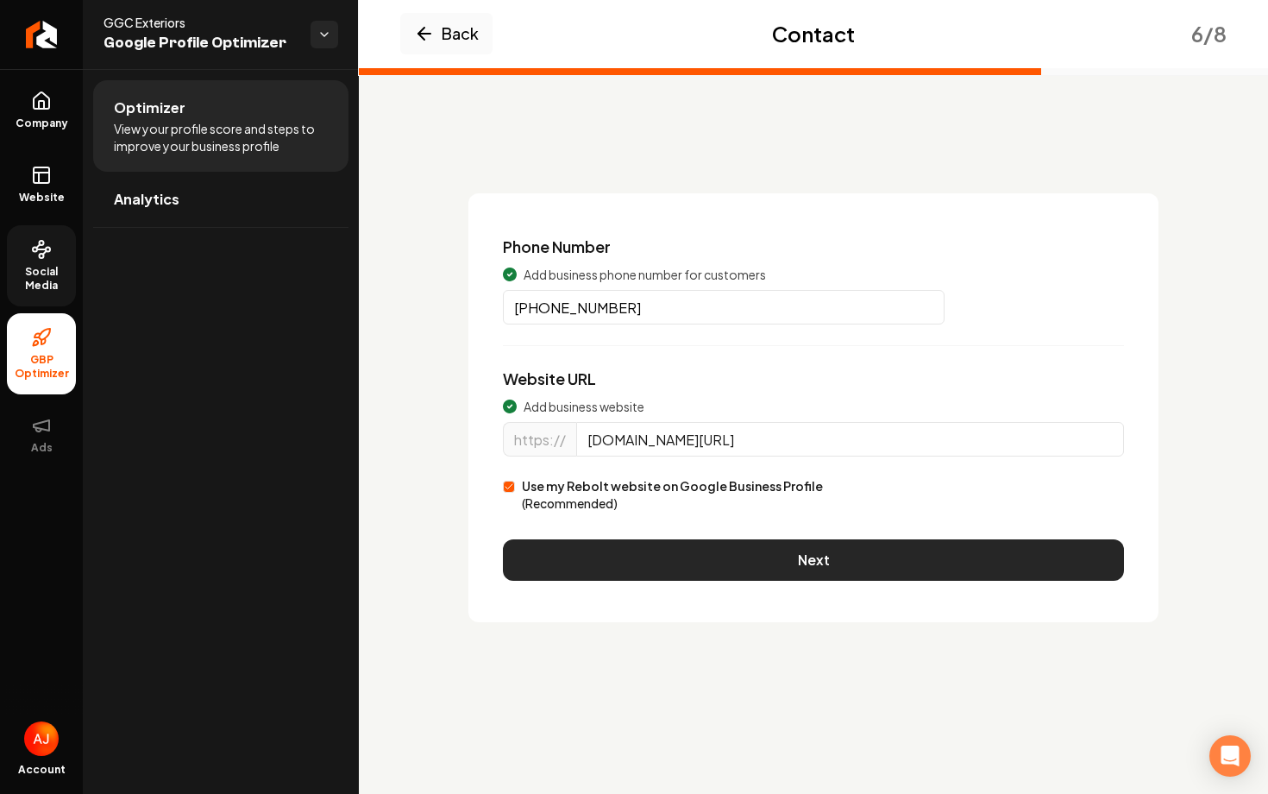
click at [828, 557] on button "Next" at bounding box center [813, 559] width 621 height 41
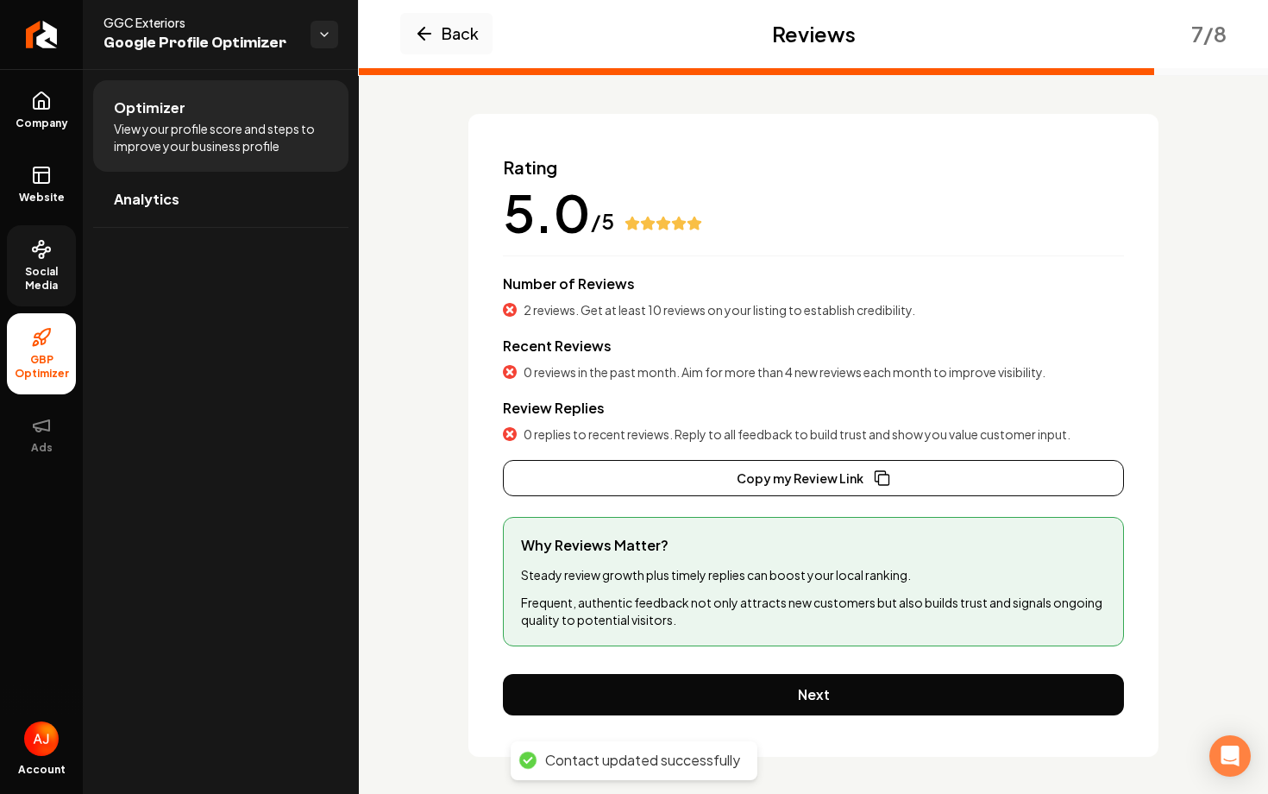
scroll to position [84, 0]
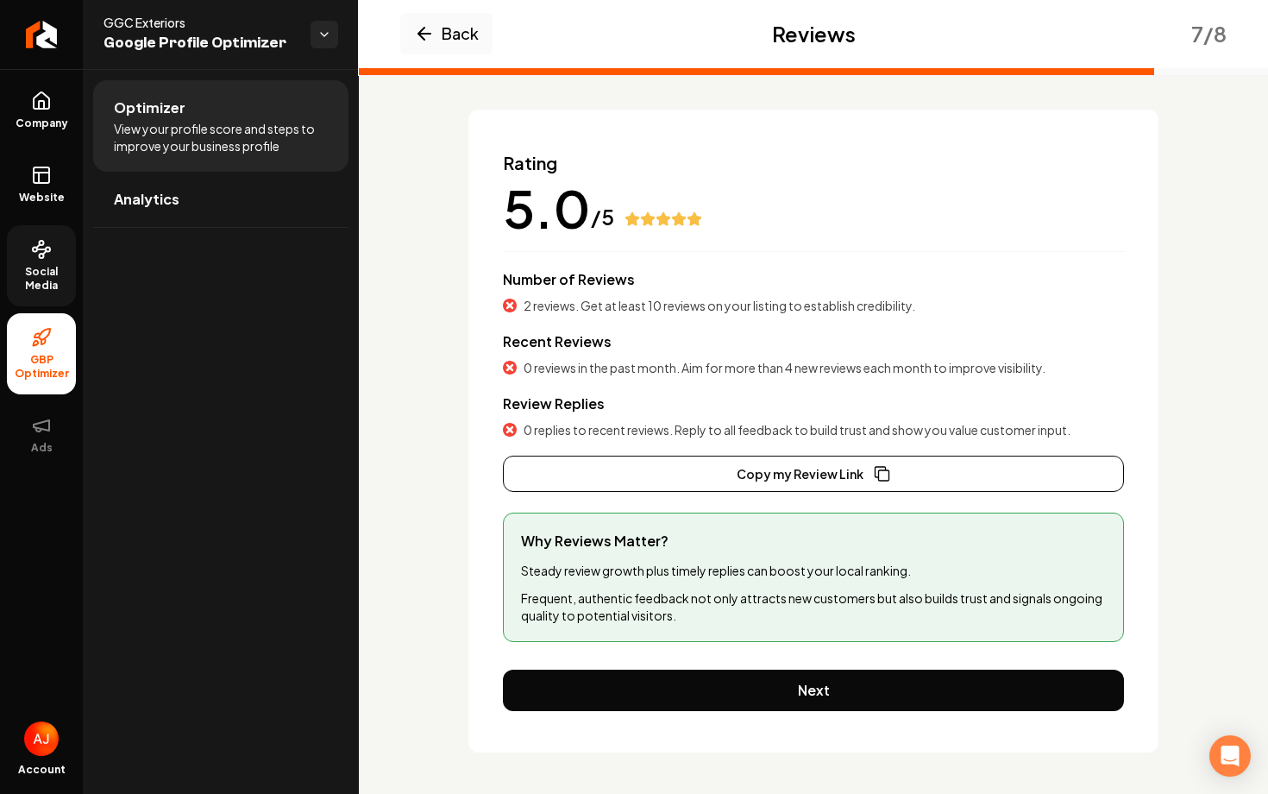
drag, startPoint x: 504, startPoint y: 252, endPoint x: 504, endPoint y: 263, distance: 11.2
click at [504, 263] on div "Rating 5.0 /5 Number of Reviews 2 reviews. Get at least 10 reviews on your list…" at bounding box center [813, 321] width 621 height 341
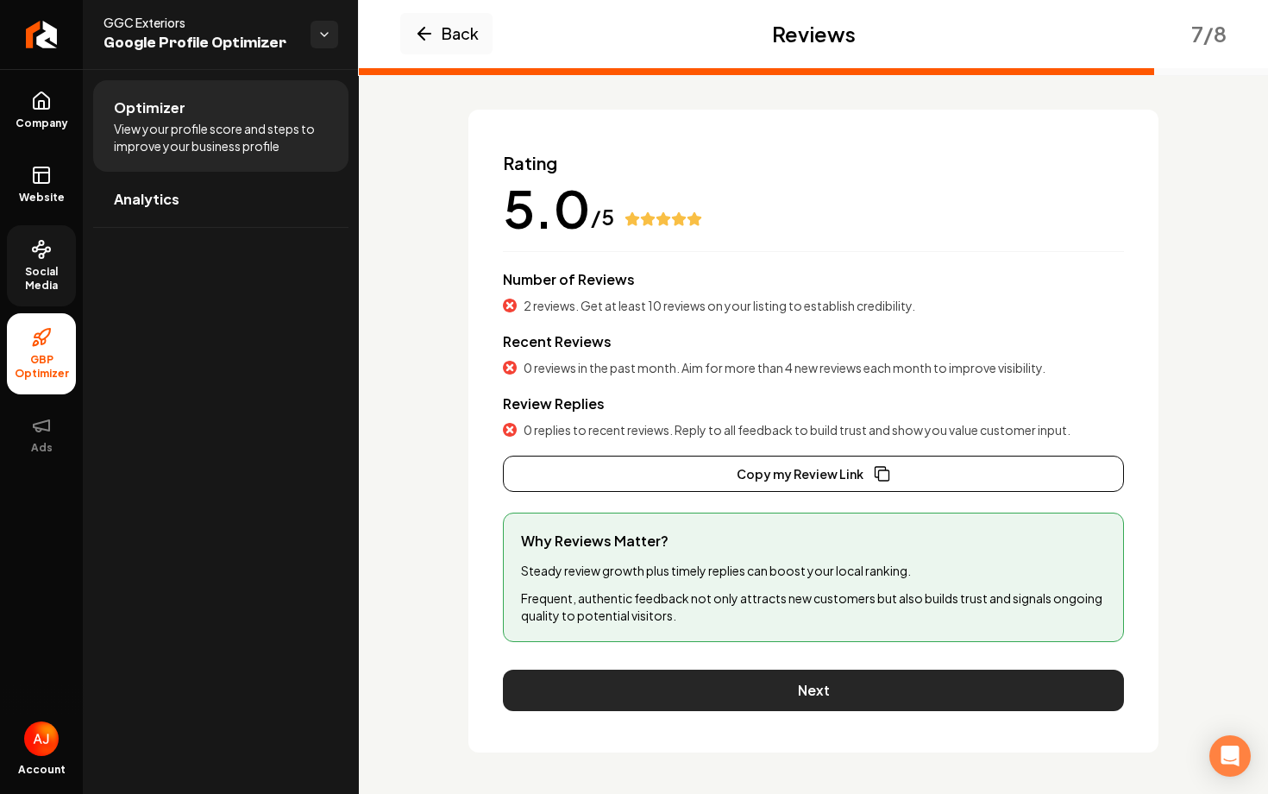
click at [833, 692] on button "Next" at bounding box center [813, 689] width 621 height 41
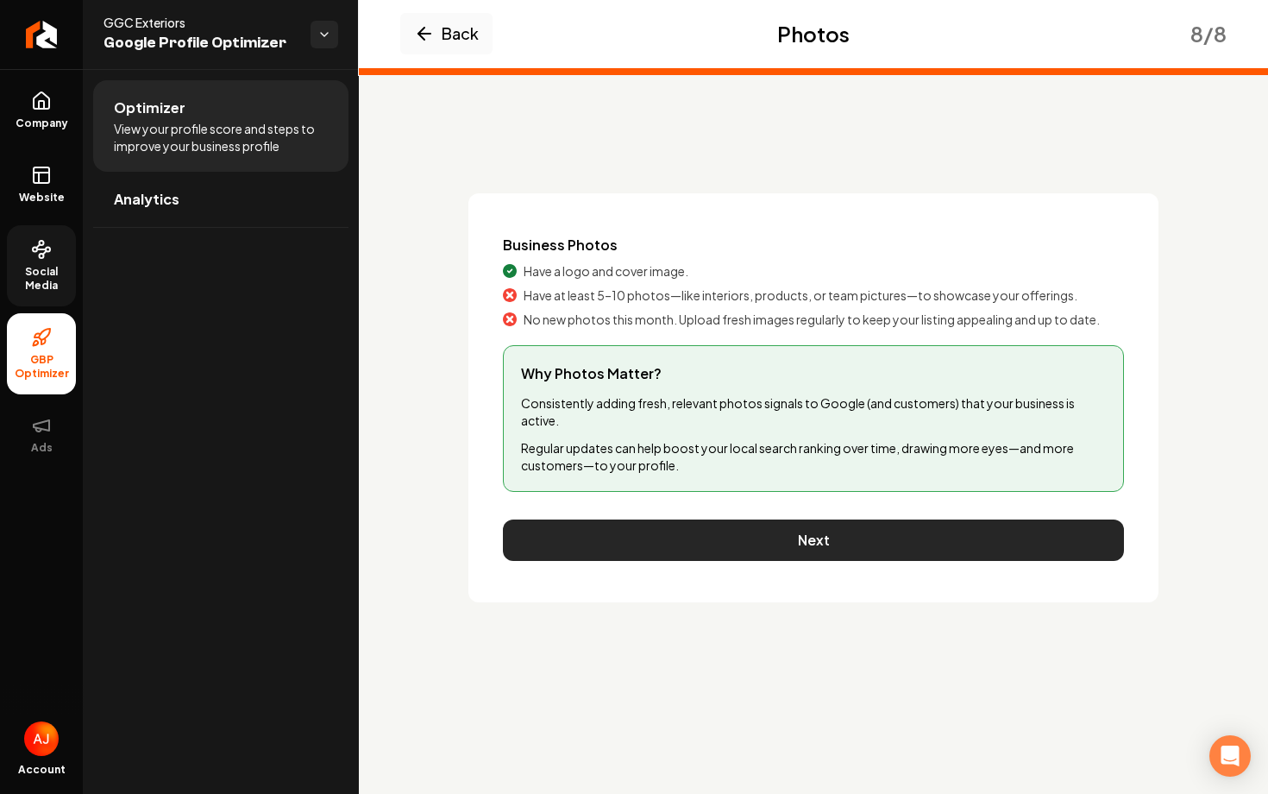
click at [855, 525] on button "Next" at bounding box center [813, 539] width 621 height 41
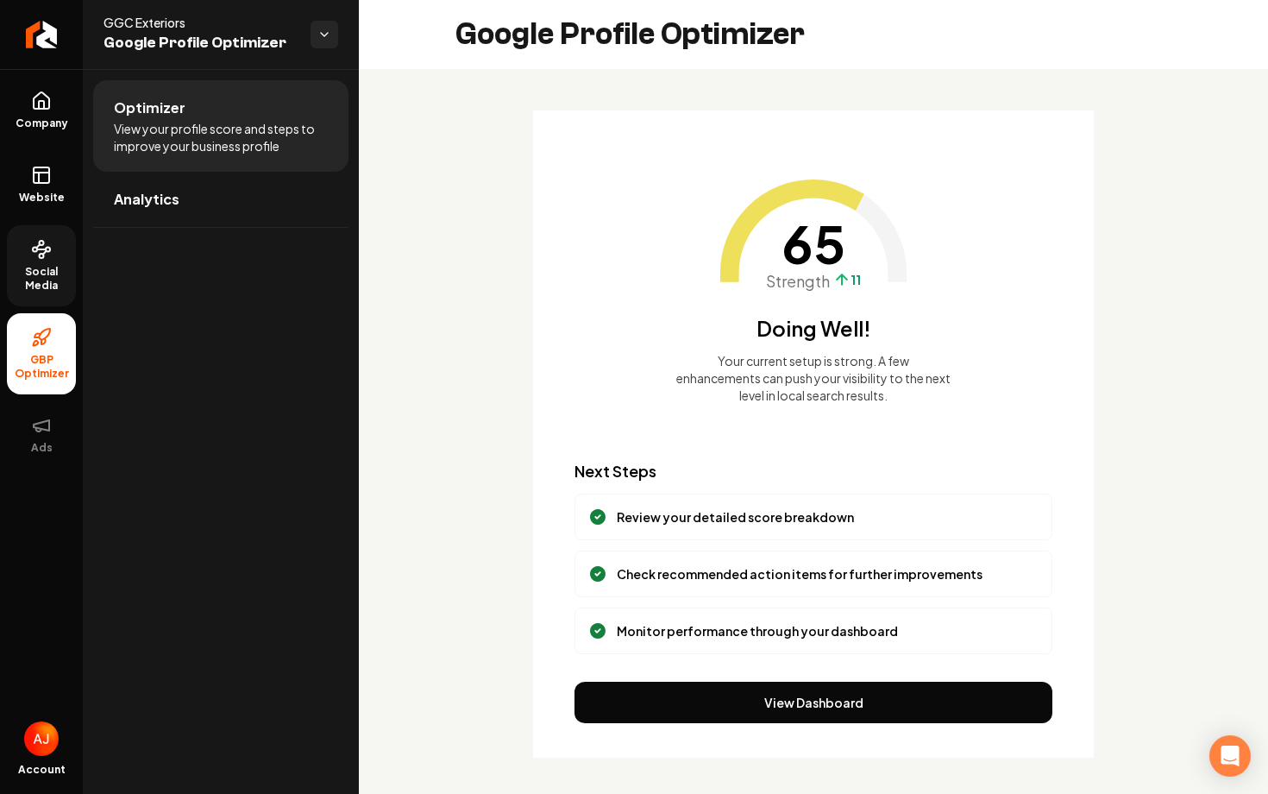
scroll to position [5, 0]
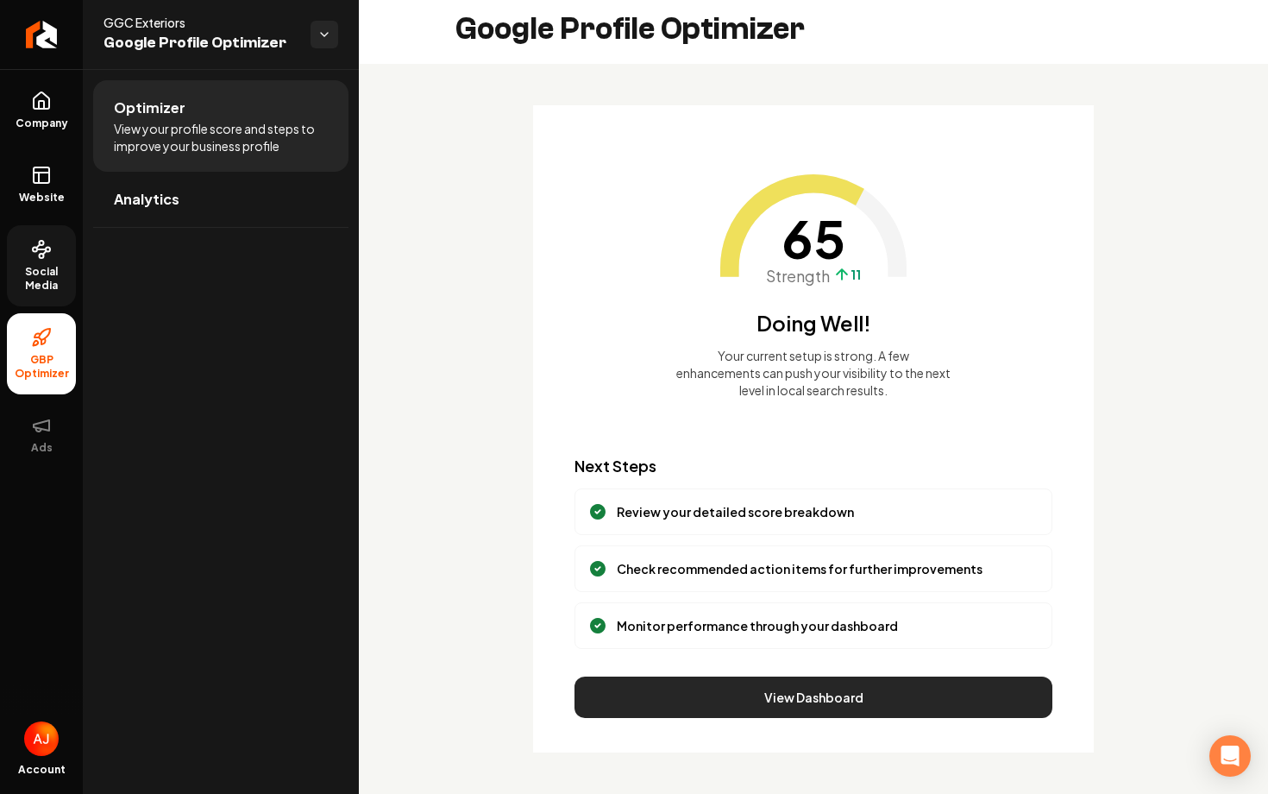
click at [960, 685] on button "View Dashboard" at bounding box center [814, 696] width 478 height 41
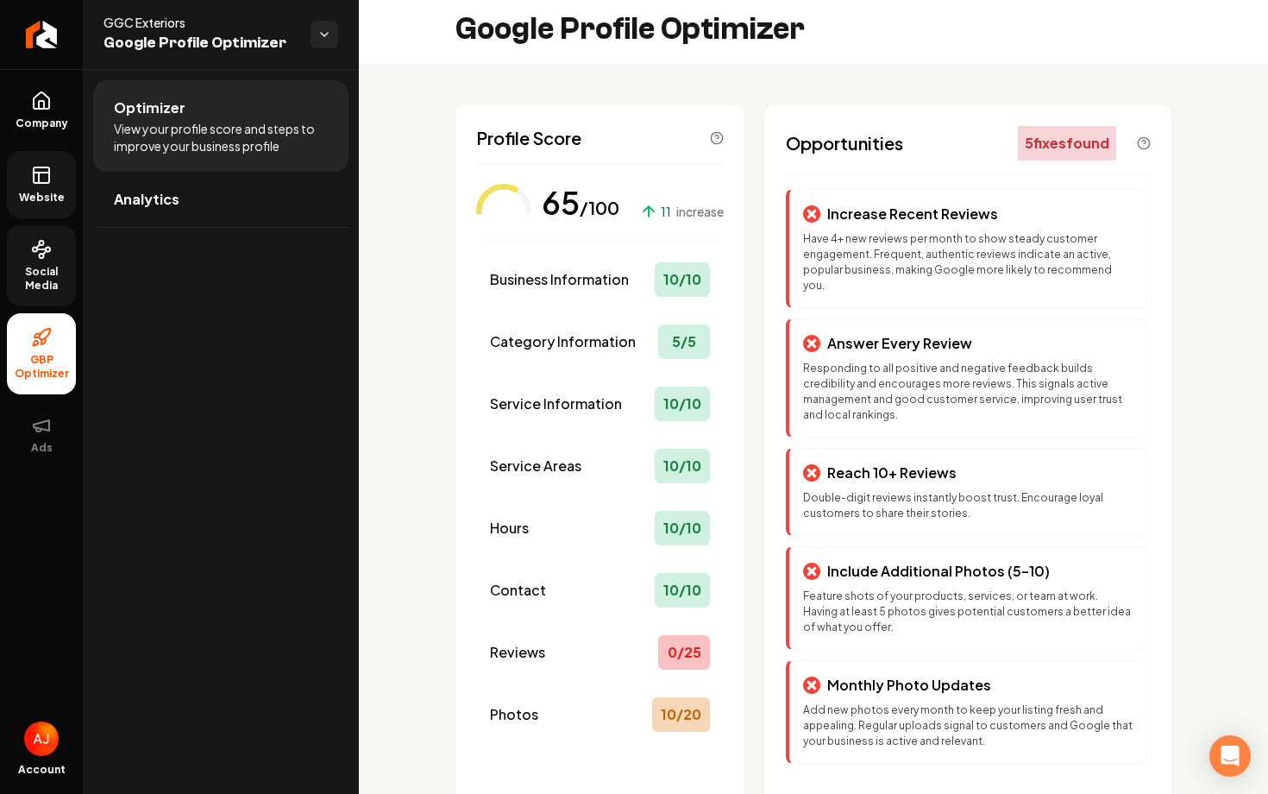
click at [55, 190] on link "Website" at bounding box center [41, 184] width 69 height 67
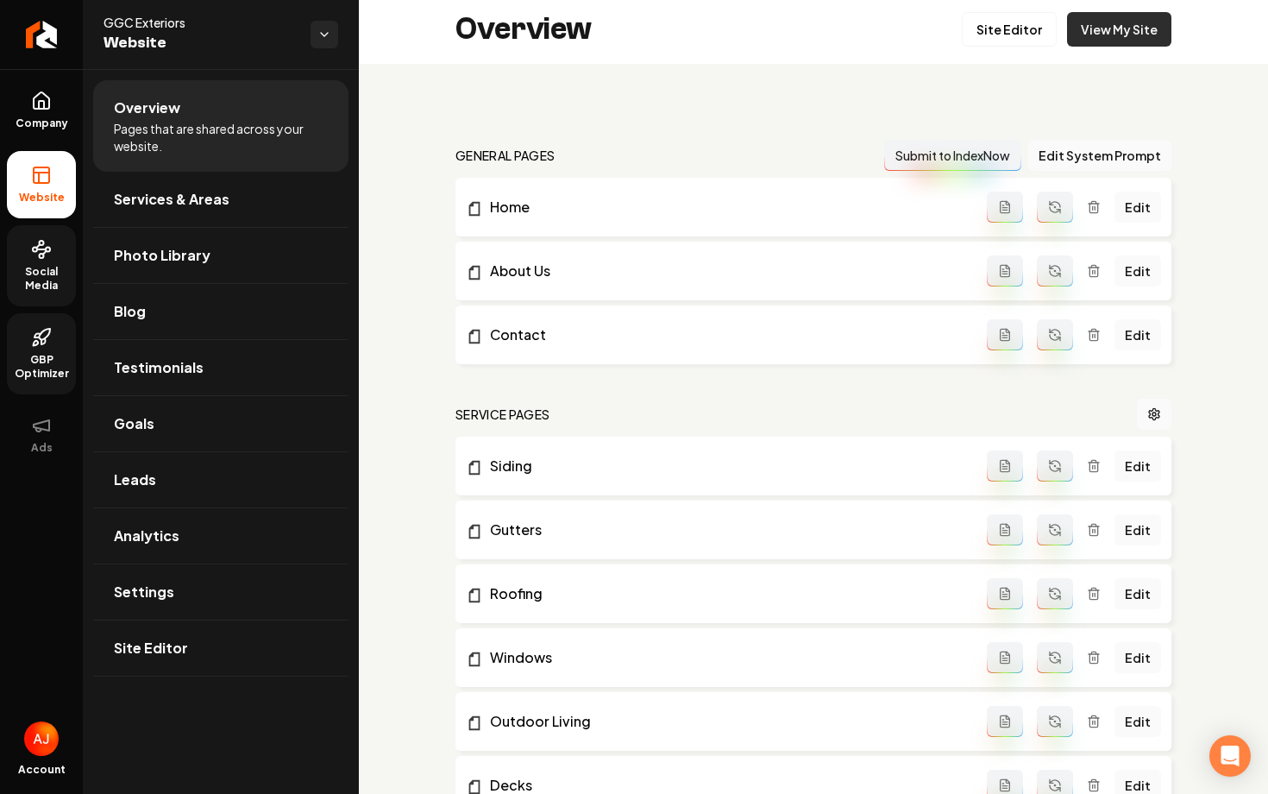
click at [1091, 34] on link "View My Site" at bounding box center [1119, 29] width 104 height 35
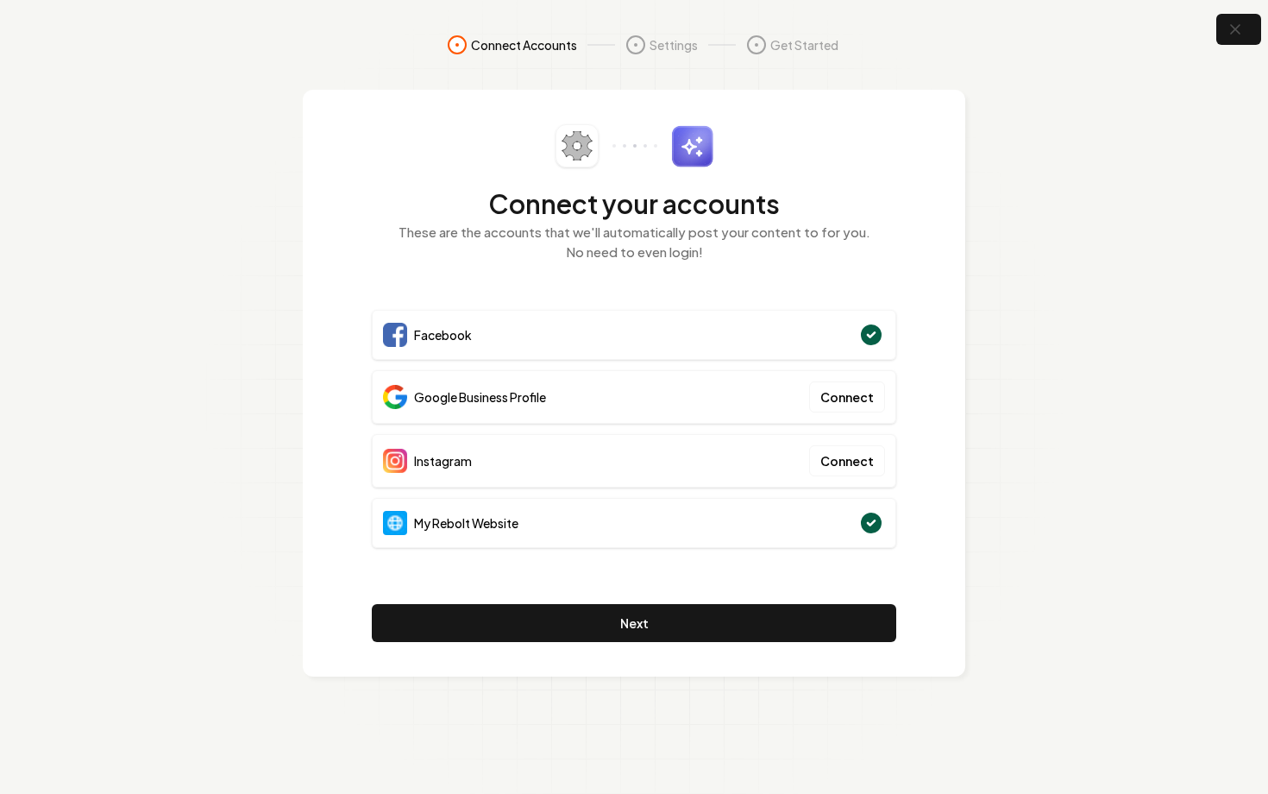
click at [961, 343] on div "Connect your accounts These are the accounts that we'll automatically post your…" at bounding box center [634, 383] width 663 height 587
click at [666, 389] on div "Google Business Profile Connect" at bounding box center [634, 396] width 525 height 53
click at [786, 399] on div "Google Business Profile Connect" at bounding box center [634, 396] width 525 height 53
click at [767, 373] on div "Google Business Profile Connect" at bounding box center [634, 396] width 525 height 53
click at [895, 420] on div "Google Business Profile Connect" at bounding box center [634, 396] width 525 height 53
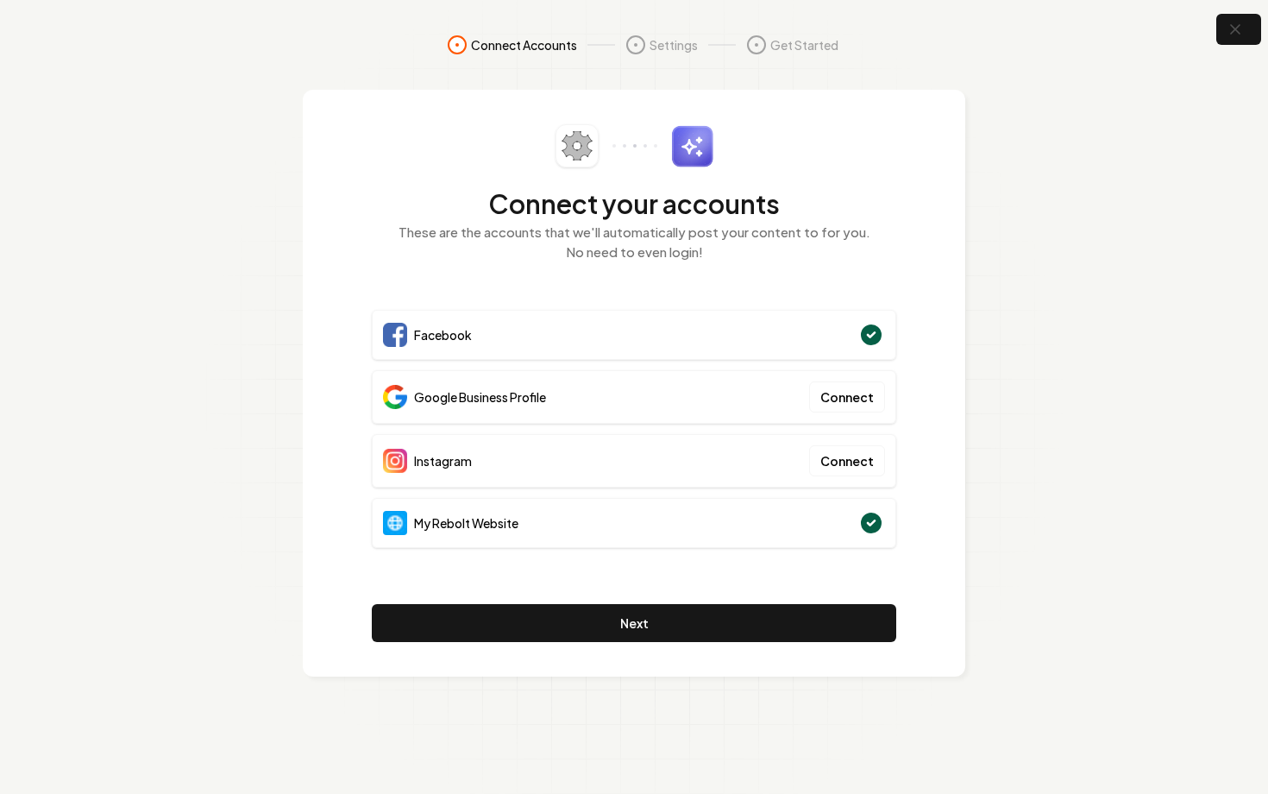
click at [521, 267] on div "Connect your accounts These are the accounts that we'll automatically post your…" at bounding box center [634, 203] width 525 height 158
click at [1235, 41] on button "button" at bounding box center [1239, 29] width 56 height 39
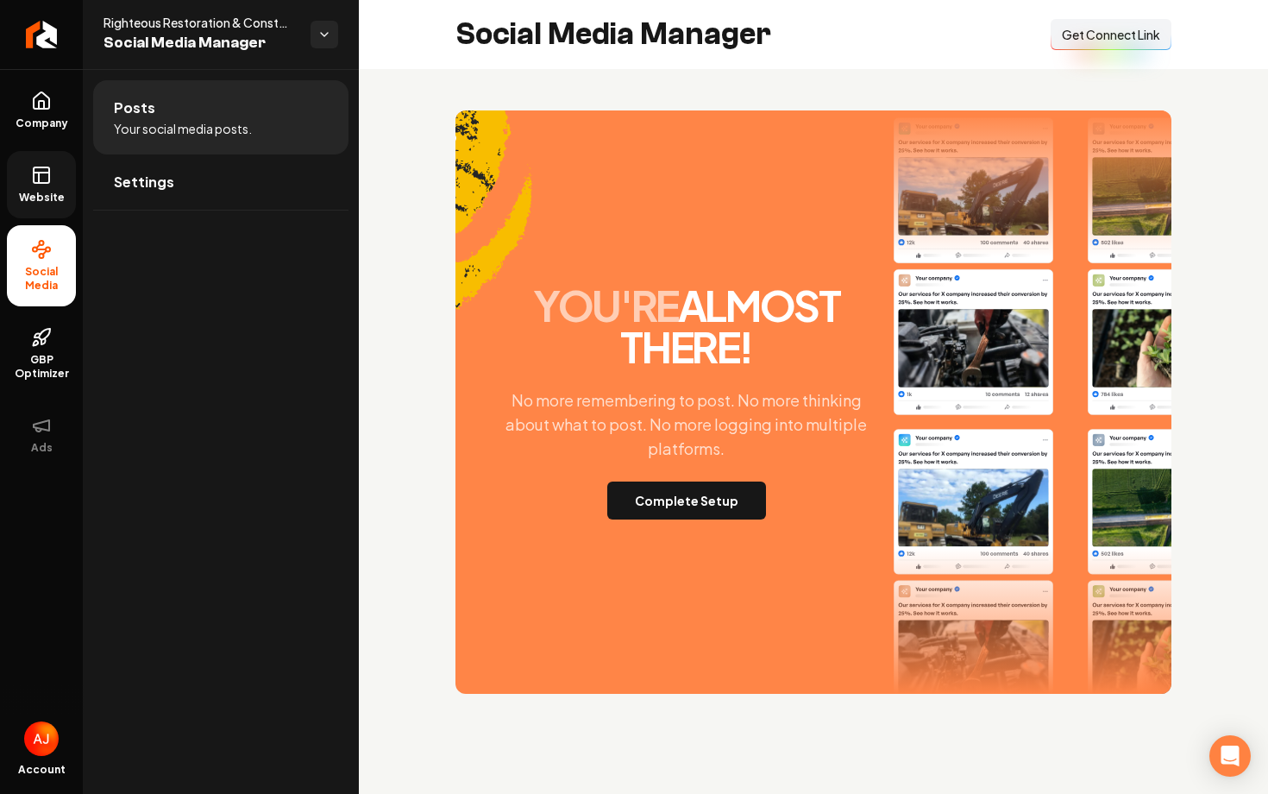
click at [49, 187] on link "Website" at bounding box center [41, 184] width 69 height 67
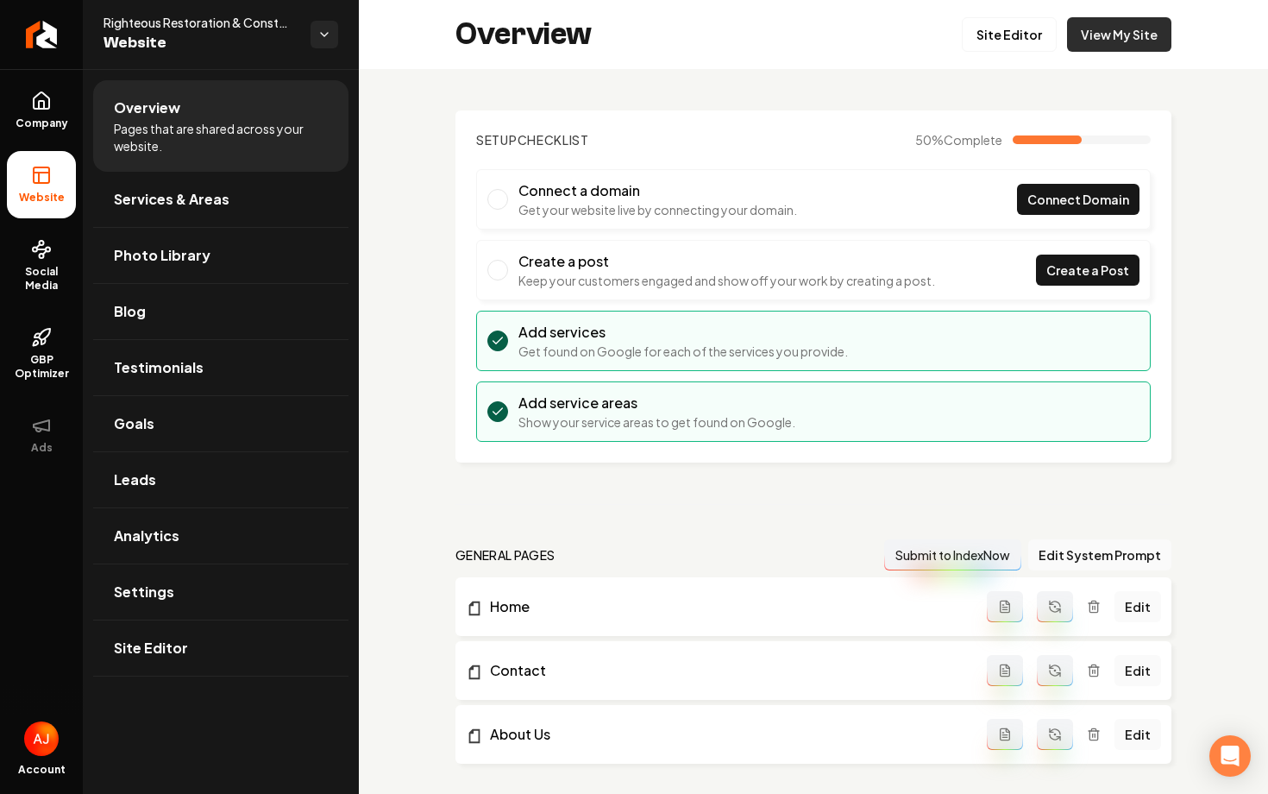
click at [1134, 38] on link "View My Site" at bounding box center [1119, 34] width 104 height 35
click at [44, 272] on span "Social Media" at bounding box center [41, 279] width 69 height 28
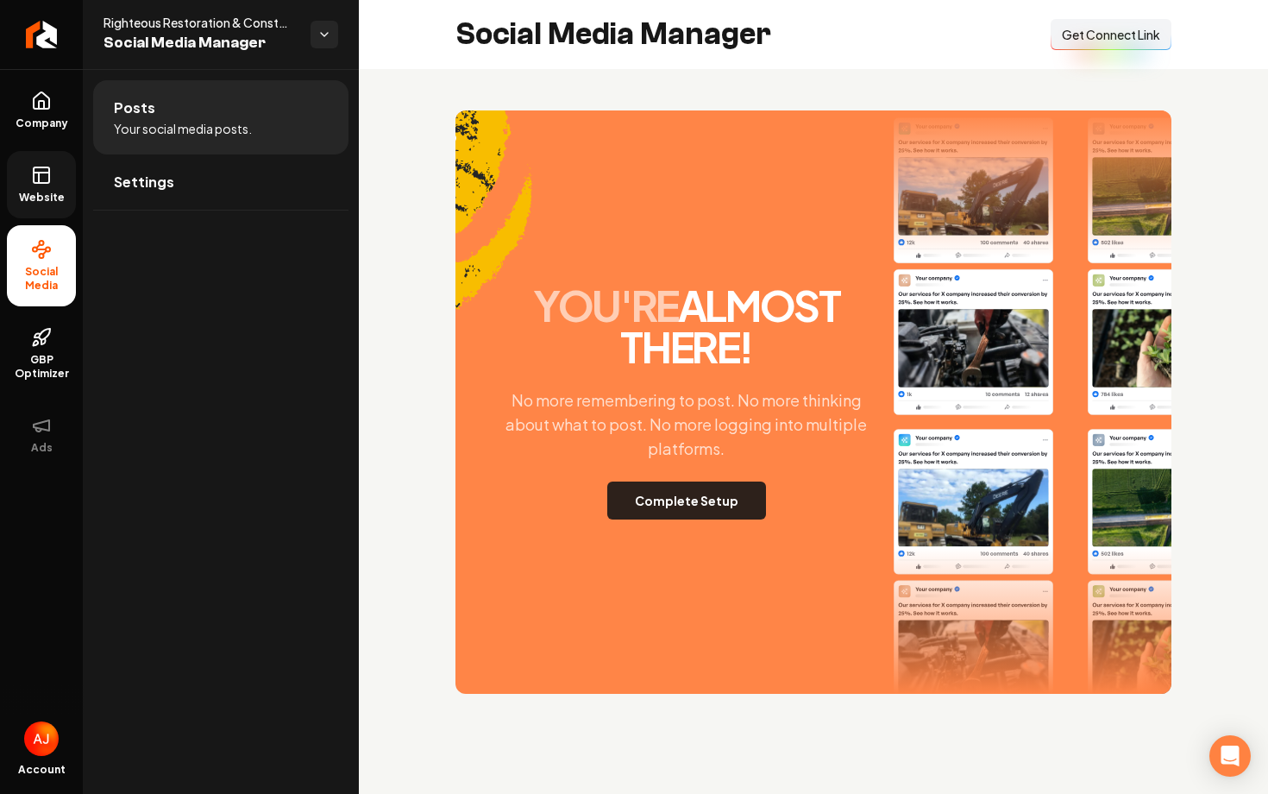
click at [671, 493] on button "Complete Setup" at bounding box center [686, 500] width 159 height 38
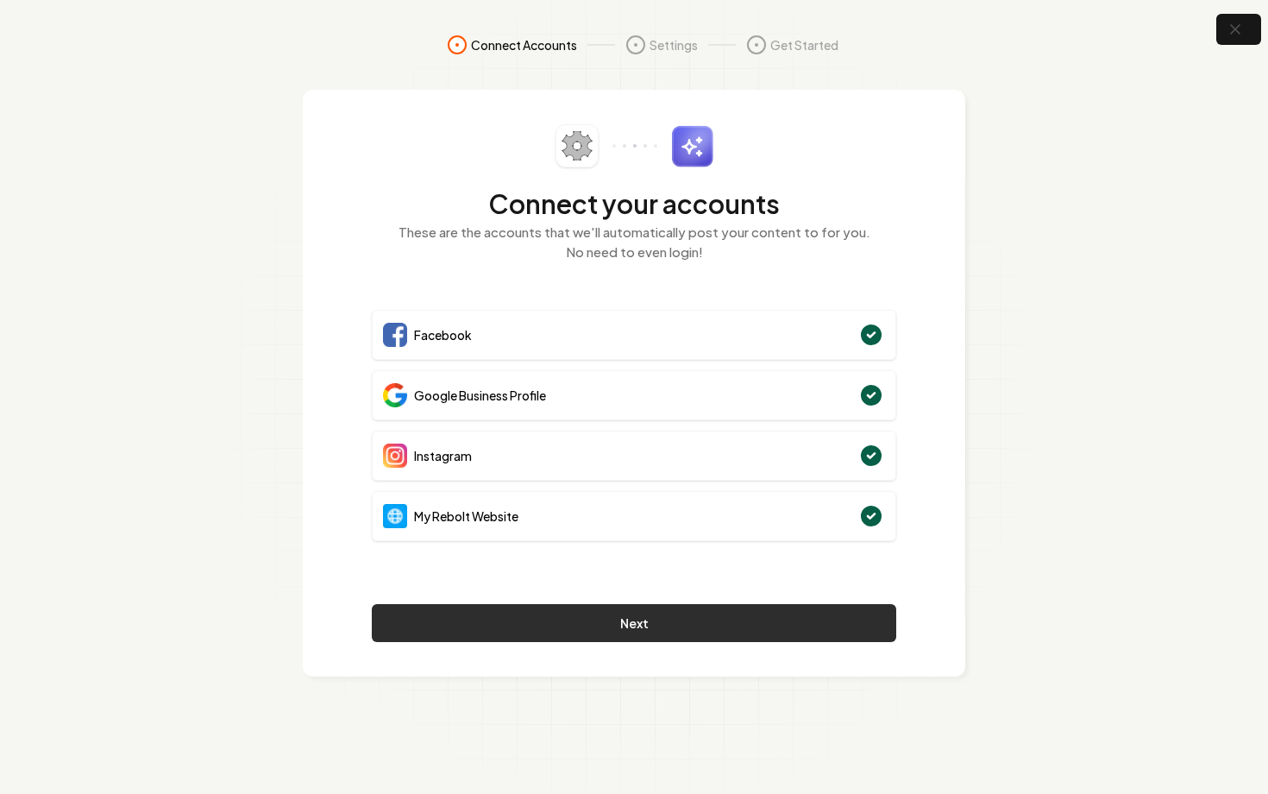
click at [683, 619] on button "Next" at bounding box center [634, 623] width 525 height 38
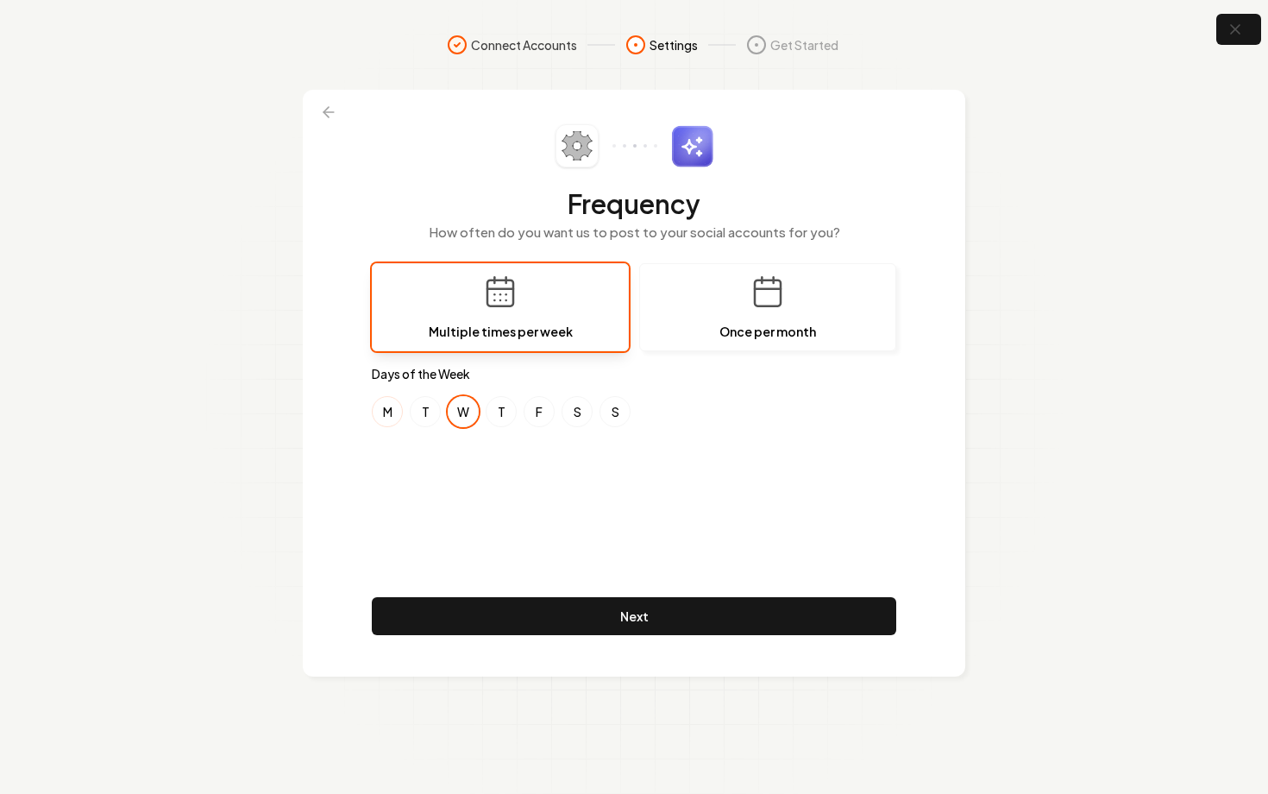
click at [384, 411] on button "M" at bounding box center [387, 411] width 31 height 31
click at [577, 417] on button "S" at bounding box center [577, 411] width 31 height 31
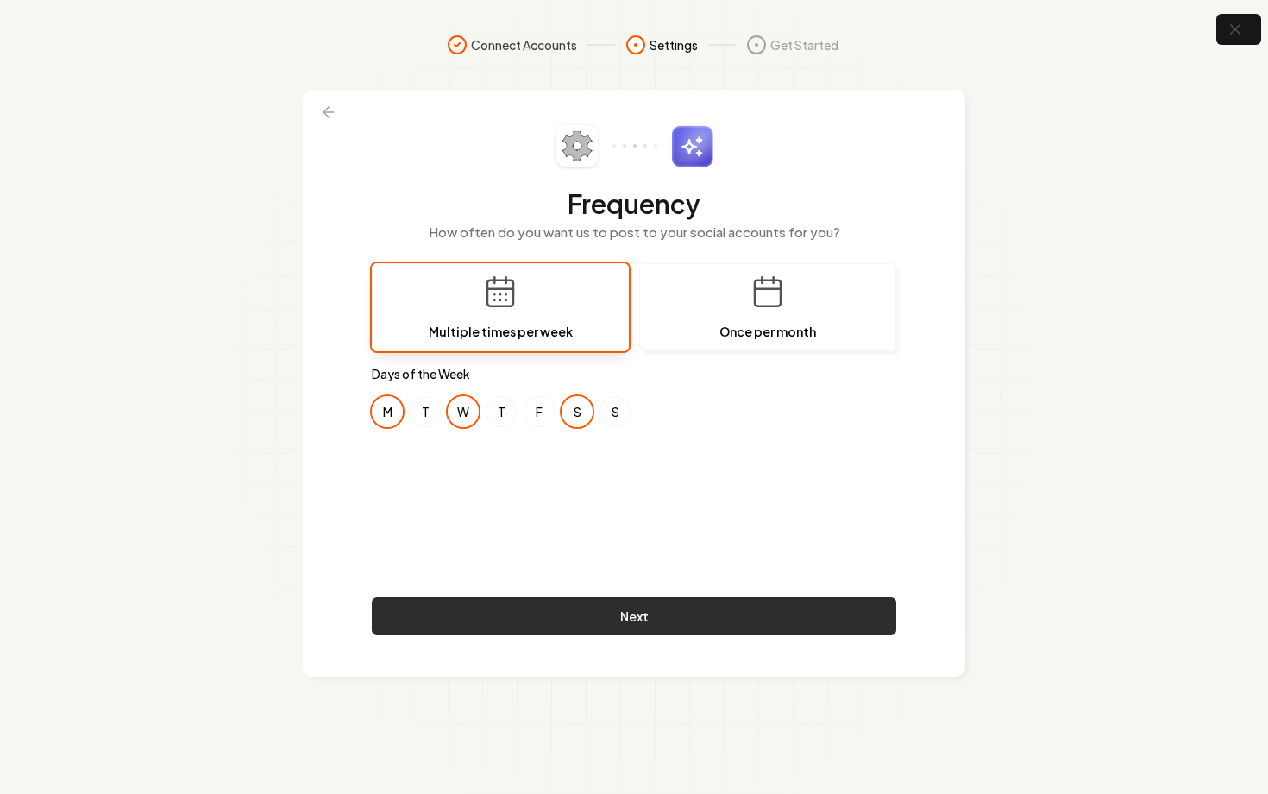
click at [648, 608] on button "Next" at bounding box center [634, 616] width 525 height 38
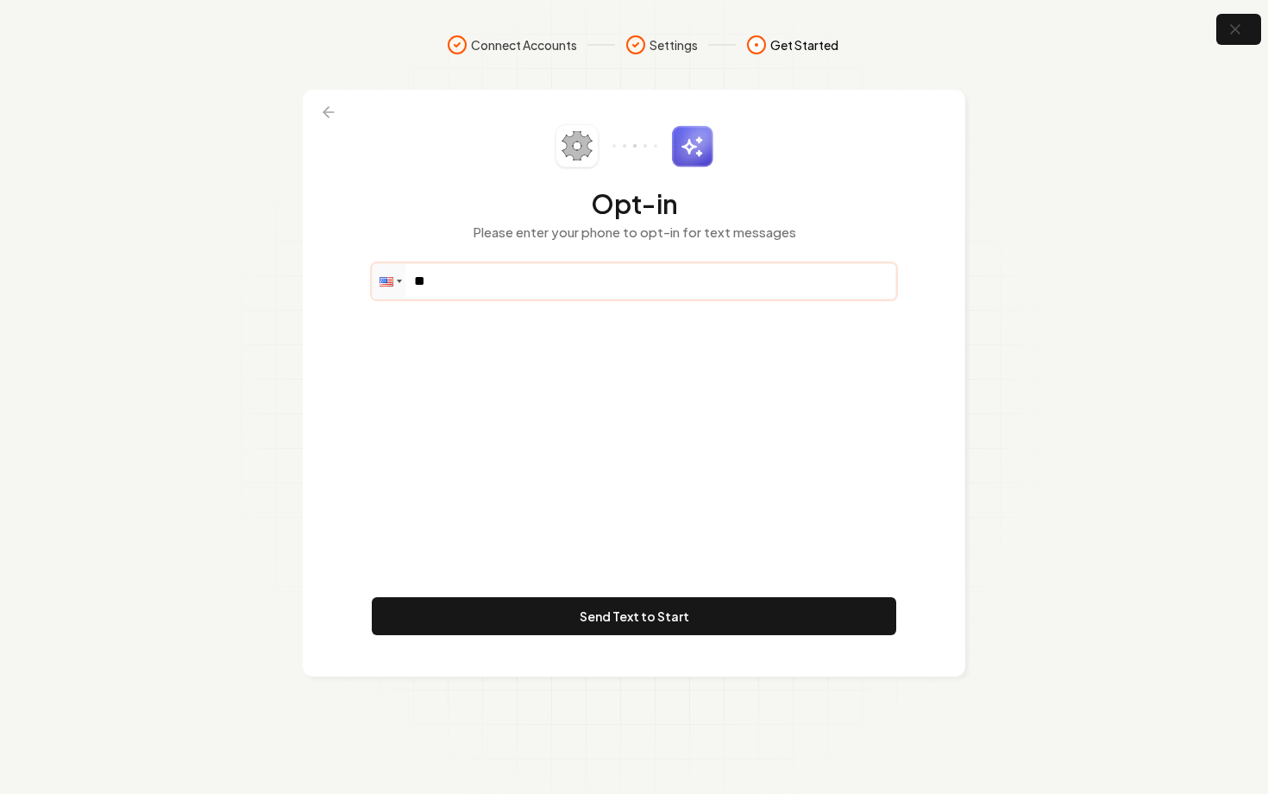
click at [499, 285] on input "**" at bounding box center [634, 281] width 523 height 35
paste input "**********"
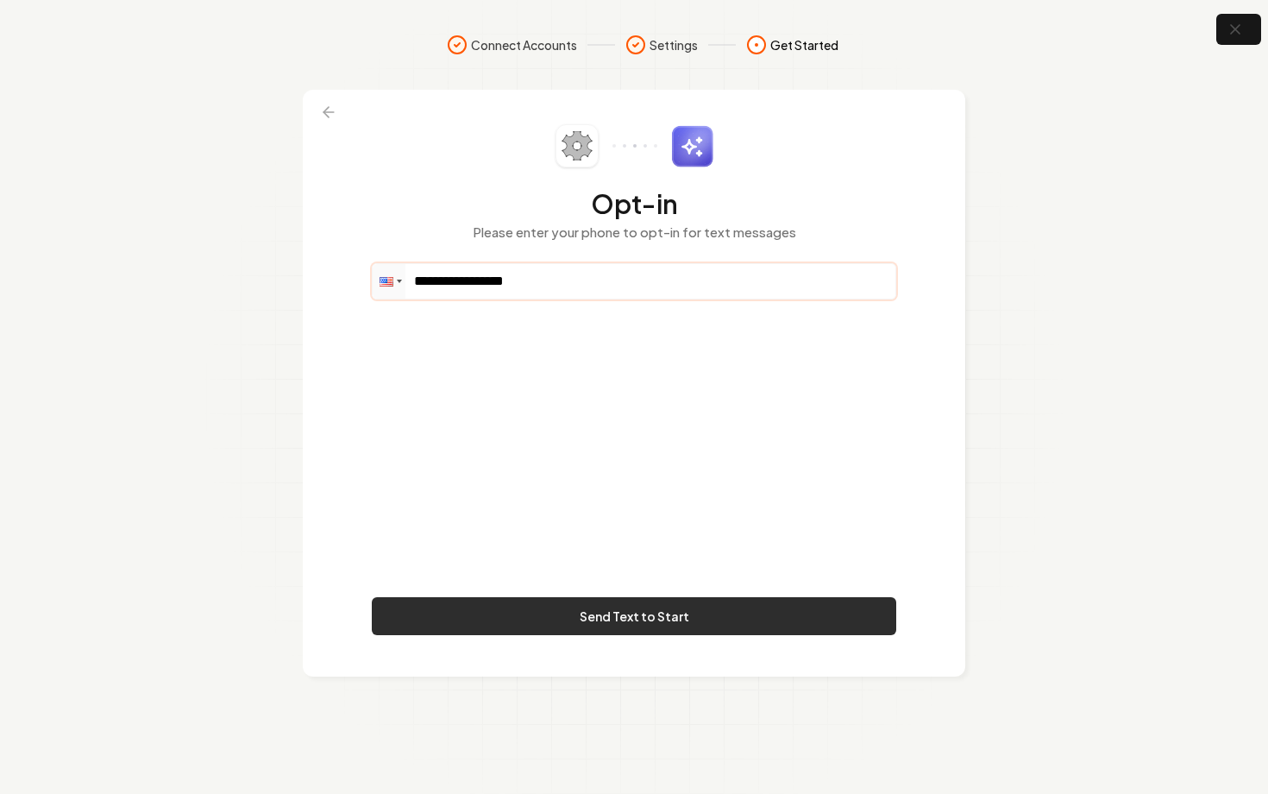
type input "**********"
click at [674, 619] on button "Send Text to Start" at bounding box center [634, 616] width 525 height 38
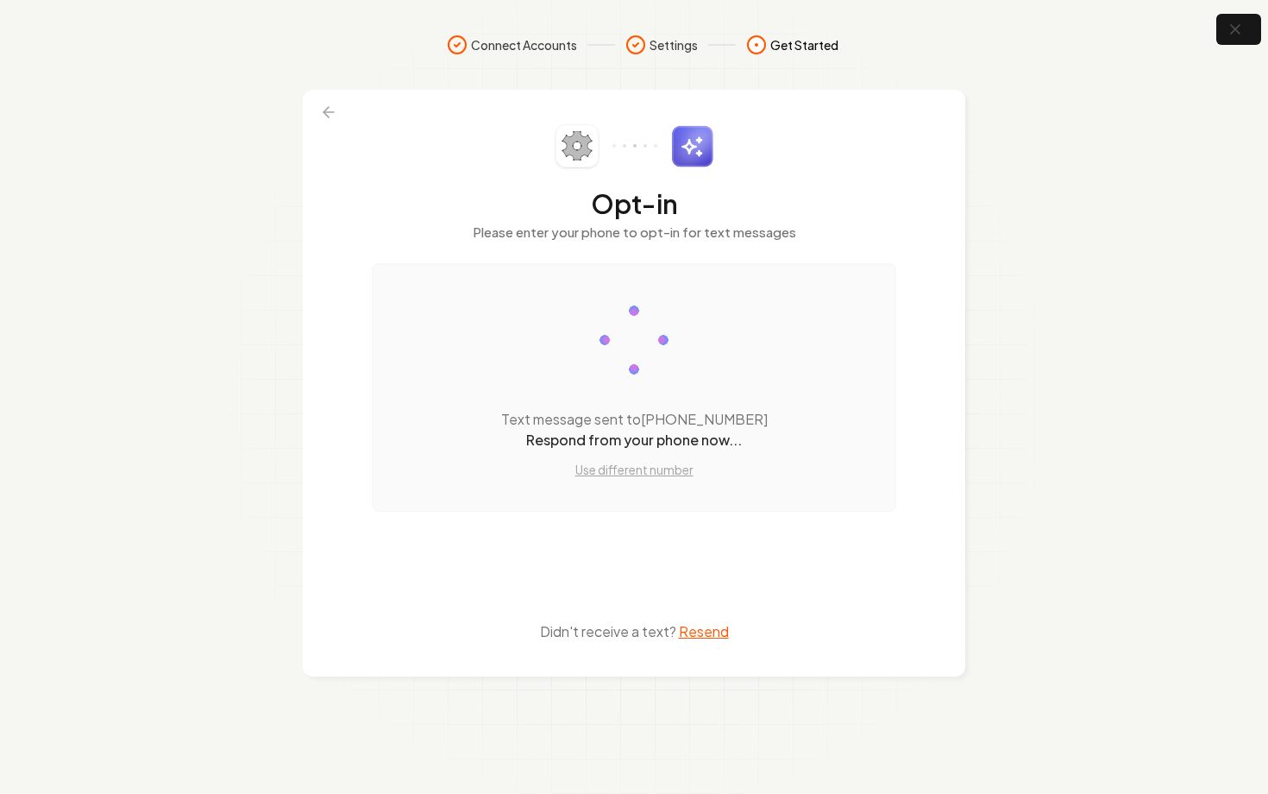
click at [1222, 47] on section "Connect Accounts Settings Get Started Opt-in Please enter your phone to opt-in …" at bounding box center [634, 397] width 1268 height 794
click at [1227, 42] on button "button" at bounding box center [1239, 29] width 56 height 39
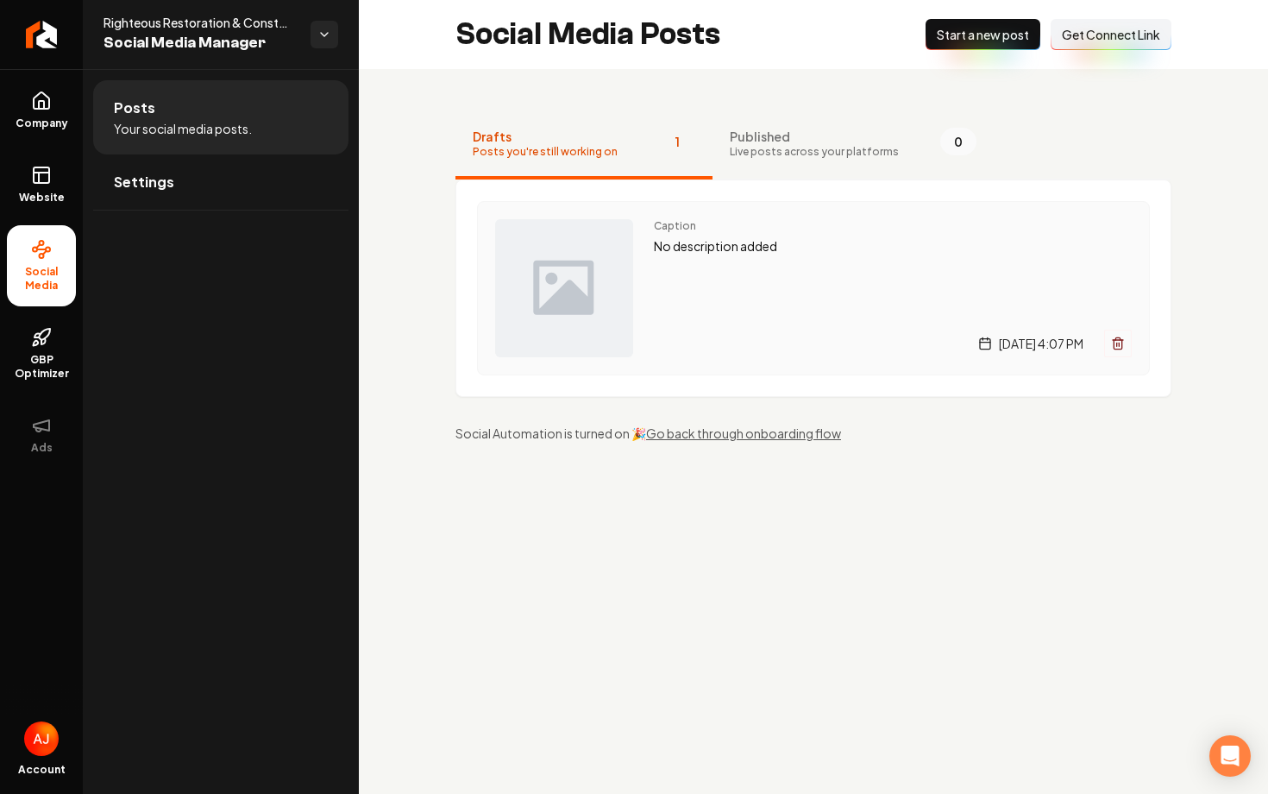
click at [751, 290] on div "Caption No description added [DATE] 4:07 PM" at bounding box center [893, 288] width 478 height 138
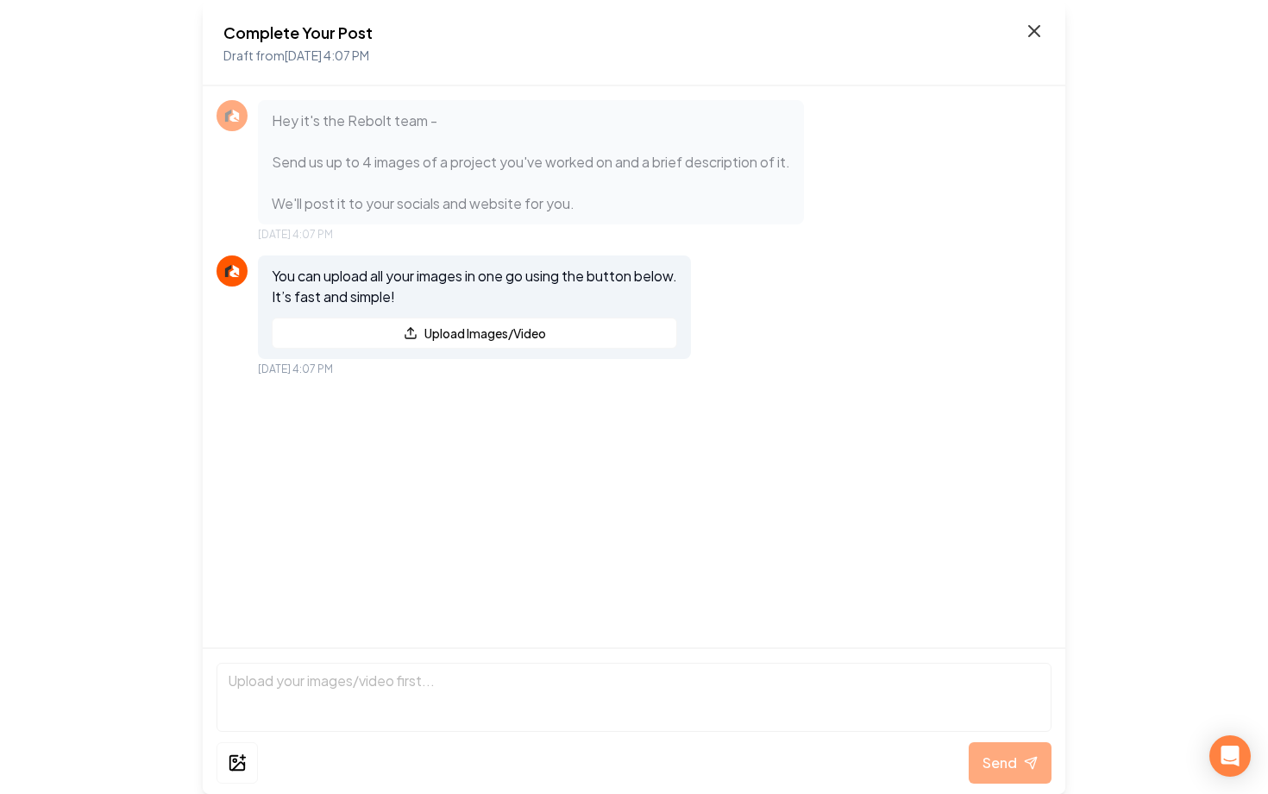
click at [1032, 32] on icon at bounding box center [1034, 31] width 10 height 10
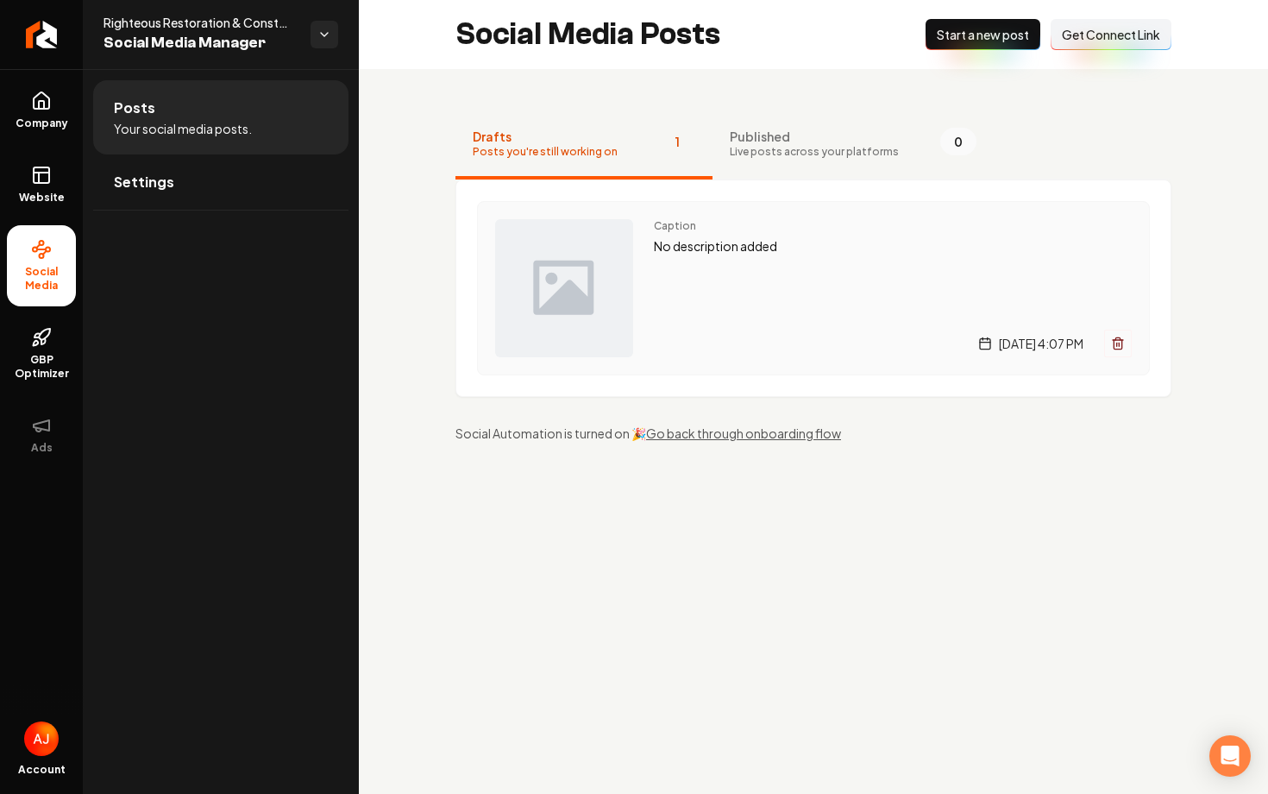
click at [835, 240] on p "No description added" at bounding box center [893, 246] width 478 height 20
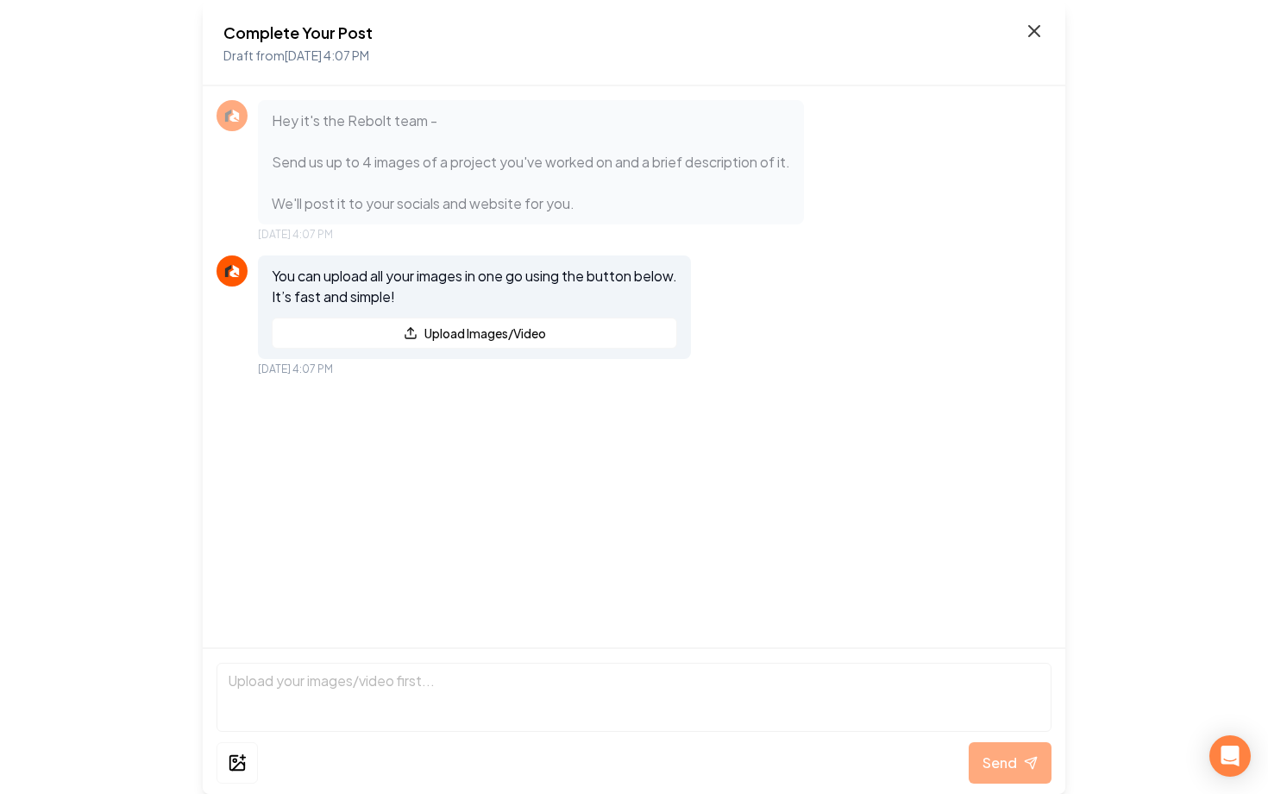
click at [1033, 34] on icon at bounding box center [1034, 31] width 21 height 21
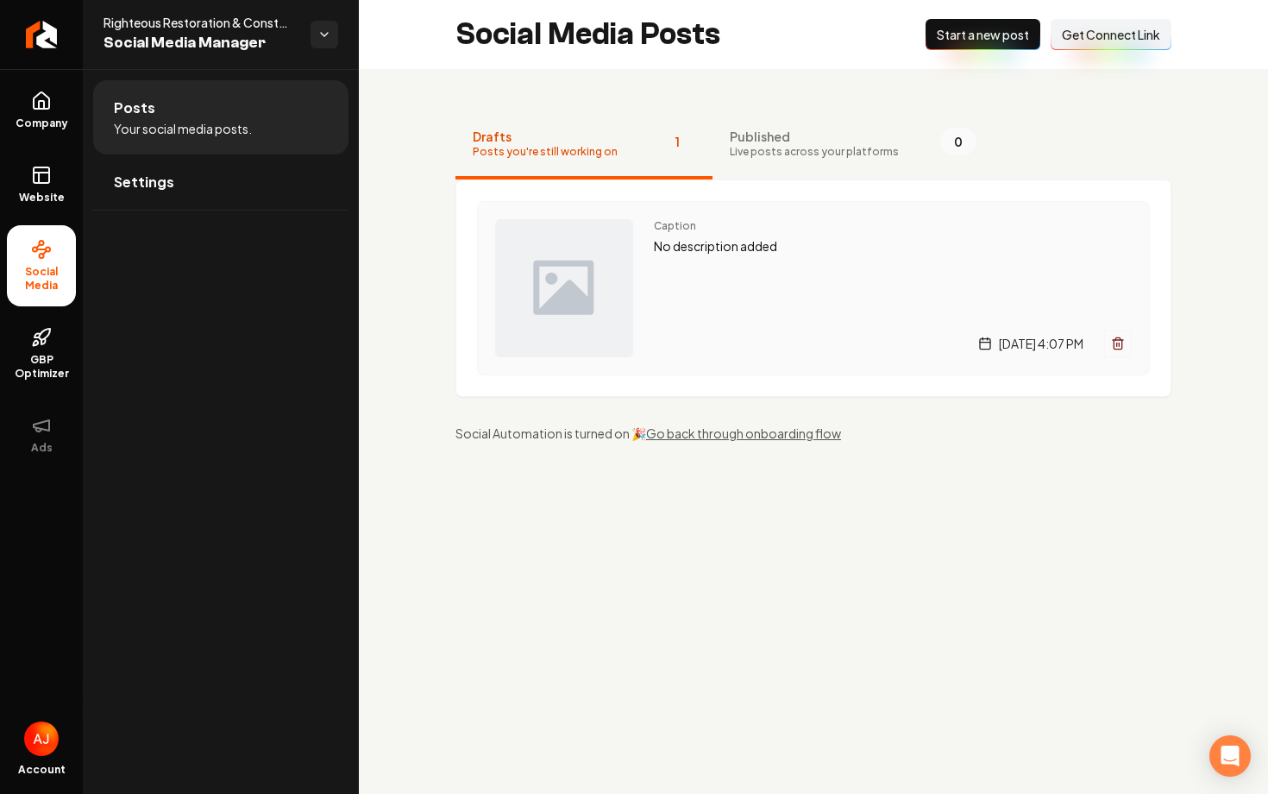
click at [1057, 217] on div "Caption No description added [DATE] 4:07 PM" at bounding box center [813, 288] width 673 height 174
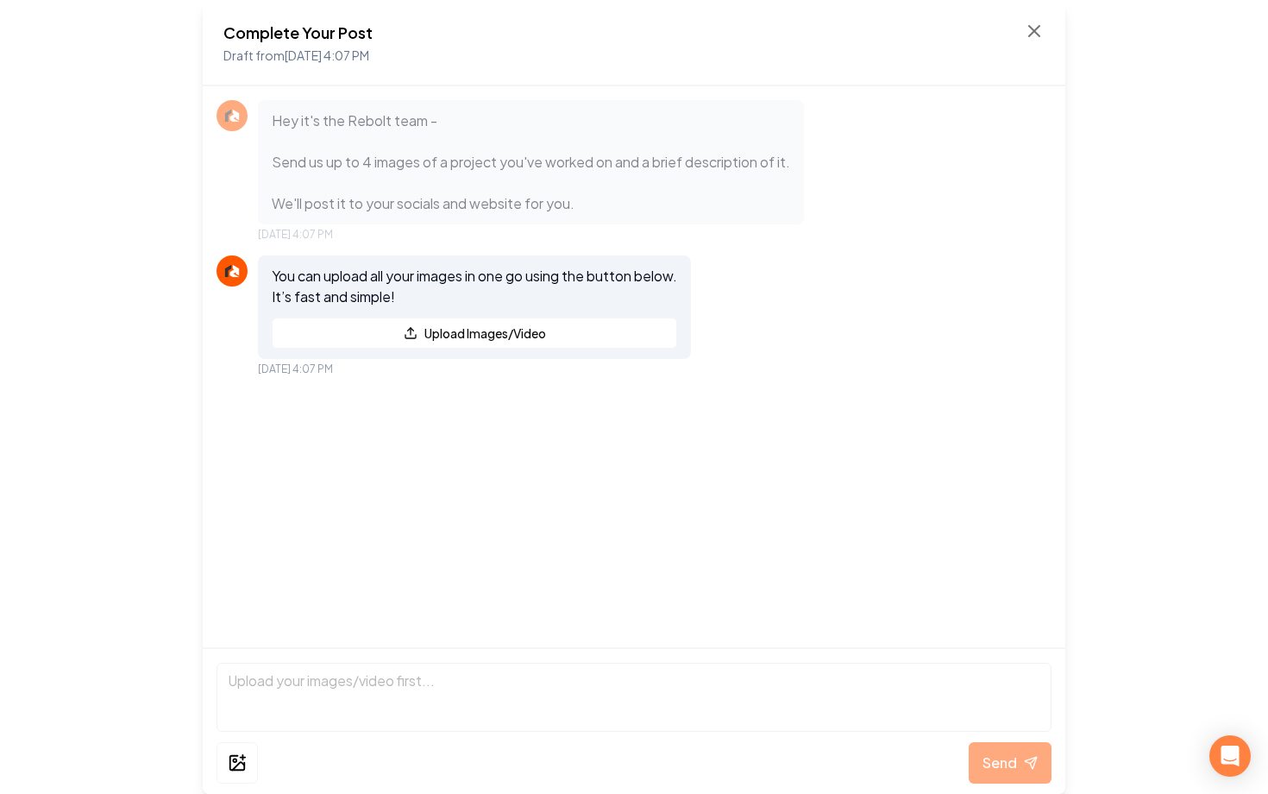
click at [1035, 42] on div "Complete Your Post Draft from [DATE] 4:07 PM" at bounding box center [633, 43] width 821 height 45
click at [1034, 35] on icon at bounding box center [1034, 31] width 21 height 21
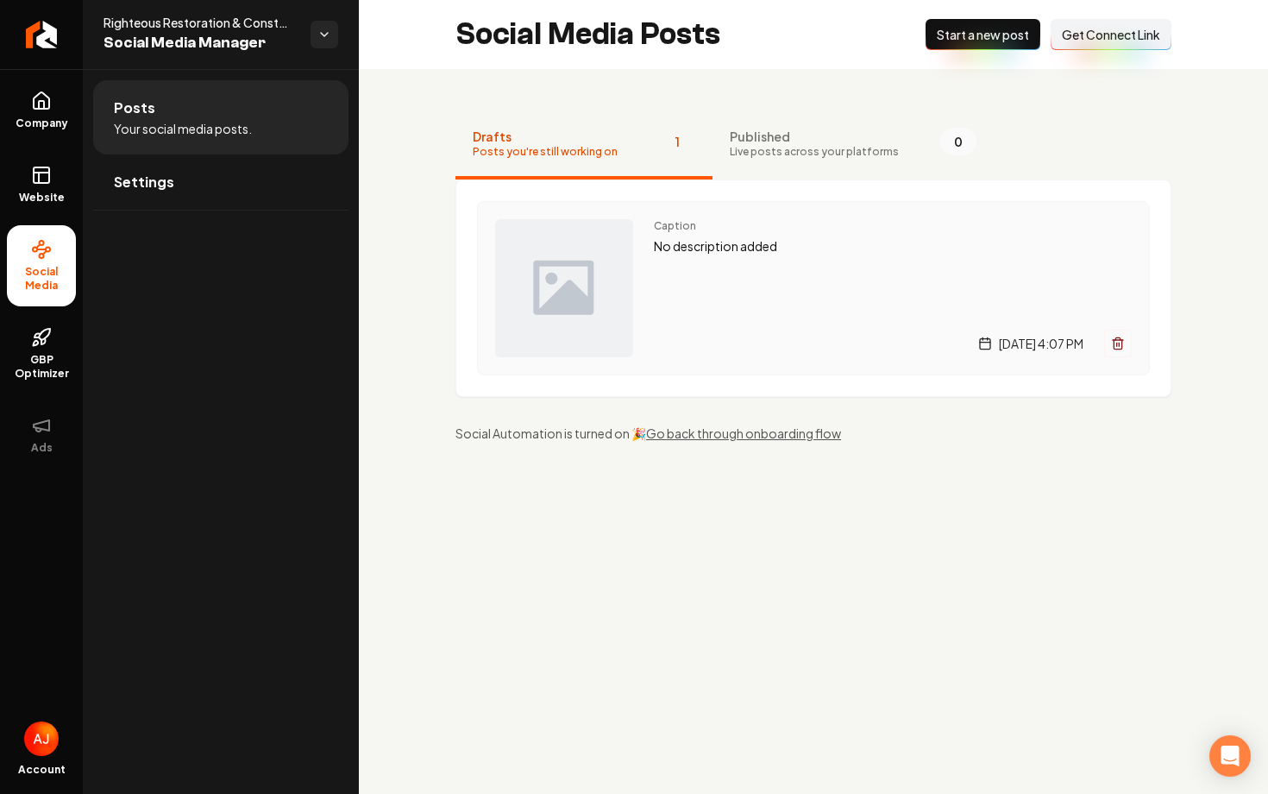
click at [757, 307] on div "Caption No description added [DATE] 4:07 PM" at bounding box center [893, 288] width 478 height 138
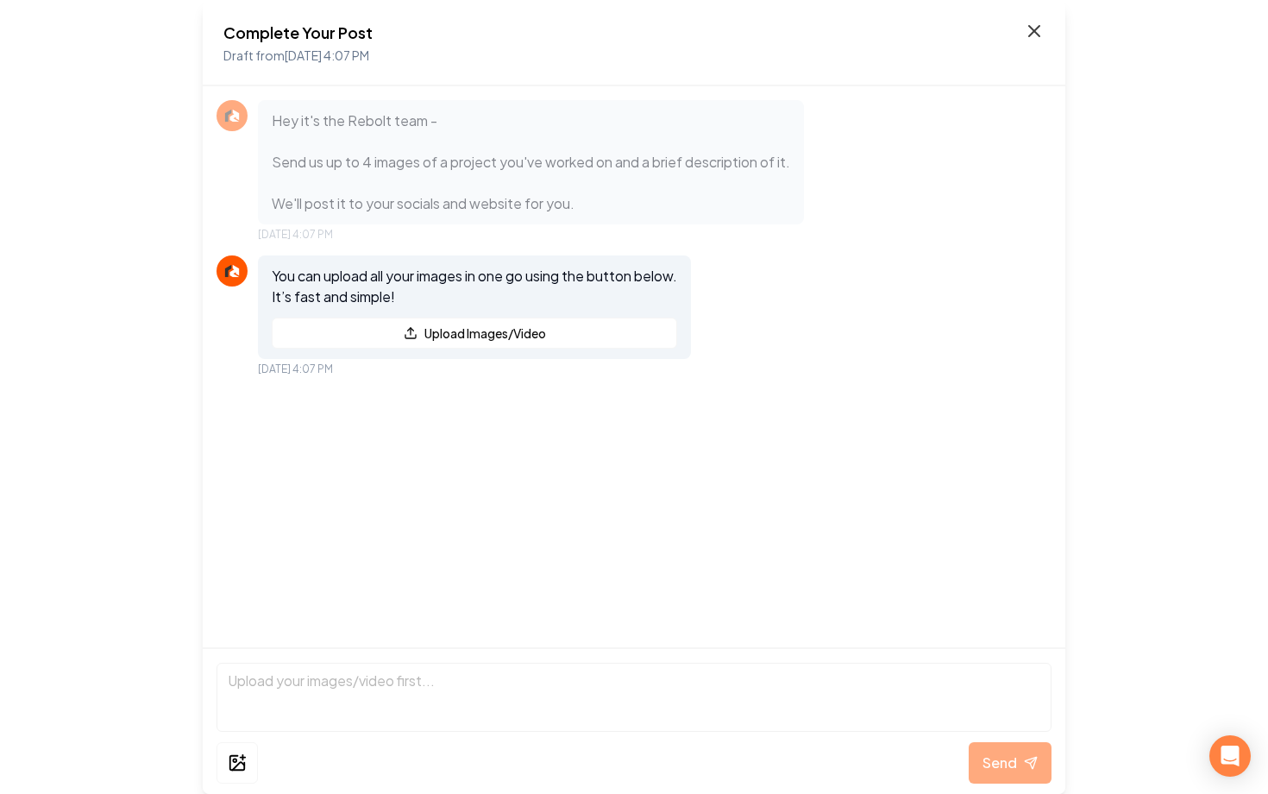
click at [1036, 32] on icon at bounding box center [1034, 31] width 10 height 10
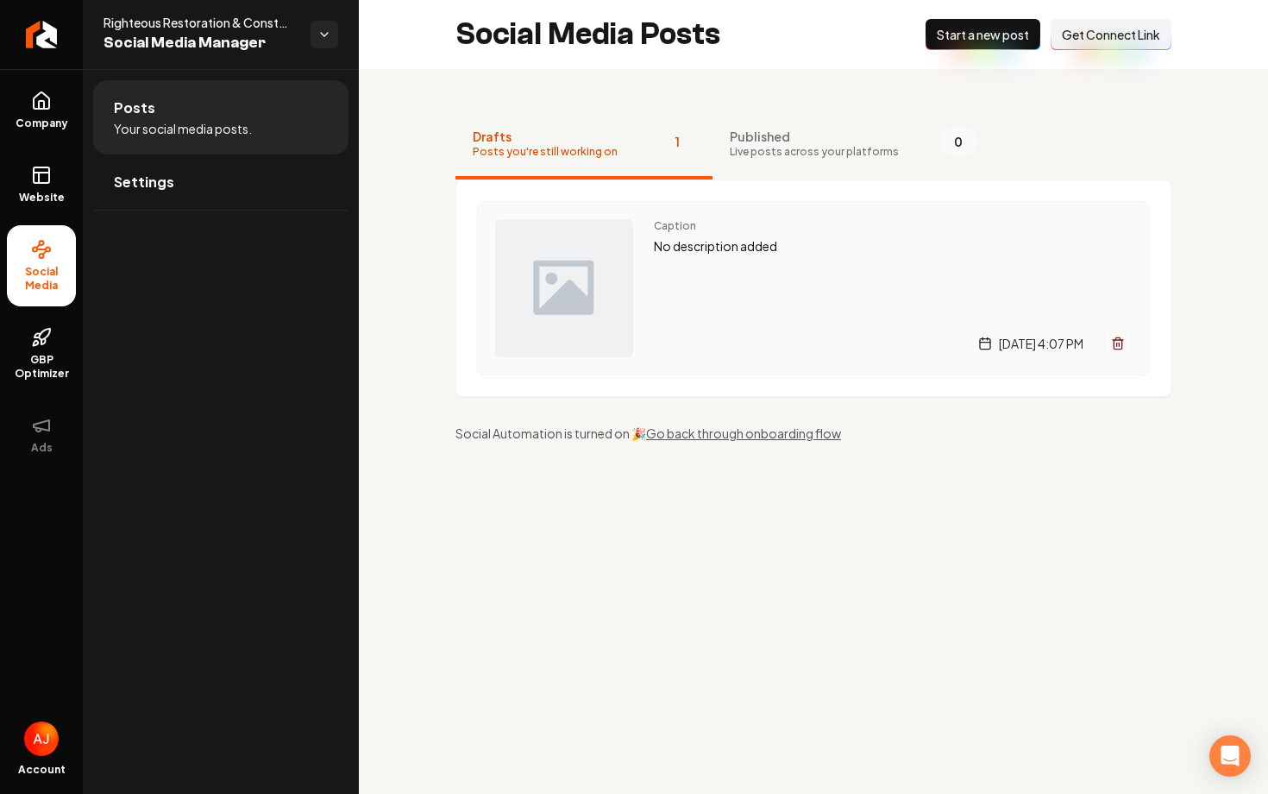
click at [879, 267] on div "Caption No description added [DATE] 4:07 PM" at bounding box center [893, 288] width 478 height 138
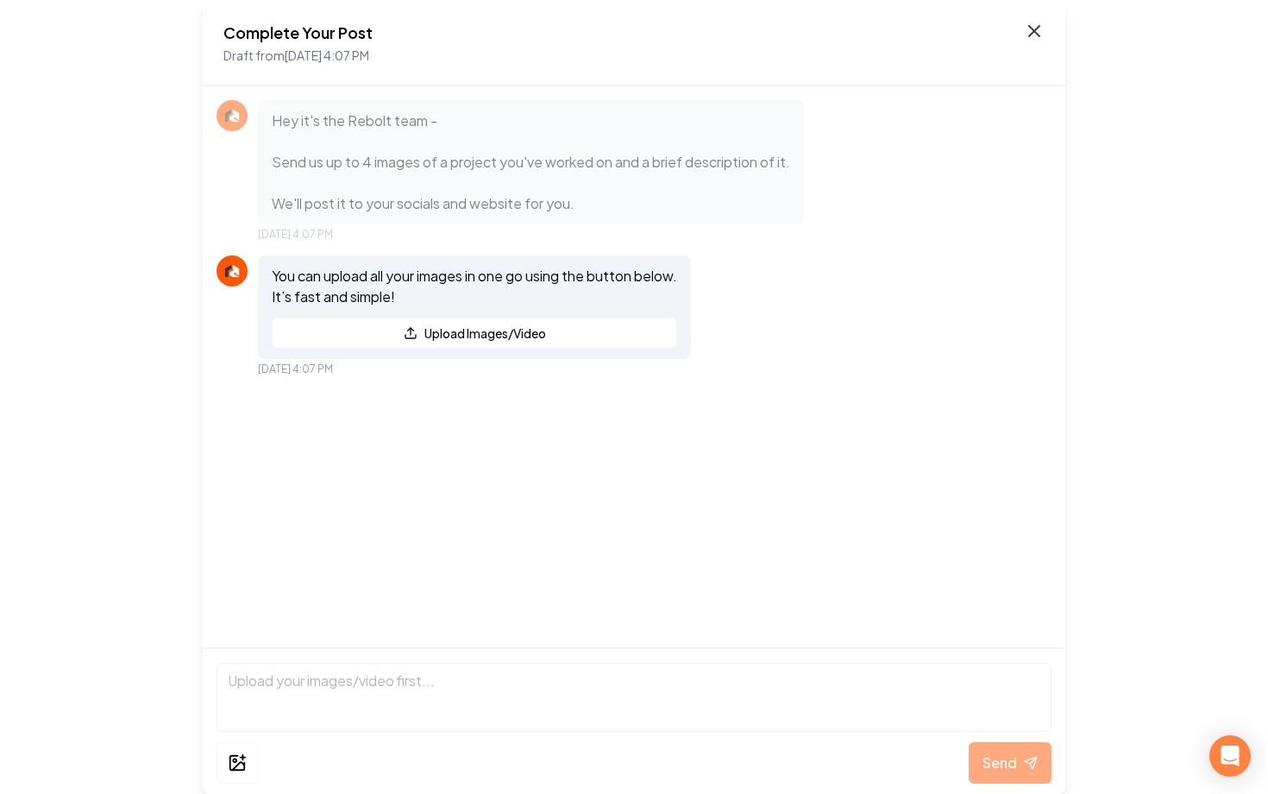
click at [1032, 35] on icon at bounding box center [1034, 31] width 21 height 21
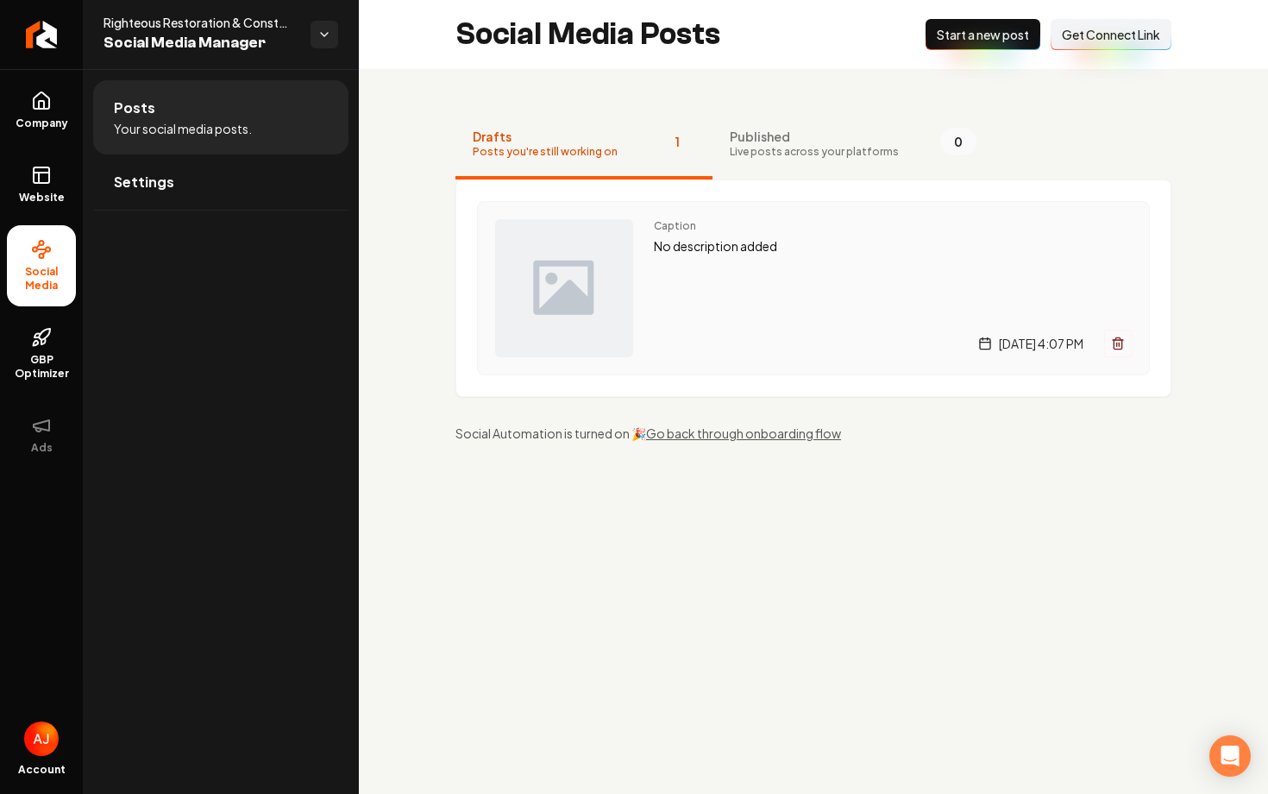
click at [702, 366] on div "Caption No description added [DATE] 4:07 PM" at bounding box center [813, 288] width 673 height 174
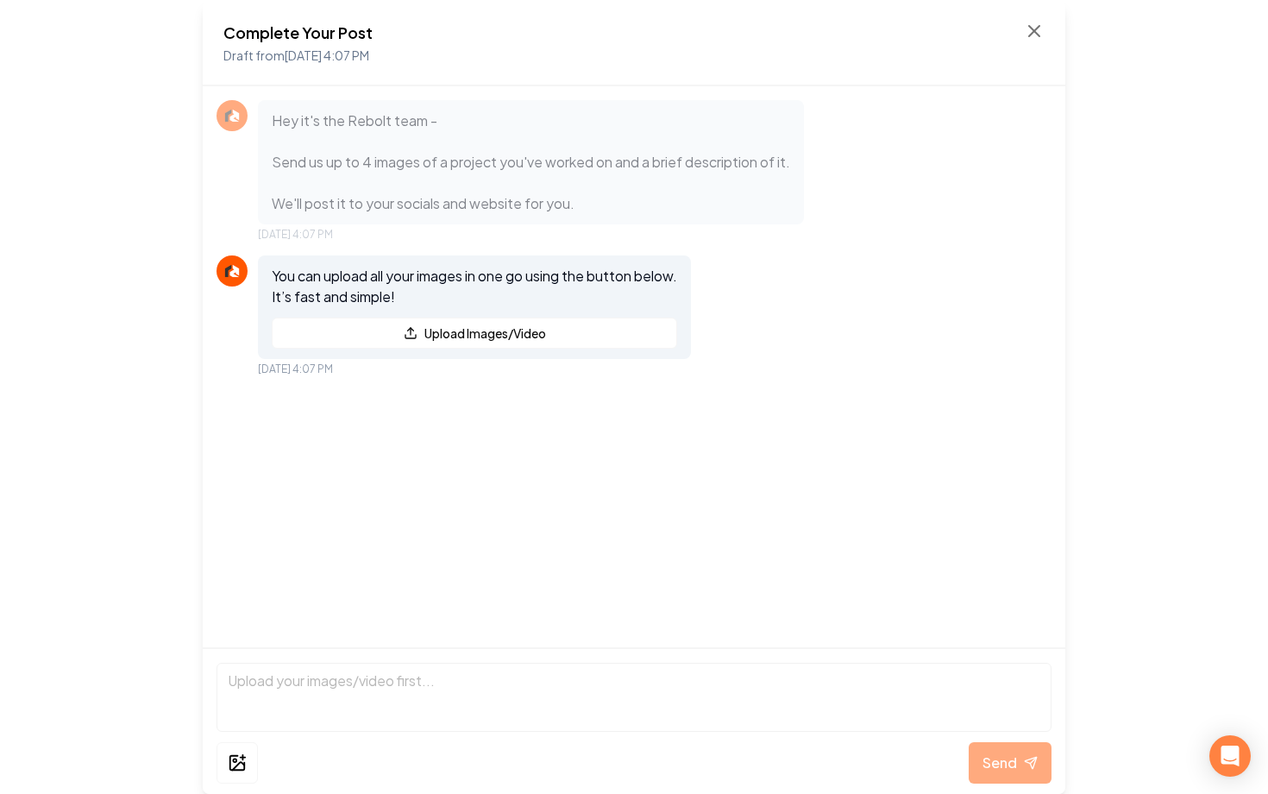
click at [1021, 30] on div "Complete Your Post Draft from [DATE] 4:07 PM" at bounding box center [633, 43] width 821 height 45
click at [1031, 36] on icon at bounding box center [1034, 31] width 21 height 21
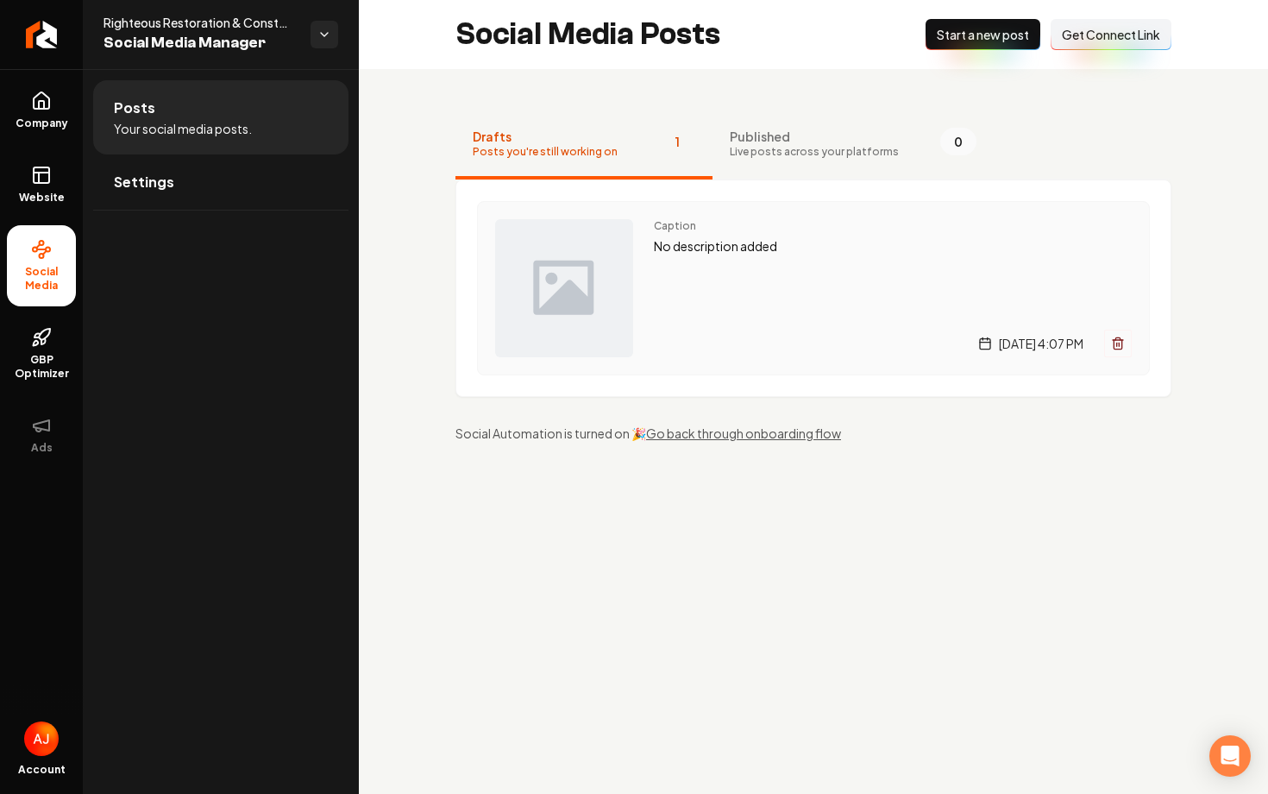
click at [748, 246] on p "No description added" at bounding box center [893, 246] width 478 height 20
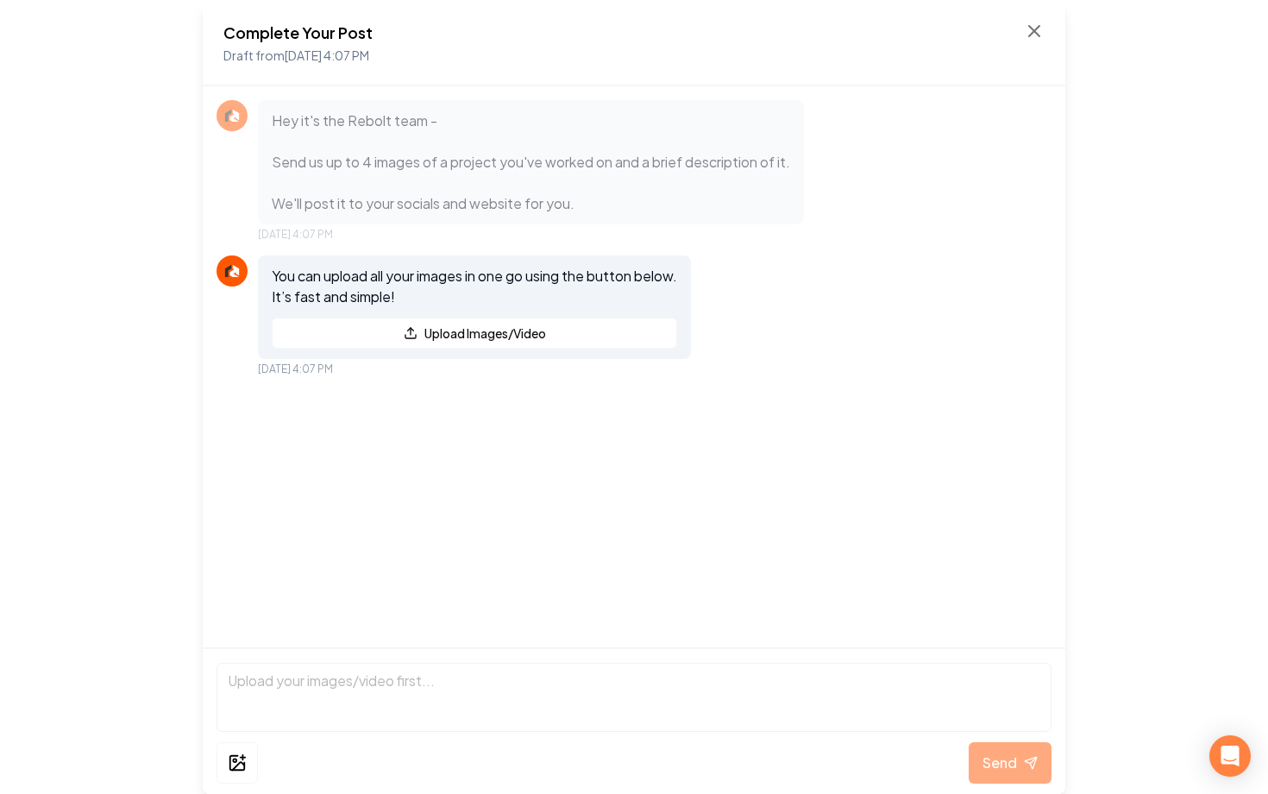
click at [1046, 14] on div "Complete Your Post Draft from [DATE] 4:07 PM" at bounding box center [634, 43] width 863 height 86
click at [1037, 28] on icon at bounding box center [1034, 31] width 10 height 10
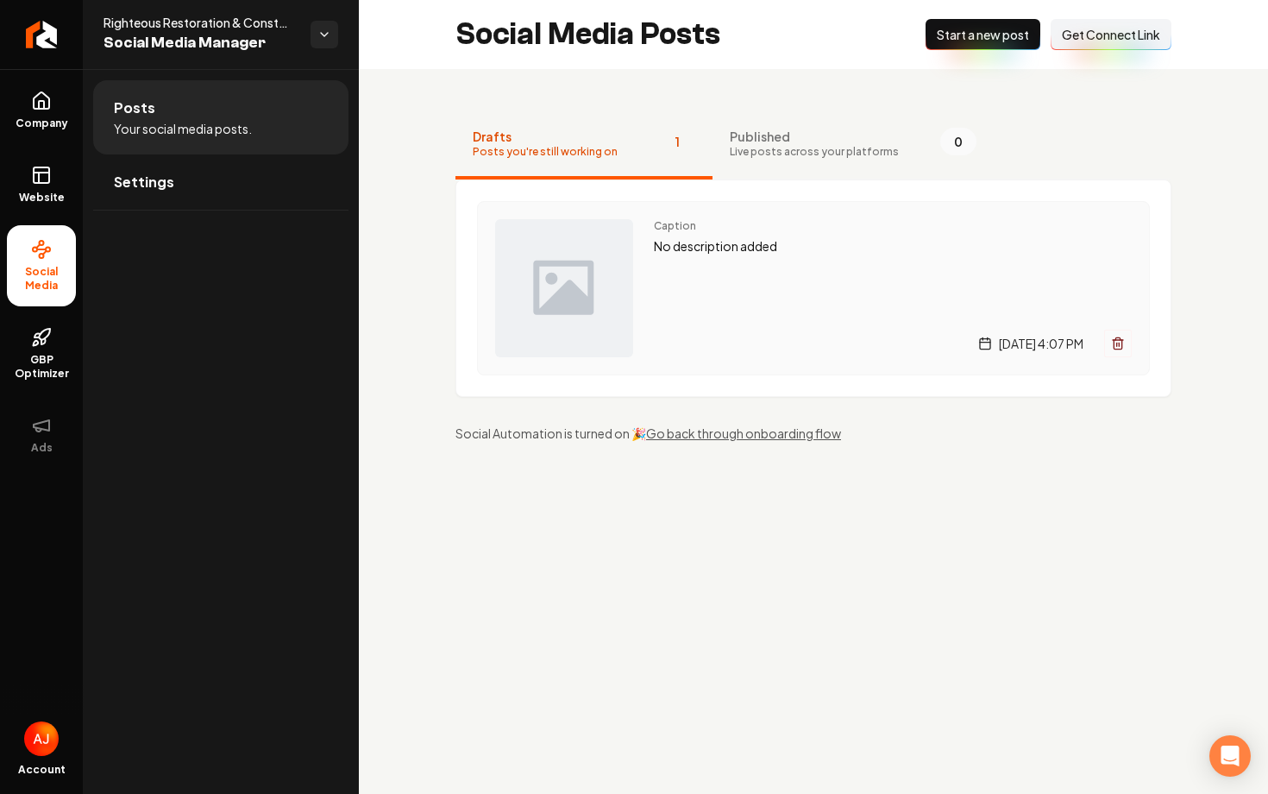
click at [820, 254] on p "No description added" at bounding box center [893, 246] width 478 height 20
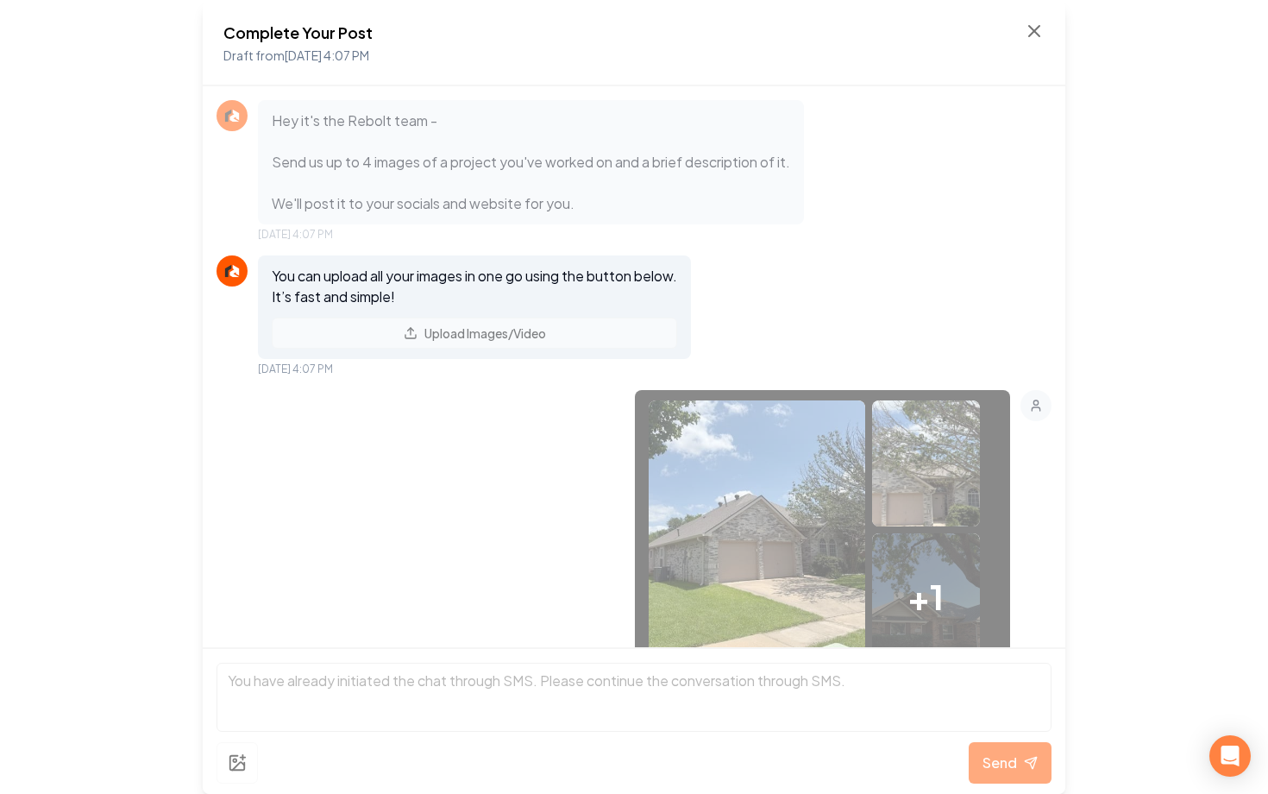
scroll to position [81, 0]
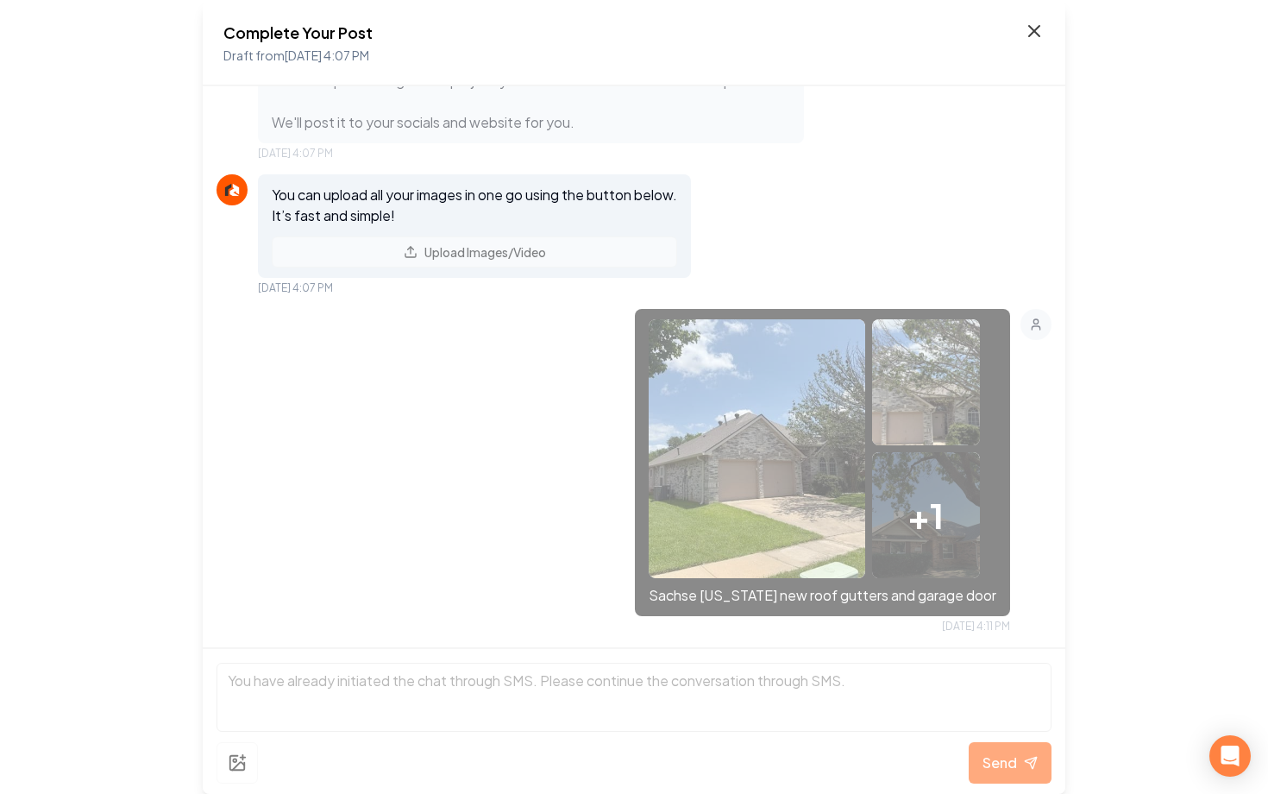
click at [1027, 33] on icon at bounding box center [1034, 31] width 21 height 21
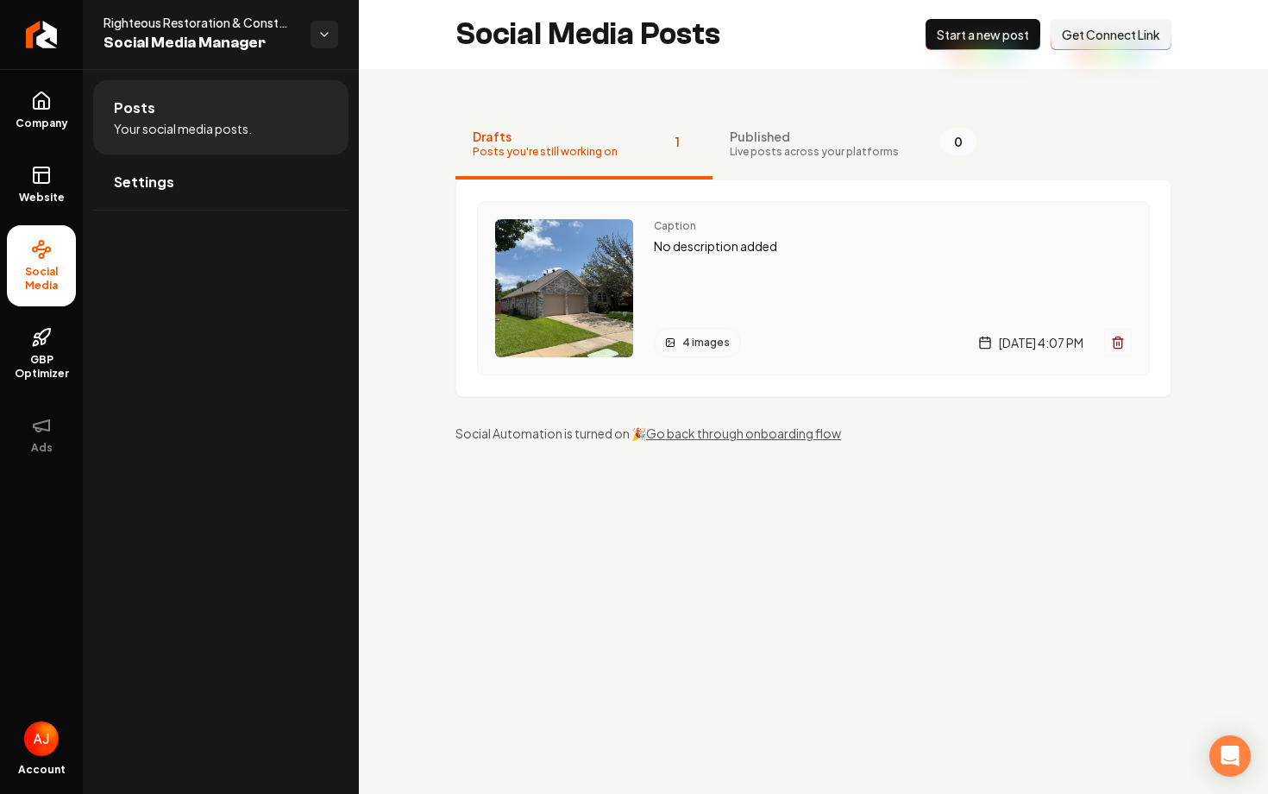
click at [881, 292] on div "Caption No description added 4 images [DATE] 4:07 PM" at bounding box center [893, 288] width 478 height 138
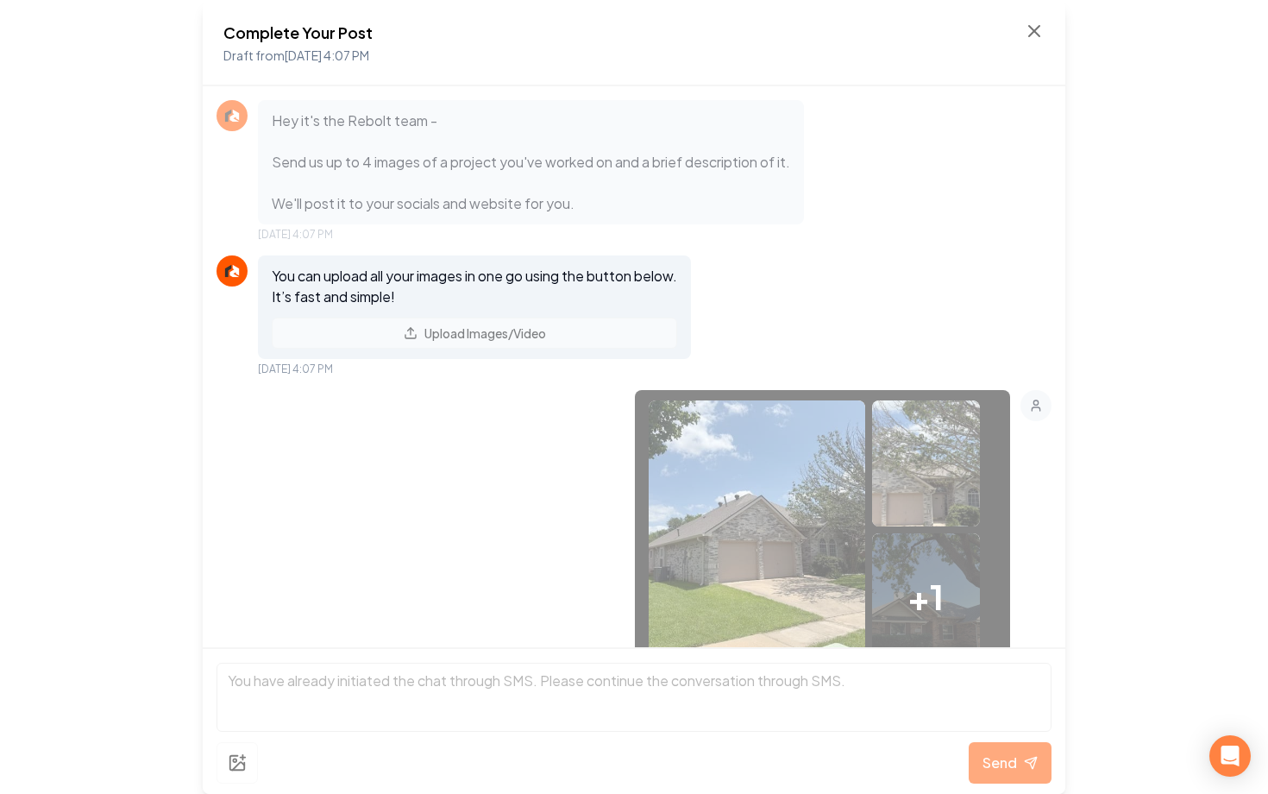
scroll to position [81, 0]
click at [1028, 38] on icon at bounding box center [1034, 31] width 21 height 21
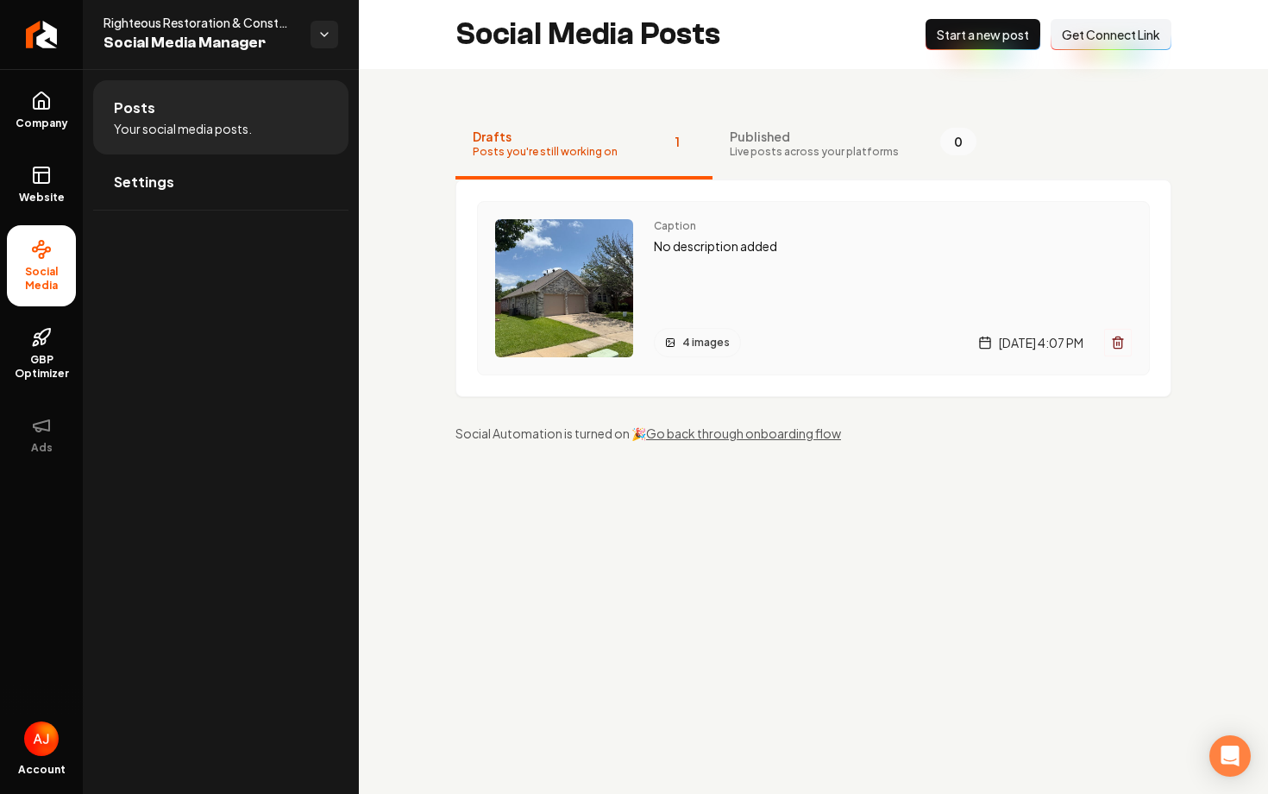
click at [771, 292] on div "Caption No description added 4 images Tuesday, September 9, 2025 | 4:07 PM" at bounding box center [893, 288] width 478 height 138
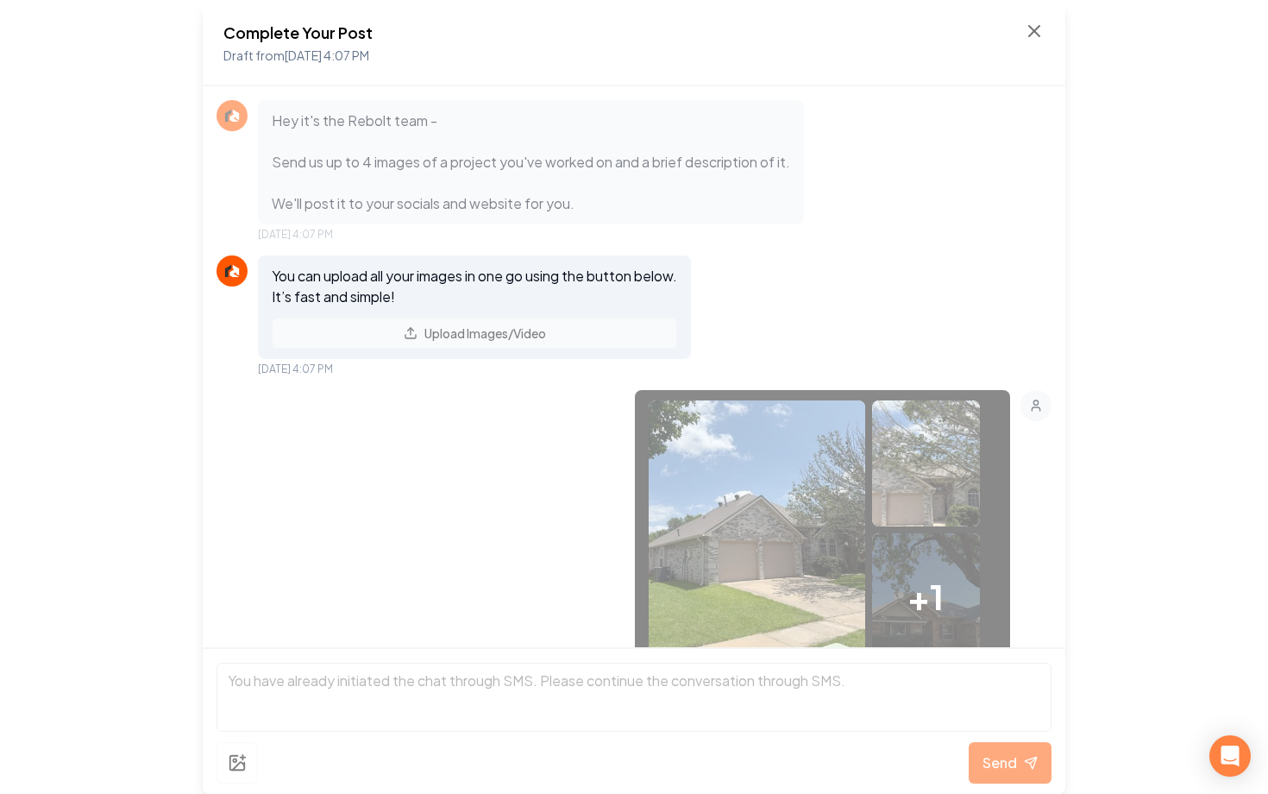
scroll to position [81, 0]
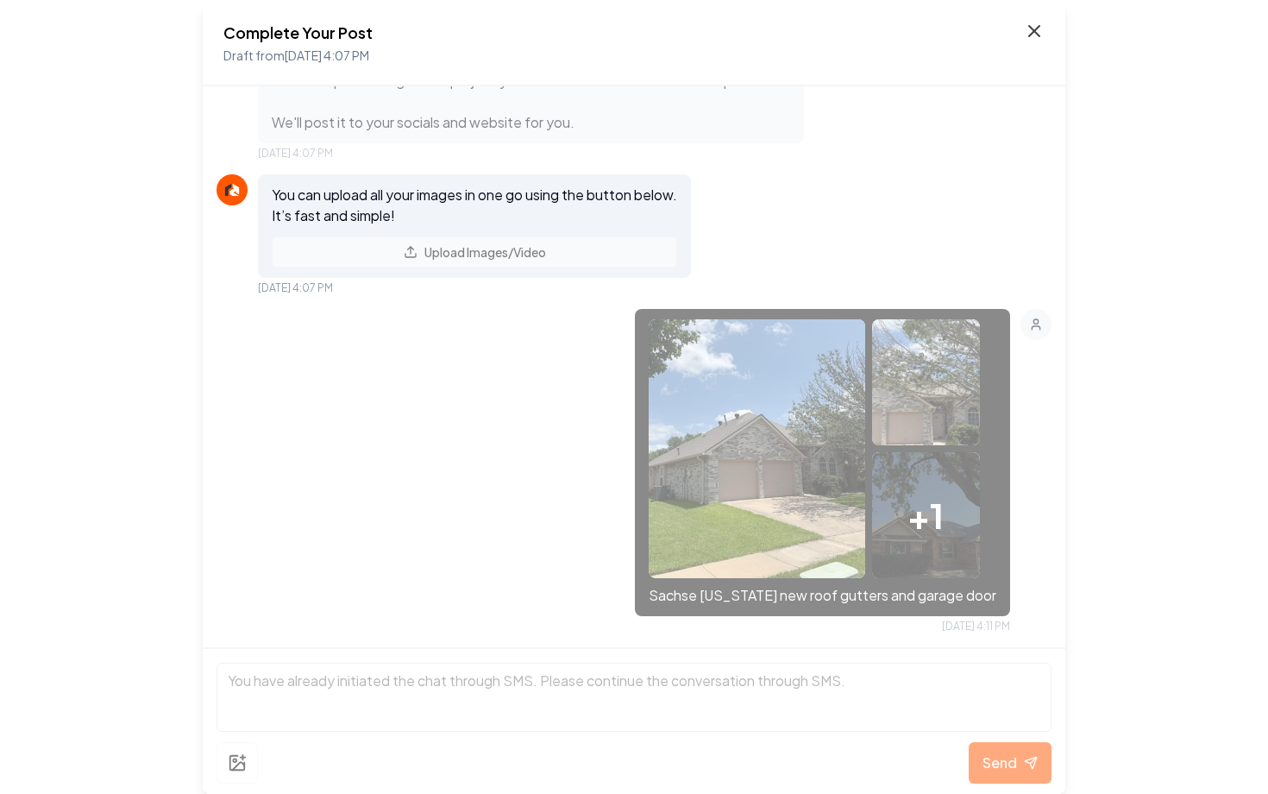
click at [1043, 23] on icon at bounding box center [1034, 31] width 21 height 21
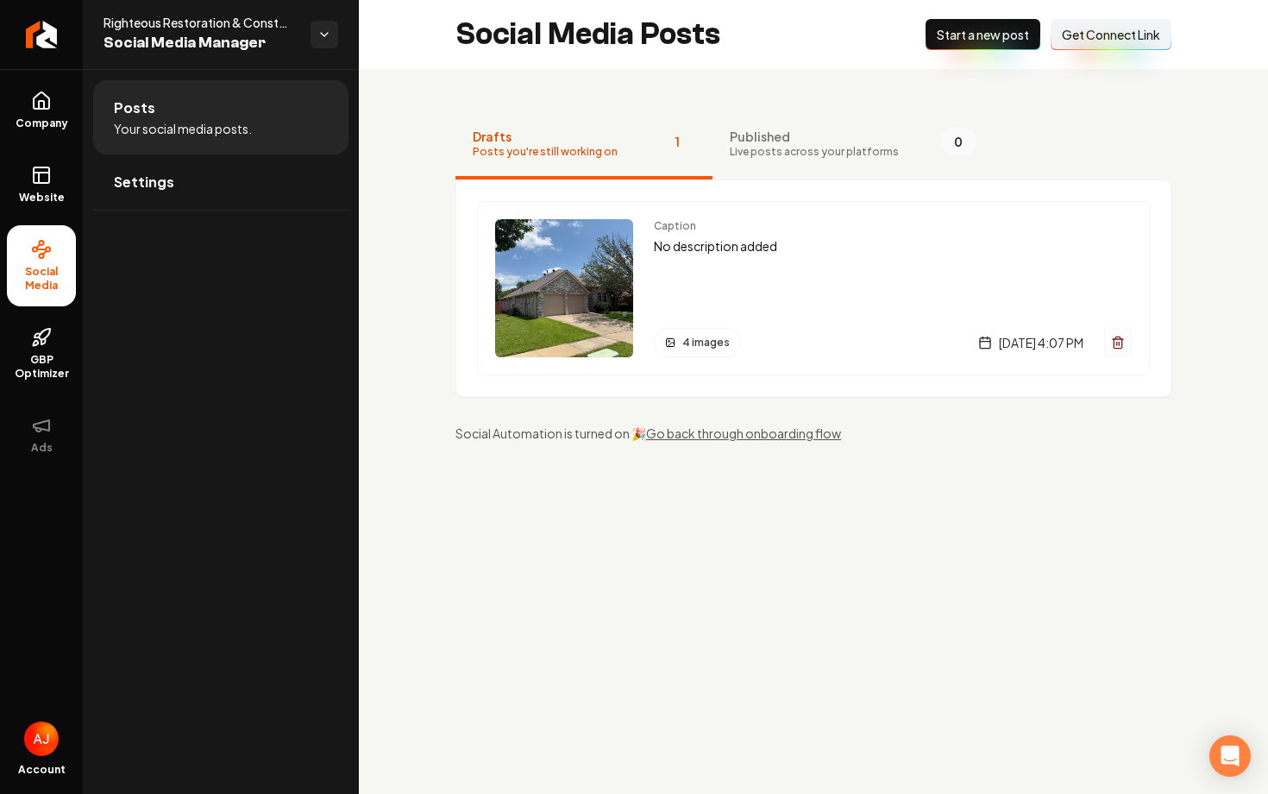
click at [772, 281] on div "Caption No description added 4 images [DATE] 4:07 PM" at bounding box center [893, 288] width 478 height 138
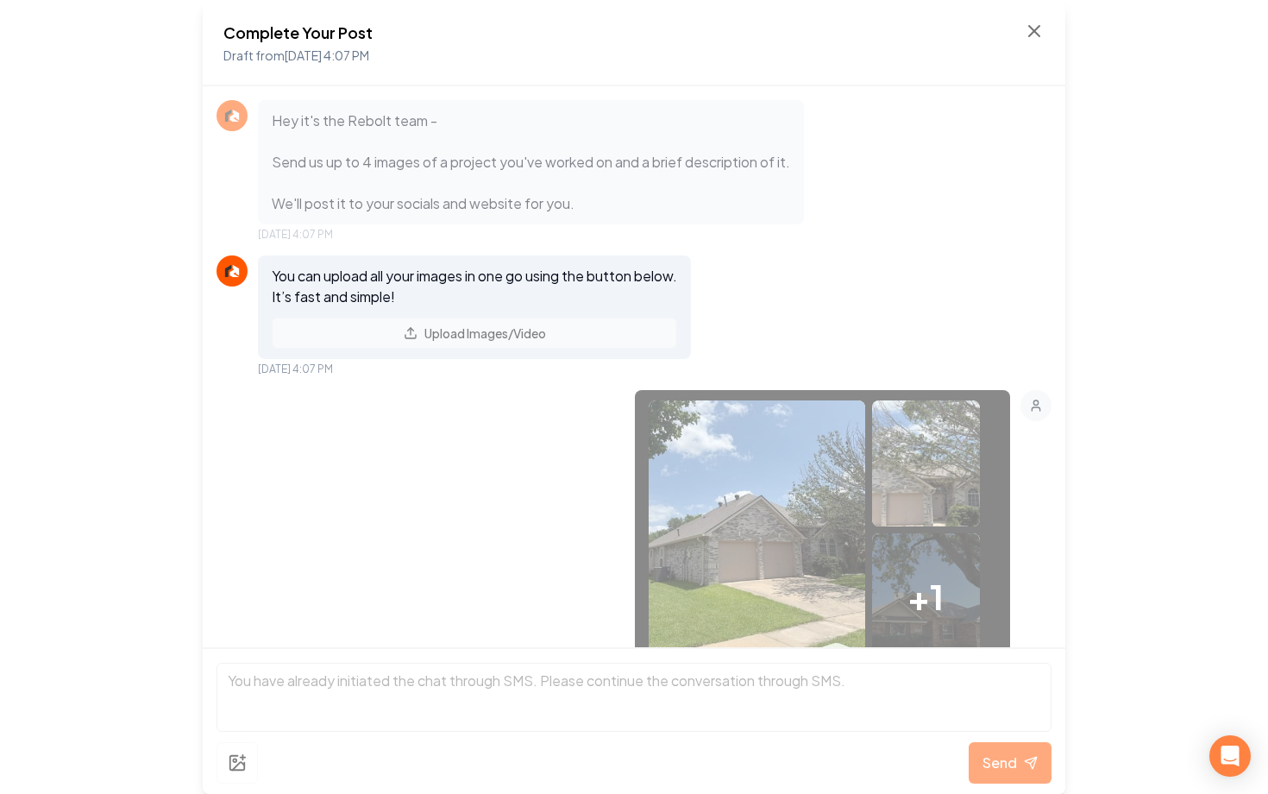
scroll to position [381, 0]
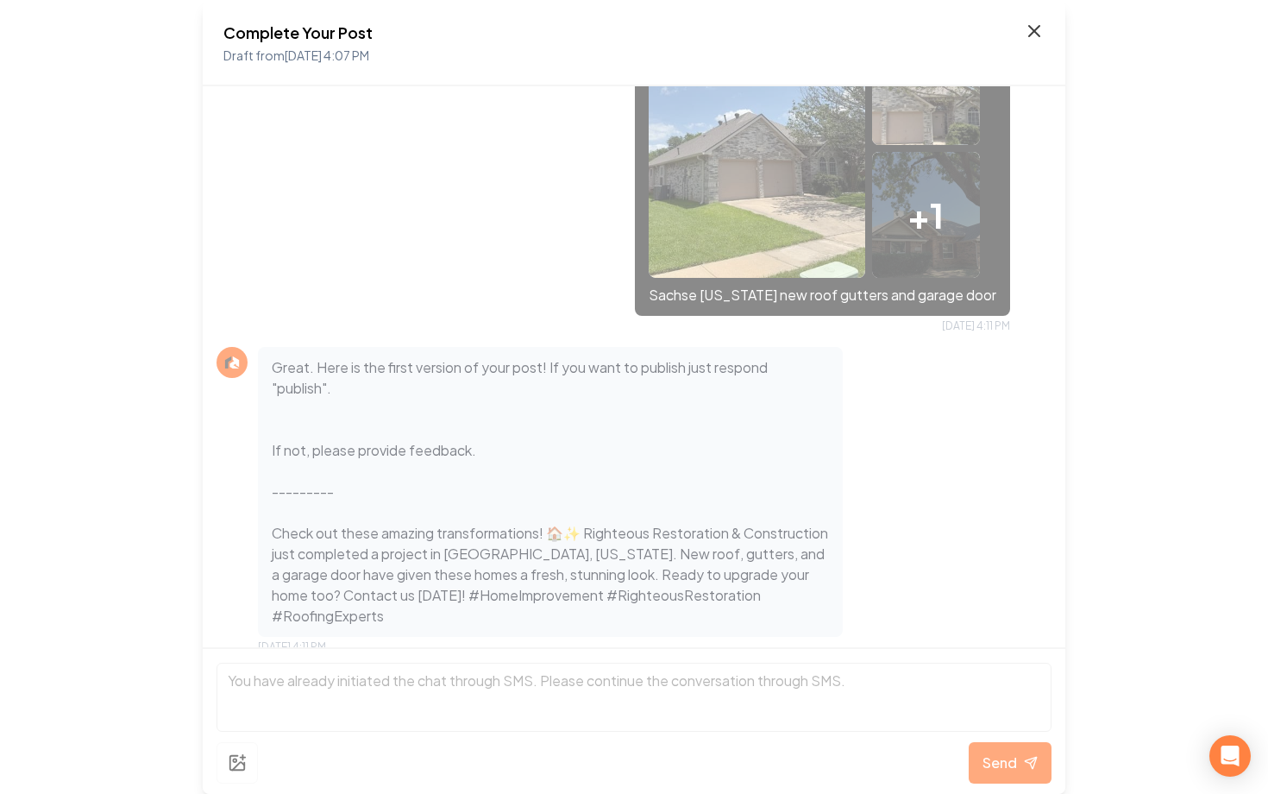
click at [1034, 36] on icon at bounding box center [1034, 31] width 21 height 21
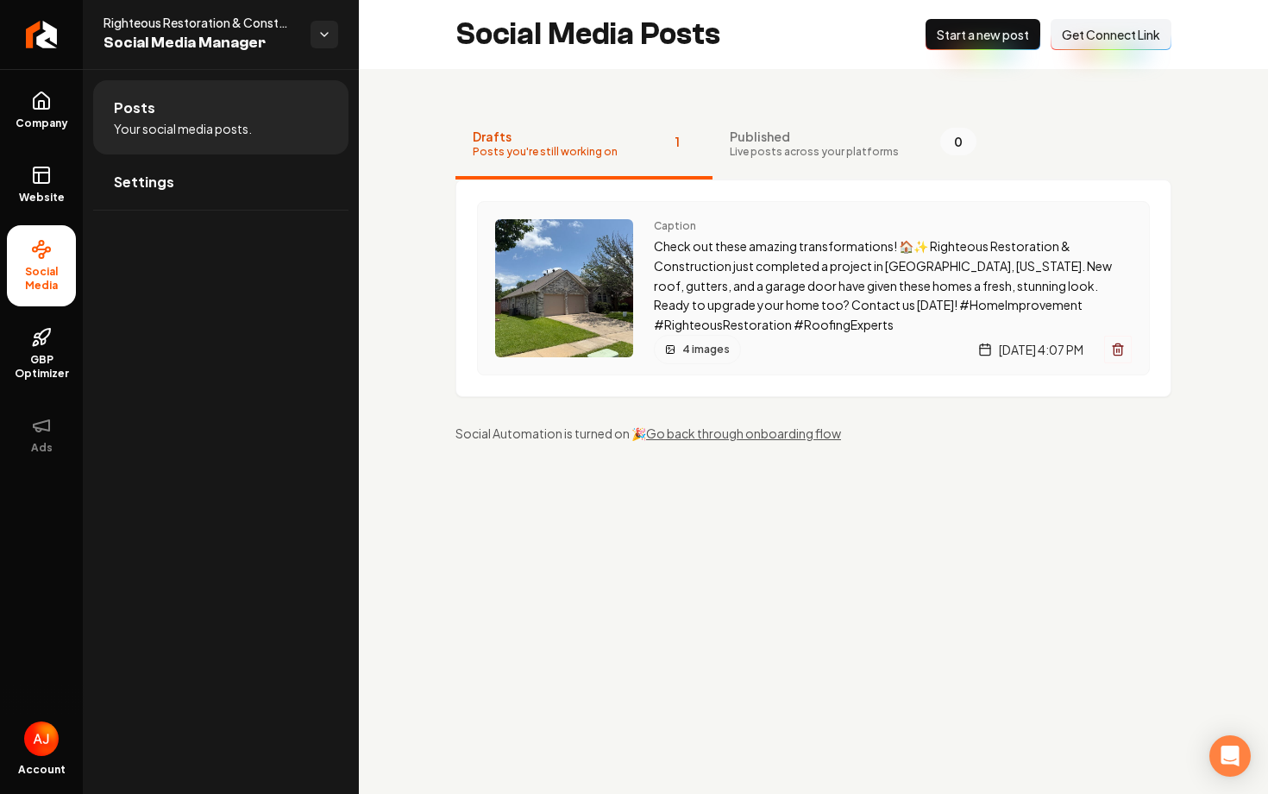
click at [776, 264] on p "Check out these amazing transformations! 🏠✨ Righteous Restoration & Constructio…" at bounding box center [893, 285] width 478 height 98
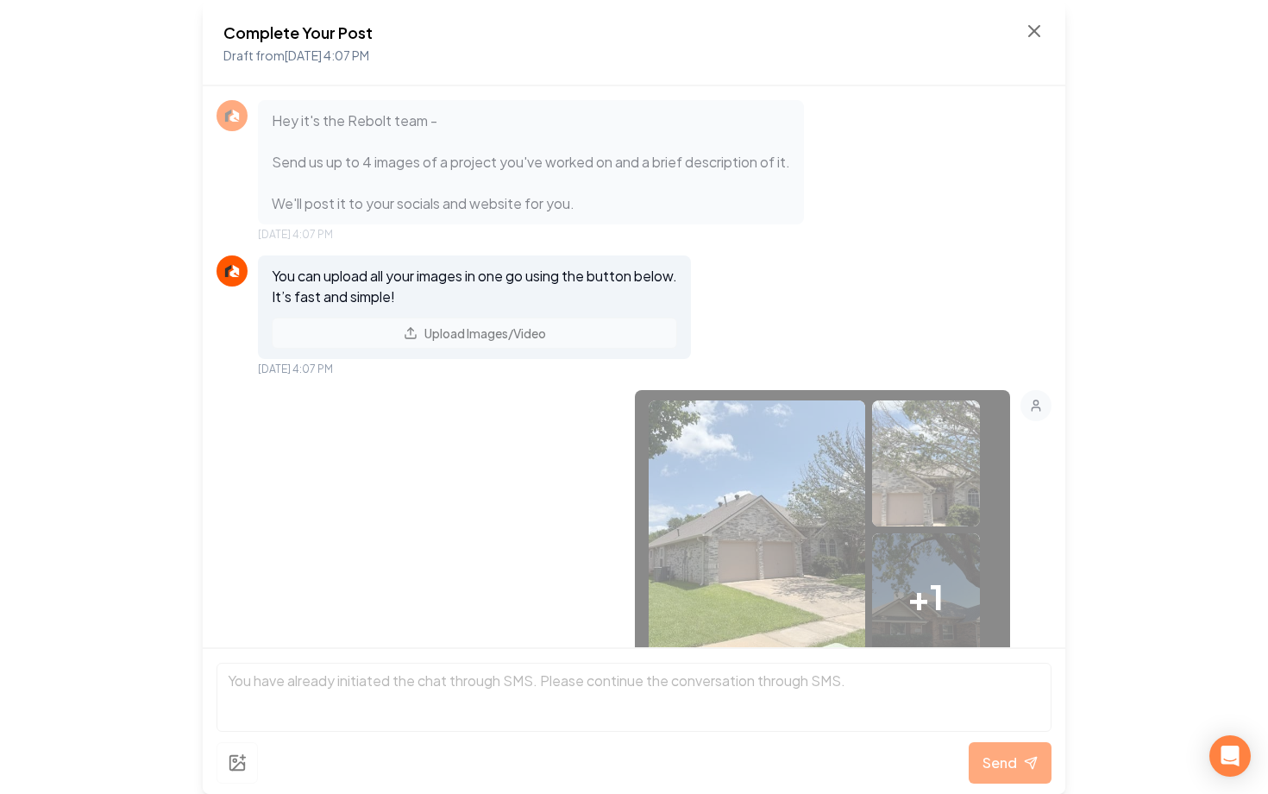
scroll to position [381, 0]
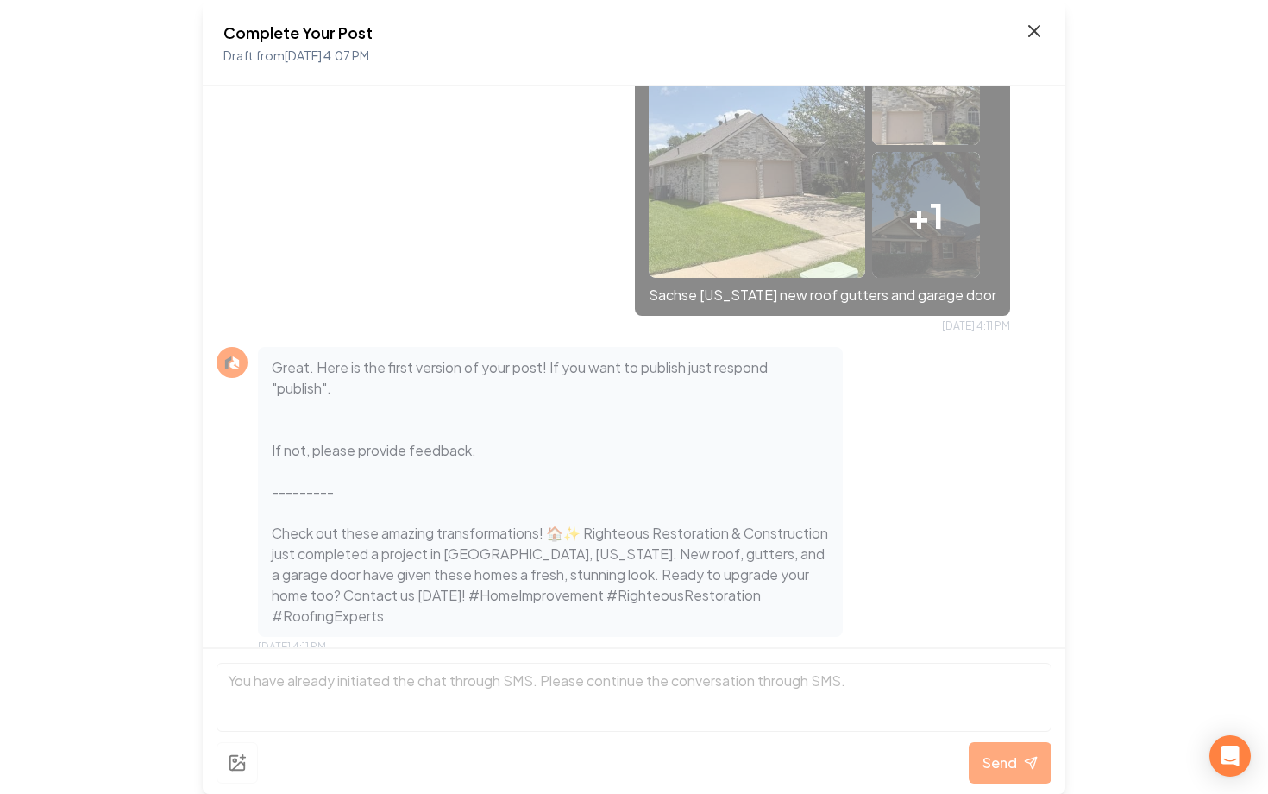
click at [1032, 36] on icon at bounding box center [1034, 31] width 21 height 21
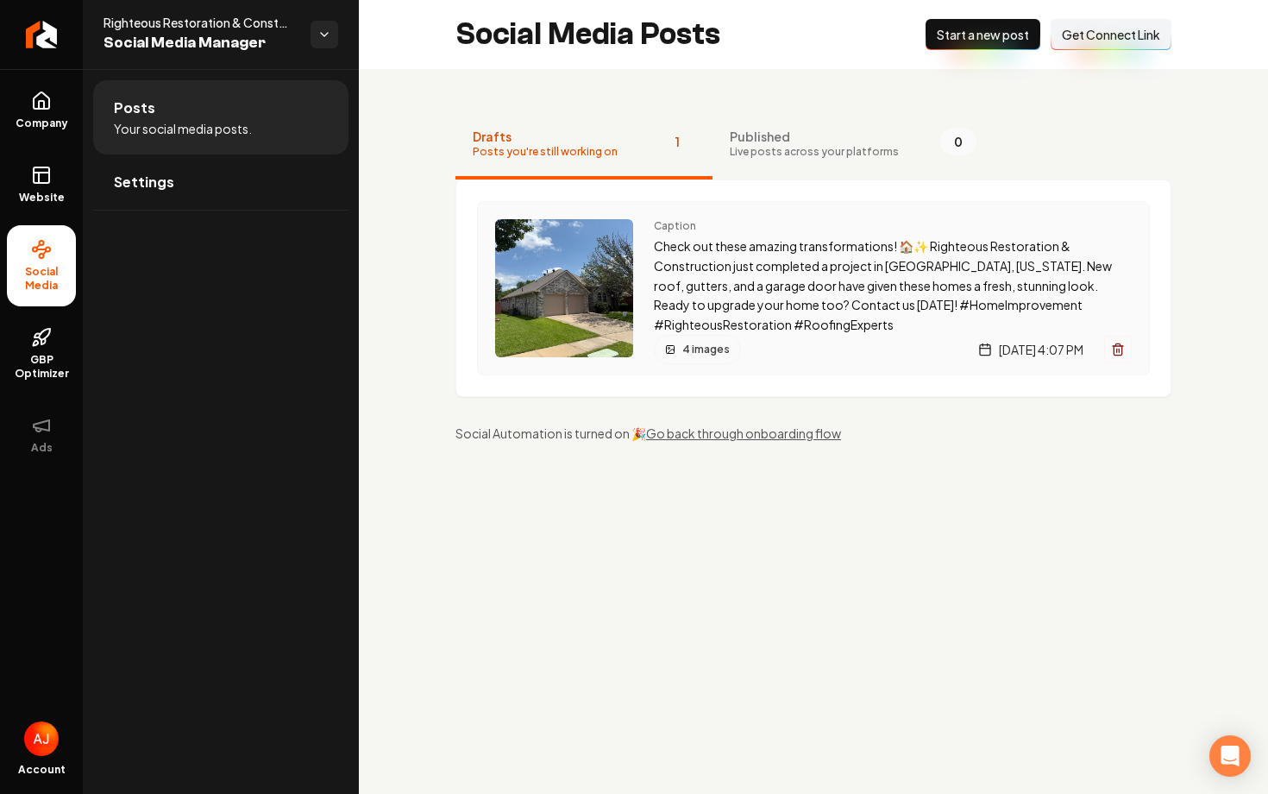
click at [782, 351] on div "4 images Tuesday, September 9, 2025 | 4:07 PM" at bounding box center [893, 349] width 478 height 29
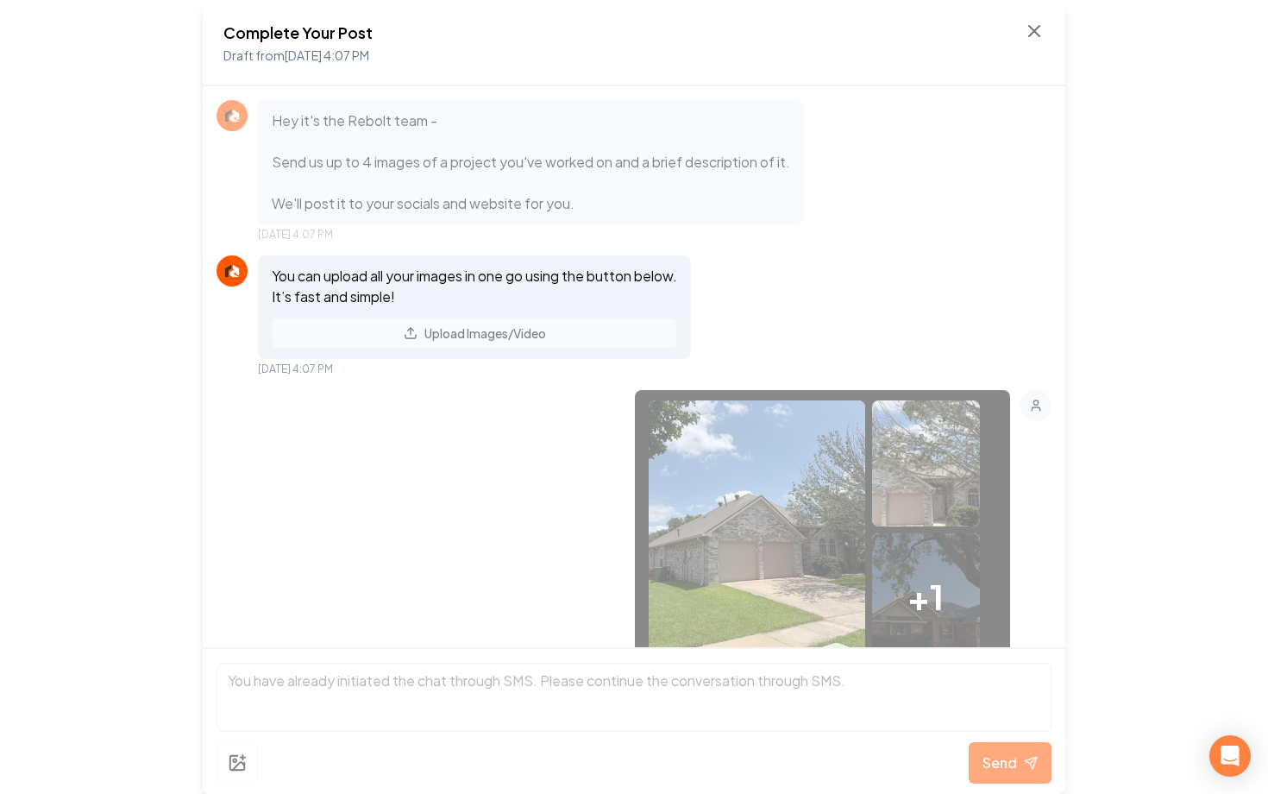
scroll to position [454, 0]
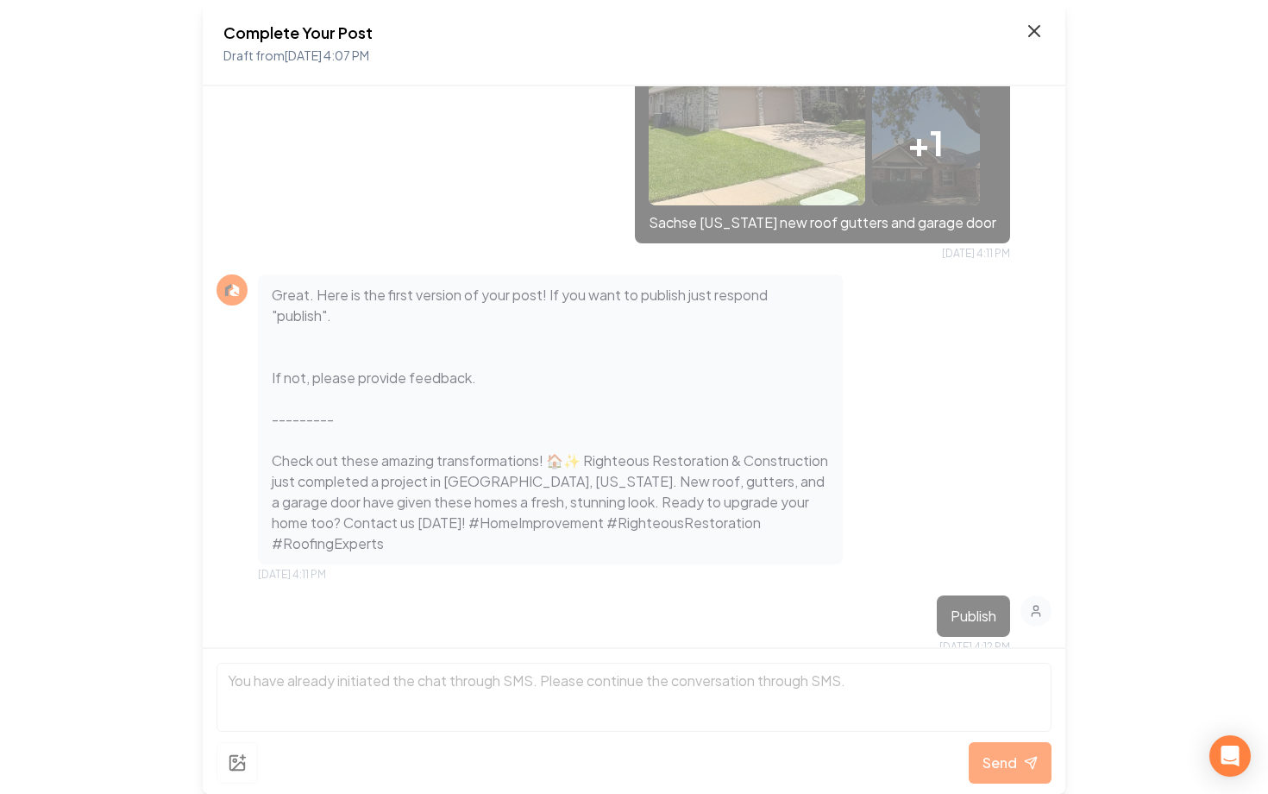
click at [1040, 39] on icon at bounding box center [1034, 31] width 21 height 21
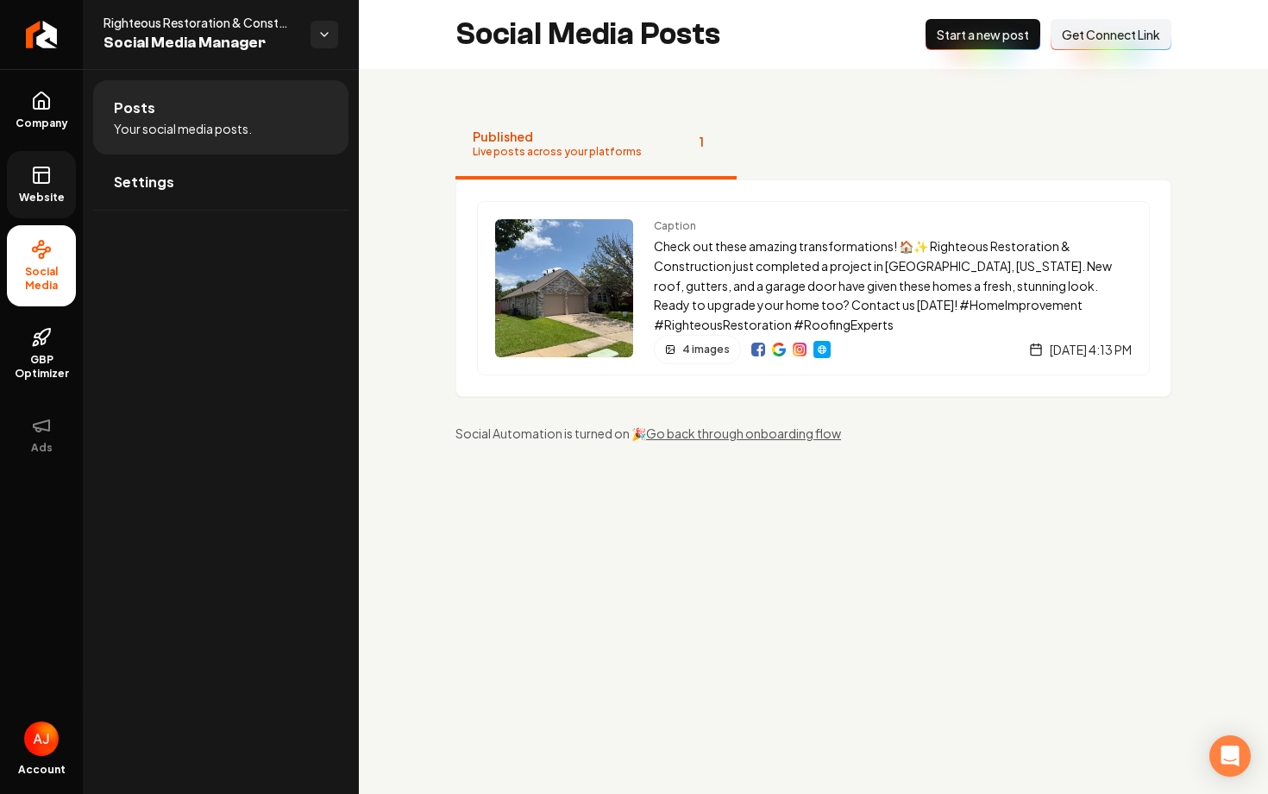
click at [38, 197] on span "Website" at bounding box center [42, 198] width 60 height 14
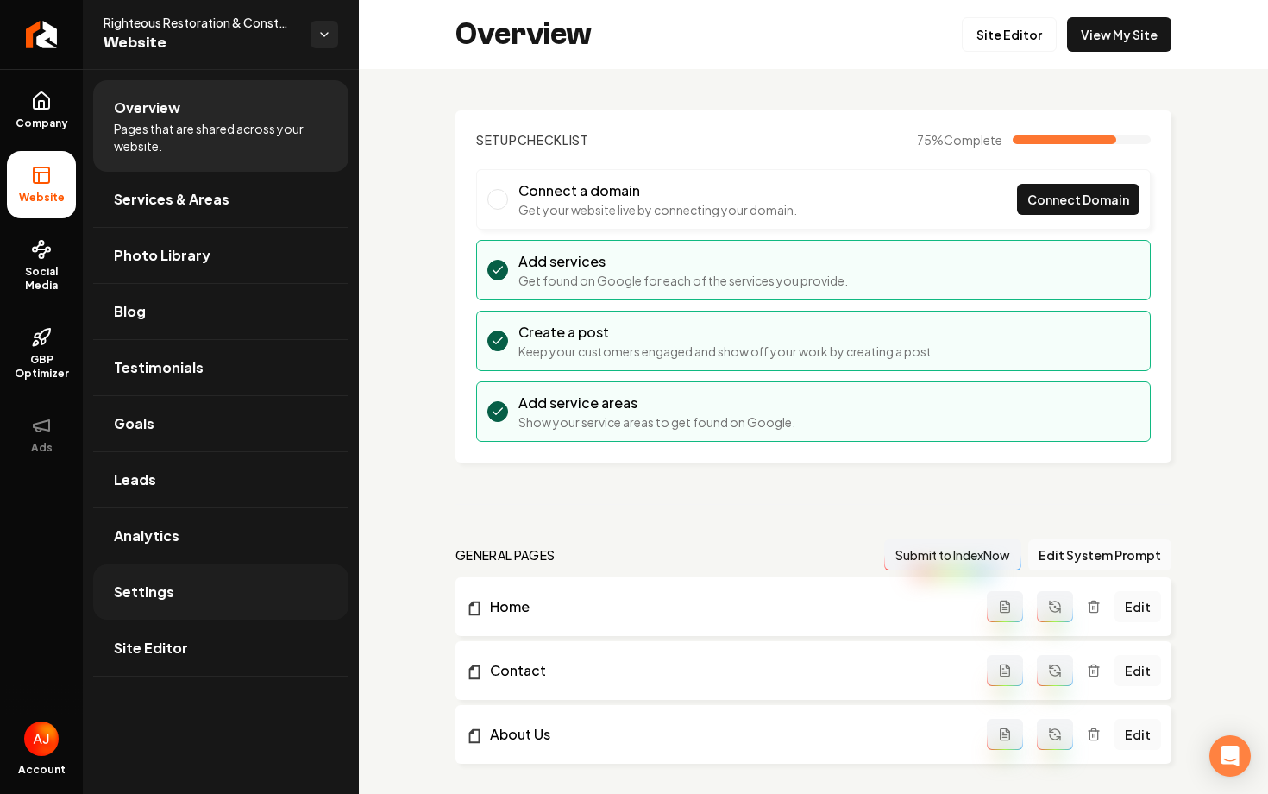
click at [236, 594] on link "Settings" at bounding box center [220, 591] width 255 height 55
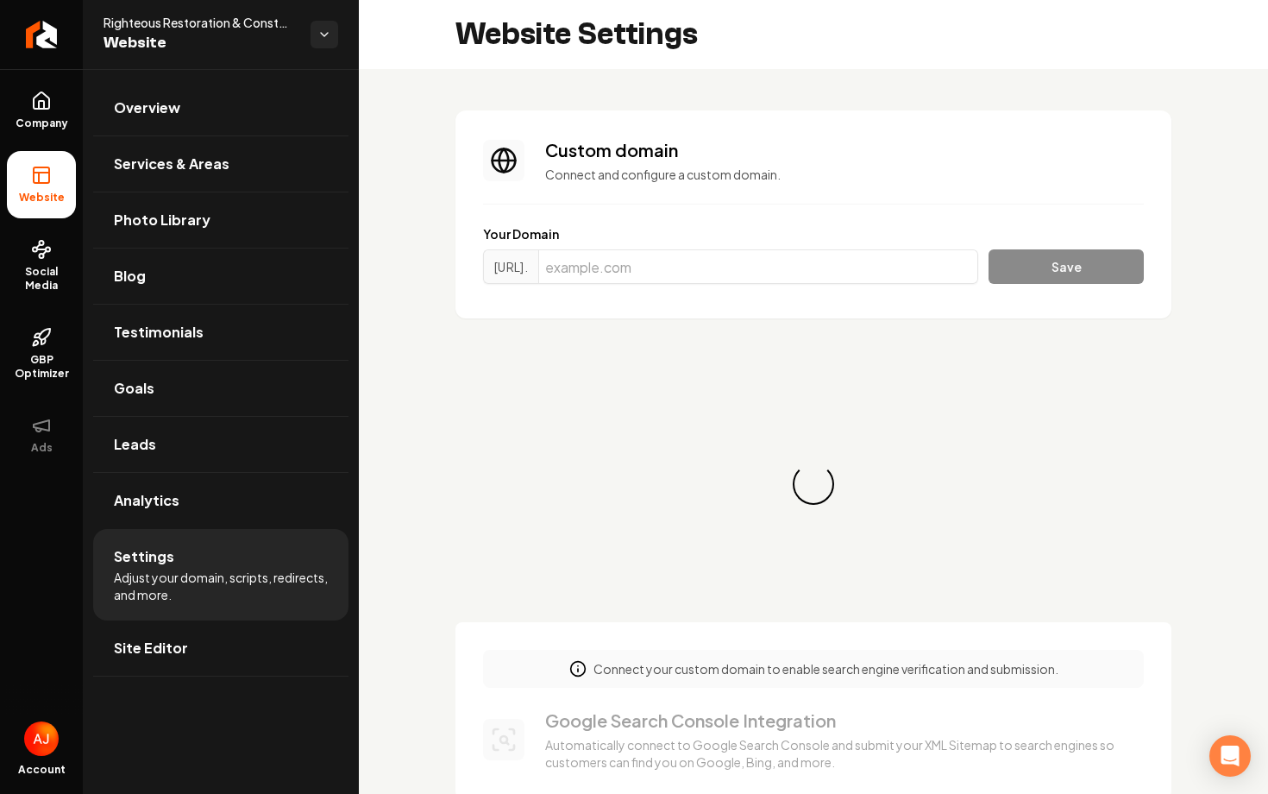
scroll to position [93, 0]
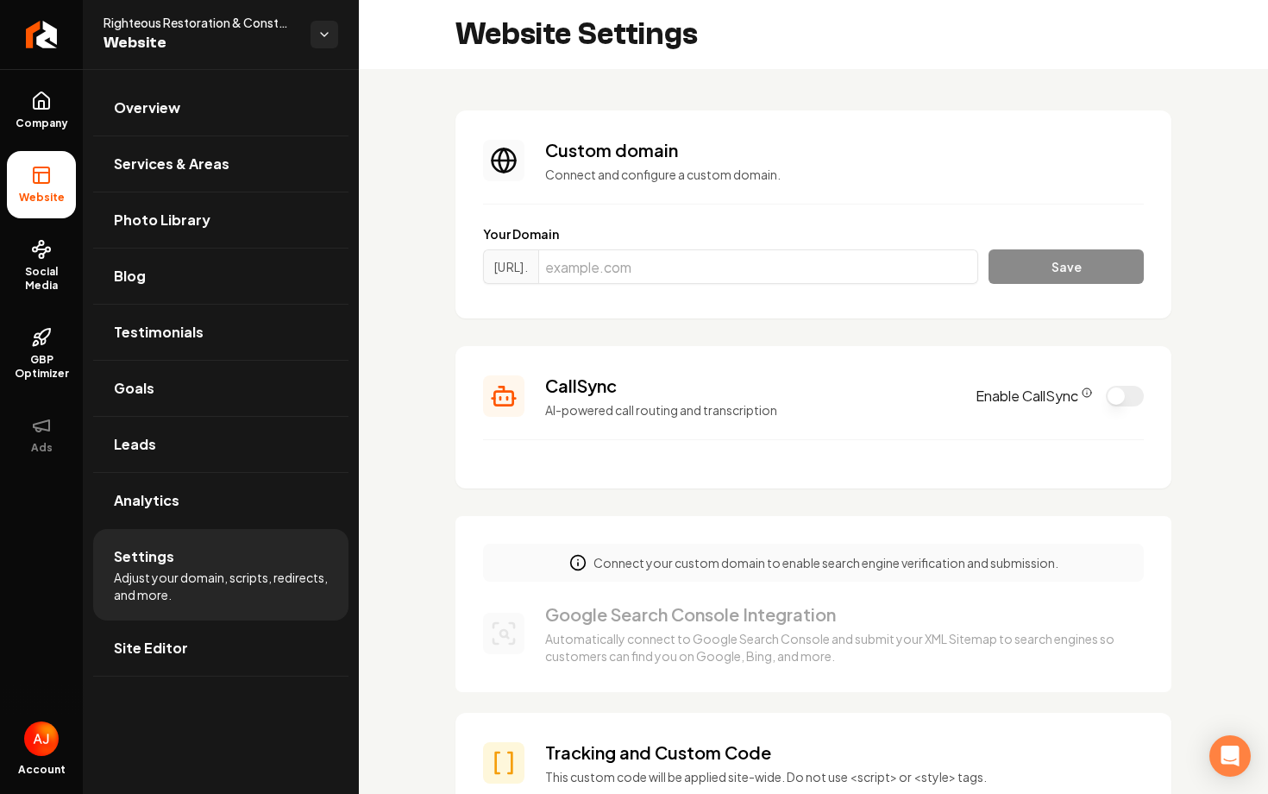
click at [1108, 399] on button "Enable CallSync" at bounding box center [1125, 396] width 38 height 21
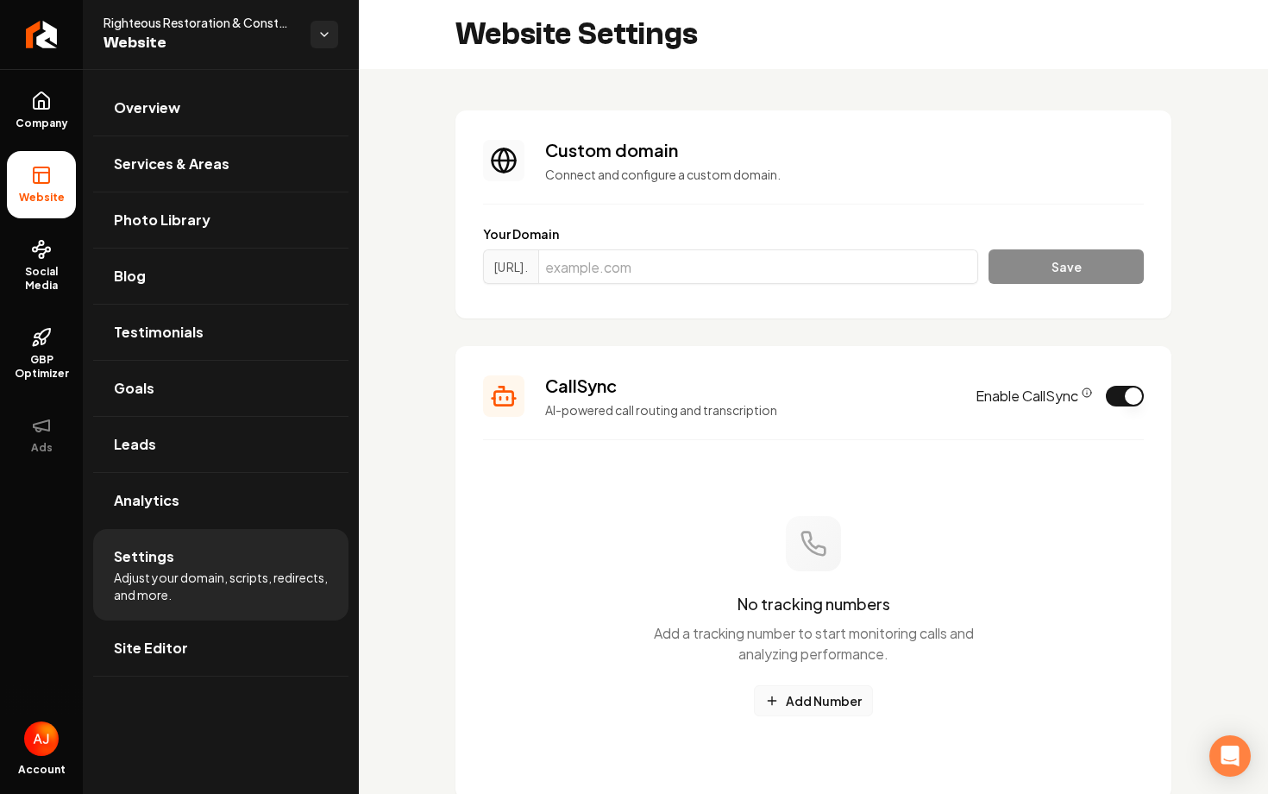
click at [813, 704] on button "Add Number" at bounding box center [813, 700] width 119 height 31
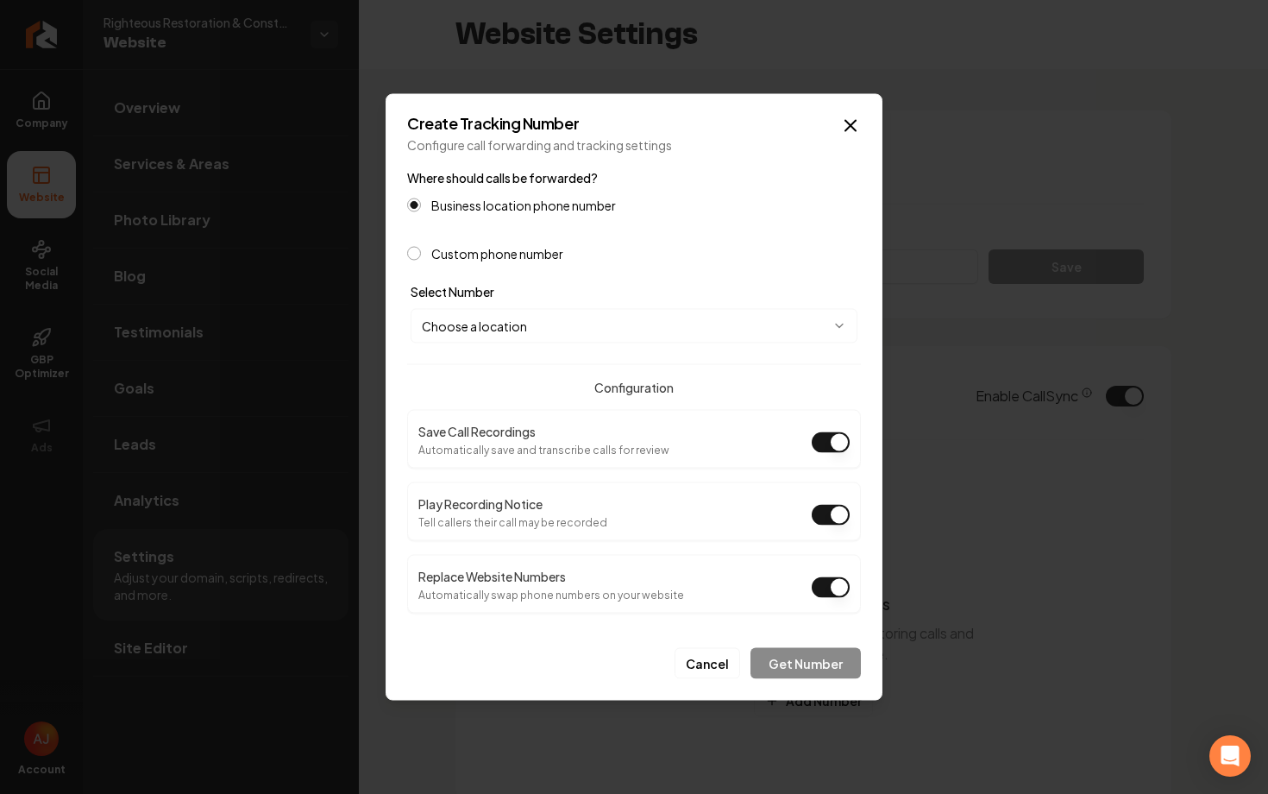
click at [629, 325] on body "Company Website Social Media GBP Optimizer Ads Account Righteous Restoration & …" at bounding box center [634, 397] width 1268 height 794
select select "**********"
click at [800, 665] on button "Get Number" at bounding box center [806, 663] width 110 height 31
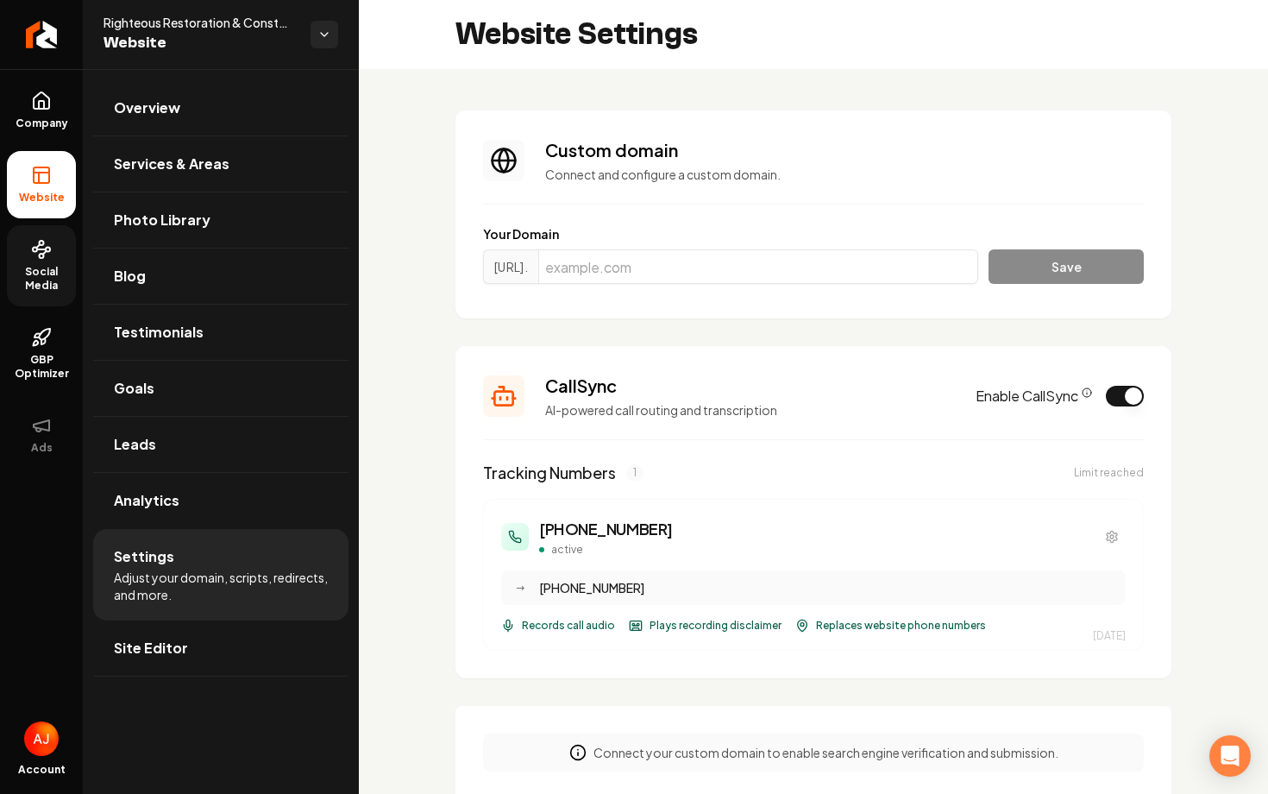
click at [49, 273] on span "Social Media" at bounding box center [41, 279] width 69 height 28
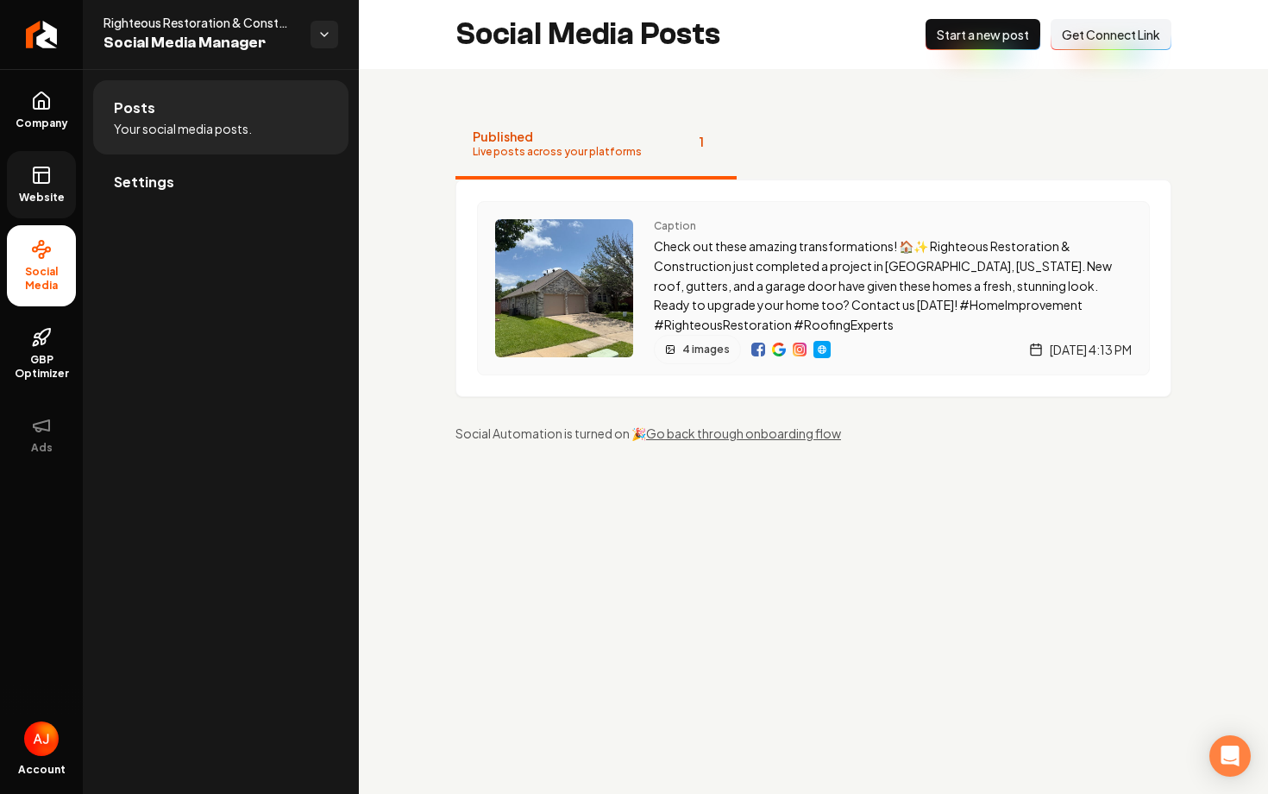
click at [755, 350] on img "Main content area" at bounding box center [758, 350] width 14 height 14
click at [777, 350] on img "Main content area" at bounding box center [779, 350] width 14 height 14
click at [793, 349] on img "Main content area" at bounding box center [800, 350] width 14 height 14
click at [819, 350] on img "Main content area" at bounding box center [822, 350] width 14 height 14
click at [45, 188] on link "Website" at bounding box center [41, 184] width 69 height 67
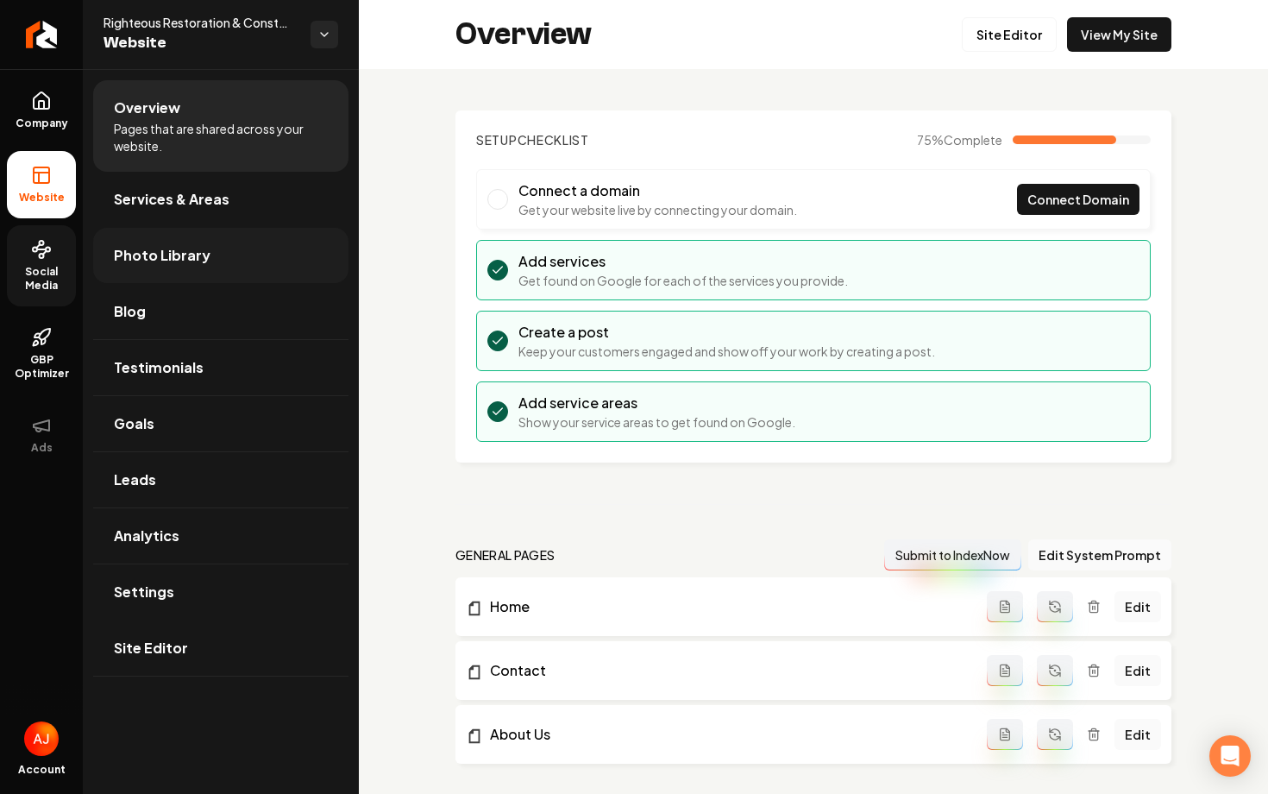
click at [248, 244] on link "Photo Library" at bounding box center [220, 255] width 255 height 55
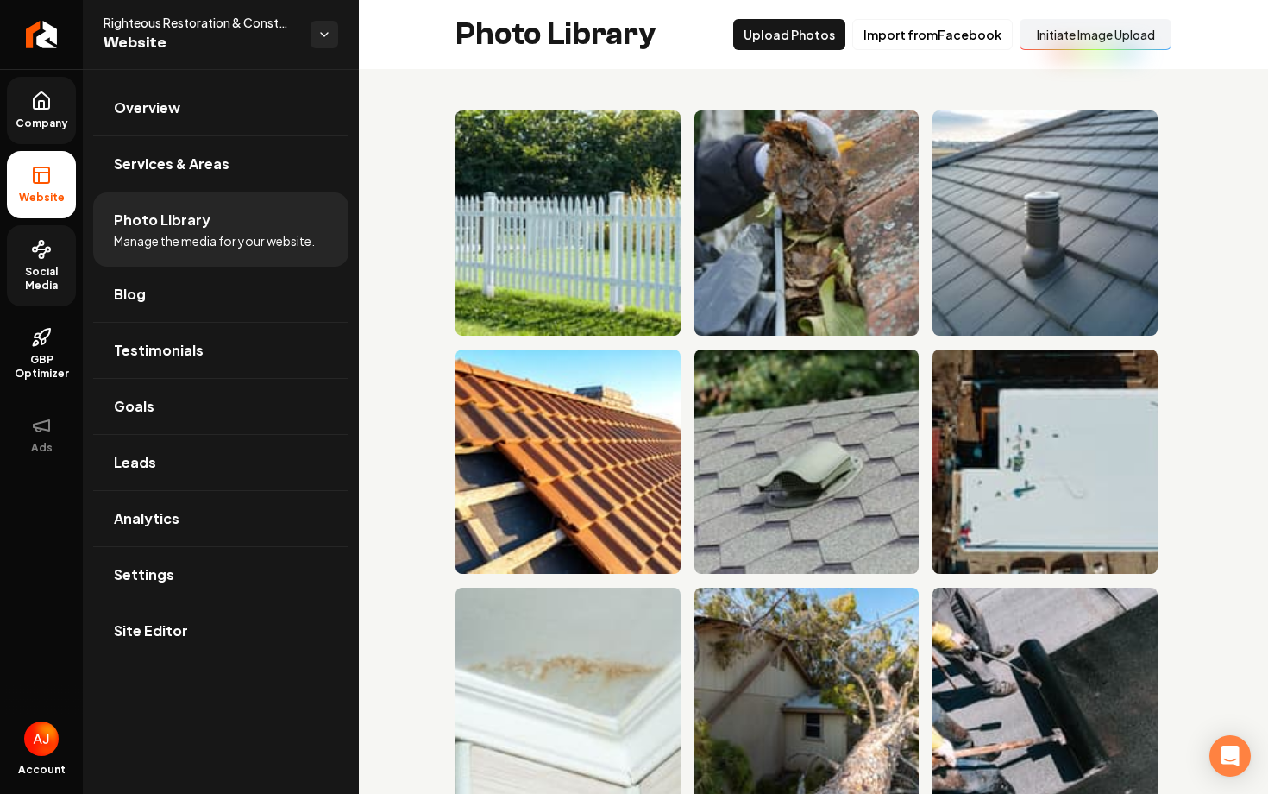
click at [29, 113] on link "Company" at bounding box center [41, 110] width 69 height 67
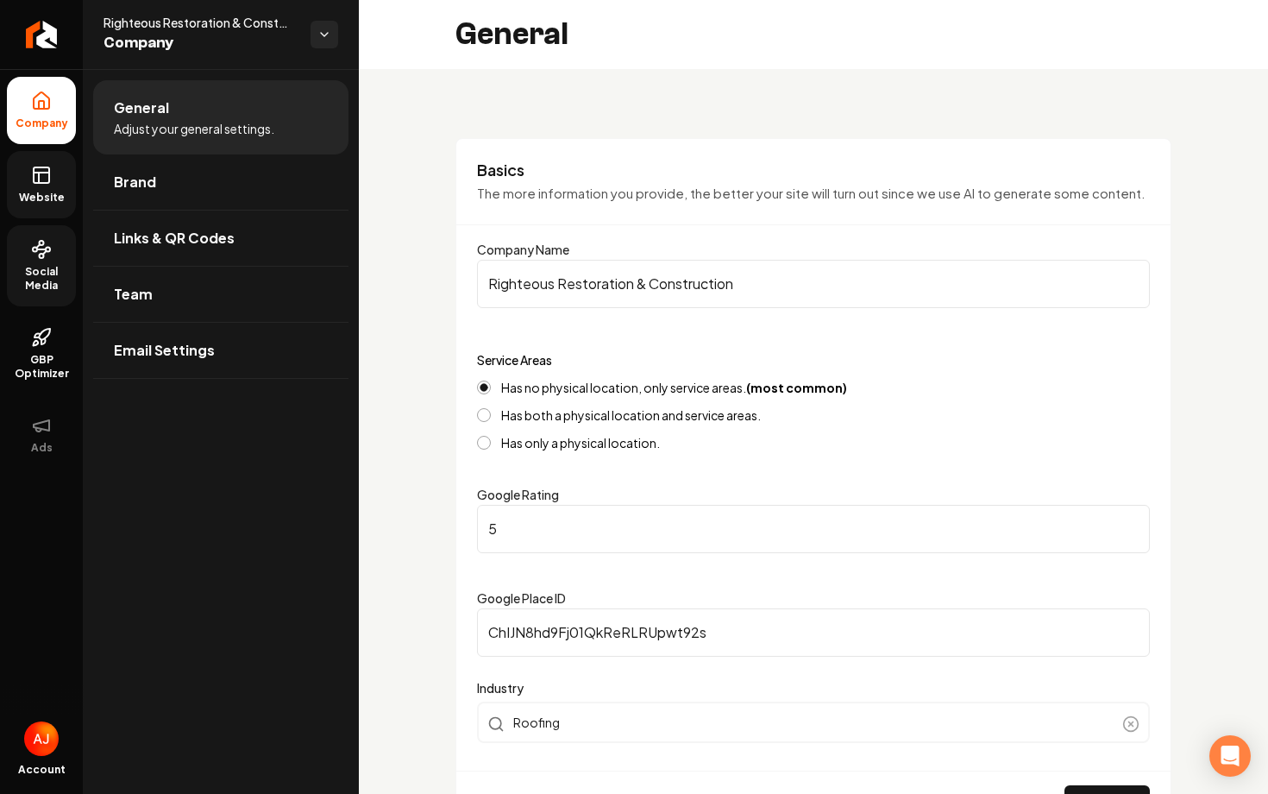
drag, startPoint x: 732, startPoint y: 285, endPoint x: 485, endPoint y: 281, distance: 247.6
click at [485, 281] on input "Righteous Restoration & Construction" at bounding box center [813, 284] width 673 height 48
click at [151, 307] on link "Team" at bounding box center [220, 294] width 255 height 55
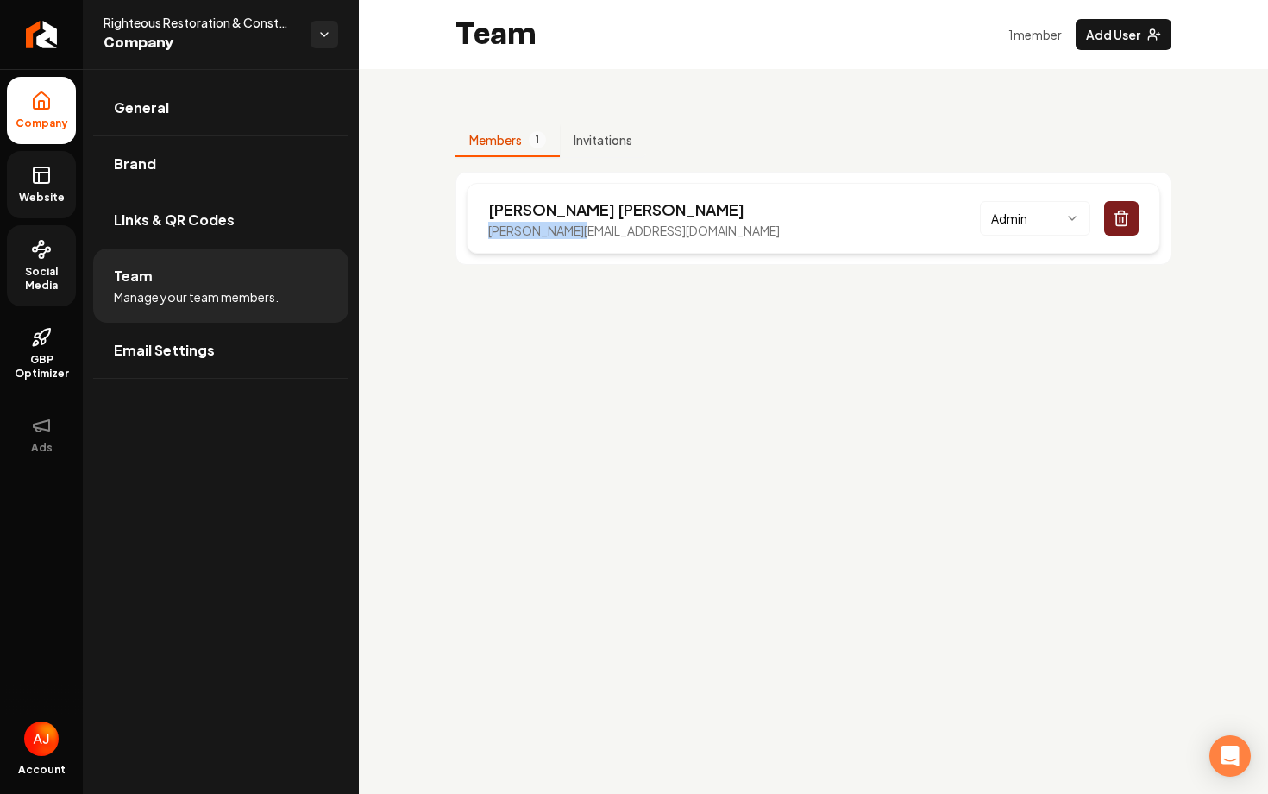
drag, startPoint x: 564, startPoint y: 233, endPoint x: 490, endPoint y: 231, distance: 74.2
click at [490, 231] on p "bryan@rrac.net" at bounding box center [634, 230] width 292 height 17
copy p "bryan@rrac.net"
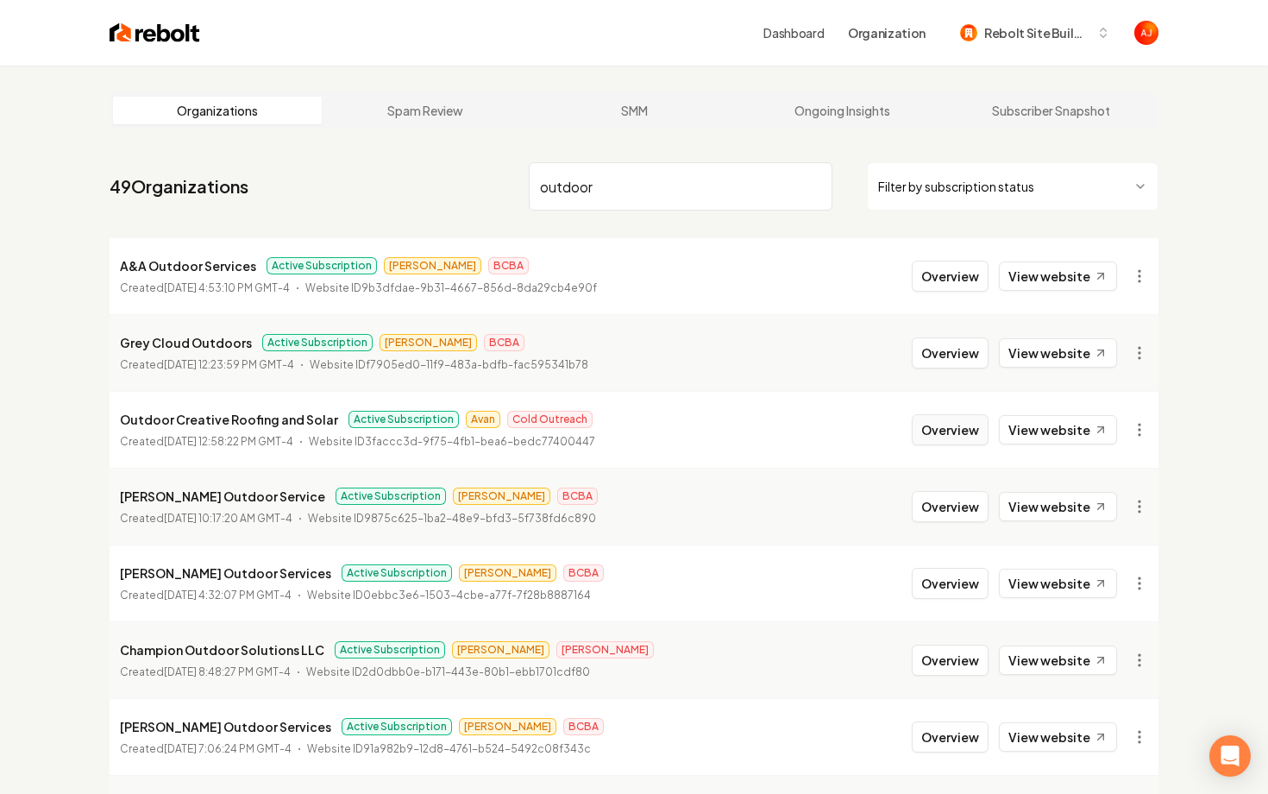
type input "outdoor"
click at [931, 431] on button "Overview" at bounding box center [950, 429] width 77 height 31
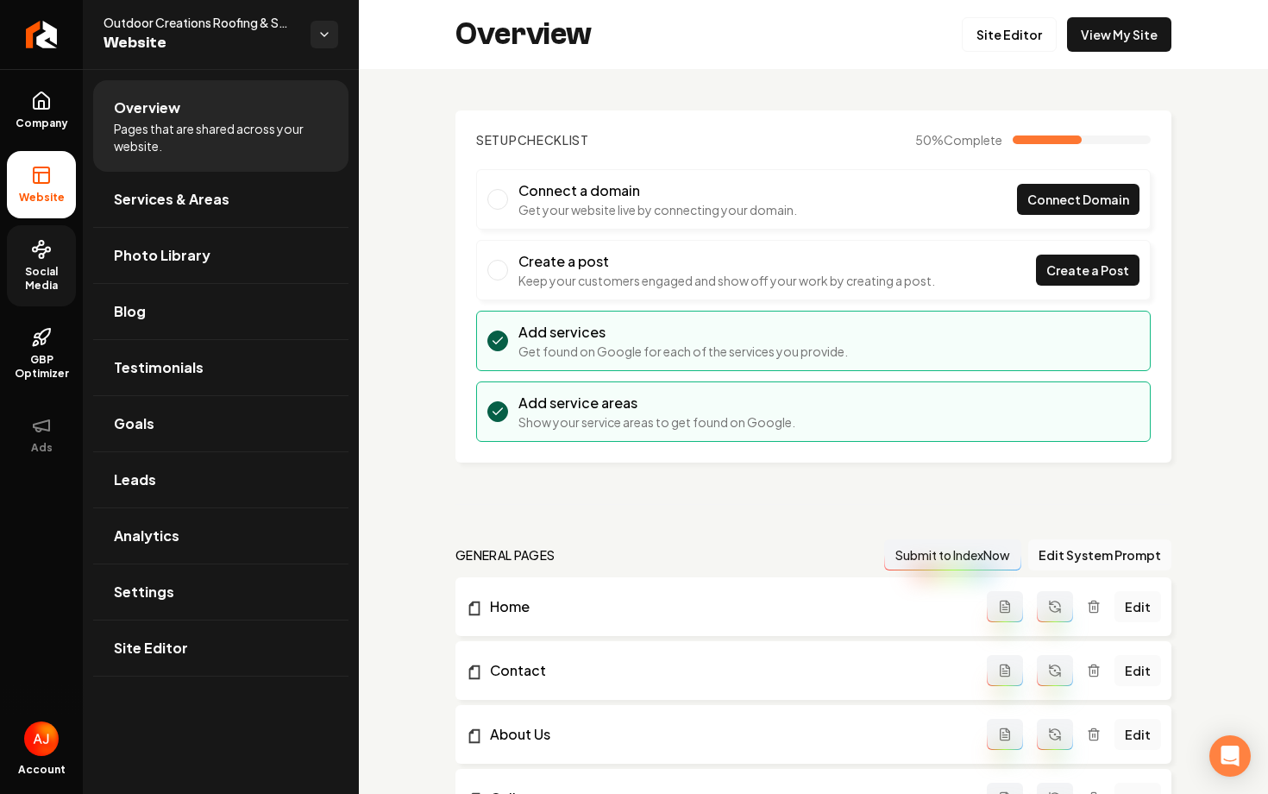
click at [29, 298] on link "Social Media" at bounding box center [41, 265] width 69 height 81
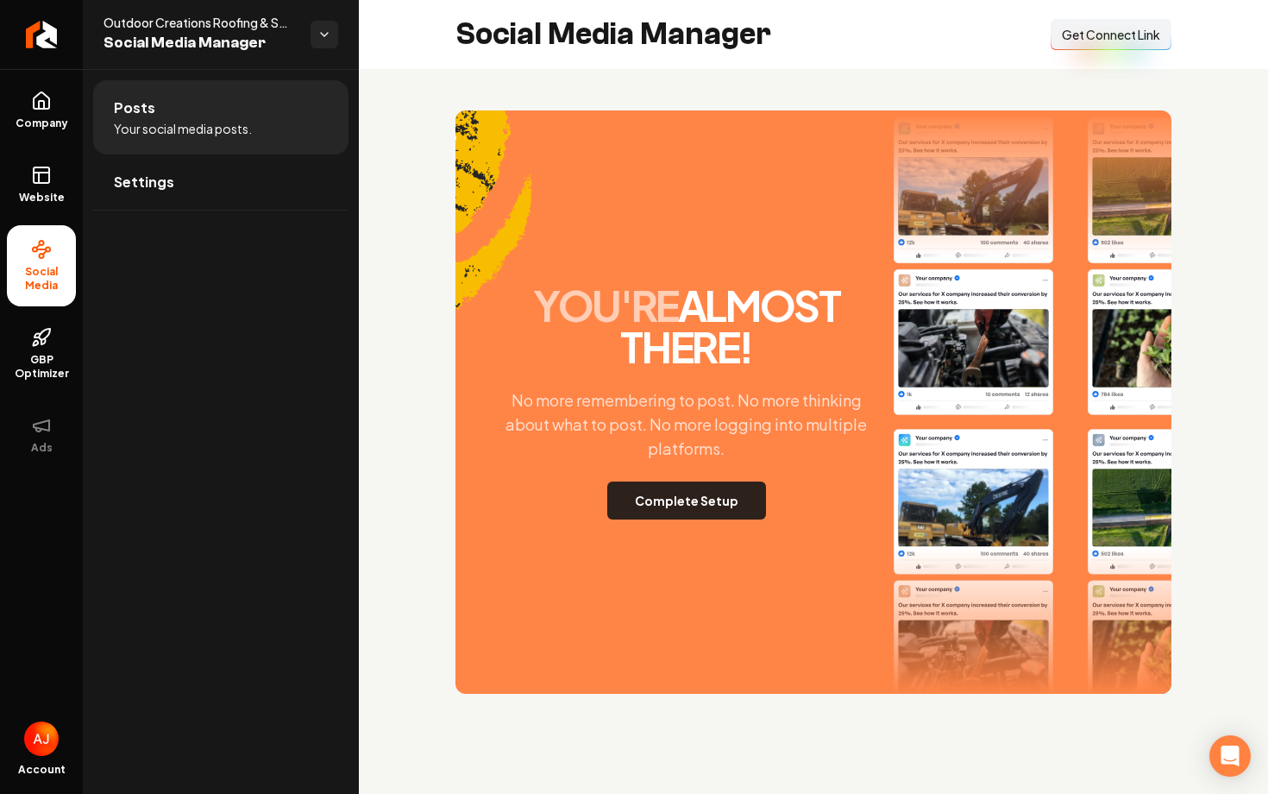
click at [691, 501] on button "Complete Setup" at bounding box center [686, 500] width 159 height 38
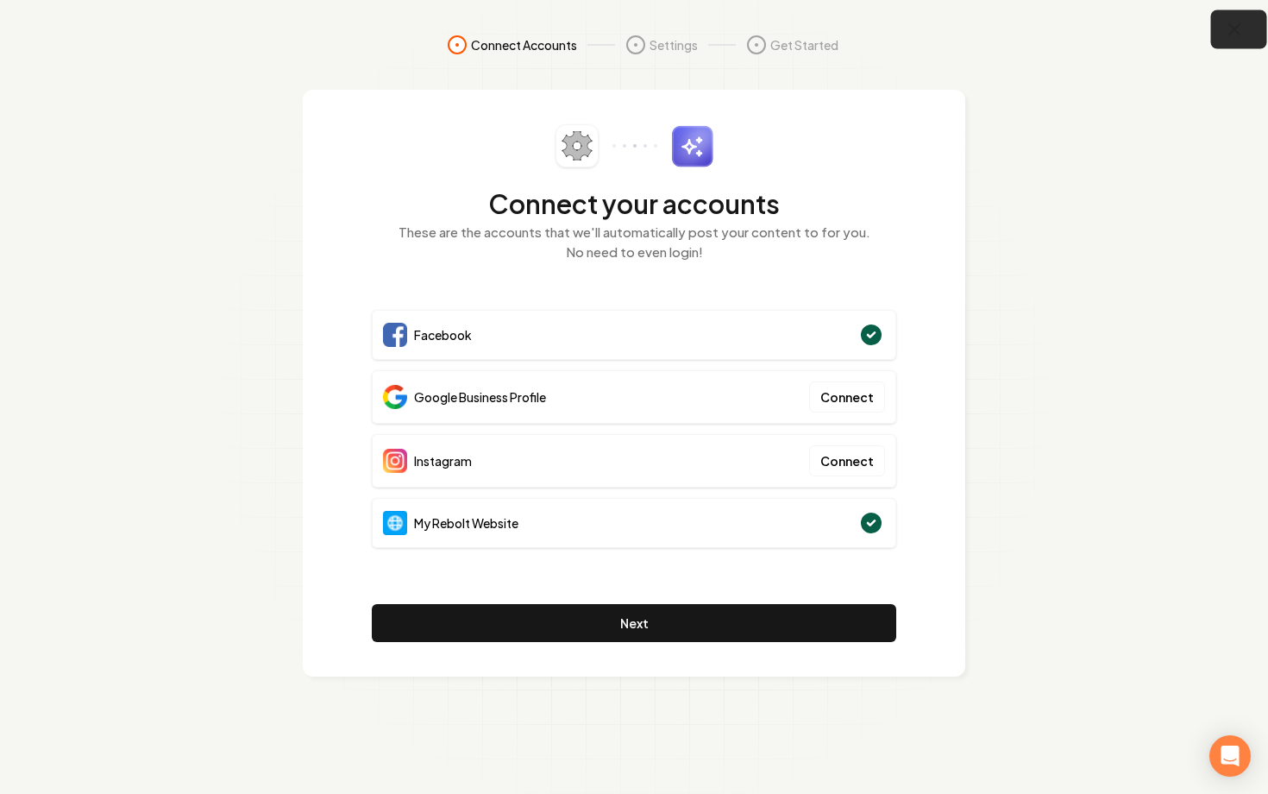
click at [1233, 40] on button "button" at bounding box center [1239, 29] width 56 height 39
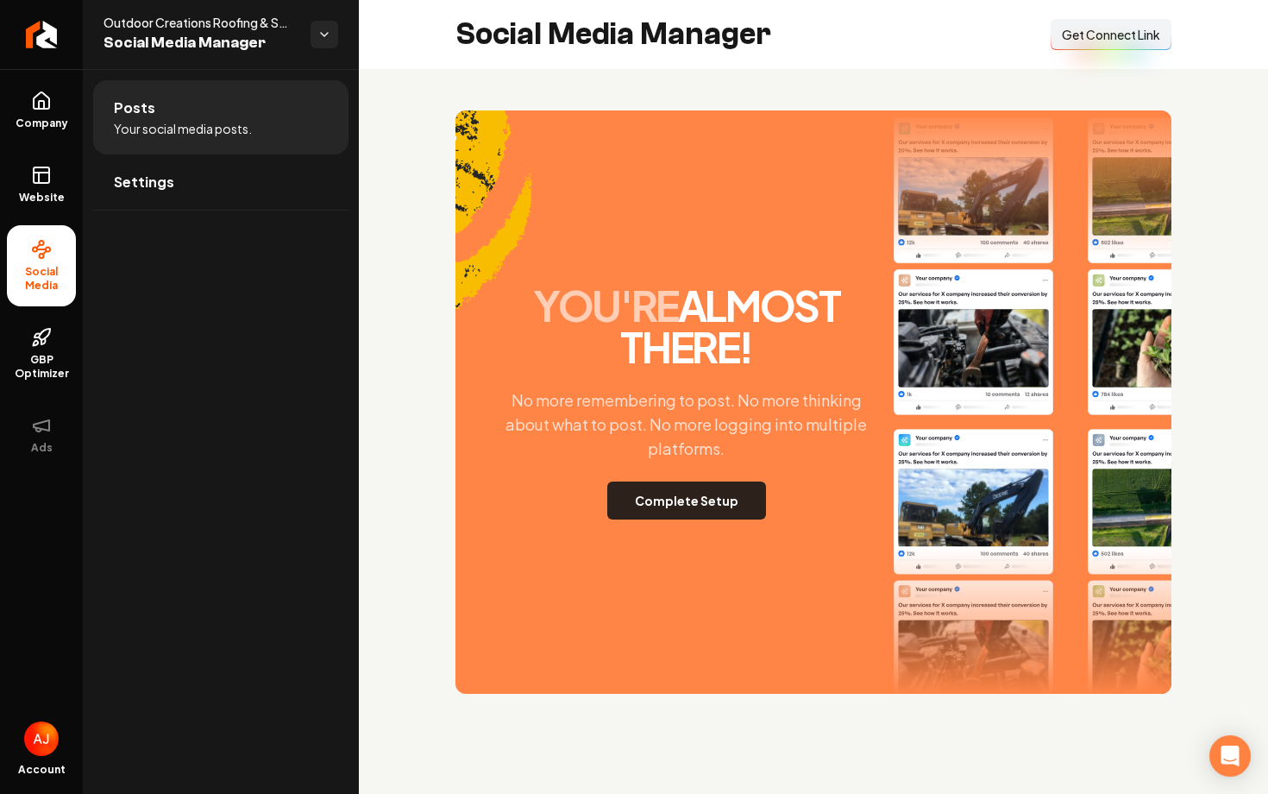
click at [665, 501] on button "Complete Setup" at bounding box center [686, 500] width 159 height 38
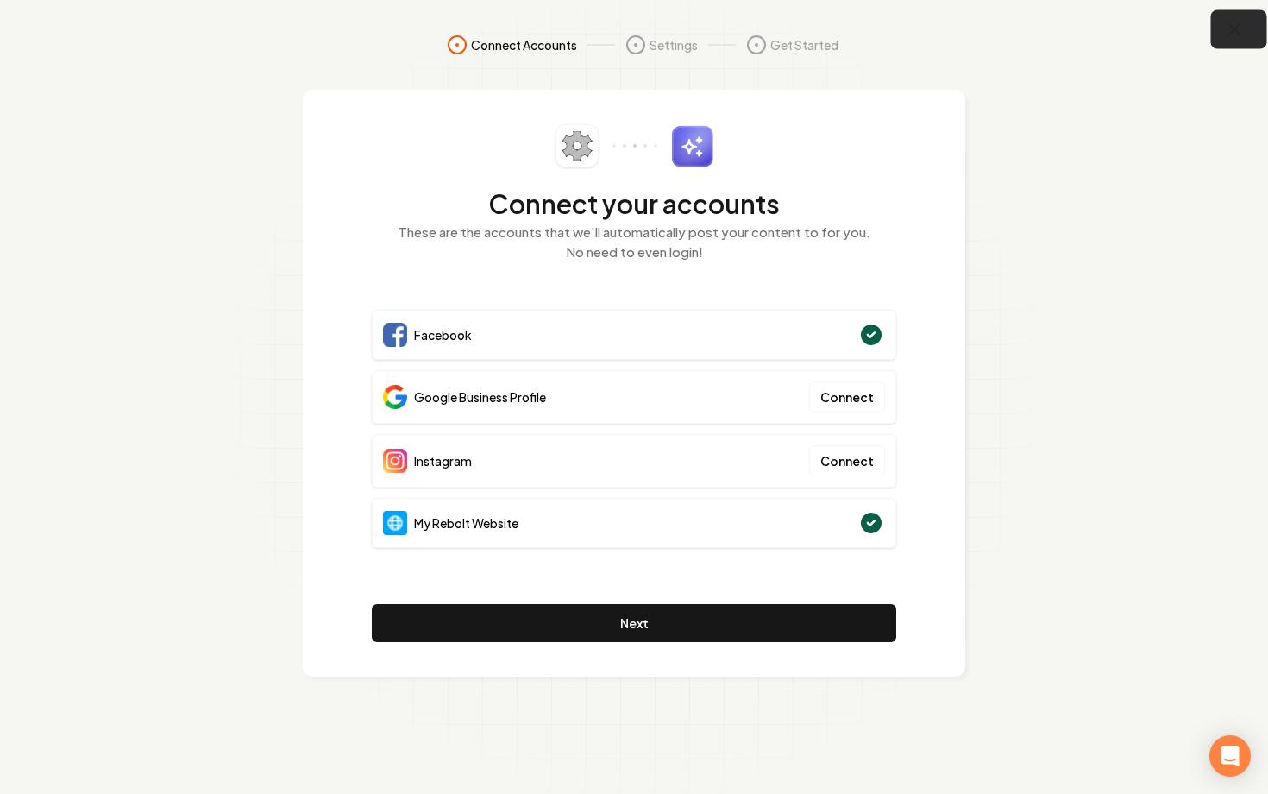
click at [1221, 27] on button "button" at bounding box center [1239, 29] width 56 height 39
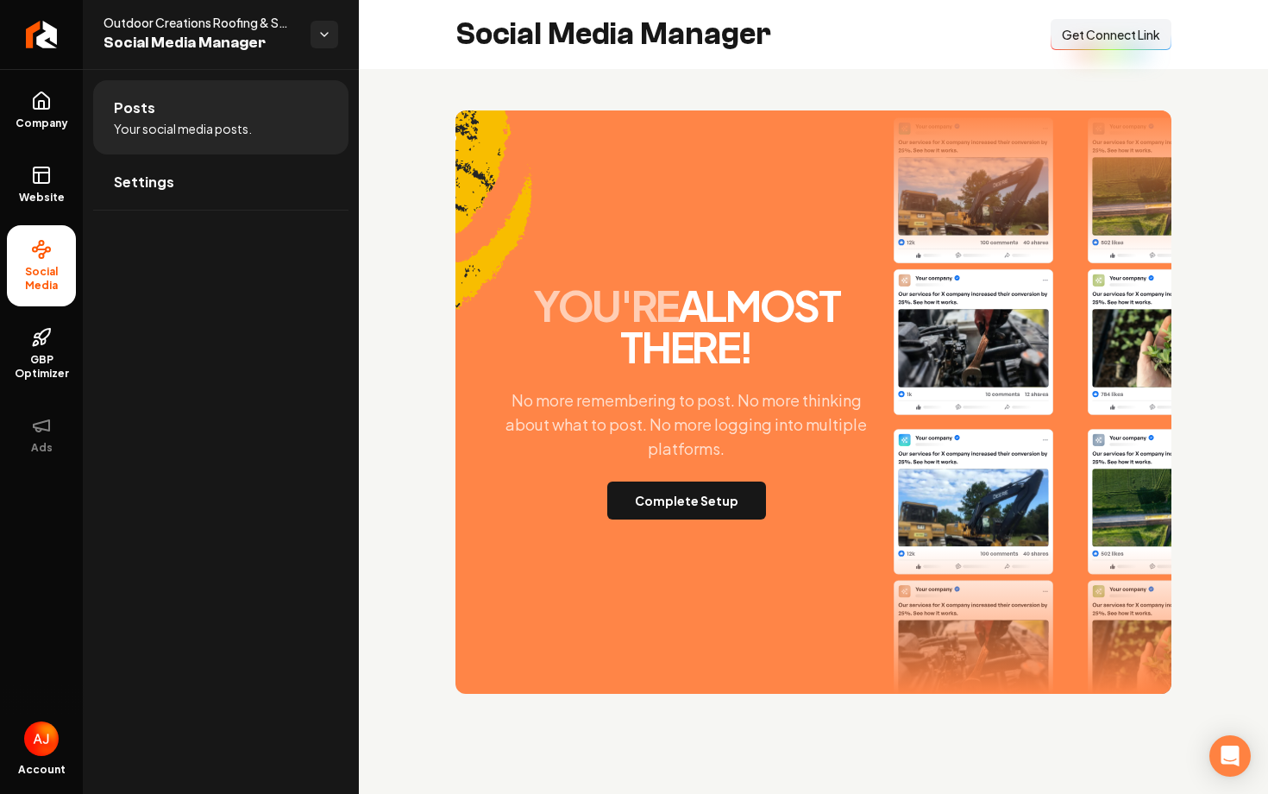
click at [1063, 46] on button "Connect Link Get Connect Link" at bounding box center [1111, 34] width 121 height 31
click at [1075, 41] on span "Get Connect Link" at bounding box center [1111, 34] width 98 height 17
click at [664, 493] on button "Complete Setup" at bounding box center [686, 500] width 159 height 38
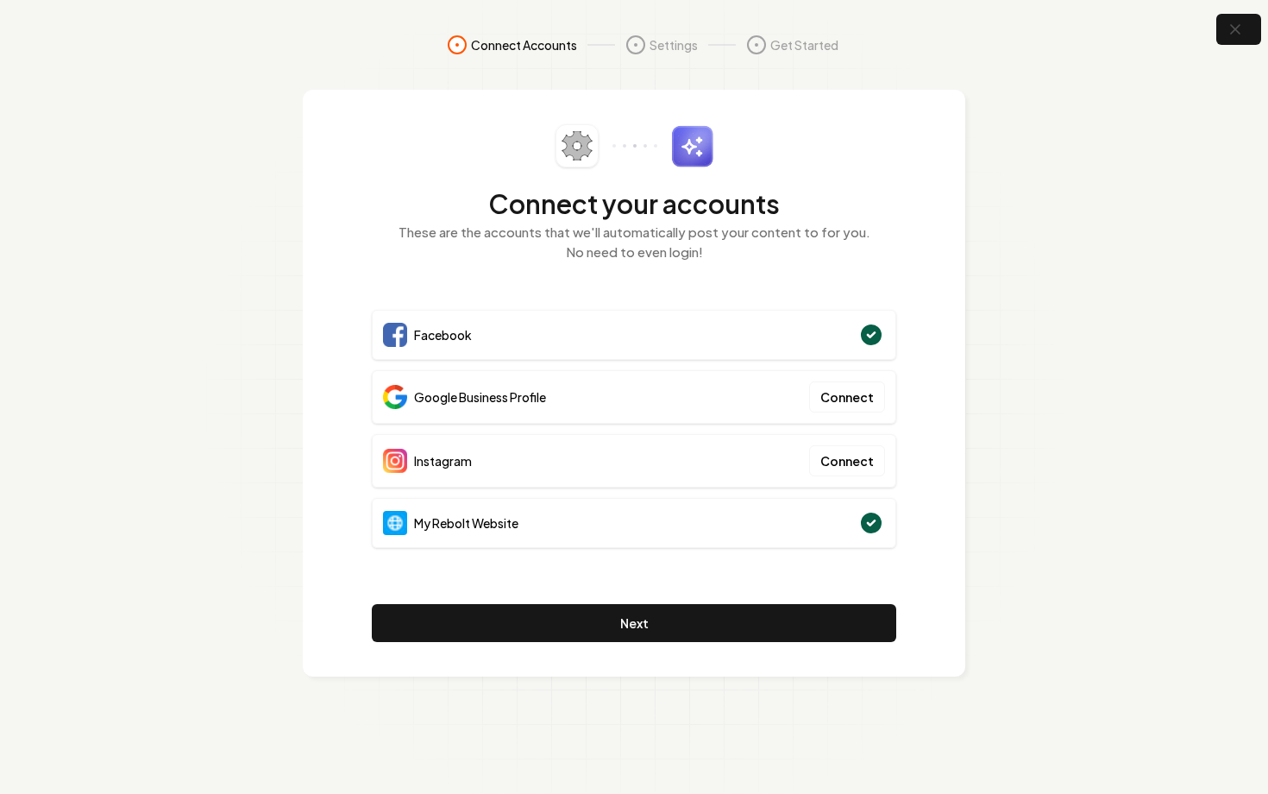
click at [686, 227] on p "These are the accounts that we'll automatically post your content to for you. N…" at bounding box center [634, 242] width 525 height 39
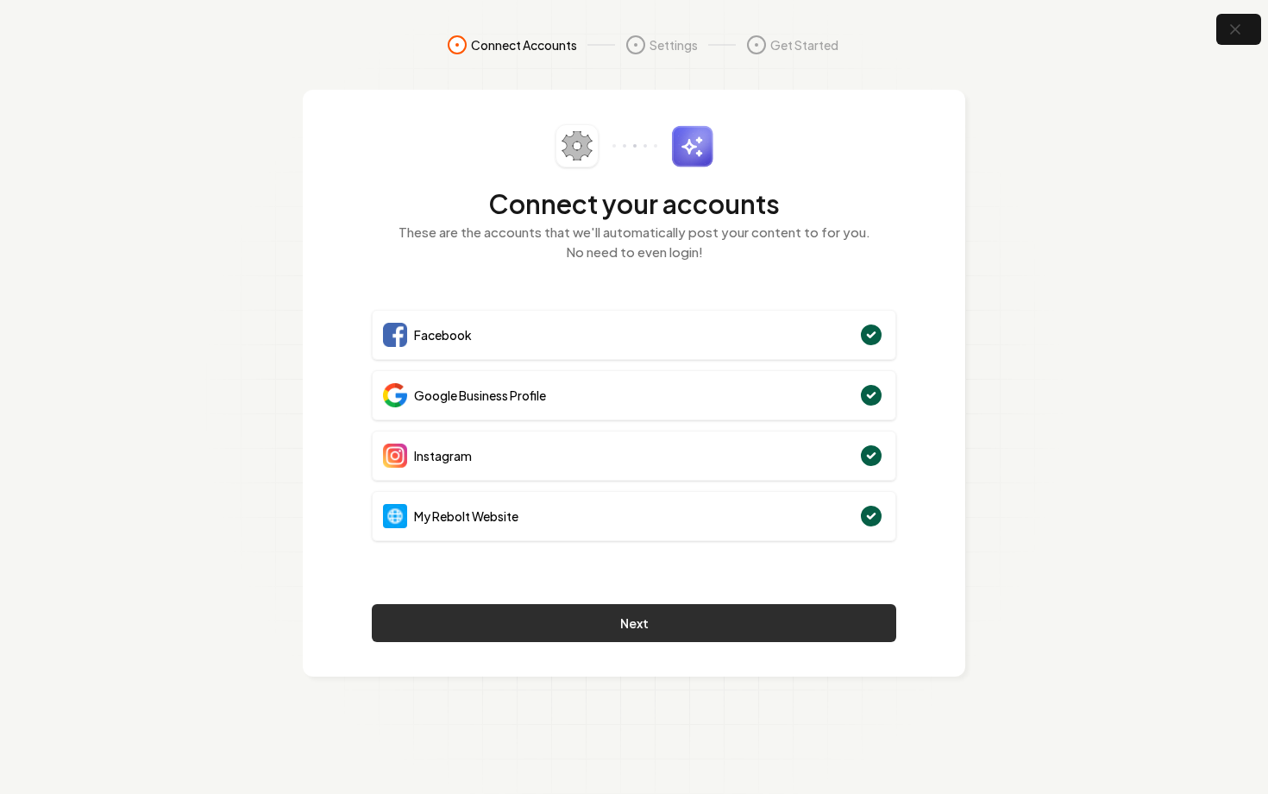
click at [784, 625] on button "Next" at bounding box center [634, 623] width 525 height 38
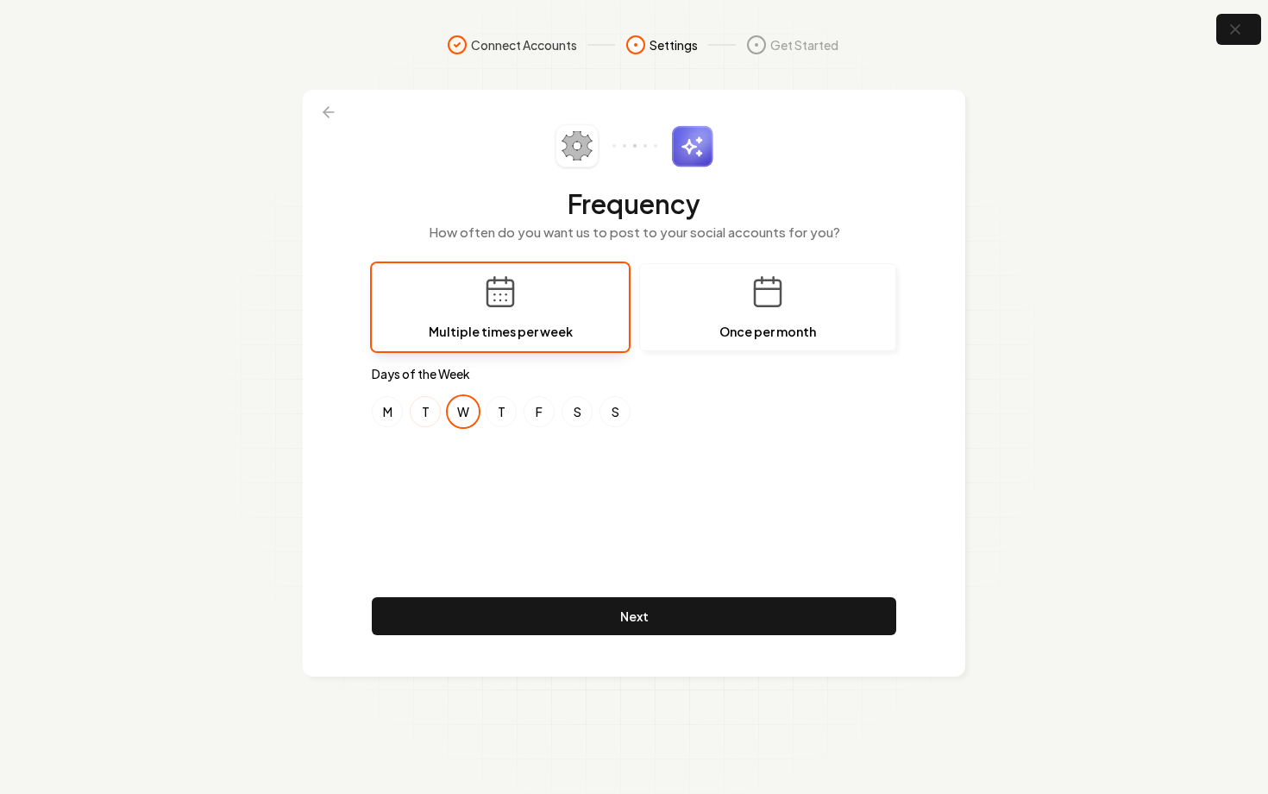
click at [431, 415] on button "T" at bounding box center [425, 411] width 31 height 31
click at [456, 414] on button "W" at bounding box center [463, 411] width 31 height 31
click at [570, 413] on button "S" at bounding box center [577, 411] width 31 height 31
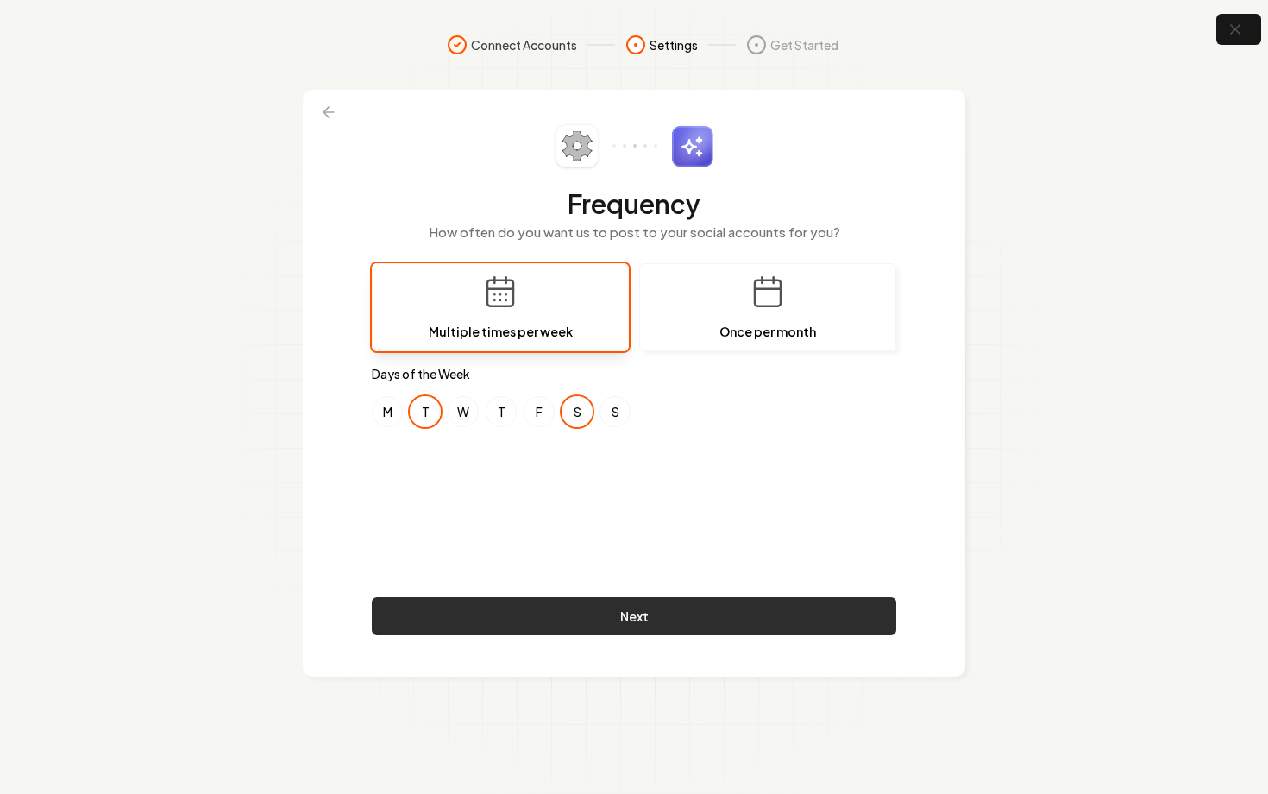
click at [639, 615] on button "Next" at bounding box center [634, 616] width 525 height 38
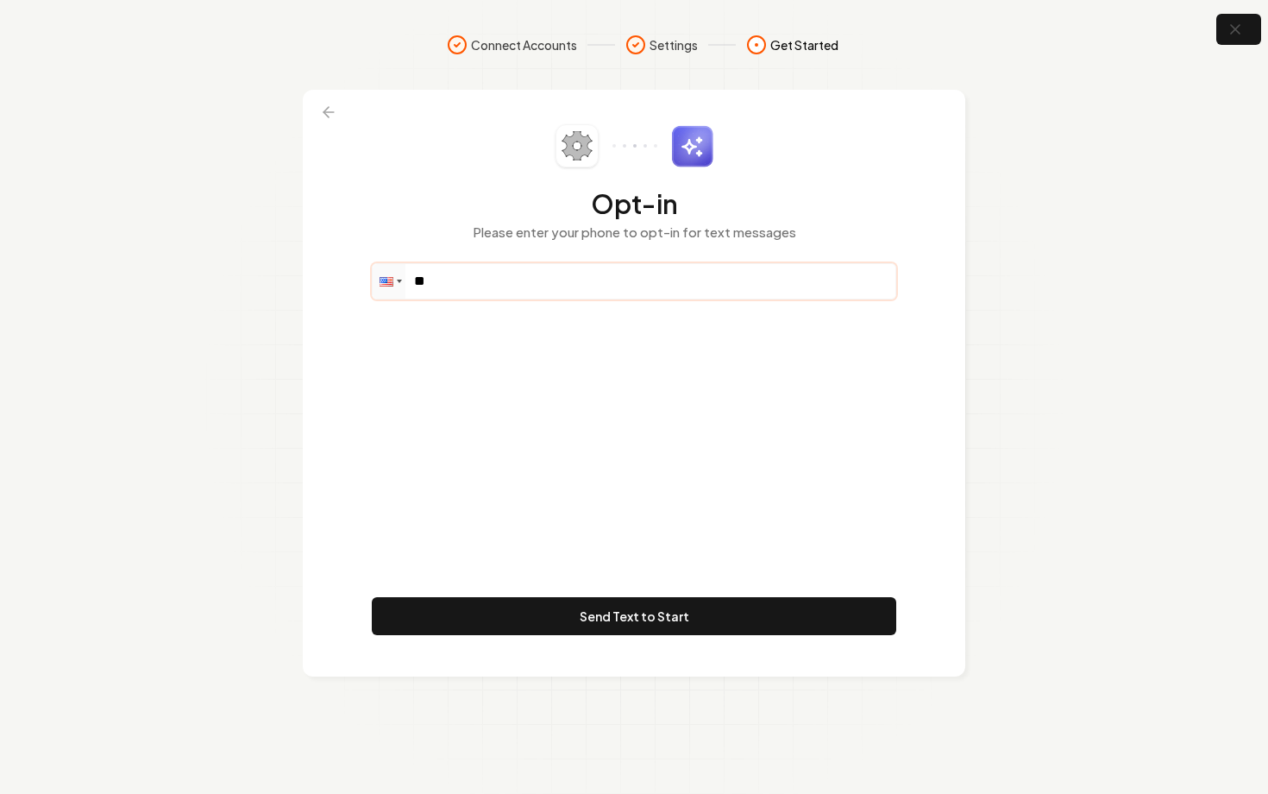
click at [501, 286] on input "**" at bounding box center [634, 281] width 523 height 35
paste input "**********"
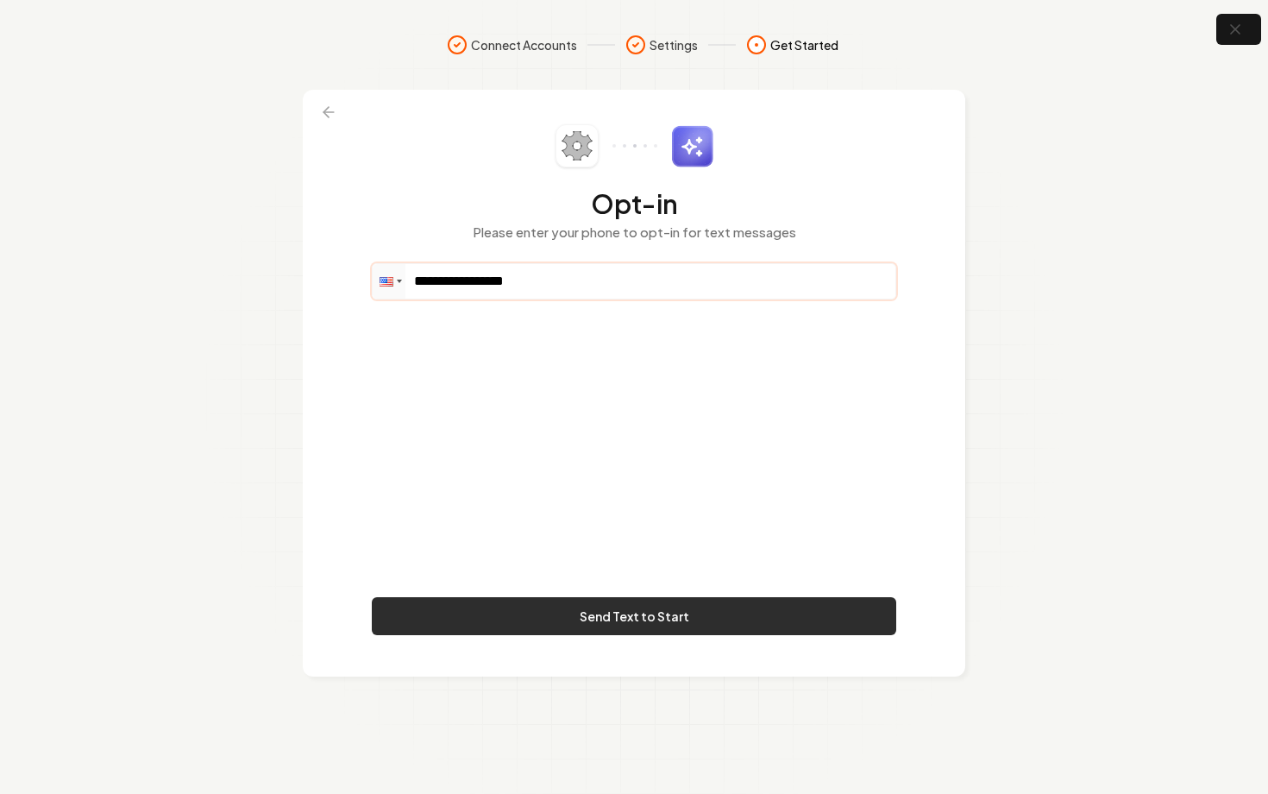
type input "**********"
click at [548, 632] on button "Send Text to Start" at bounding box center [634, 616] width 525 height 38
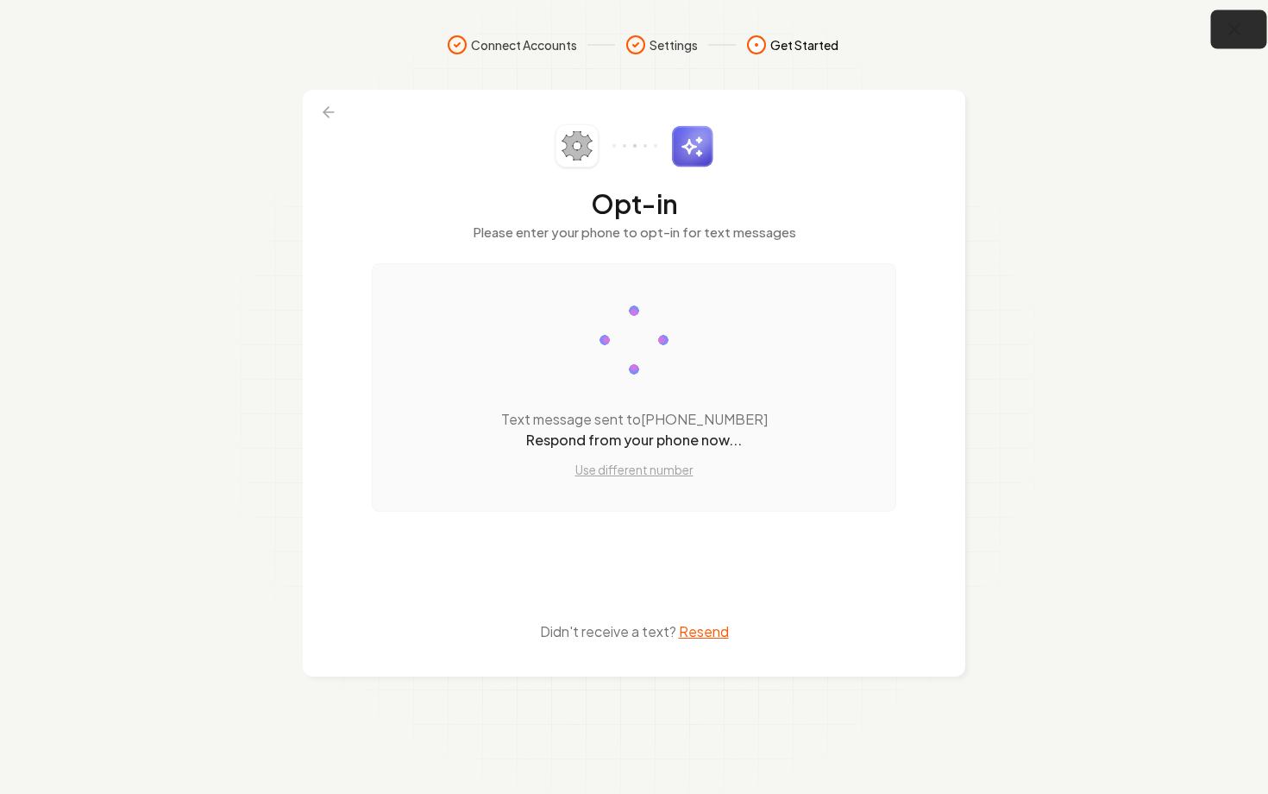
click at [1231, 35] on icon "button" at bounding box center [1235, 30] width 22 height 22
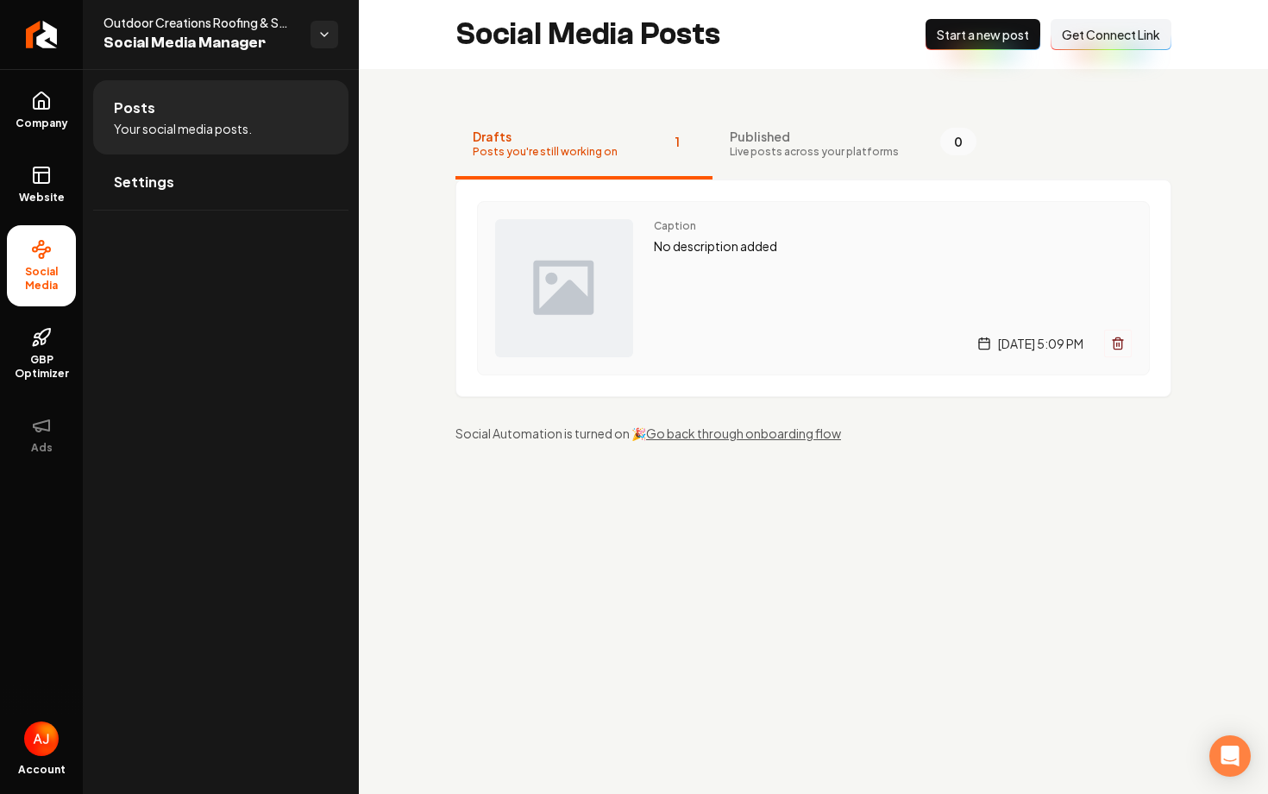
click at [679, 249] on p "No description added" at bounding box center [893, 246] width 478 height 20
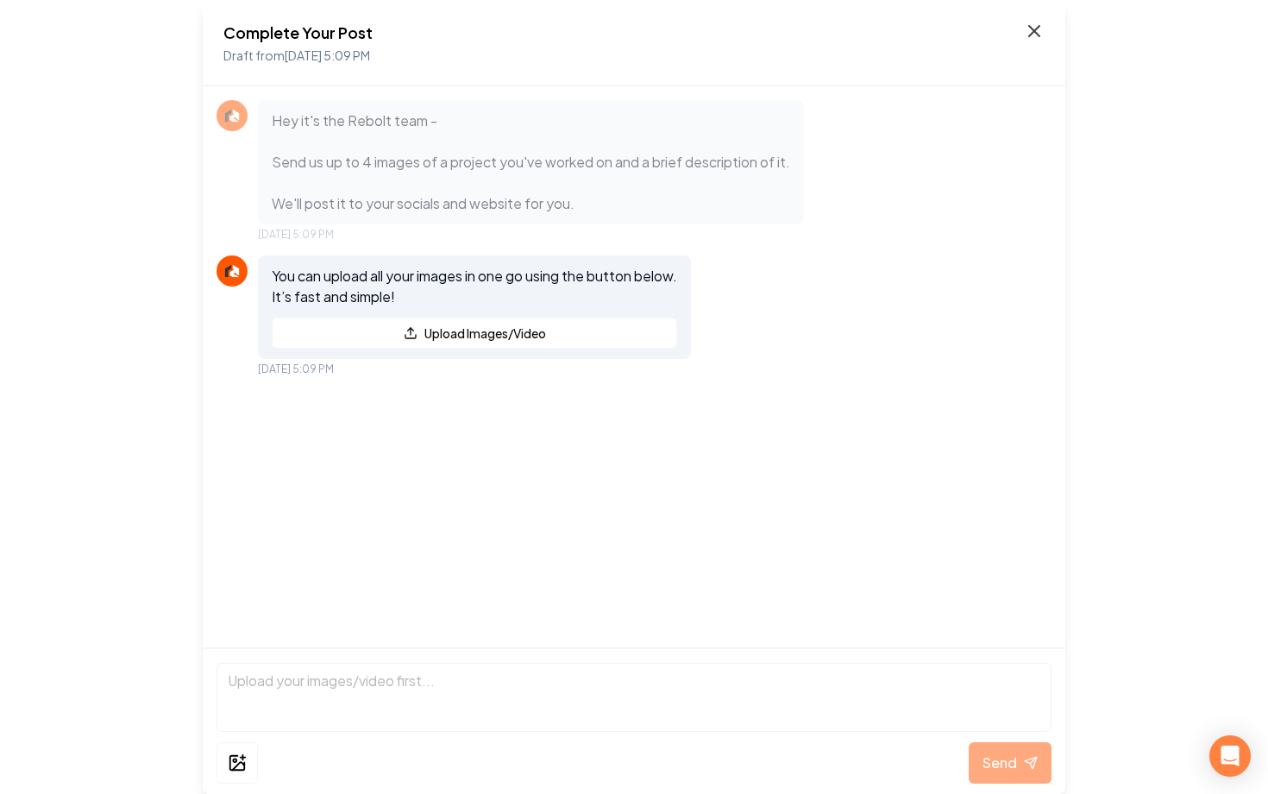
click at [1035, 36] on icon at bounding box center [1034, 31] width 21 height 21
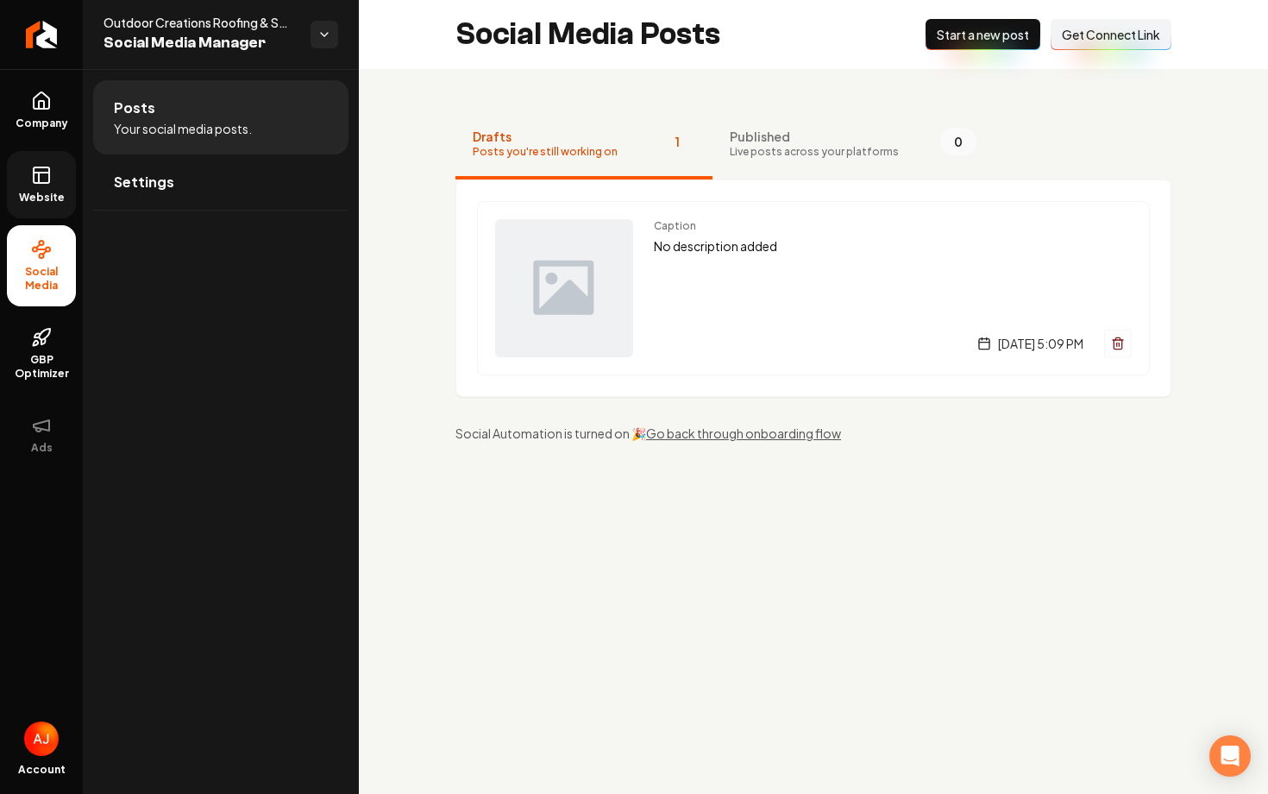
click at [43, 186] on link "Website" at bounding box center [41, 184] width 69 height 67
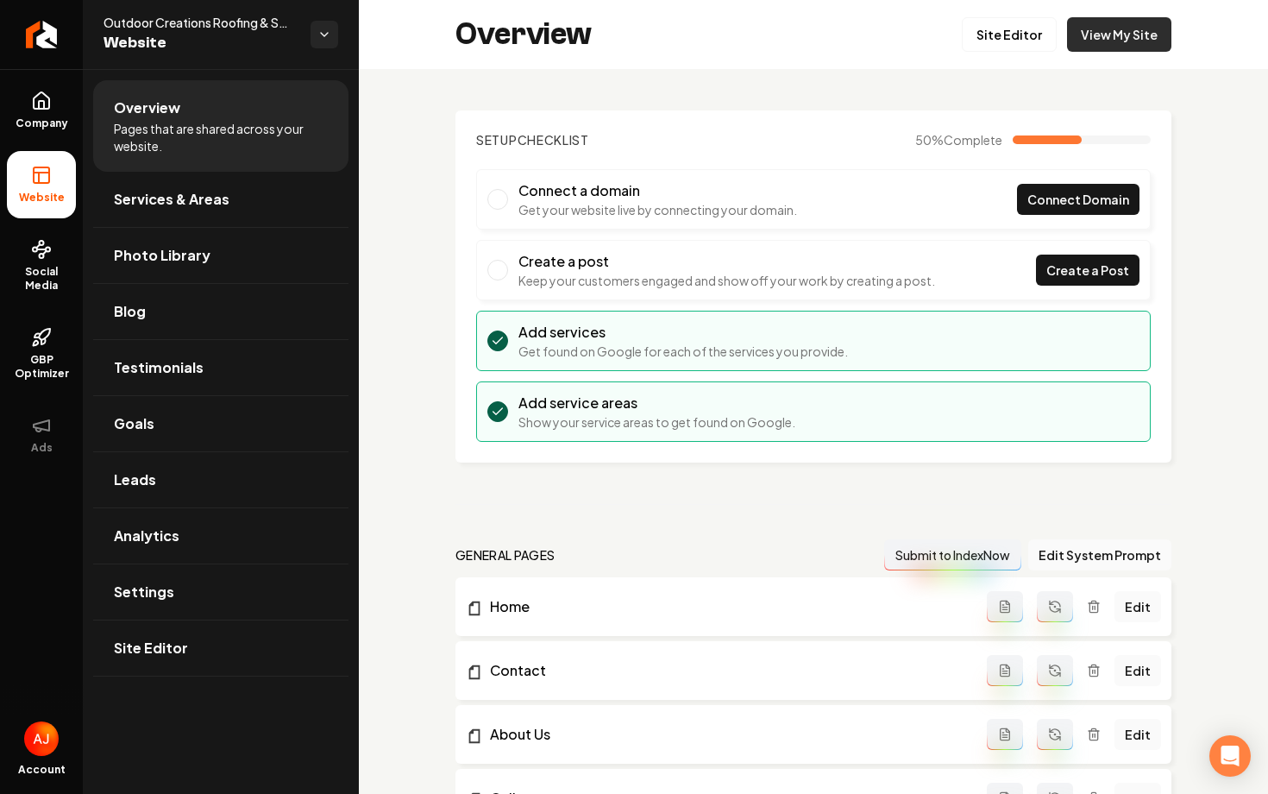
click at [1123, 35] on link "View My Site" at bounding box center [1119, 34] width 104 height 35
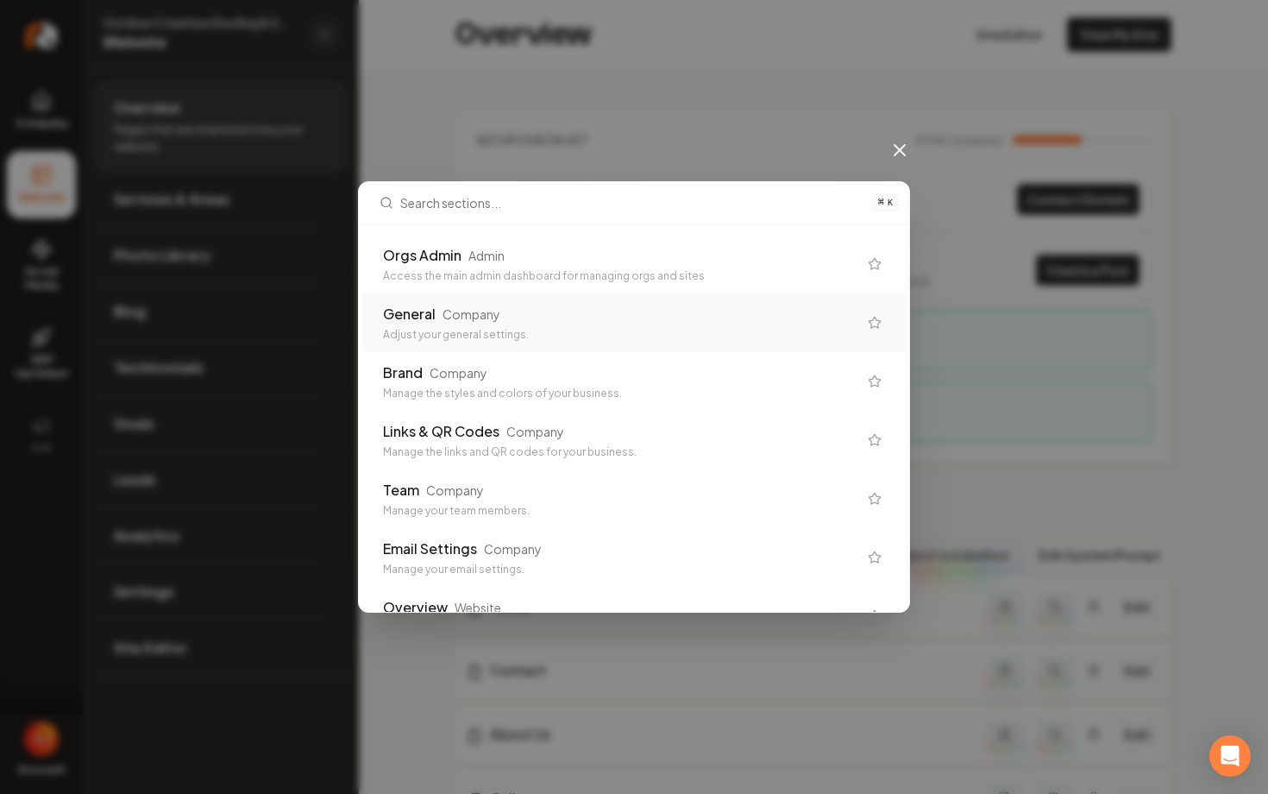
click at [464, 99] on div "⌘ K Orgs Admin Admin Access the main admin dashboard for managing orgs and site…" at bounding box center [634, 397] width 1268 height 794
click at [905, 152] on icon at bounding box center [899, 150] width 21 height 21
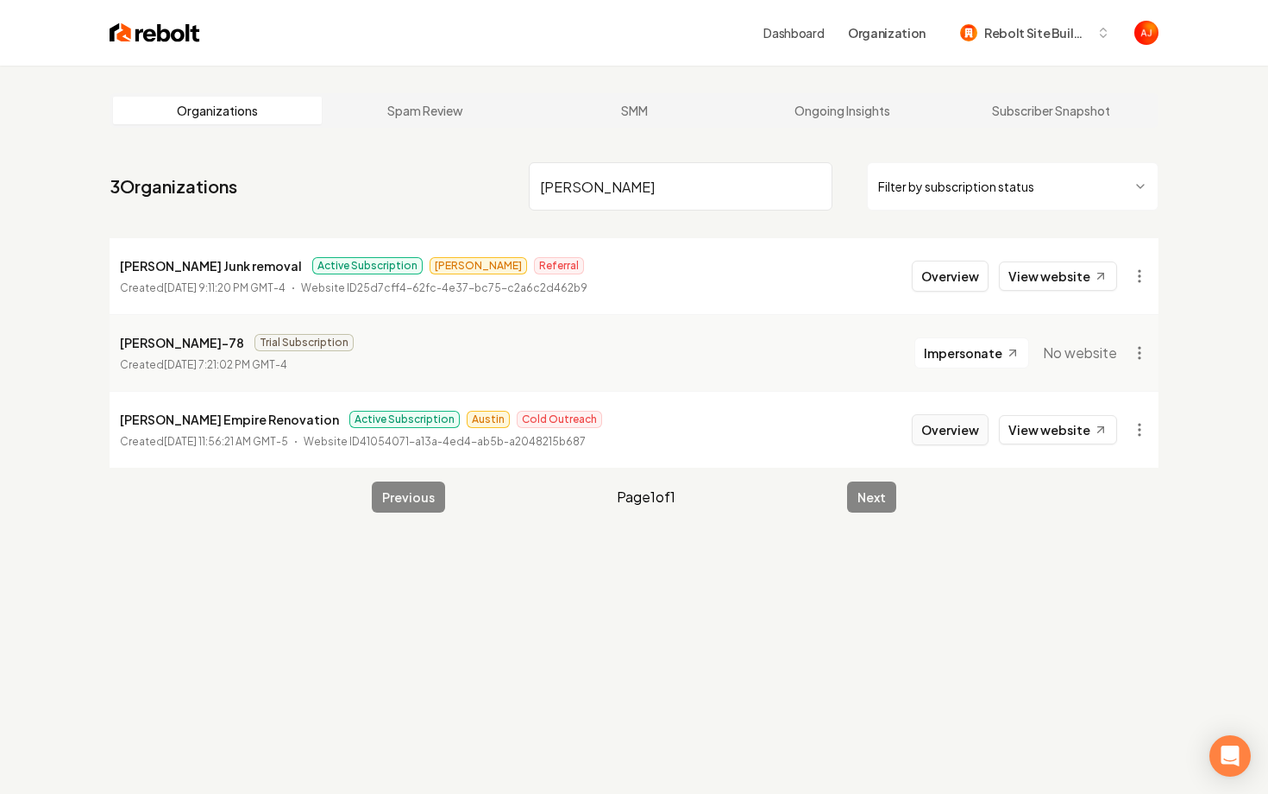
type input "[PERSON_NAME]"
click at [934, 429] on button "Overview" at bounding box center [950, 429] width 77 height 31
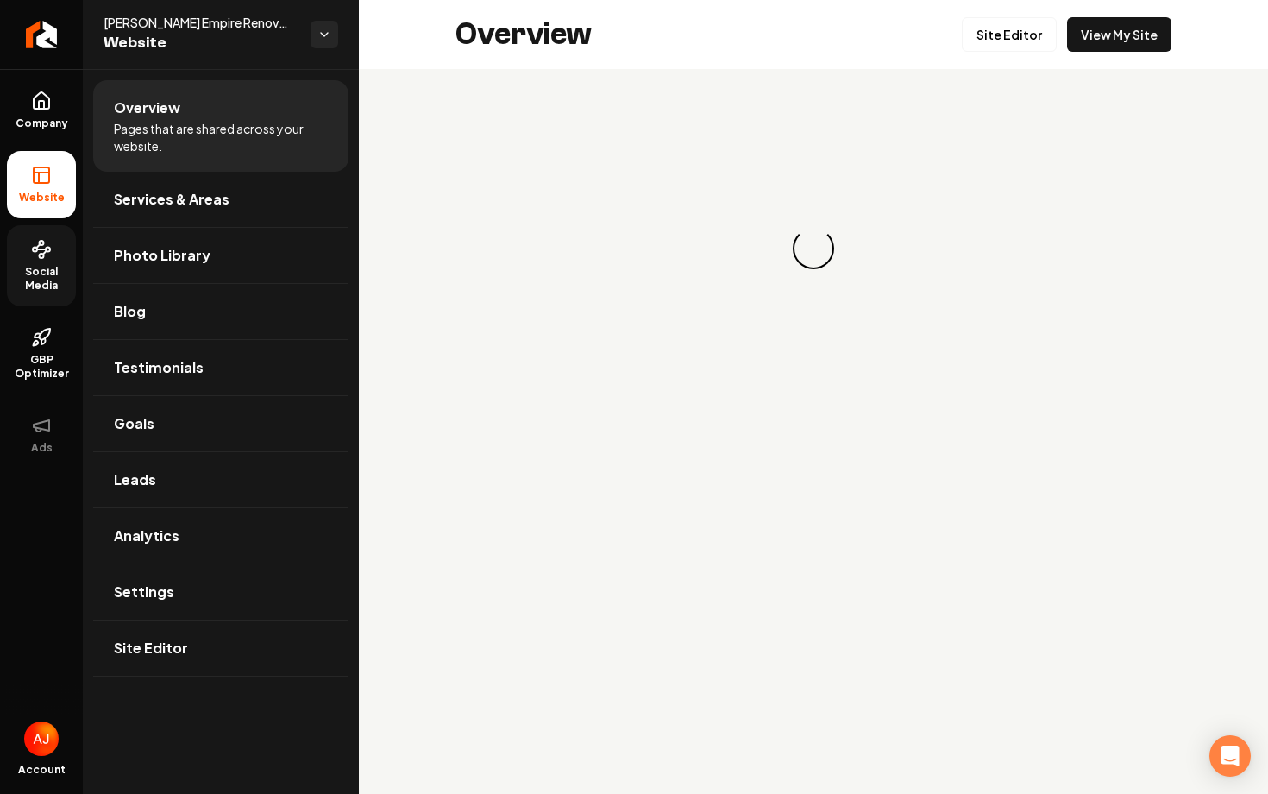
click at [34, 267] on span "Social Media" at bounding box center [41, 279] width 69 height 28
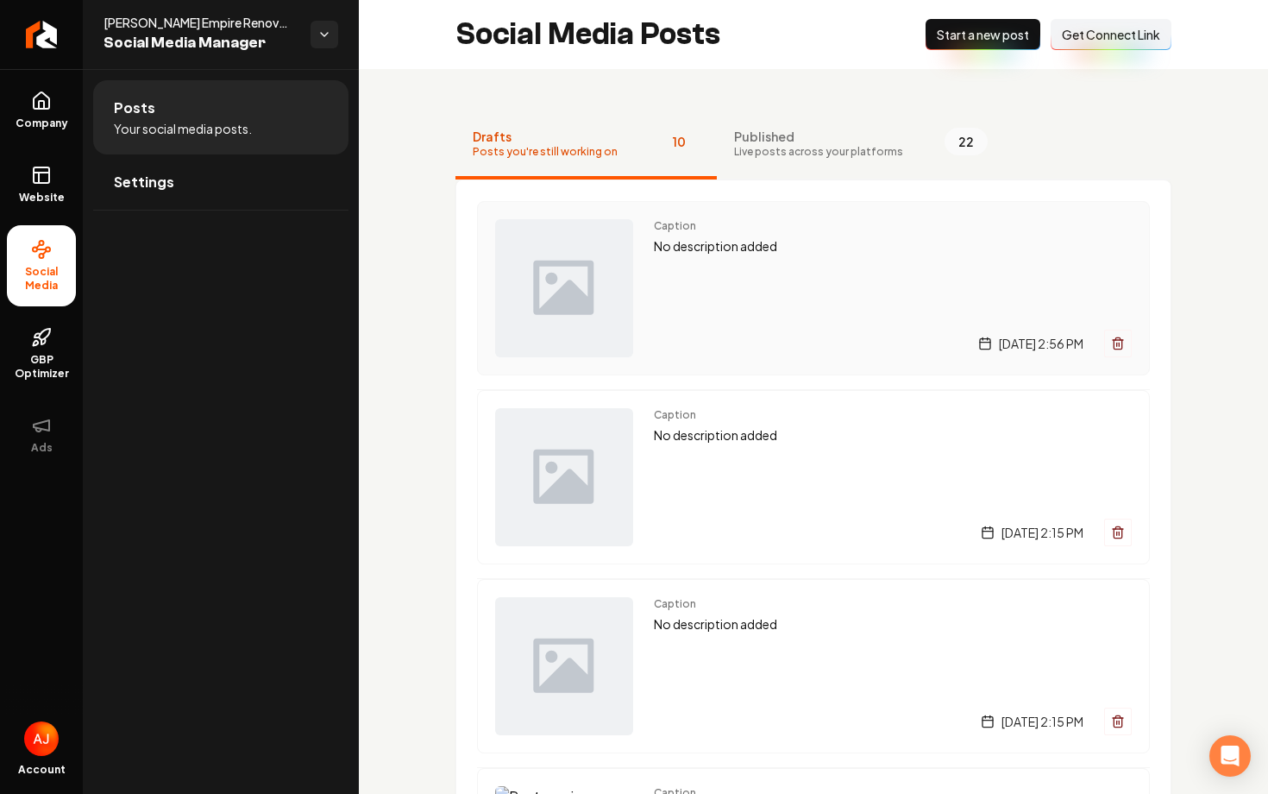
click at [713, 262] on div "Caption No description added [DATE] 2:56 PM" at bounding box center [893, 288] width 478 height 138
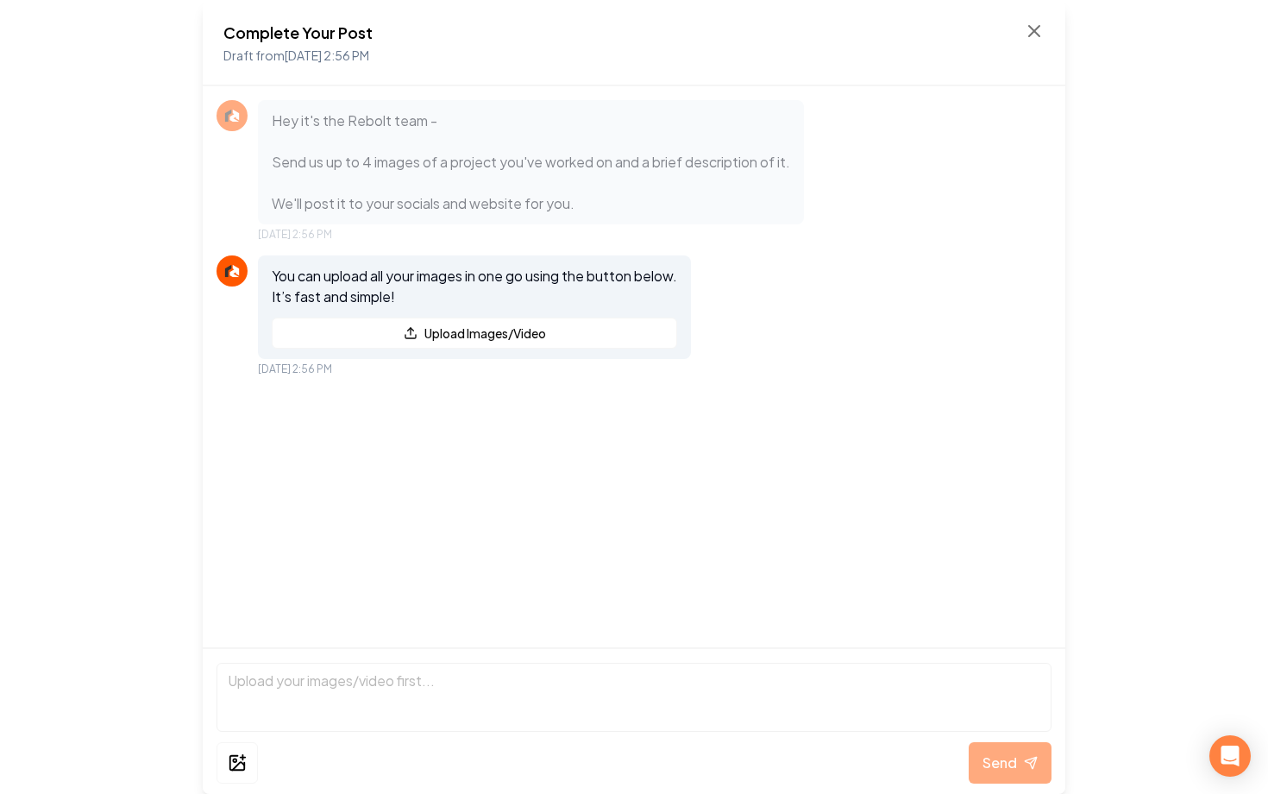
click at [1050, 22] on div "Complete Your Post Draft from [DATE] 2:56 PM" at bounding box center [634, 43] width 863 height 86
click at [1035, 35] on icon at bounding box center [1034, 31] width 21 height 21
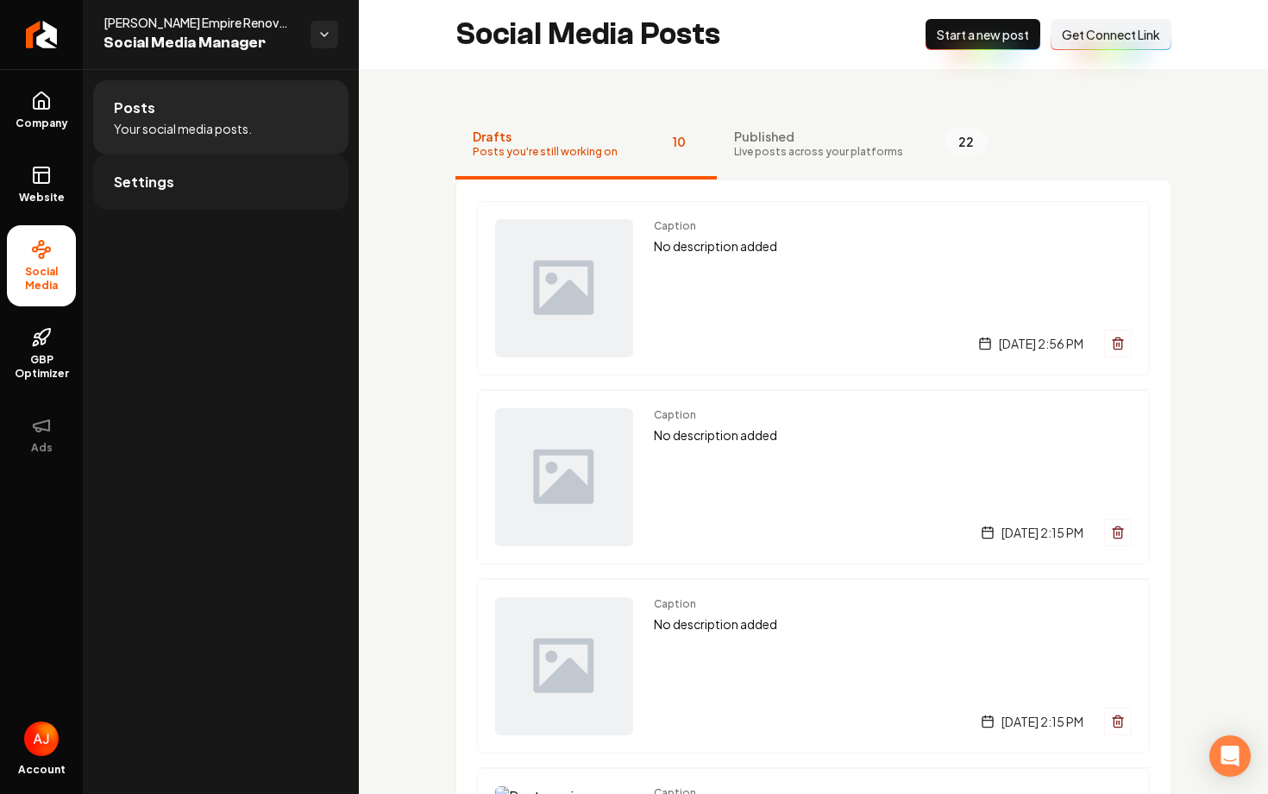
click at [158, 176] on span "Settings" at bounding box center [144, 182] width 60 height 21
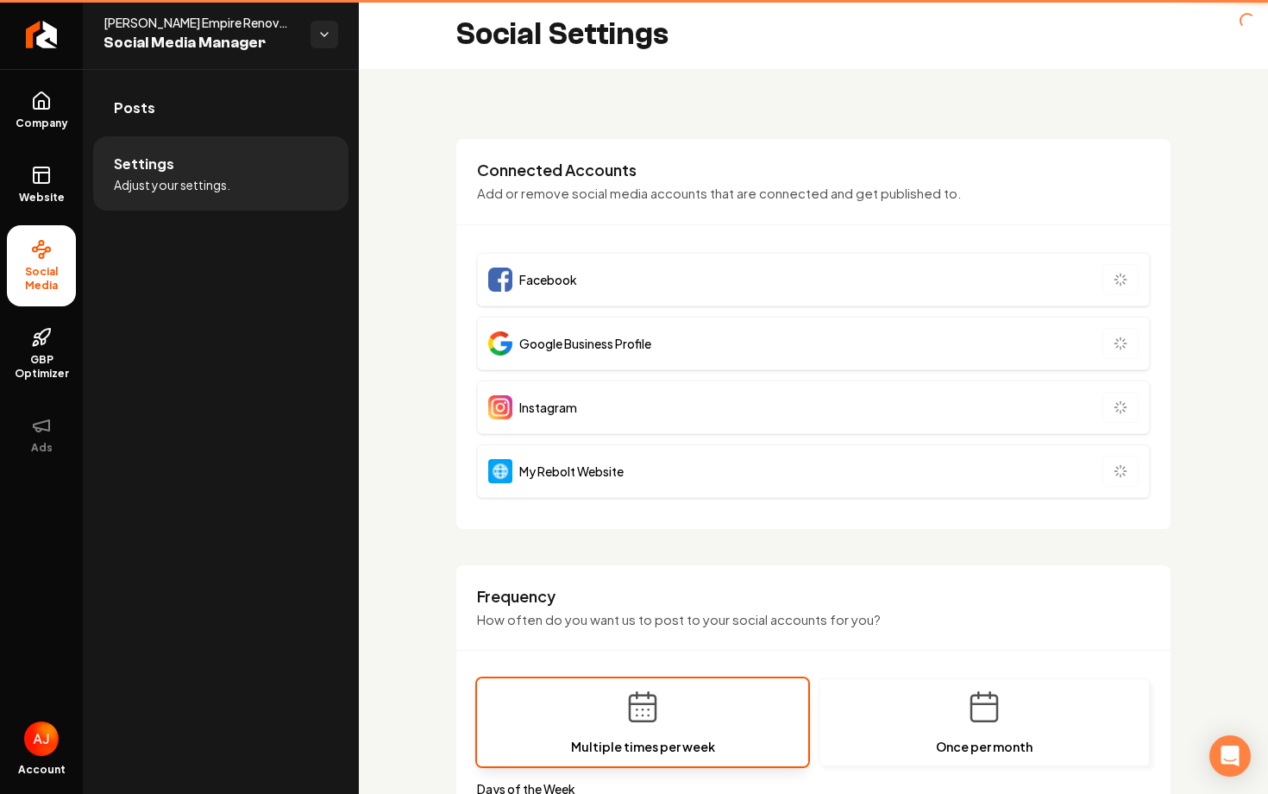
type input "**********"
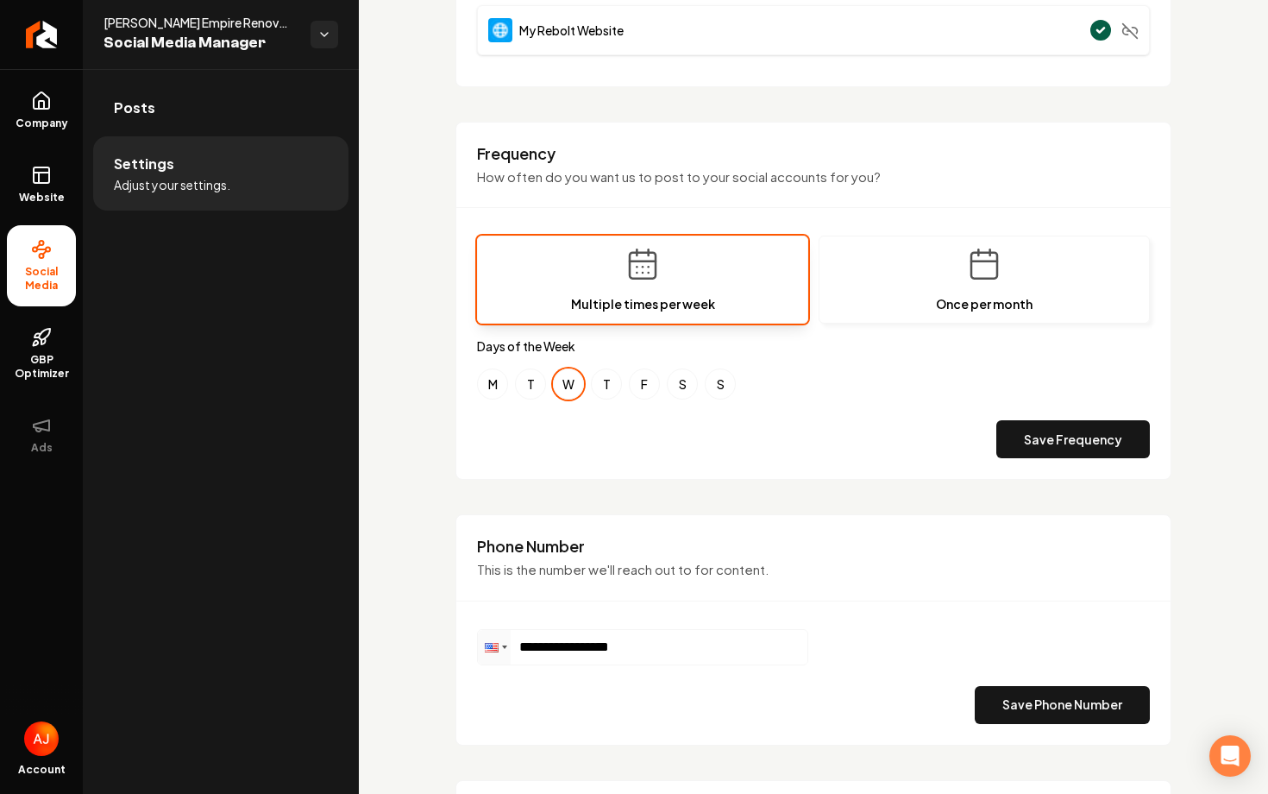
scroll to position [431, 0]
click at [232, 102] on link "Posts" at bounding box center [220, 107] width 255 height 55
